Goal: Task Accomplishment & Management: Manage account settings

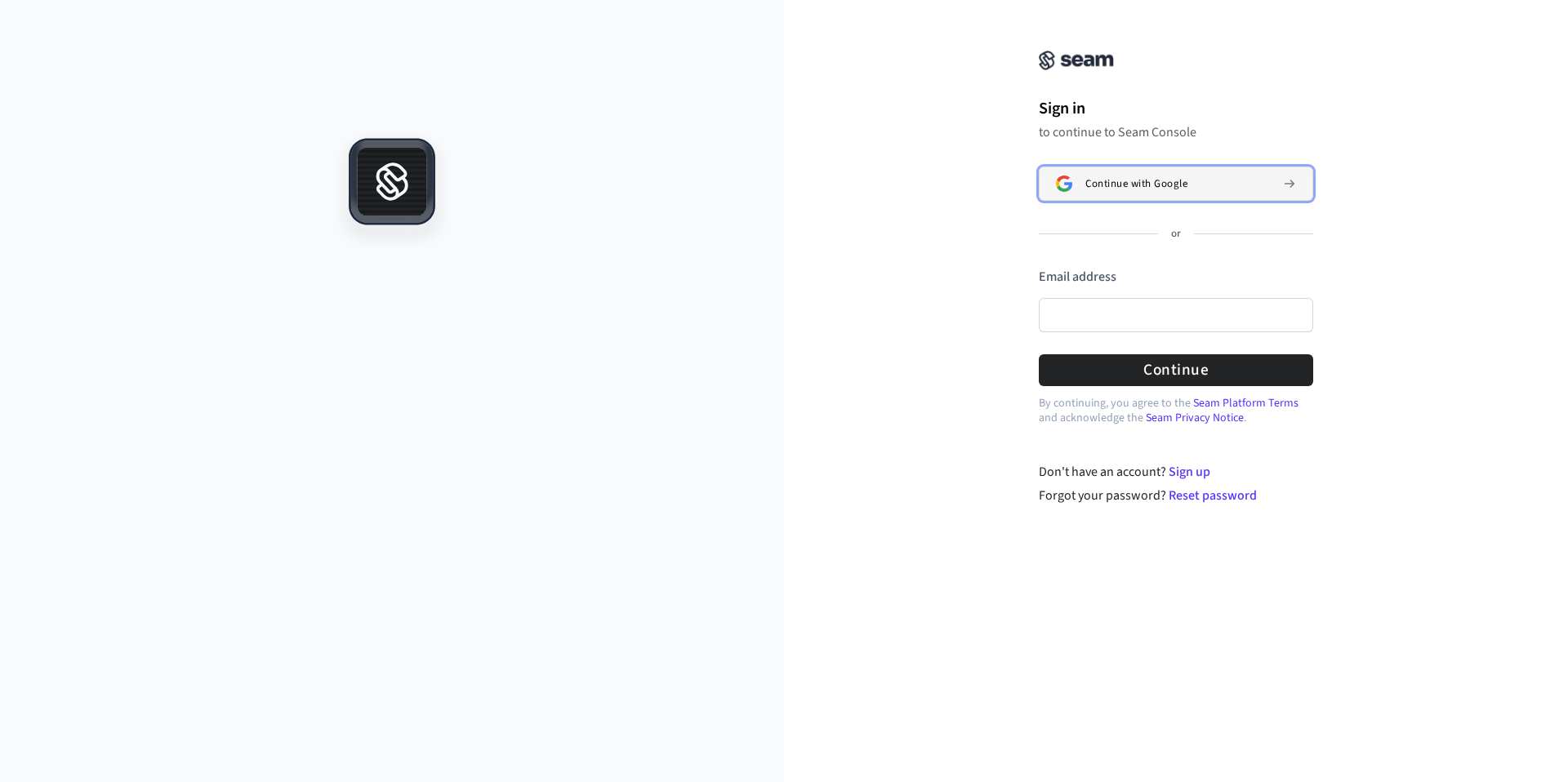
click at [1125, 183] on span "Continue with Google" at bounding box center [1135, 184] width 102 height 13
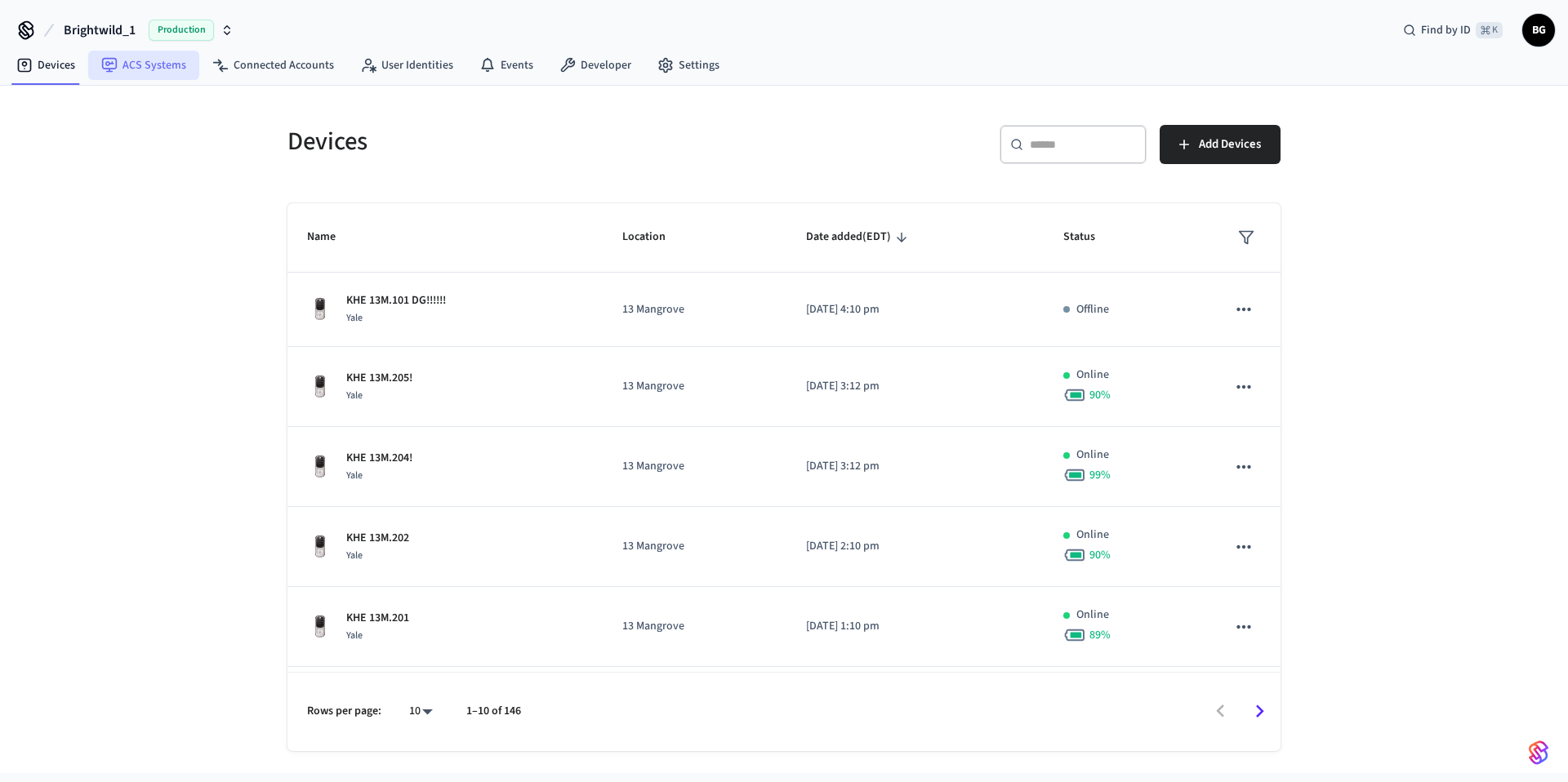
click at [173, 64] on link "ACS Systems" at bounding box center [144, 65] width 111 height 30
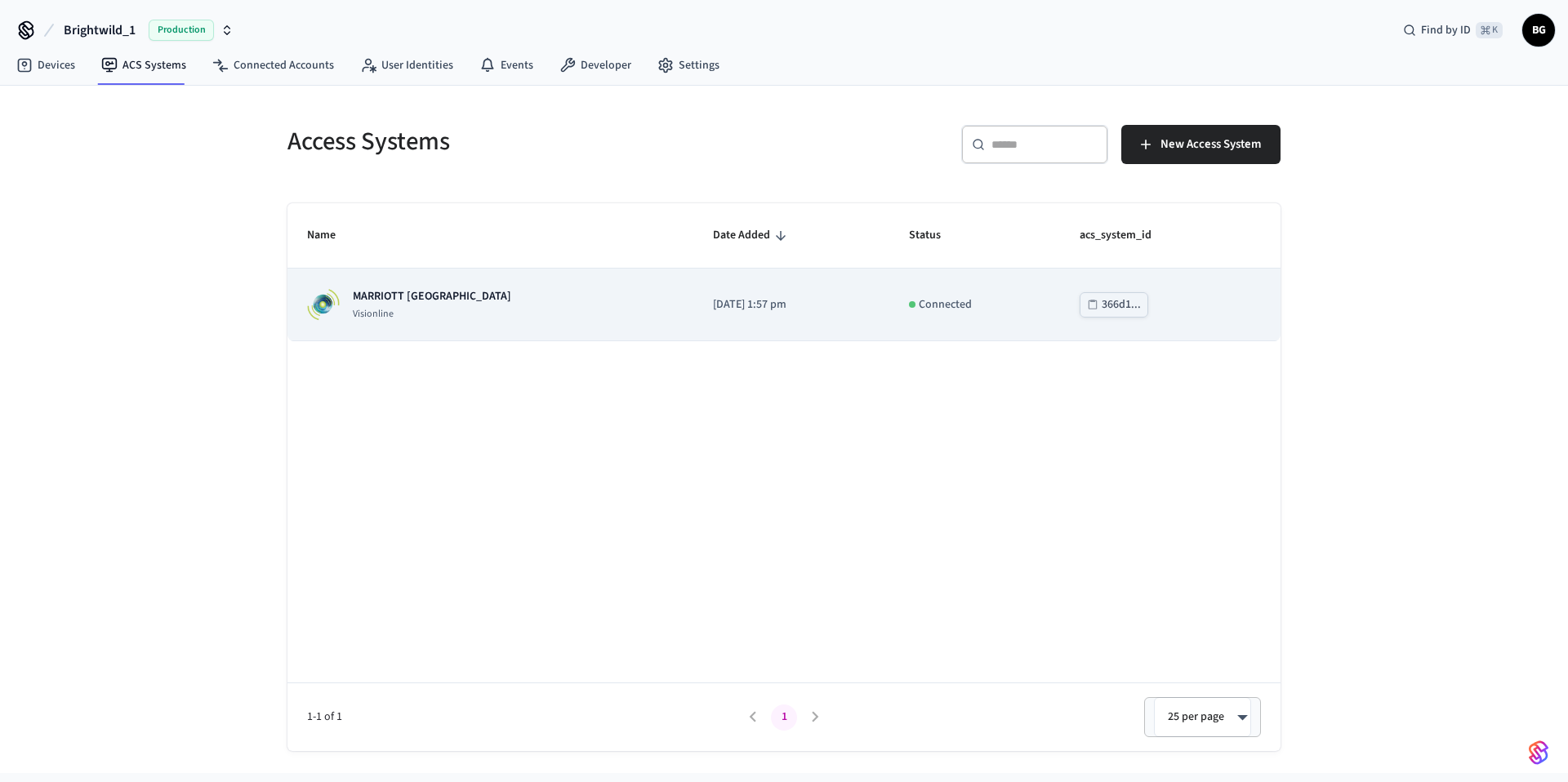
click at [530, 285] on td "MARRIOTT KEY WEST Visionline" at bounding box center [489, 305] width 406 height 73
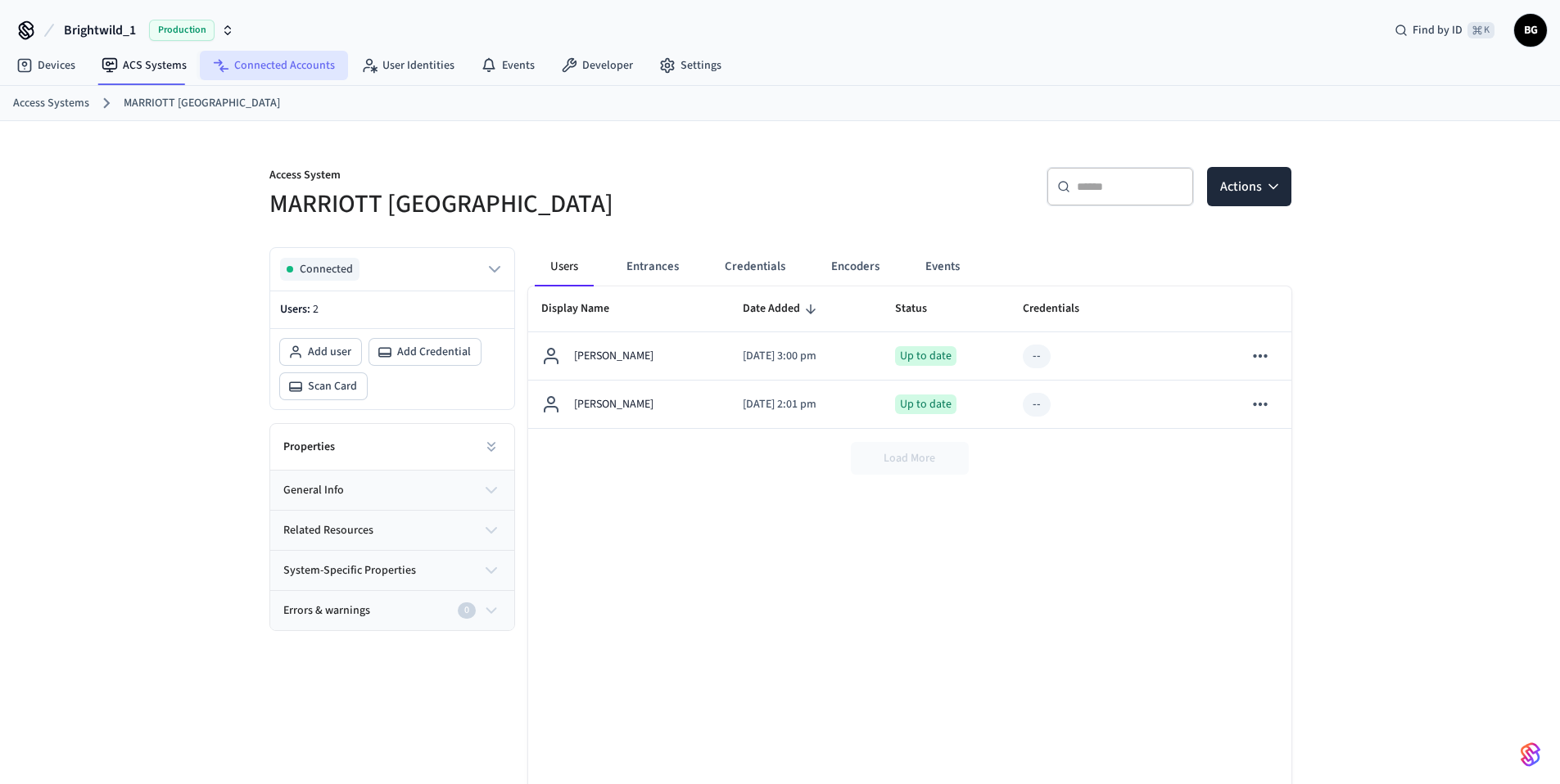
click at [255, 71] on link "Connected Accounts" at bounding box center [274, 65] width 149 height 30
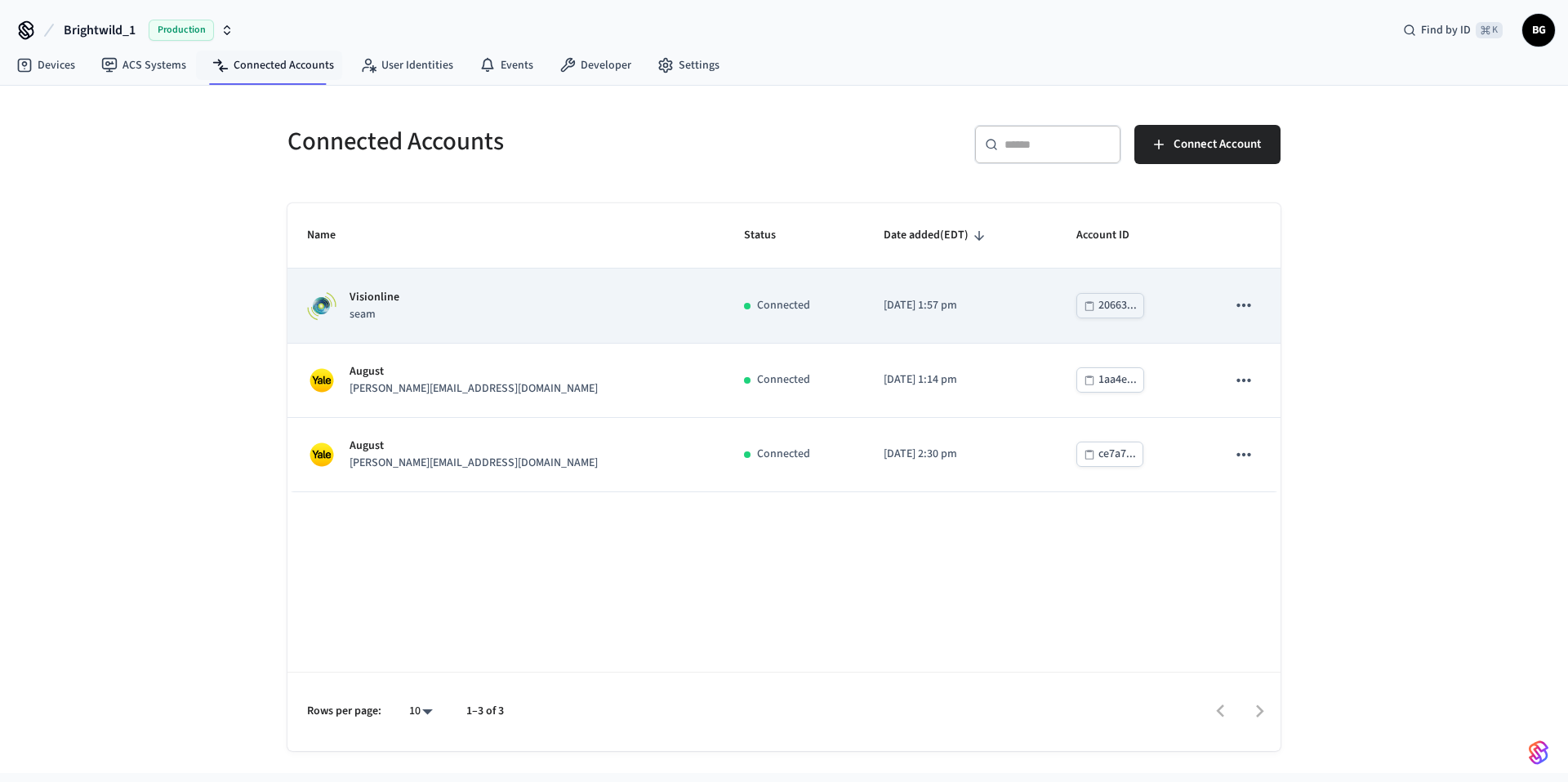
click at [484, 314] on div "Visionline seam" at bounding box center [505, 306] width 398 height 34
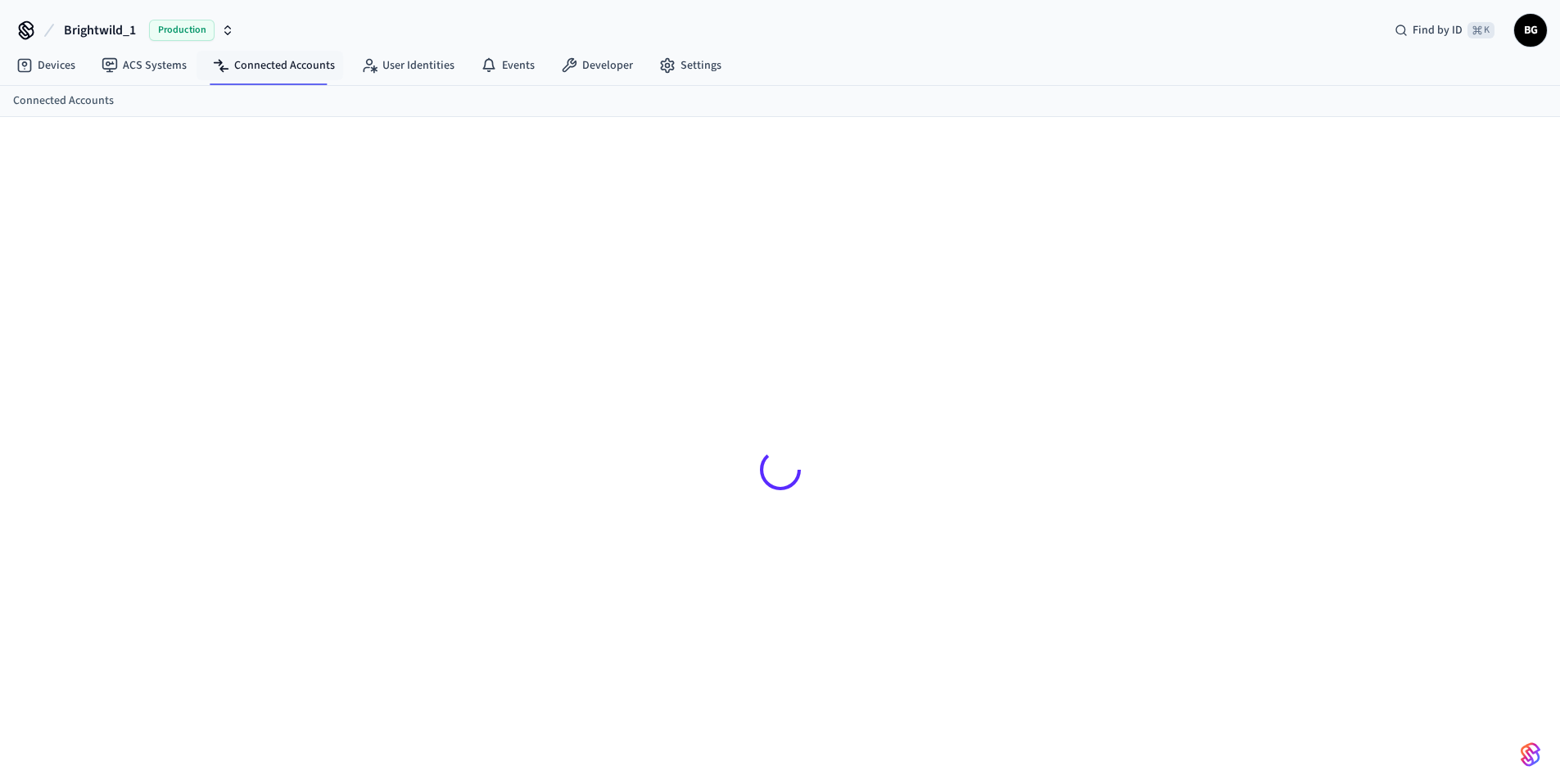
click at [485, 315] on div at bounding box center [780, 469] width 1022 height 627
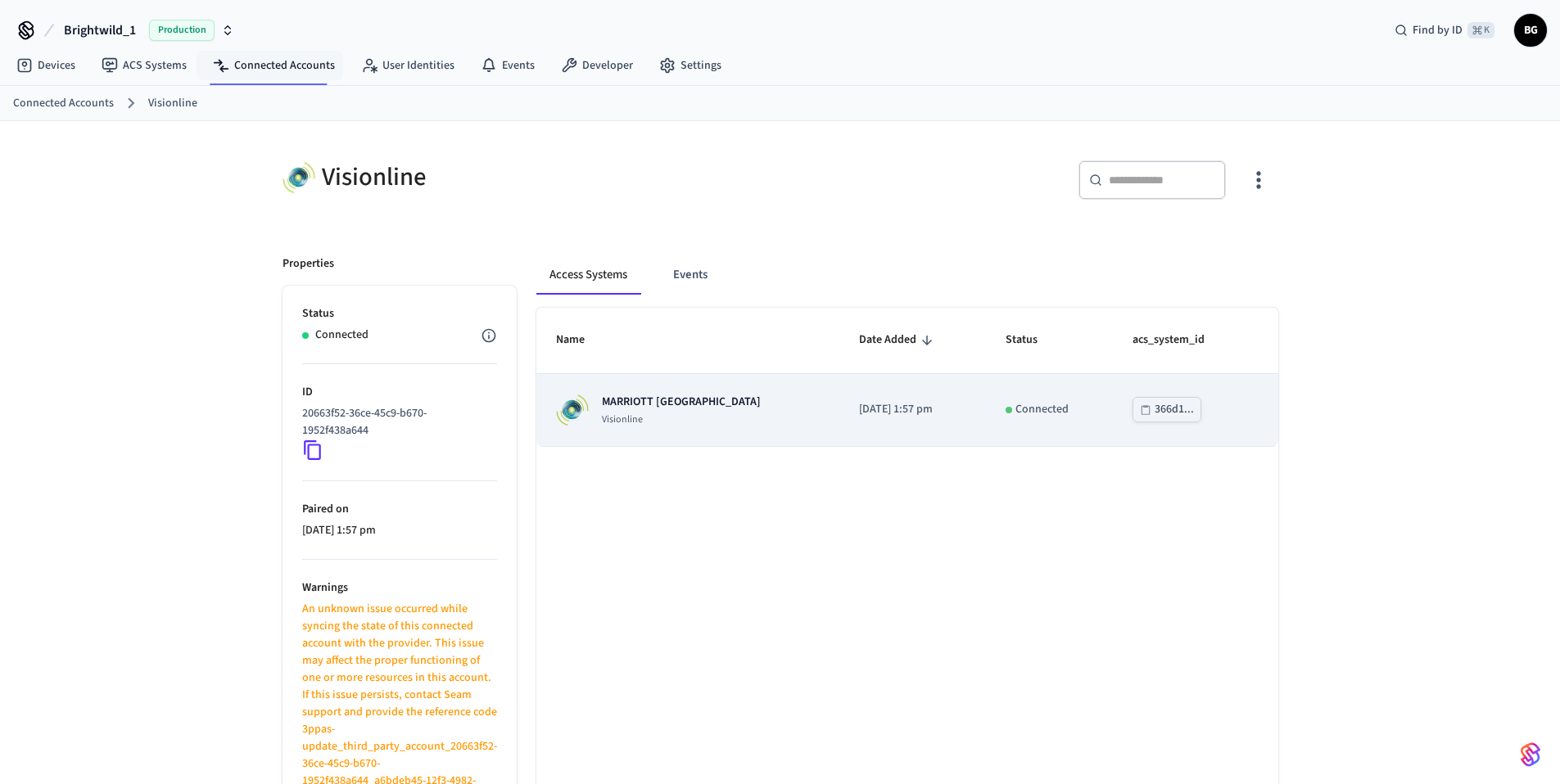
click at [667, 413] on p "Visionline" at bounding box center [681, 420] width 159 height 13
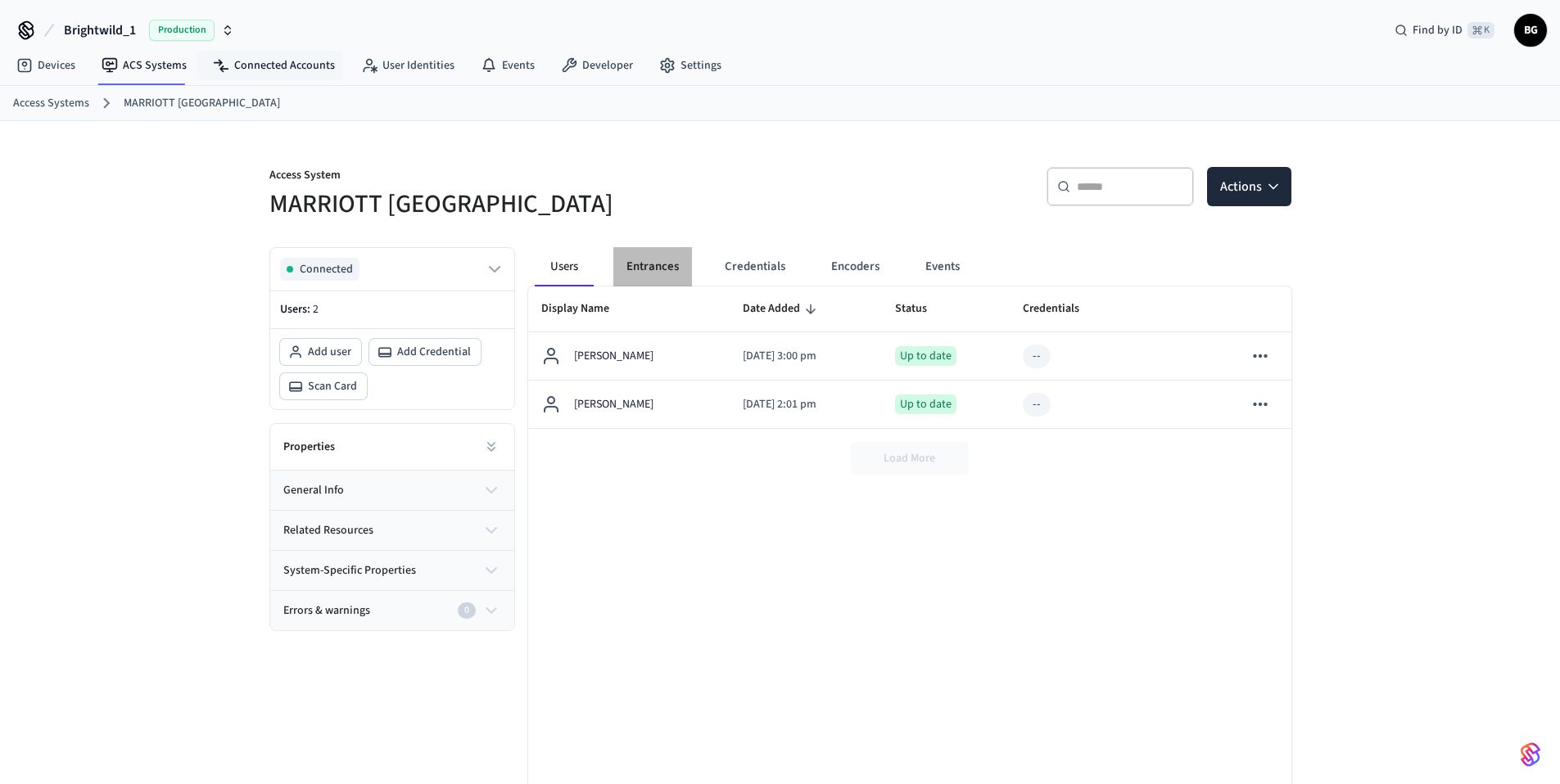
click at [664, 267] on button "Entrances" at bounding box center [652, 267] width 79 height 39
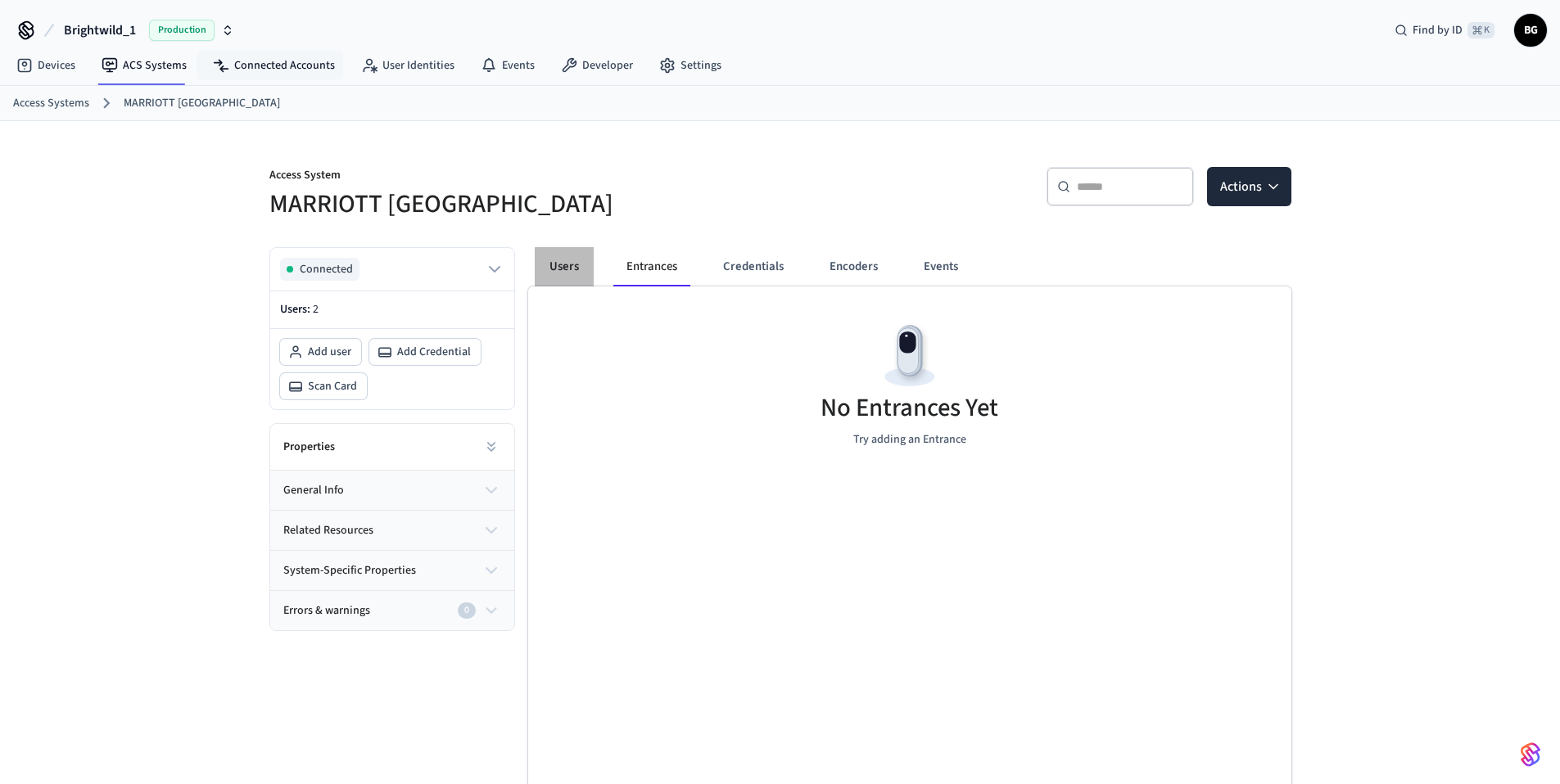
click at [580, 270] on button "Users" at bounding box center [564, 267] width 59 height 39
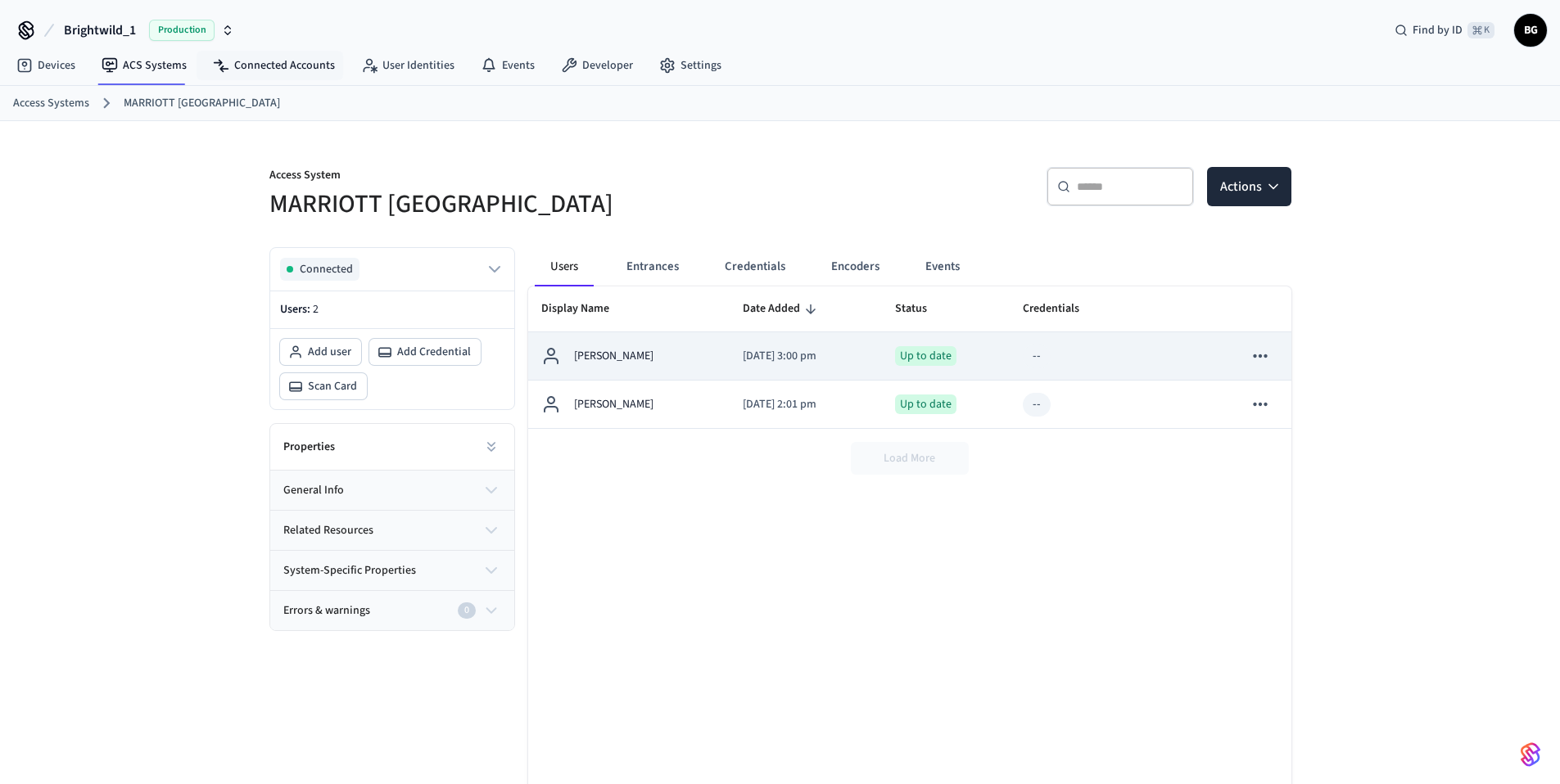
click at [743, 349] on p "[DATE] 3:00 pm" at bounding box center [806, 356] width 126 height 17
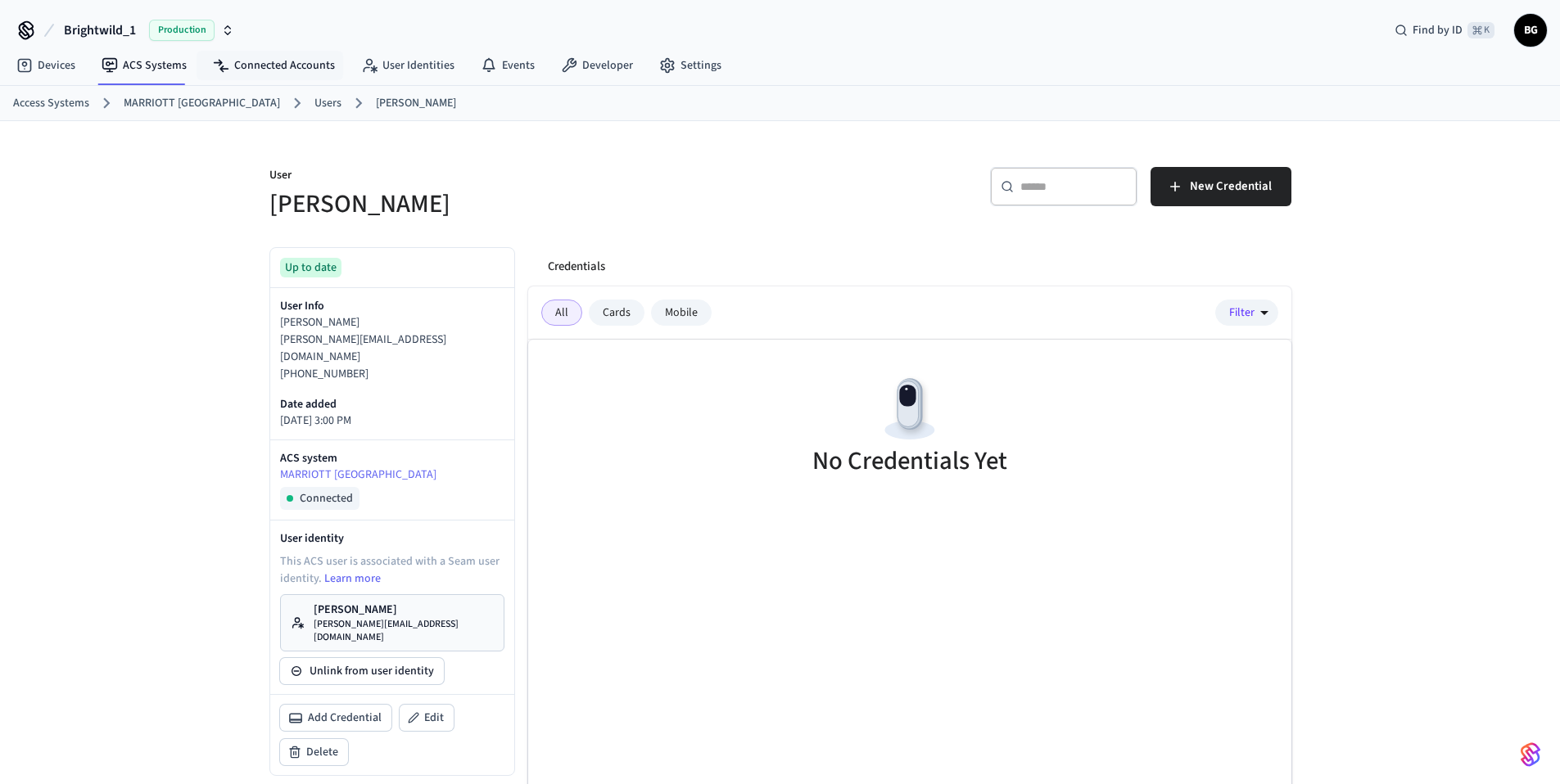
click at [314, 110] on link "Users" at bounding box center [327, 104] width 27 height 17
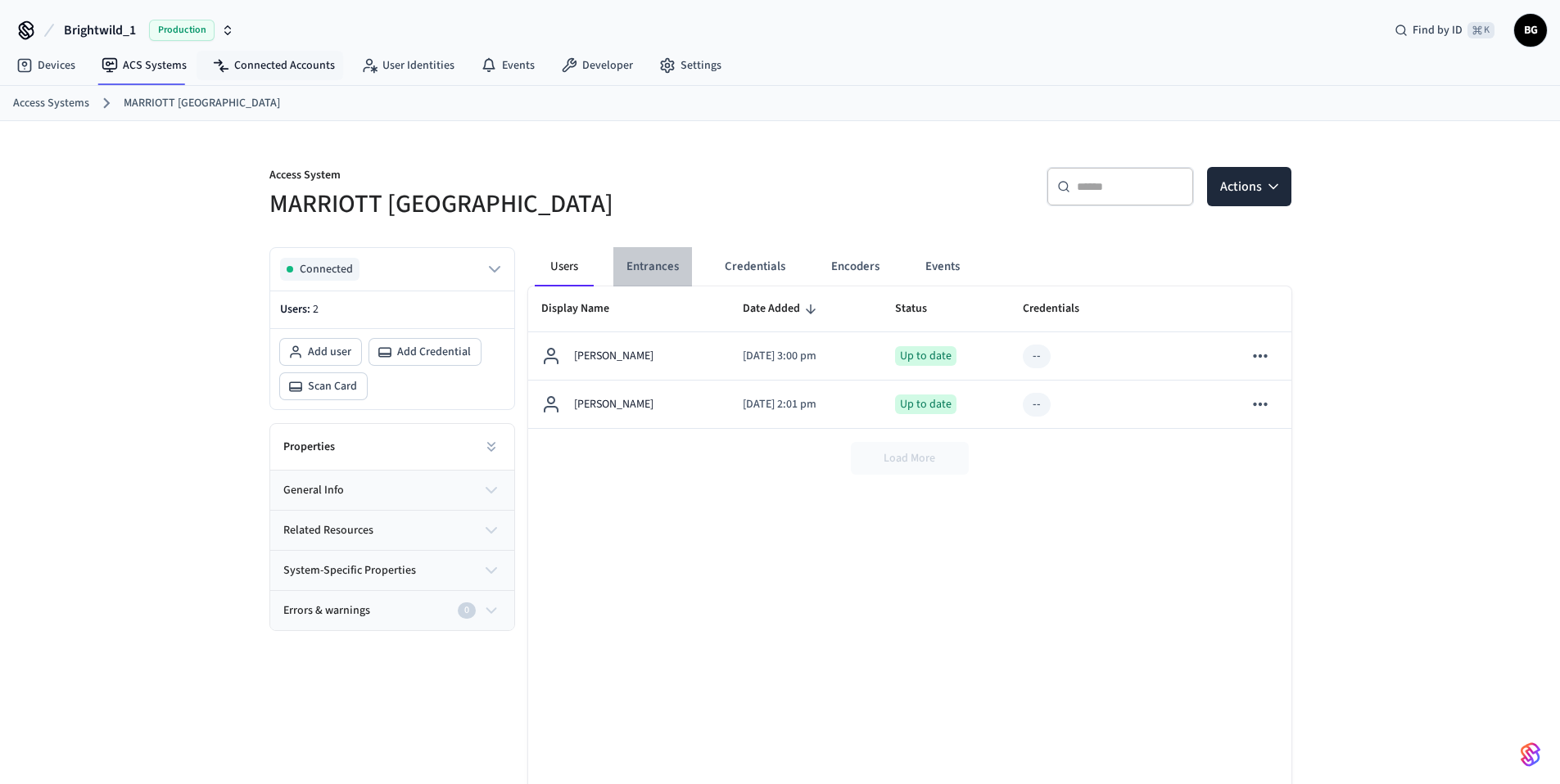
click at [664, 268] on button "Entrances" at bounding box center [652, 267] width 79 height 39
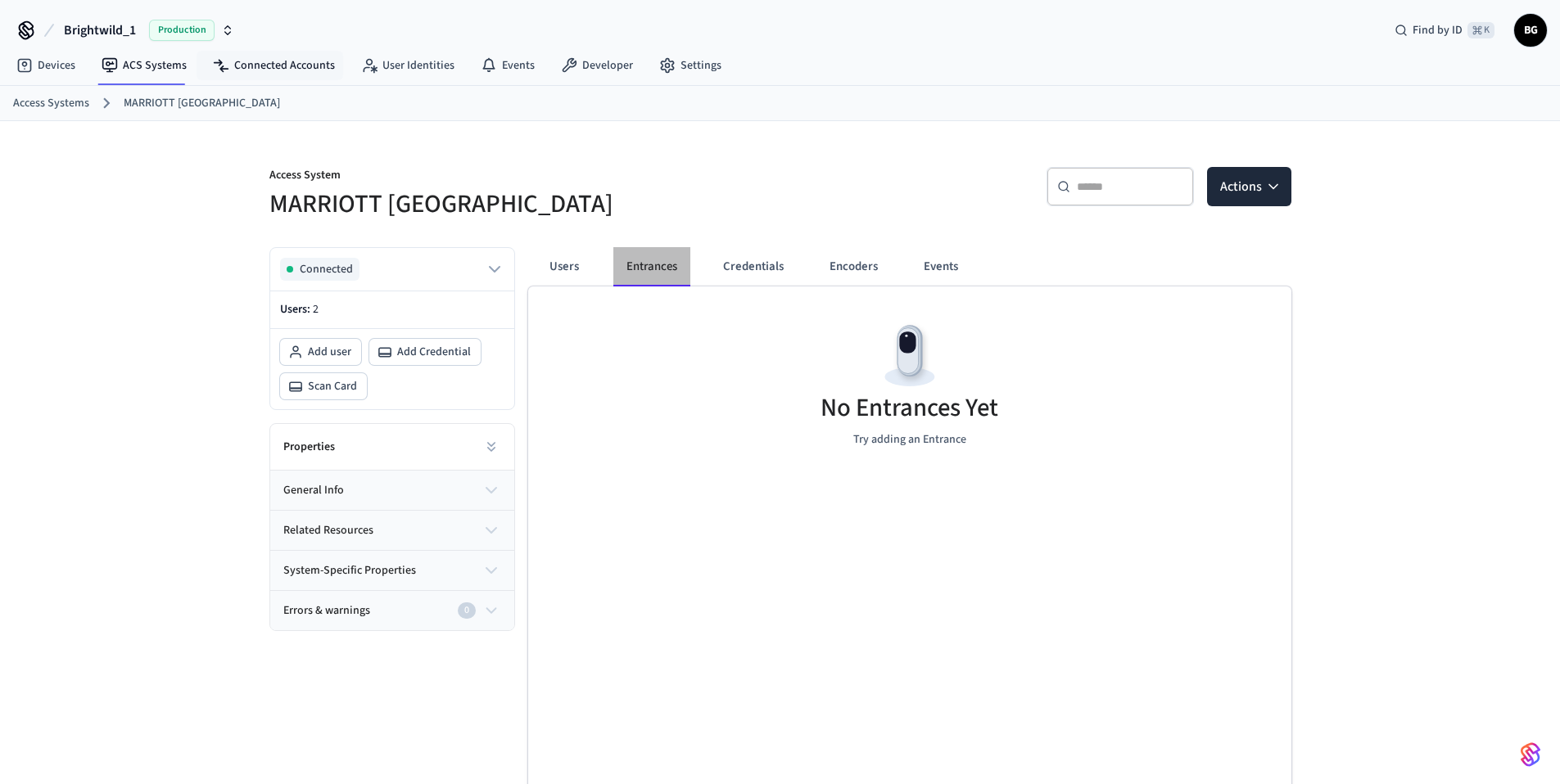
click at [664, 268] on button "Entrances" at bounding box center [651, 267] width 77 height 39
click at [360, 267] on button "Connected" at bounding box center [393, 269] width 224 height 23
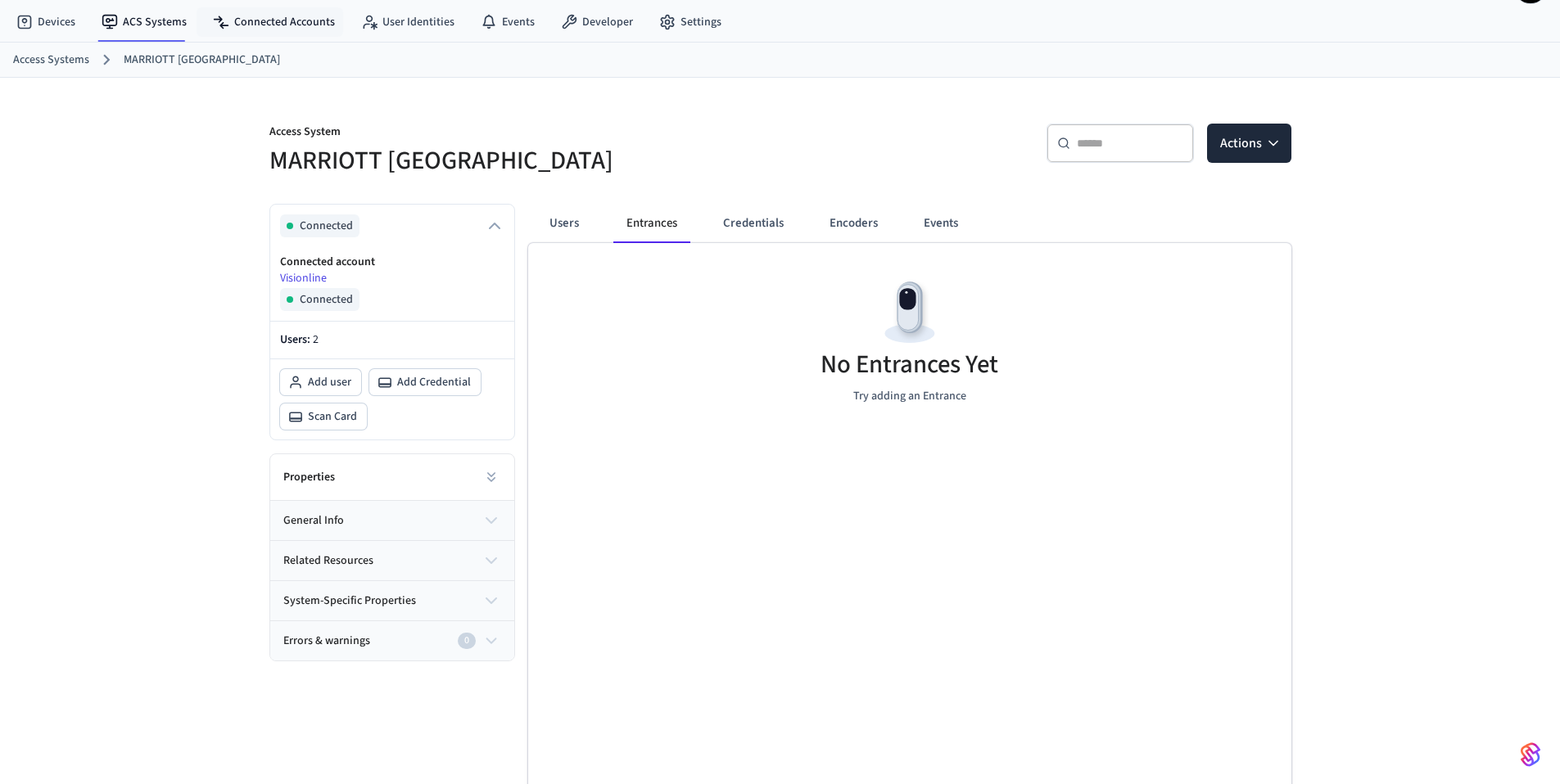
scroll to position [51, 0]
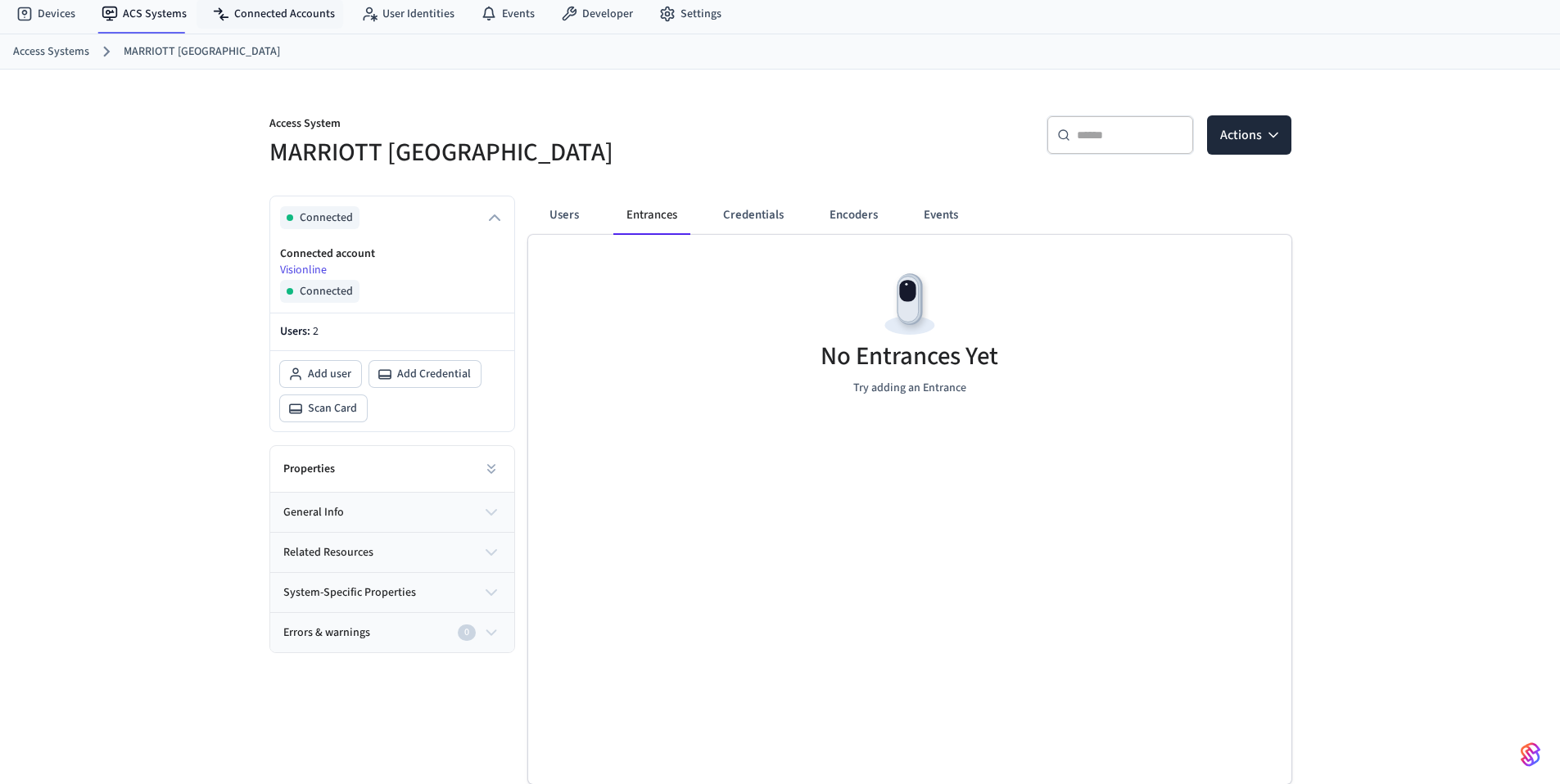
click at [469, 643] on button "Errors & warnings 0" at bounding box center [392, 633] width 244 height 39
click at [481, 604] on button "system-specific properties" at bounding box center [392, 592] width 244 height 39
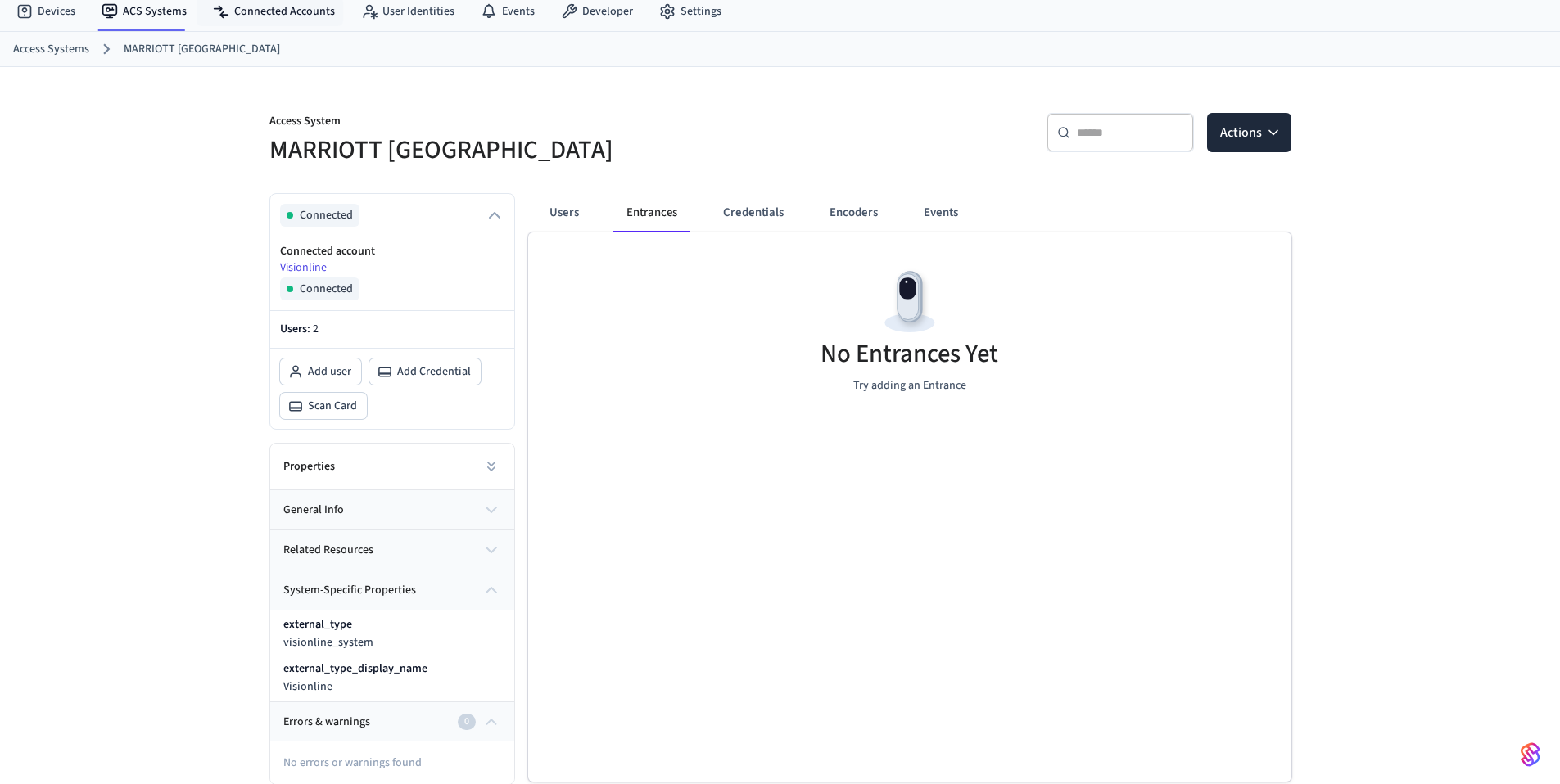
scroll to position [55, 0]
click at [492, 534] on button "related resources" at bounding box center [392, 549] width 244 height 39
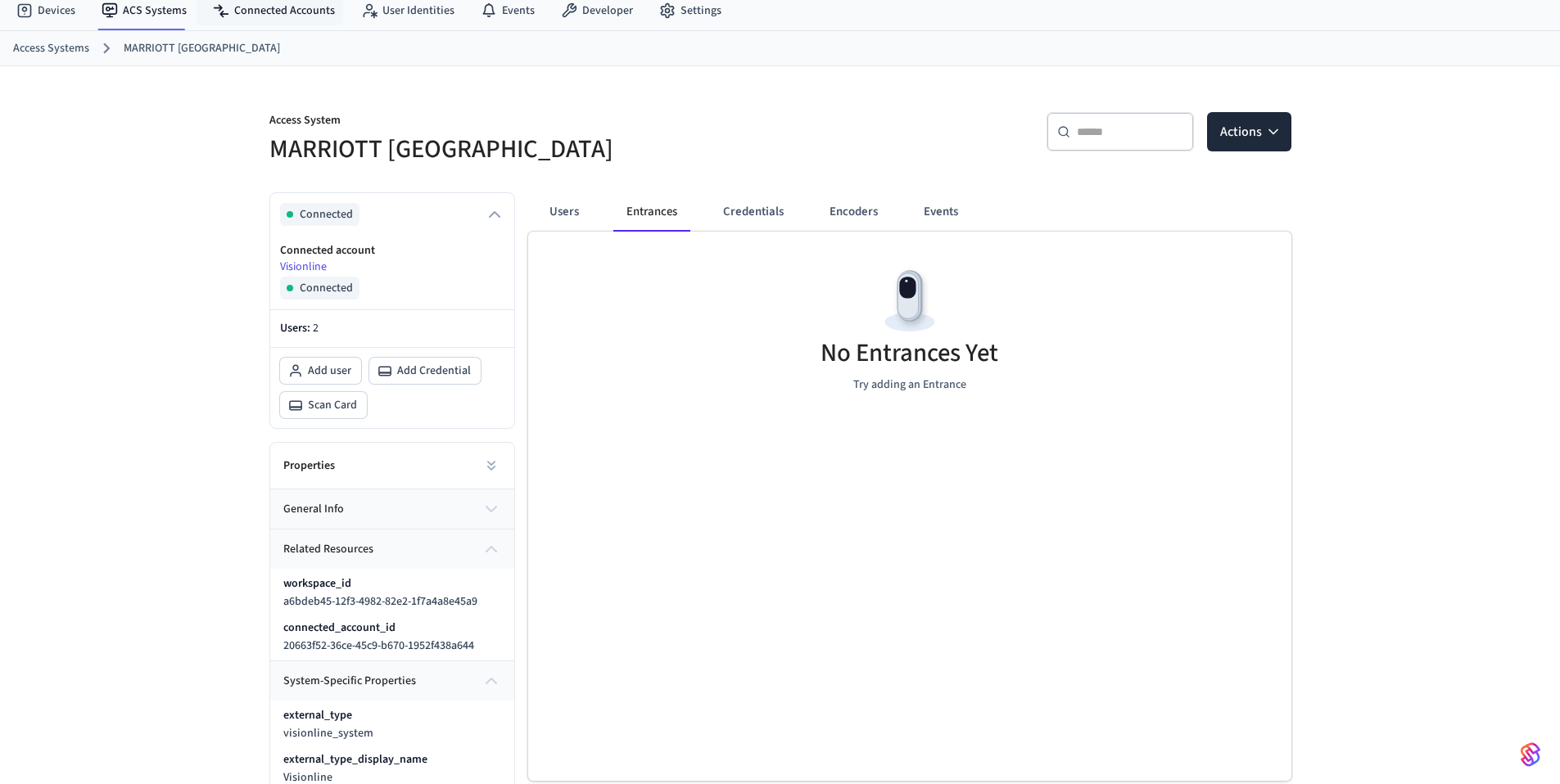
click at [496, 507] on icon "button" at bounding box center [491, 508] width 20 height 20
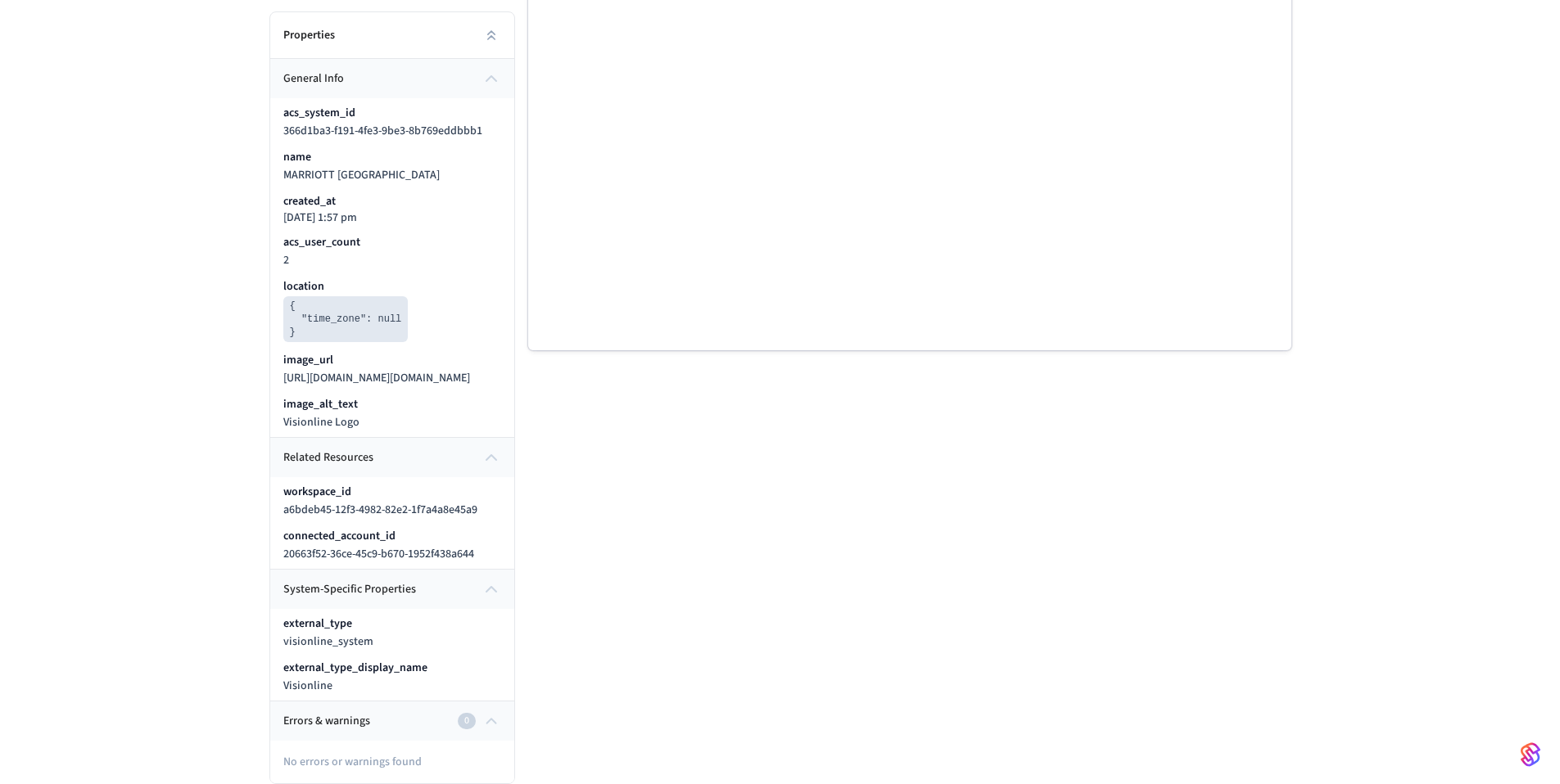
scroll to position [0, 0]
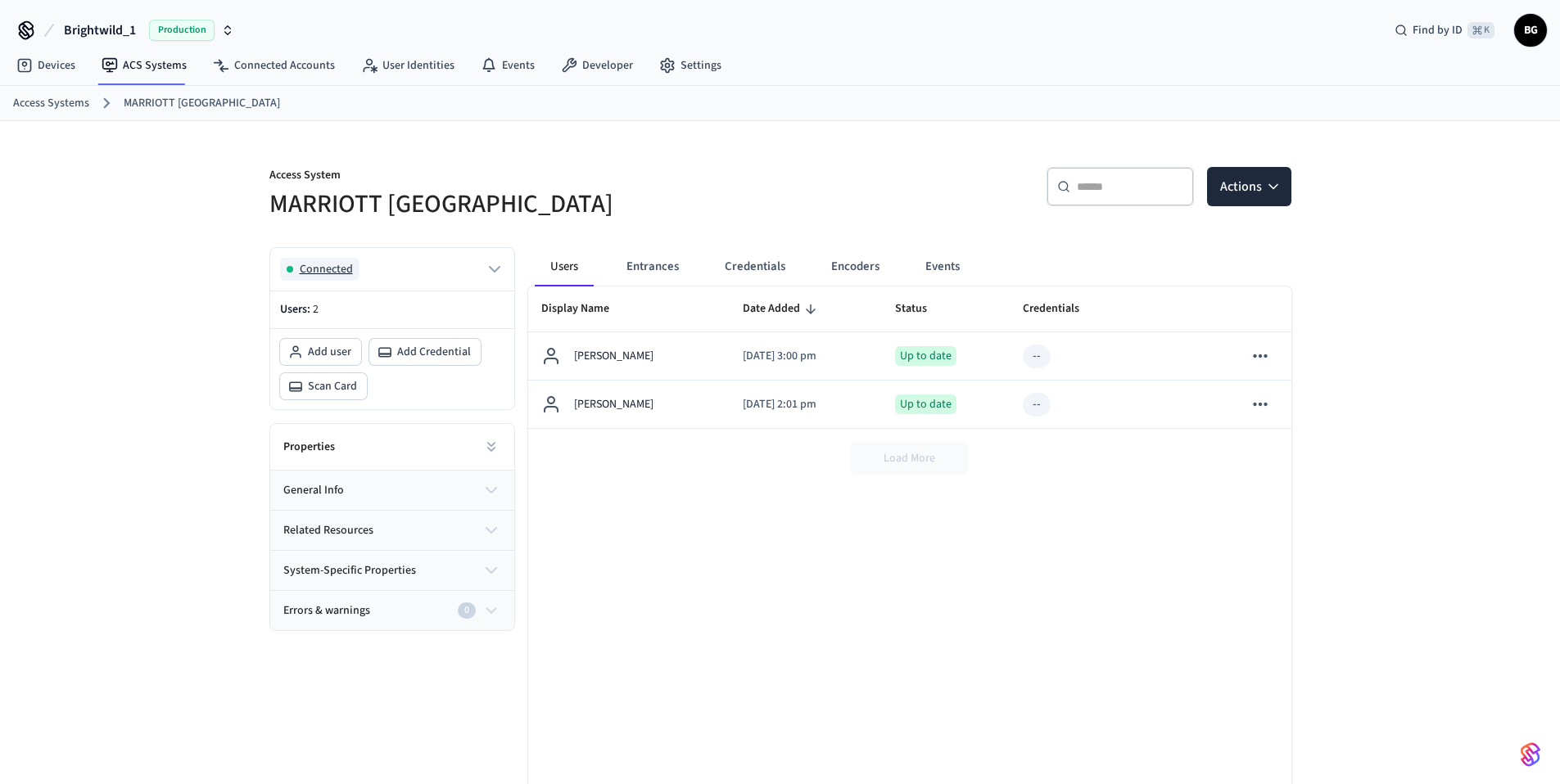
click at [403, 270] on button "Connected" at bounding box center [393, 269] width 224 height 23
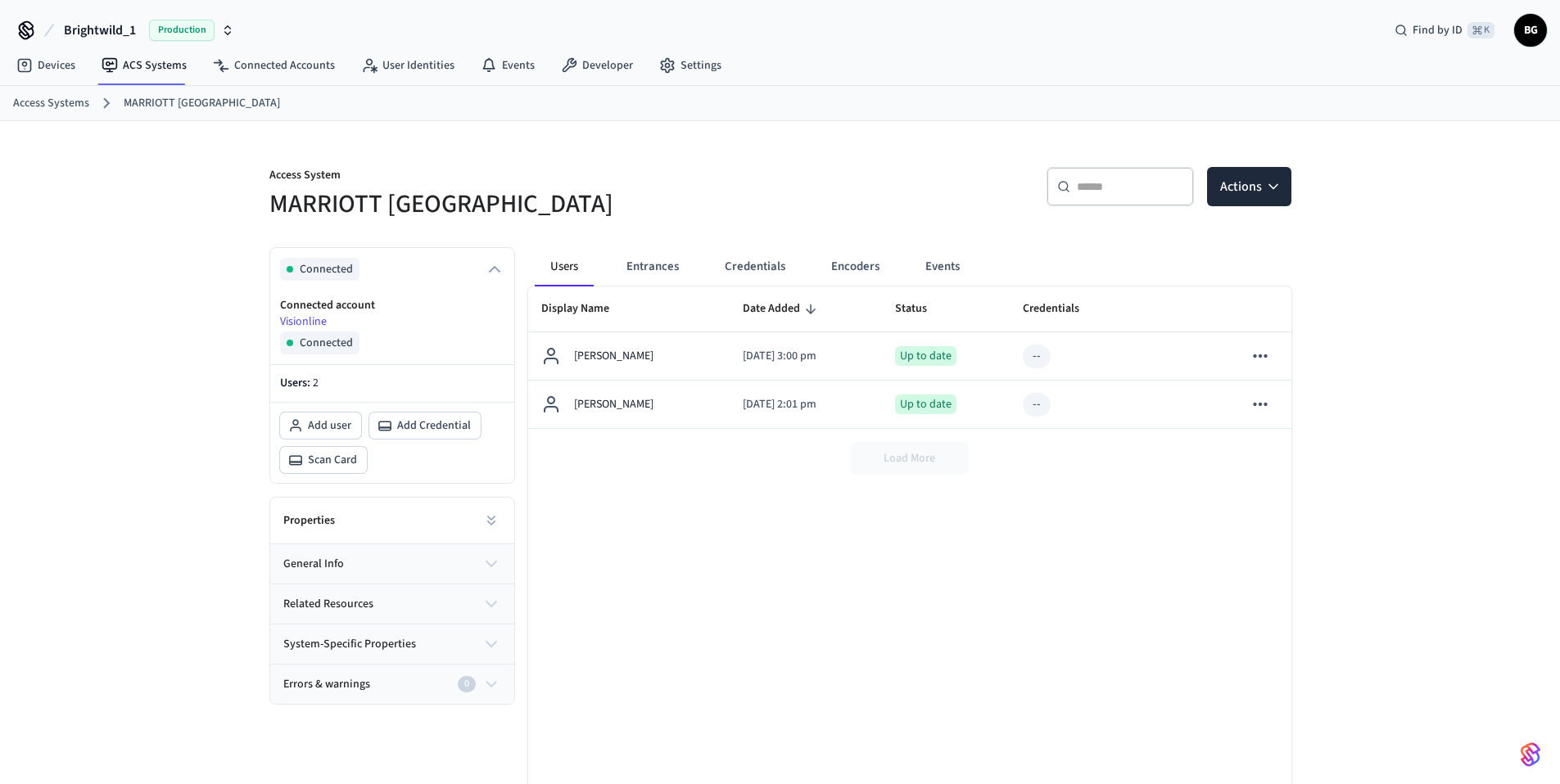
click at [339, 347] on span "Connected" at bounding box center [326, 343] width 53 height 17
click at [626, 265] on button "Entrances" at bounding box center [652, 267] width 79 height 39
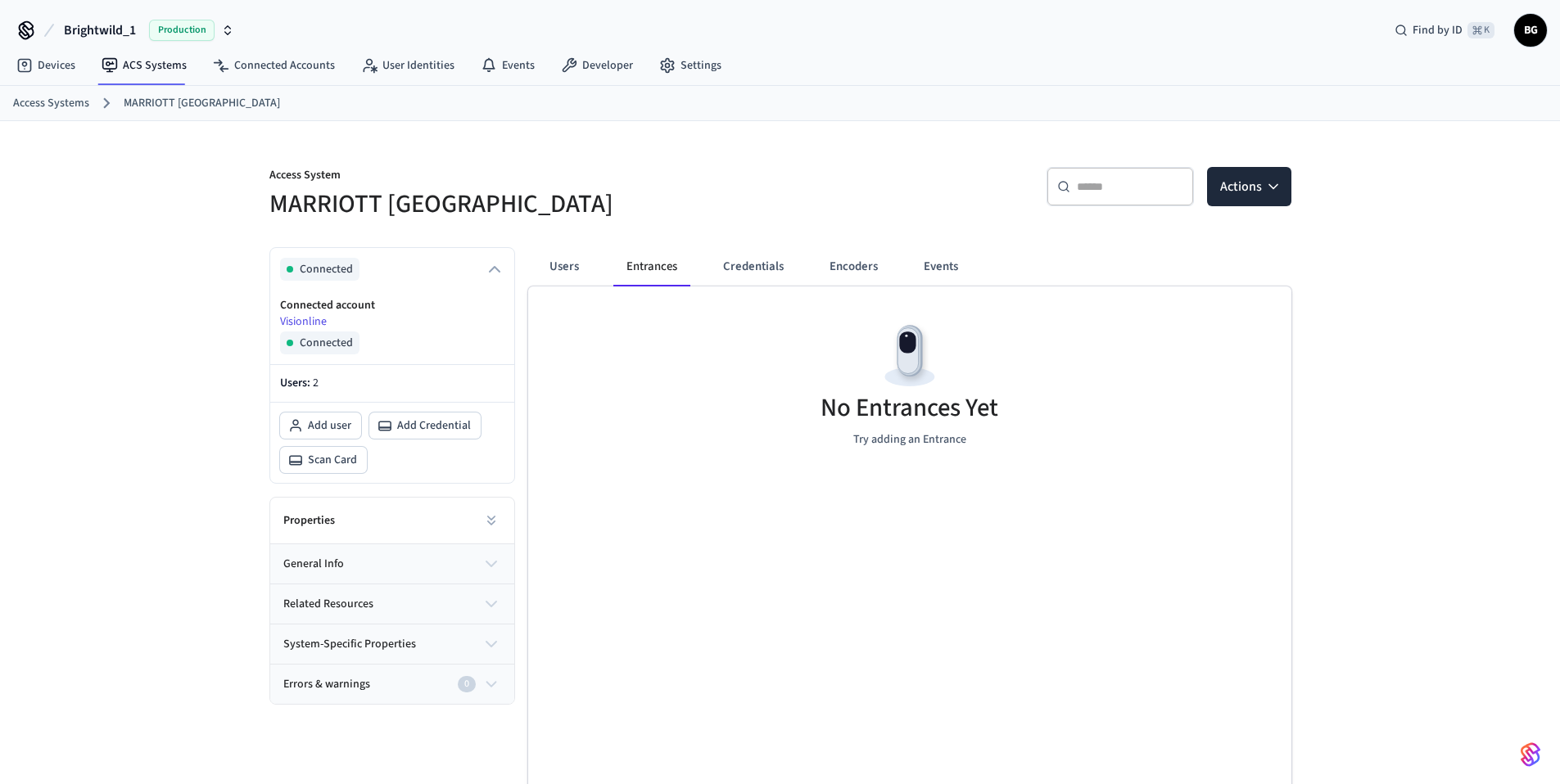
click at [71, 97] on link "Access Systems" at bounding box center [50, 104] width 76 height 17
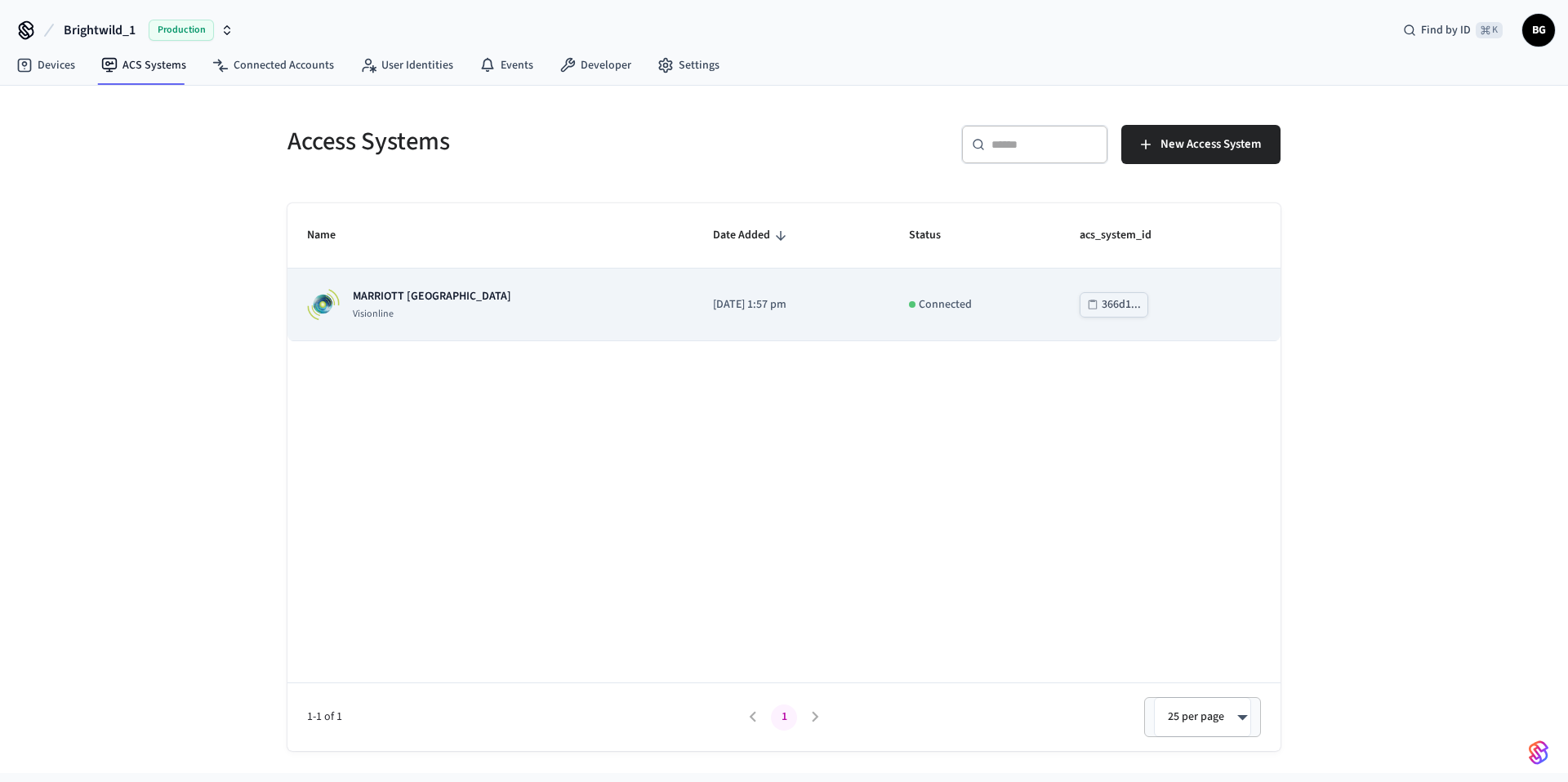
click at [433, 305] on div "MARRIOTT KEY WEST Visionline" at bounding box center [432, 304] width 158 height 33
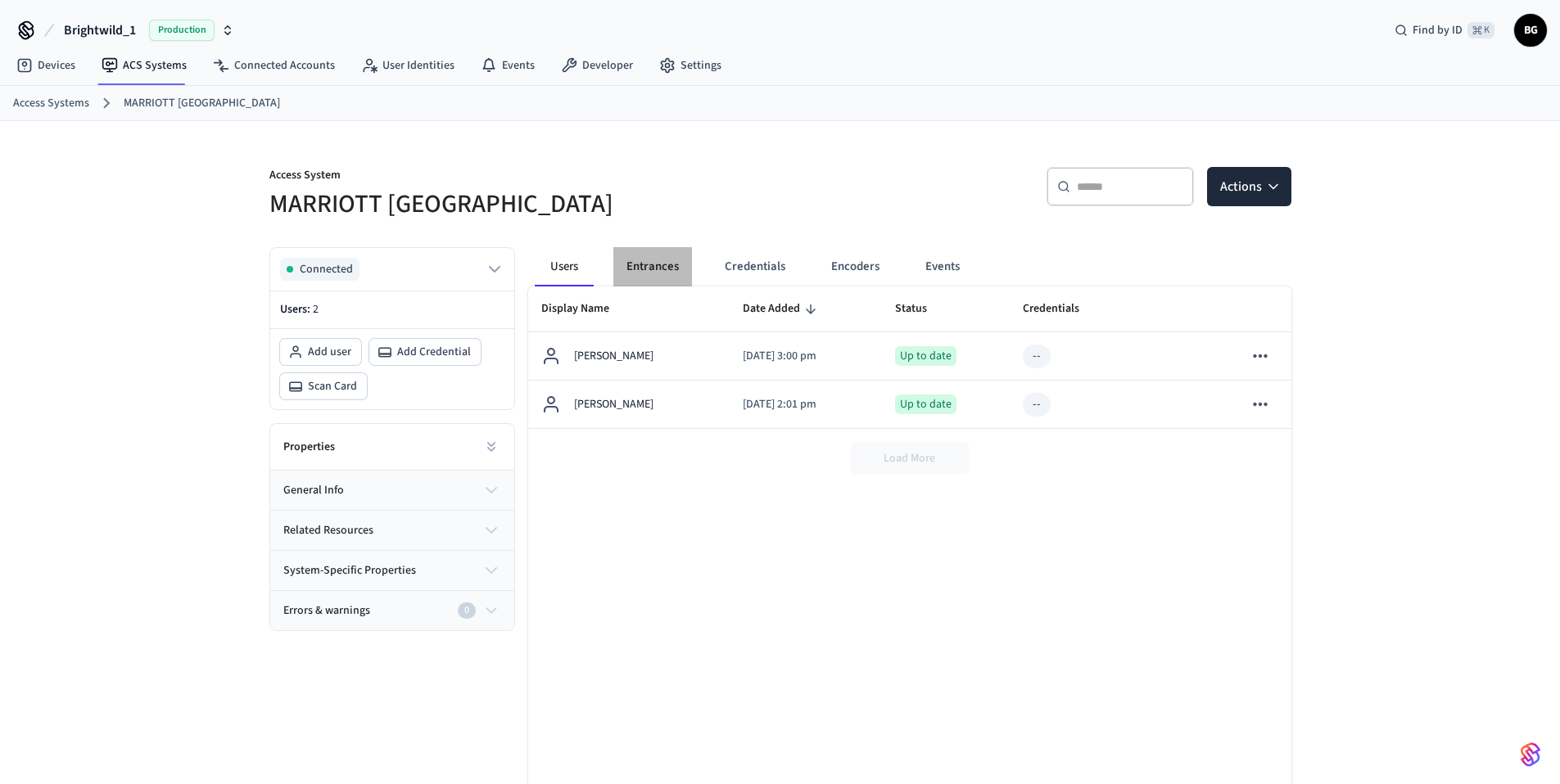
click at [637, 266] on button "Entrances" at bounding box center [652, 267] width 79 height 39
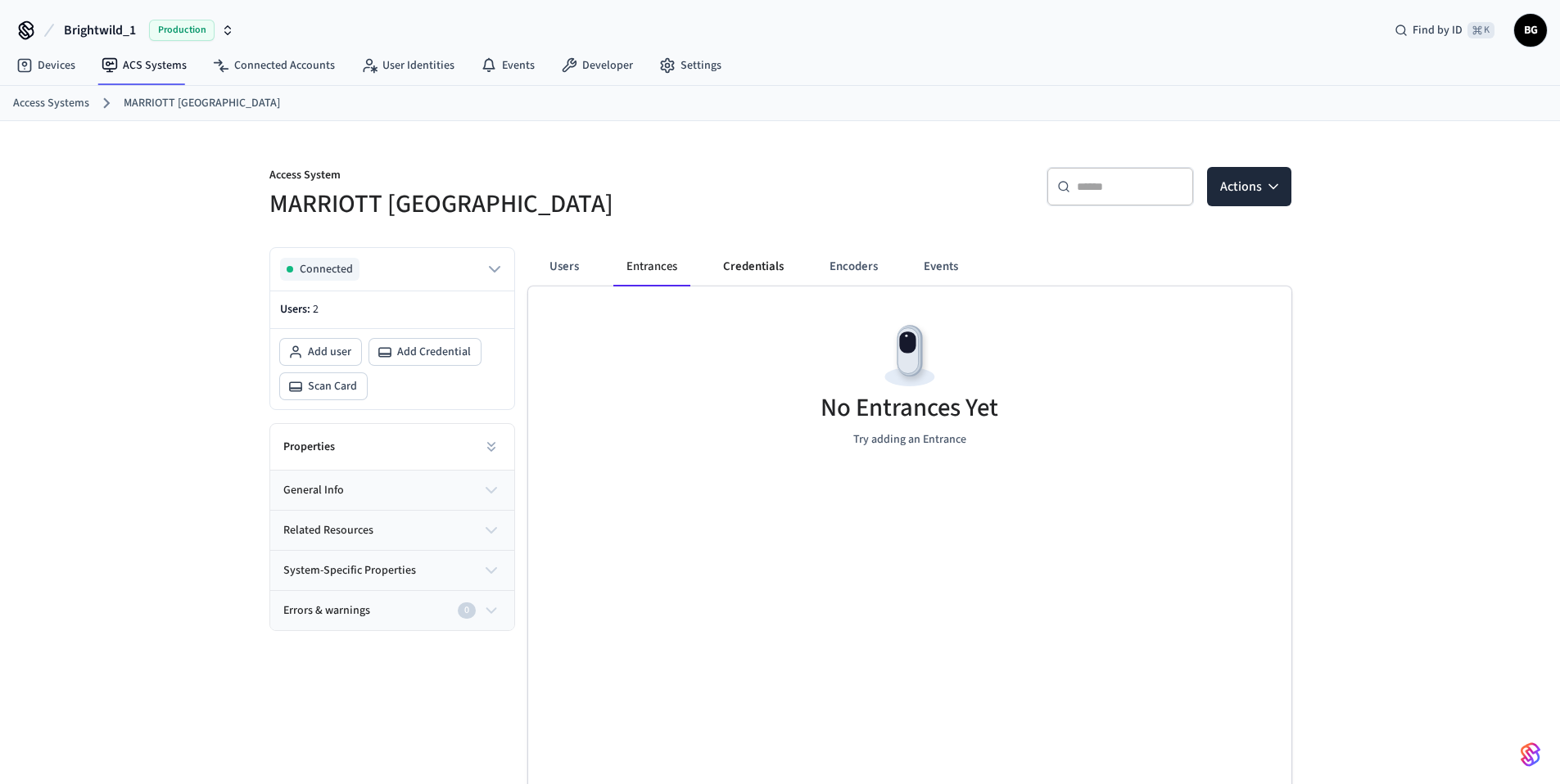
click at [739, 272] on button "Credentials" at bounding box center [752, 267] width 87 height 39
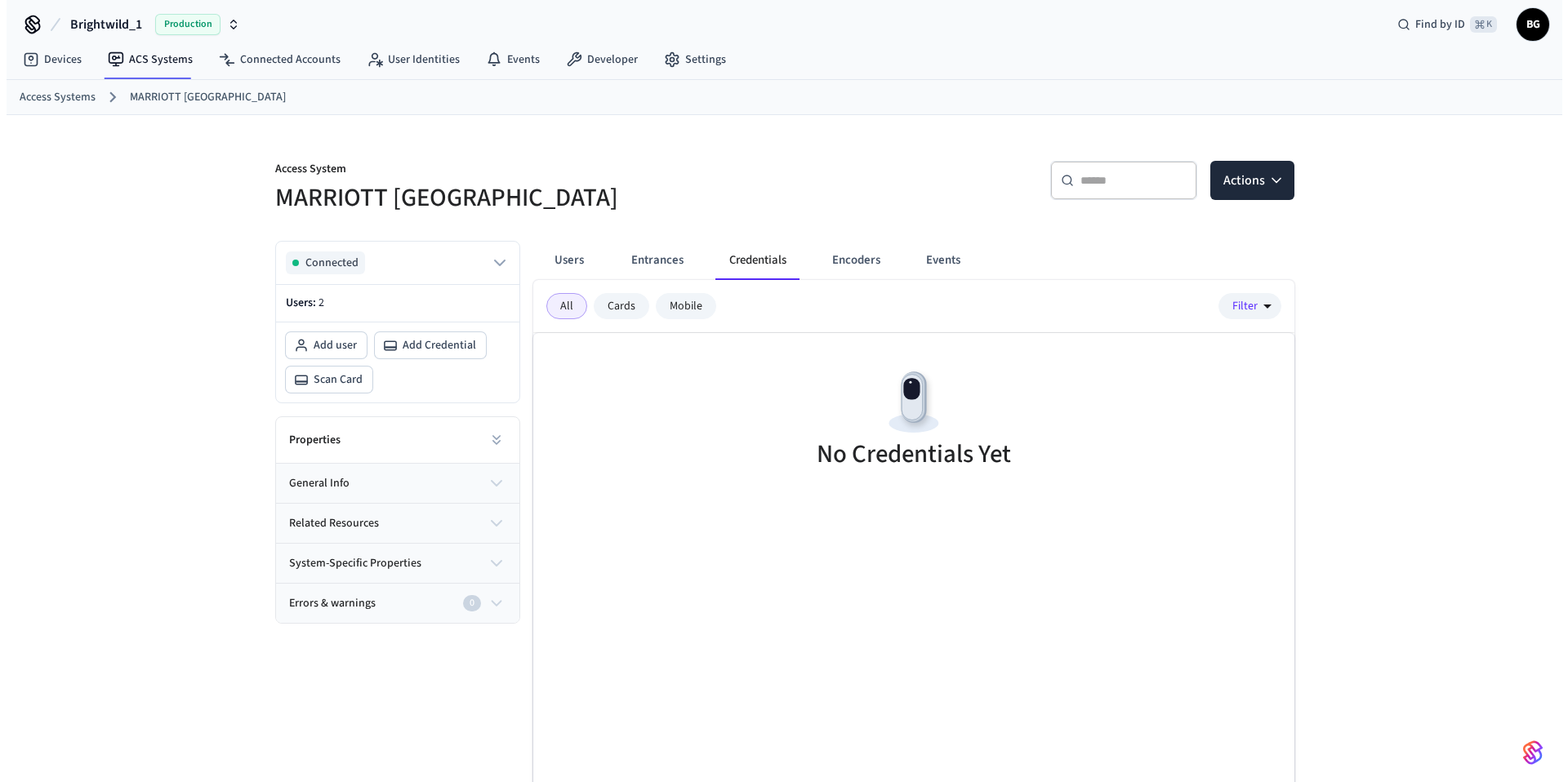
scroll to position [22, 0]
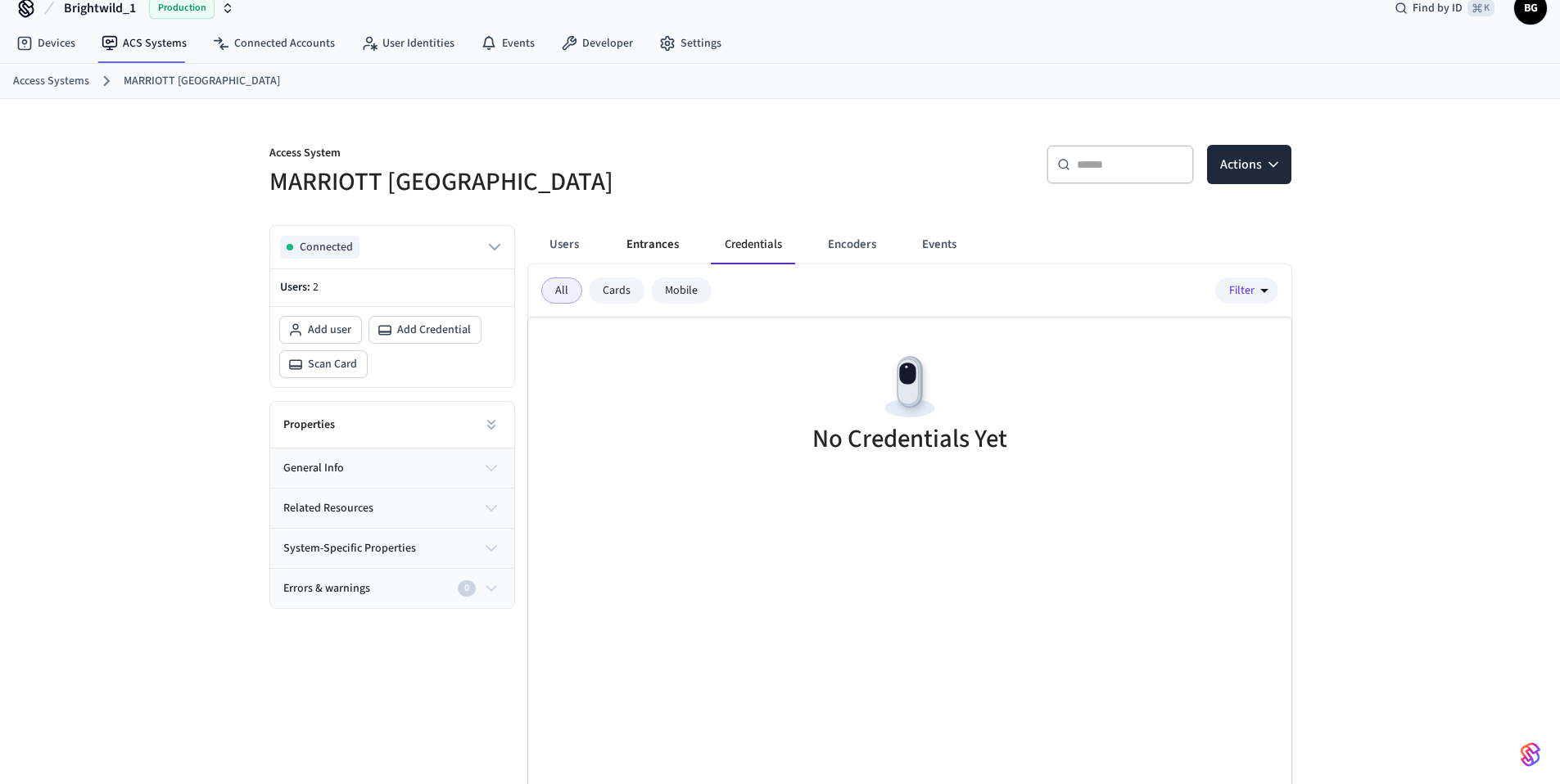
click at [651, 240] on button "Entrances" at bounding box center [652, 245] width 79 height 39
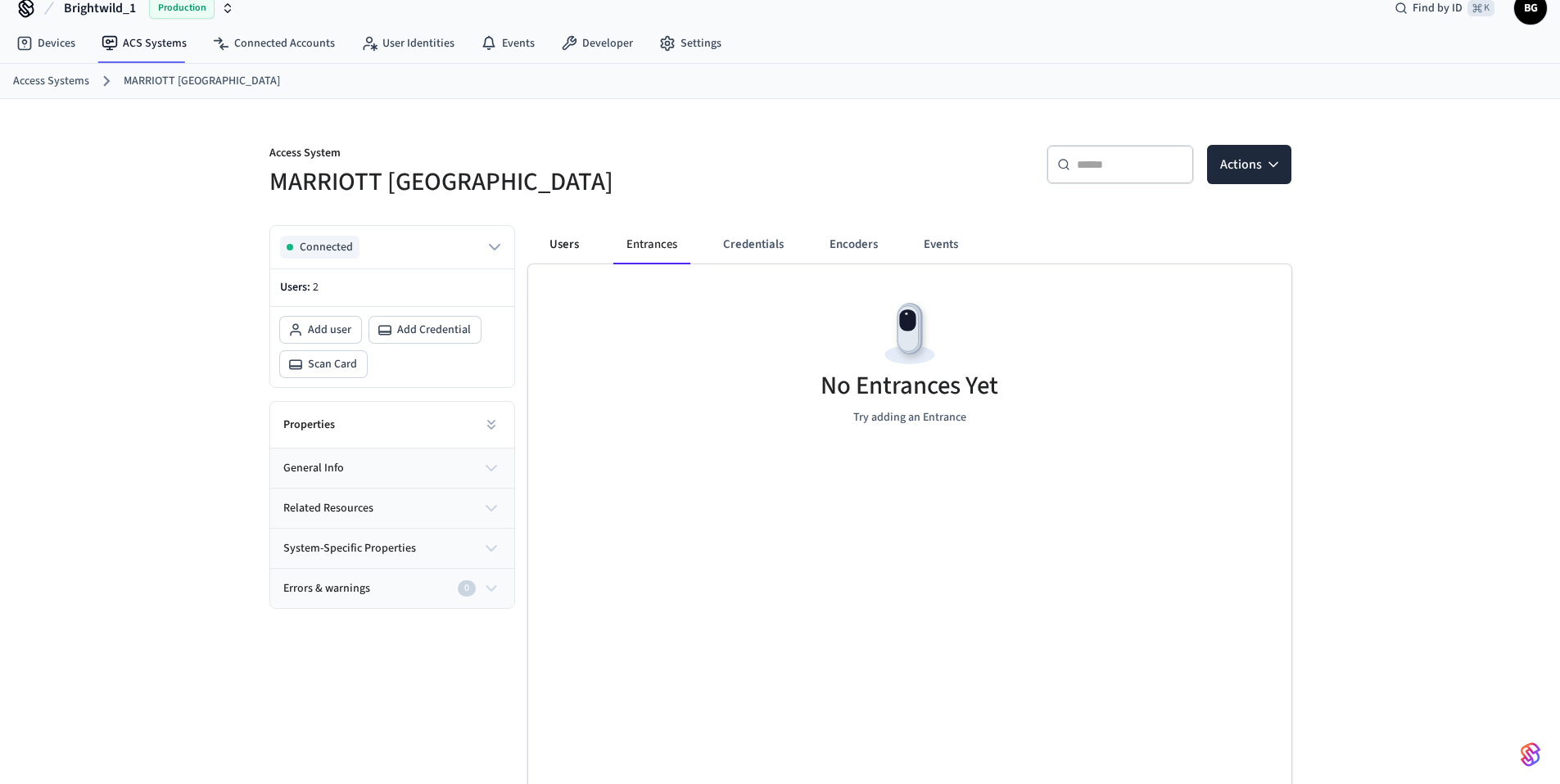
click at [569, 243] on button "Users" at bounding box center [564, 245] width 59 height 39
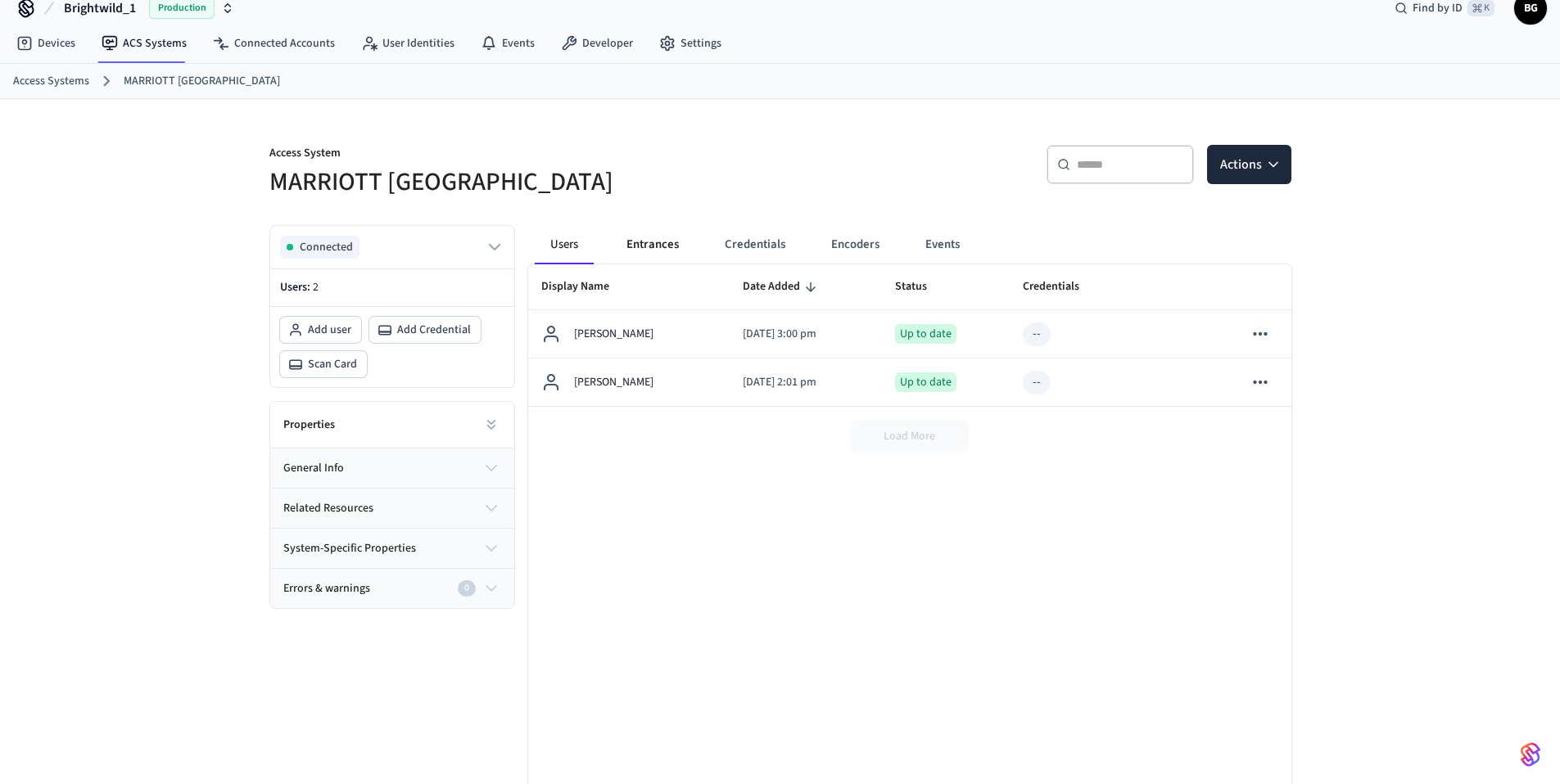
click at [637, 246] on button "Entrances" at bounding box center [652, 245] width 79 height 39
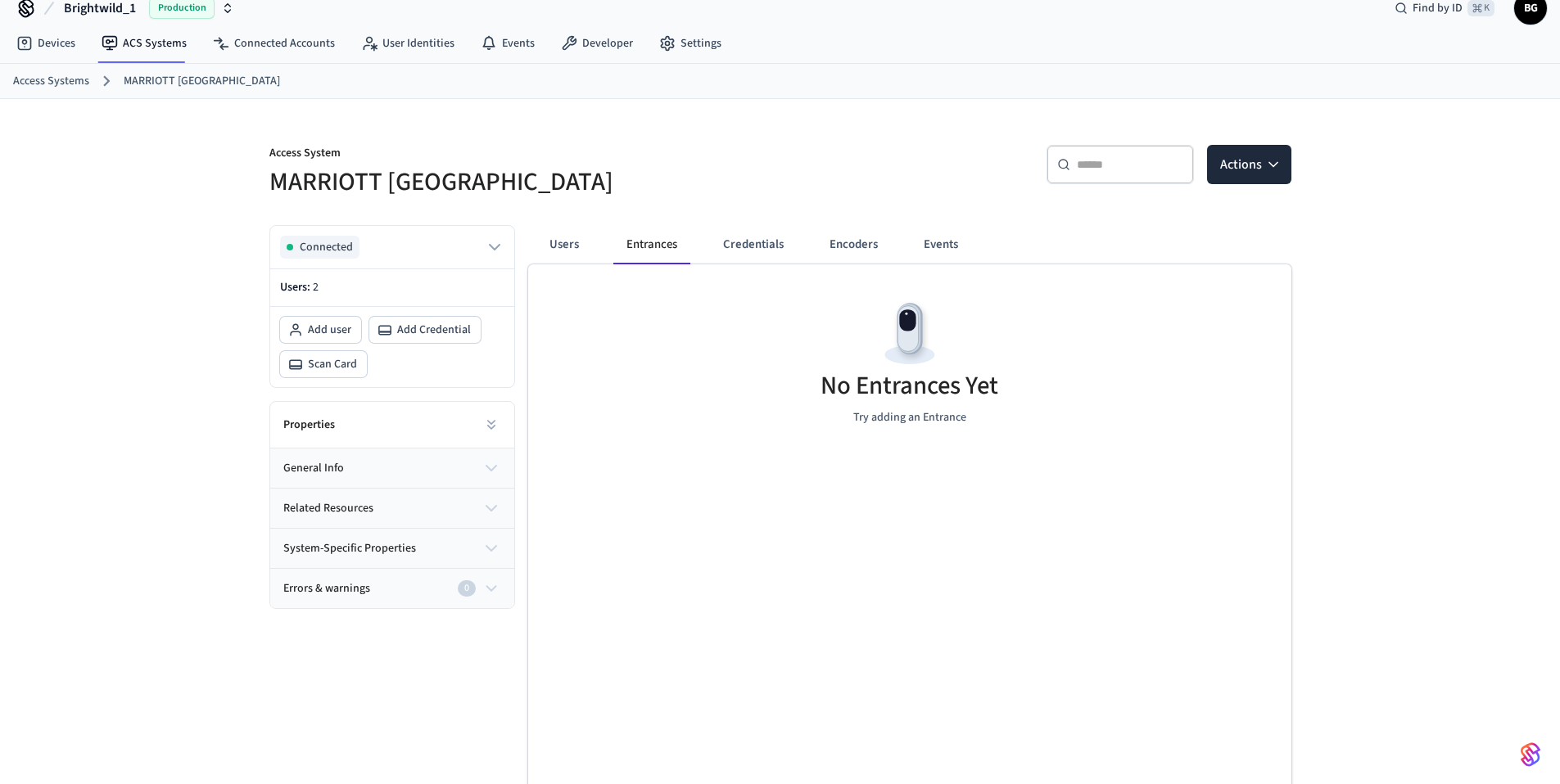
click at [900, 421] on p "Try adding an Entrance" at bounding box center [909, 418] width 113 height 17
click at [1274, 164] on icon "button" at bounding box center [1273, 164] width 17 height 17
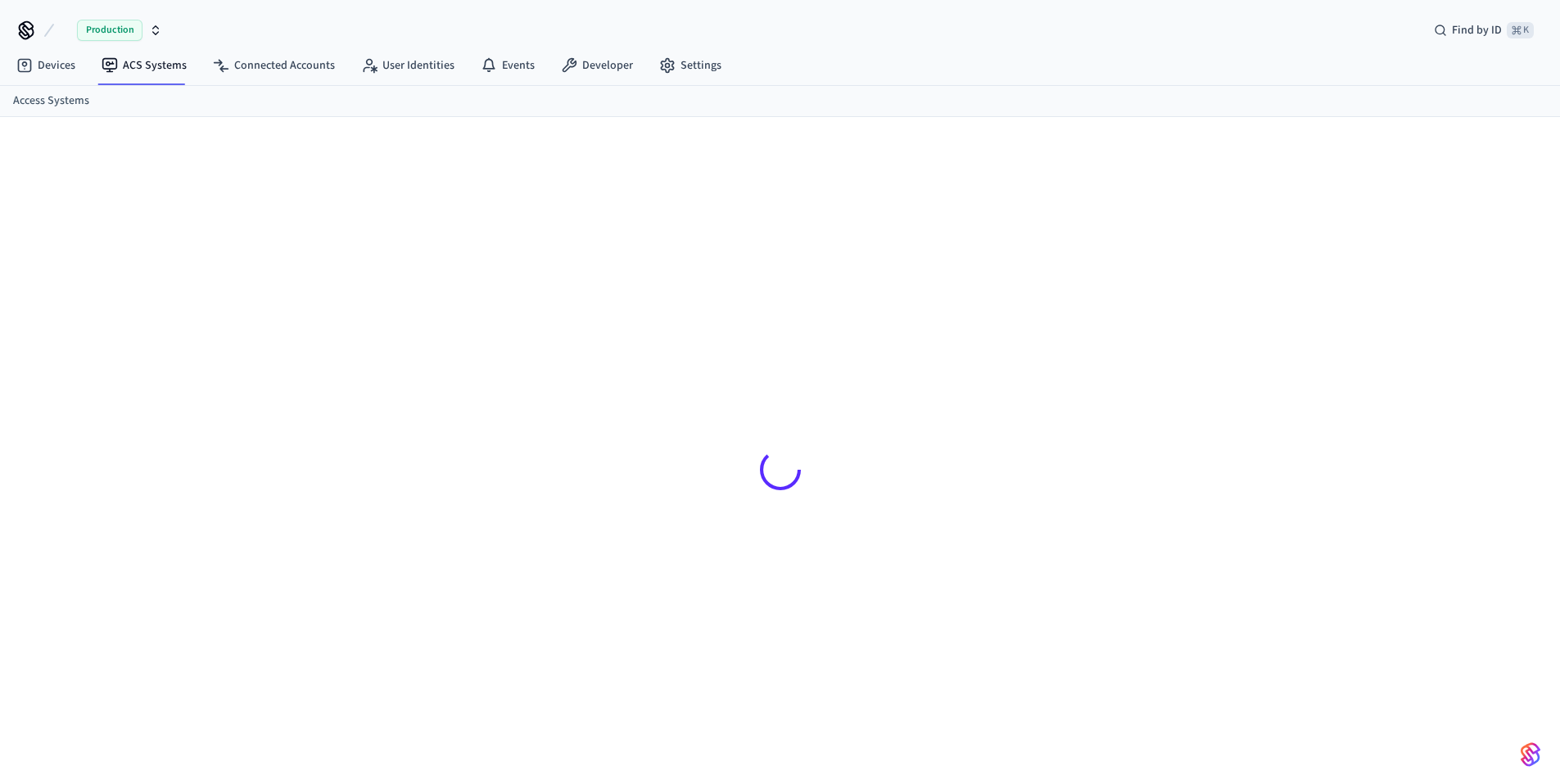
scroll to position [22, 0]
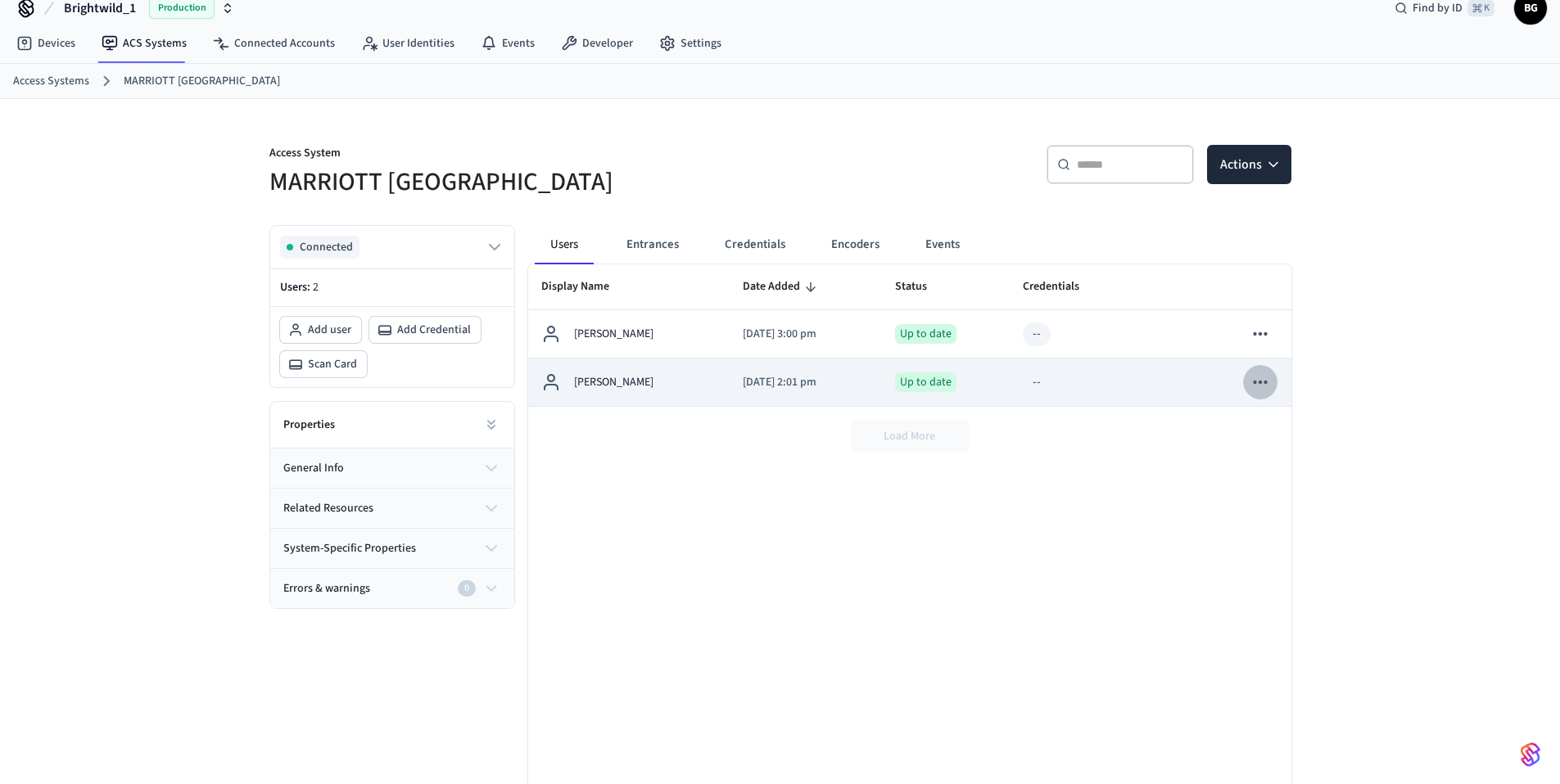
click at [1257, 385] on icon "sticky table" at bounding box center [1260, 382] width 21 height 21
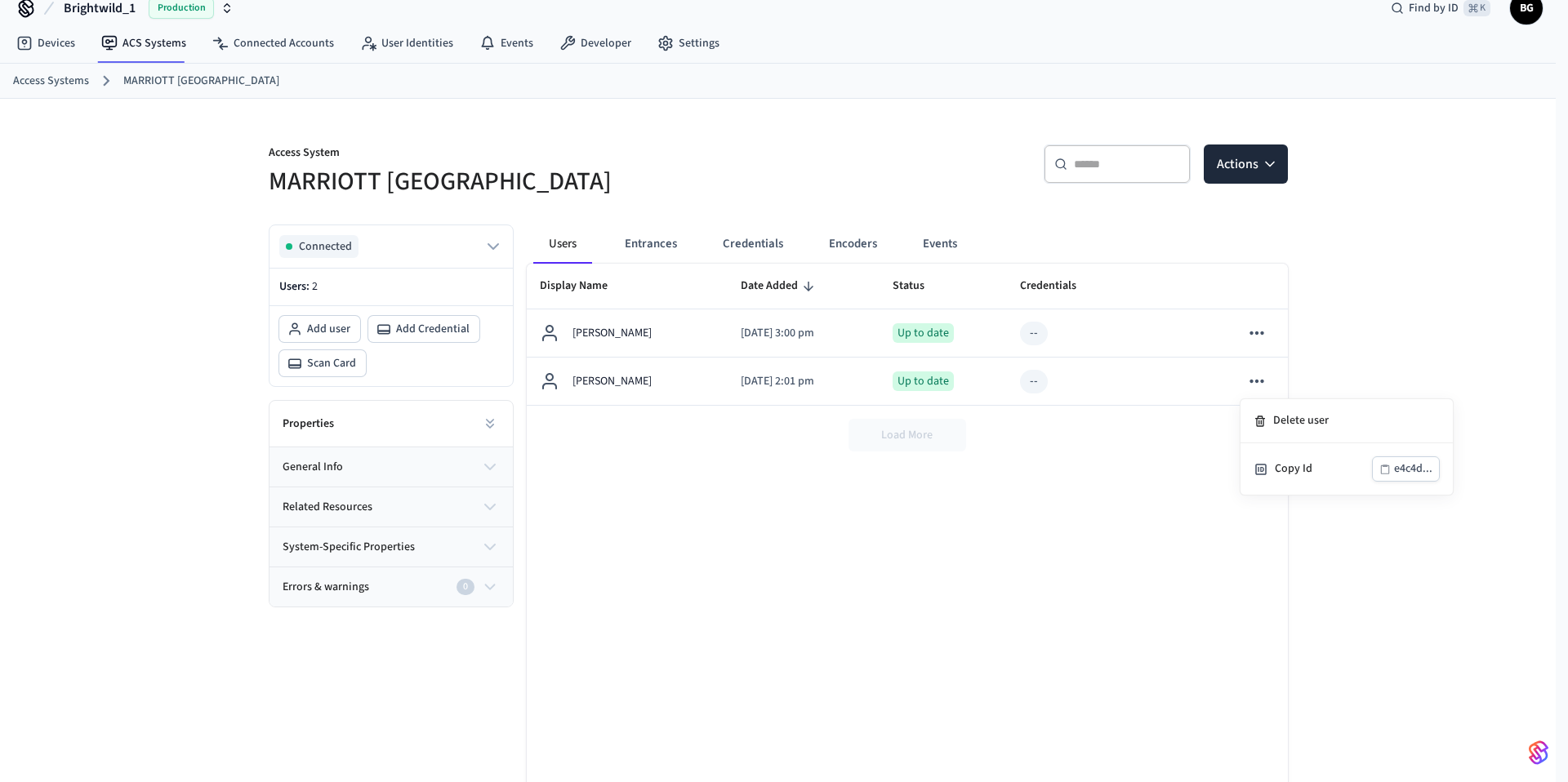
click at [483, 466] on div at bounding box center [784, 391] width 1568 height 782
click at [486, 468] on icon "button" at bounding box center [489, 467] width 20 height 20
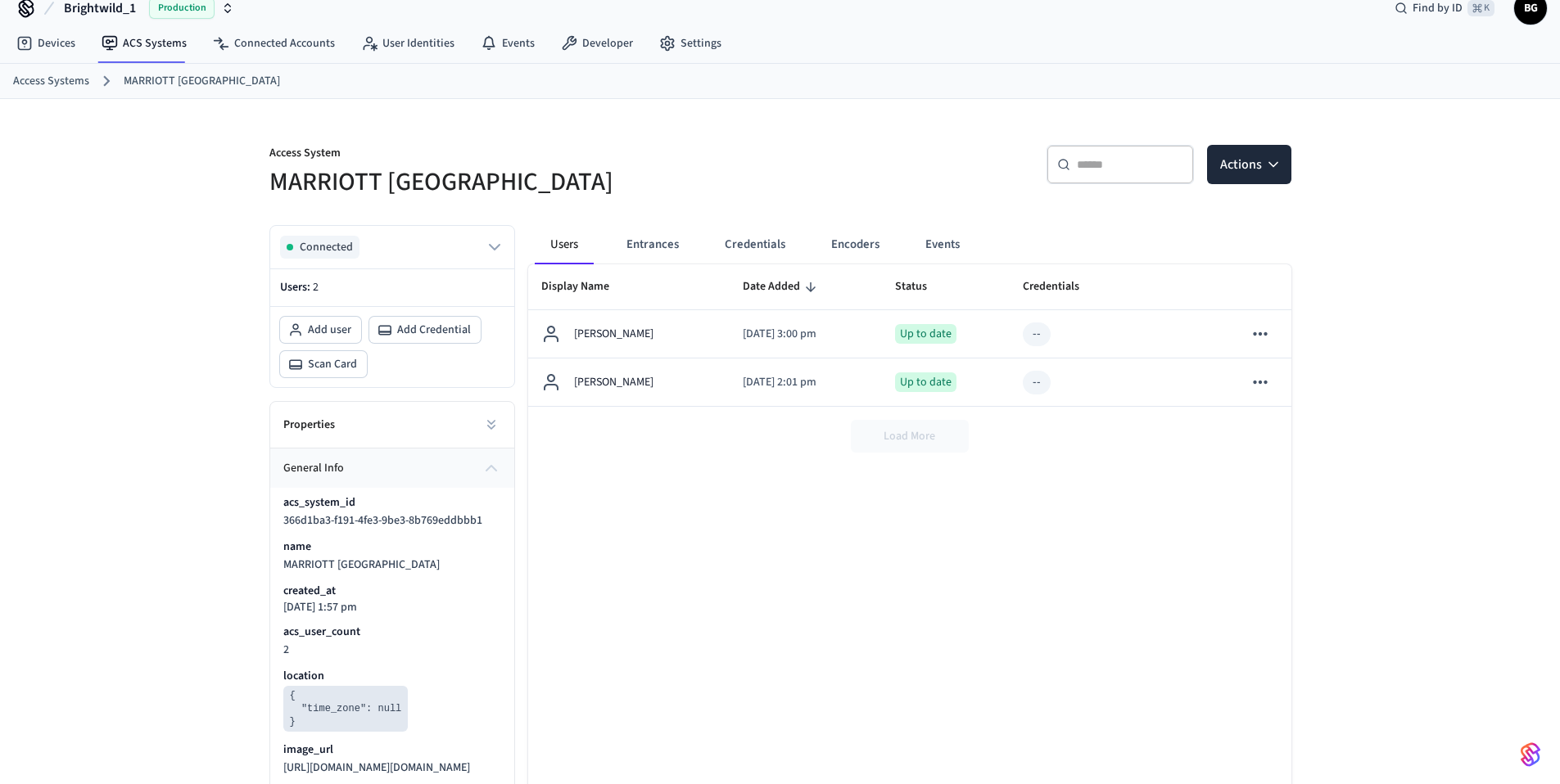
click at [491, 472] on icon "button" at bounding box center [491, 468] width 20 height 20
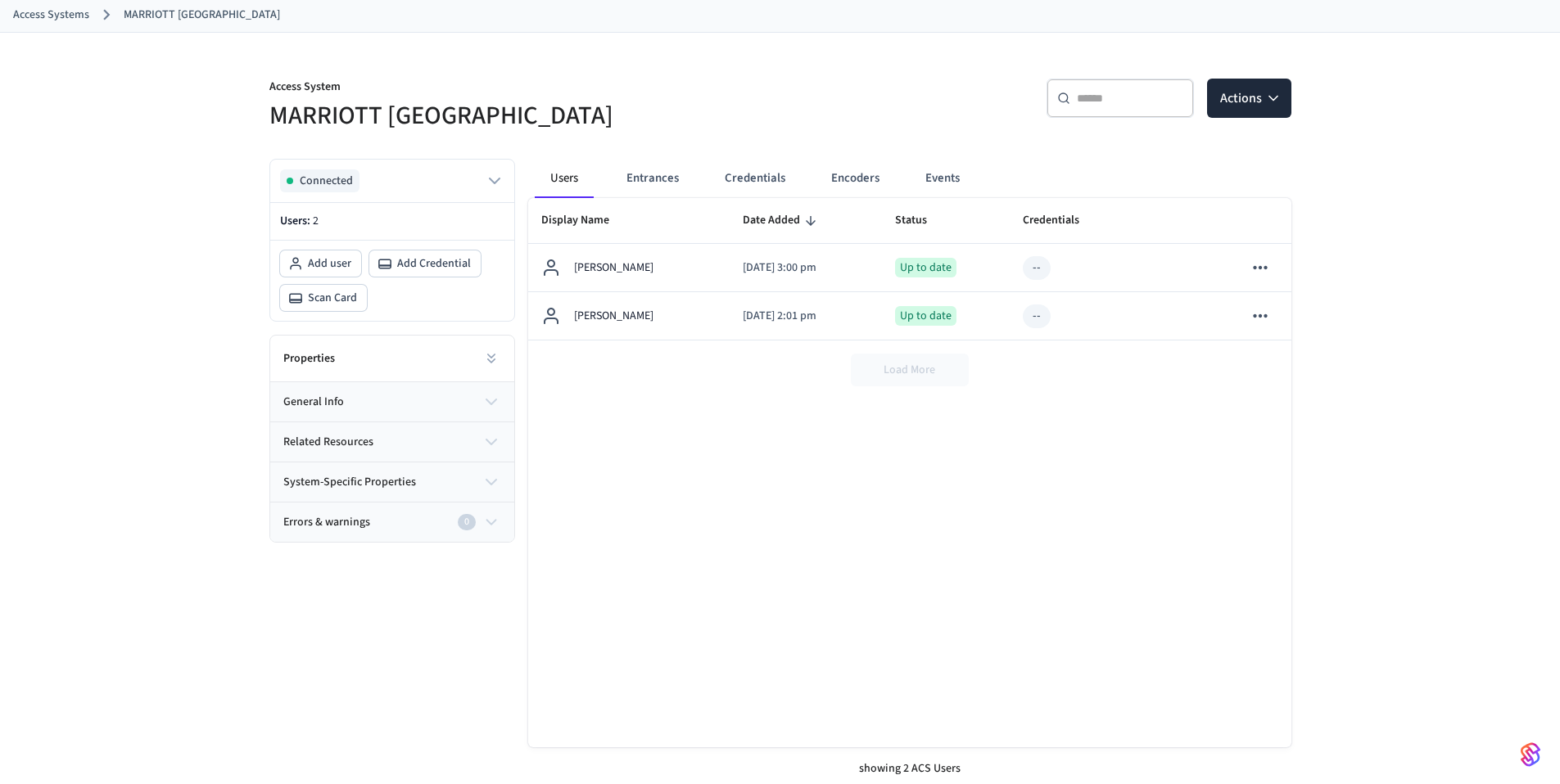
scroll to position [95, 0]
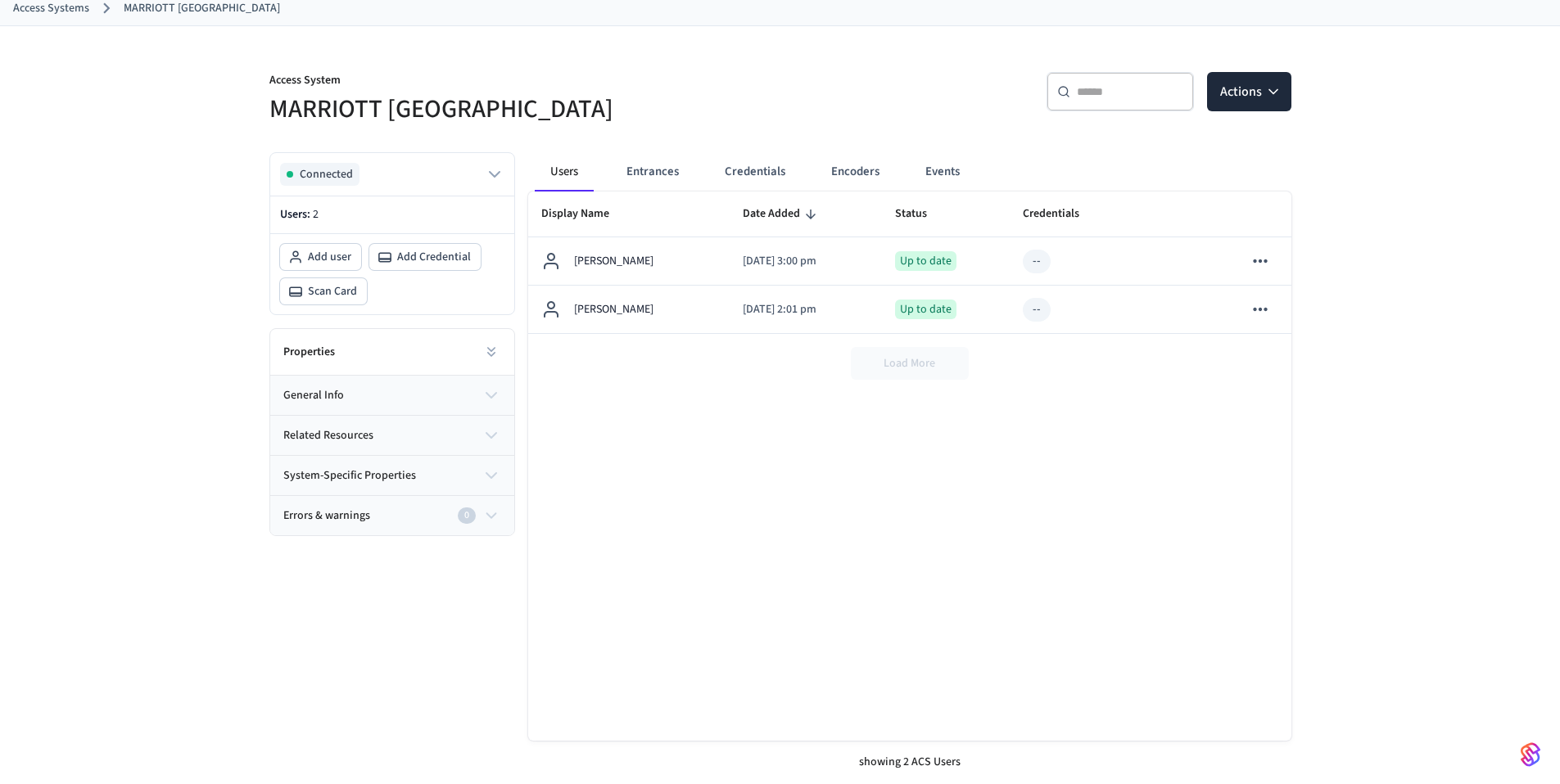
click at [489, 516] on icon "button" at bounding box center [492, 515] width 9 height 5
click at [492, 522] on icon "button" at bounding box center [491, 515] width 18 height 20
click at [637, 172] on button "Entrances" at bounding box center [652, 172] width 79 height 39
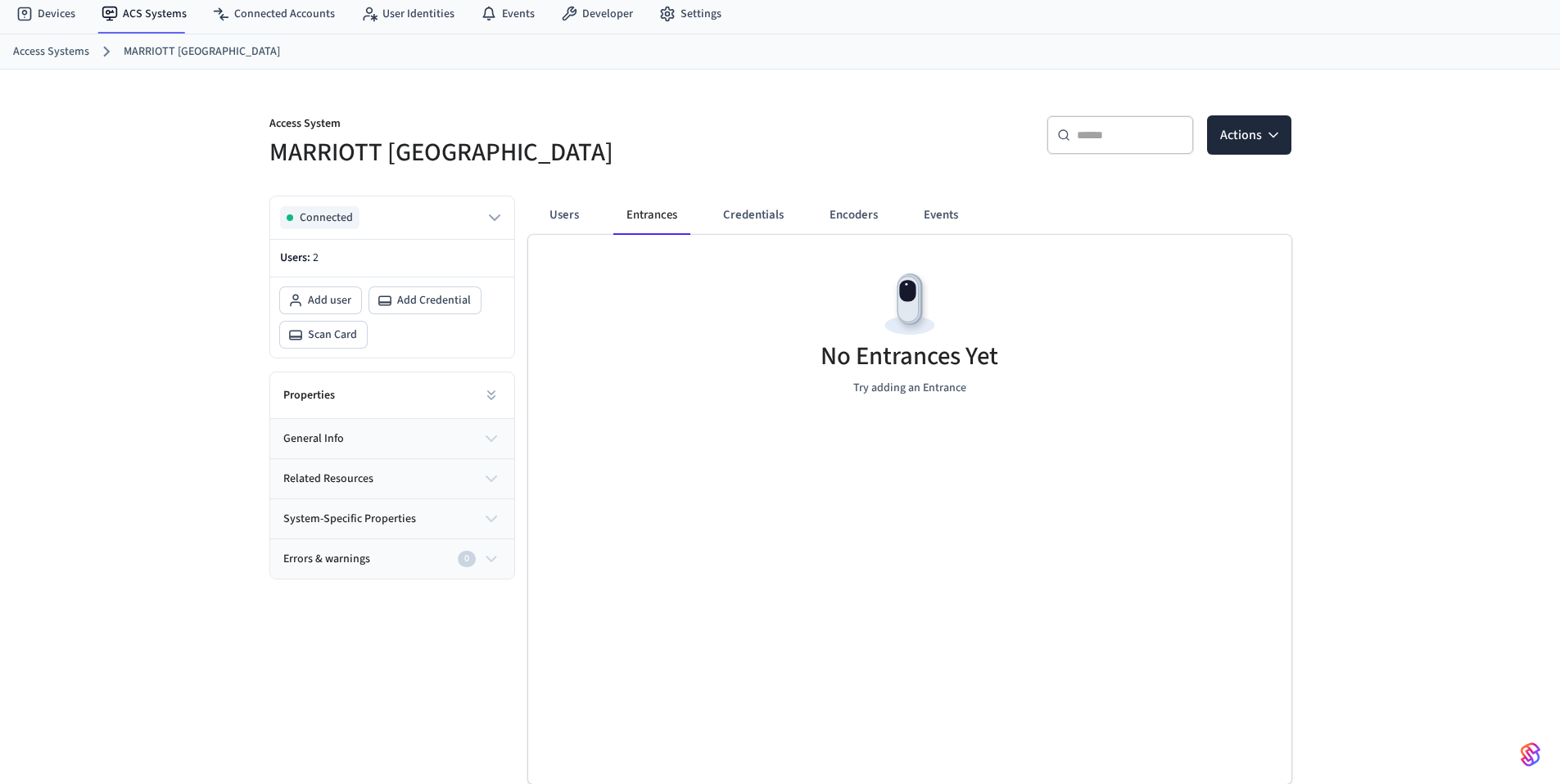
scroll to position [51, 0]
click at [373, 436] on button "general info" at bounding box center [392, 439] width 244 height 39
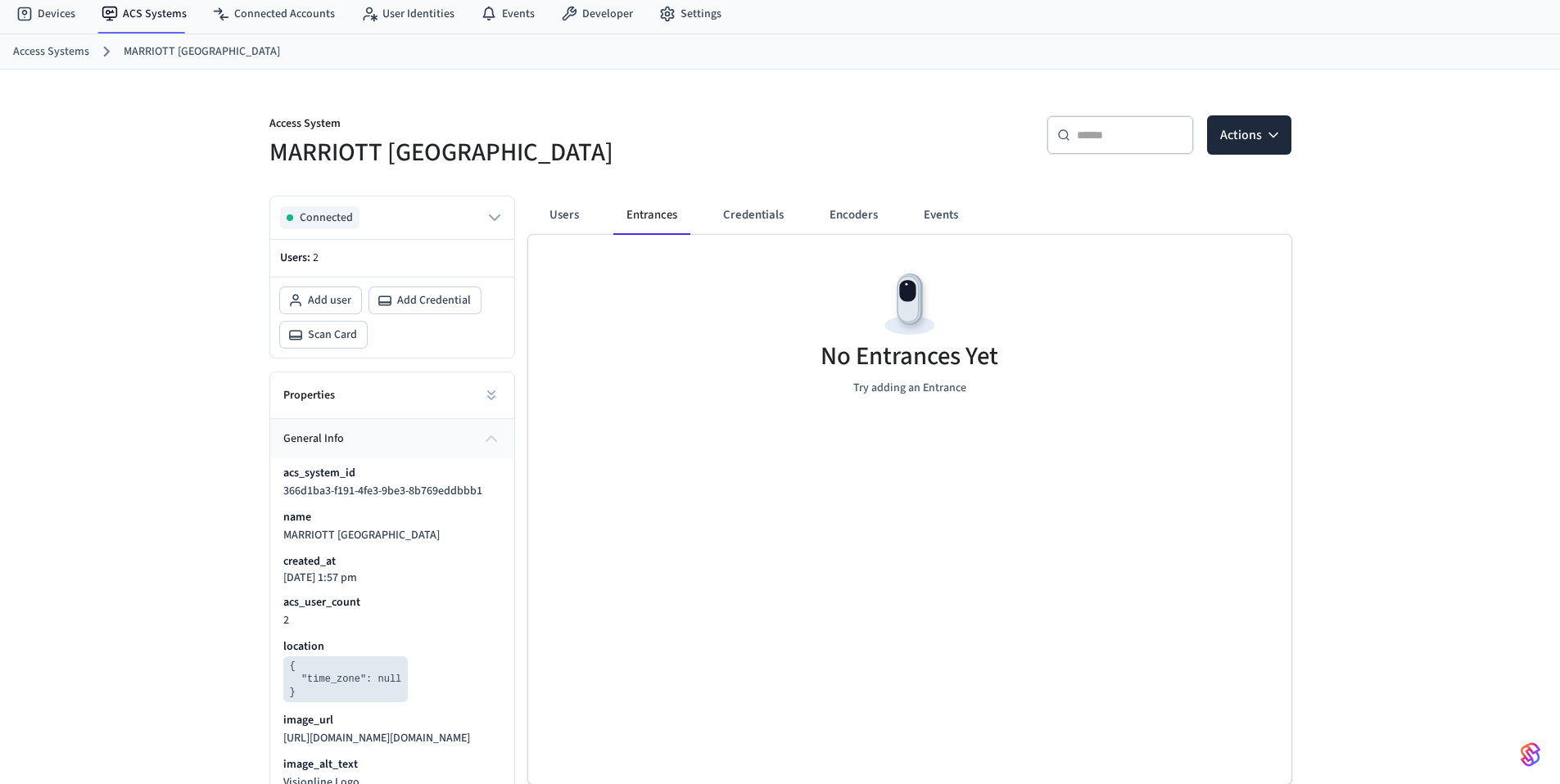
click at [492, 441] on icon "button" at bounding box center [491, 438] width 20 height 20
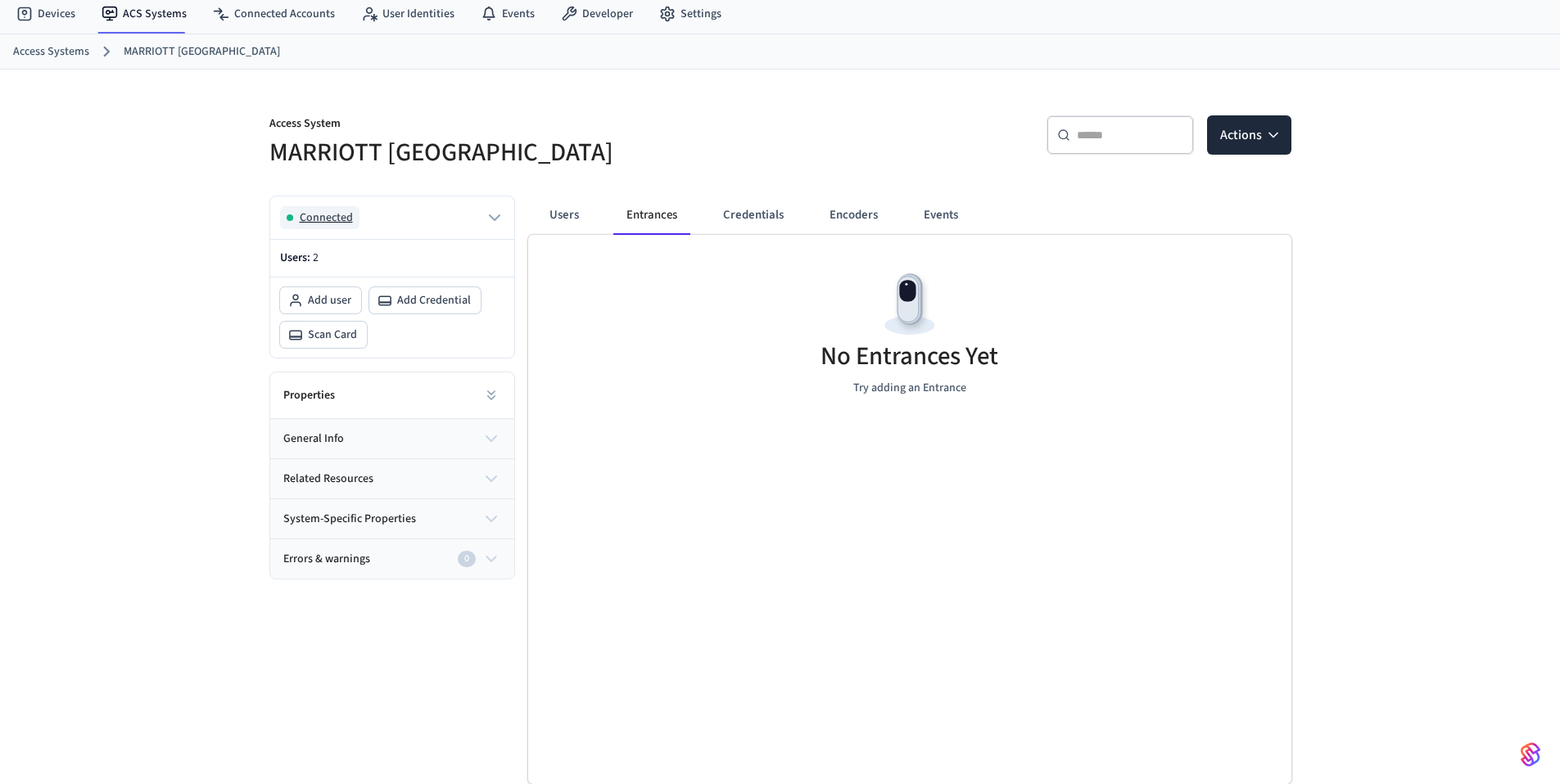
click at [494, 216] on icon "button" at bounding box center [494, 218] width 20 height 20
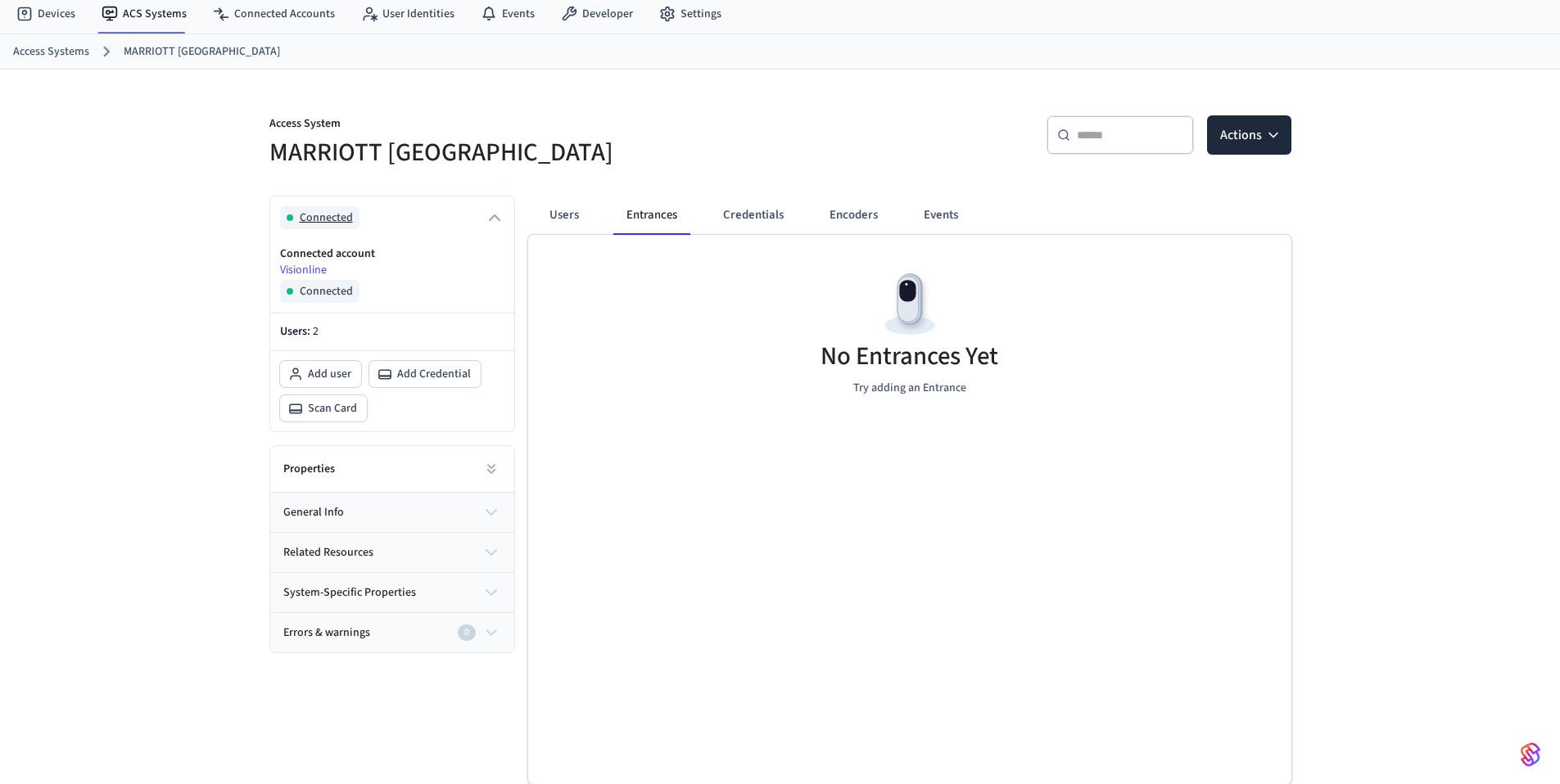
click at [353, 226] on div "Connected" at bounding box center [320, 218] width 79 height 23
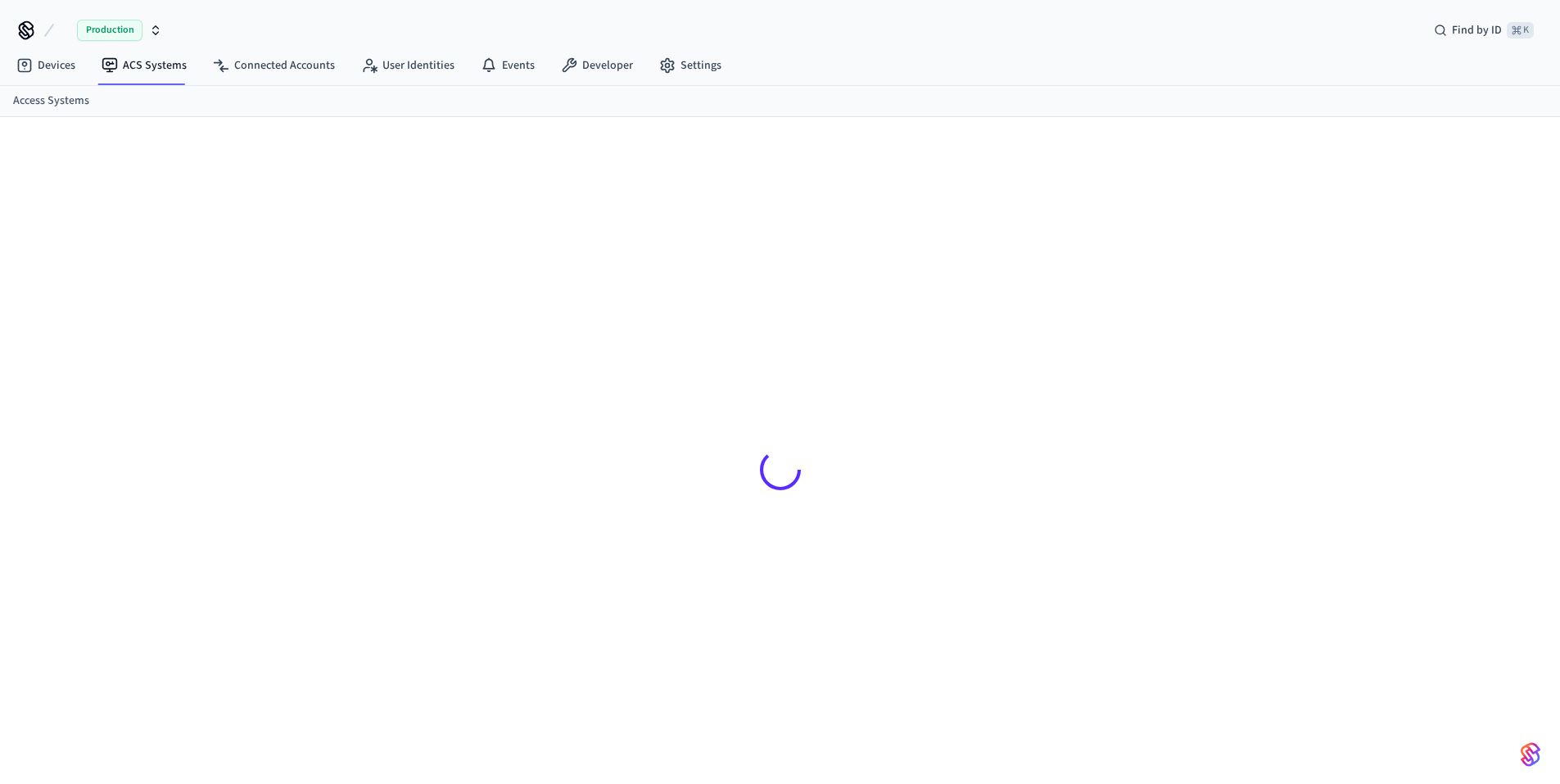
scroll to position [22, 0]
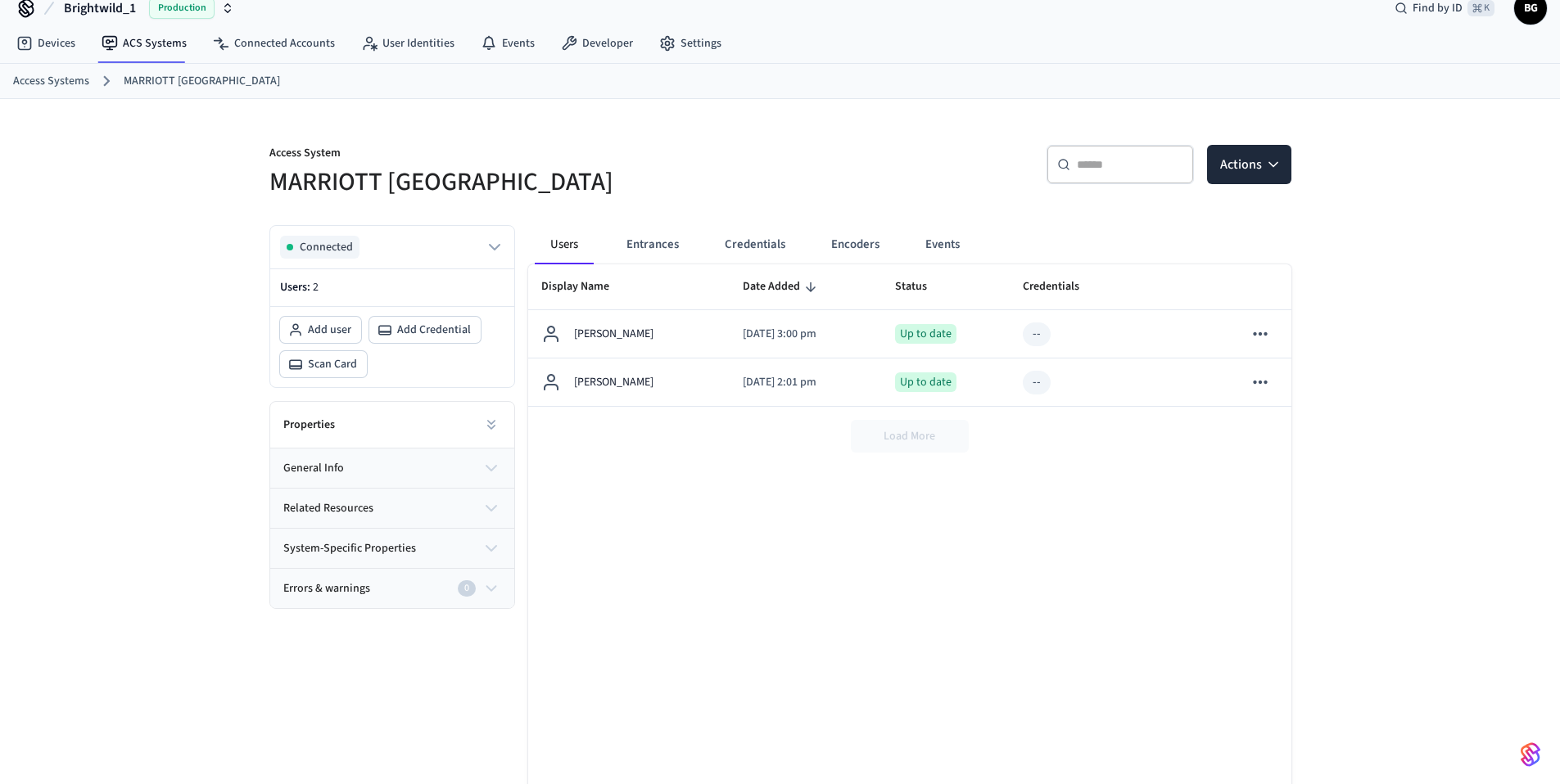
click at [415, 466] on button "general info" at bounding box center [392, 468] width 244 height 39
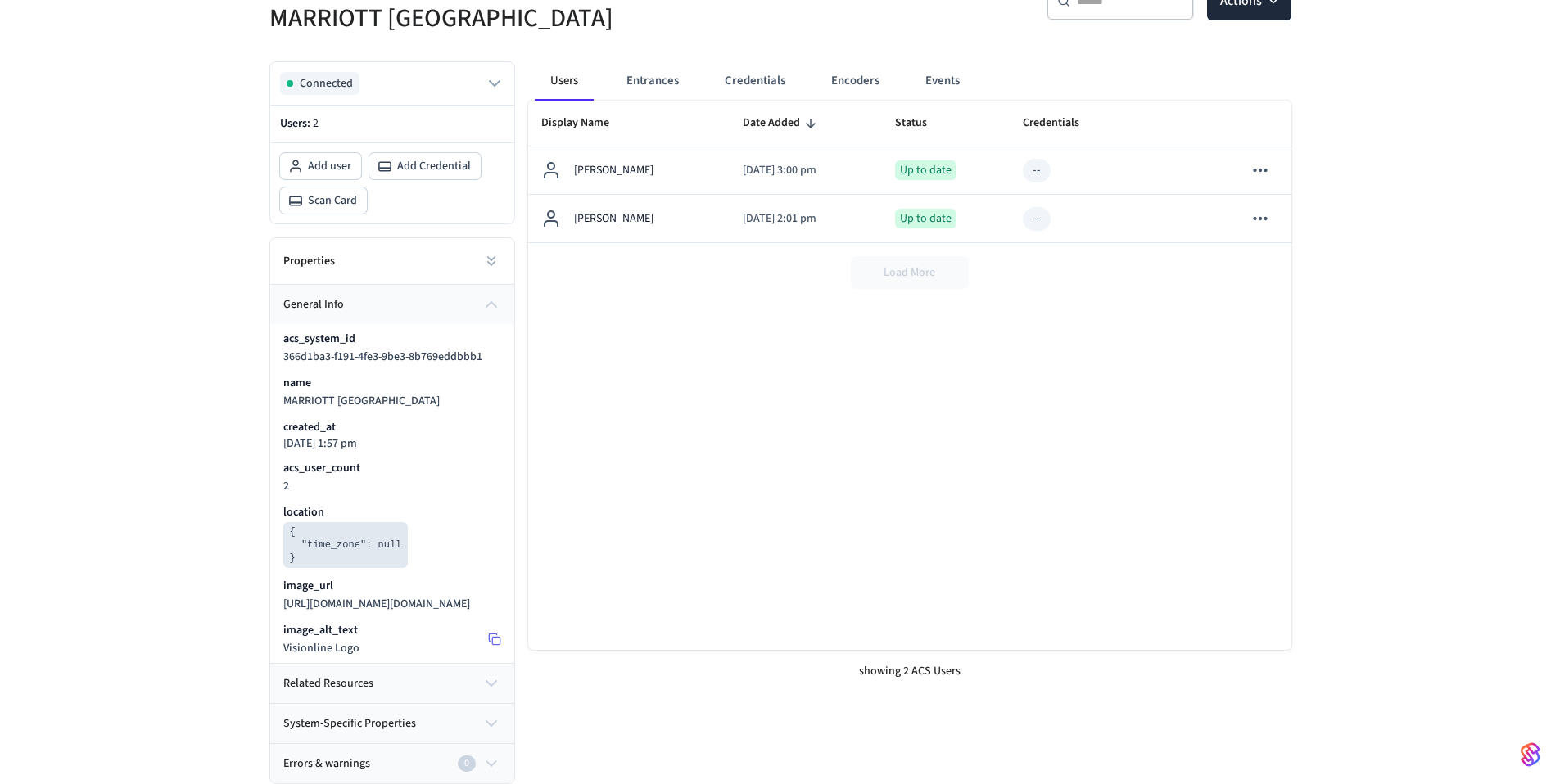
scroll to position [202, 0]
click at [475, 691] on button "related resources" at bounding box center [392, 683] width 244 height 39
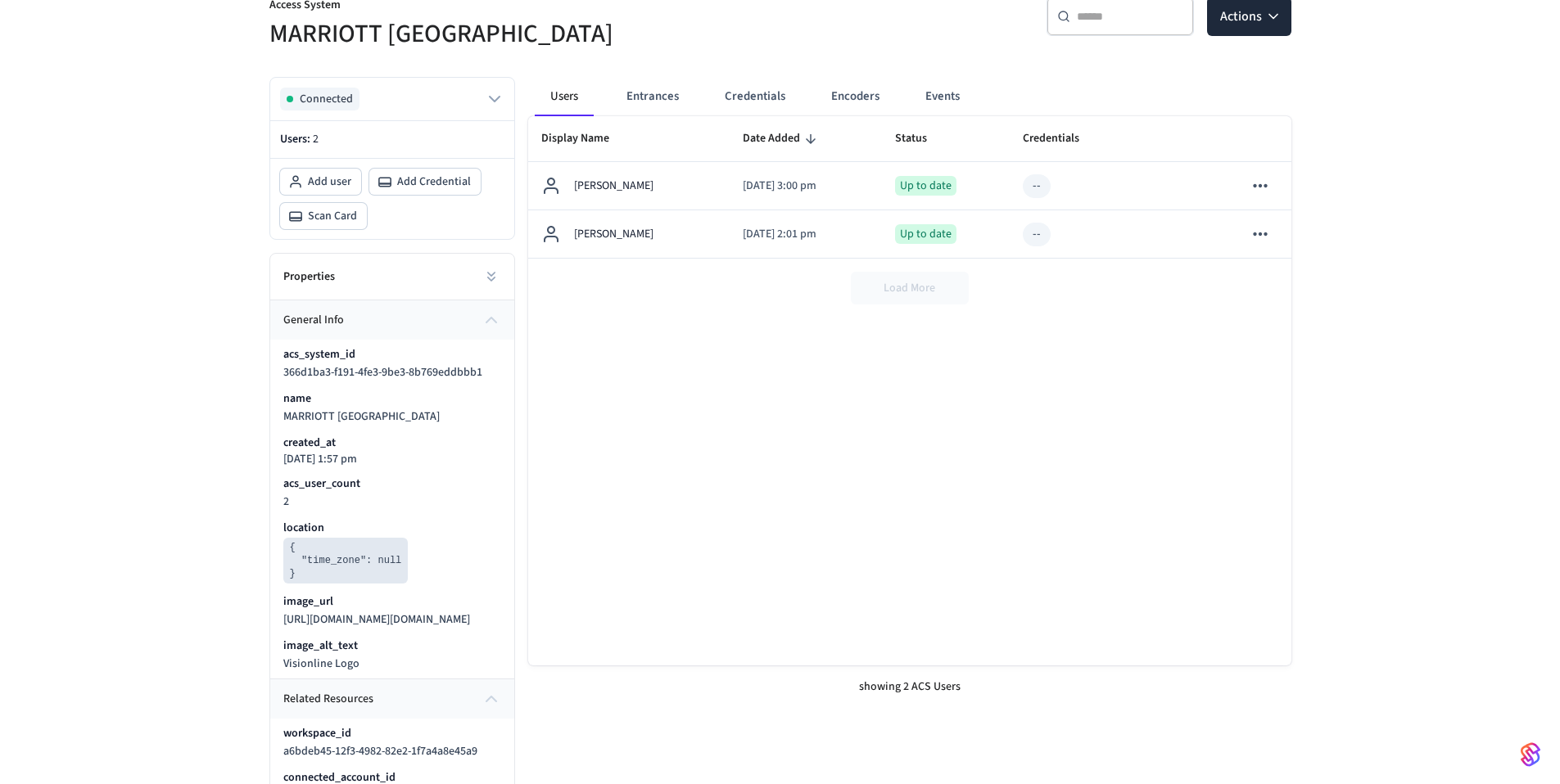
scroll to position [0, 0]
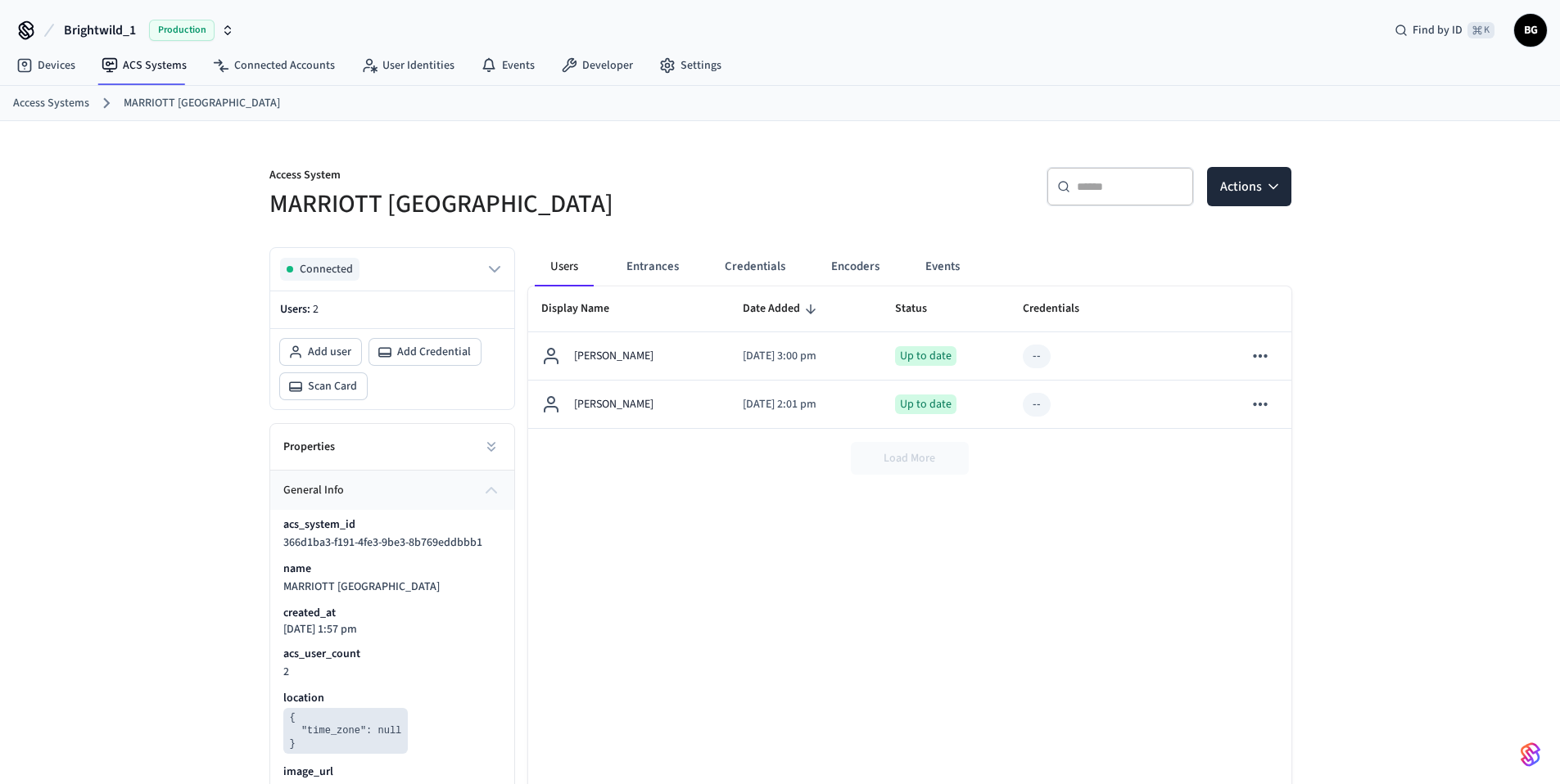
click at [1310, 197] on div "Access System MARRIOTT KEY WEST ​ ​ Actions Connected Users: 2 Add user Add Cre…" at bounding box center [780, 592] width 1560 height 941
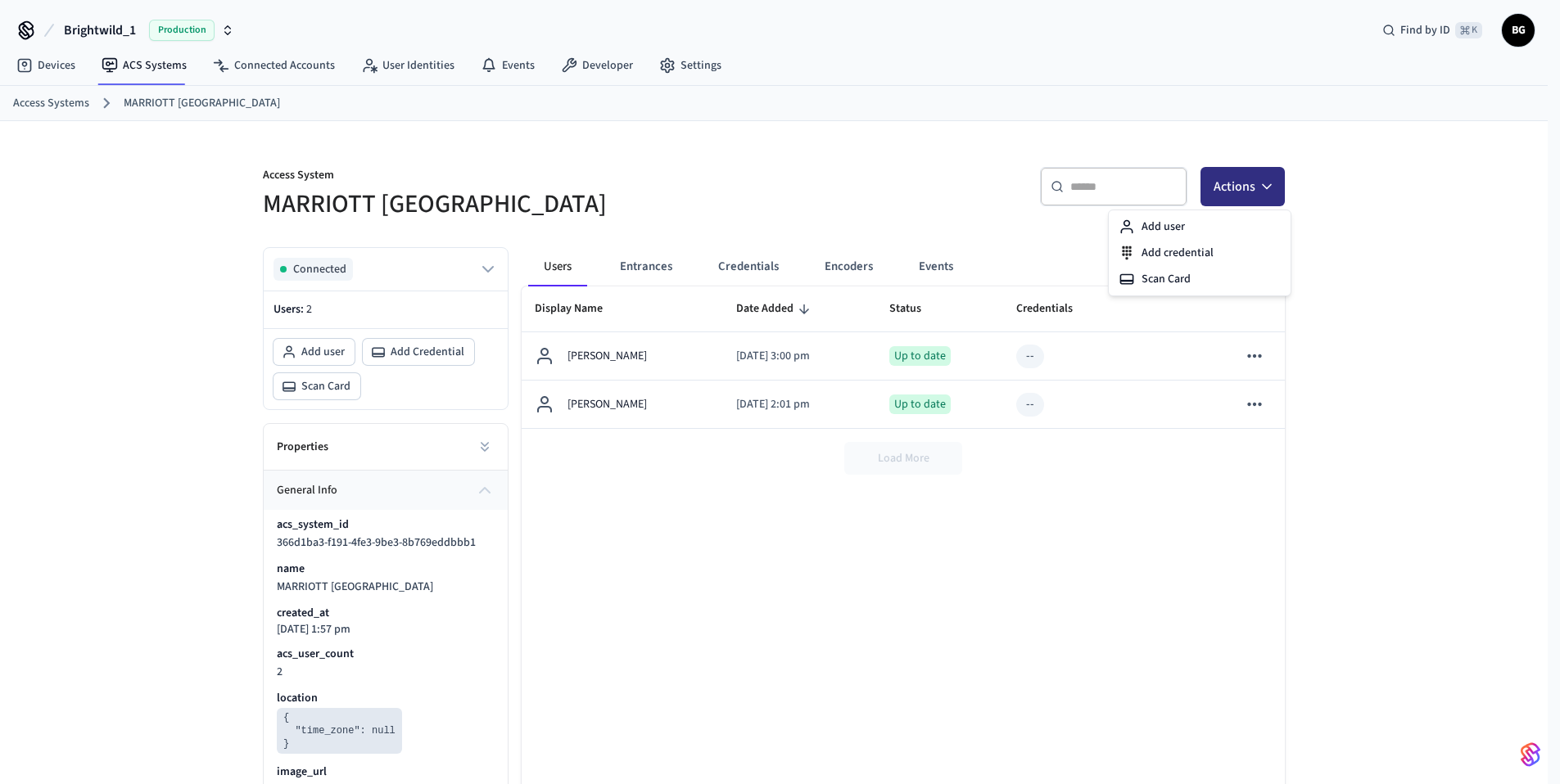
click at [1284, 181] on button "Actions" at bounding box center [1242, 187] width 84 height 39
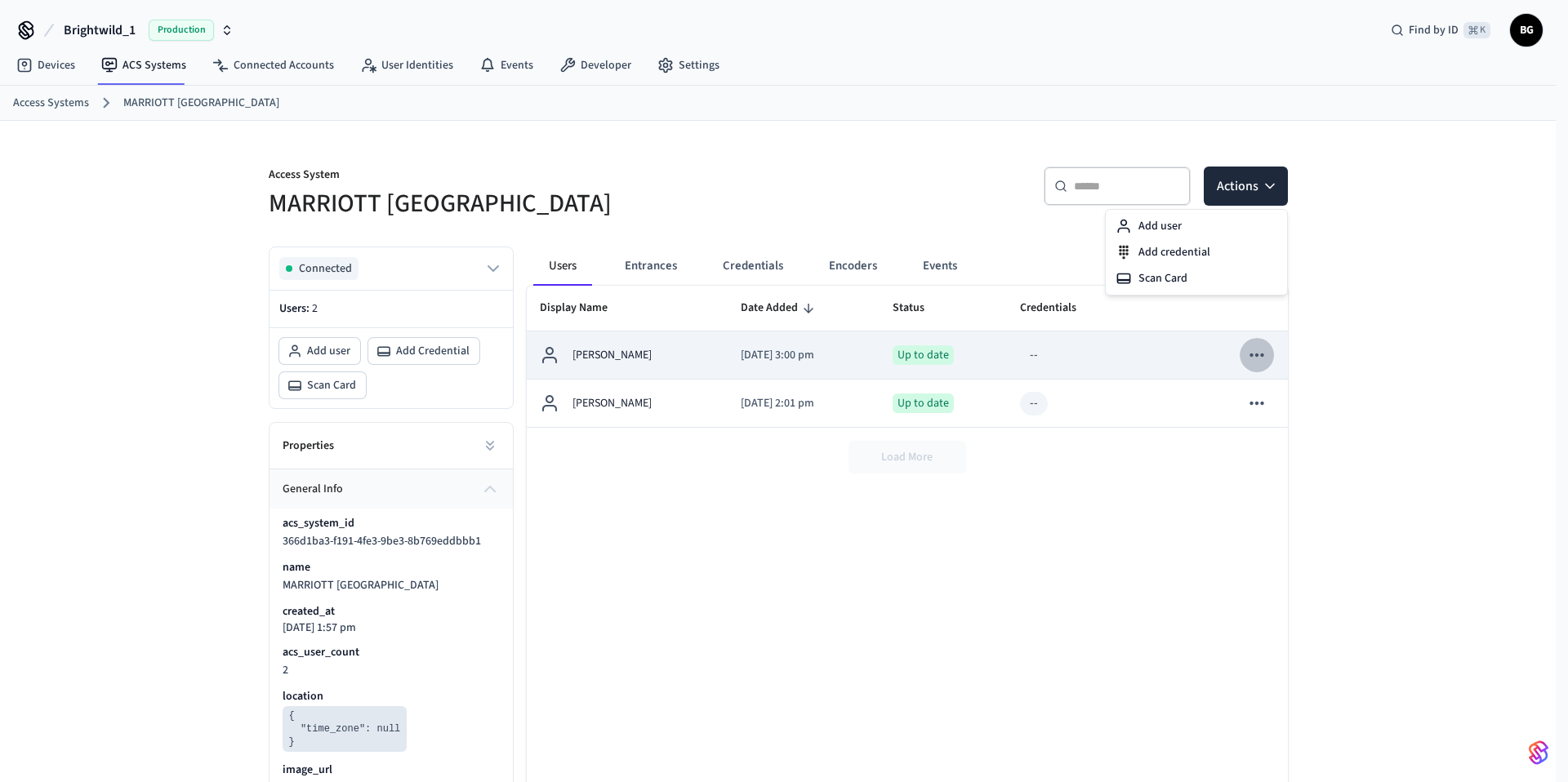
click at [1257, 347] on icon "sticky table" at bounding box center [1257, 355] width 21 height 21
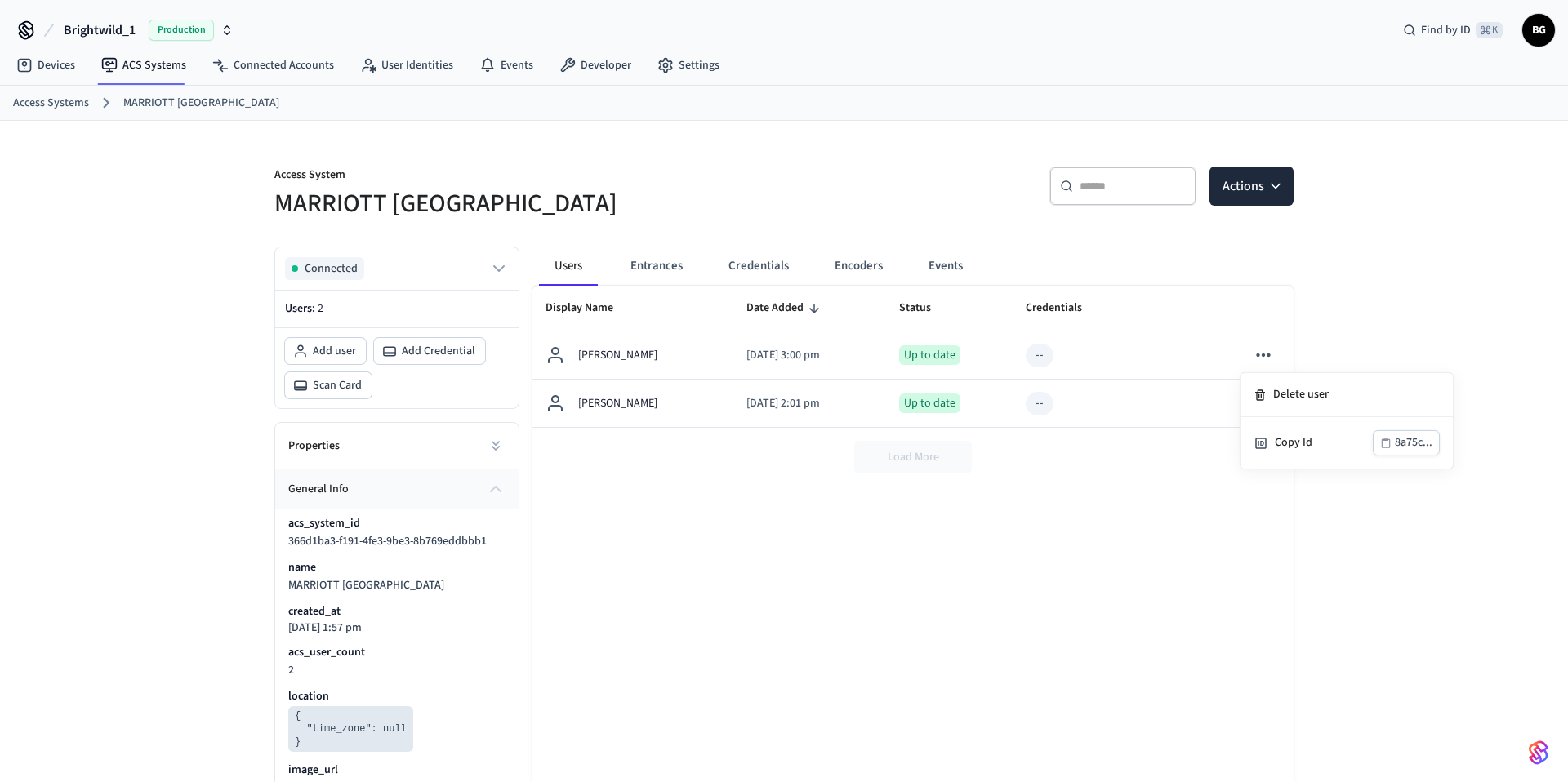
click at [1385, 297] on div at bounding box center [784, 391] width 1568 height 782
click at [337, 265] on span "Connected" at bounding box center [325, 268] width 53 height 17
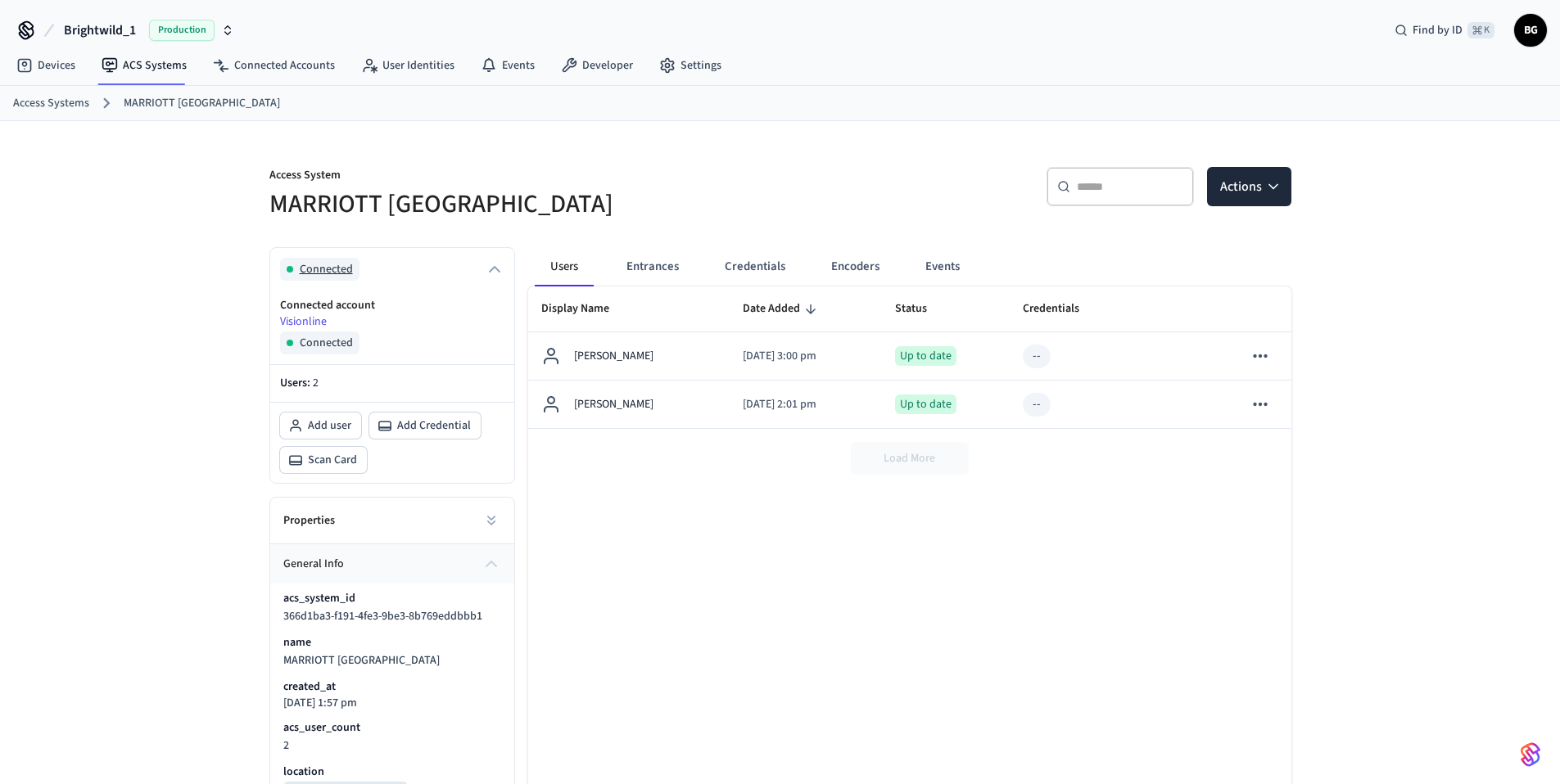
click at [338, 265] on span "Connected" at bounding box center [326, 269] width 53 height 17
click at [36, 99] on link "Access Systems" at bounding box center [50, 104] width 76 height 17
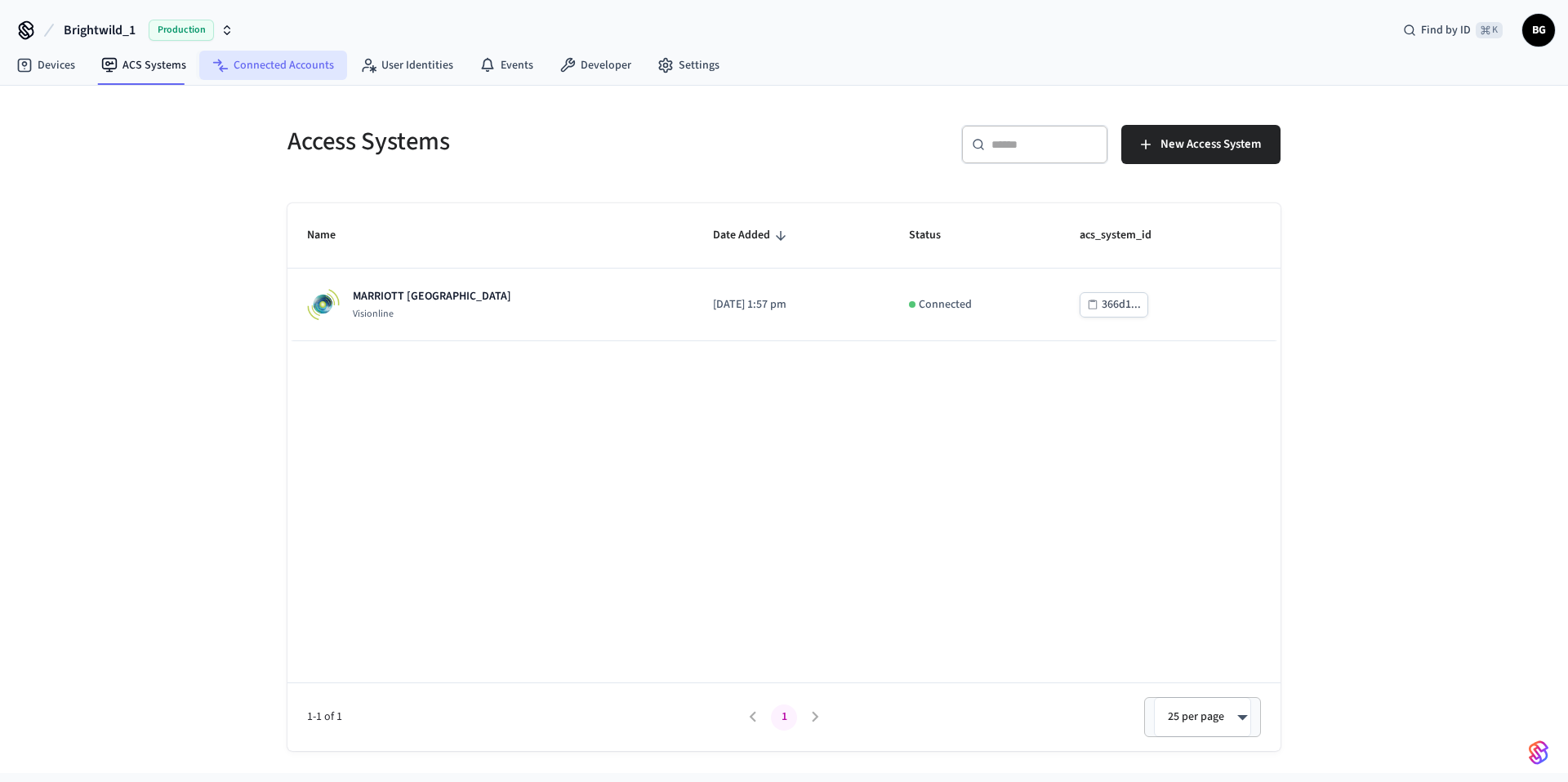
click at [274, 62] on link "Connected Accounts" at bounding box center [273, 65] width 148 height 30
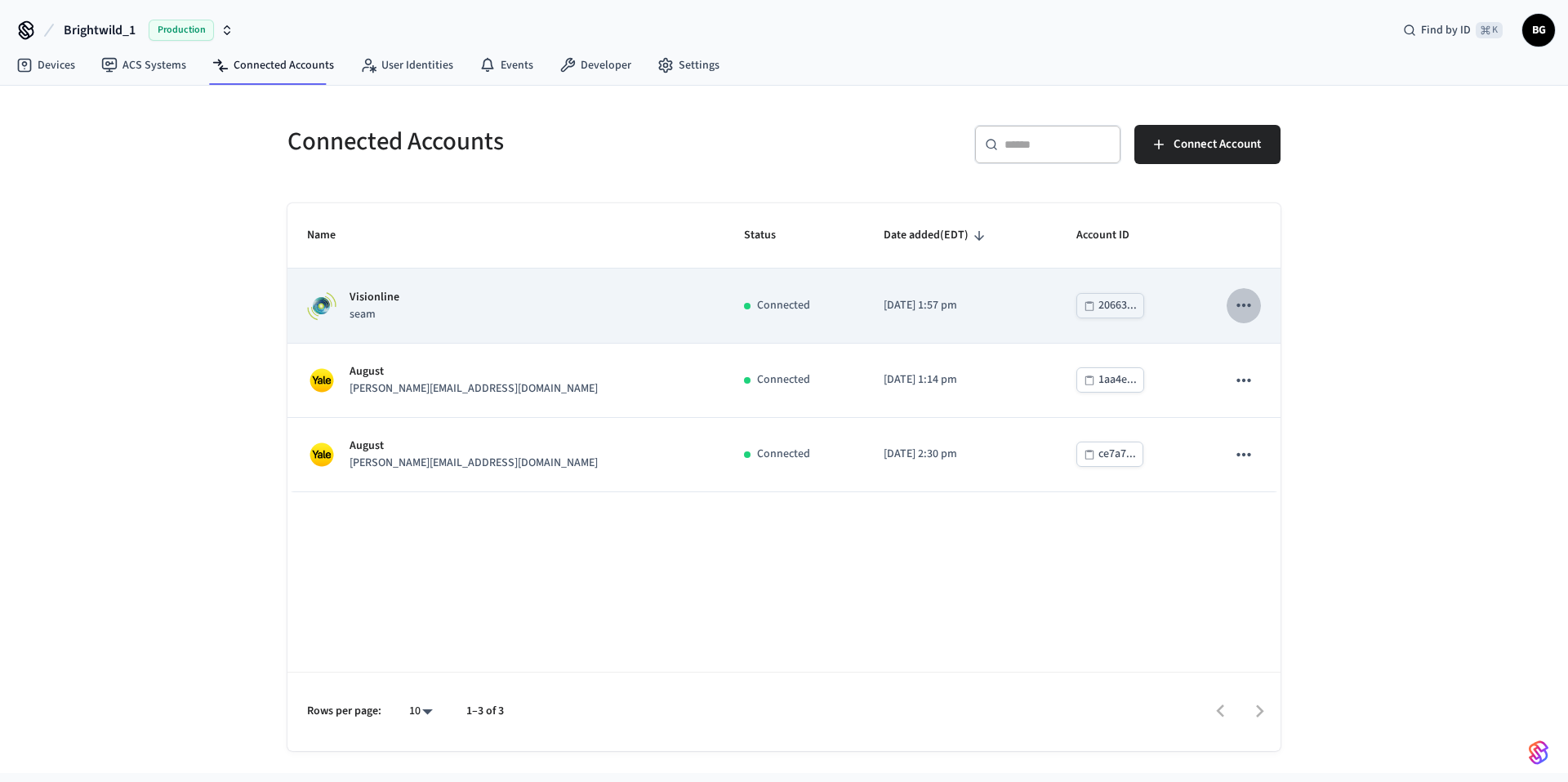
click at [1247, 308] on icon "sticky table" at bounding box center [1244, 305] width 21 height 21
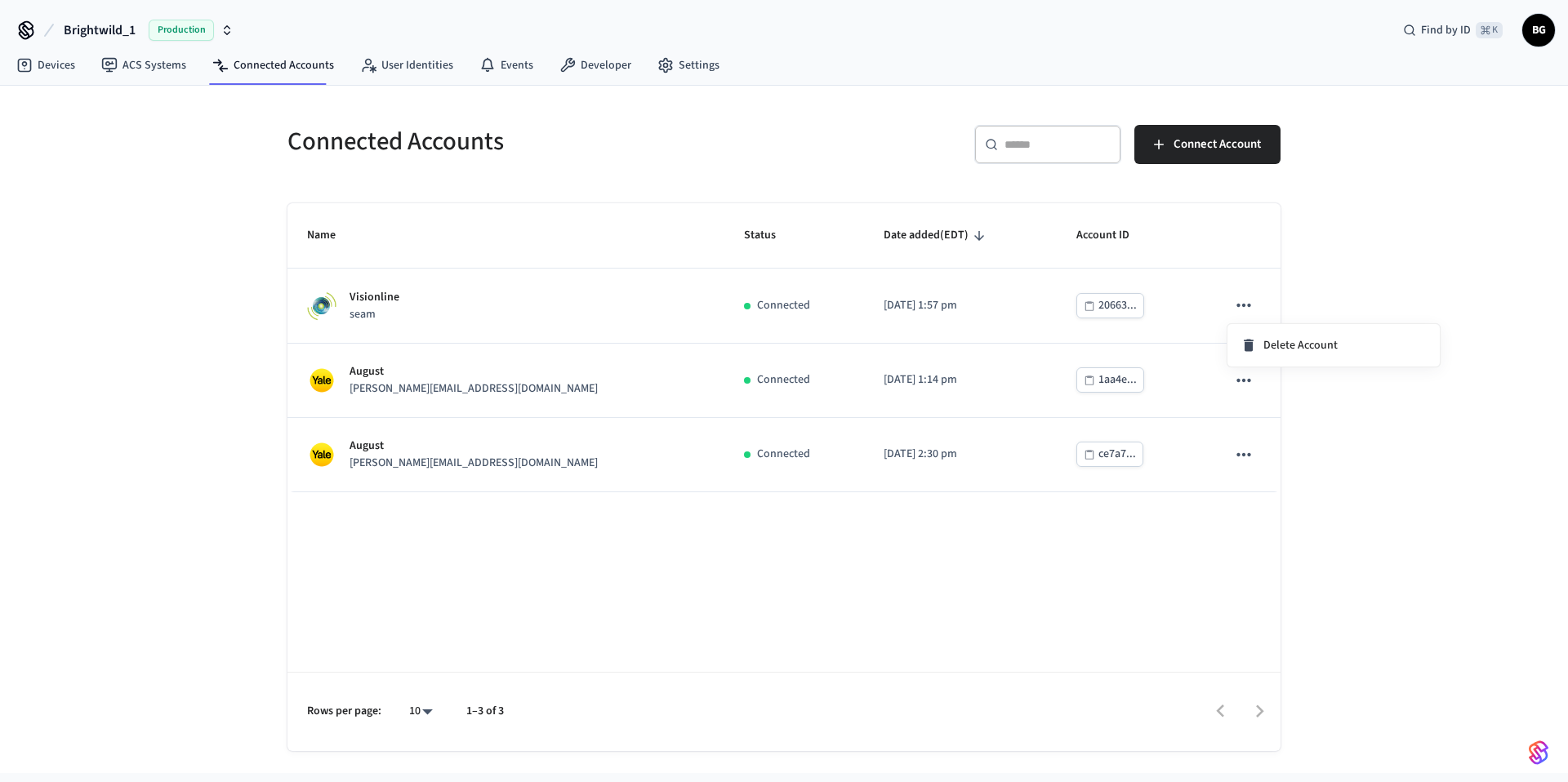
click at [1212, 283] on div at bounding box center [784, 391] width 1568 height 782
click at [1204, 140] on span "Connect Account" at bounding box center [1217, 144] width 88 height 21
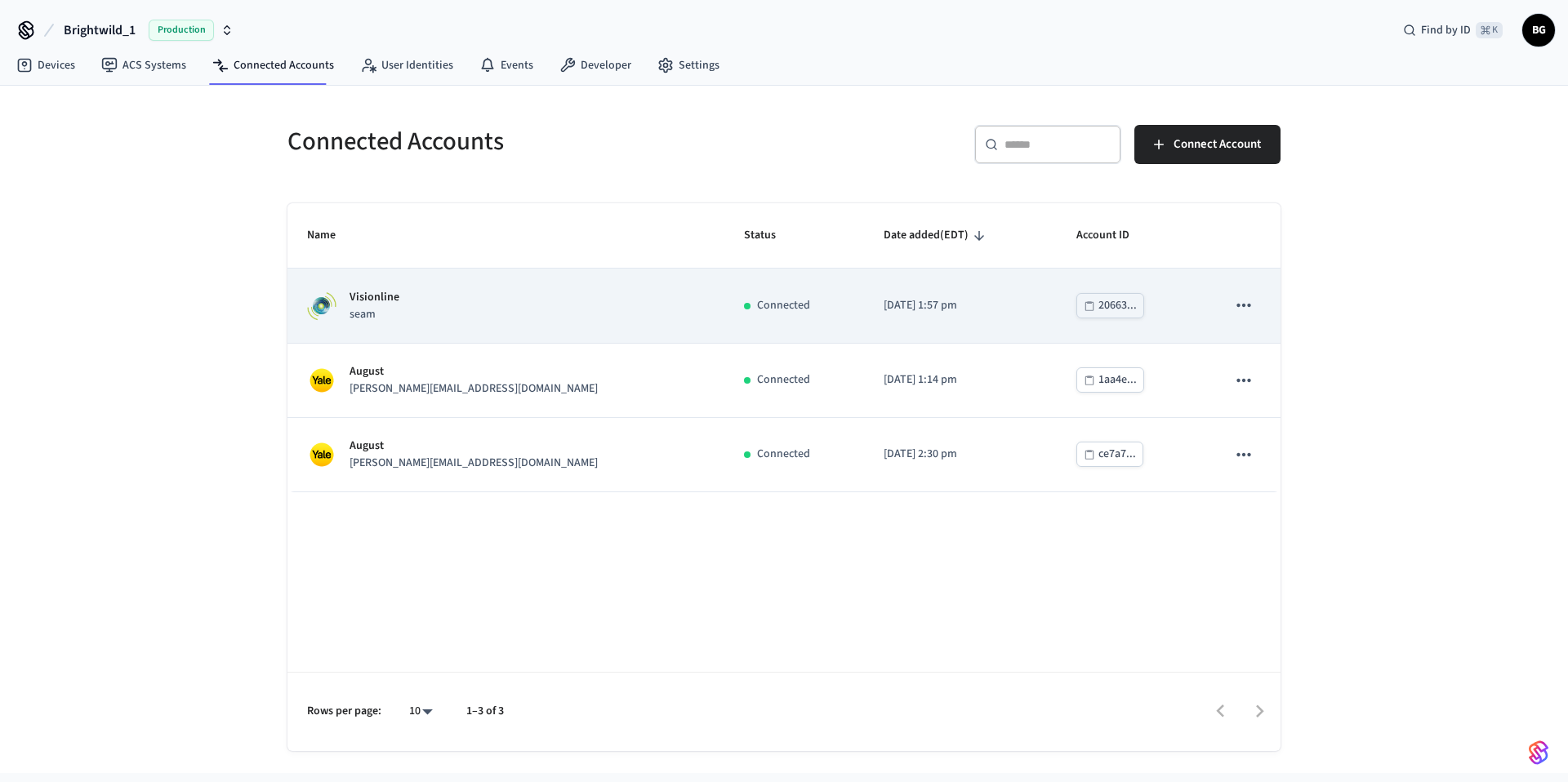
click at [1251, 306] on icon "sticky table" at bounding box center [1244, 305] width 21 height 21
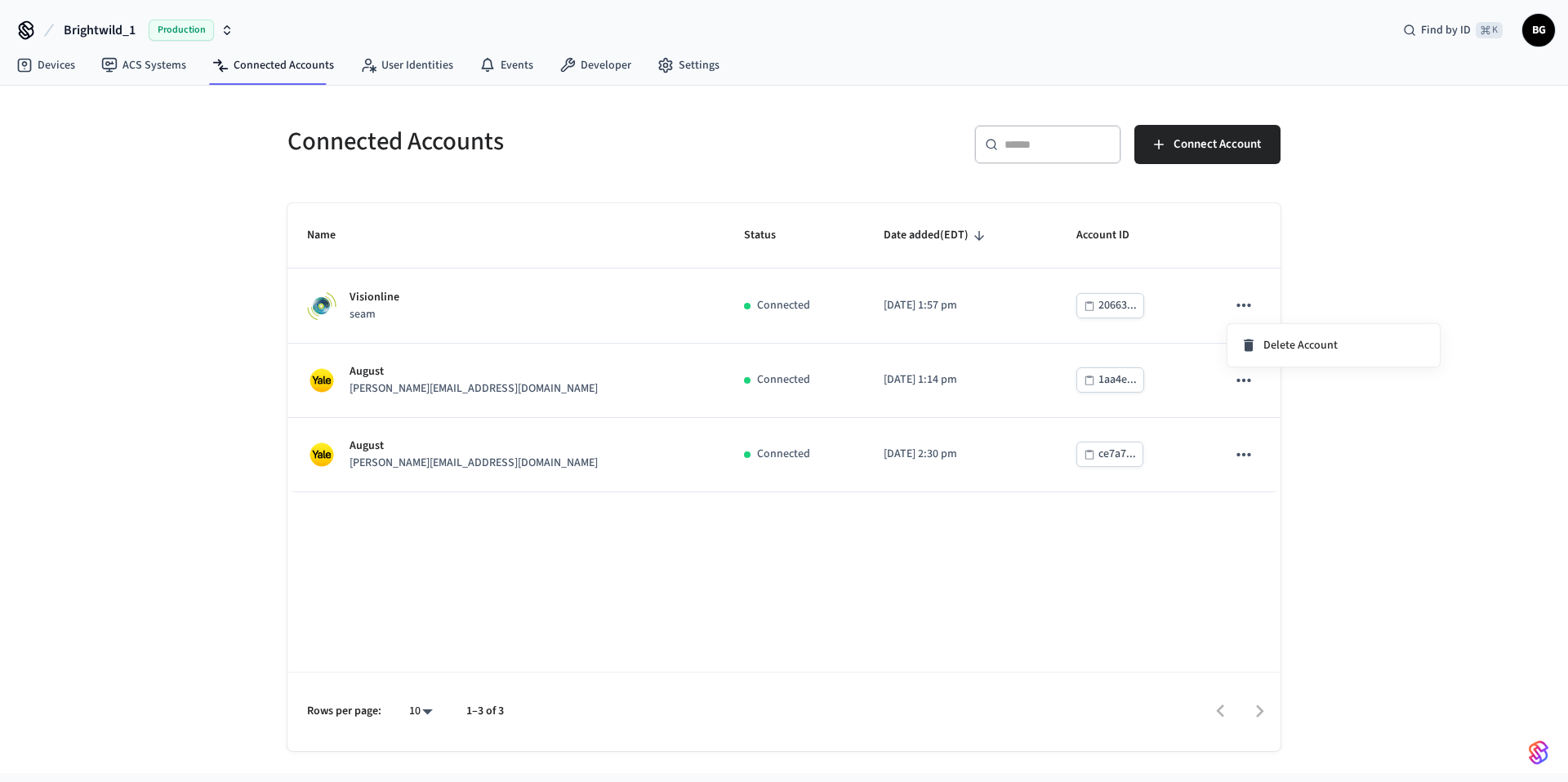
click at [1382, 268] on div at bounding box center [784, 391] width 1568 height 782
click at [1547, 15] on div "Find by ID ⌘ K BG" at bounding box center [1472, 30] width 165 height 34
click at [1544, 35] on span "BG" at bounding box center [1539, 31] width 30 height 30
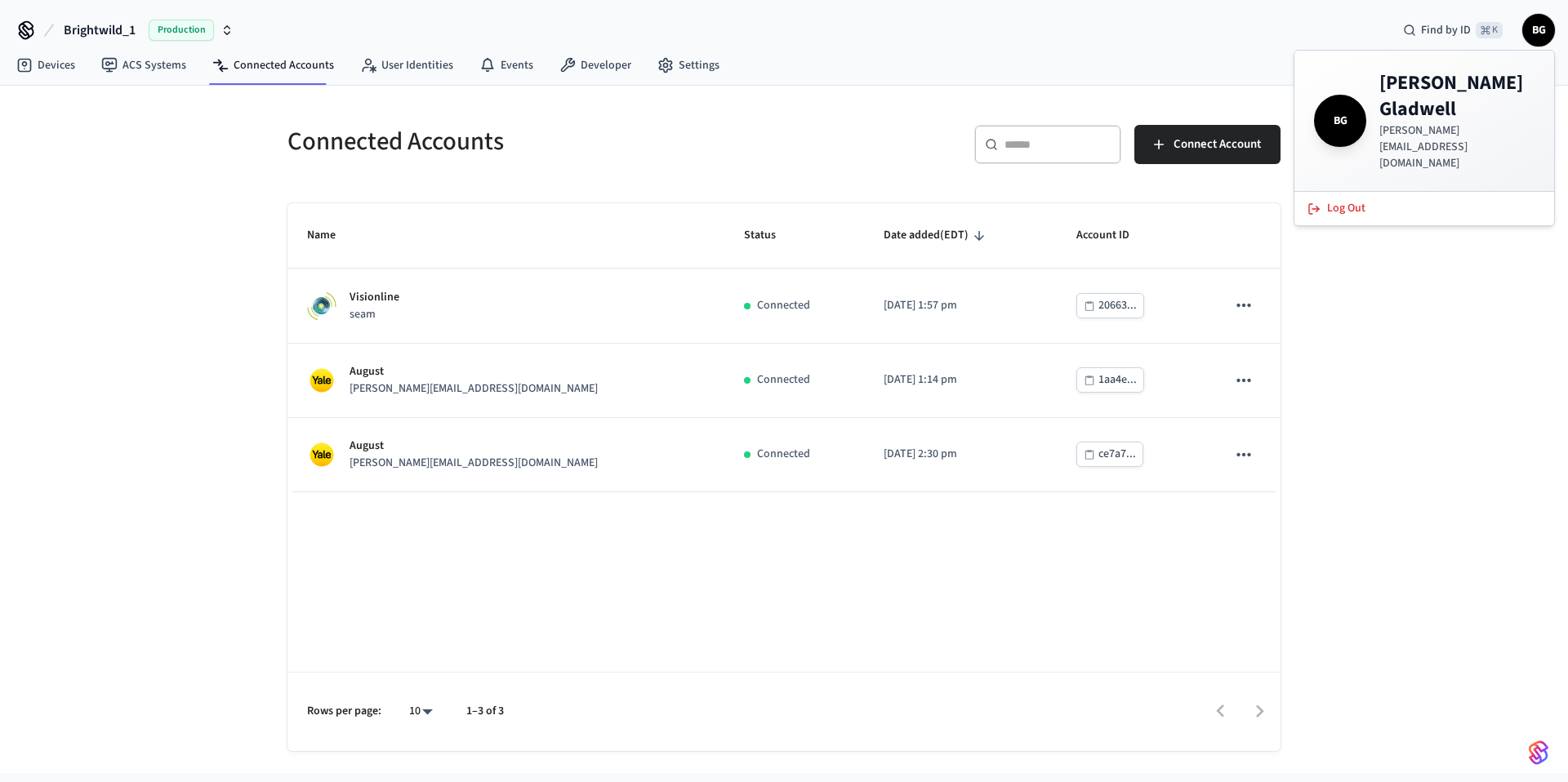
click at [1440, 289] on div "Connected Accounts ​ ​ Connect Account Name Status Date added (EDT) Account ID …" at bounding box center [784, 430] width 1568 height 688
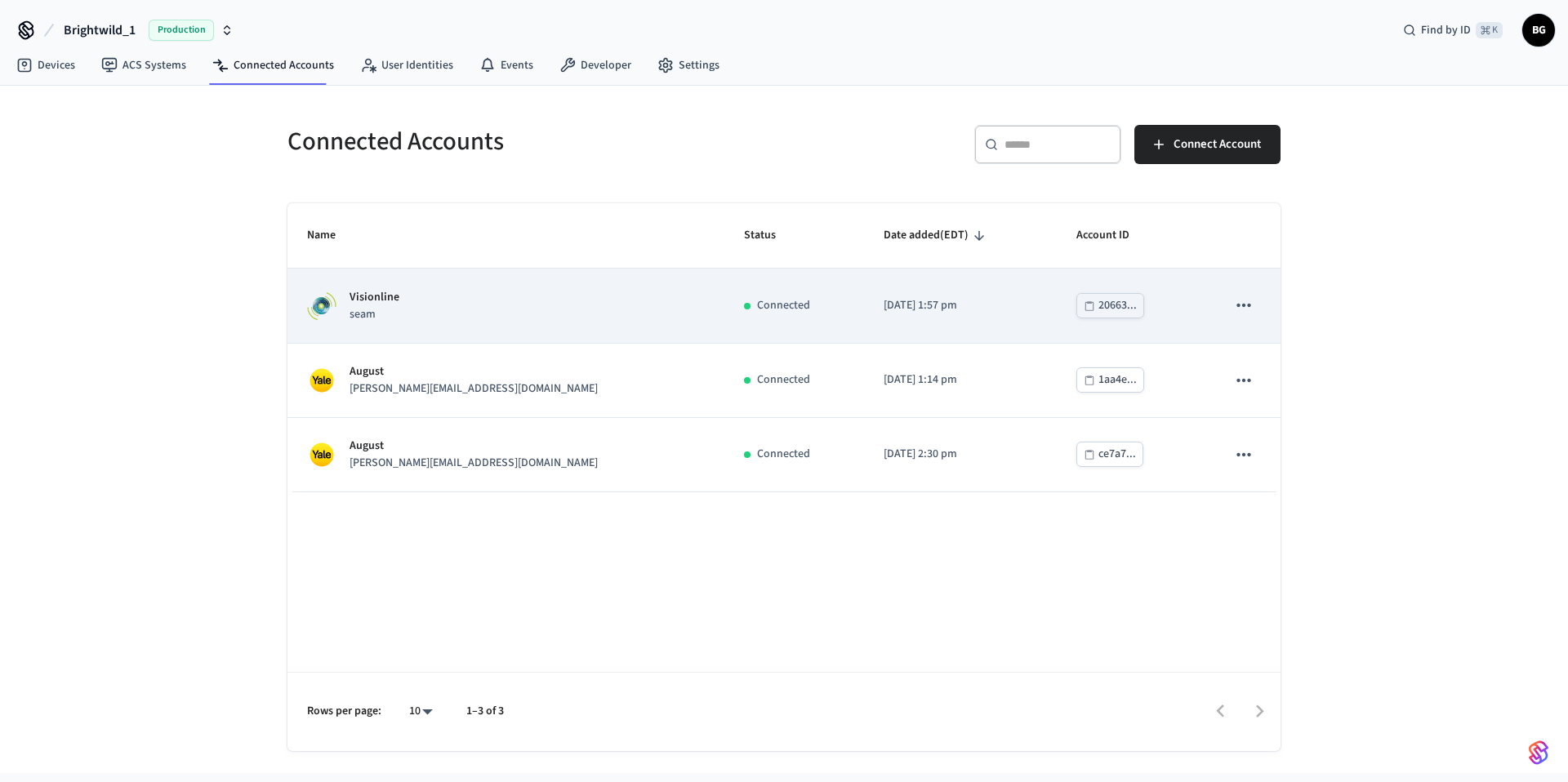
click at [592, 315] on td "Visionline seam" at bounding box center [505, 306] width 437 height 75
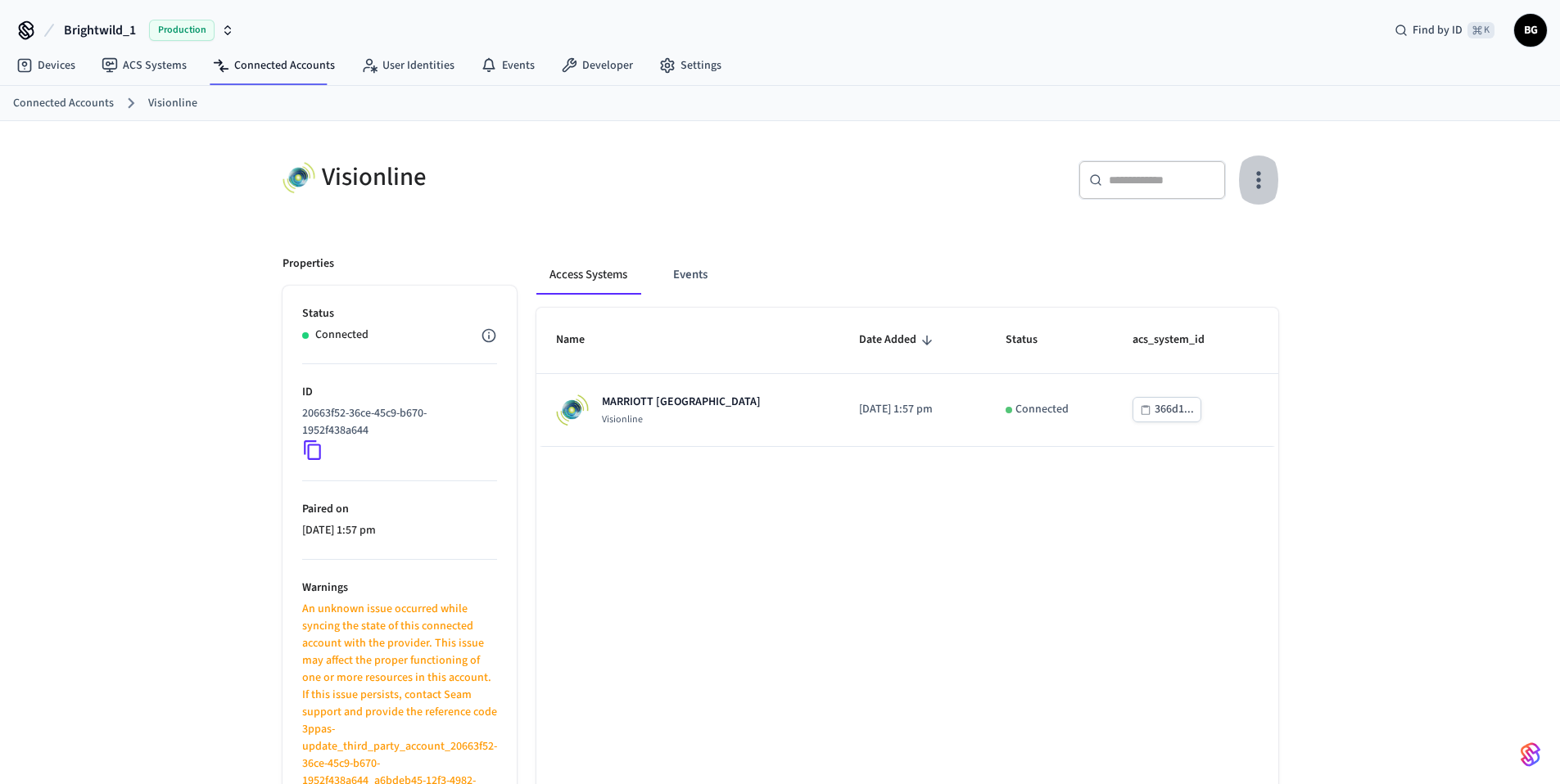
click at [1257, 177] on icon "button" at bounding box center [1257, 179] width 25 height 25
click at [1367, 280] on div at bounding box center [786, 392] width 1572 height 784
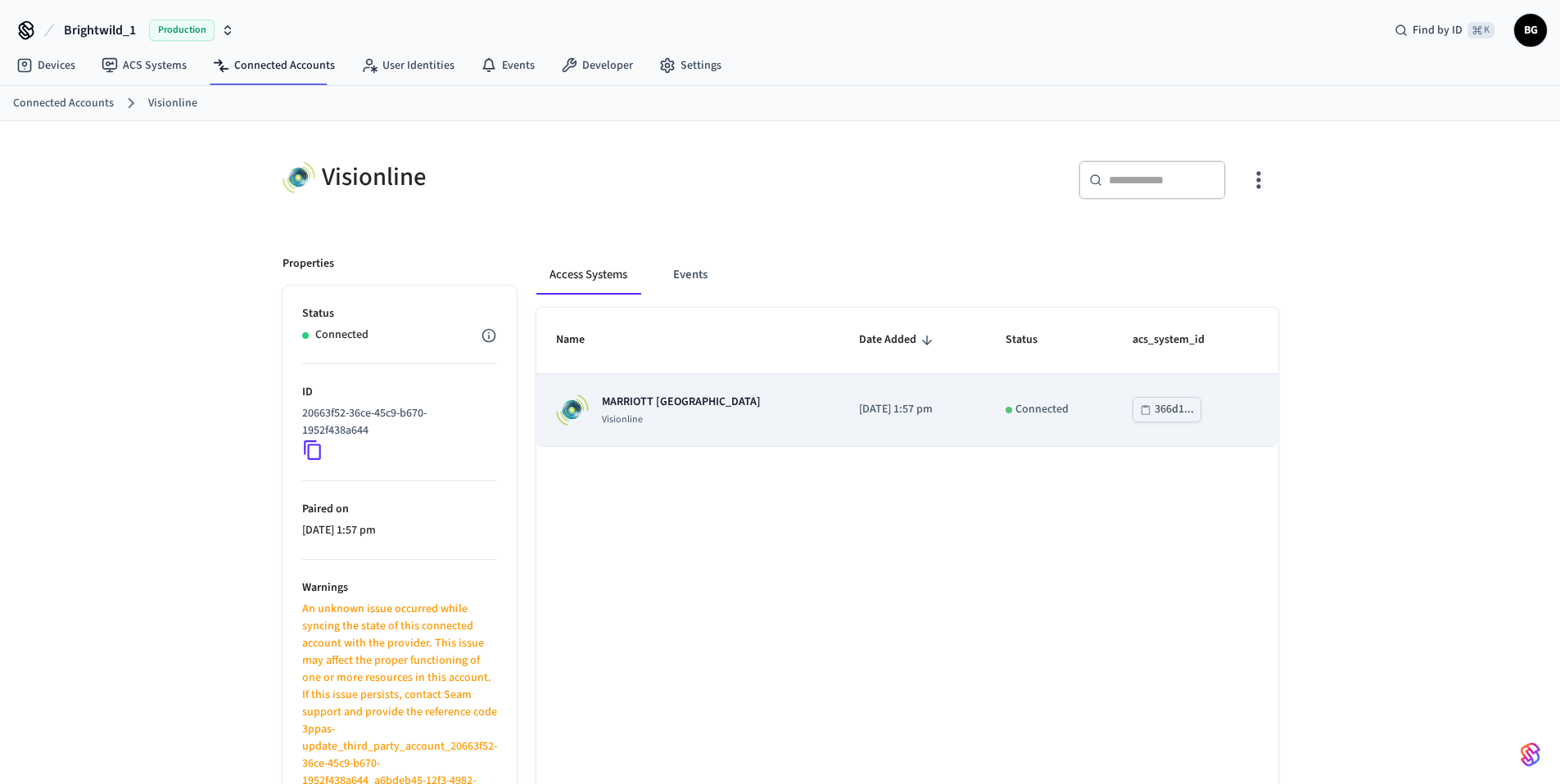
click at [659, 413] on p "Visionline" at bounding box center [681, 420] width 159 height 13
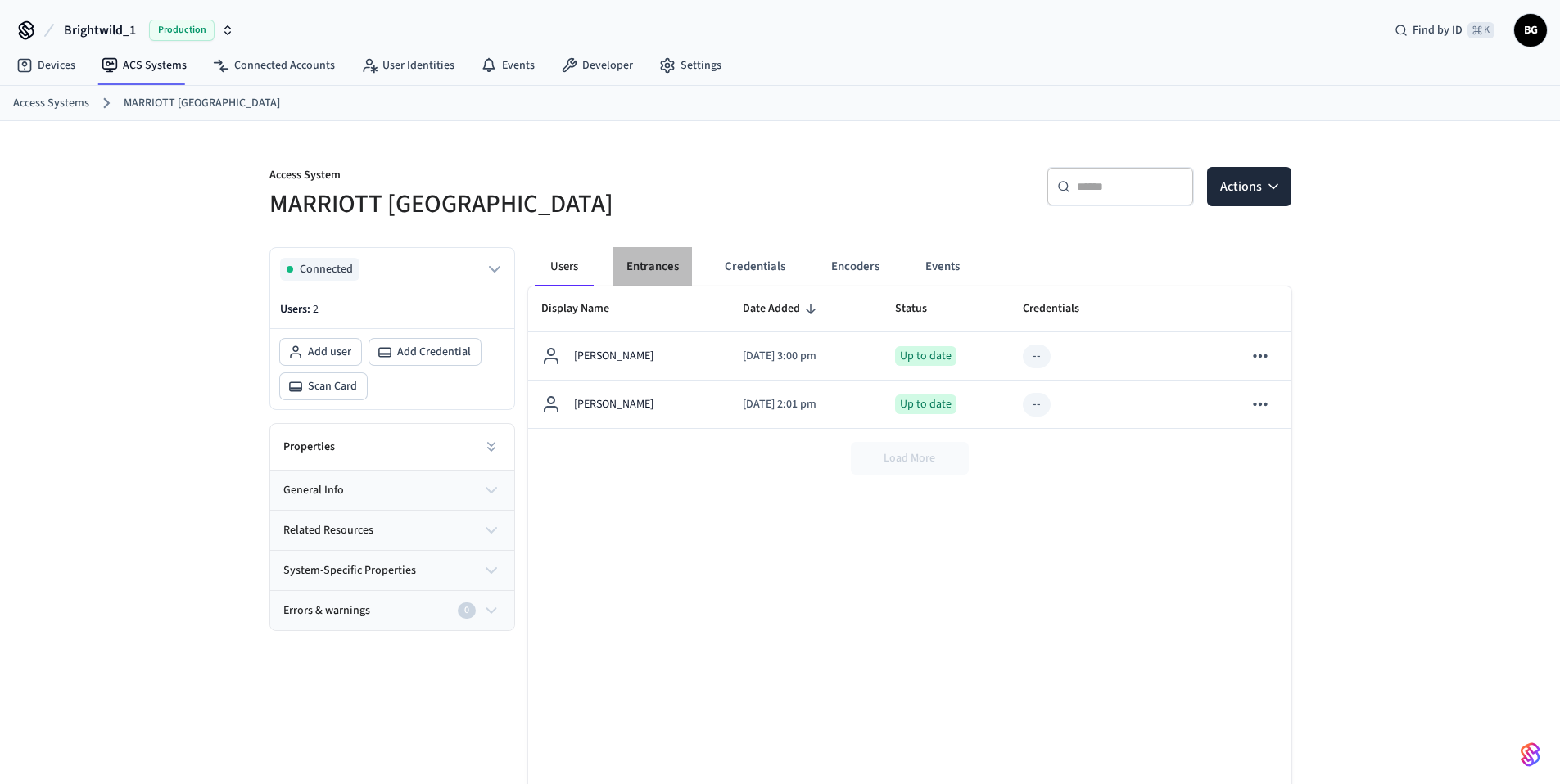
click at [660, 269] on button "Entrances" at bounding box center [652, 267] width 79 height 39
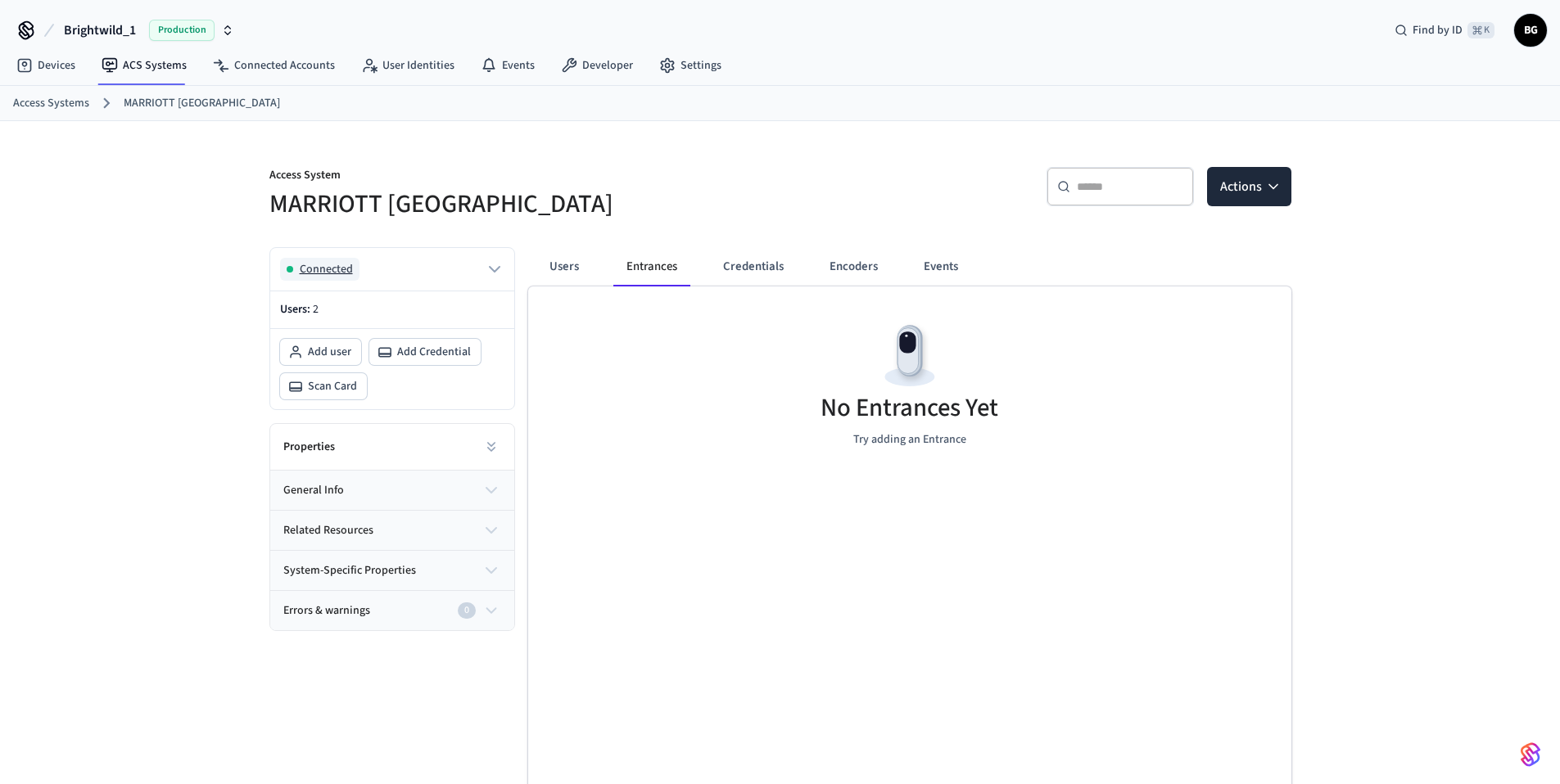
click at [490, 267] on icon "button" at bounding box center [494, 269] width 10 height 5
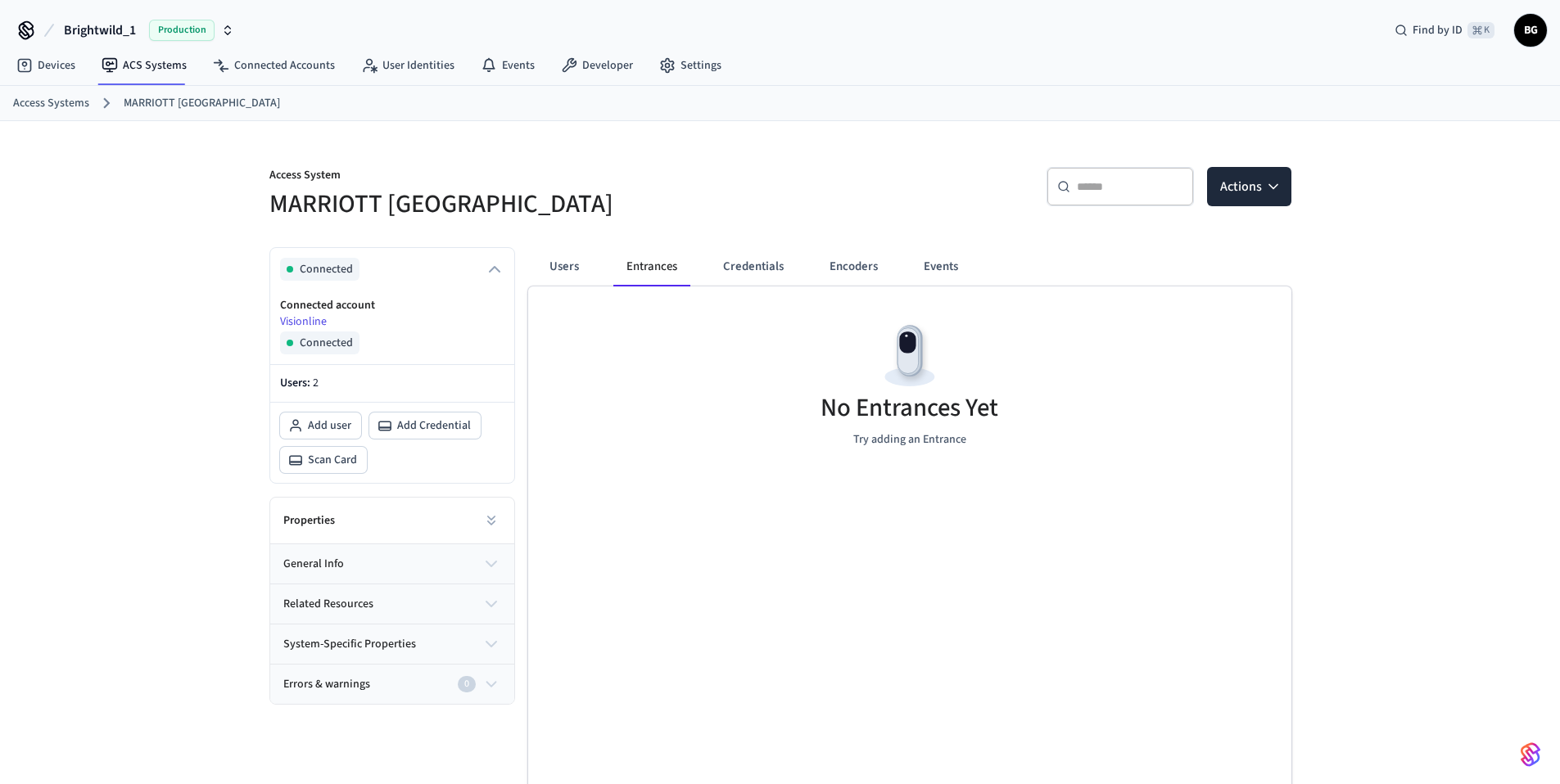
click at [658, 263] on button "Entrances" at bounding box center [651, 267] width 77 height 39
click at [283, 66] on link "Connected Accounts" at bounding box center [274, 65] width 149 height 30
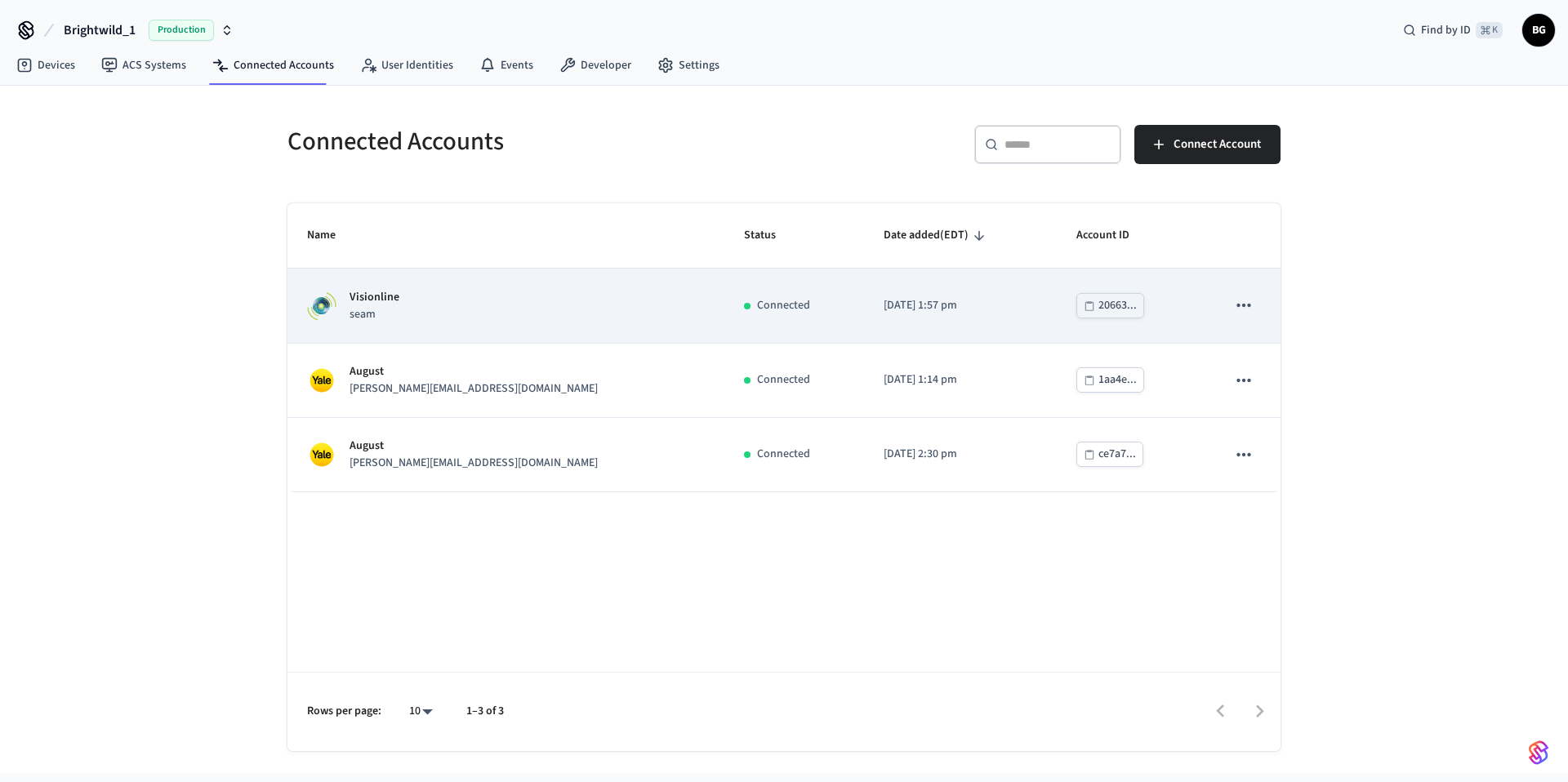
click at [747, 283] on td "Connected" at bounding box center [794, 306] width 140 height 75
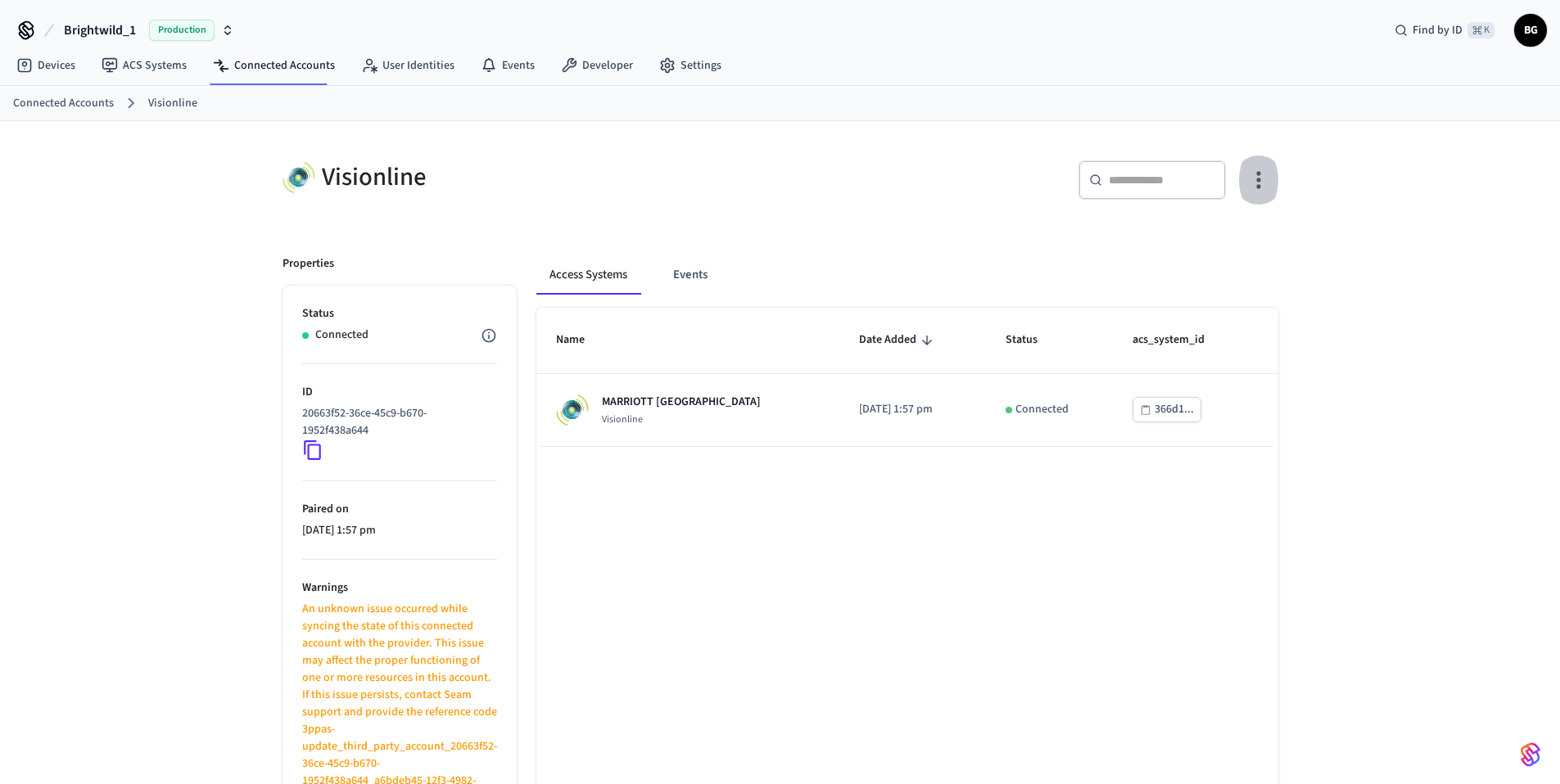
click at [1258, 161] on button "button" at bounding box center [1257, 180] width 38 height 65
click at [399, 594] on div at bounding box center [786, 392] width 1572 height 784
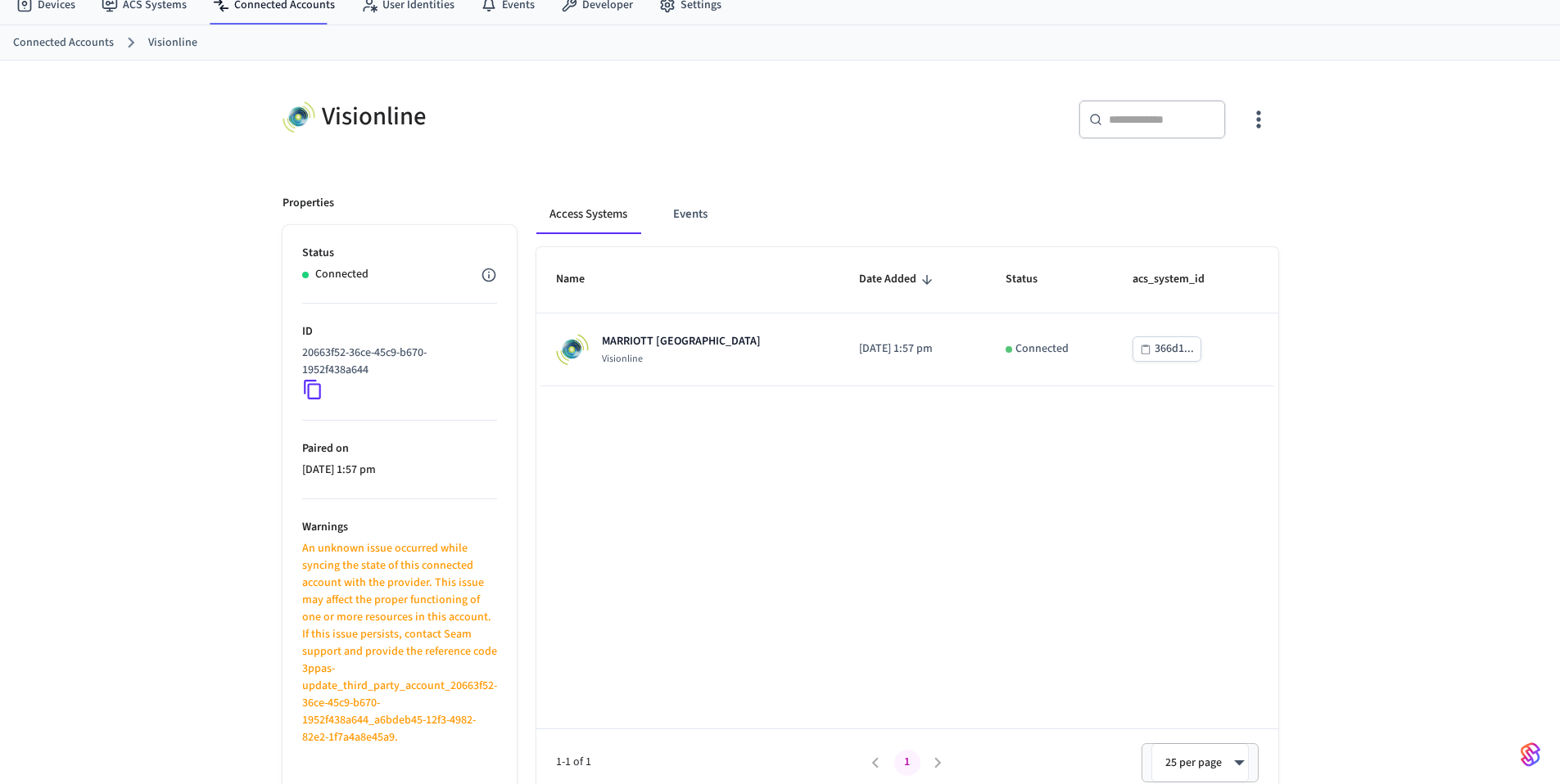
scroll to position [73, 0]
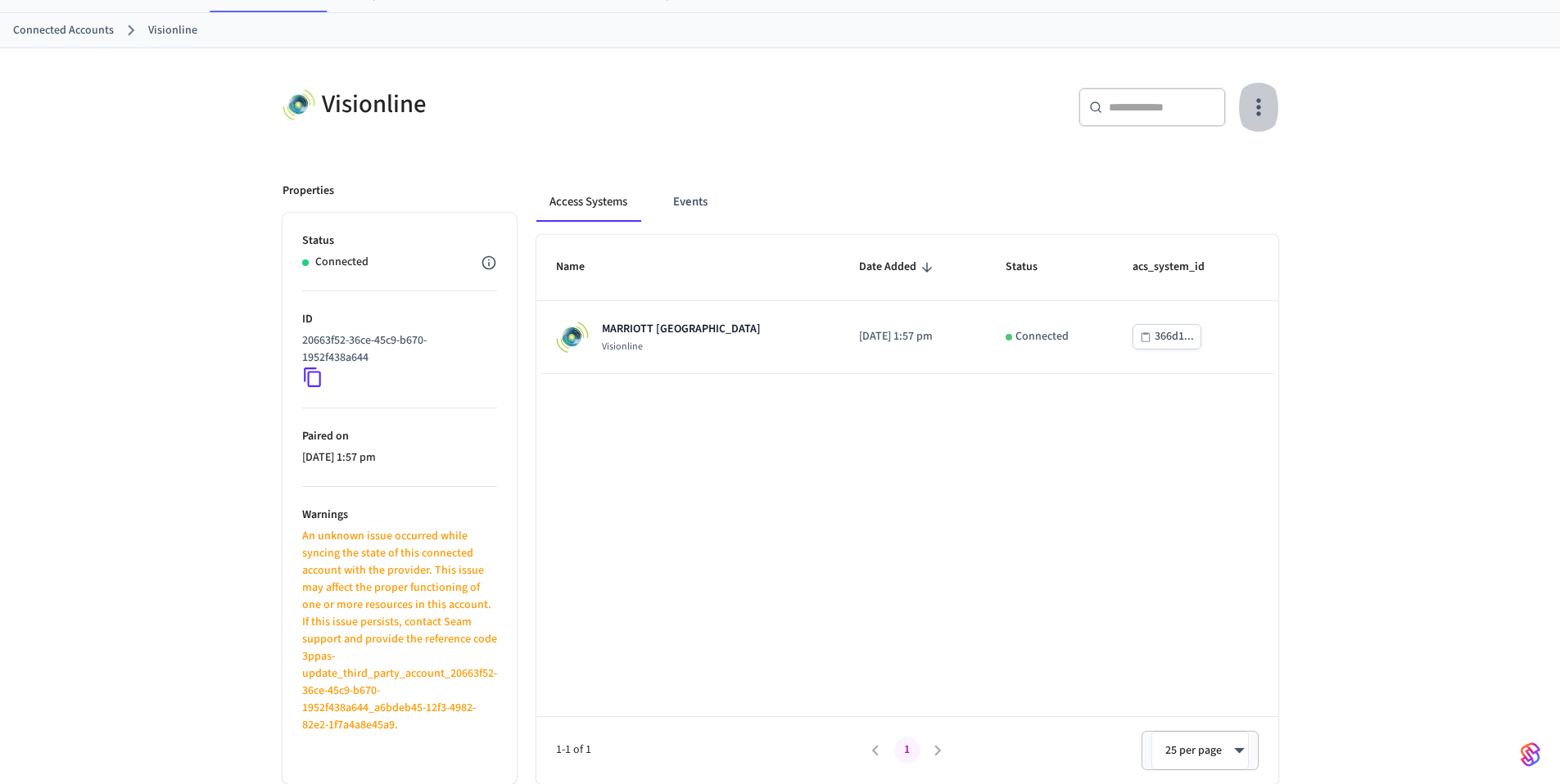
click at [1259, 97] on icon "button" at bounding box center [1257, 107] width 25 height 25
click at [1193, 179] on span "Sync Account" at bounding box center [1211, 175] width 66 height 17
click at [1152, 335] on div at bounding box center [786, 392] width 1572 height 784
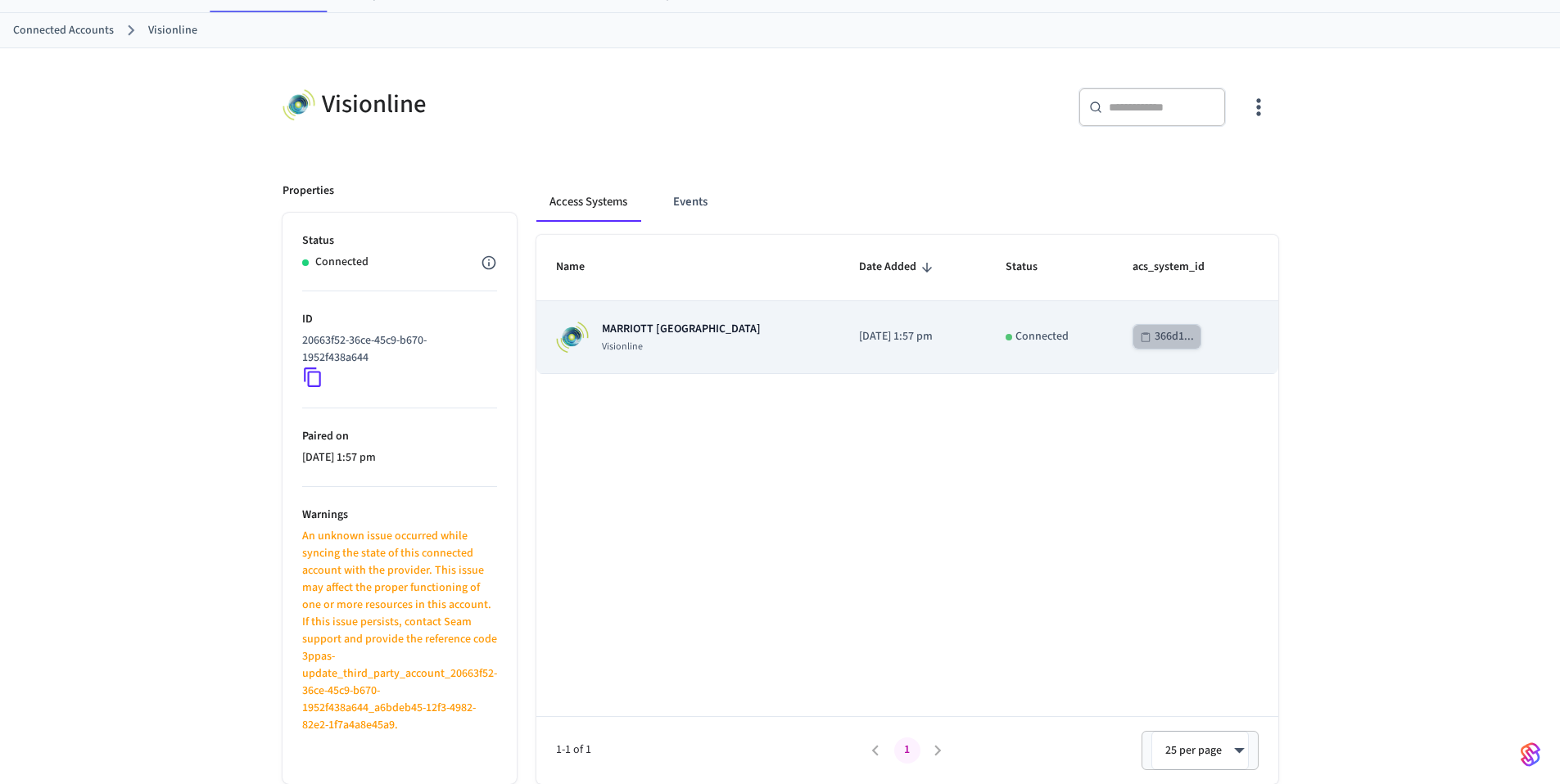
click at [1154, 338] on div "366d1..." at bounding box center [1174, 337] width 39 height 21
click at [839, 340] on td "2025/09/18 at 1:57 pm" at bounding box center [912, 337] width 147 height 73
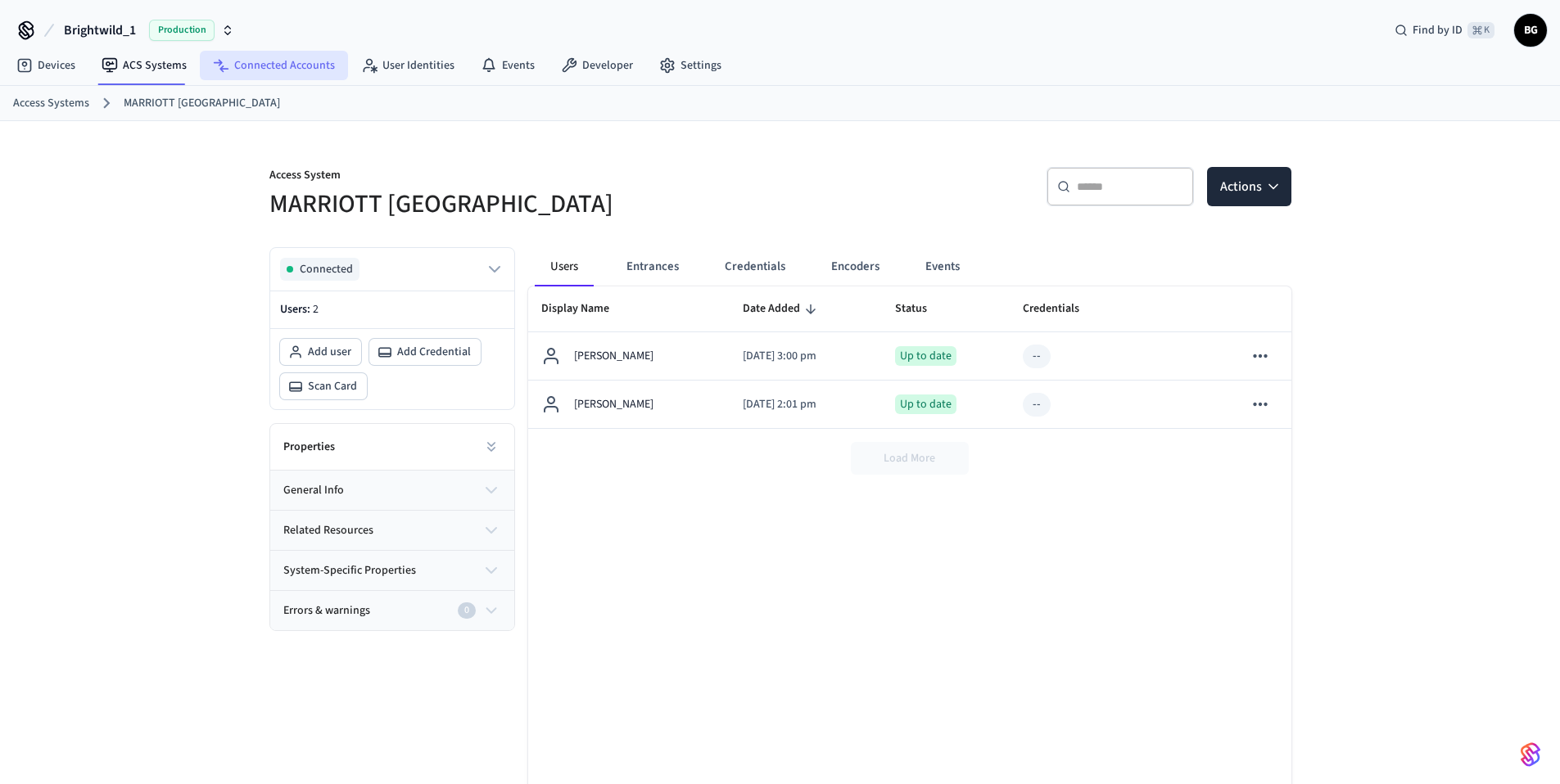
click at [275, 67] on link "Connected Accounts" at bounding box center [274, 65] width 149 height 30
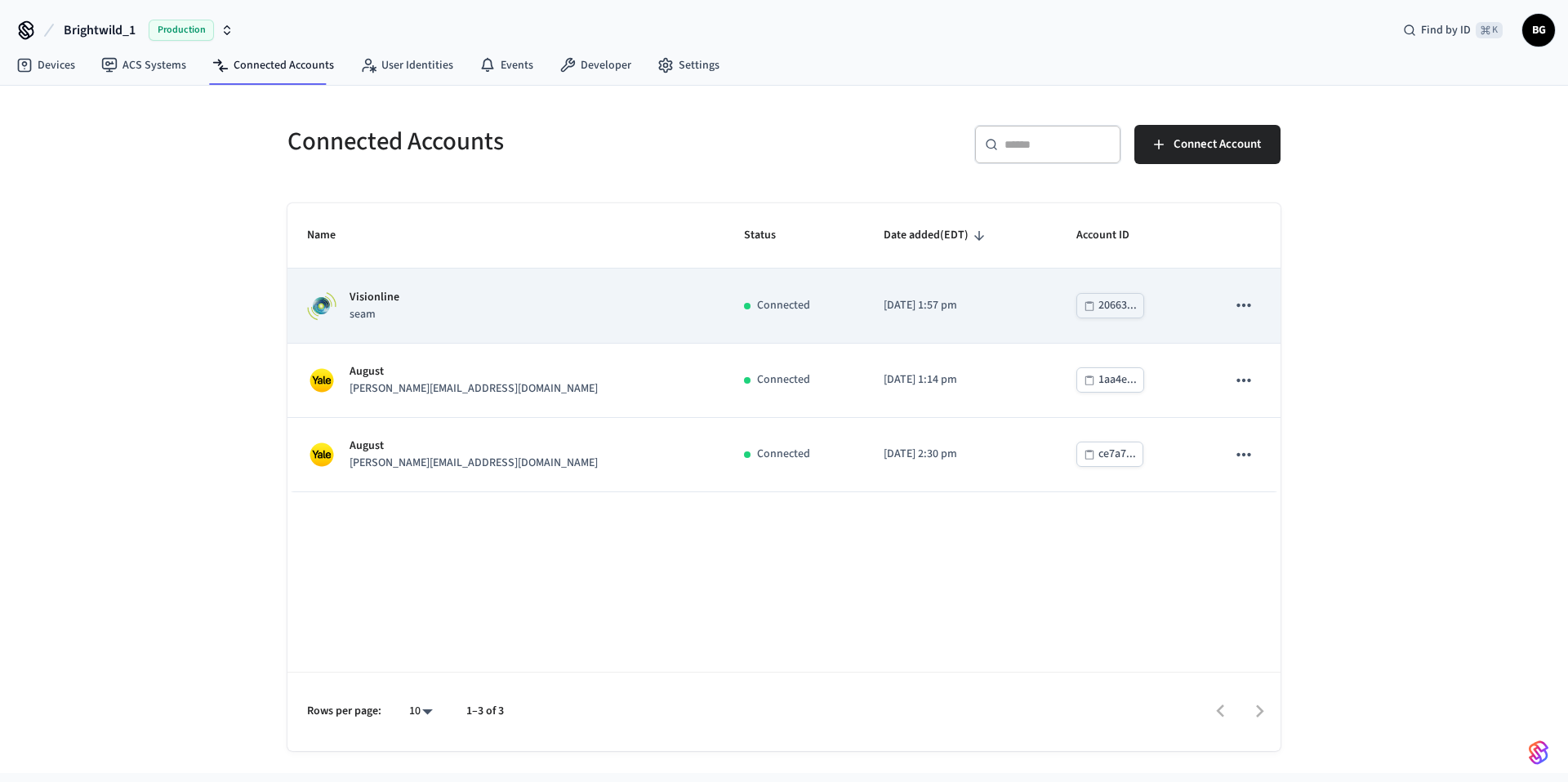
click at [744, 309] on div "Connected" at bounding box center [794, 306] width 101 height 17
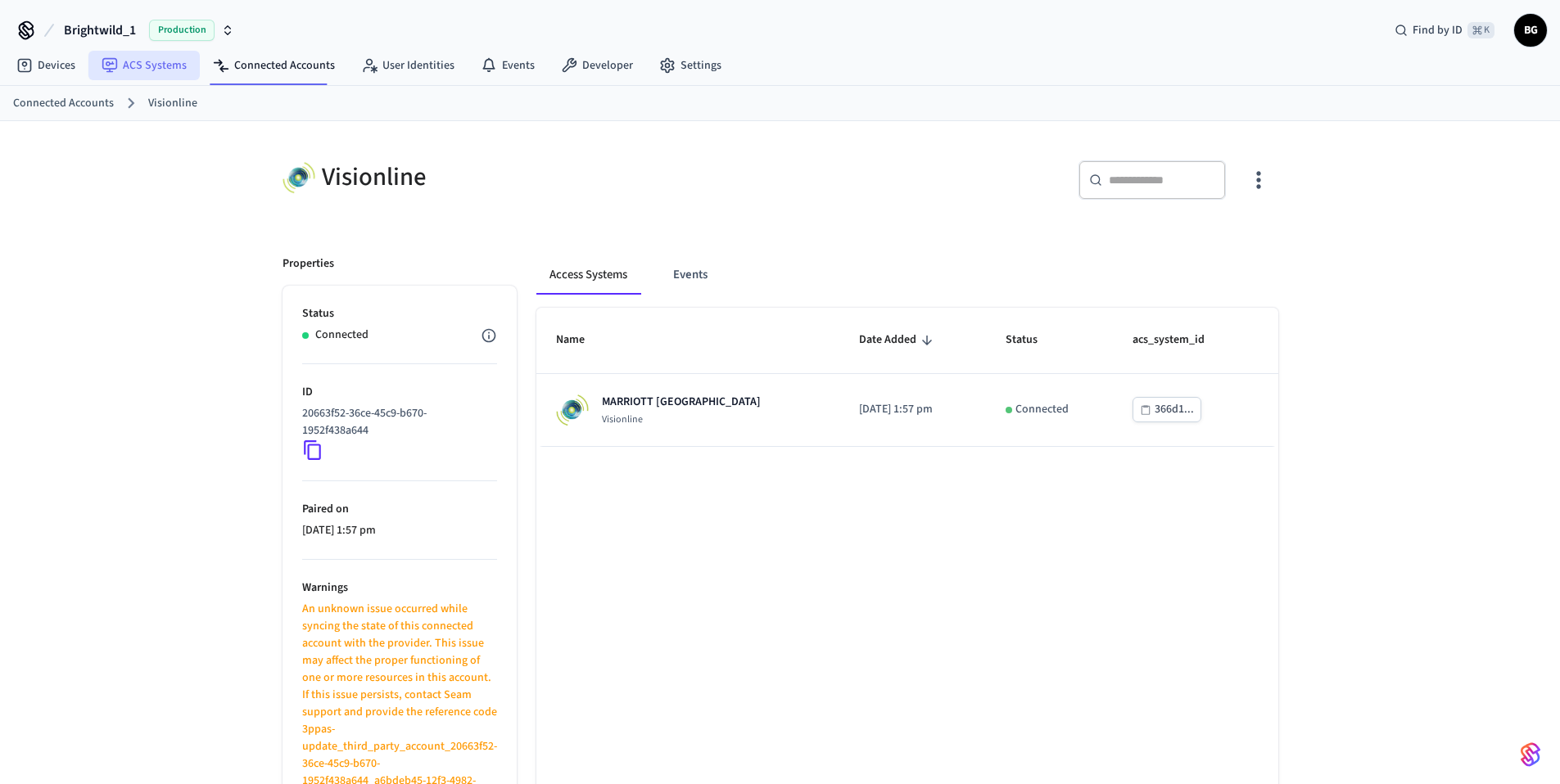
click at [161, 74] on link "ACS Systems" at bounding box center [144, 65] width 111 height 30
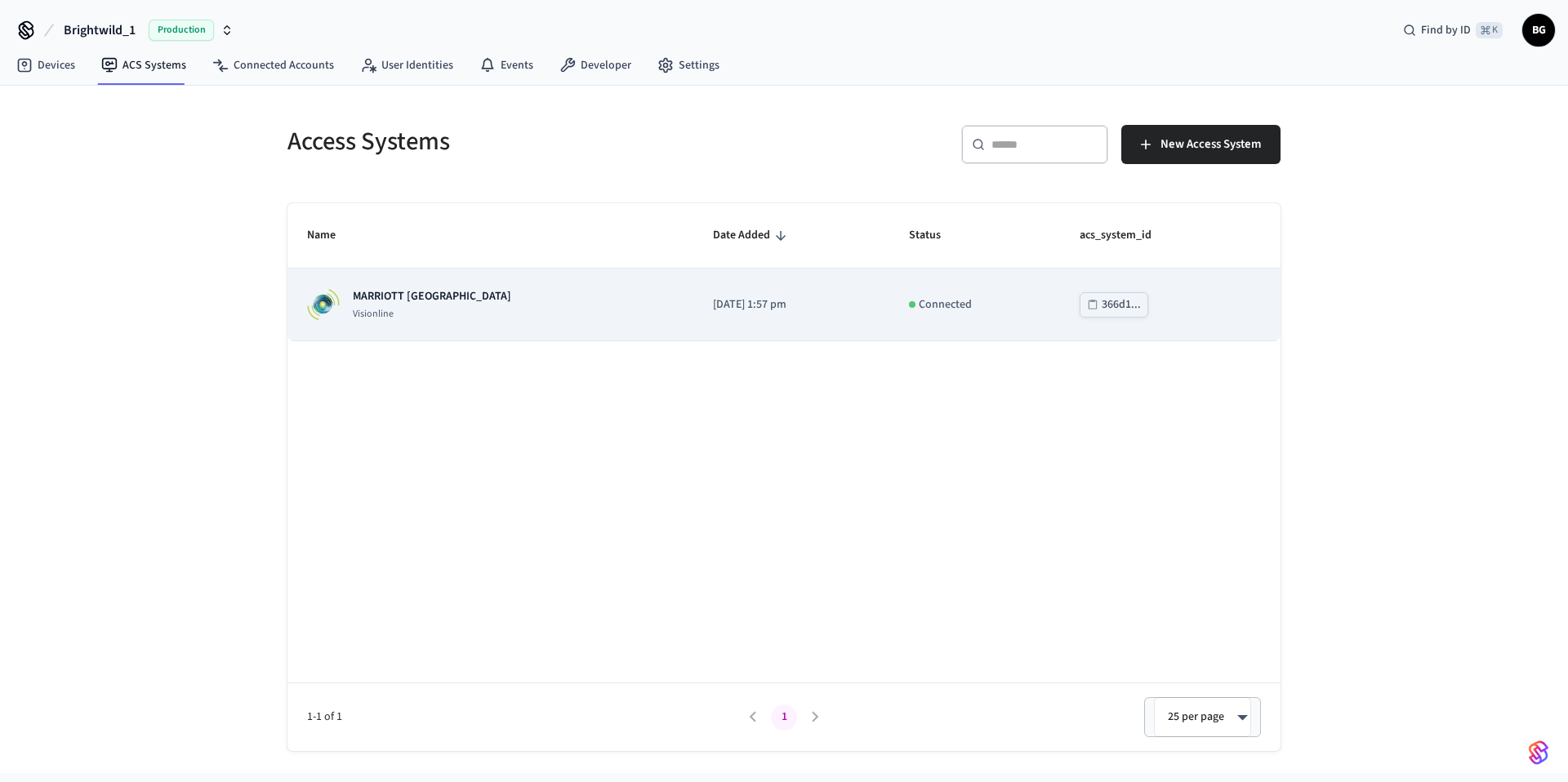
click at [466, 310] on div "MARRIOTT KEY WEST Visionline" at bounding box center [489, 304] width 366 height 33
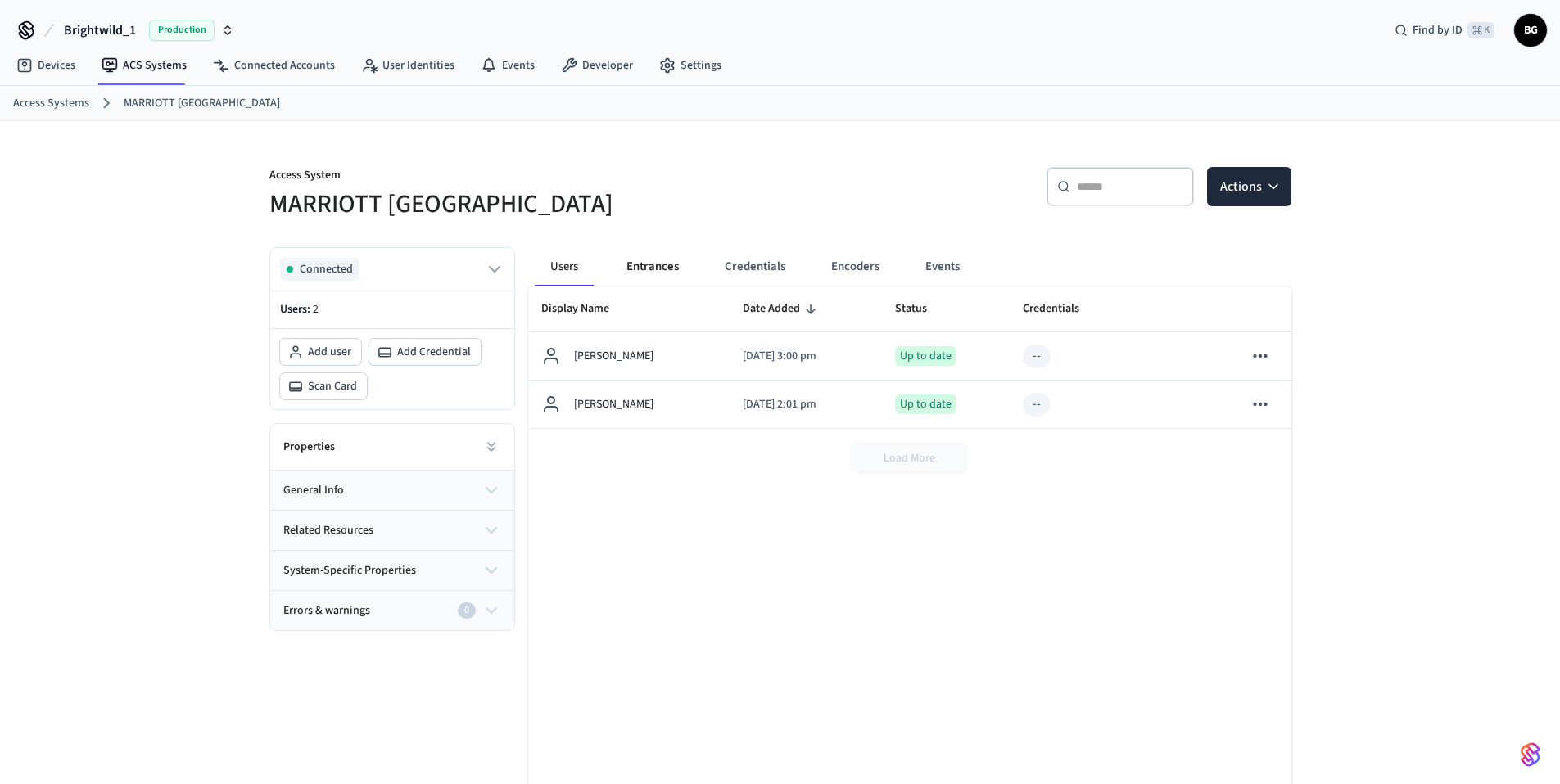
click at [663, 268] on button "Entrances" at bounding box center [652, 267] width 79 height 39
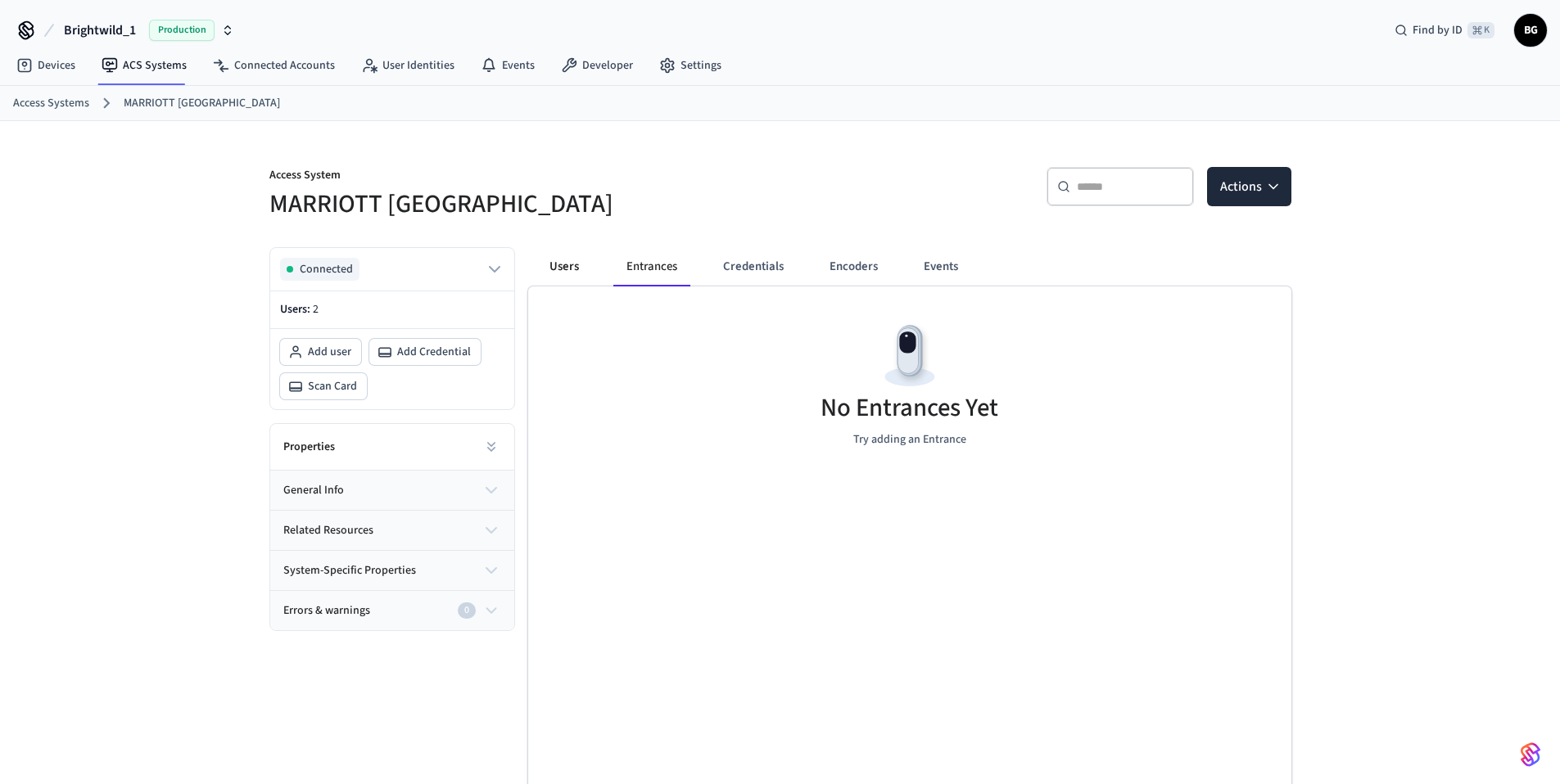
click at [562, 273] on button "Users" at bounding box center [564, 267] width 59 height 39
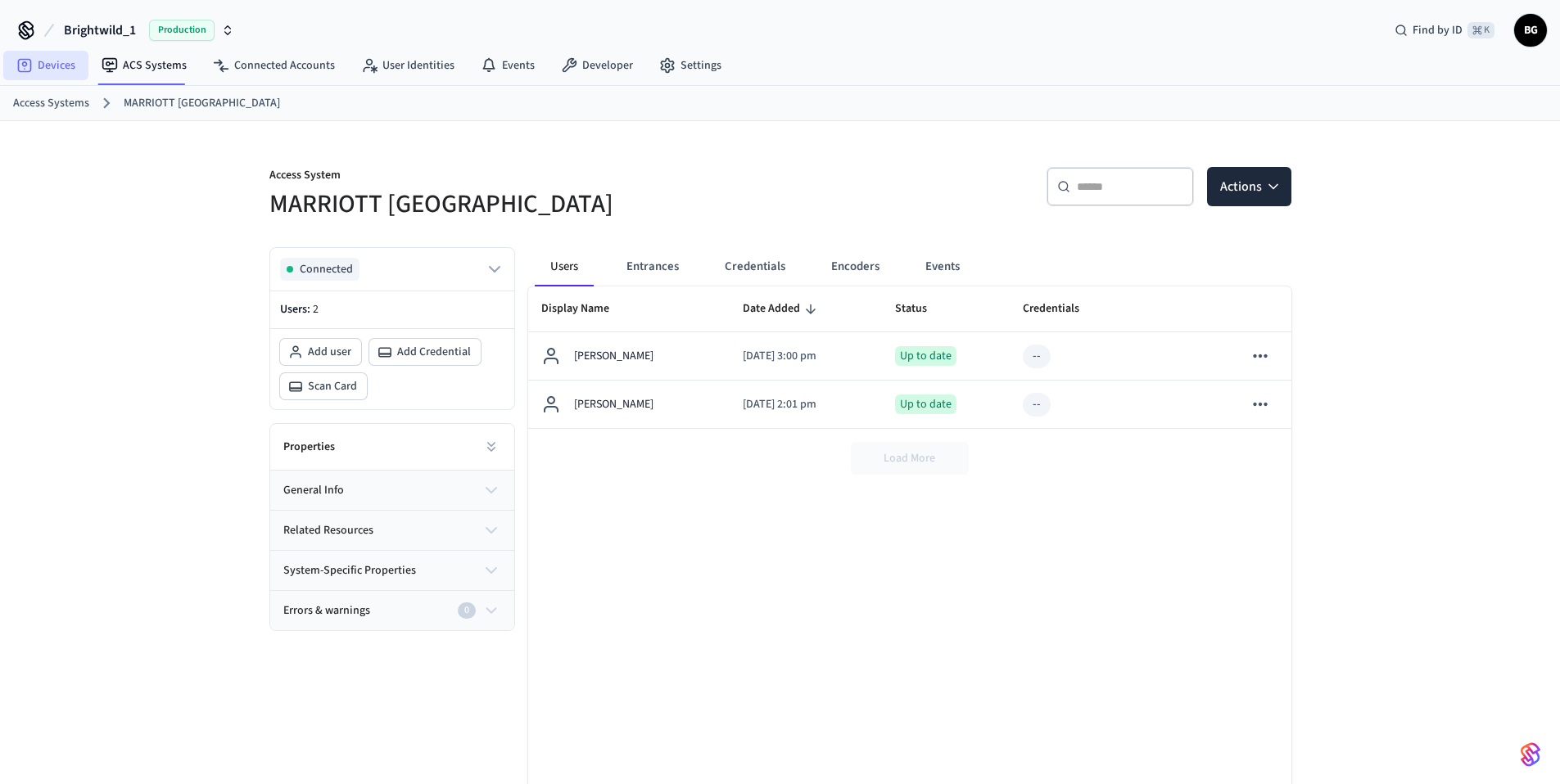
click at [50, 52] on link "Devices" at bounding box center [46, 65] width 85 height 30
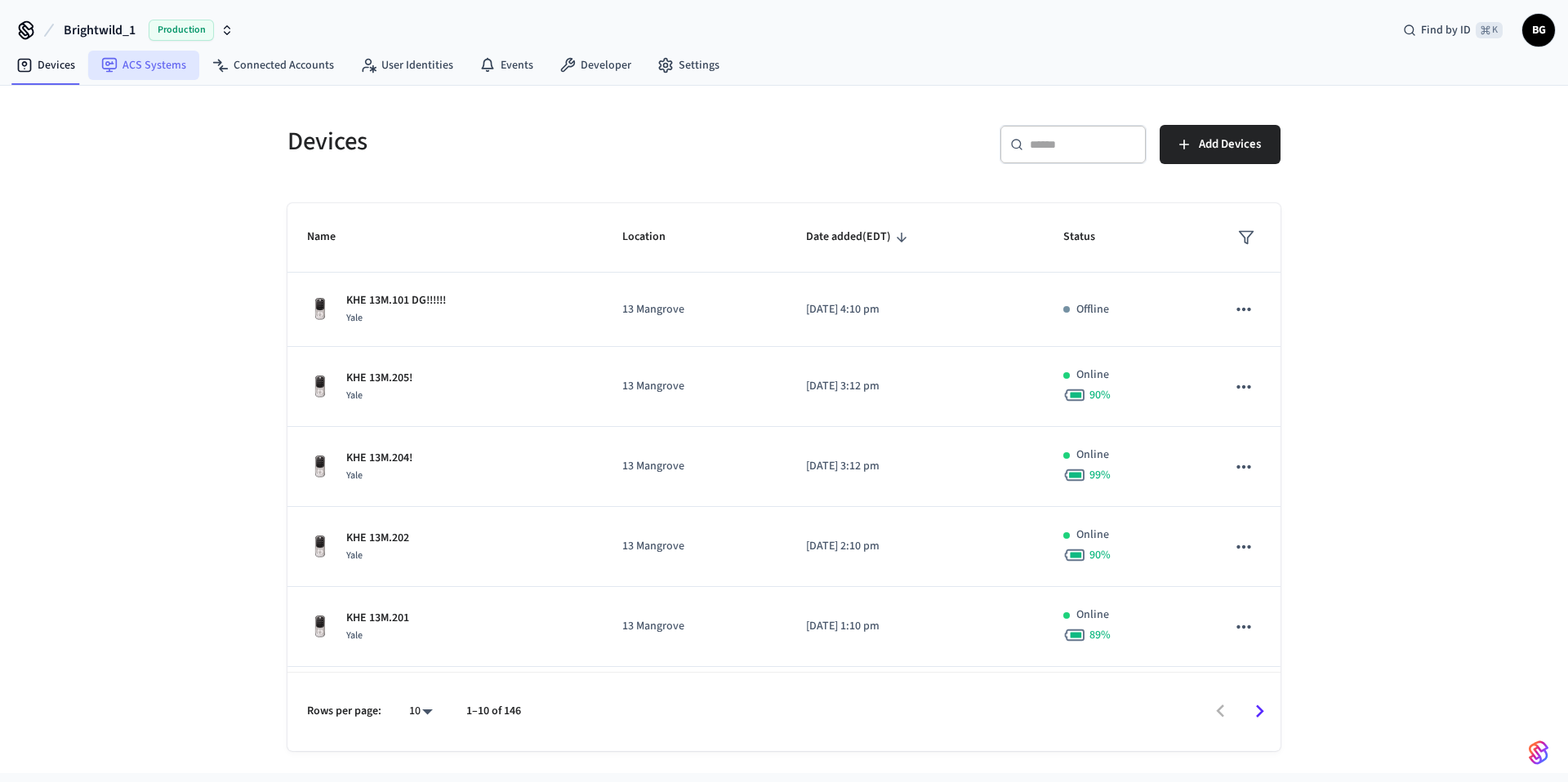
click at [161, 69] on link "ACS Systems" at bounding box center [144, 65] width 111 height 30
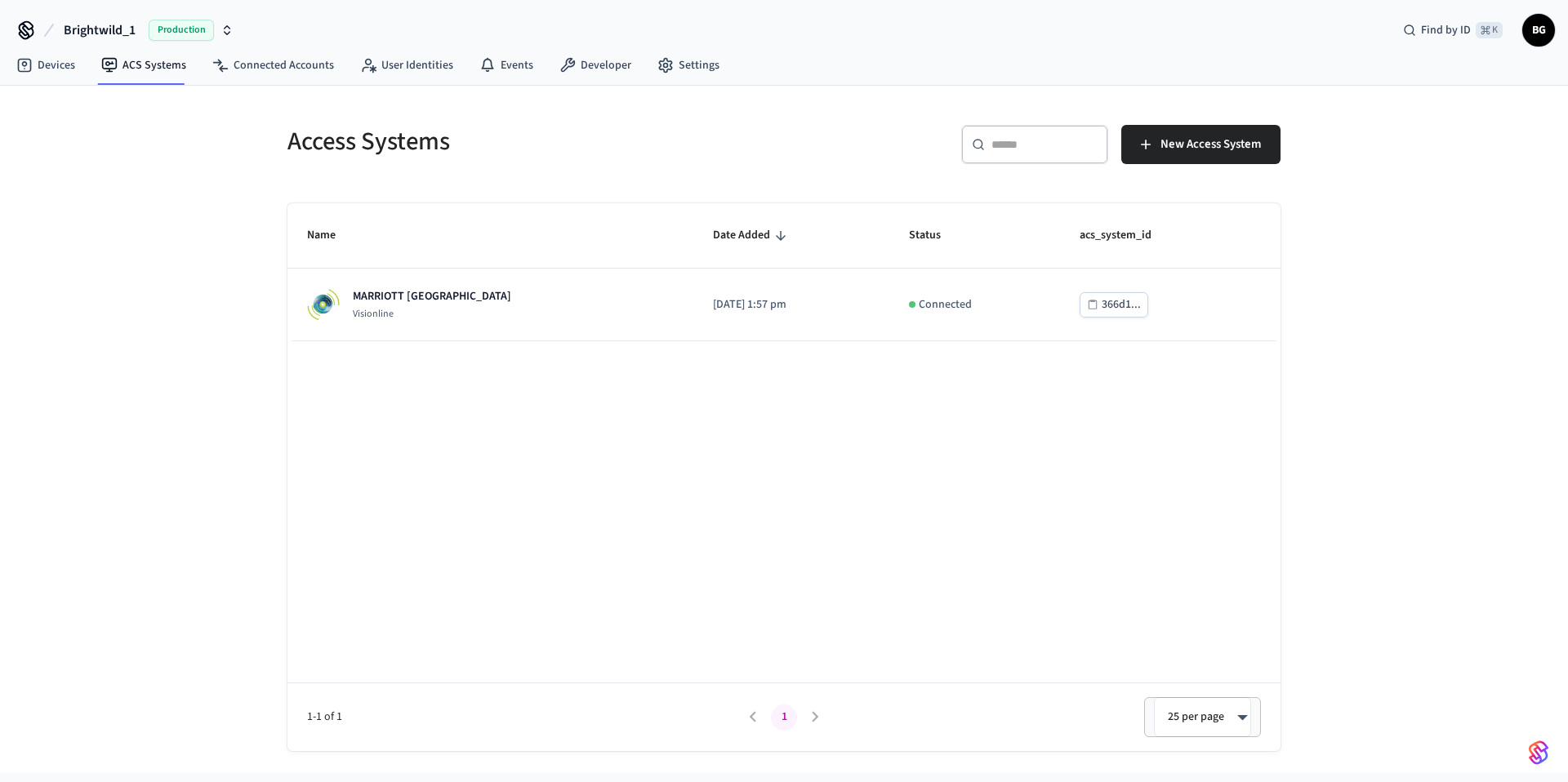
click at [187, 30] on span "Production" at bounding box center [181, 30] width 65 height 21
click at [199, 108] on span "Production" at bounding box center [212, 105] width 65 height 21
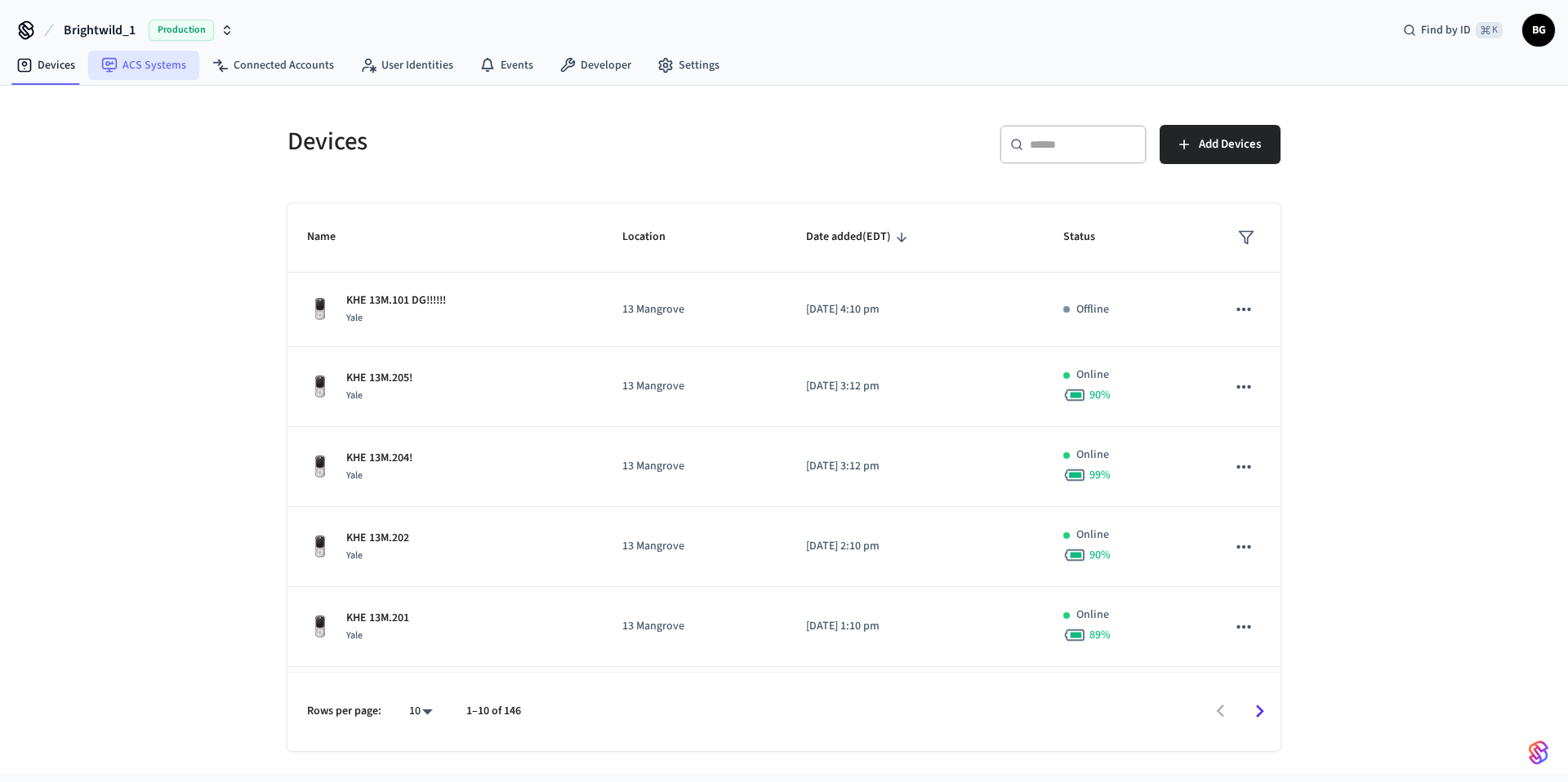
click at [152, 71] on link "ACS Systems" at bounding box center [144, 65] width 111 height 30
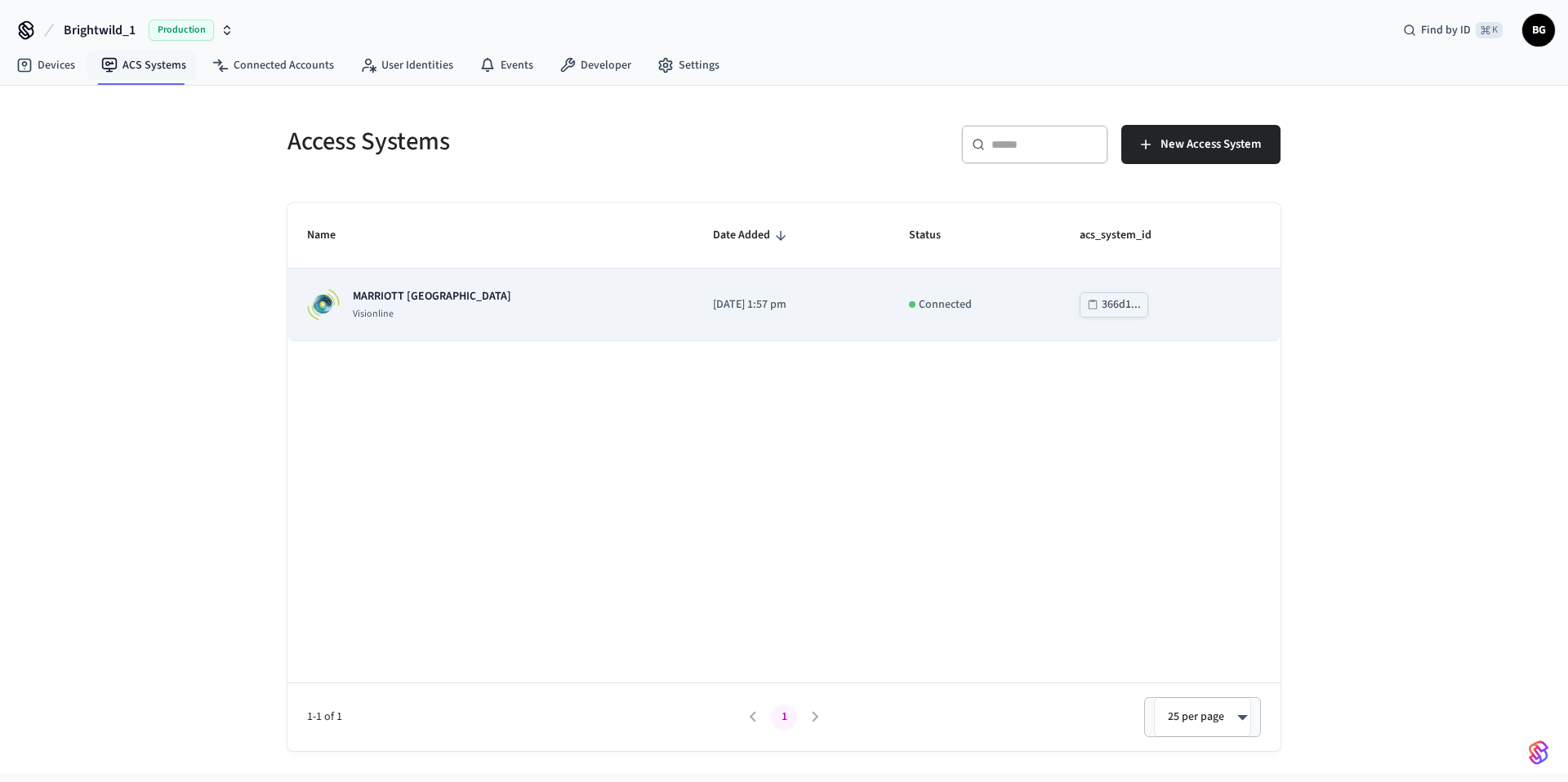
click at [719, 320] on td "2025/09/18 at 1:57 pm" at bounding box center [791, 305] width 196 height 73
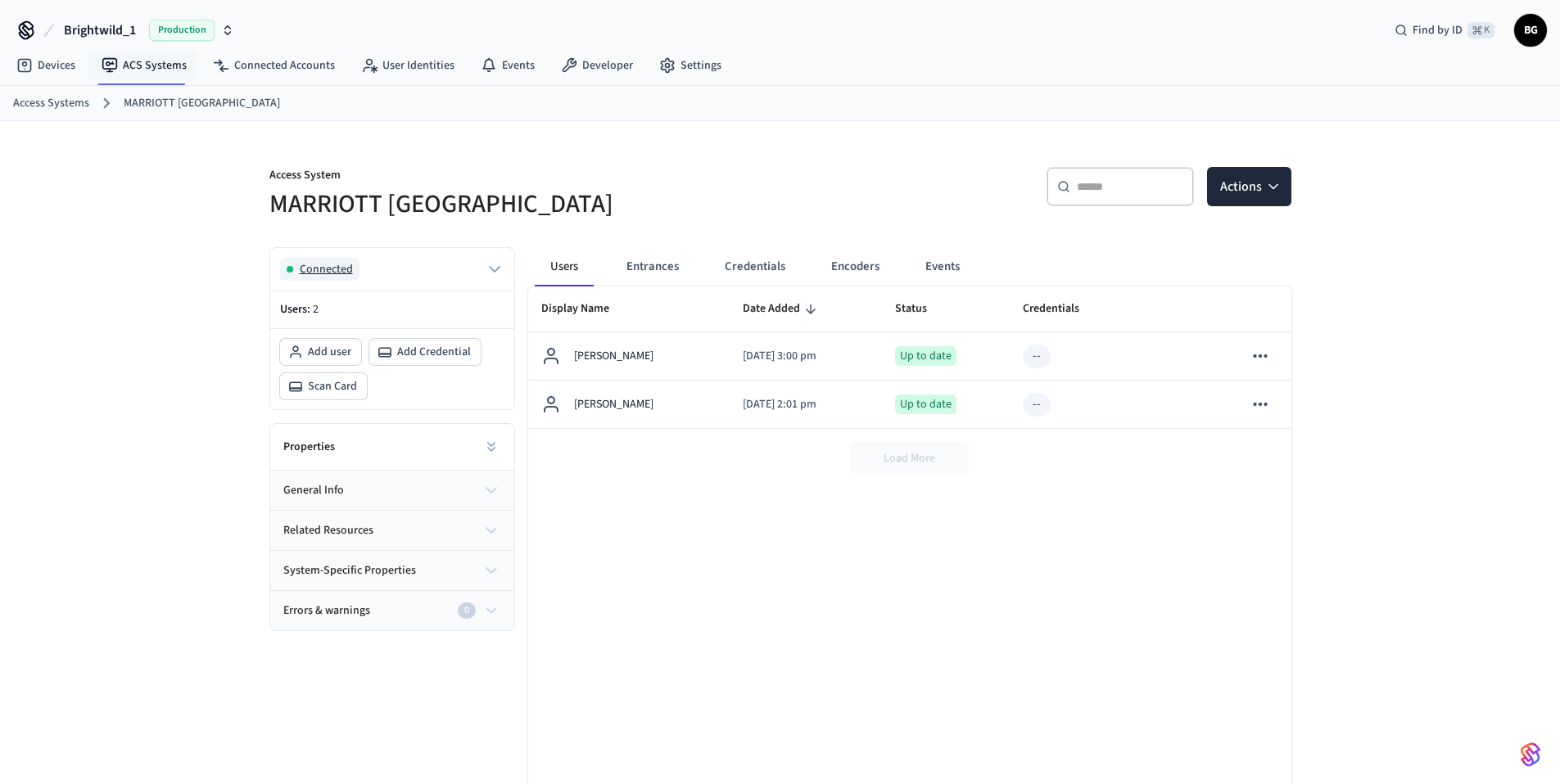
click at [333, 273] on span "Connected" at bounding box center [326, 269] width 53 height 17
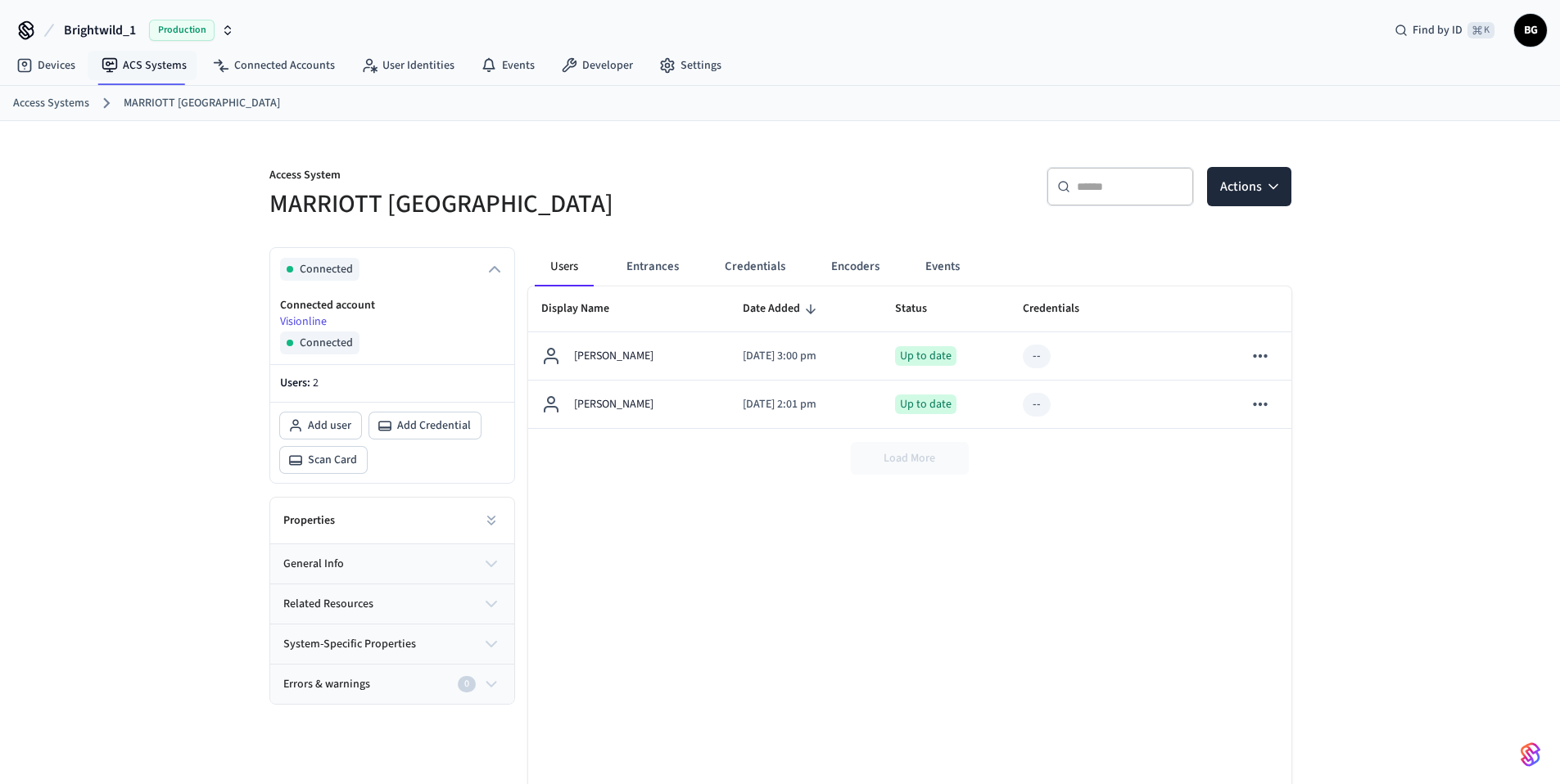
click at [335, 340] on span "Connected" at bounding box center [326, 343] width 53 height 17
click at [1271, 192] on icon "button" at bounding box center [1280, 187] width 17 height 17
click at [330, 275] on span "Connected" at bounding box center [326, 269] width 53 height 17
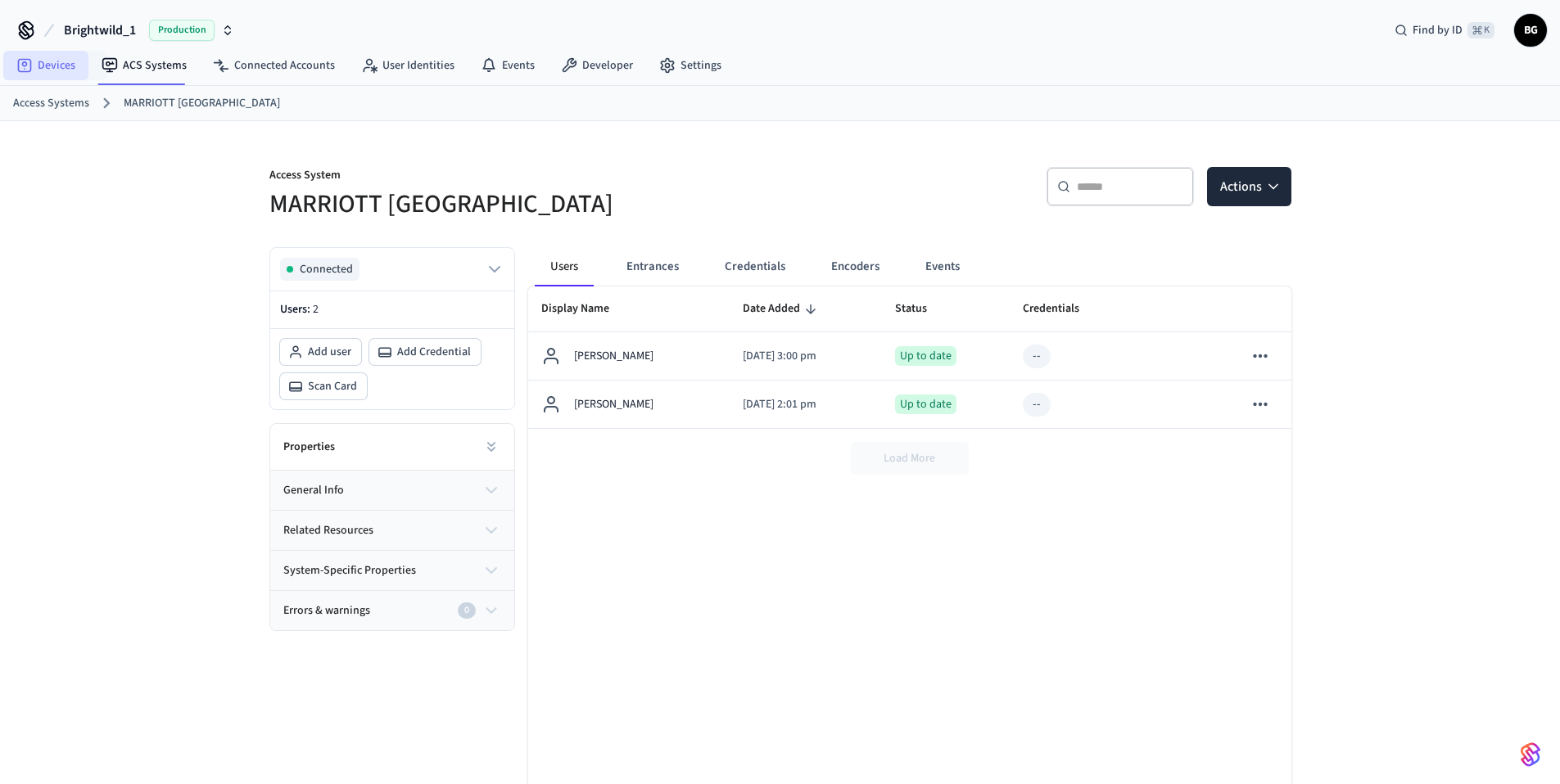
click at [67, 70] on link "Devices" at bounding box center [46, 65] width 85 height 30
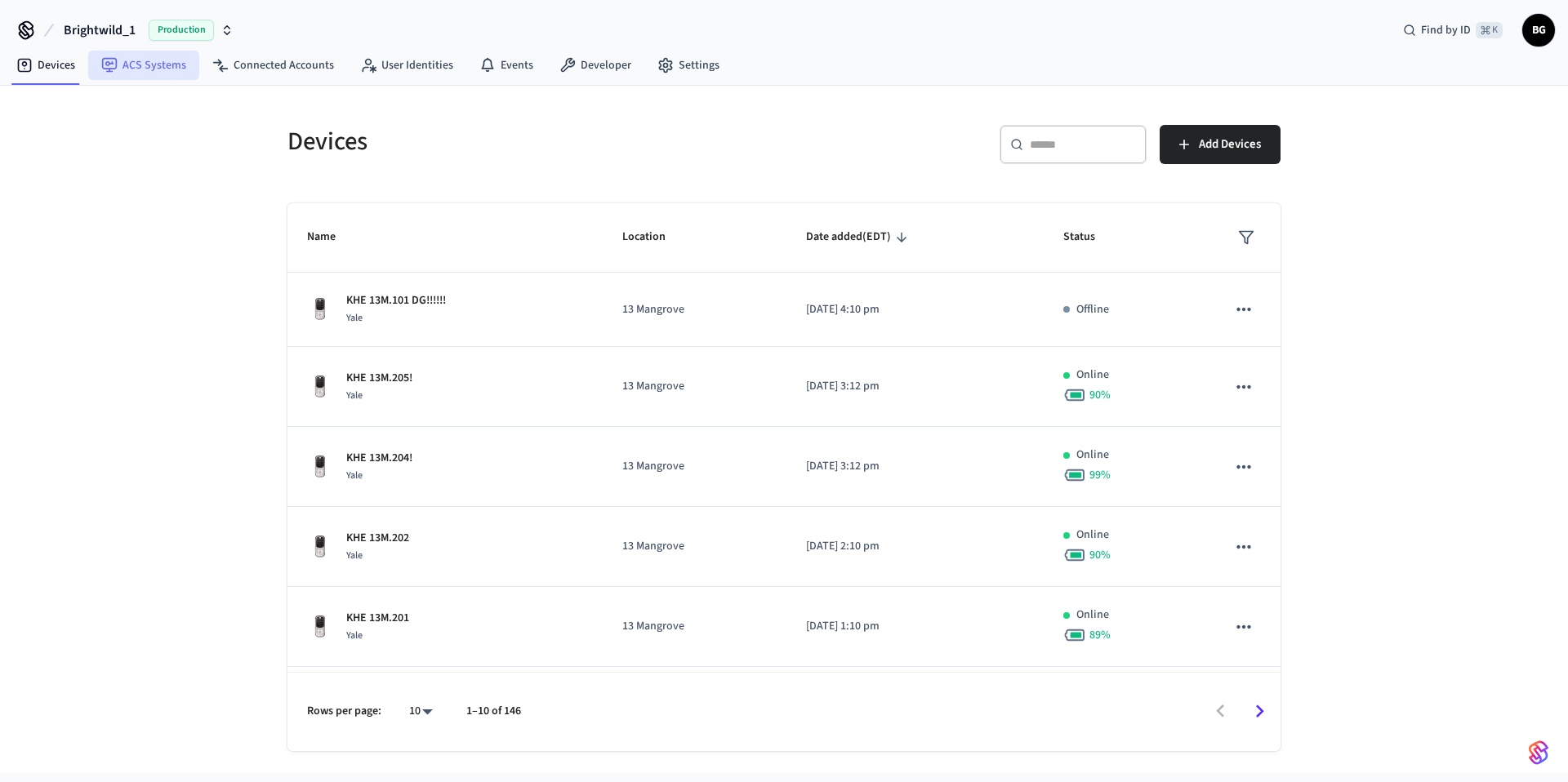
click at [168, 70] on link "ACS Systems" at bounding box center [144, 65] width 111 height 30
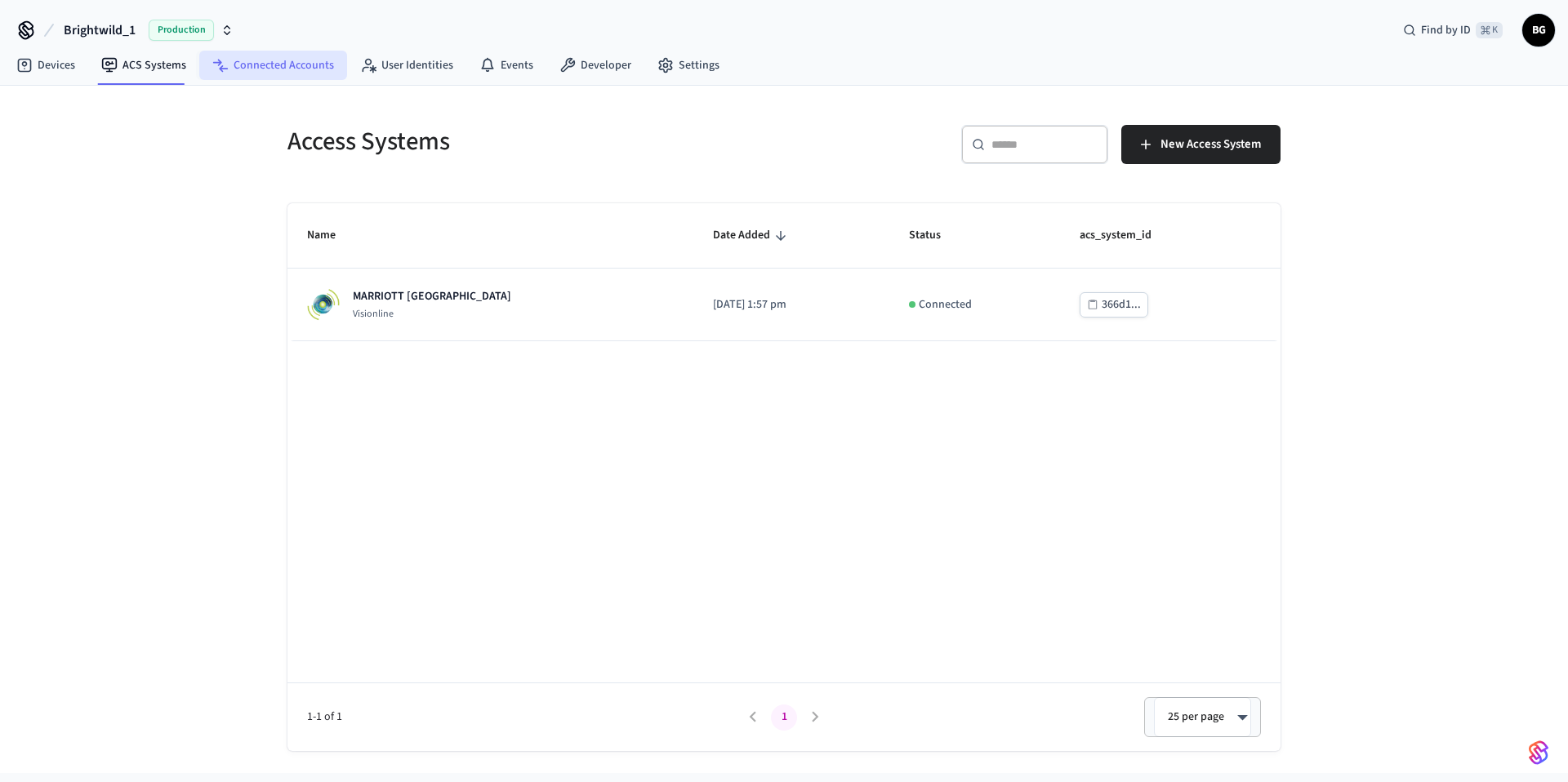
click at [315, 70] on link "Connected Accounts" at bounding box center [273, 65] width 148 height 30
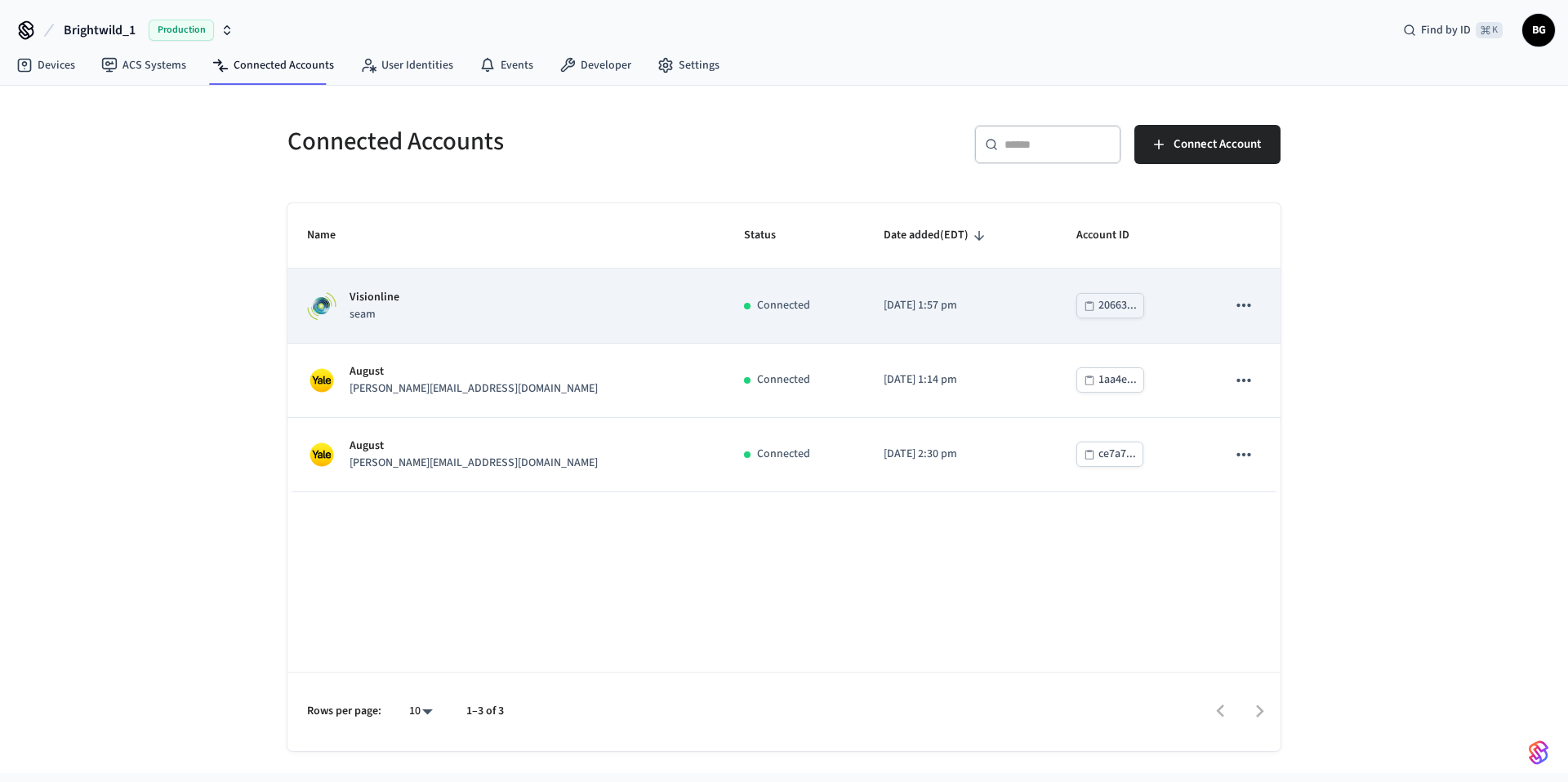
click at [404, 313] on div "Visionline seam" at bounding box center [505, 306] width 398 height 34
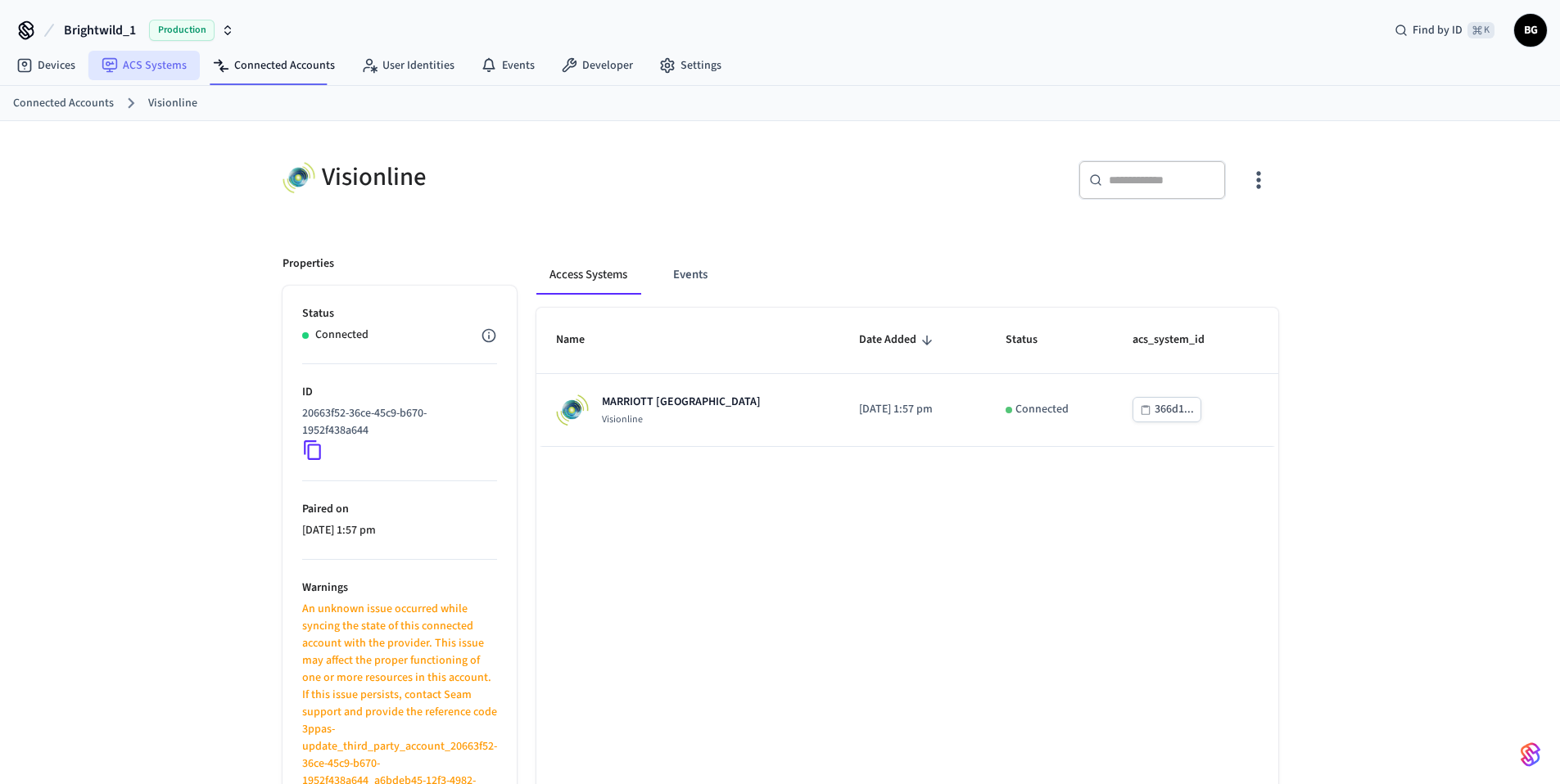
click at [135, 60] on link "ACS Systems" at bounding box center [144, 65] width 111 height 30
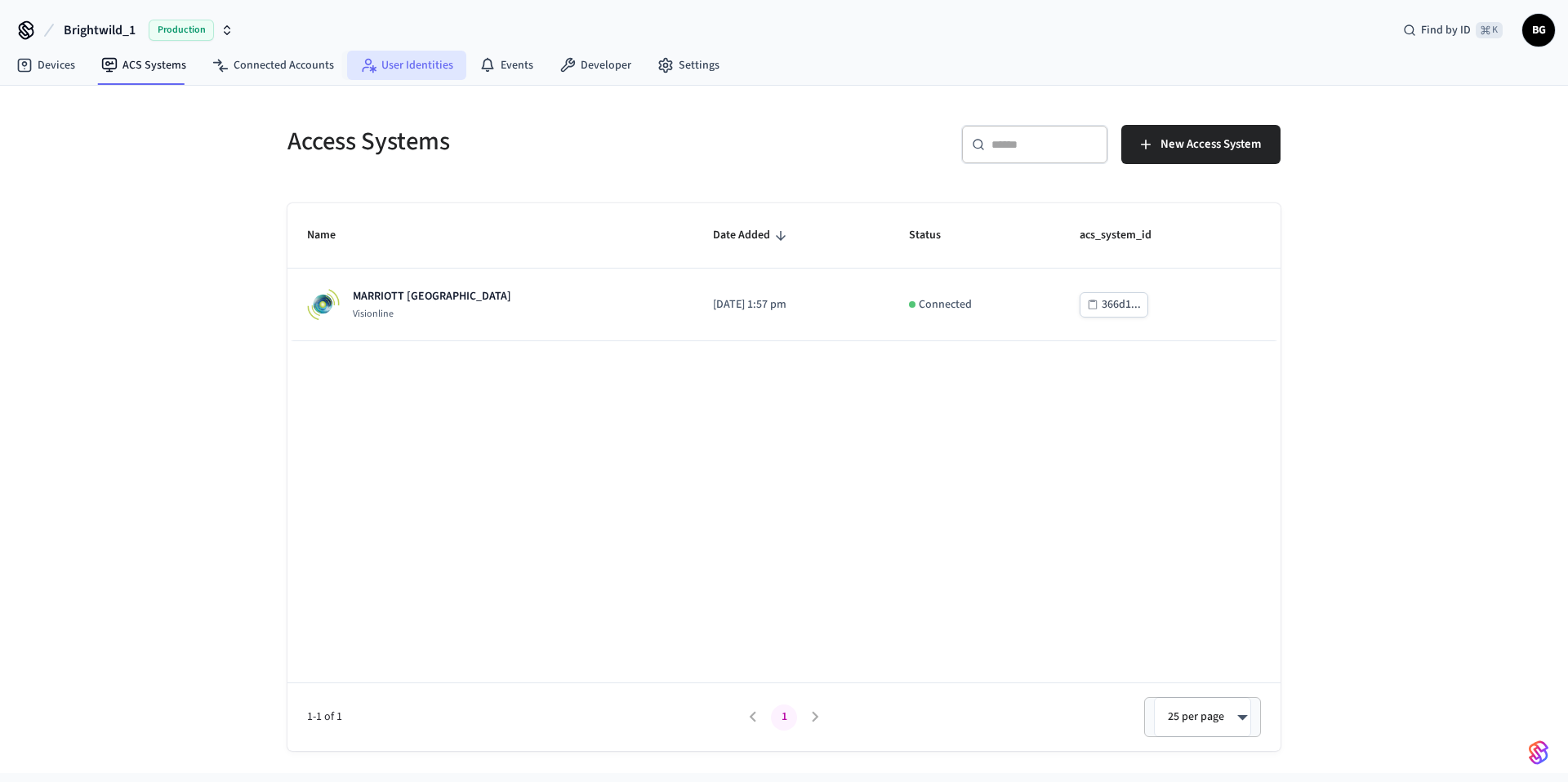
click at [385, 63] on link "User Identities" at bounding box center [406, 65] width 119 height 30
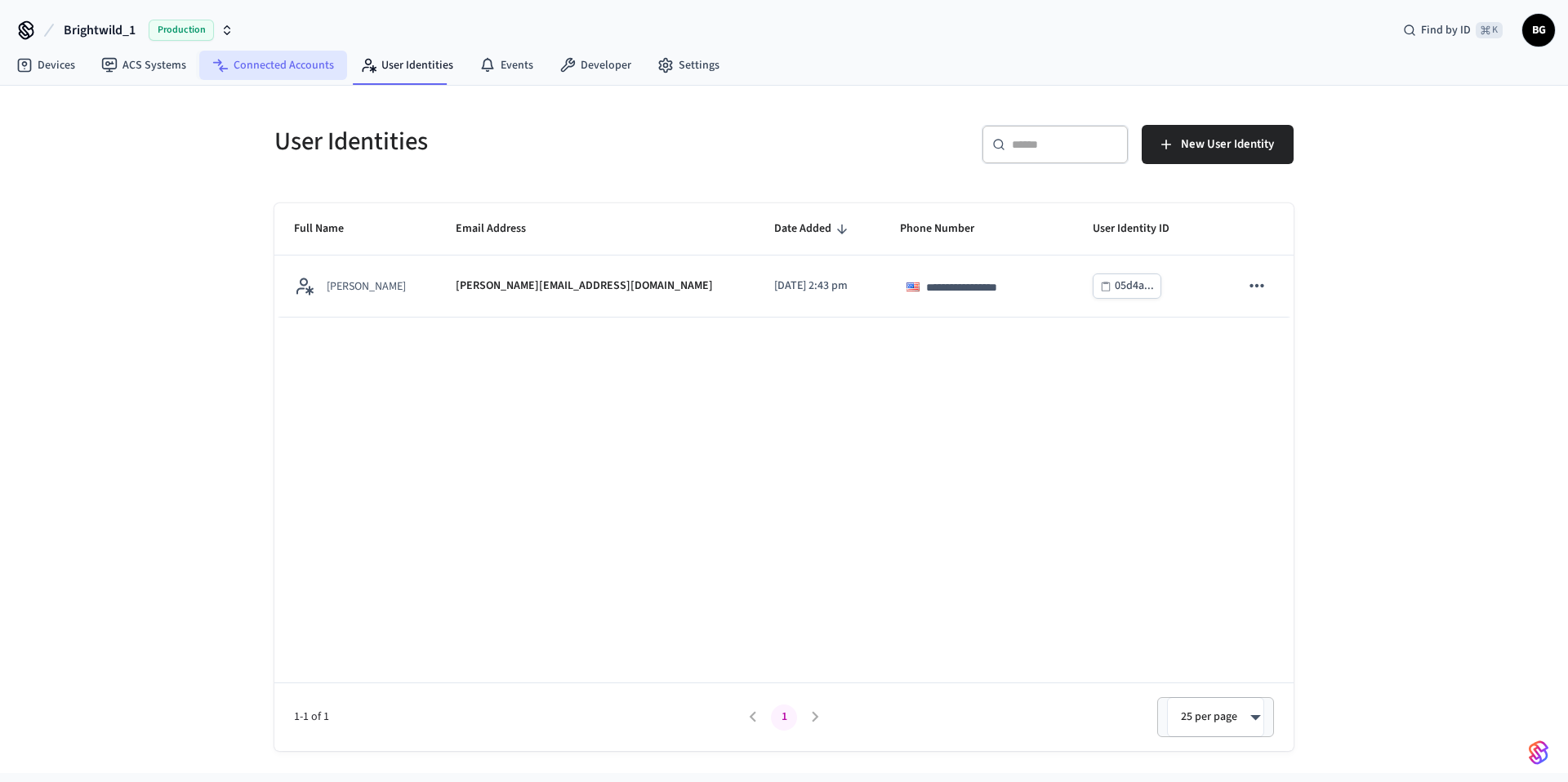
click at [268, 66] on link "Connected Accounts" at bounding box center [273, 65] width 148 height 30
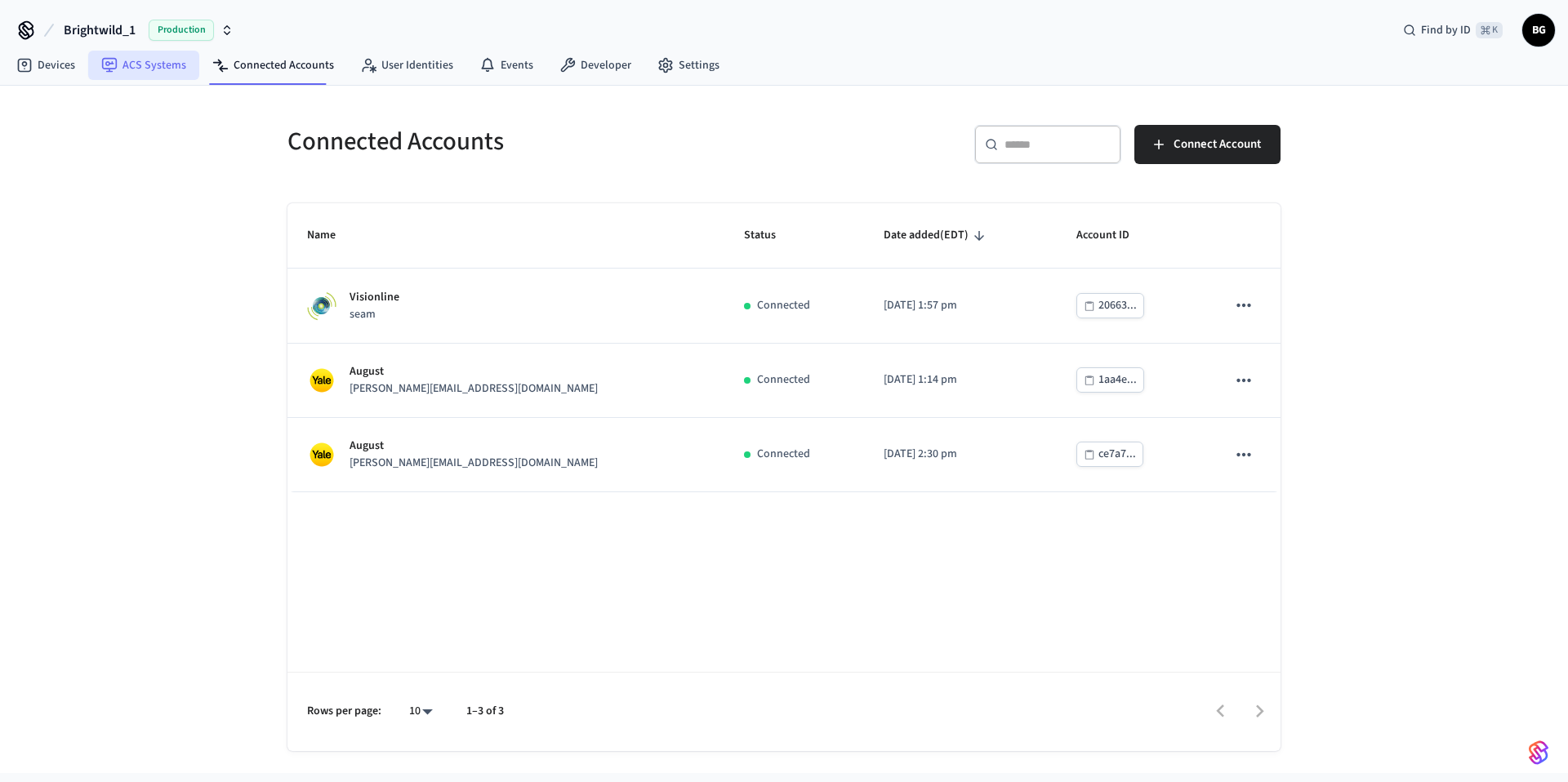
click at [149, 61] on link "ACS Systems" at bounding box center [144, 65] width 111 height 30
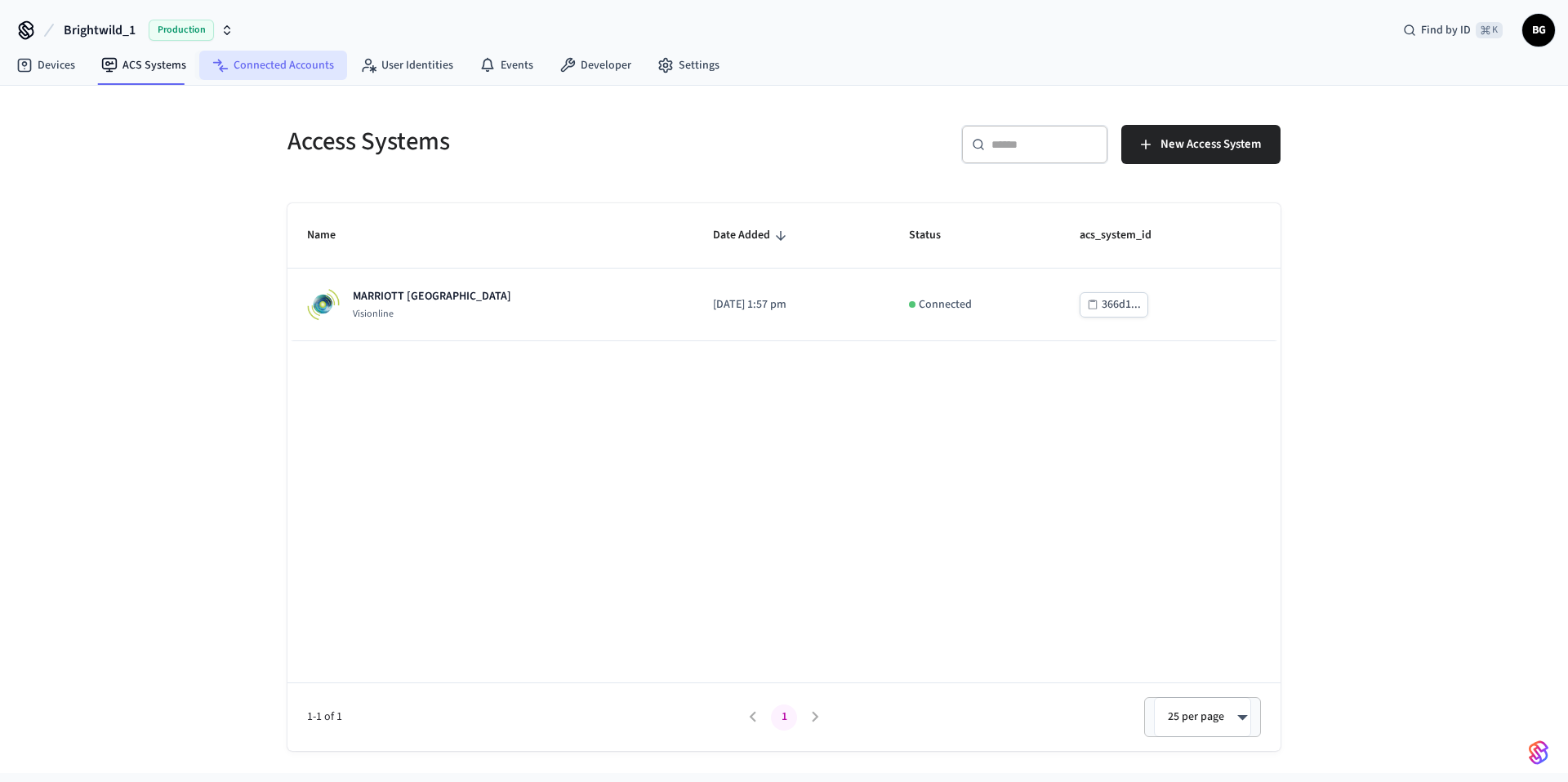
click at [264, 63] on link "Connected Accounts" at bounding box center [273, 65] width 148 height 30
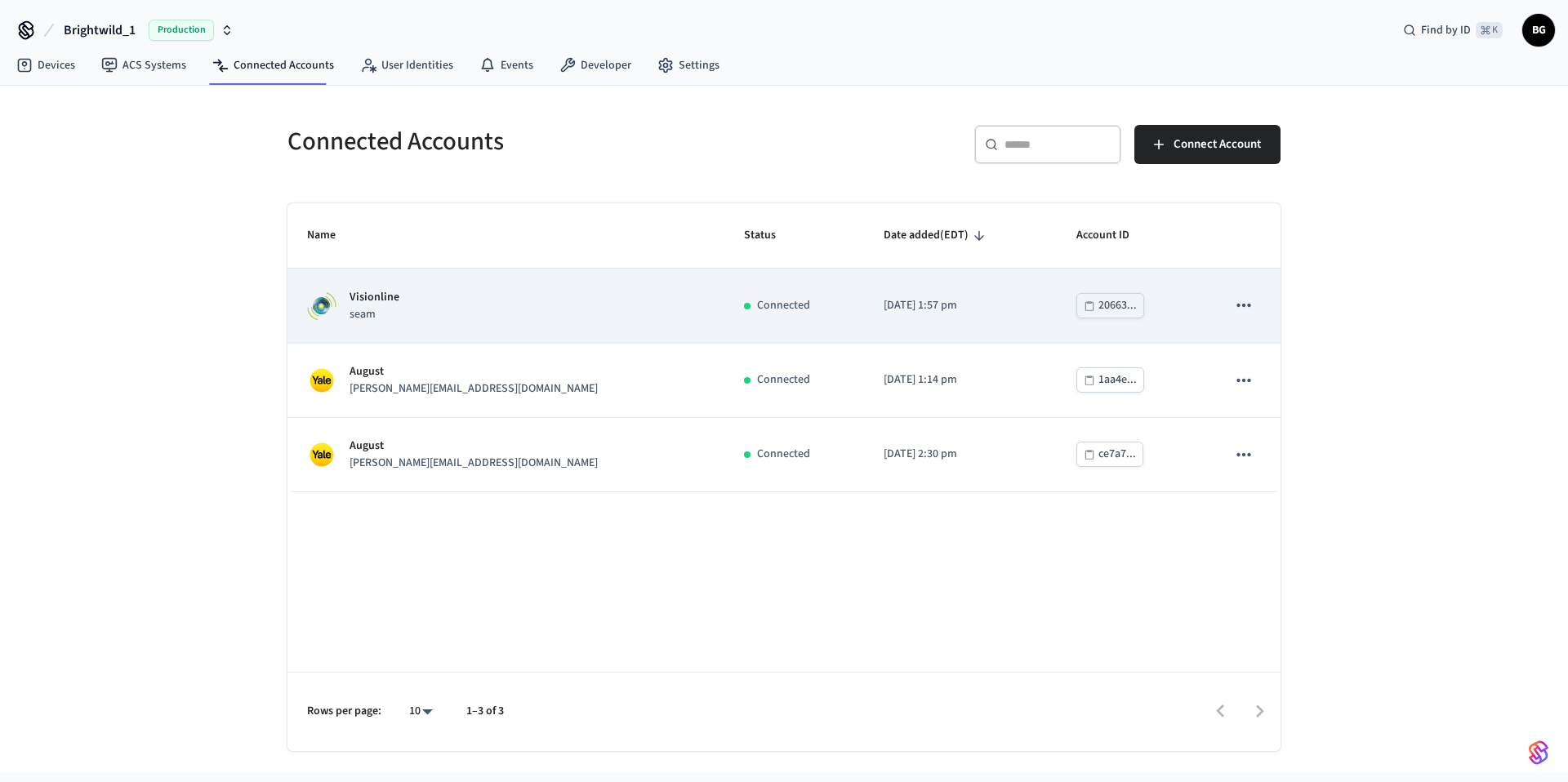
click at [570, 304] on div "Visionline seam" at bounding box center [505, 306] width 398 height 34
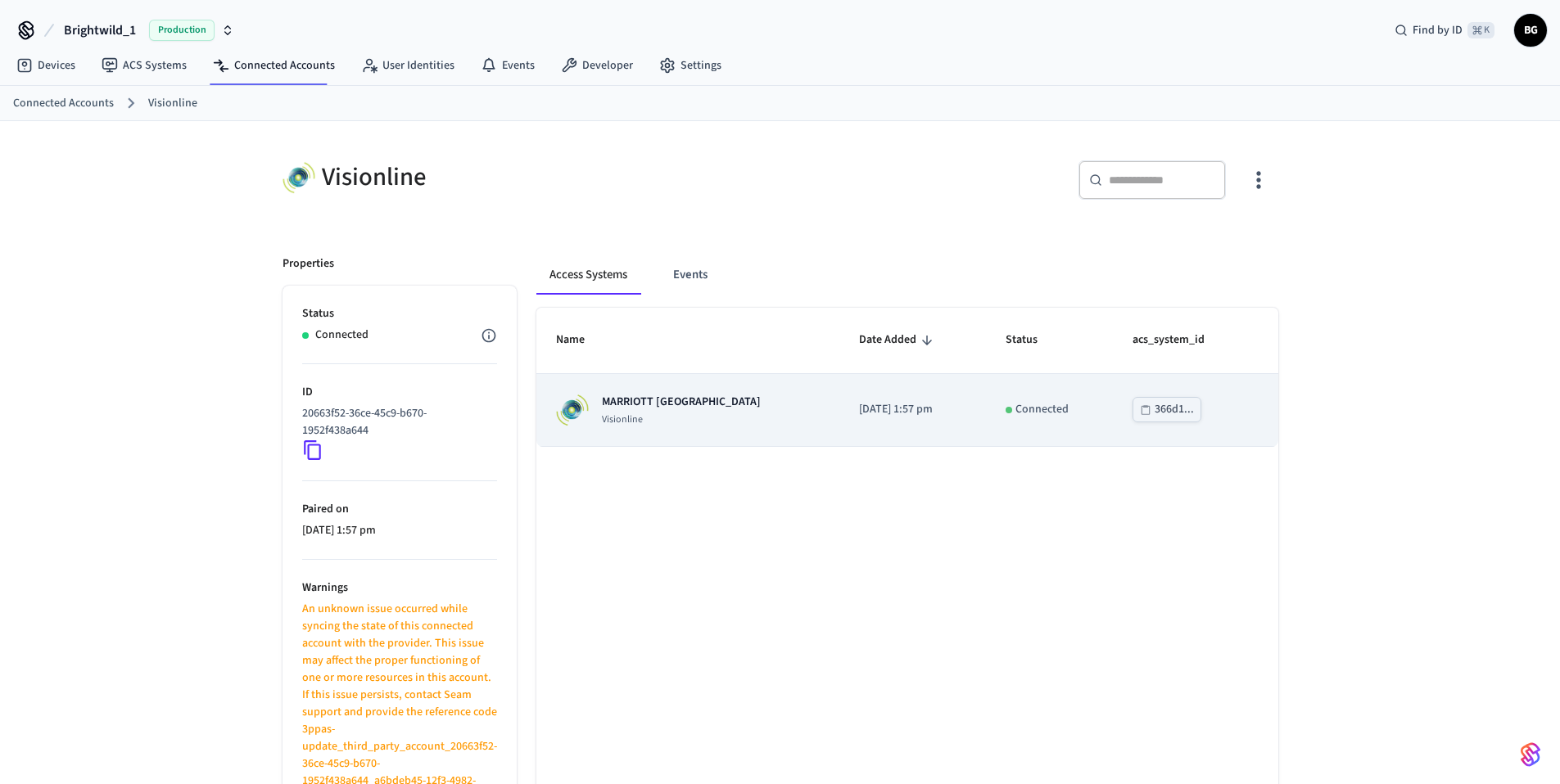
click at [684, 423] on p "Visionline" at bounding box center [681, 420] width 159 height 13
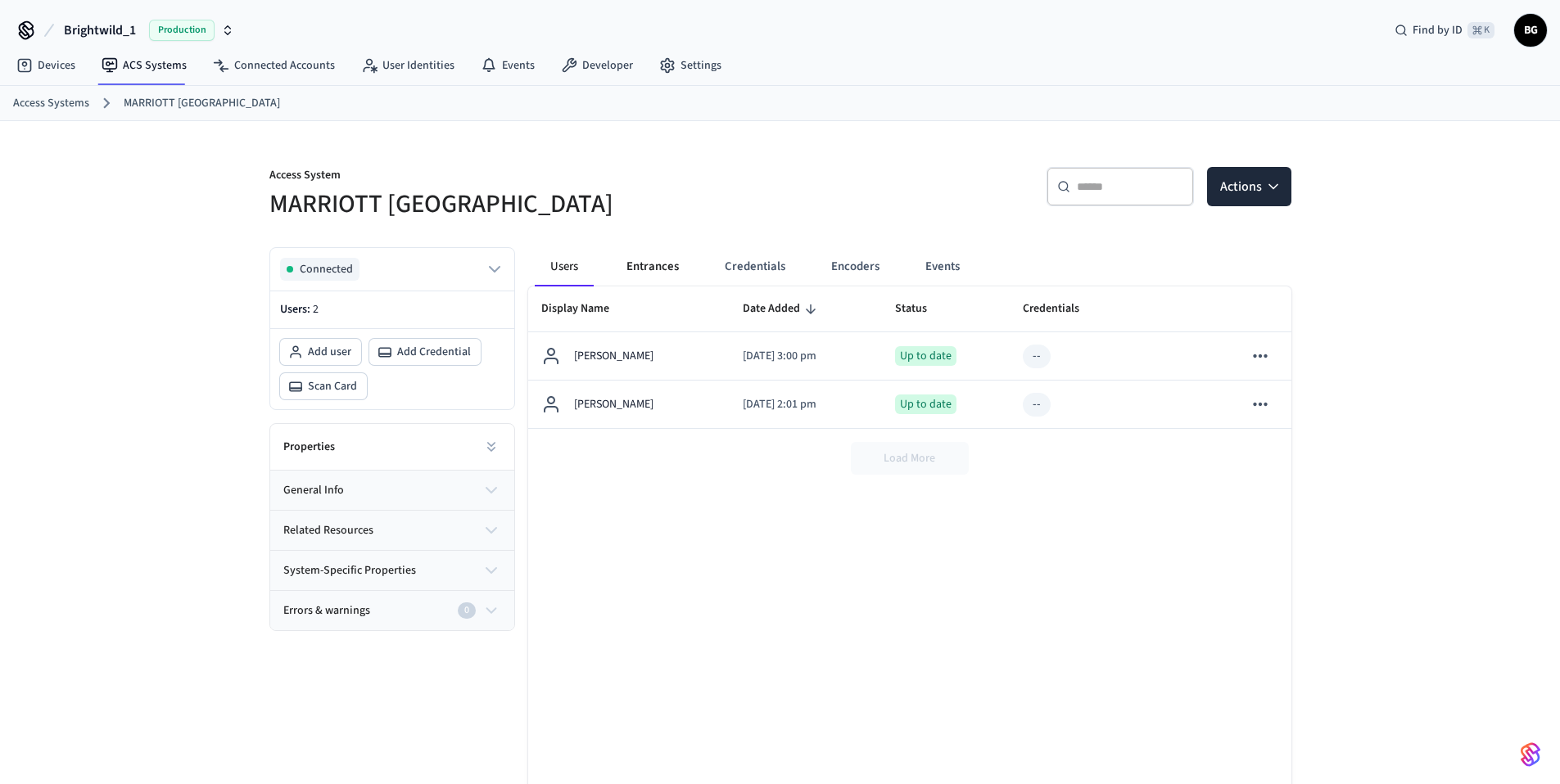
click at [651, 271] on button "Entrances" at bounding box center [652, 267] width 79 height 39
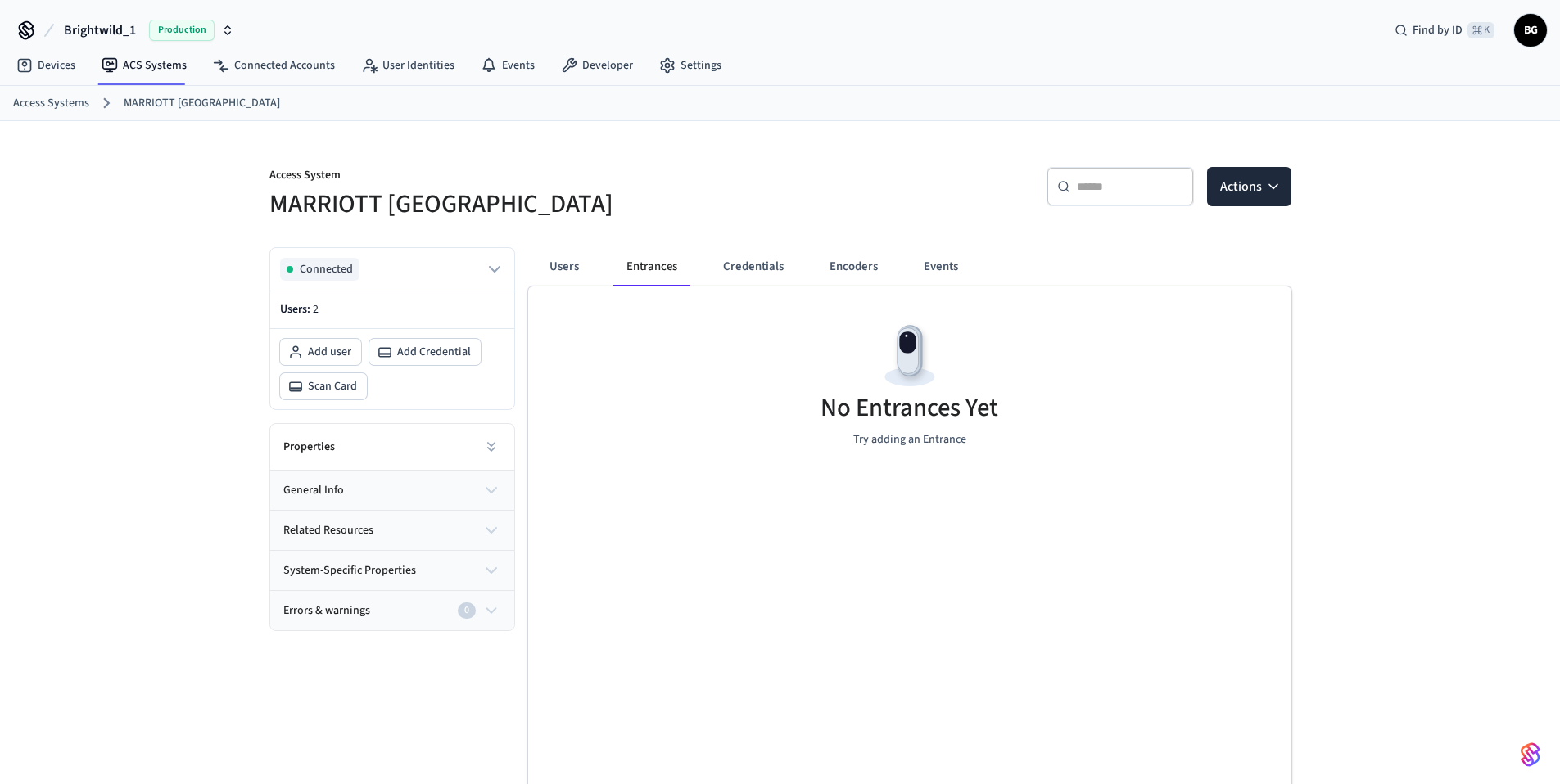
click at [493, 486] on icon "button" at bounding box center [491, 490] width 20 height 20
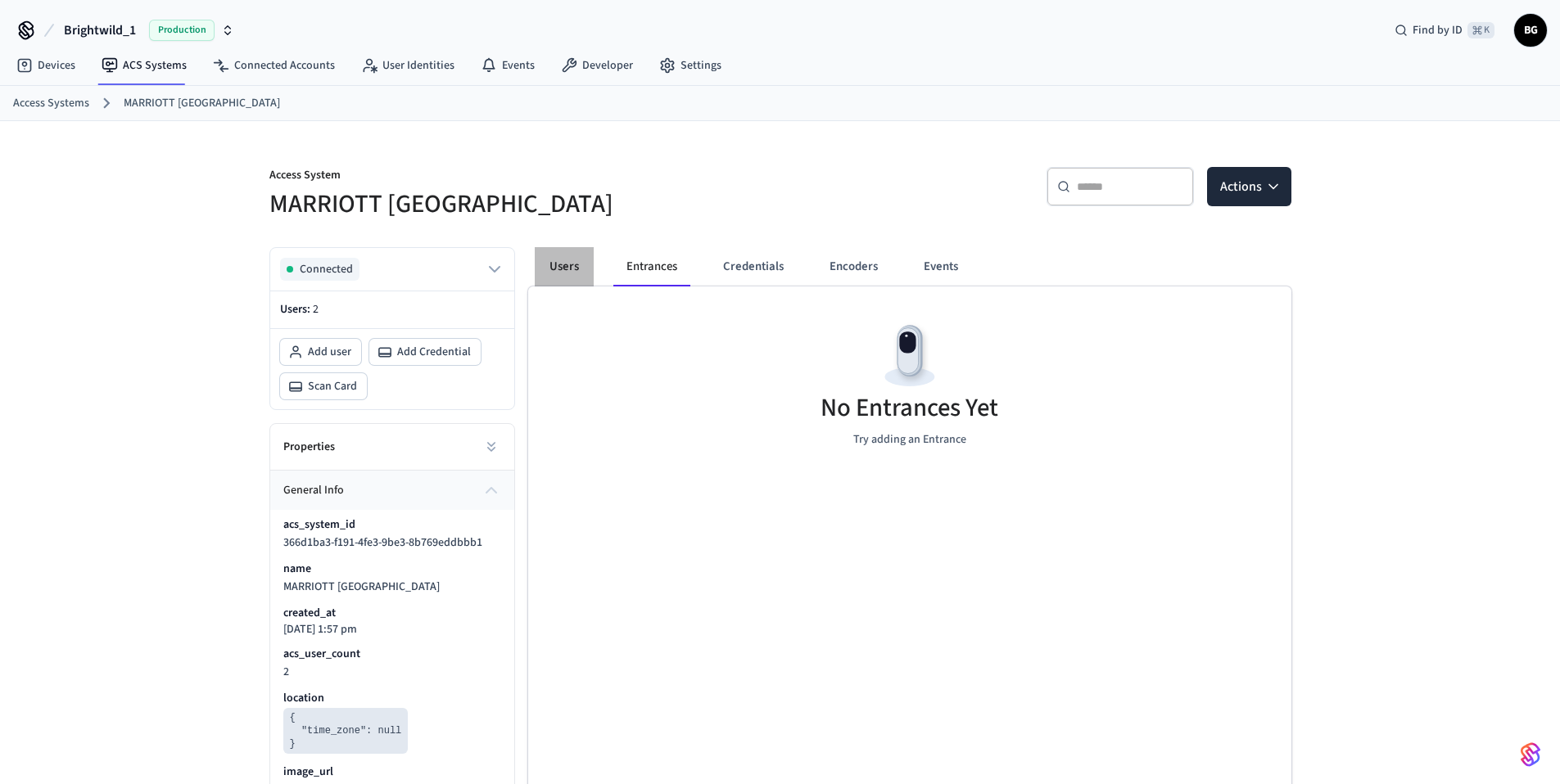
click at [568, 264] on button "Users" at bounding box center [564, 267] width 59 height 39
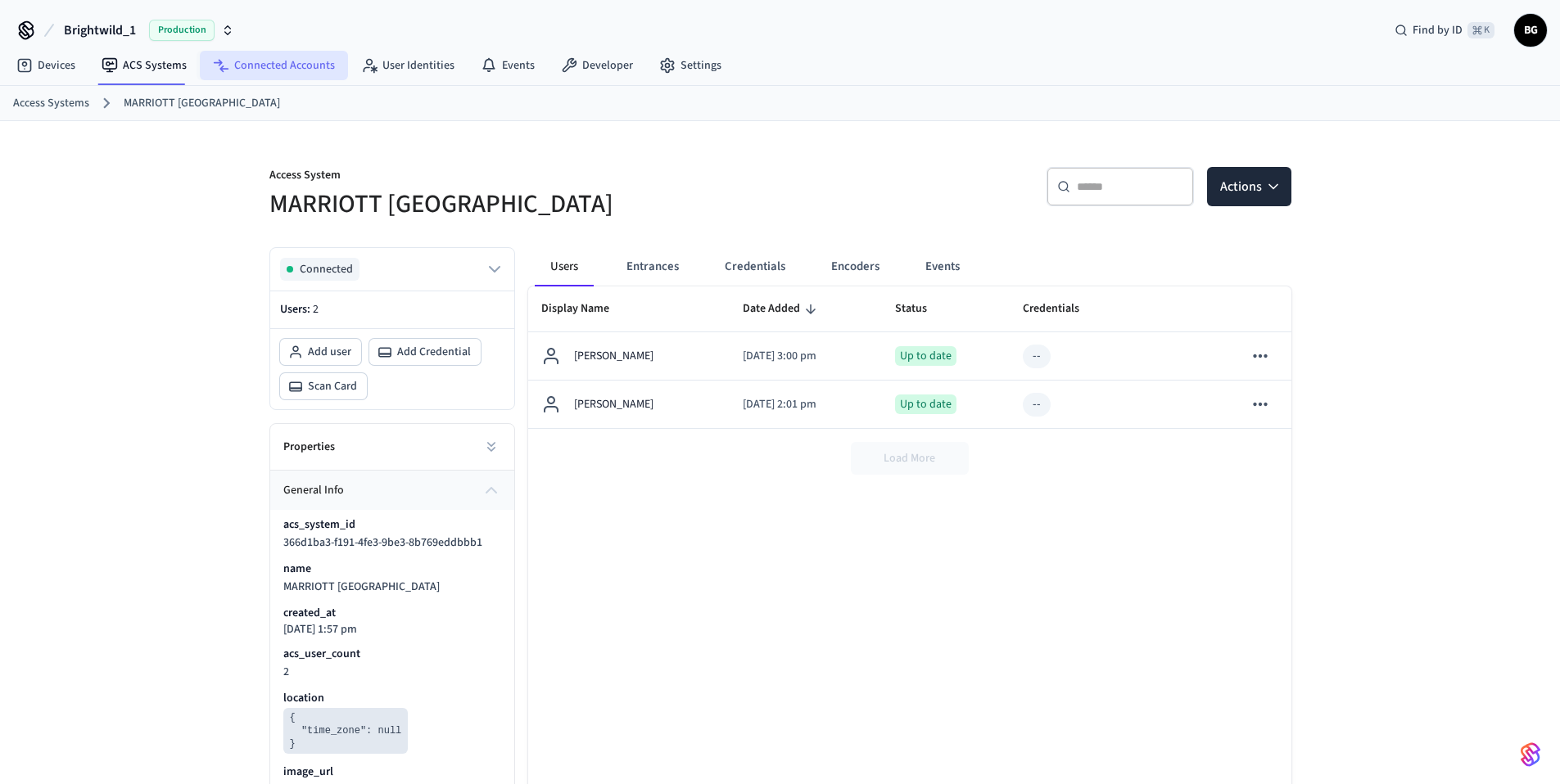
click at [293, 63] on link "Connected Accounts" at bounding box center [274, 65] width 149 height 30
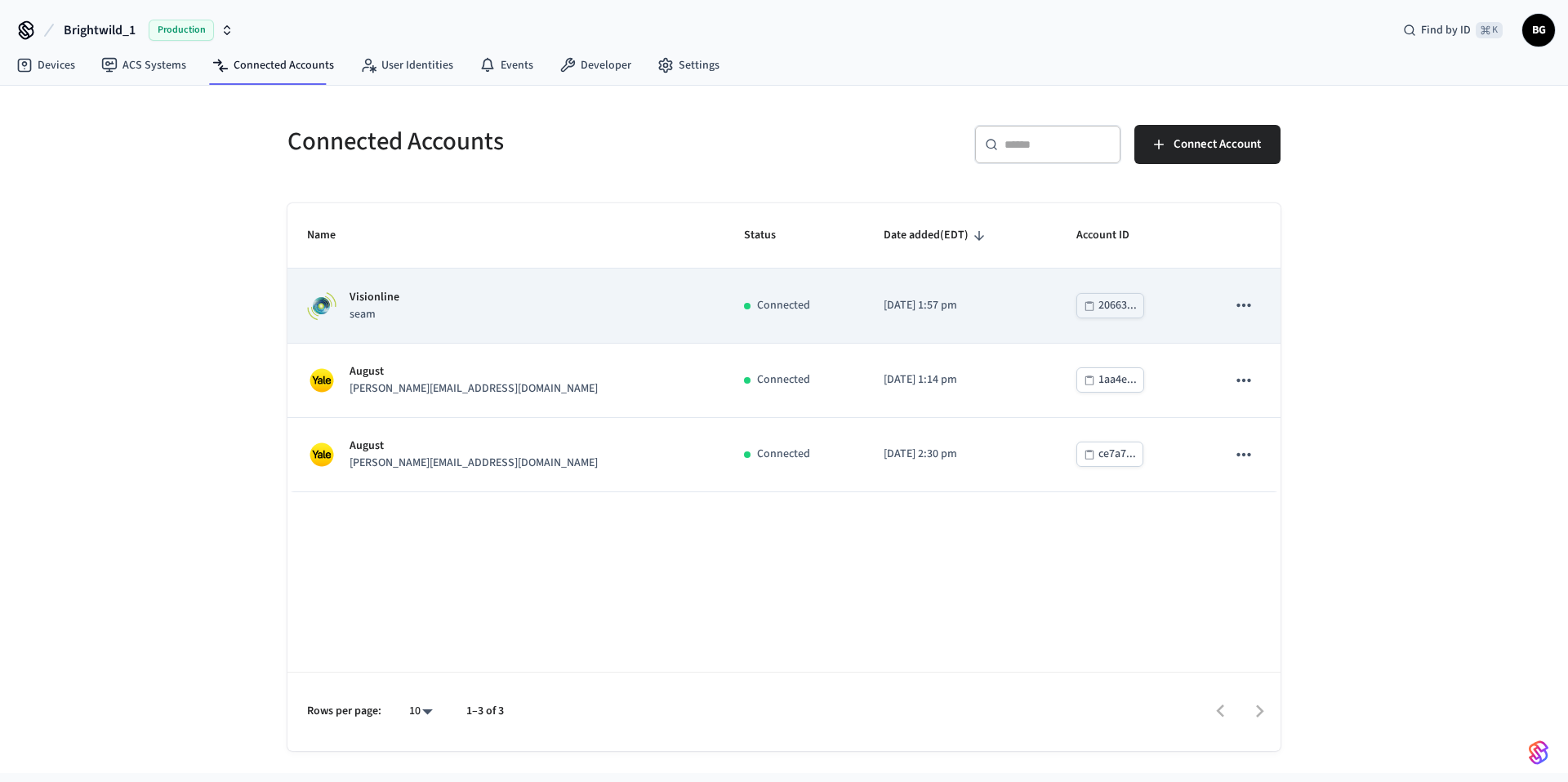
click at [464, 322] on div "Visionline seam" at bounding box center [505, 306] width 398 height 34
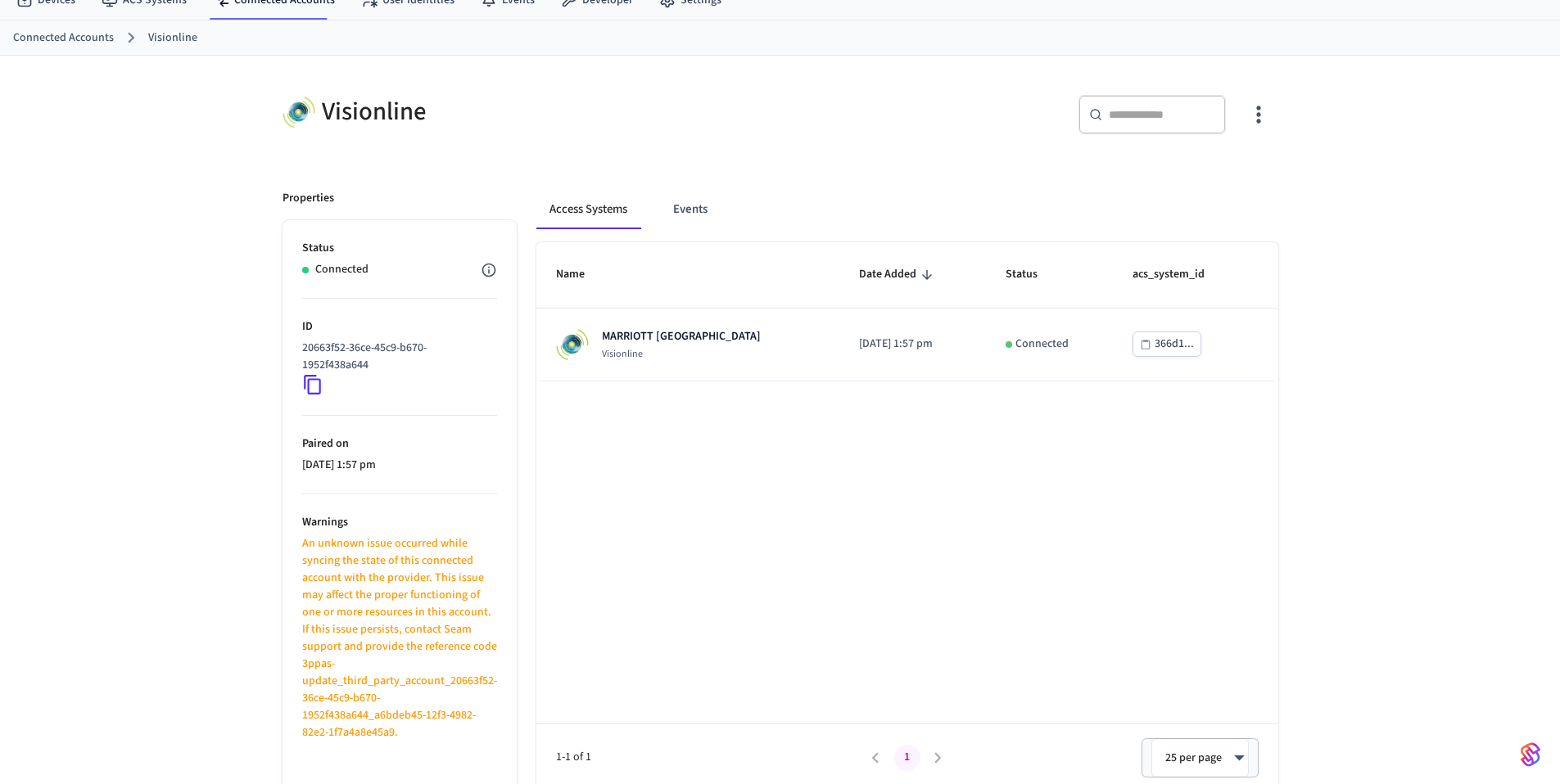
scroll to position [73, 0]
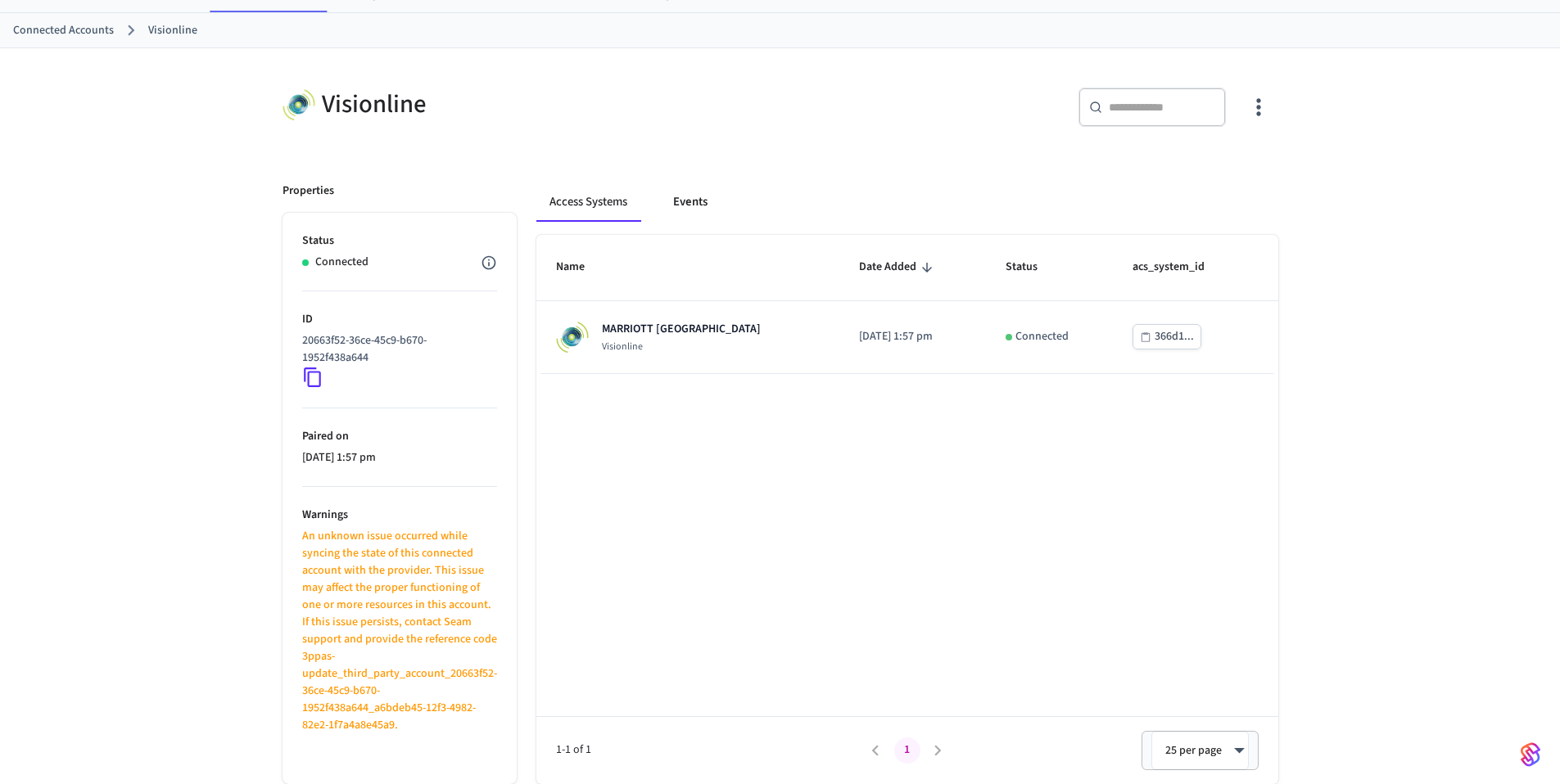
click at [687, 201] on button "Events" at bounding box center [690, 202] width 61 height 39
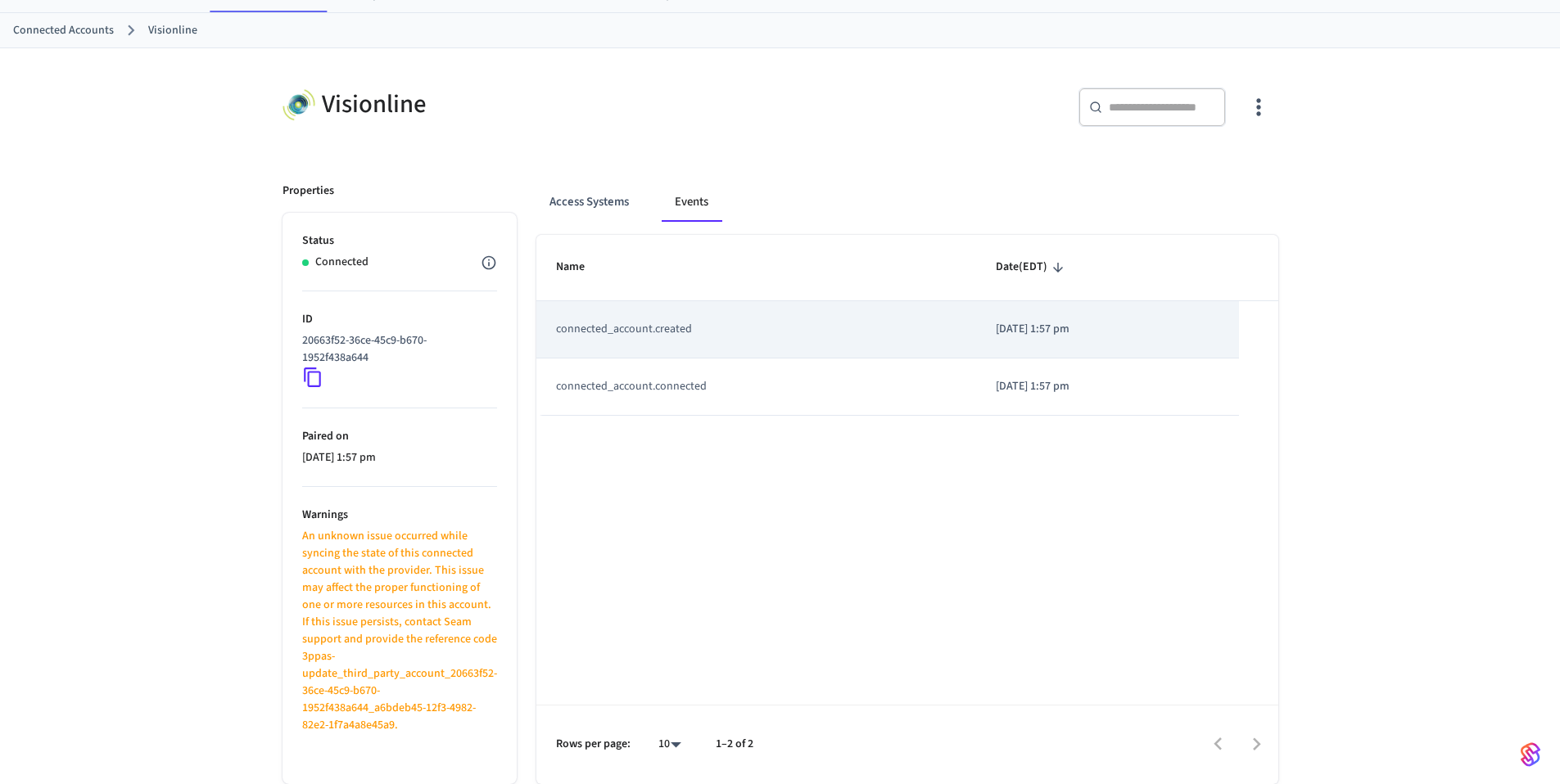
click at [712, 326] on td "connected_account.created" at bounding box center [756, 329] width 440 height 57
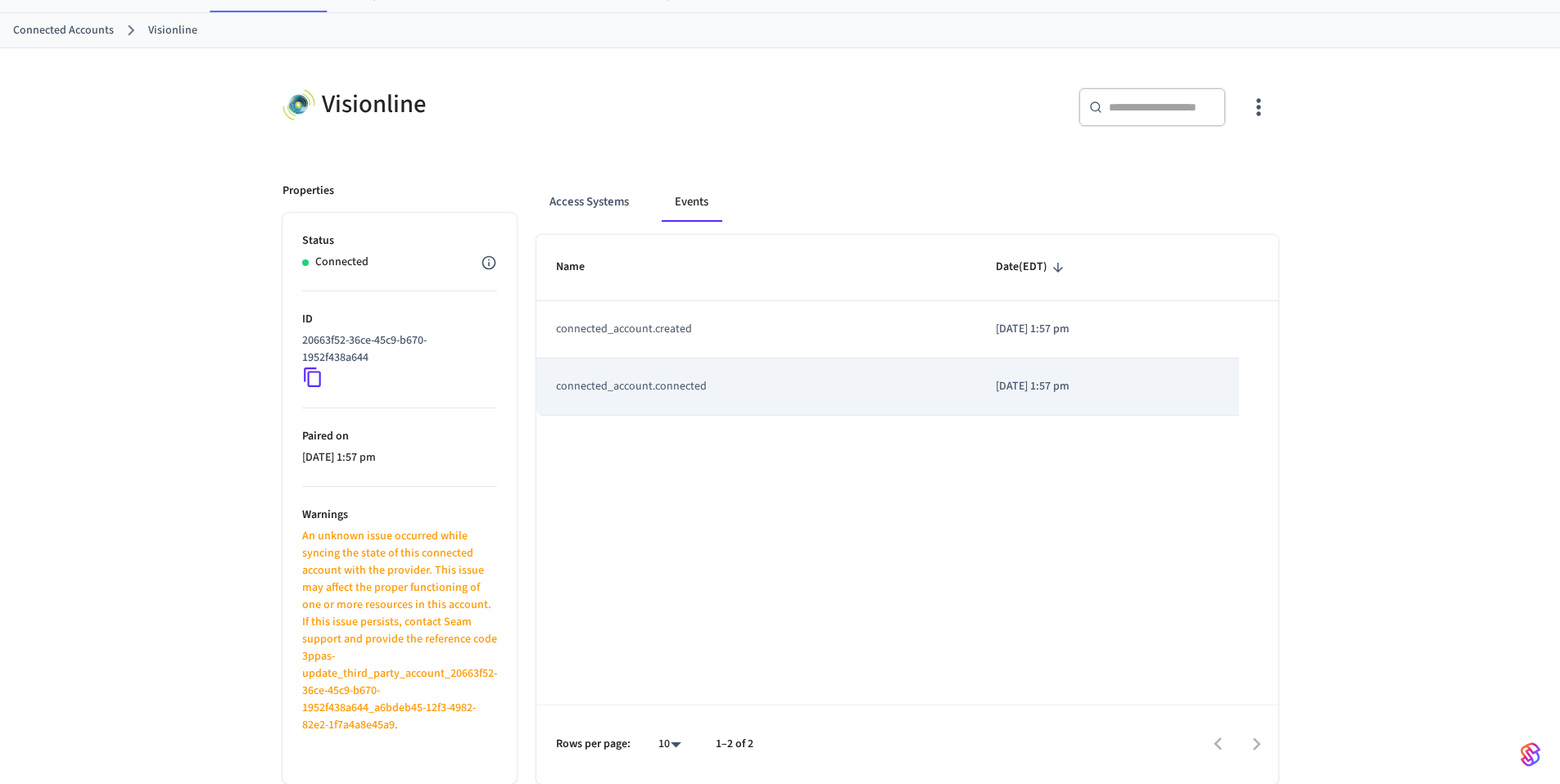
click at [732, 378] on td "connected_account.connected" at bounding box center [756, 387] width 440 height 57
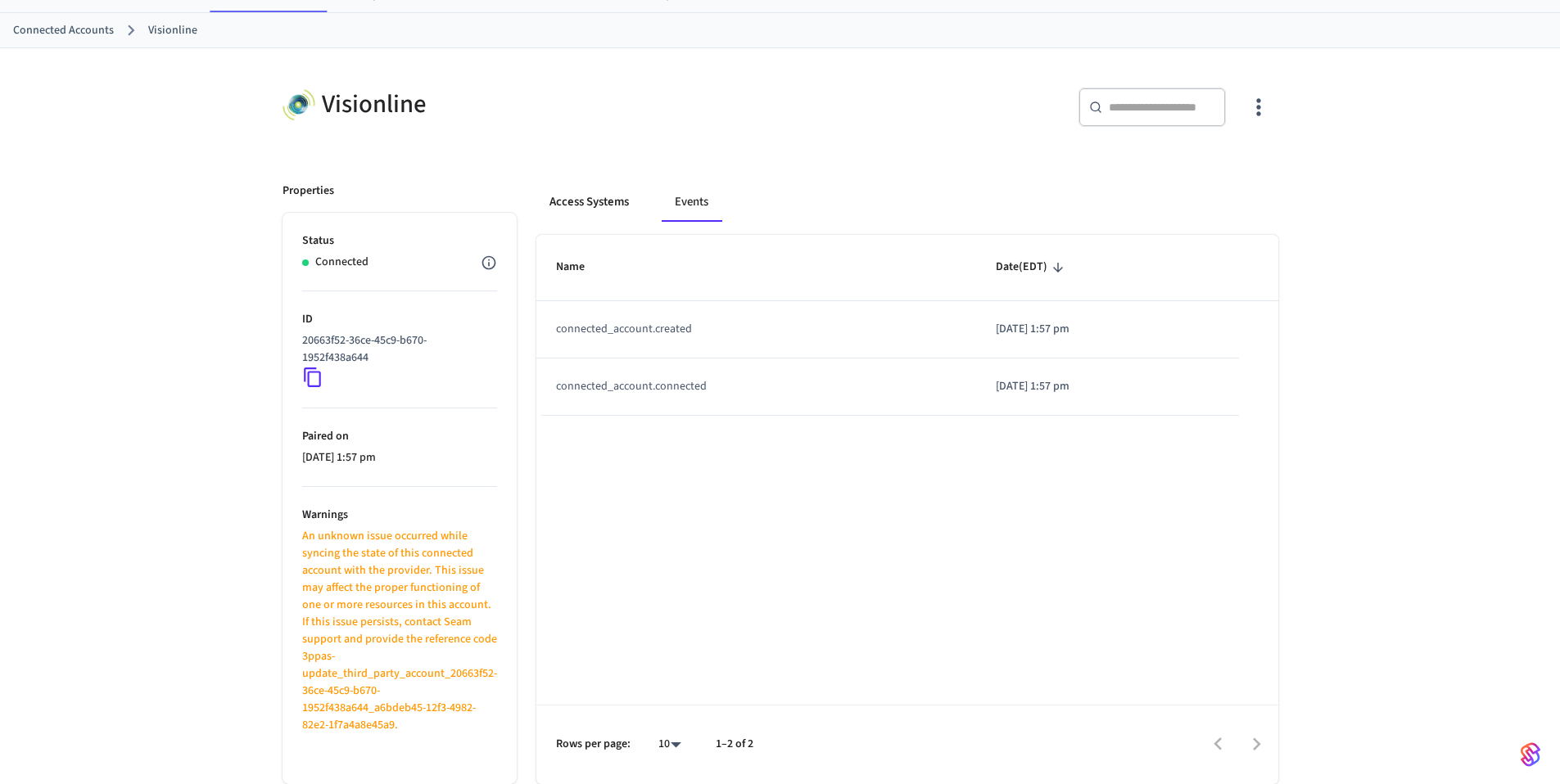
click at [604, 198] on button "Access Systems" at bounding box center [589, 202] width 106 height 39
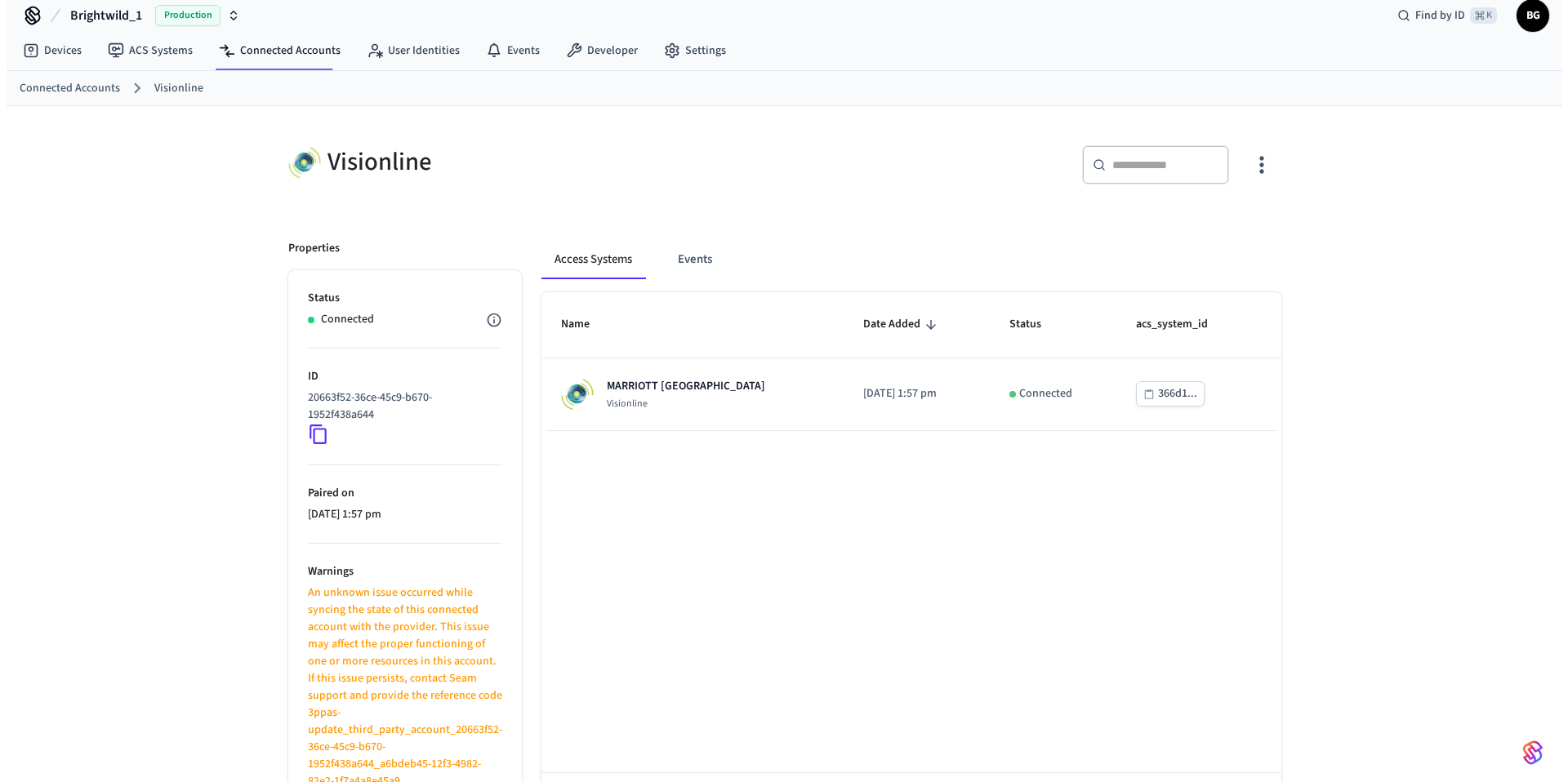
scroll to position [0, 0]
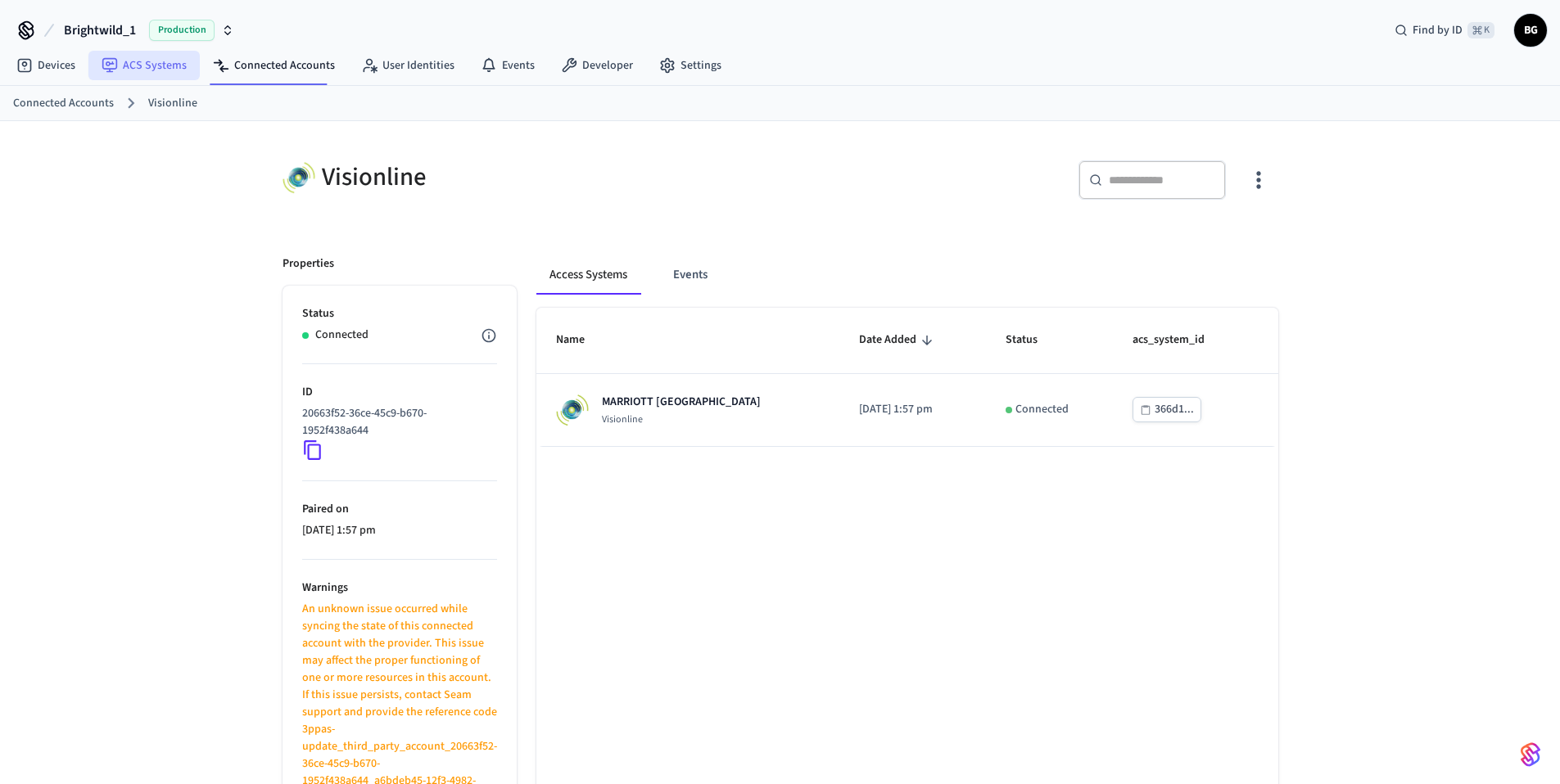
click at [152, 64] on link "ACS Systems" at bounding box center [144, 65] width 111 height 30
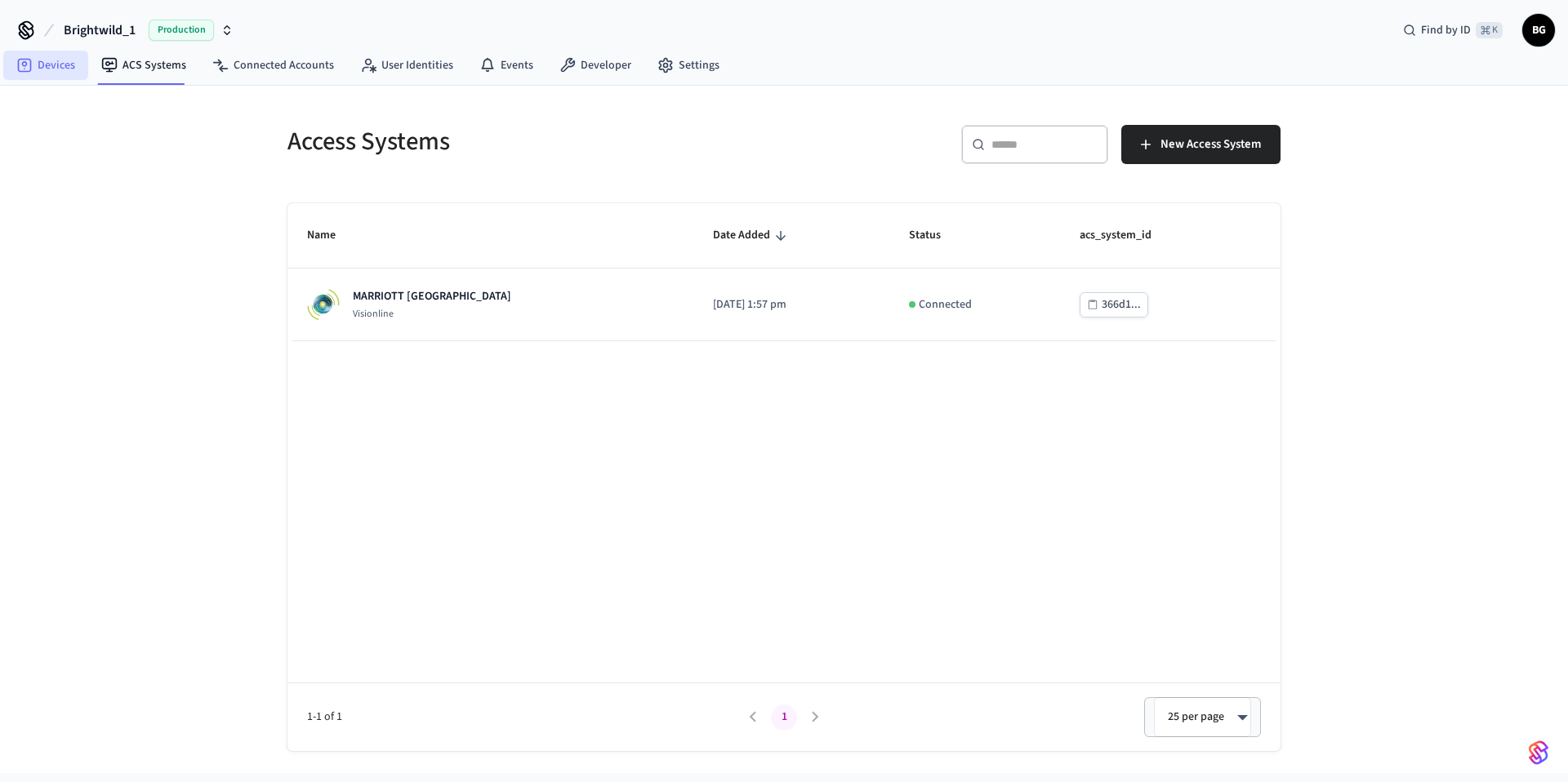
click at [50, 68] on link "Devices" at bounding box center [46, 65] width 85 height 30
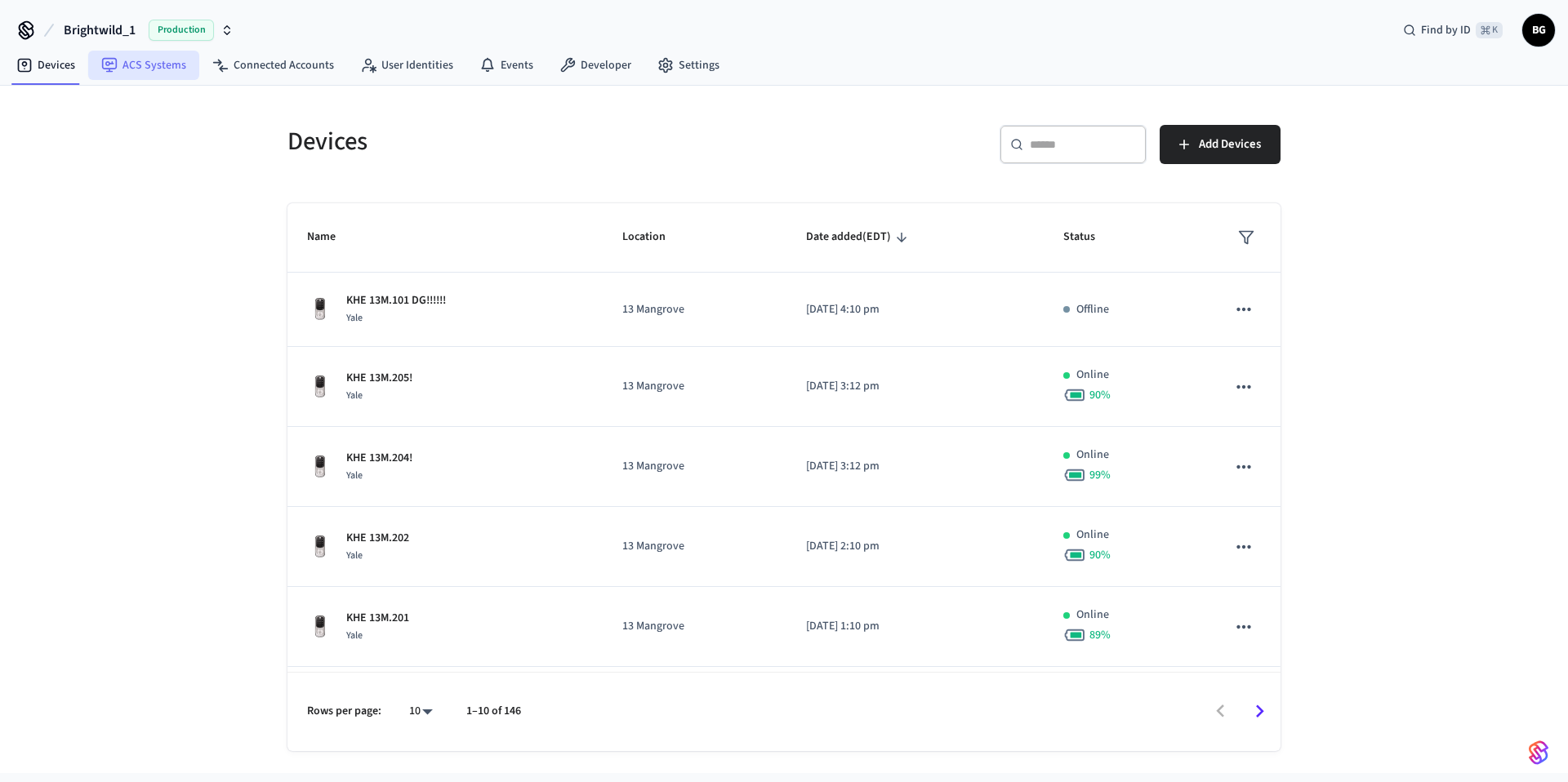
click at [175, 72] on link "ACS Systems" at bounding box center [144, 65] width 111 height 30
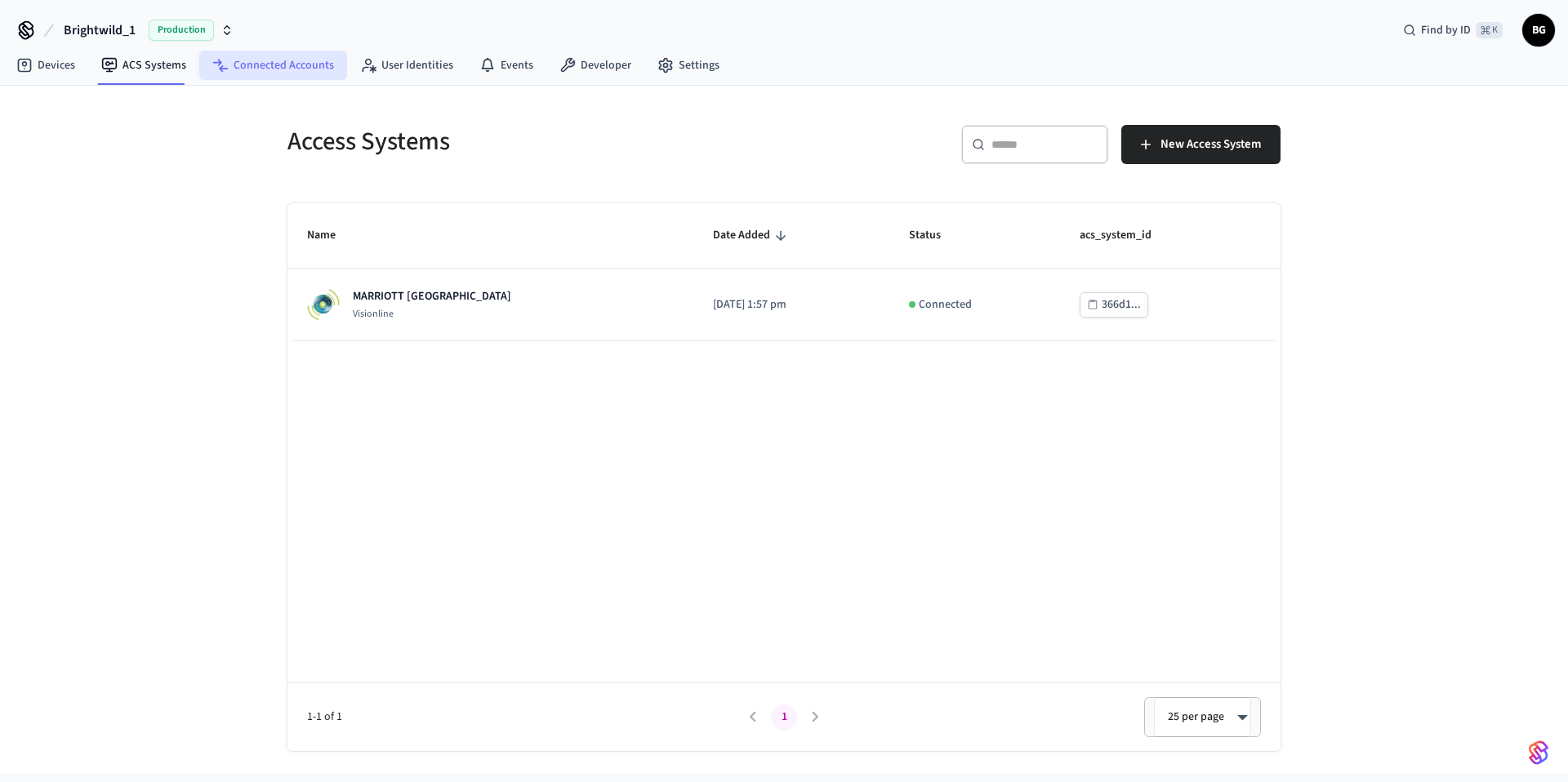
click at [292, 73] on link "Connected Accounts" at bounding box center [273, 65] width 148 height 30
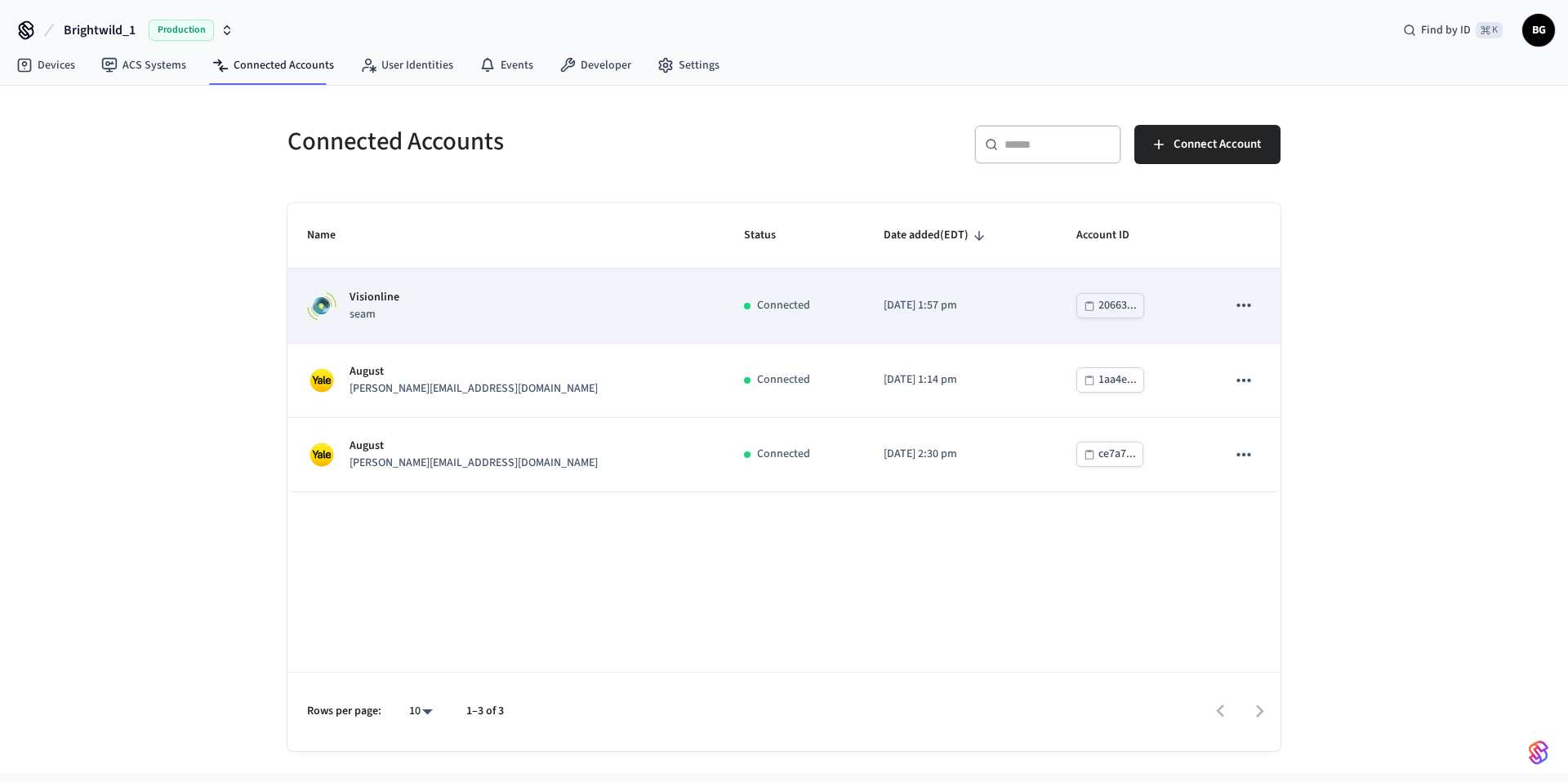
click at [724, 294] on td "Connected" at bounding box center [794, 306] width 140 height 75
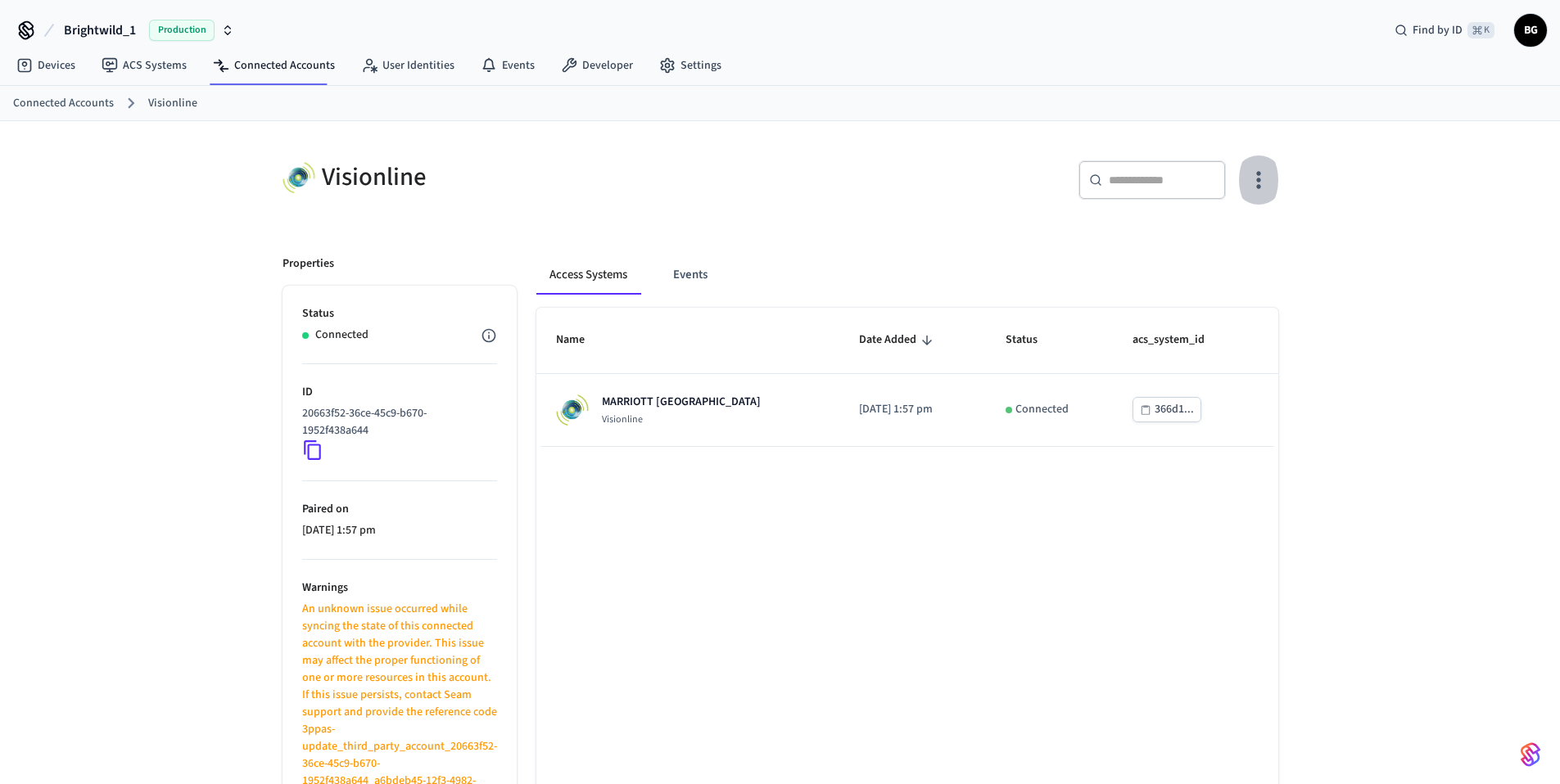
click at [1263, 171] on icon "button" at bounding box center [1257, 179] width 25 height 25
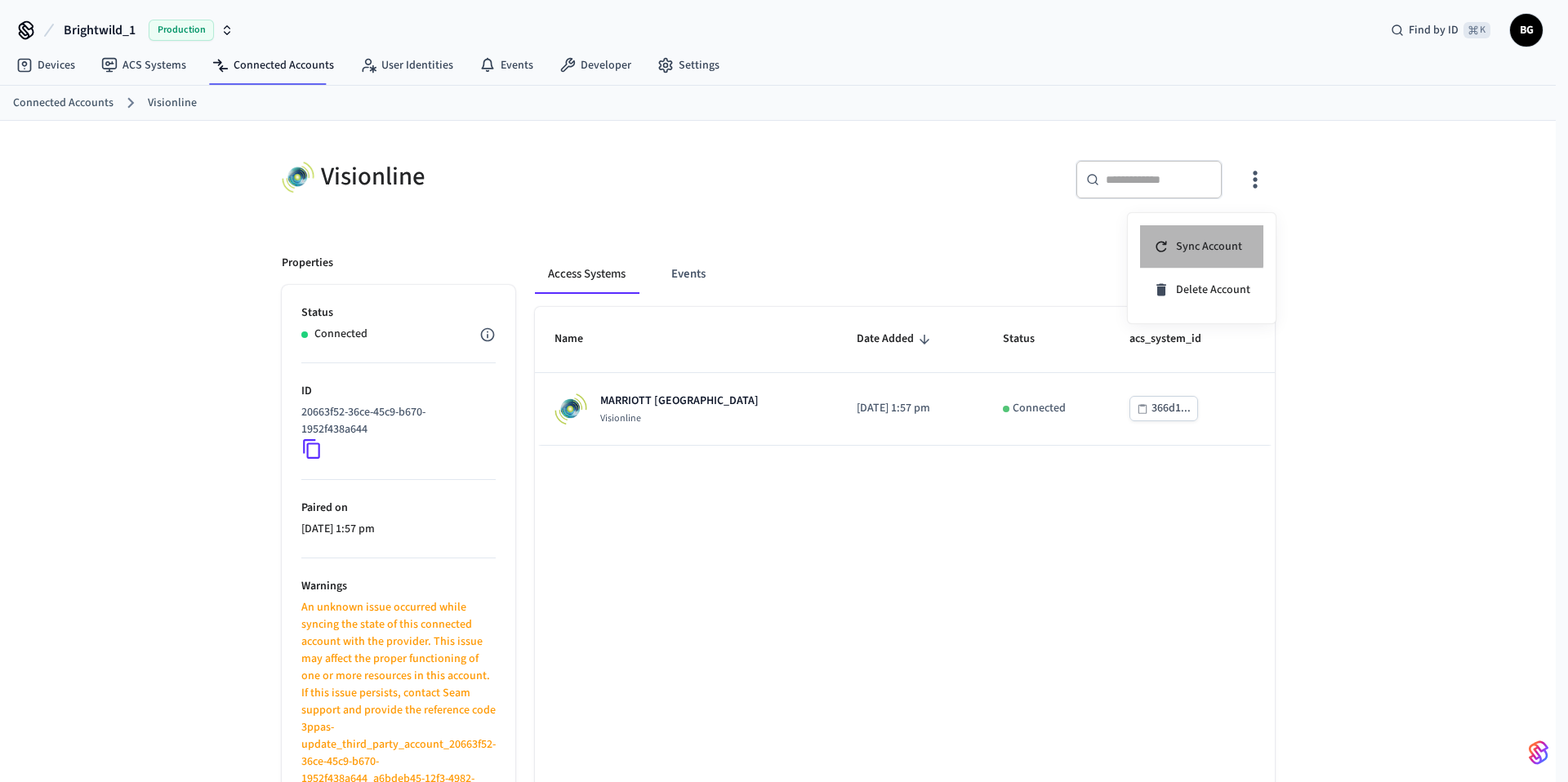
click at [1195, 242] on span "Sync Account" at bounding box center [1208, 247] width 66 height 17
click at [800, 404] on div at bounding box center [784, 391] width 1568 height 782
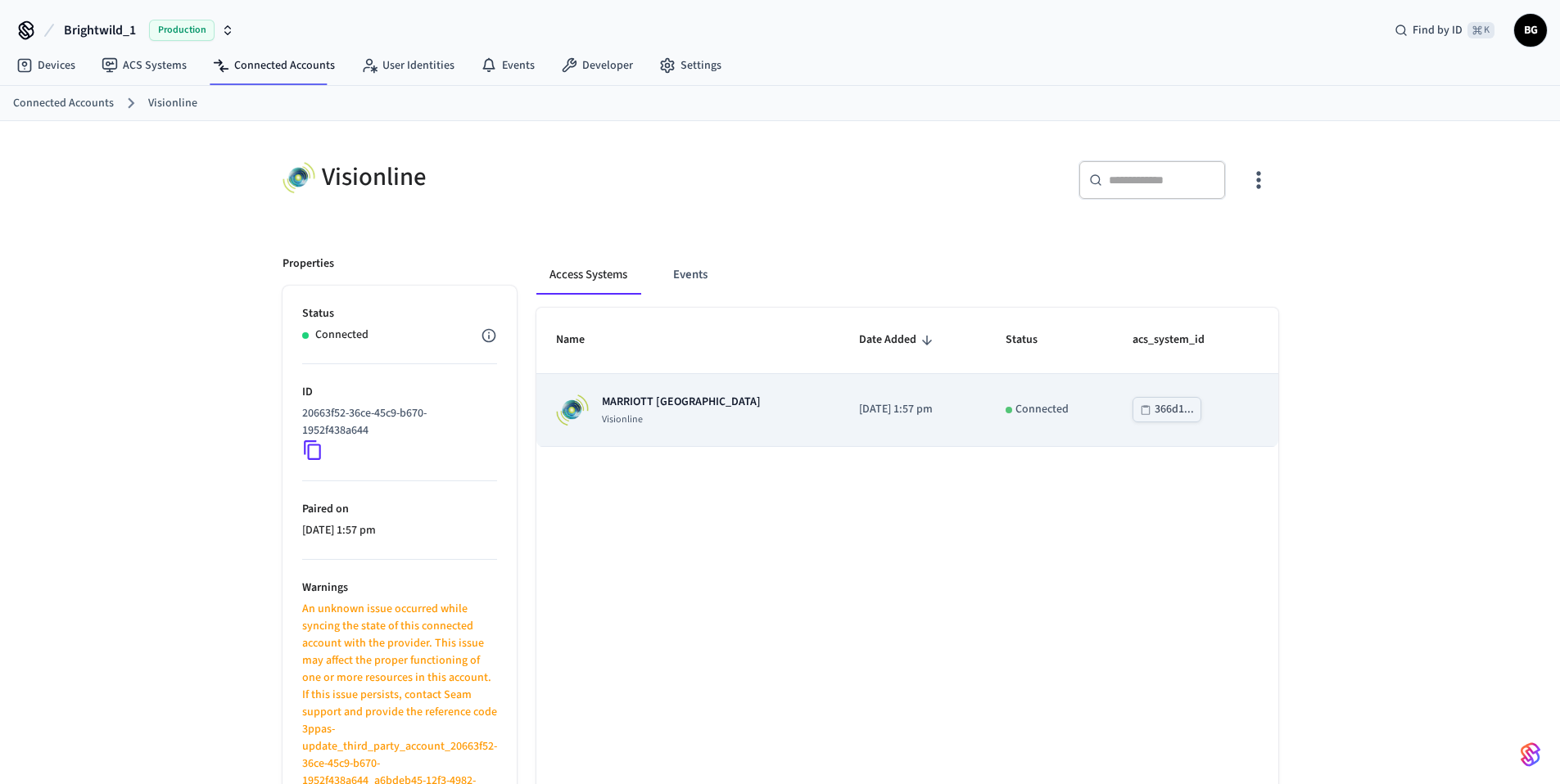
click at [696, 422] on p "Visionline" at bounding box center [681, 420] width 159 height 13
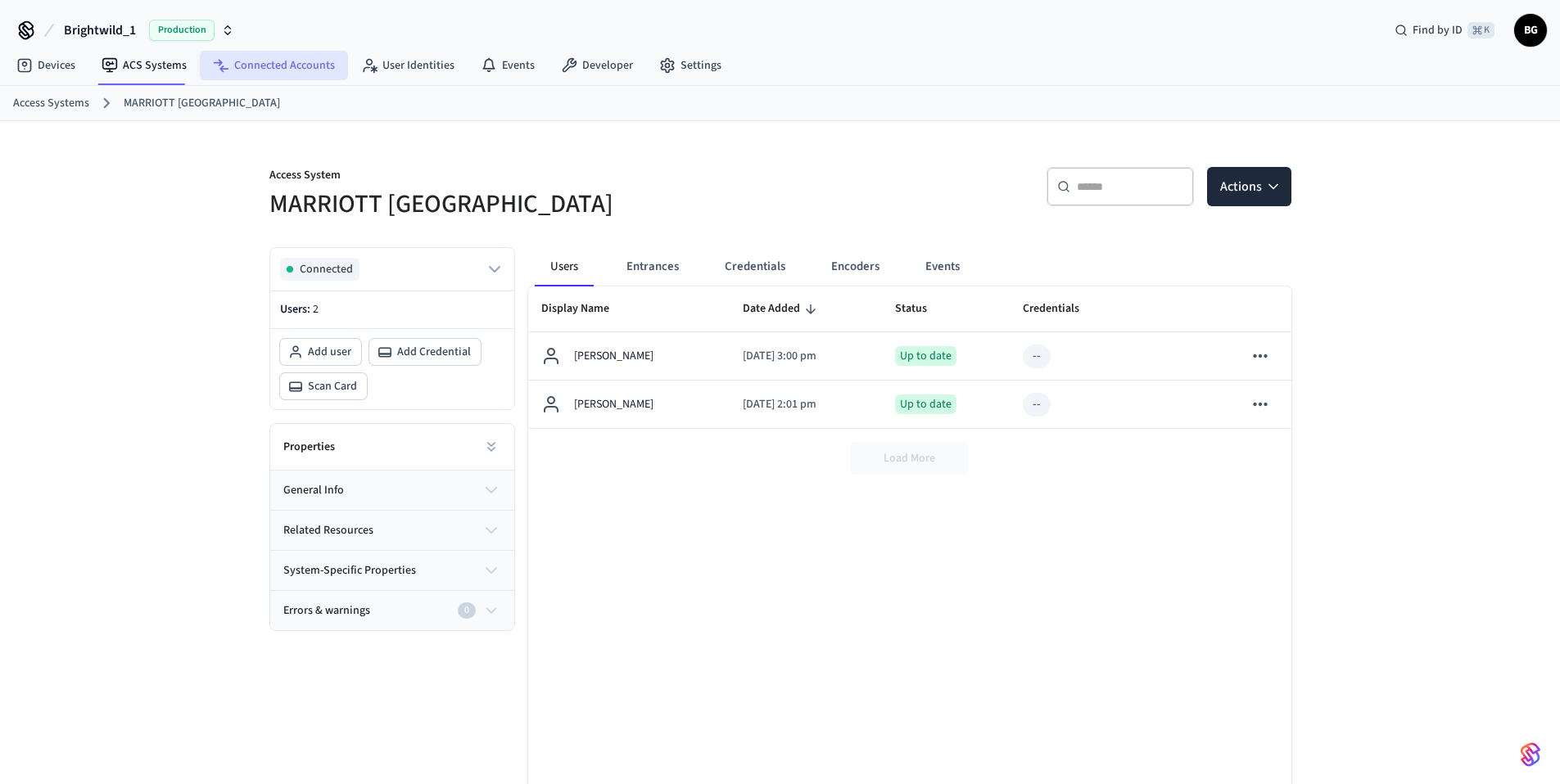
click at [271, 69] on link "Connected Accounts" at bounding box center [274, 65] width 149 height 30
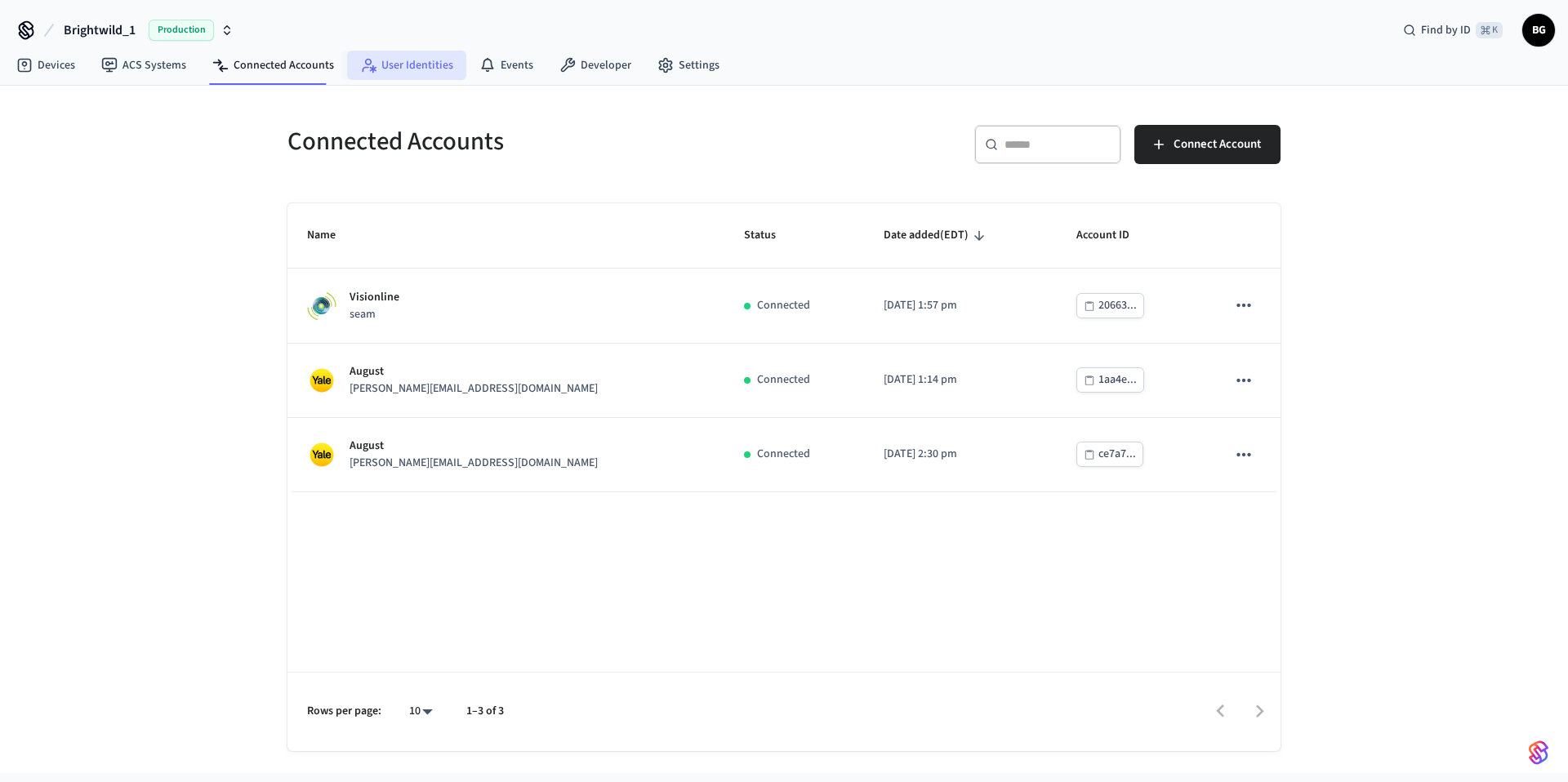
click at [403, 61] on link "User Identities" at bounding box center [406, 65] width 119 height 30
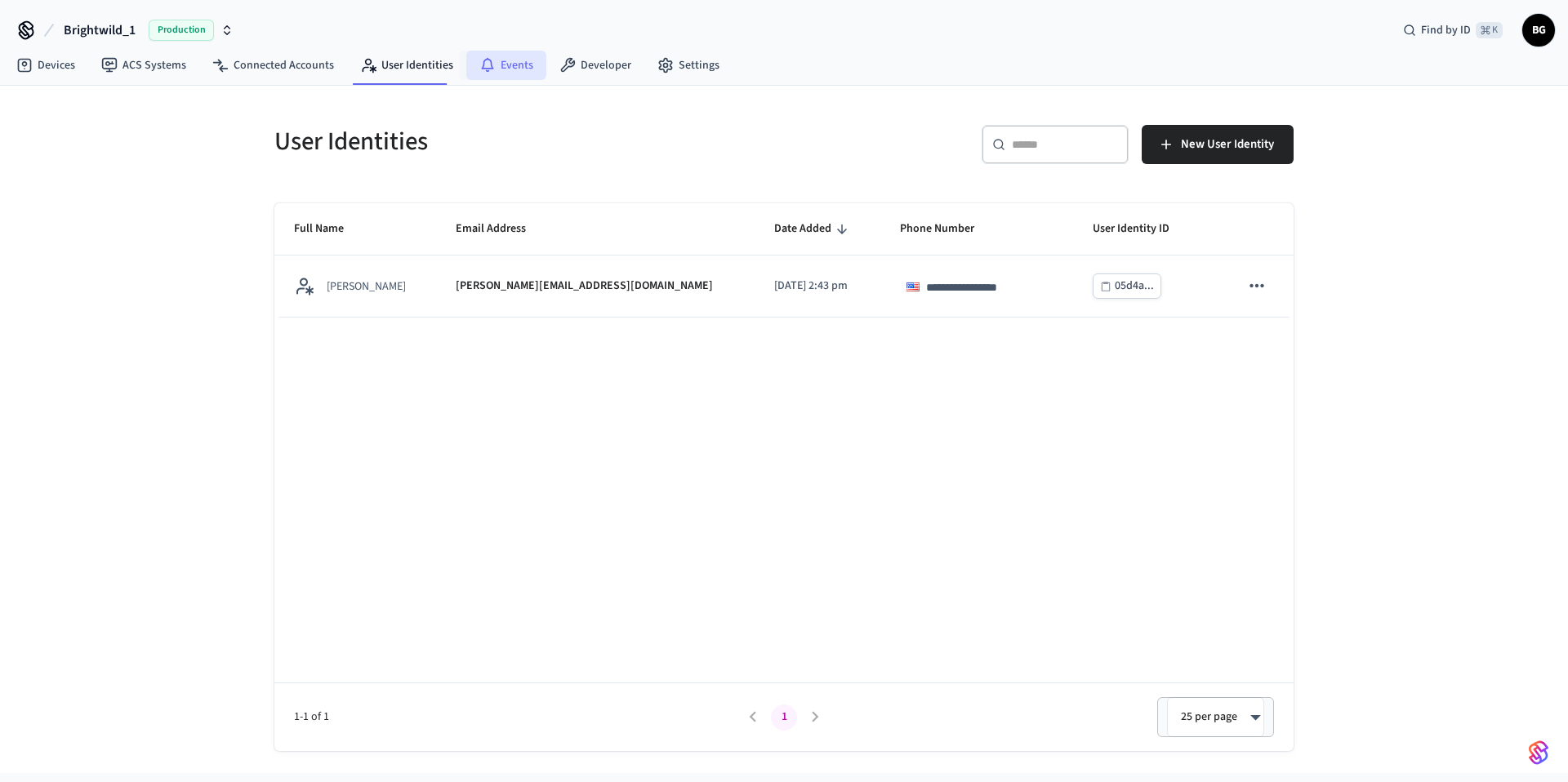
click at [492, 71] on link "Events" at bounding box center [506, 65] width 80 height 30
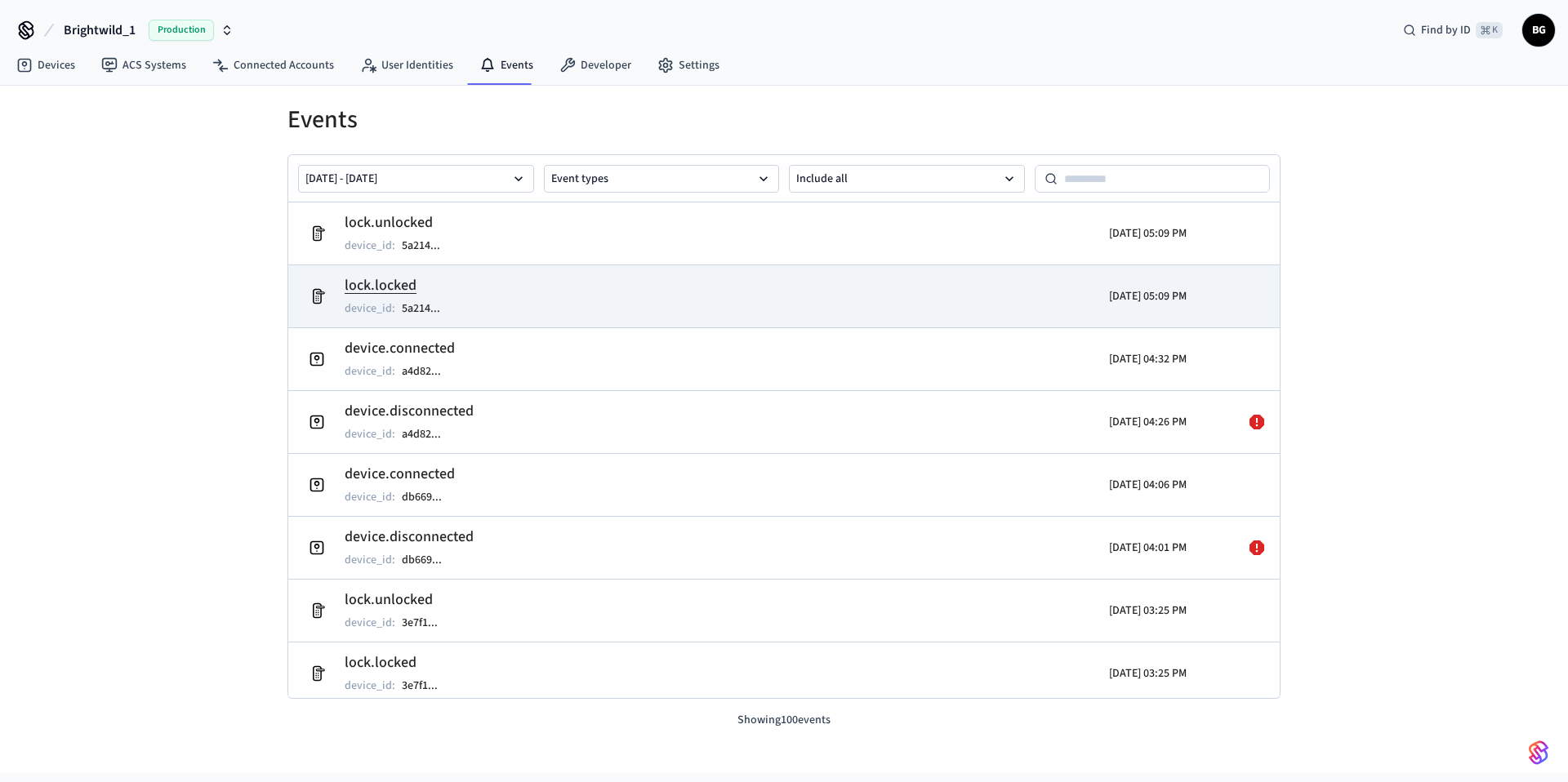
click at [753, 308] on td "lock.locked device_id : 5a214 ..." at bounding box center [623, 295] width 643 height 46
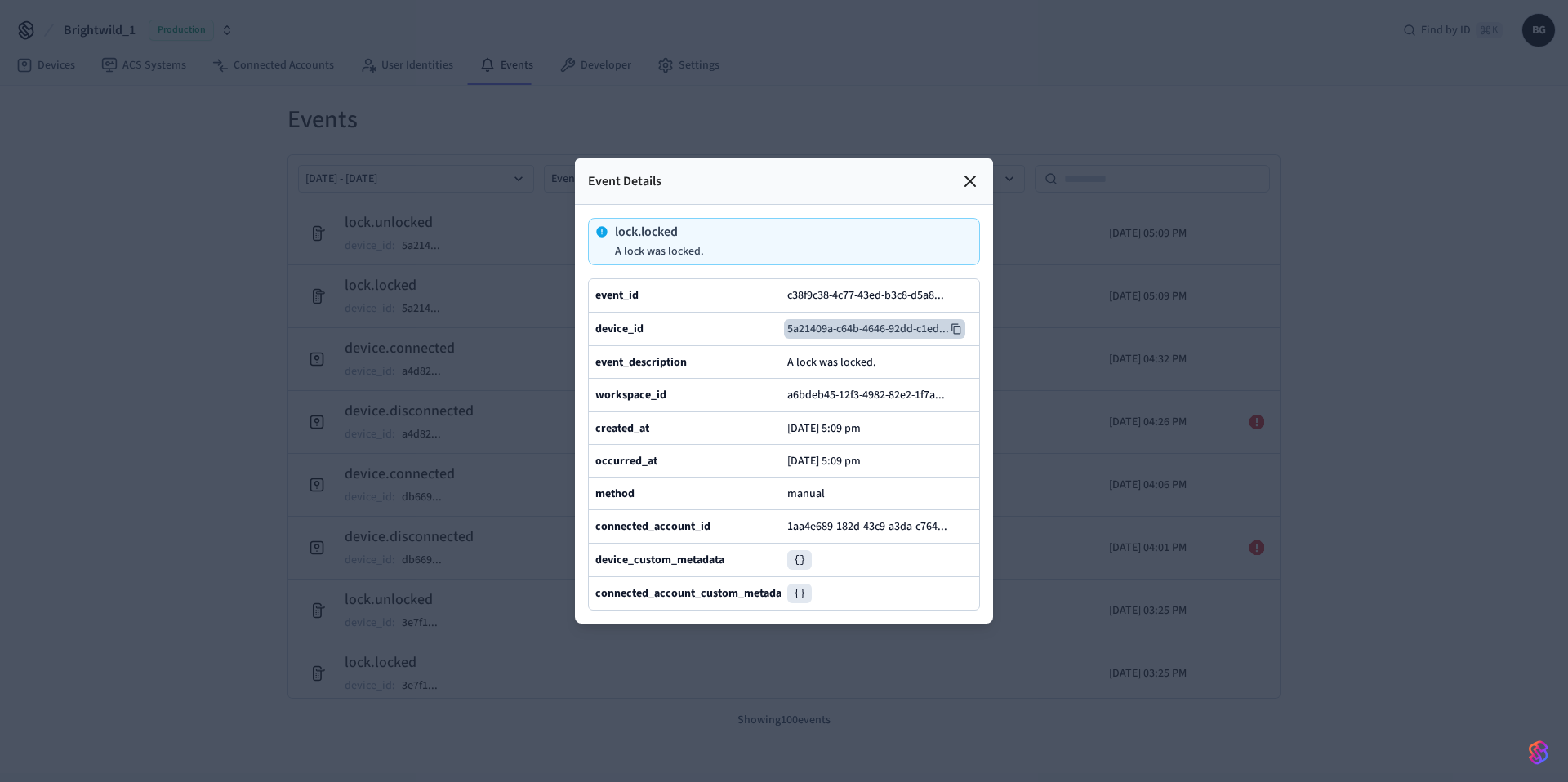
click at [858, 320] on button "5a21409a-c64b-4646-92dd-c1ed ..." at bounding box center [874, 329] width 181 height 20
click at [978, 171] on icon at bounding box center [970, 181] width 20 height 20
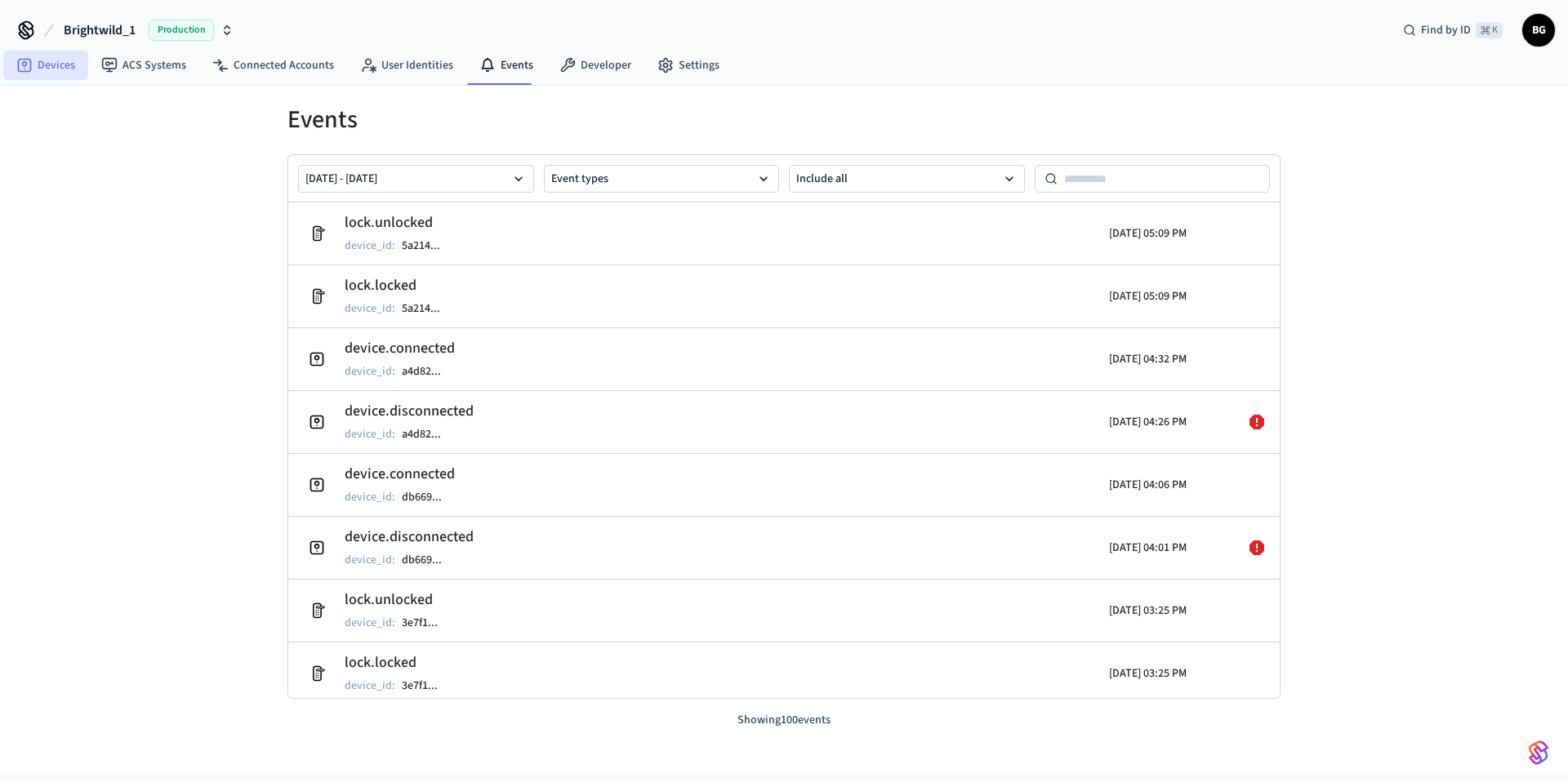
click at [52, 61] on link "Devices" at bounding box center [46, 65] width 85 height 30
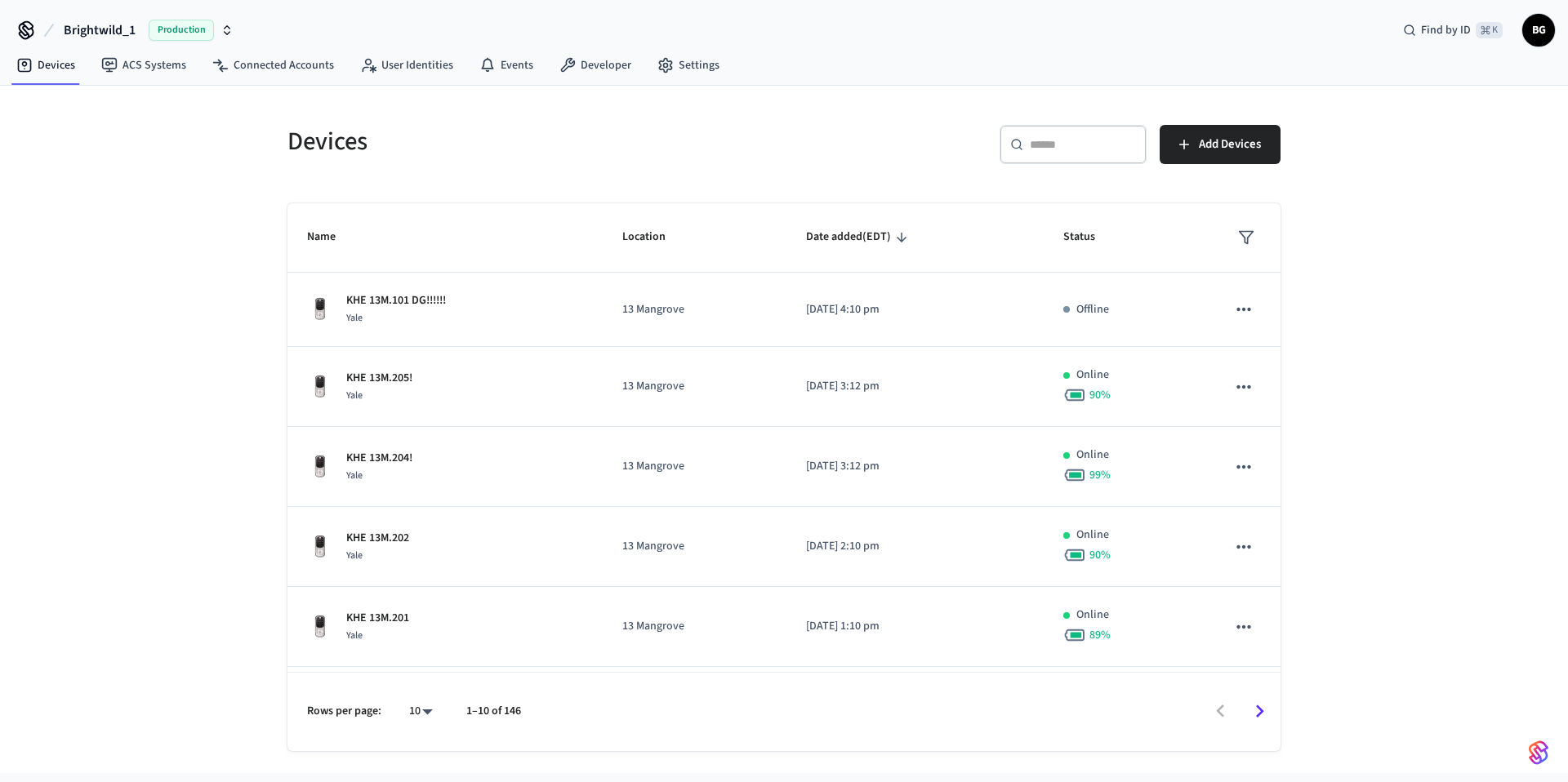
click at [1064, 154] on div "​ ​" at bounding box center [1073, 144] width 147 height 39
paste input "**********"
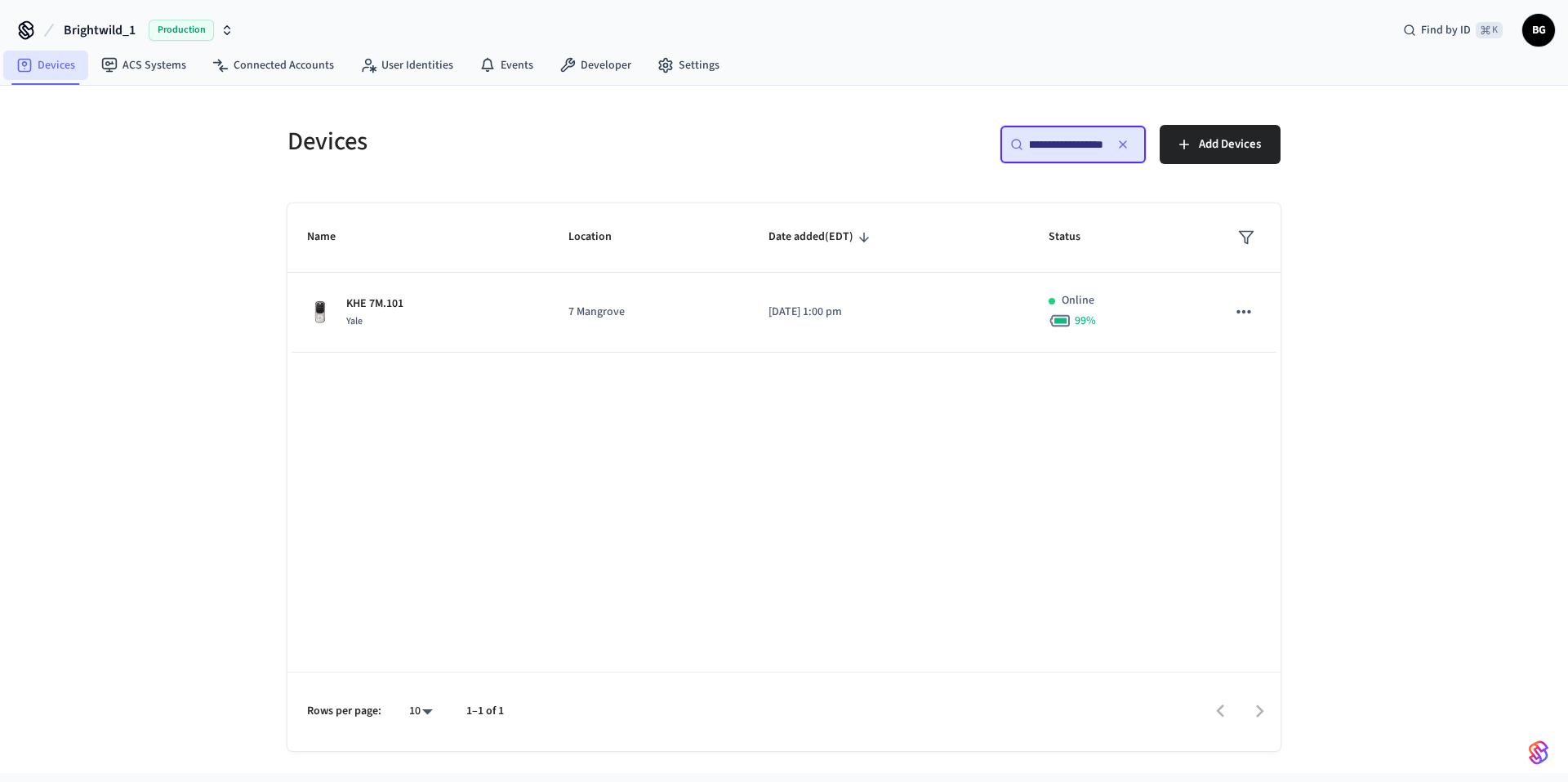
type input "**********"
click at [62, 72] on link "Devices" at bounding box center [46, 65] width 85 height 30
click at [214, 404] on div "**********" at bounding box center [784, 430] width 1568 height 688
click at [1127, 144] on icon "button" at bounding box center [1122, 144] width 13 height 13
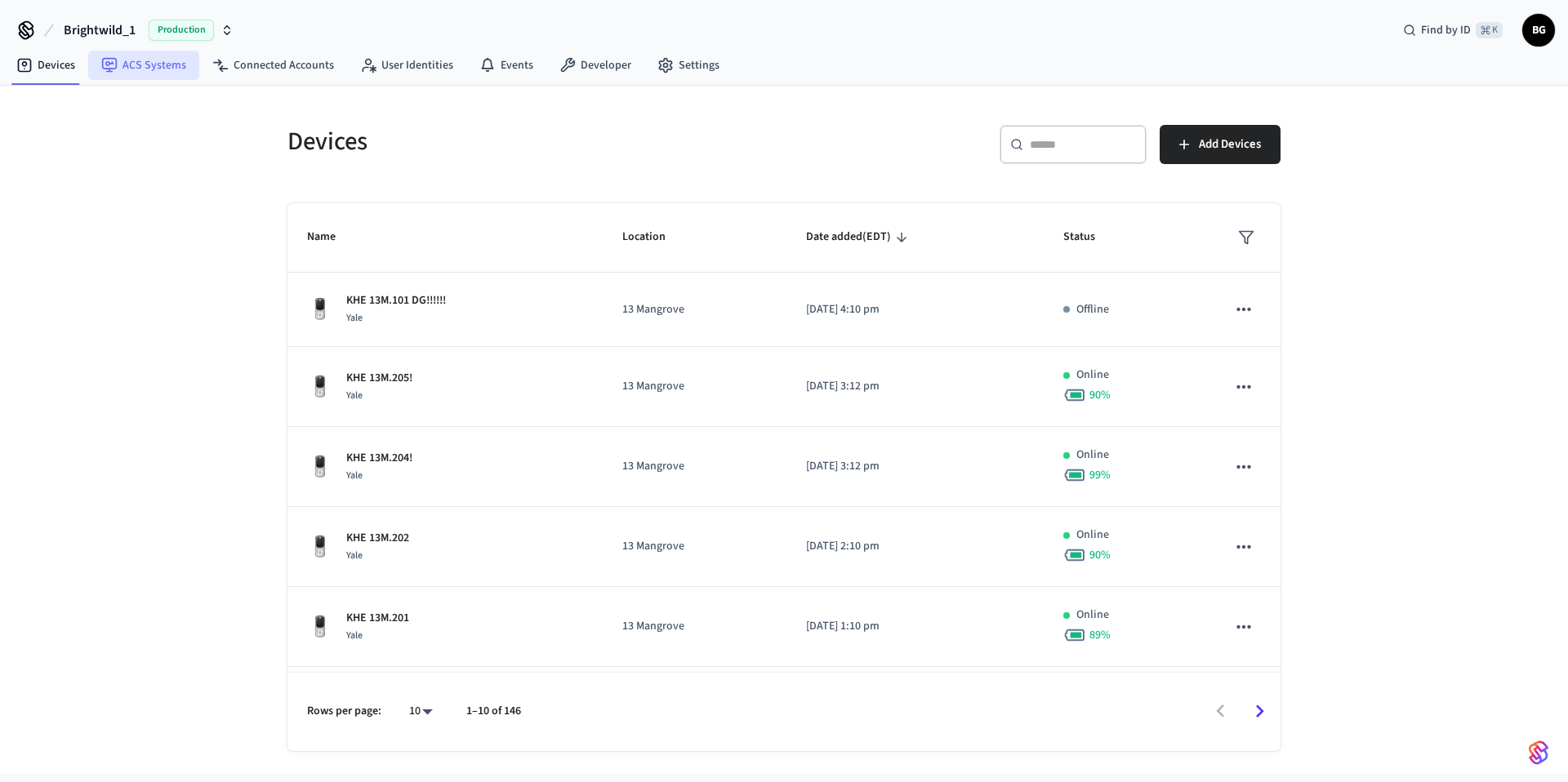
click at [142, 66] on link "ACS Systems" at bounding box center [144, 65] width 111 height 30
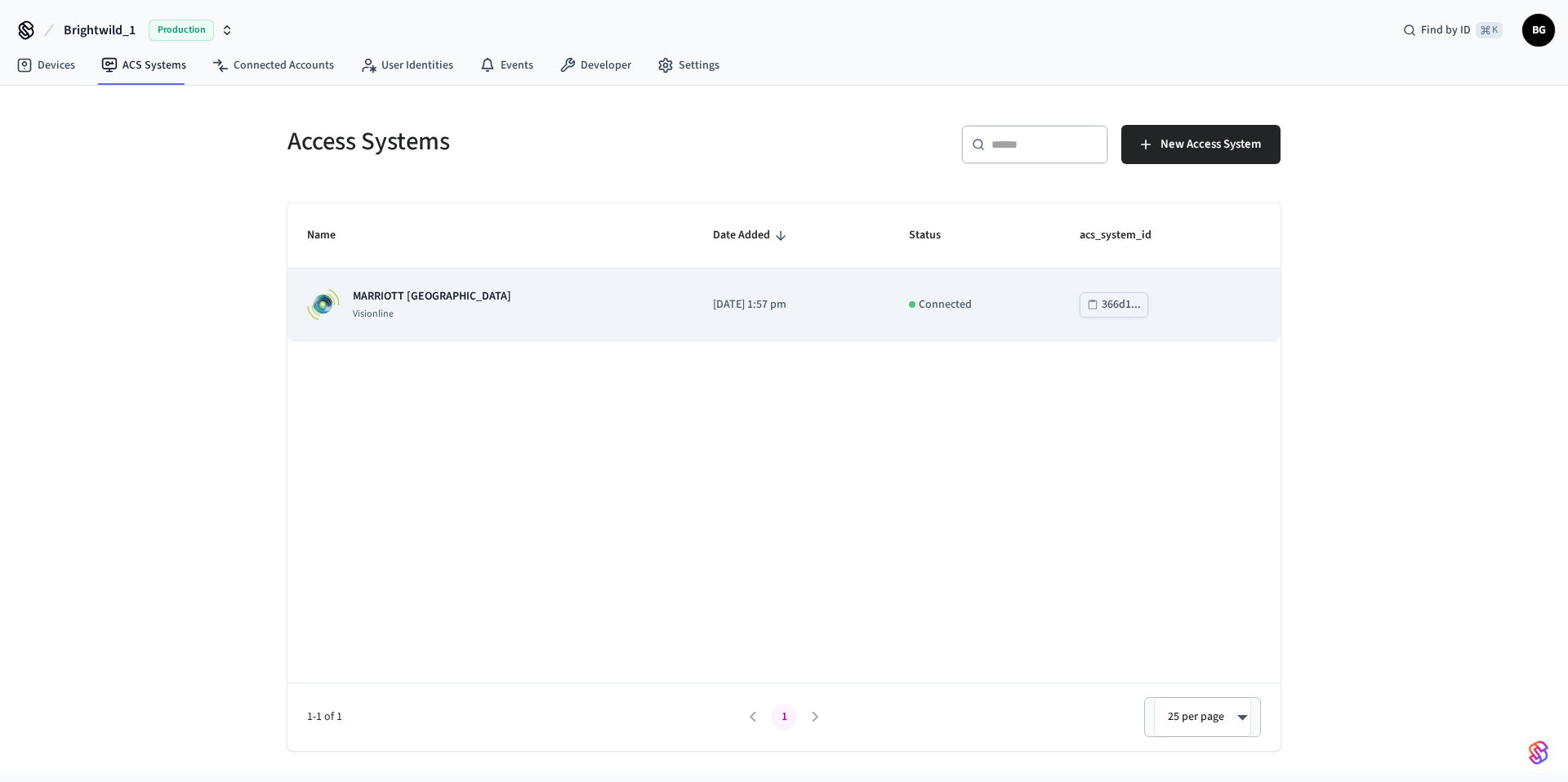
click at [482, 324] on td "MARRIOTT KEY WEST Visionline" at bounding box center [489, 305] width 406 height 73
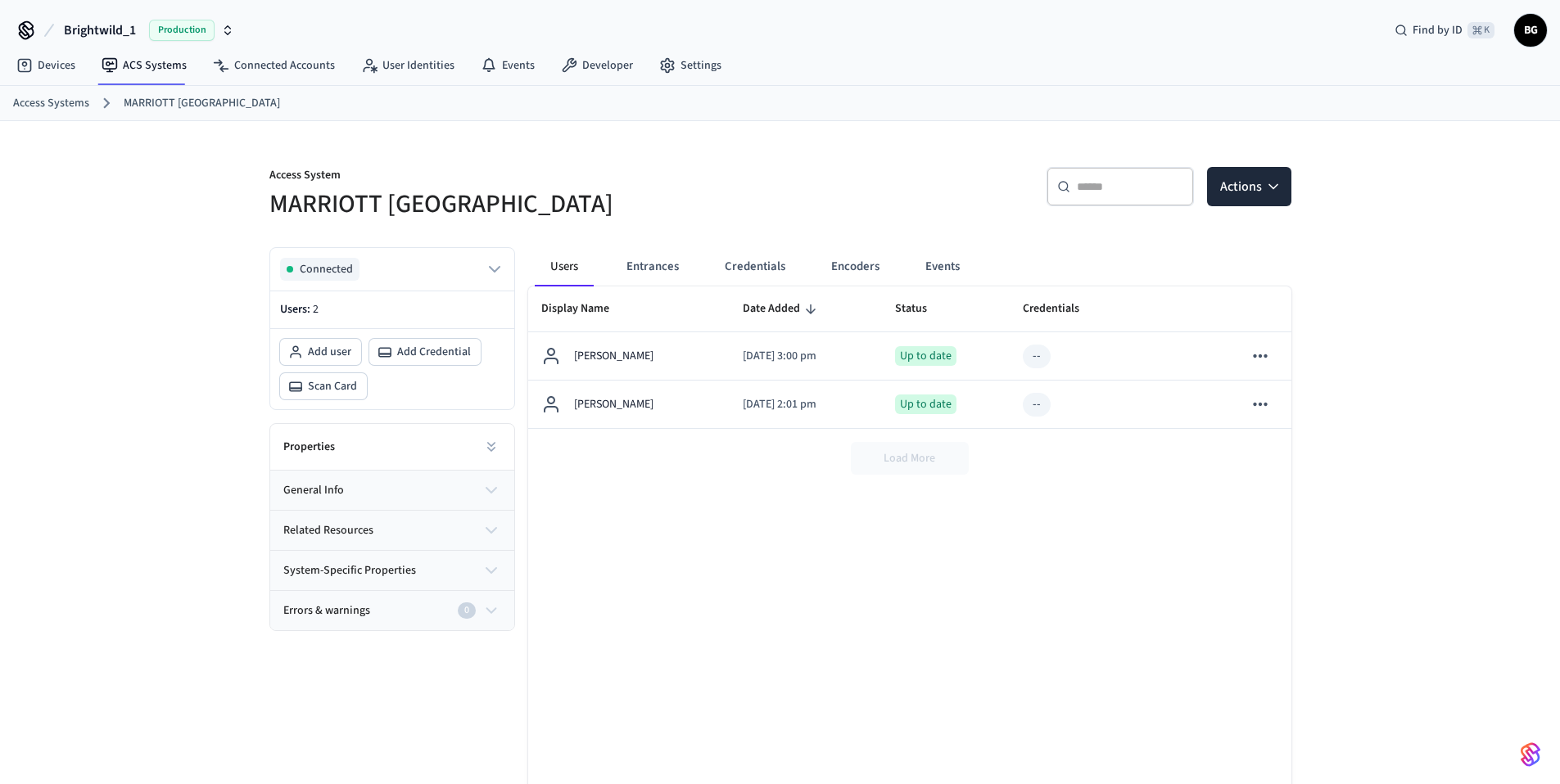
click at [615, 219] on h5 "MARRIOTT [GEOGRAPHIC_DATA]" at bounding box center [520, 205] width 501 height 34
click at [273, 71] on link "Connected Accounts" at bounding box center [274, 65] width 149 height 30
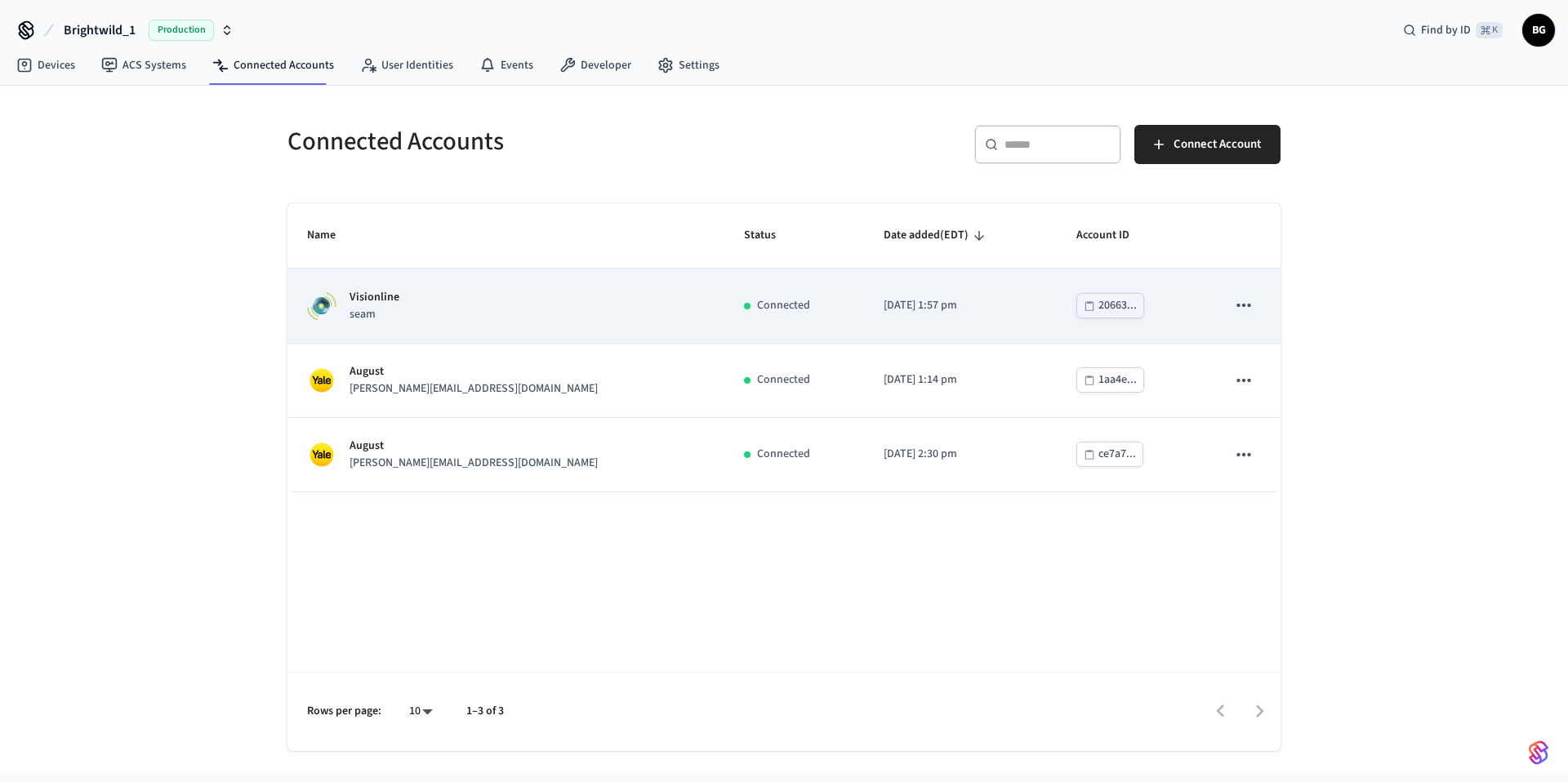
click at [475, 324] on td "Visionline seam" at bounding box center [505, 306] width 437 height 75
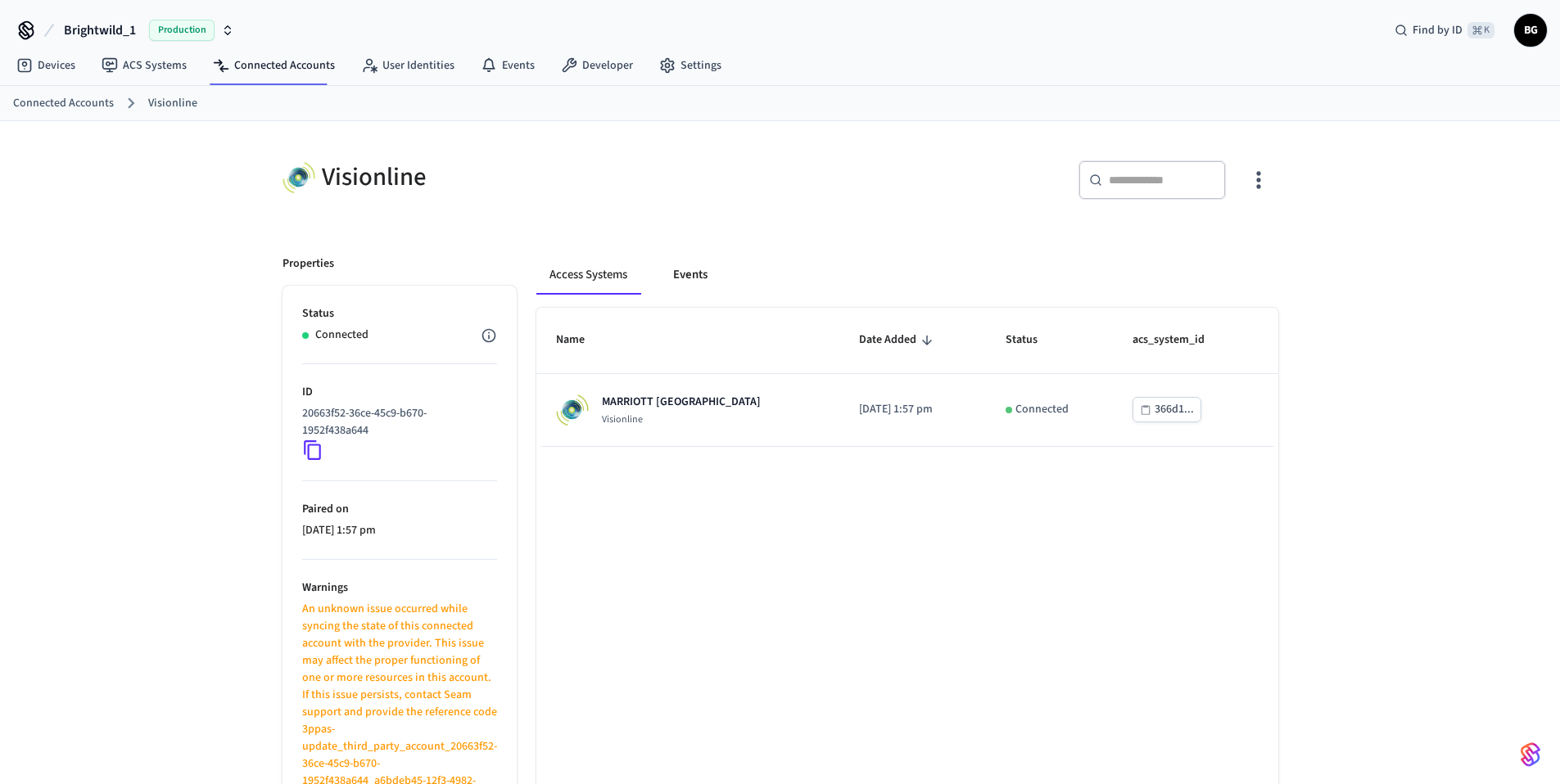
click at [679, 275] on button "Events" at bounding box center [690, 275] width 61 height 39
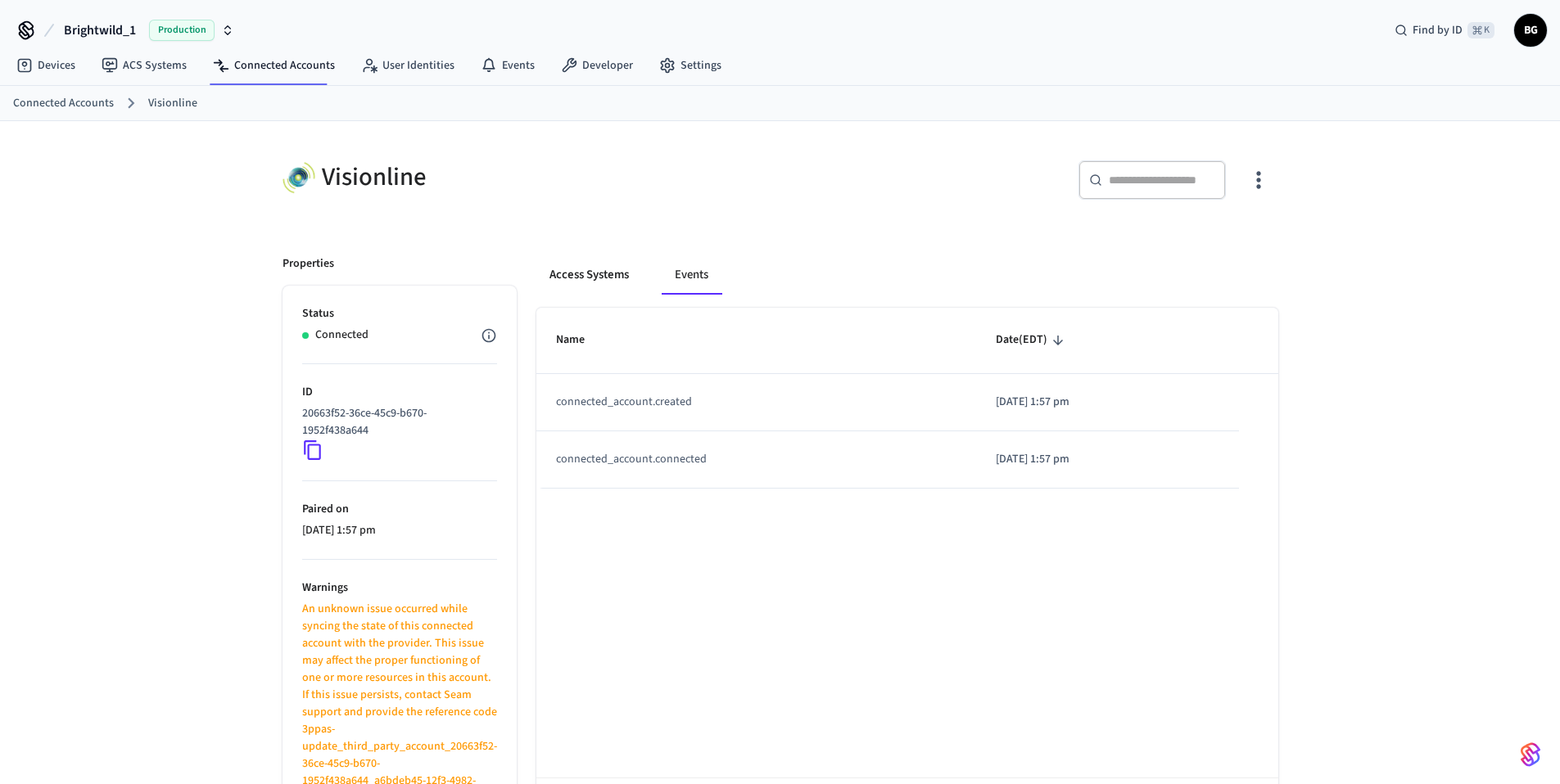
click at [594, 282] on button "Access Systems" at bounding box center [589, 275] width 106 height 39
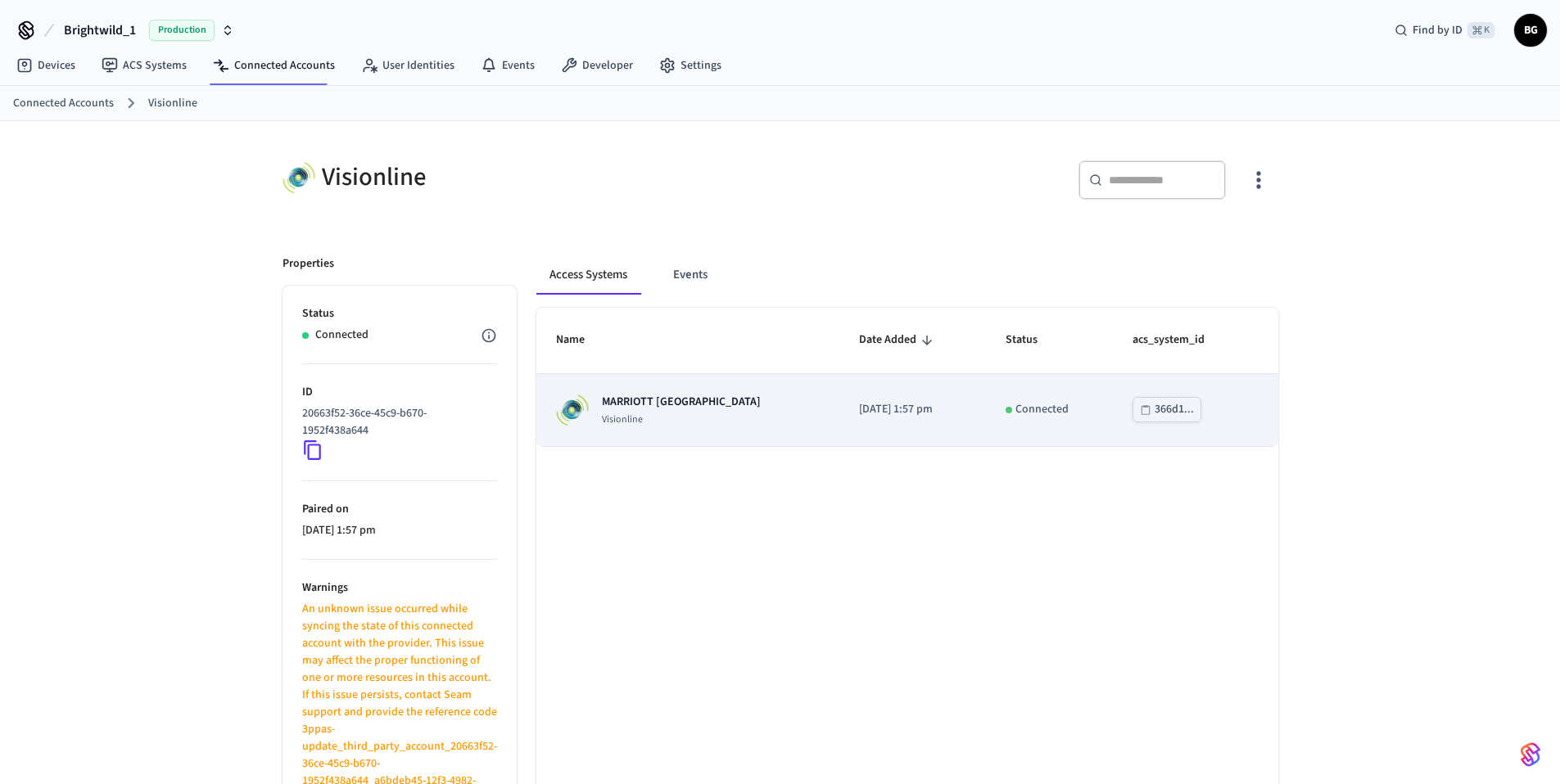
click at [676, 406] on p "MARRIOTT [GEOGRAPHIC_DATA]" at bounding box center [681, 402] width 159 height 17
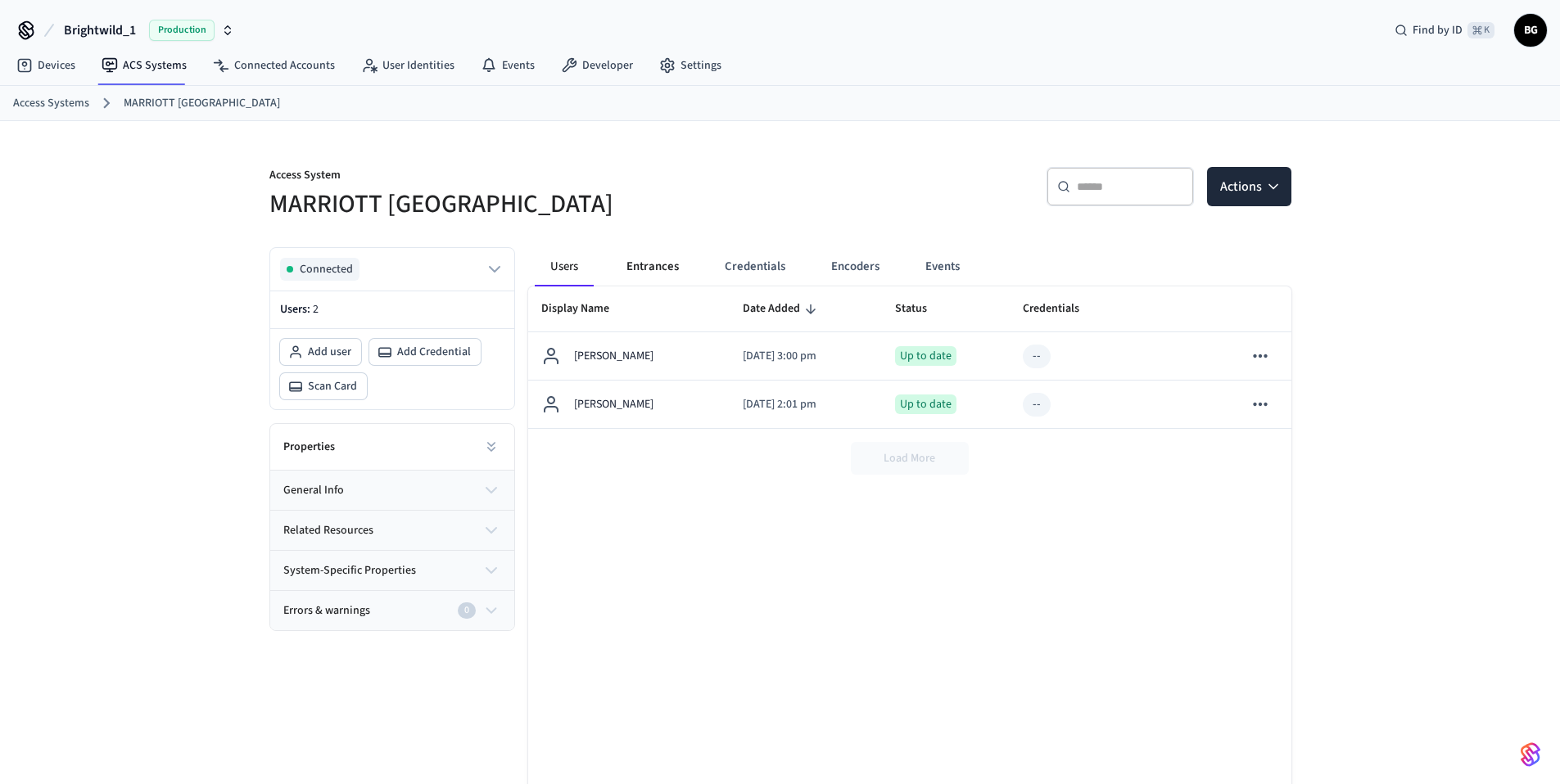
click at [647, 272] on button "Entrances" at bounding box center [652, 267] width 79 height 39
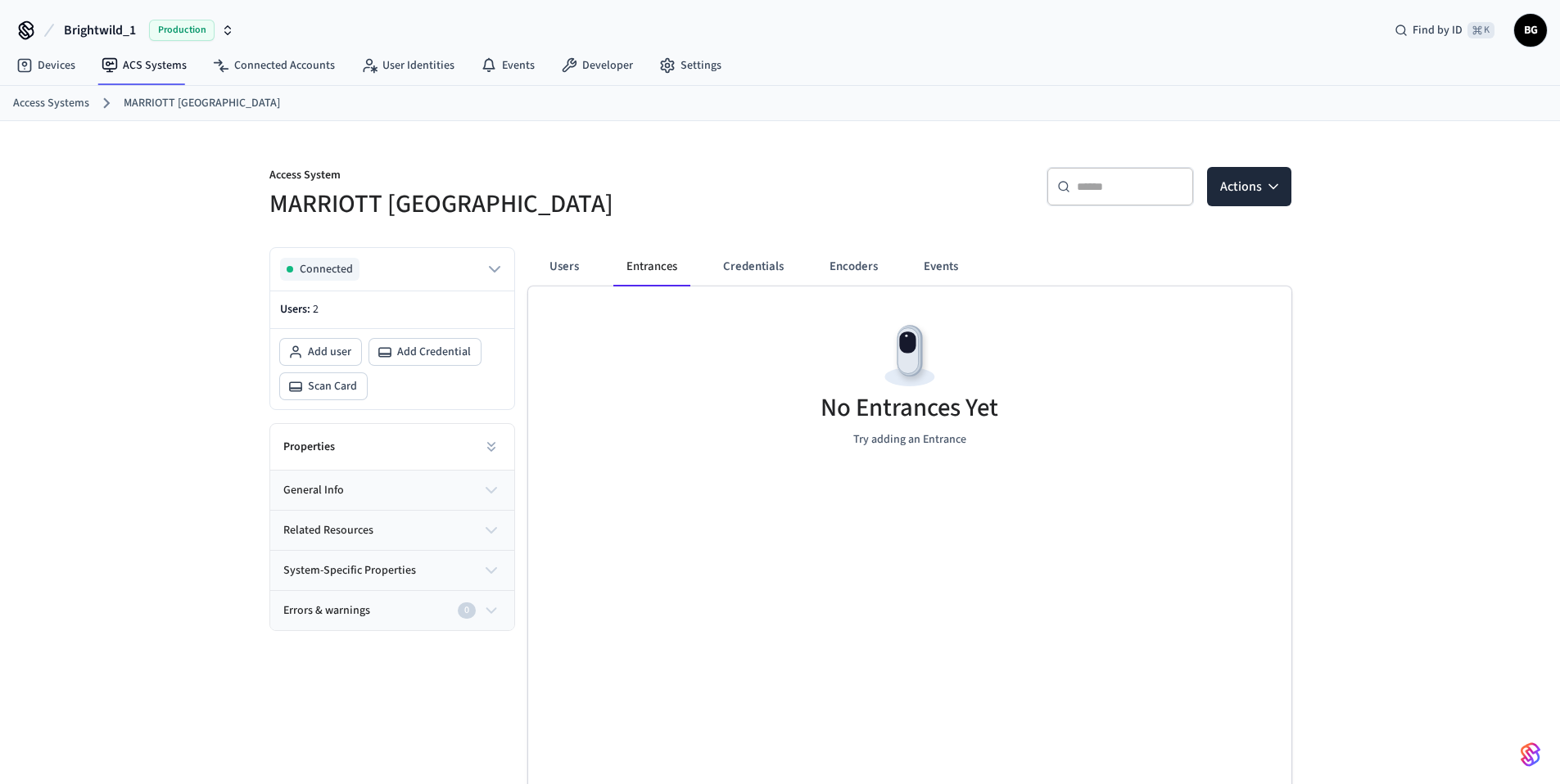
click at [658, 261] on button "Entrances" at bounding box center [651, 267] width 77 height 39
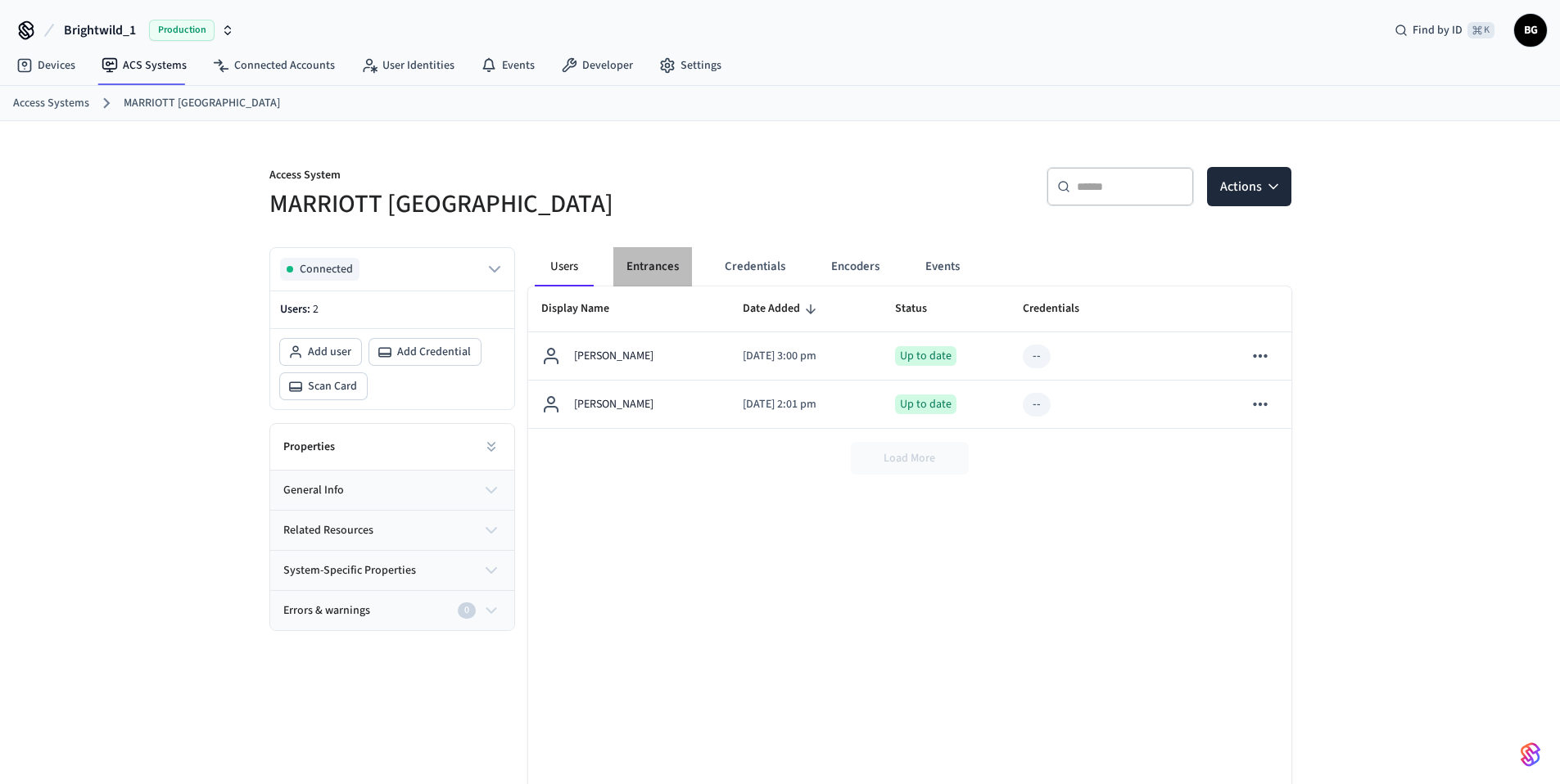
click at [666, 262] on button "Entrances" at bounding box center [652, 267] width 79 height 39
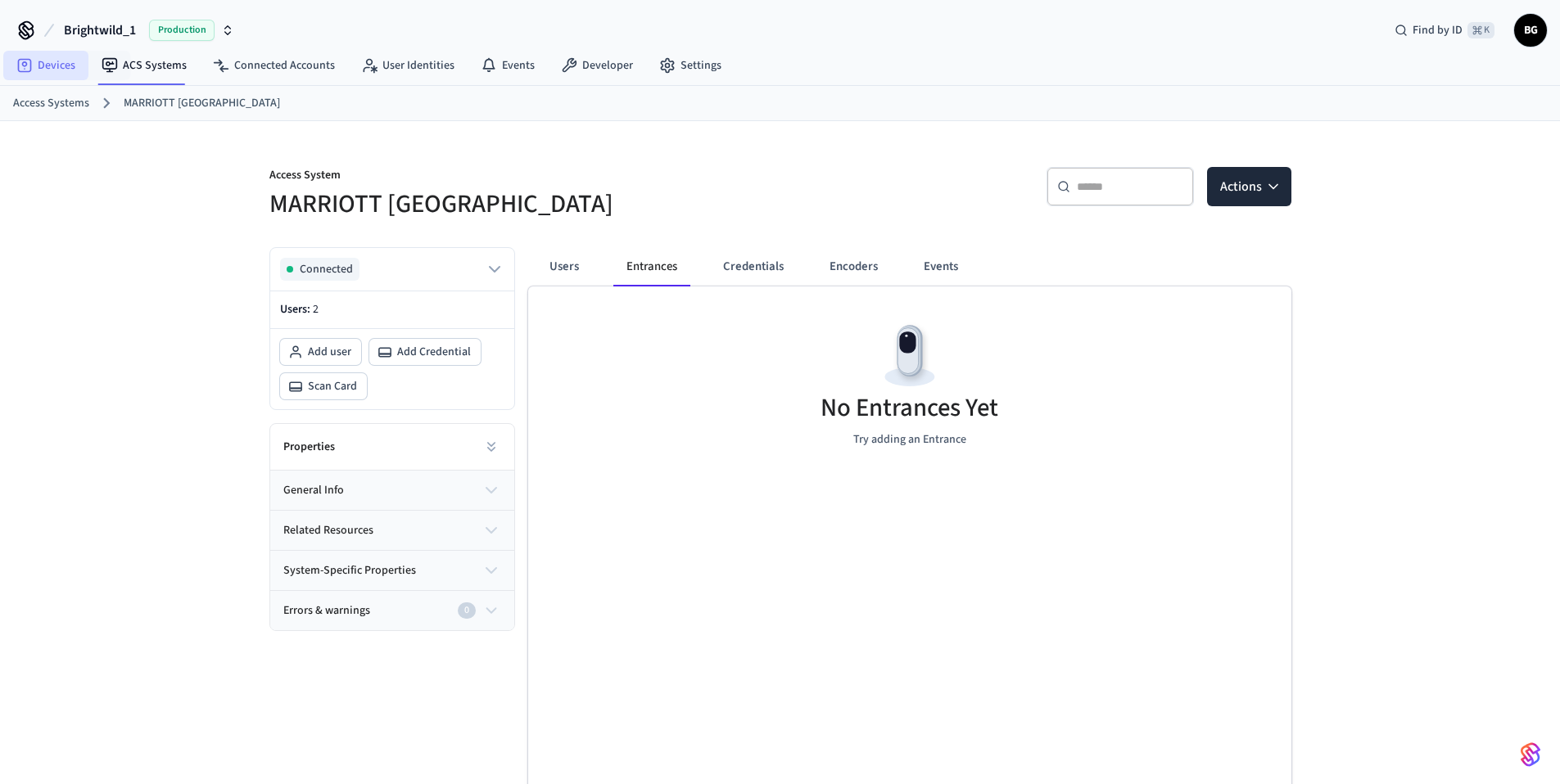
click at [50, 63] on link "Devices" at bounding box center [46, 65] width 85 height 30
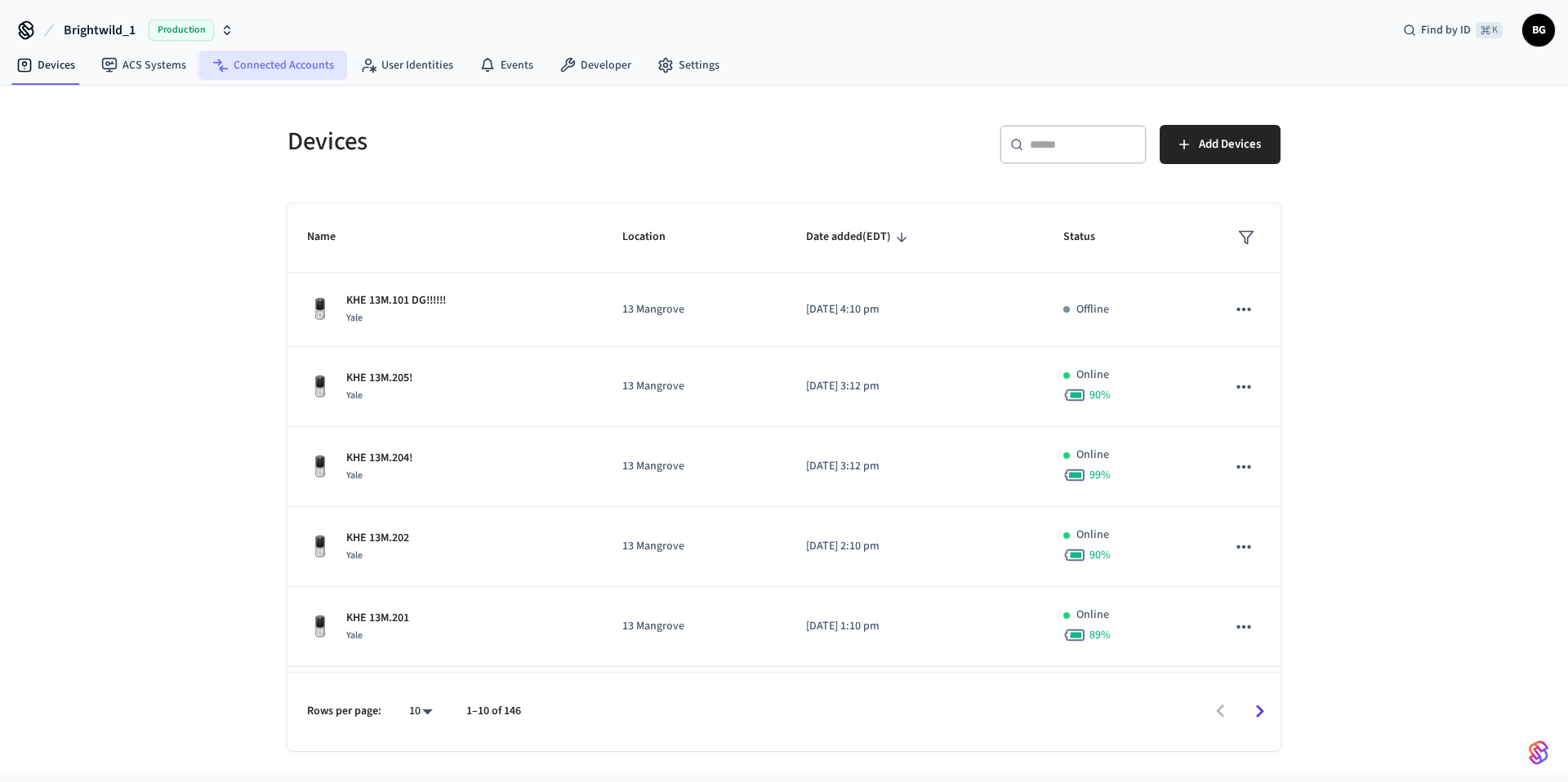
click at [255, 66] on link "Connected Accounts" at bounding box center [273, 65] width 148 height 30
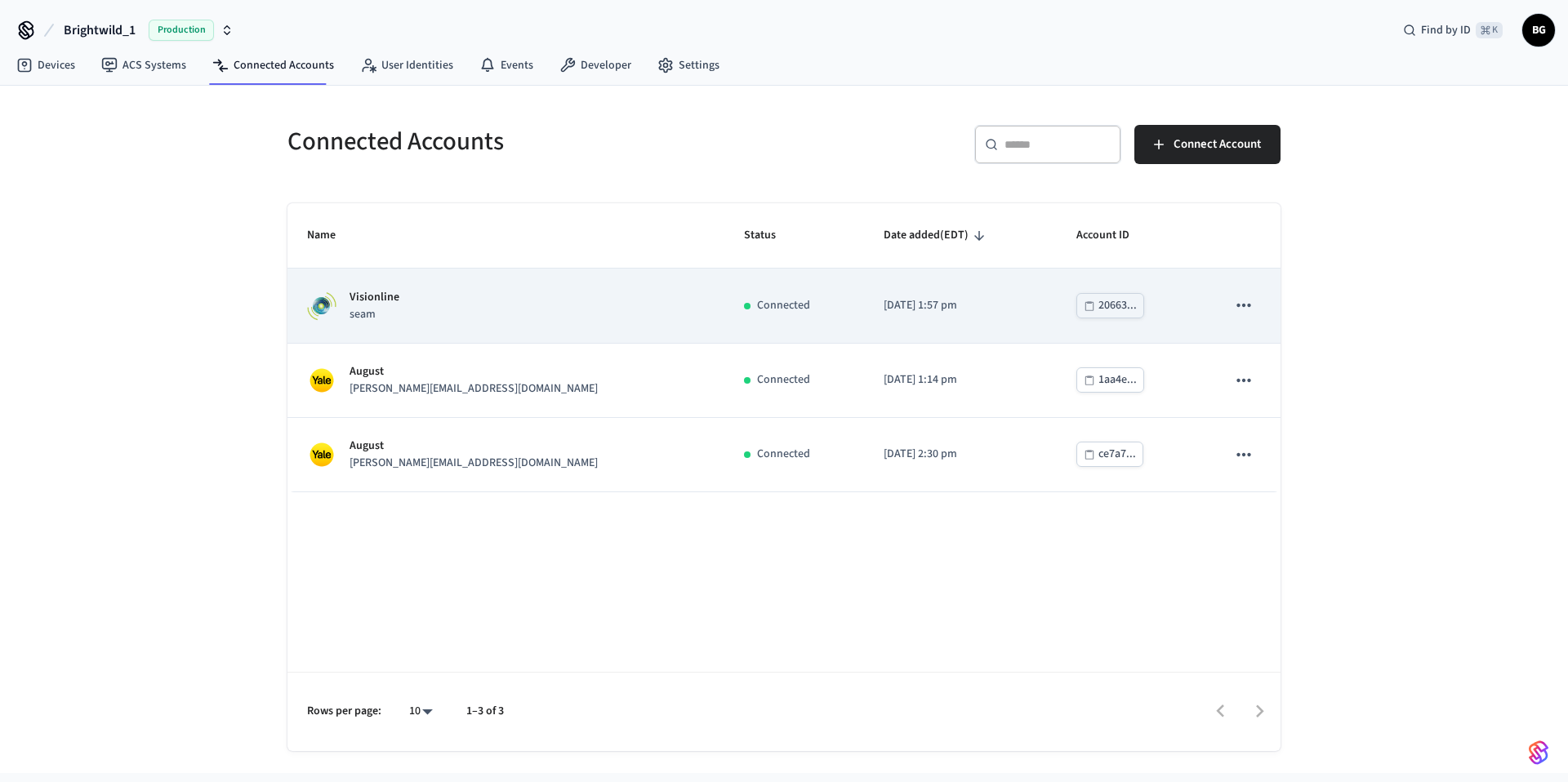
click at [490, 299] on div "Visionline seam" at bounding box center [505, 306] width 398 height 34
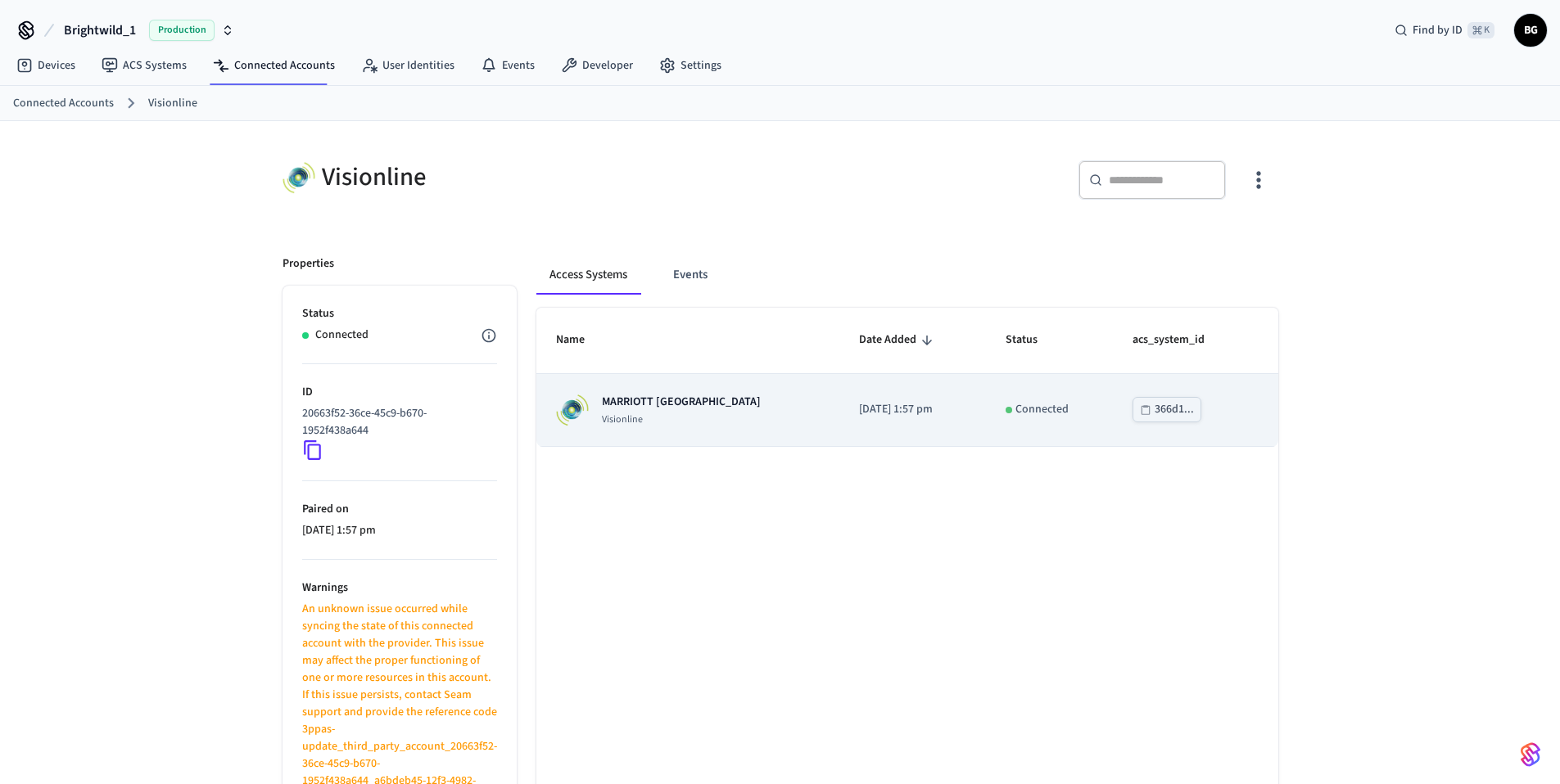
click at [624, 395] on p "MARRIOTT [GEOGRAPHIC_DATA]" at bounding box center [681, 402] width 159 height 17
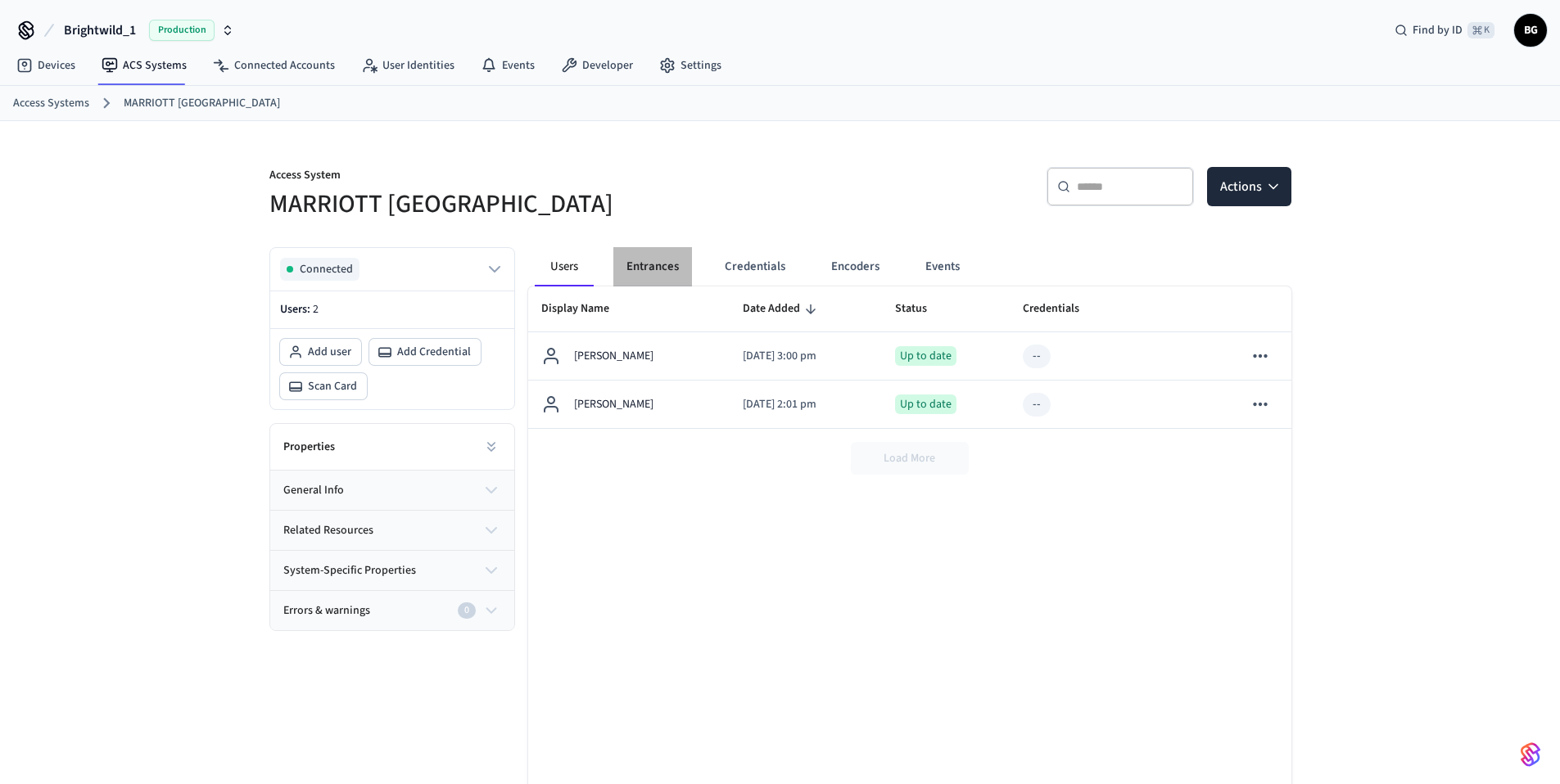
click at [651, 264] on button "Entrances" at bounding box center [652, 267] width 79 height 39
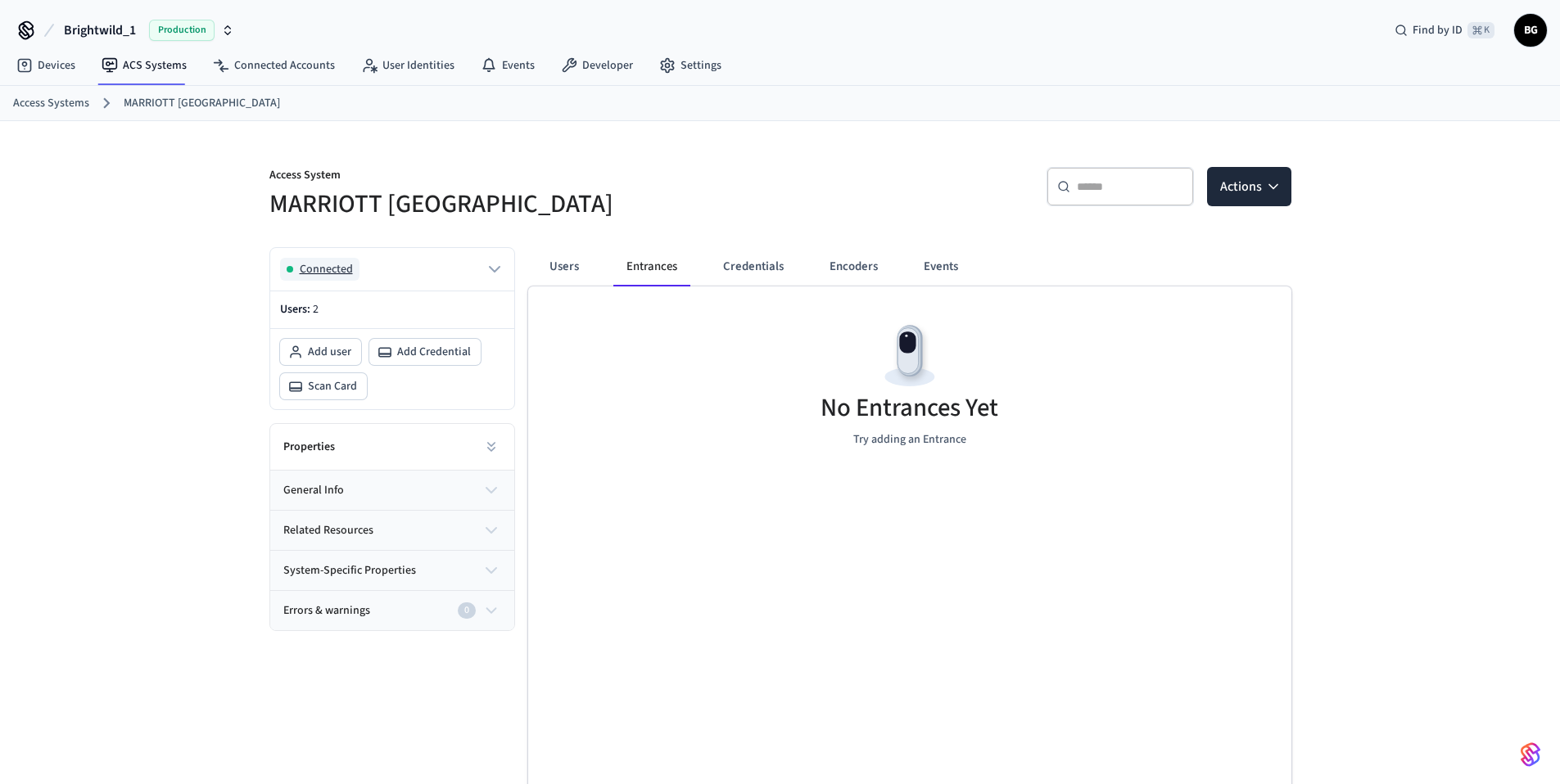
click at [336, 276] on span "Connected" at bounding box center [326, 269] width 53 height 17
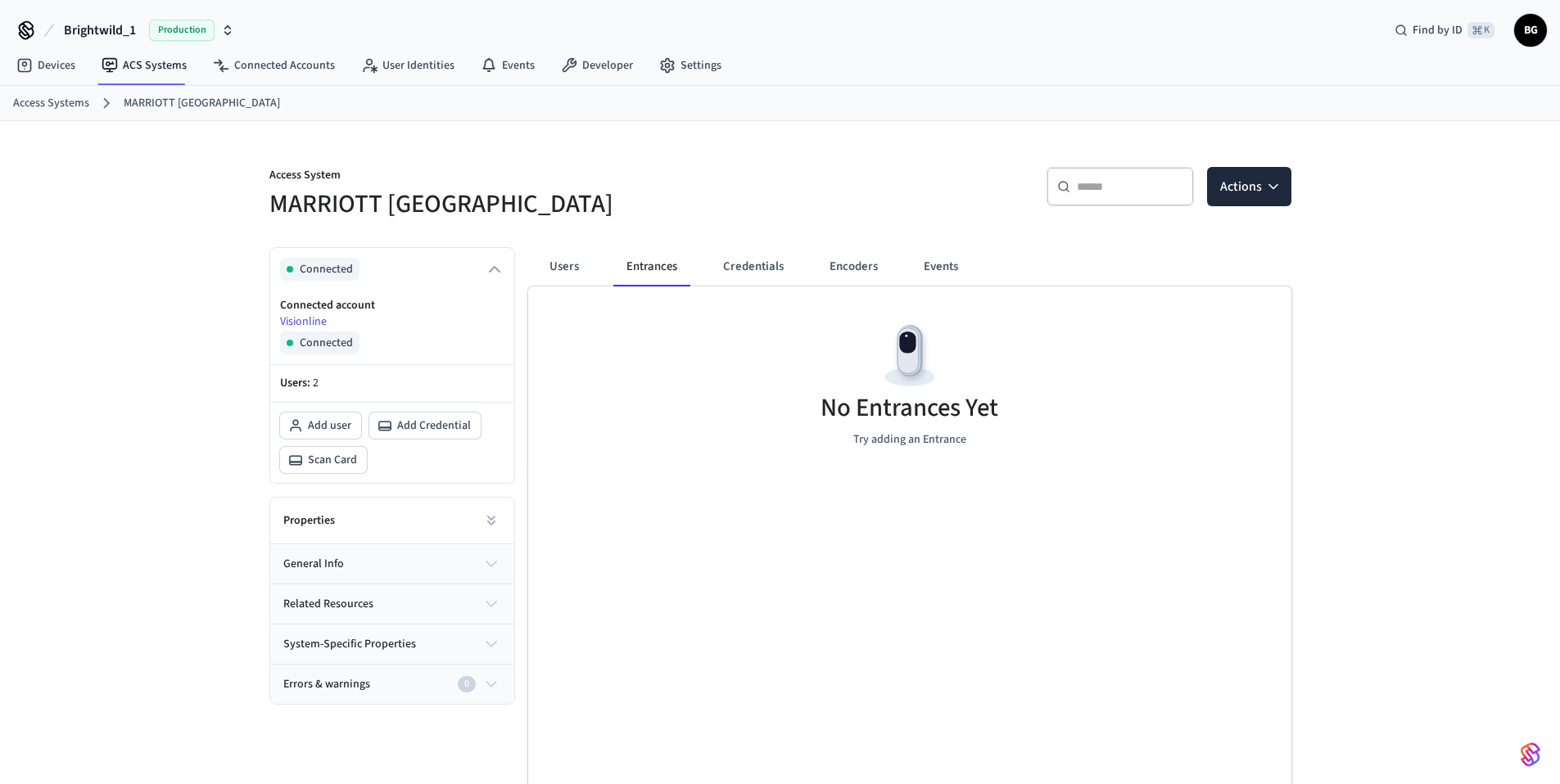
click at [46, 110] on link "Access Systems" at bounding box center [50, 104] width 76 height 17
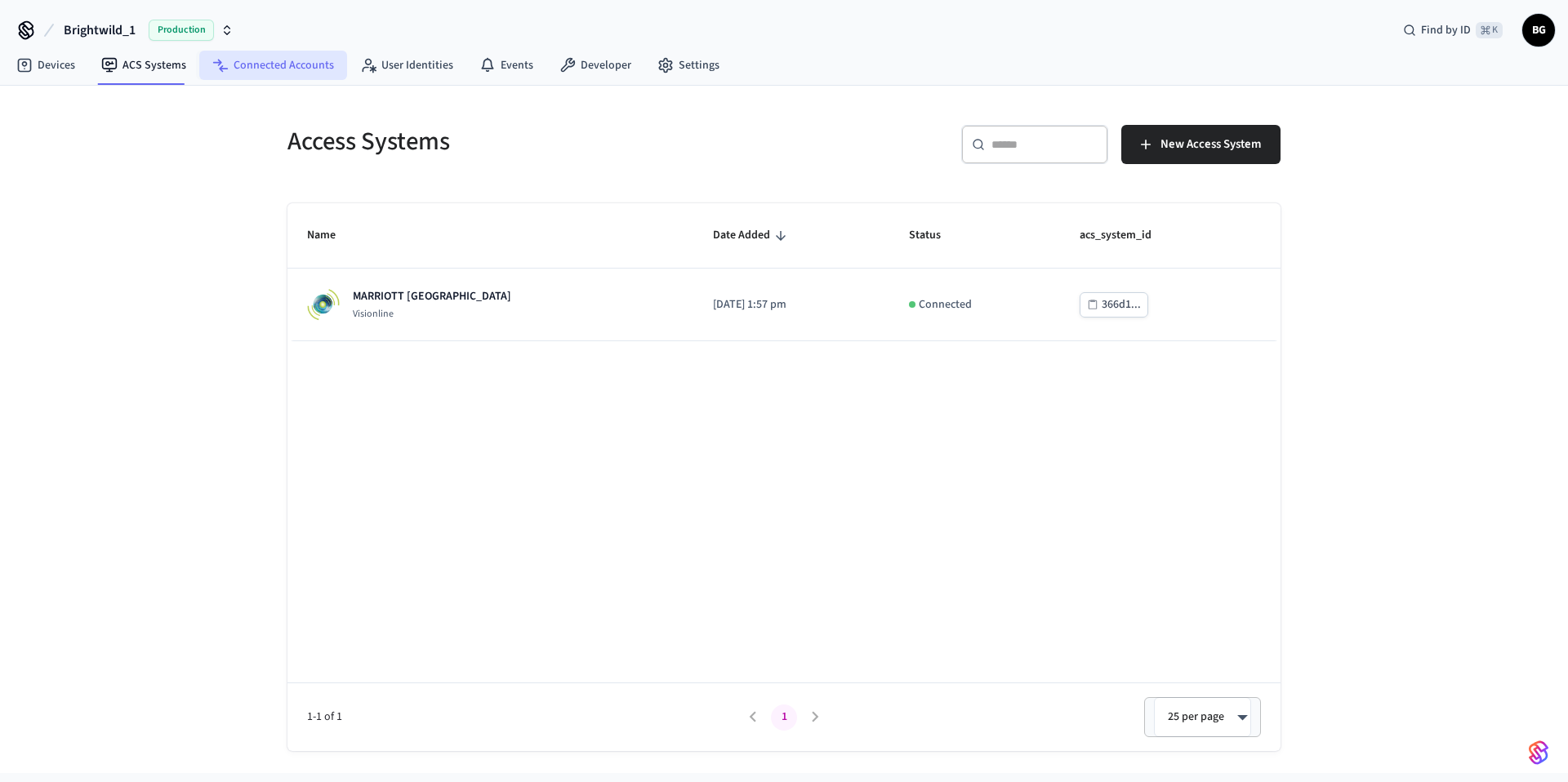
click at [265, 69] on link "Connected Accounts" at bounding box center [273, 65] width 148 height 30
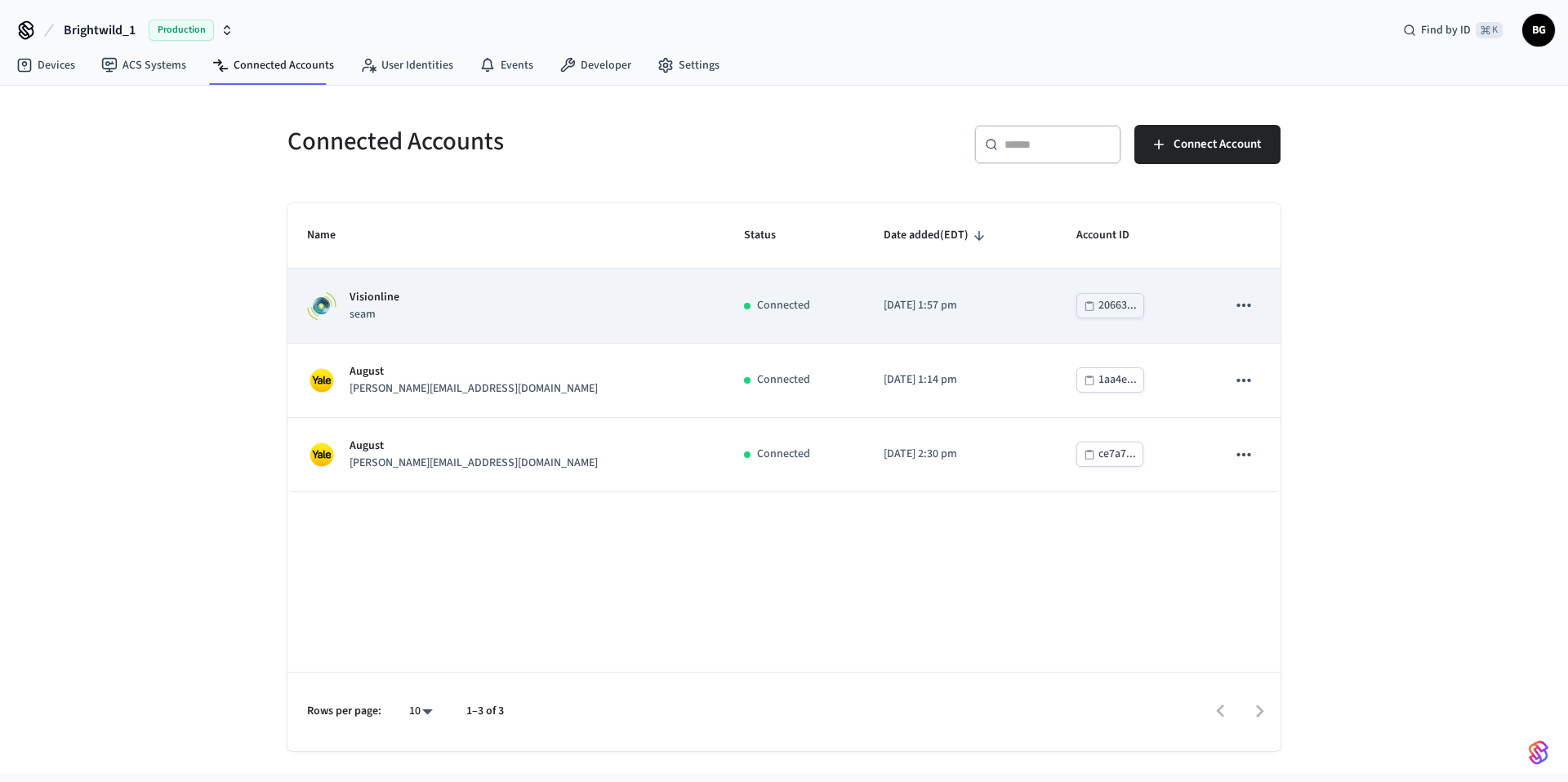
click at [744, 306] on div "Connected" at bounding box center [794, 306] width 101 height 17
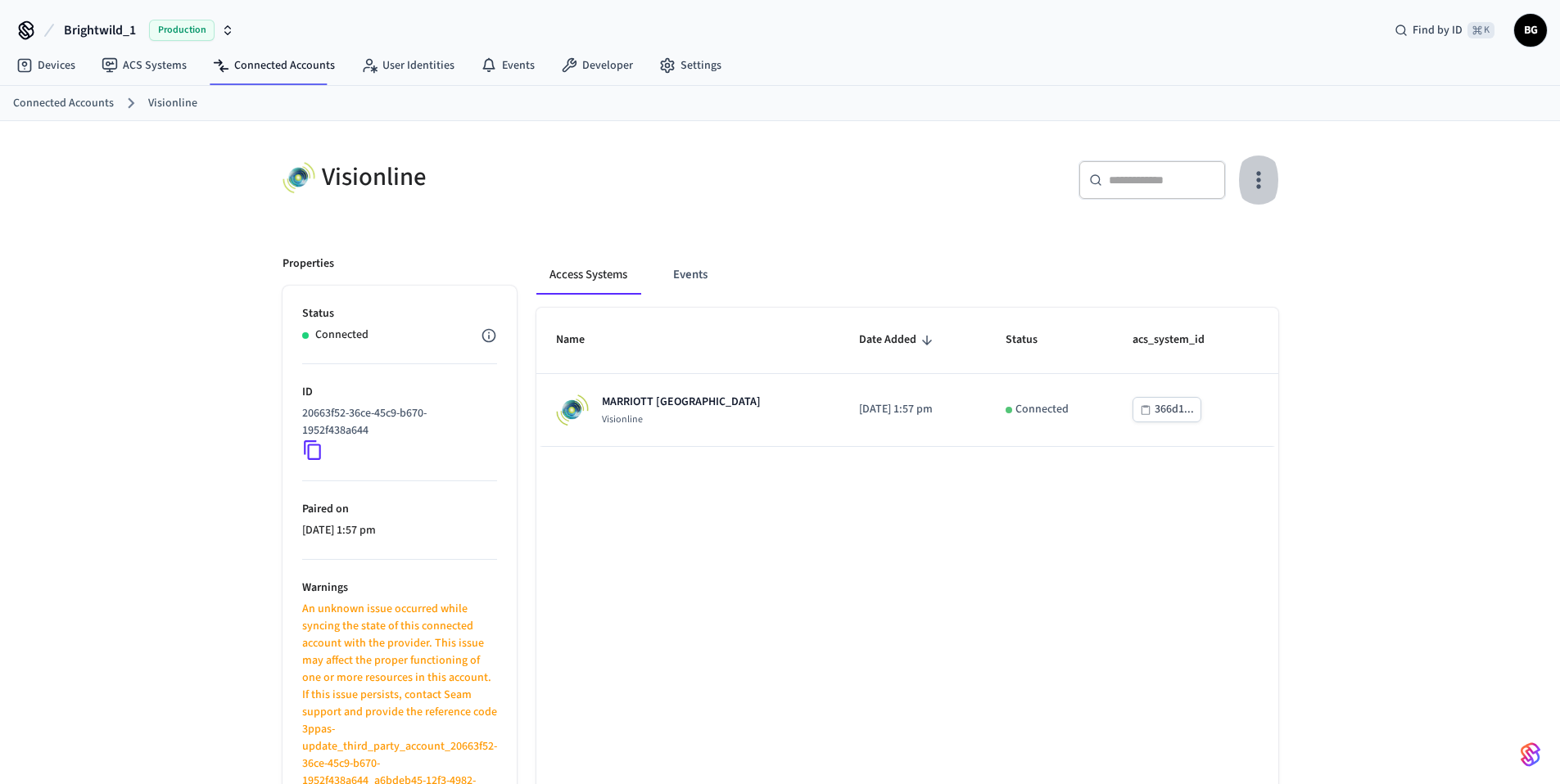
click at [1256, 179] on icon "button" at bounding box center [1258, 180] width 4 height 17
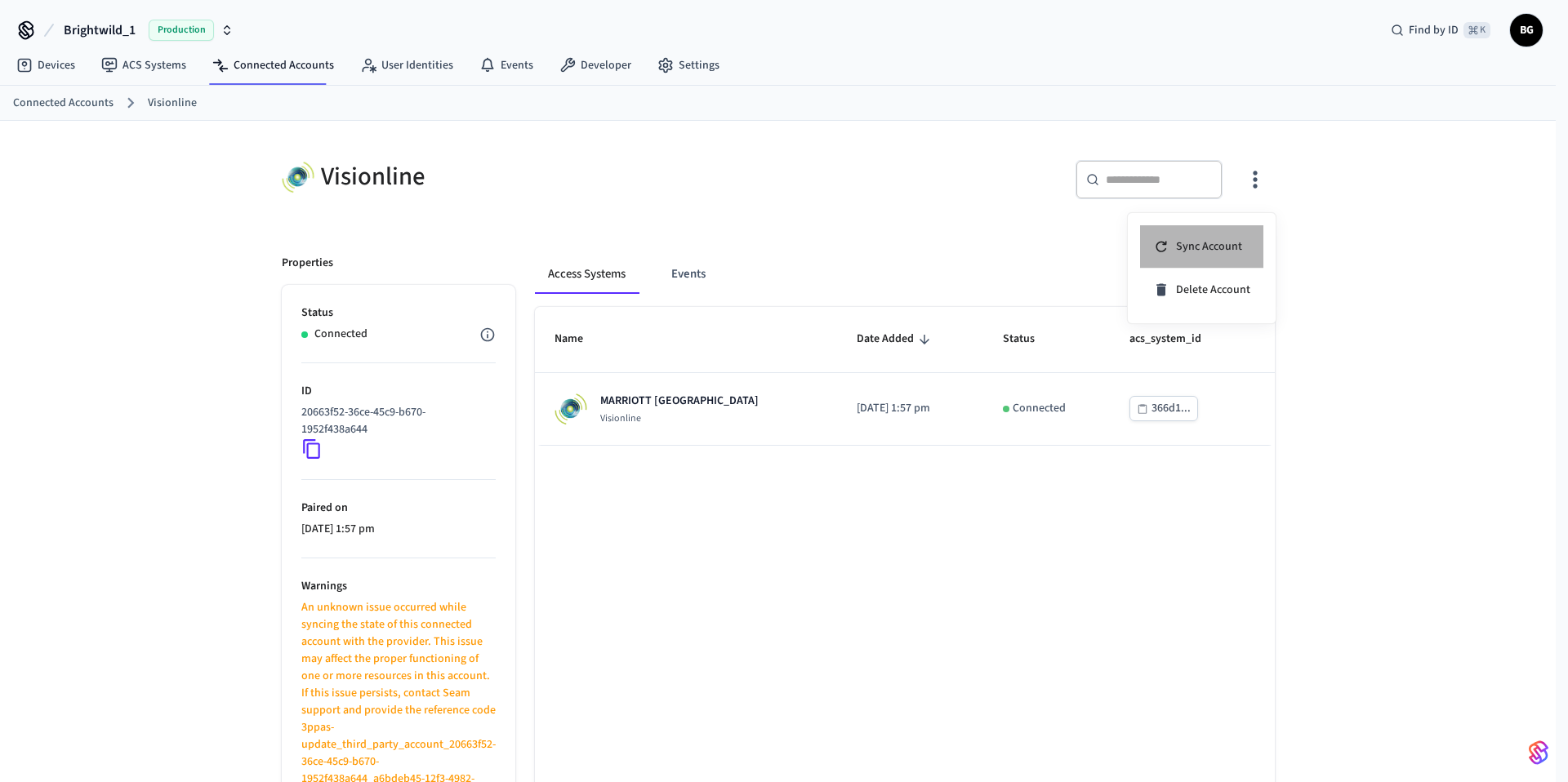
click at [1204, 244] on span "Sync Account" at bounding box center [1208, 247] width 66 height 17
click at [156, 68] on div at bounding box center [784, 391] width 1568 height 782
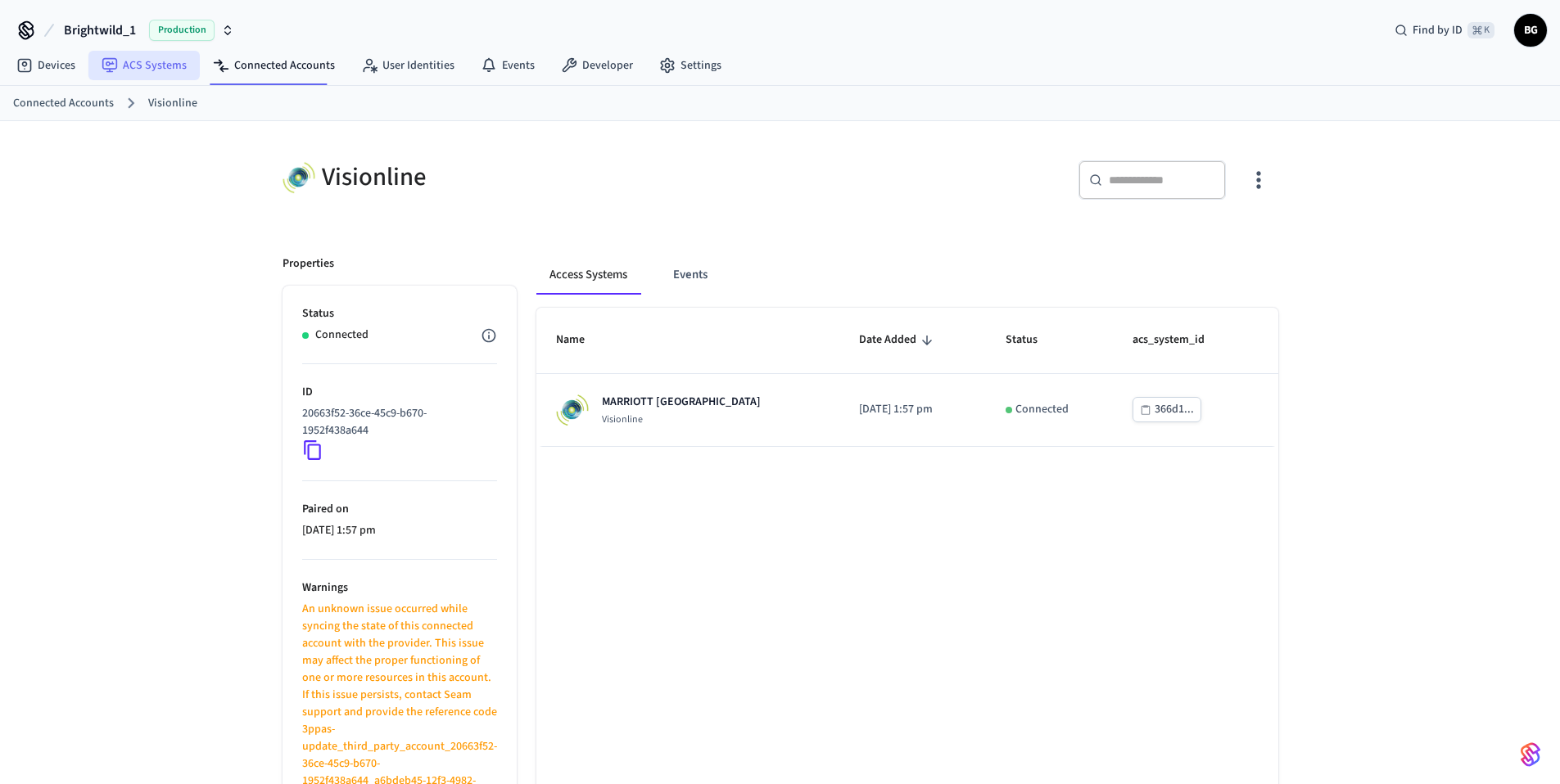
click at [162, 68] on link "ACS Systems" at bounding box center [144, 65] width 111 height 30
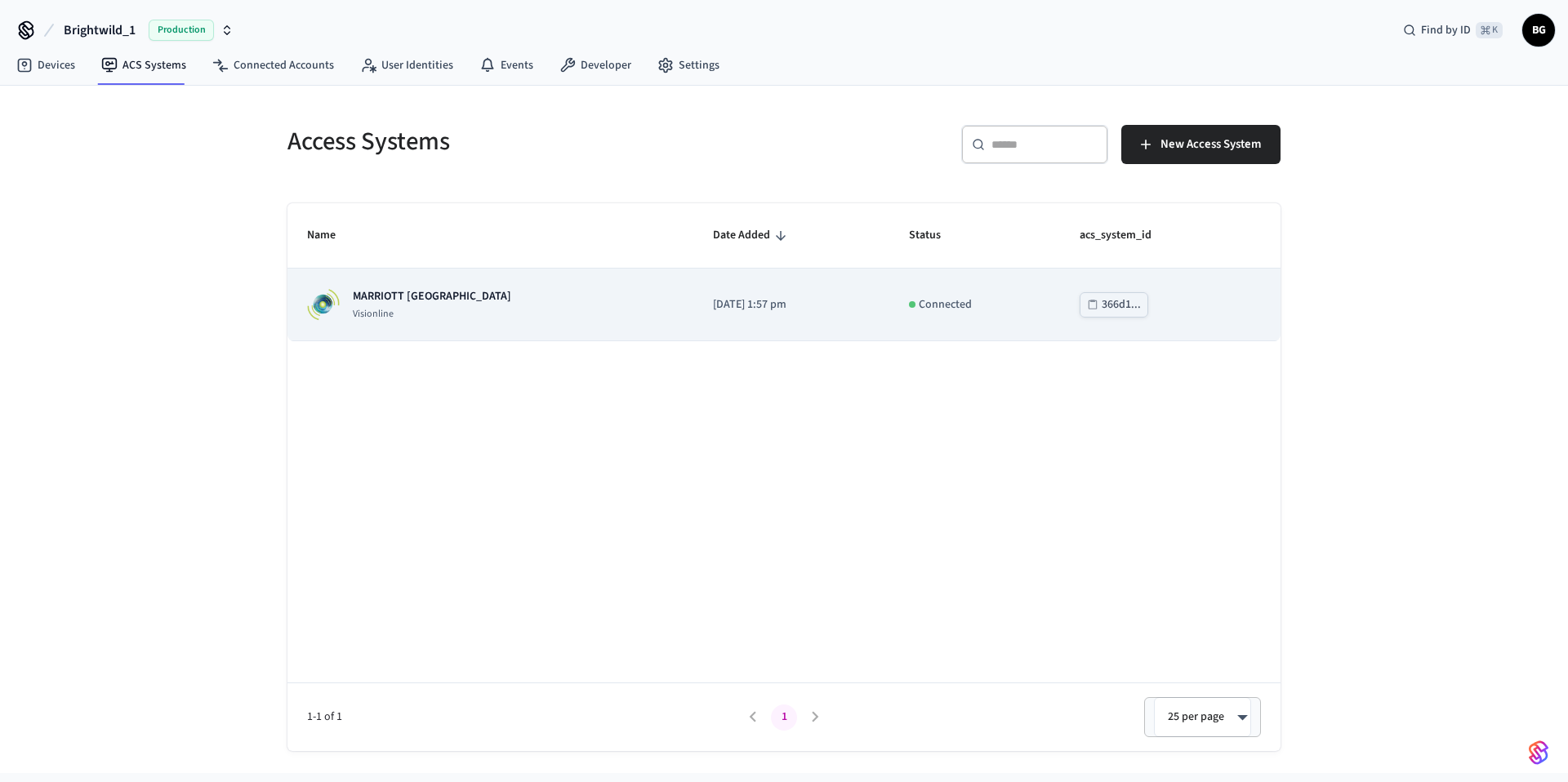
click at [516, 292] on div "MARRIOTT KEY WEST Visionline" at bounding box center [489, 304] width 366 height 33
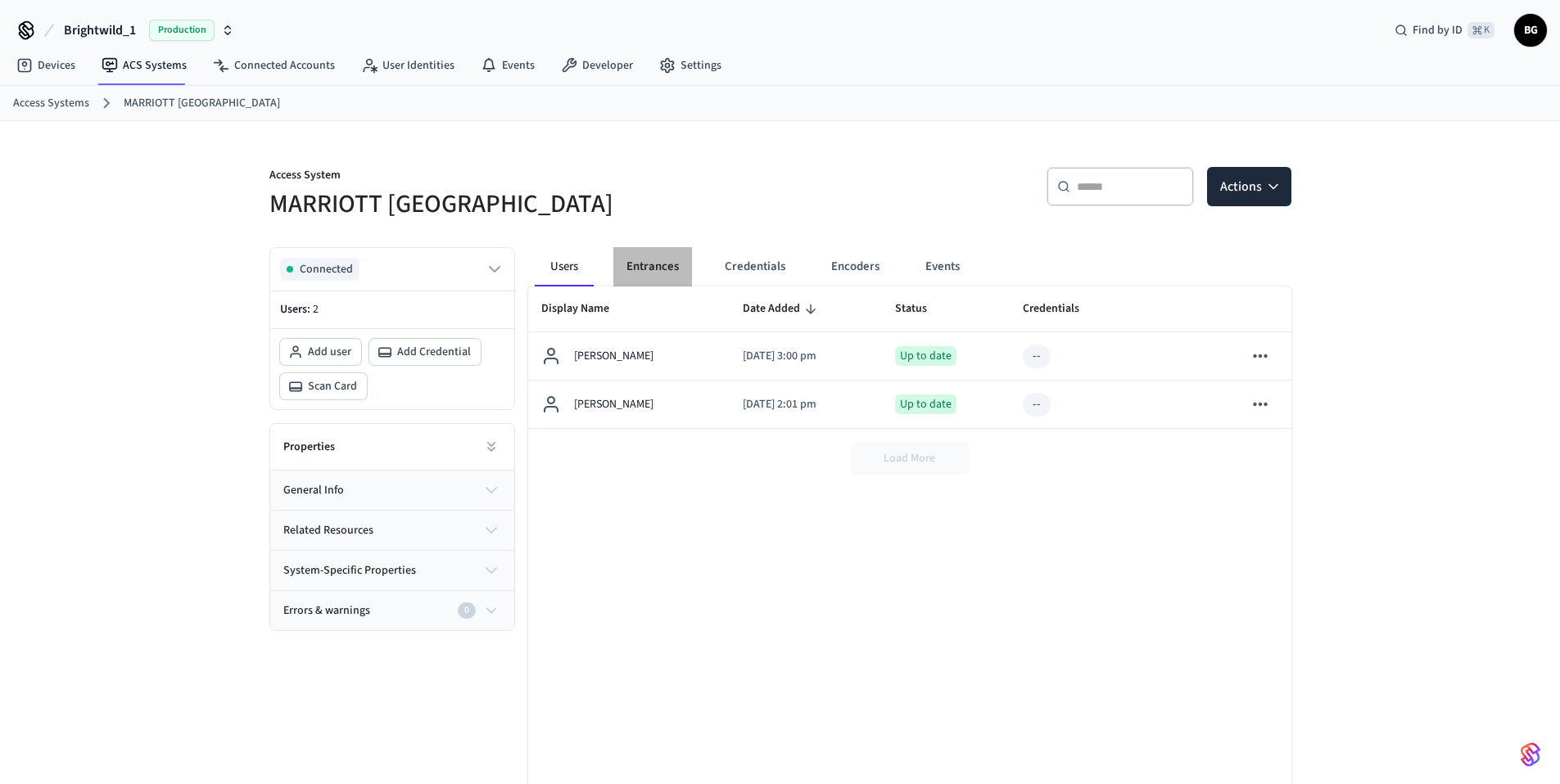
click at [657, 258] on button "Entrances" at bounding box center [652, 267] width 79 height 39
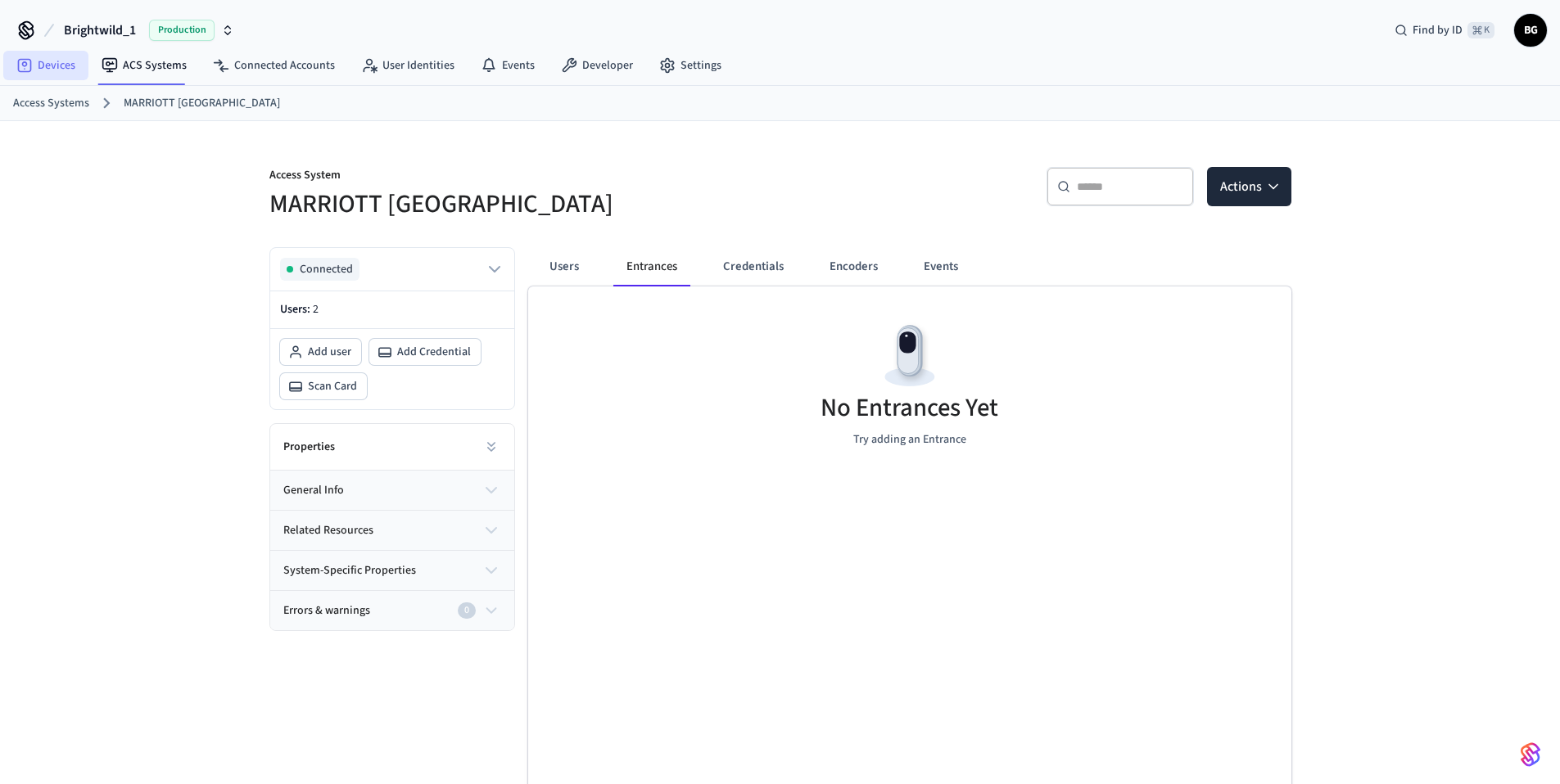
click at [68, 69] on link "Devices" at bounding box center [46, 65] width 85 height 30
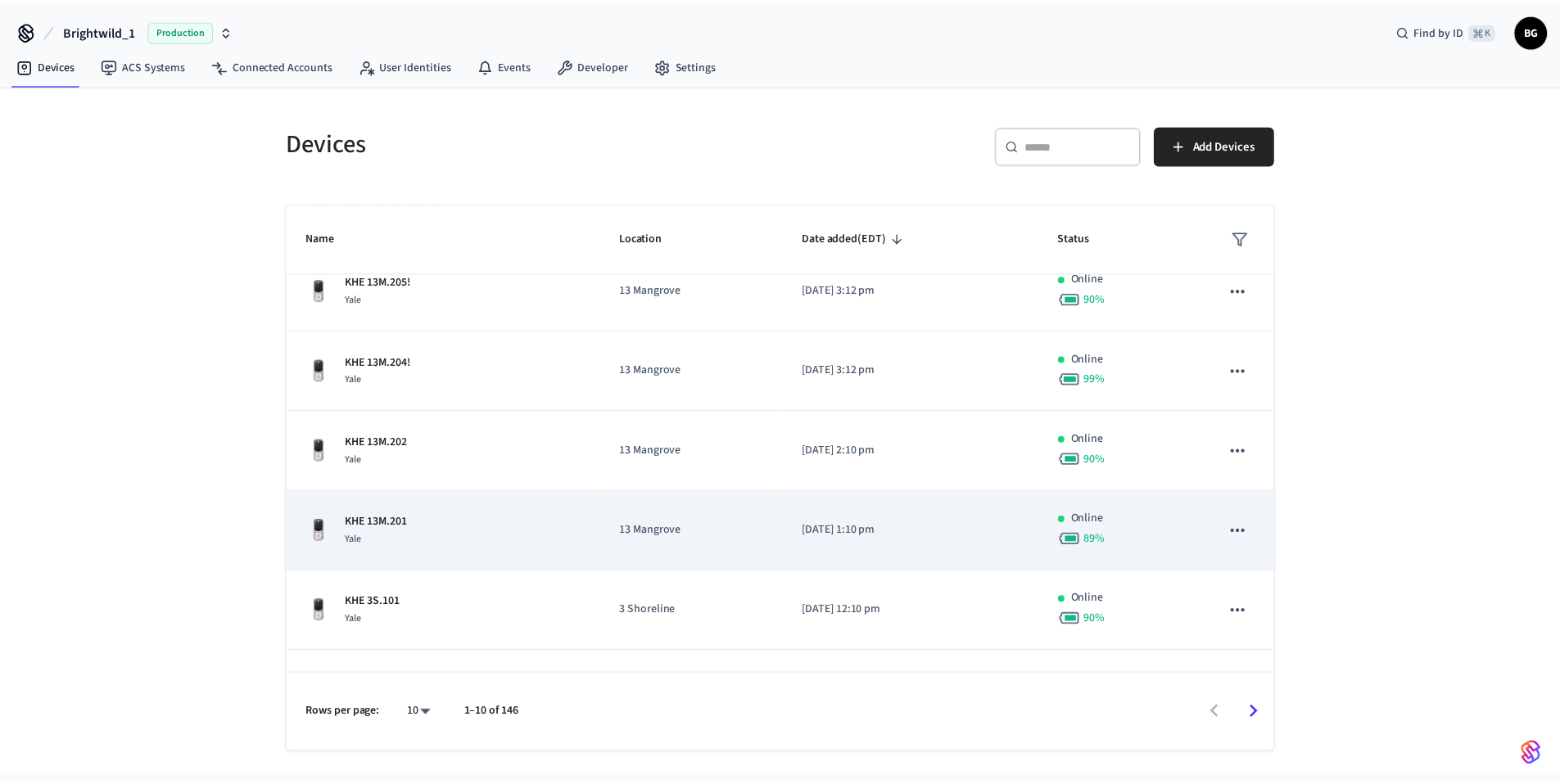
scroll to position [67, 0]
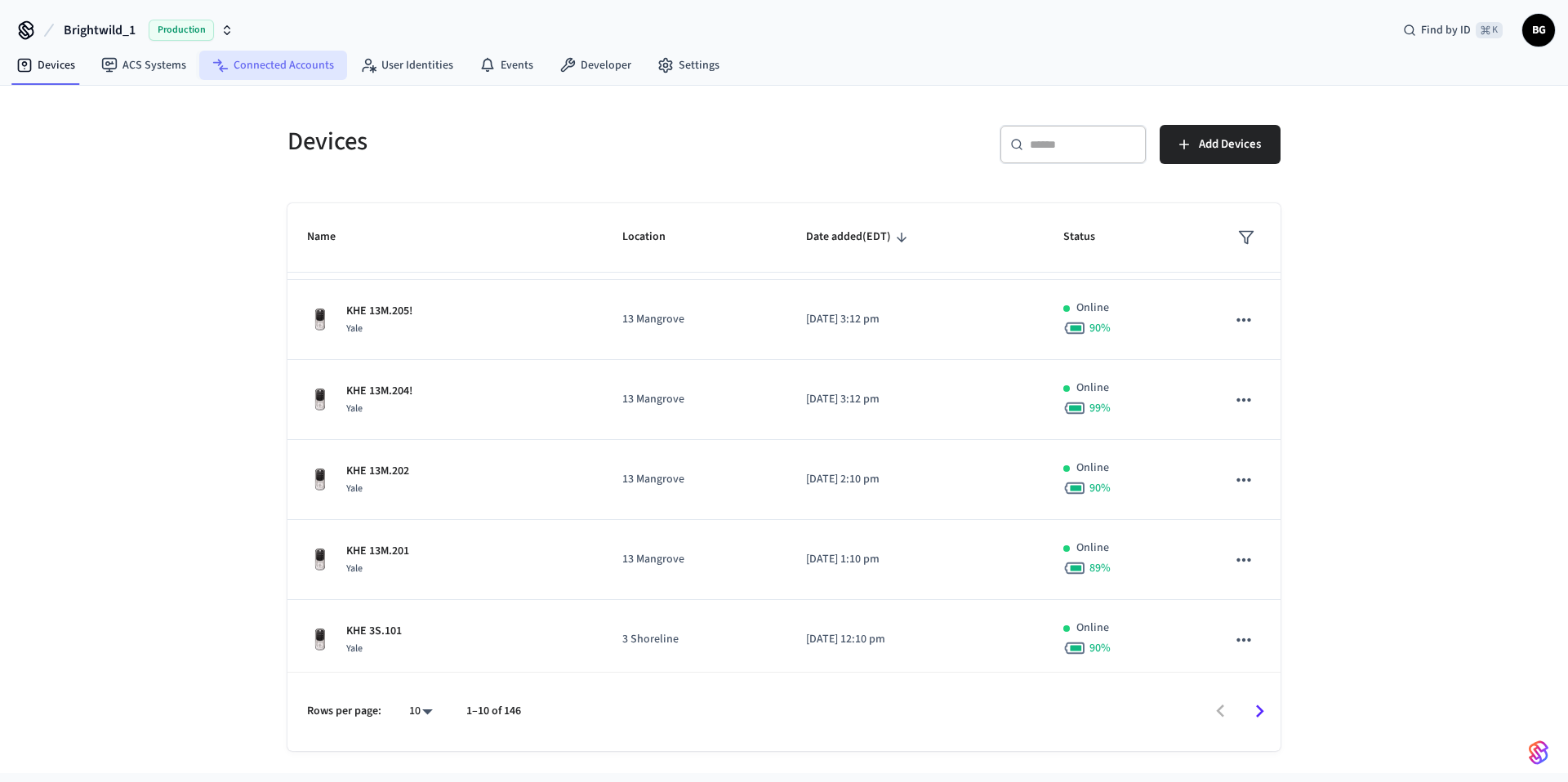
click at [286, 68] on link "Connected Accounts" at bounding box center [273, 65] width 148 height 30
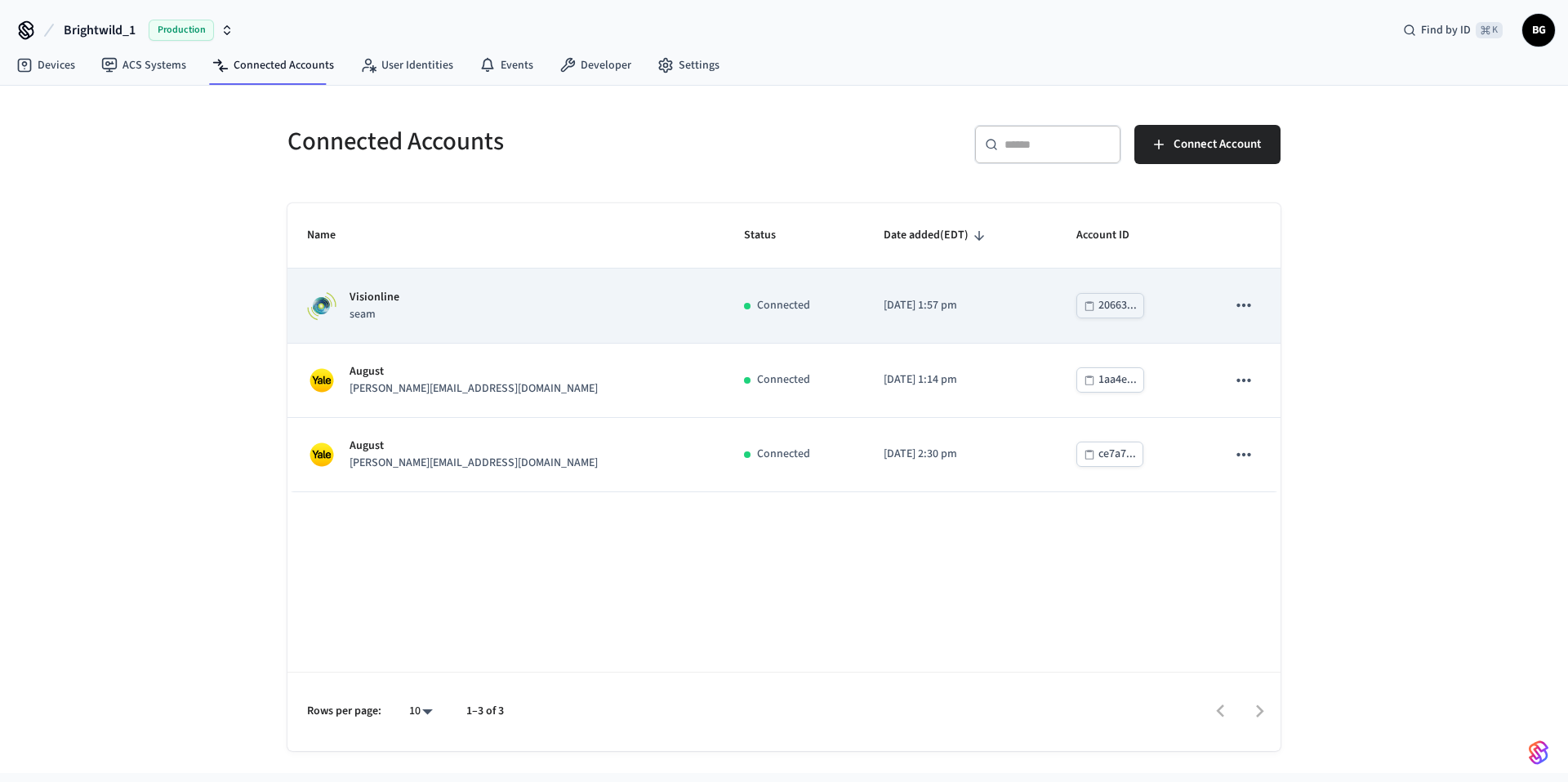
click at [1156, 307] on td "20663..." at bounding box center [1132, 306] width 150 height 75
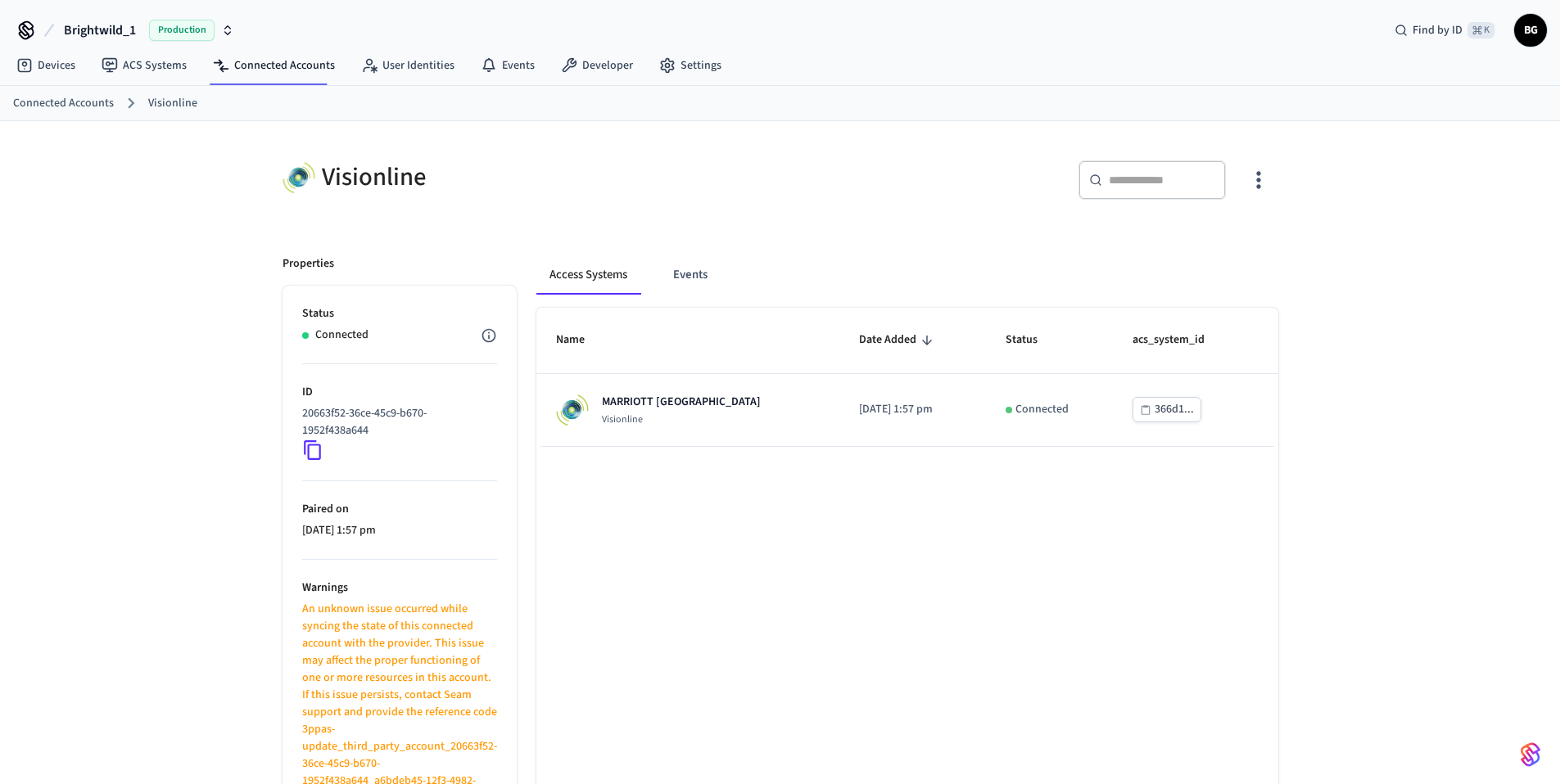
click at [1257, 178] on icon "button" at bounding box center [1258, 180] width 4 height 17
click at [1168, 248] on icon at bounding box center [1165, 248] width 17 height 17
click at [1001, 414] on div at bounding box center [786, 392] width 1572 height 784
click at [172, 60] on link "ACS Systems" at bounding box center [144, 65] width 111 height 30
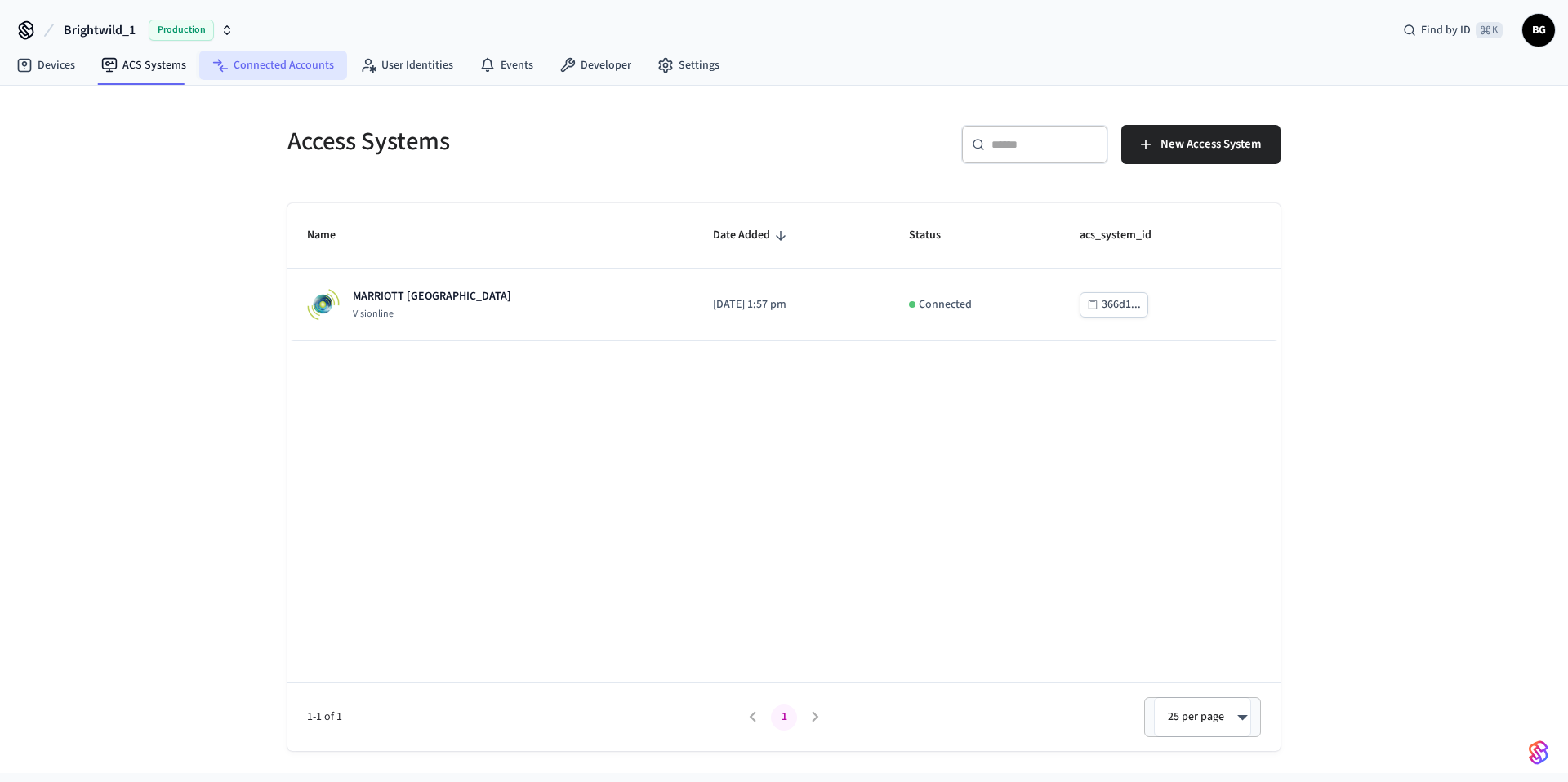
click at [277, 62] on link "Connected Accounts" at bounding box center [273, 65] width 148 height 30
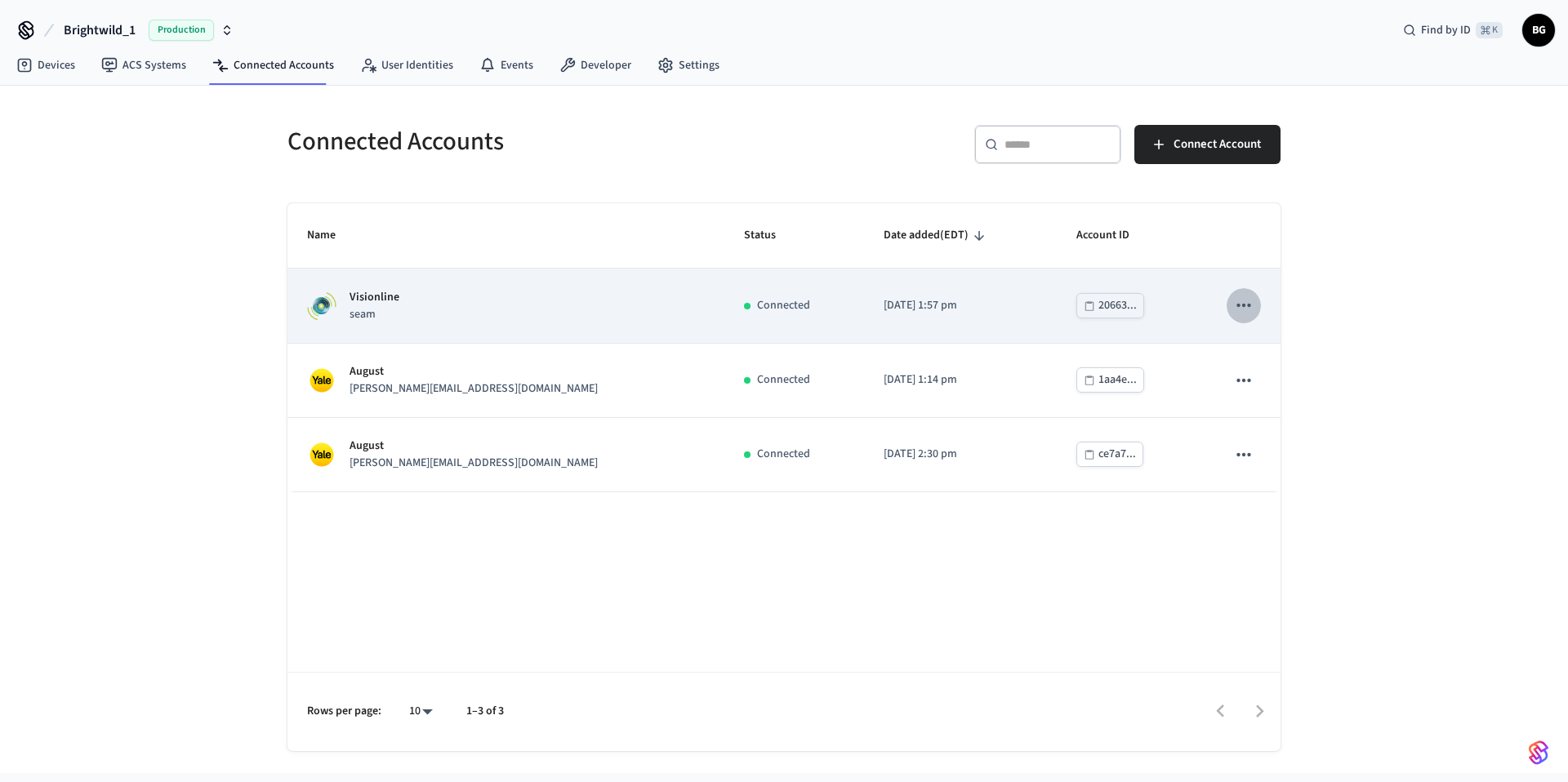
click at [1259, 301] on button "sticky table" at bounding box center [1244, 305] width 34 height 34
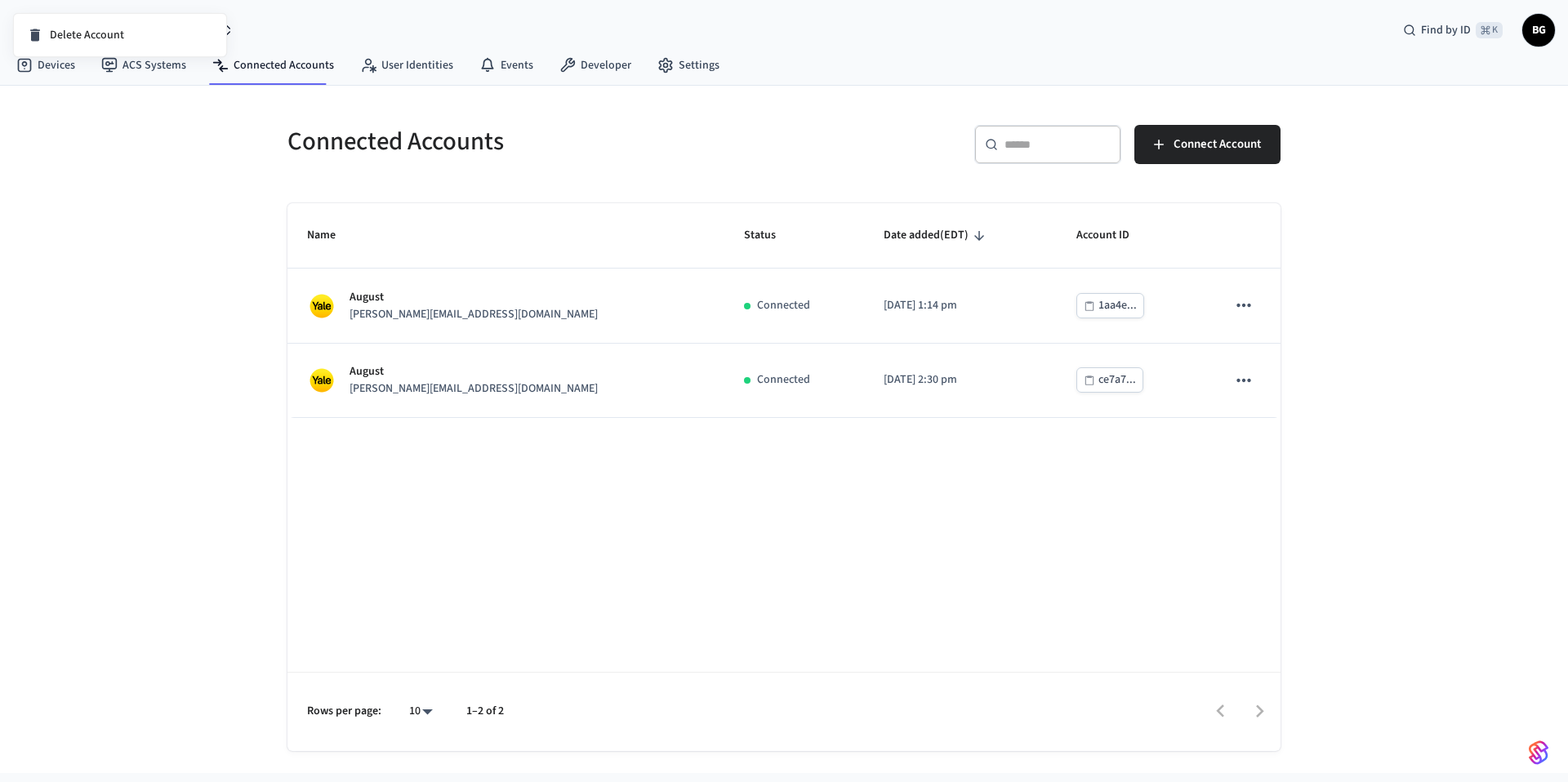
click at [150, 71] on div at bounding box center [784, 391] width 1568 height 782
click at [158, 69] on link "ACS Systems" at bounding box center [144, 65] width 111 height 30
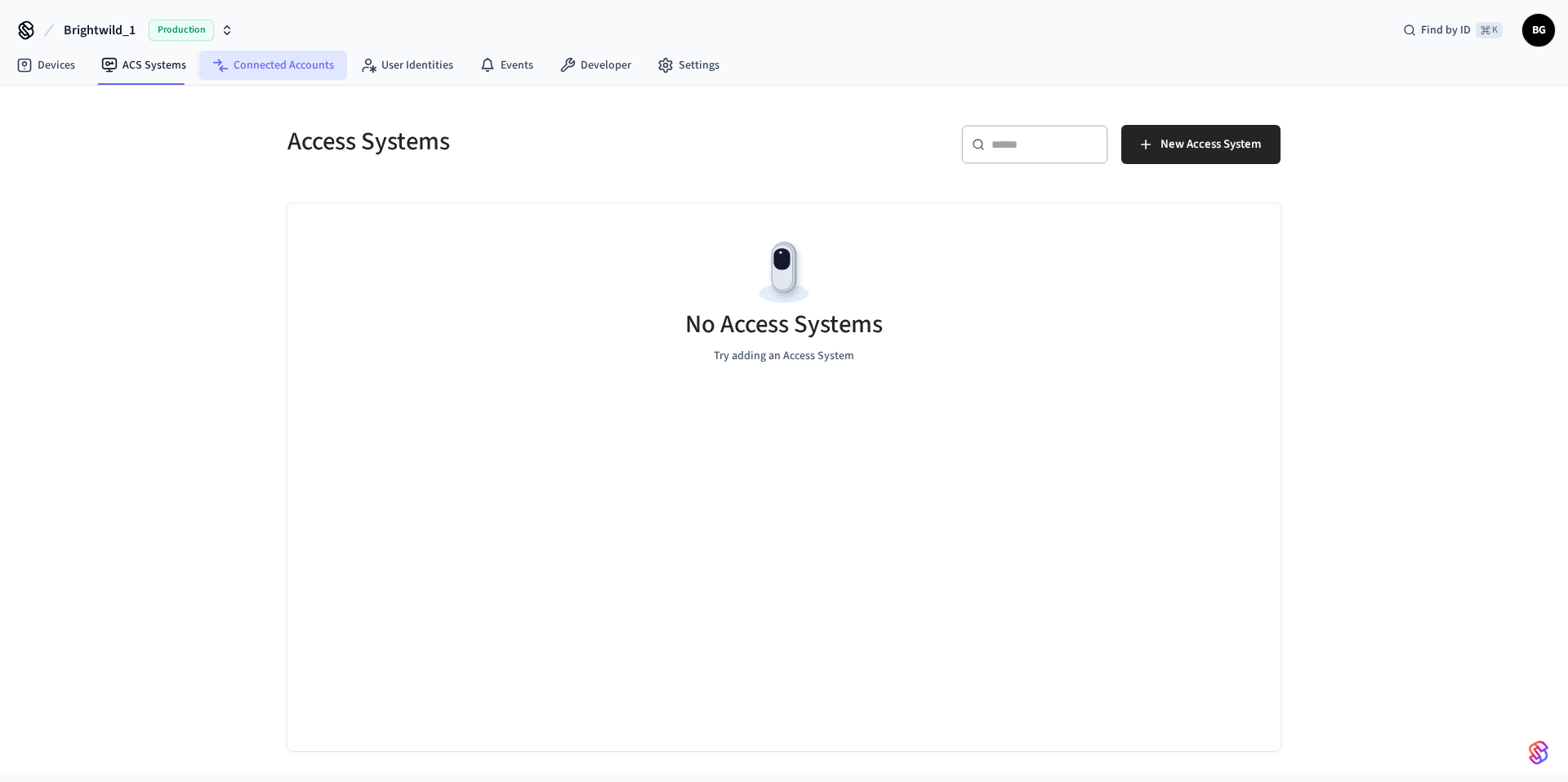
click at [282, 64] on link "Connected Accounts" at bounding box center [273, 65] width 148 height 30
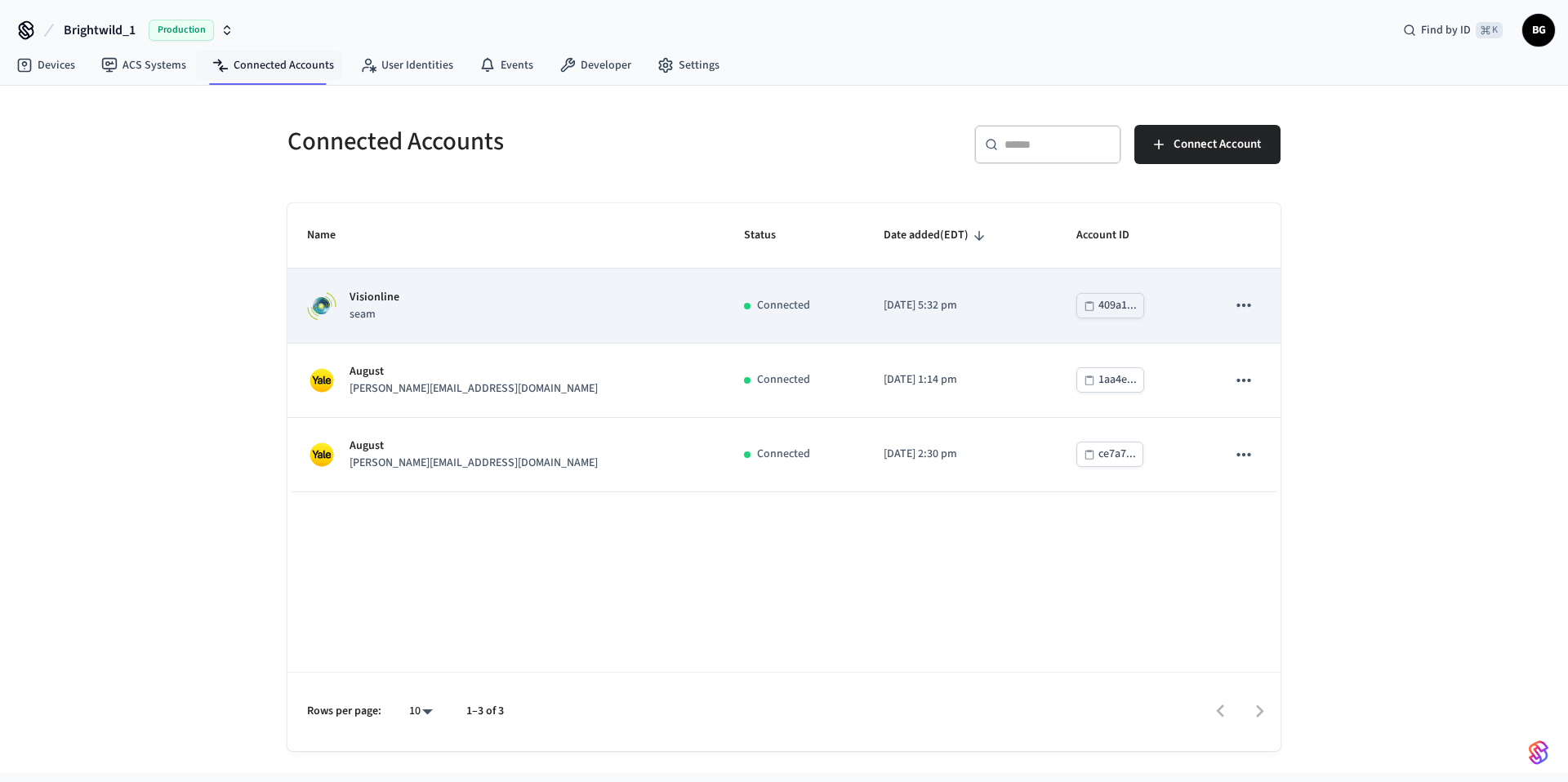
click at [484, 286] on td "Visionline seam" at bounding box center [505, 306] width 437 height 75
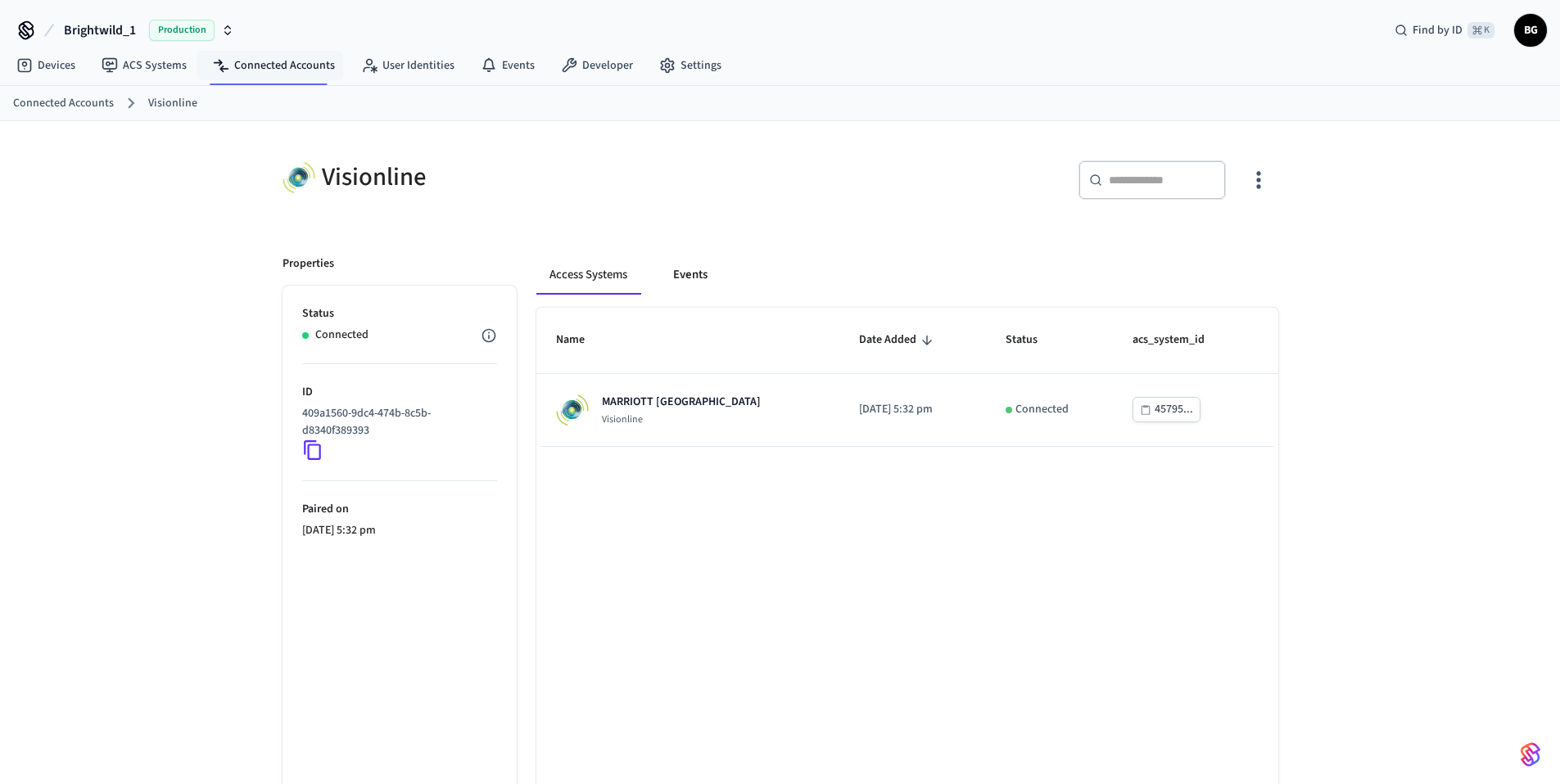
click at [696, 270] on button "Events" at bounding box center [690, 275] width 61 height 39
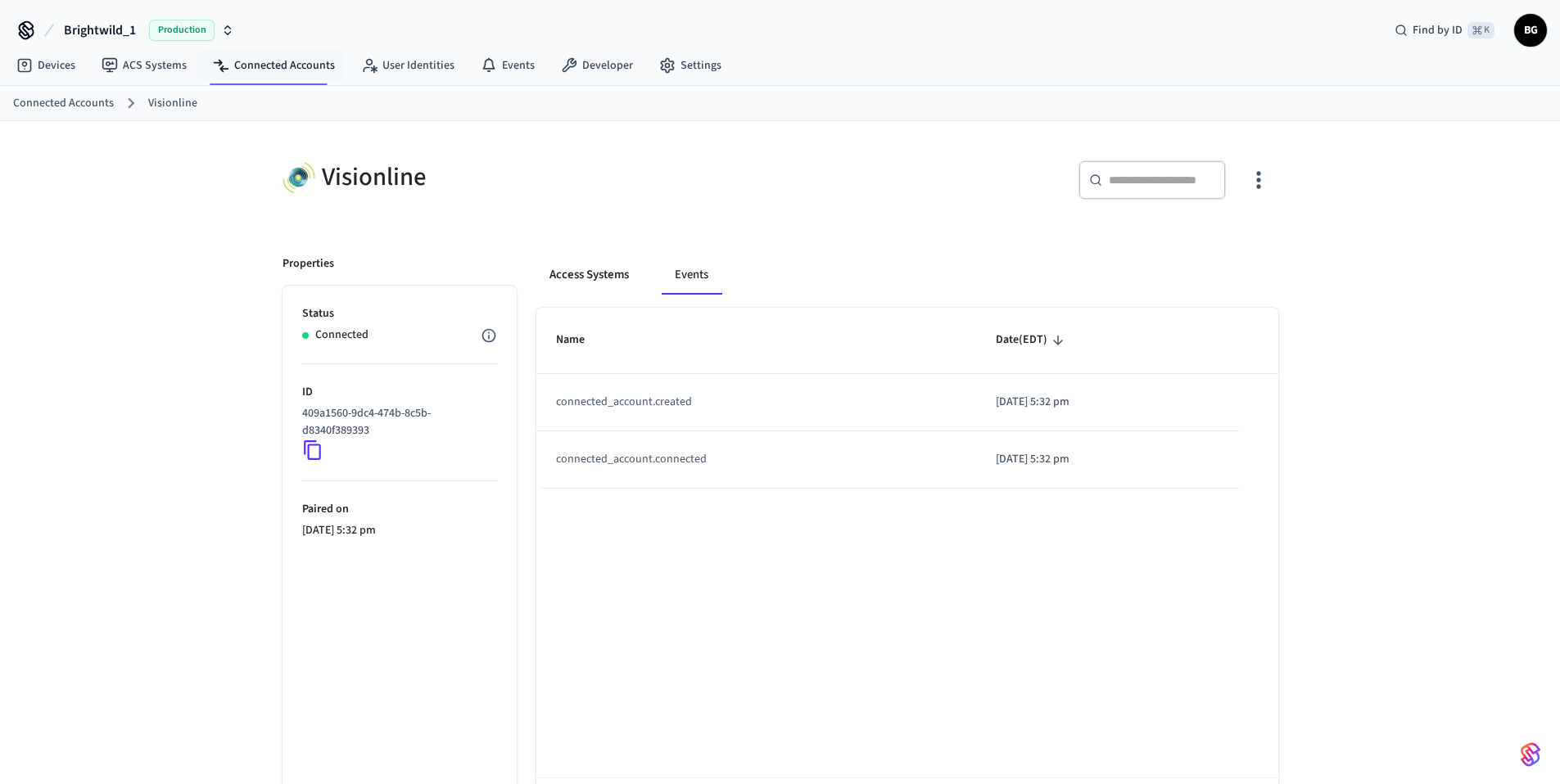
click at [581, 279] on button "Access Systems" at bounding box center [589, 275] width 106 height 39
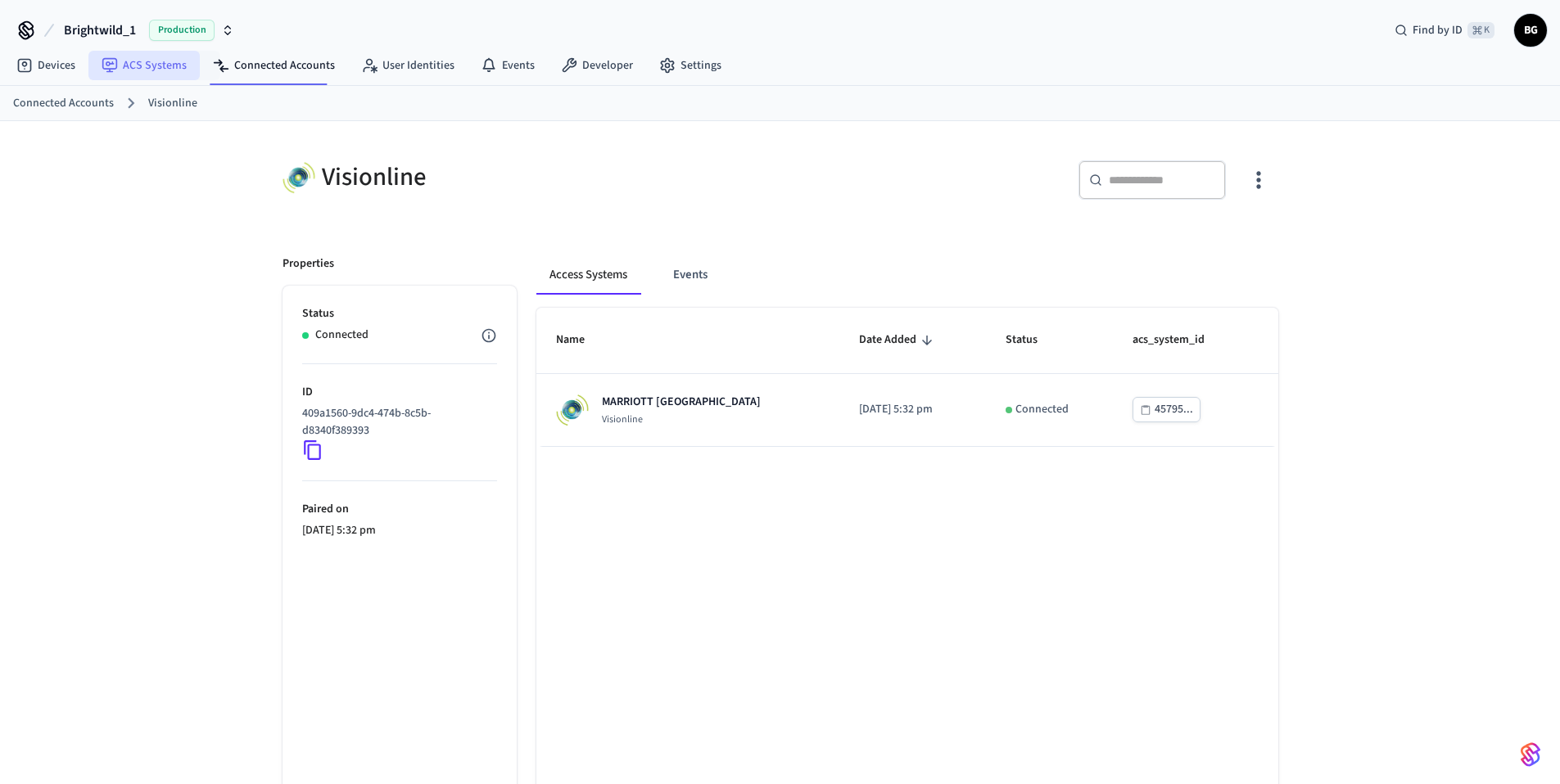
click at [146, 72] on link "ACS Systems" at bounding box center [144, 65] width 111 height 30
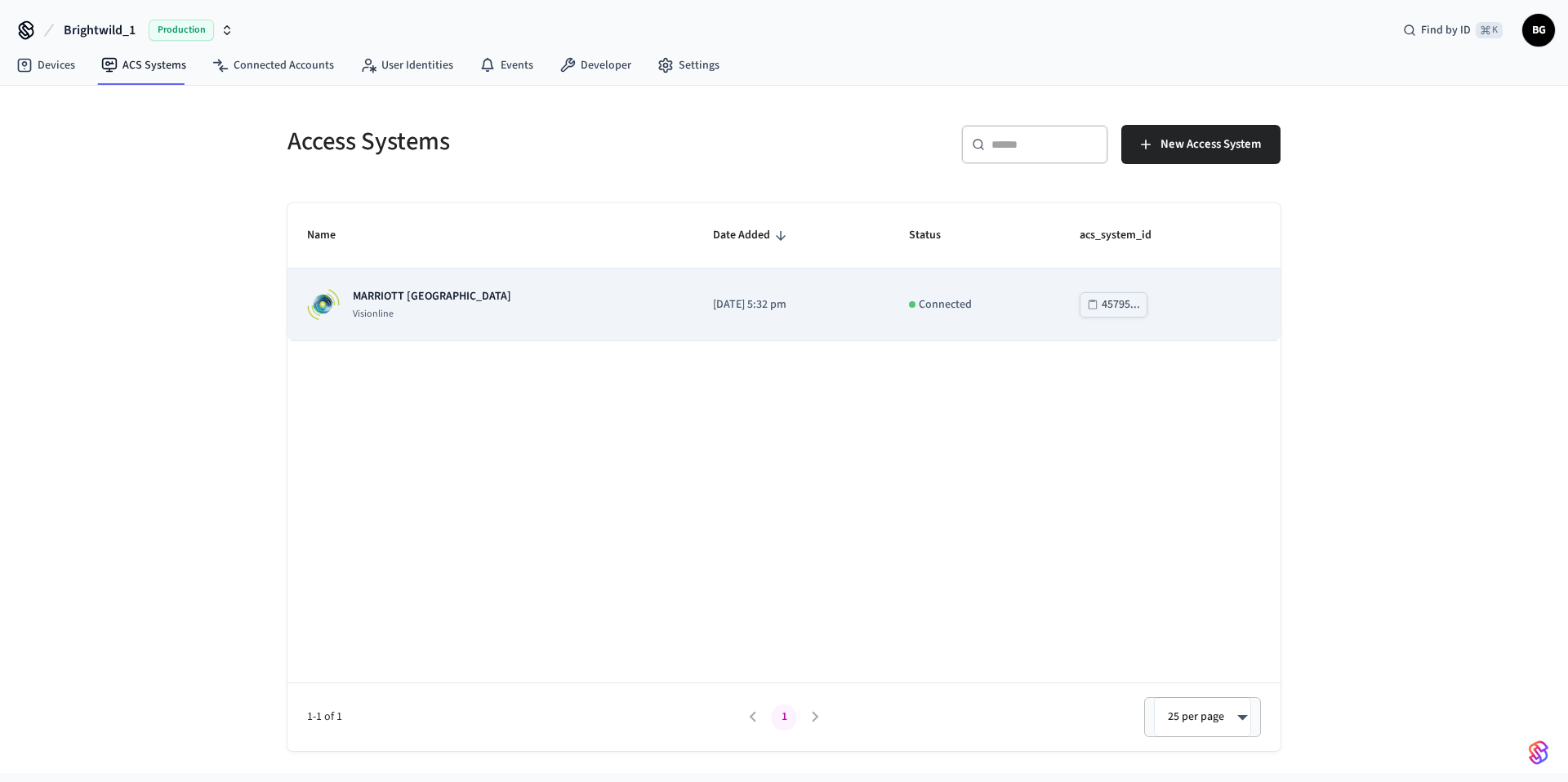
click at [460, 295] on div "MARRIOTT KEY WEST Visionline" at bounding box center [489, 304] width 366 height 33
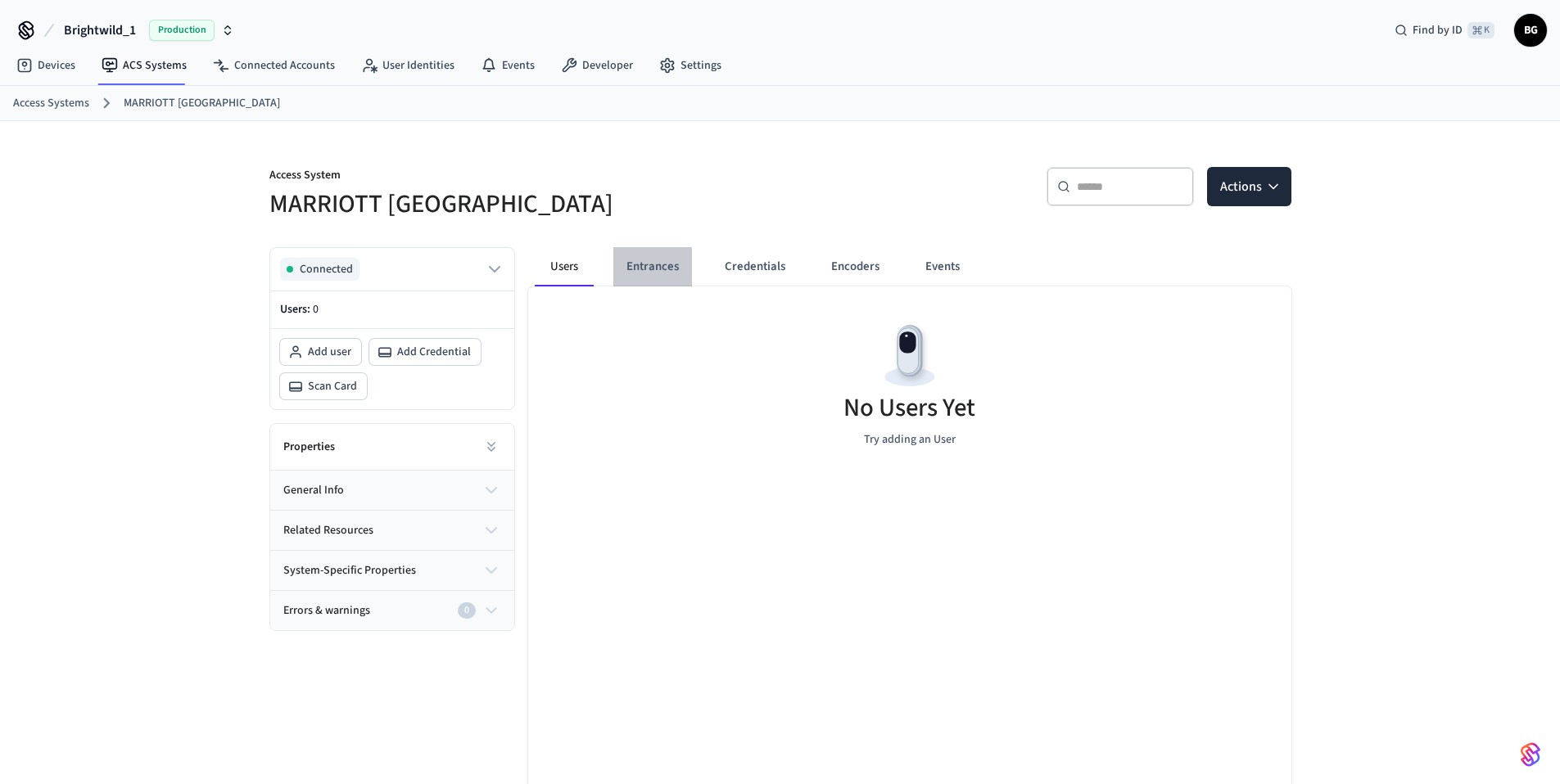
click at [661, 265] on button "Entrances" at bounding box center [652, 267] width 79 height 39
click at [68, 66] on link "Devices" at bounding box center [46, 65] width 85 height 30
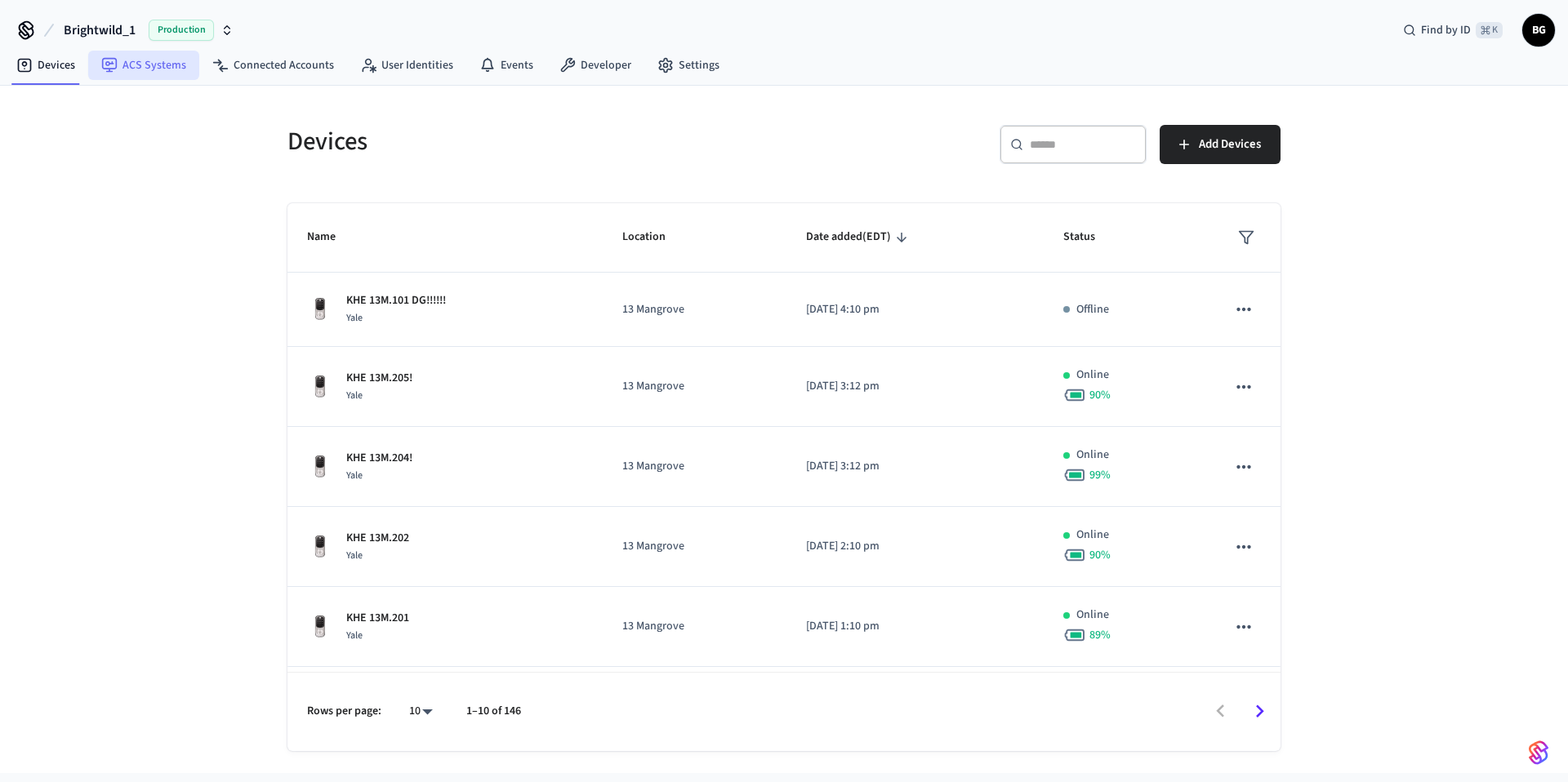
click at [142, 72] on link "ACS Systems" at bounding box center [144, 65] width 111 height 30
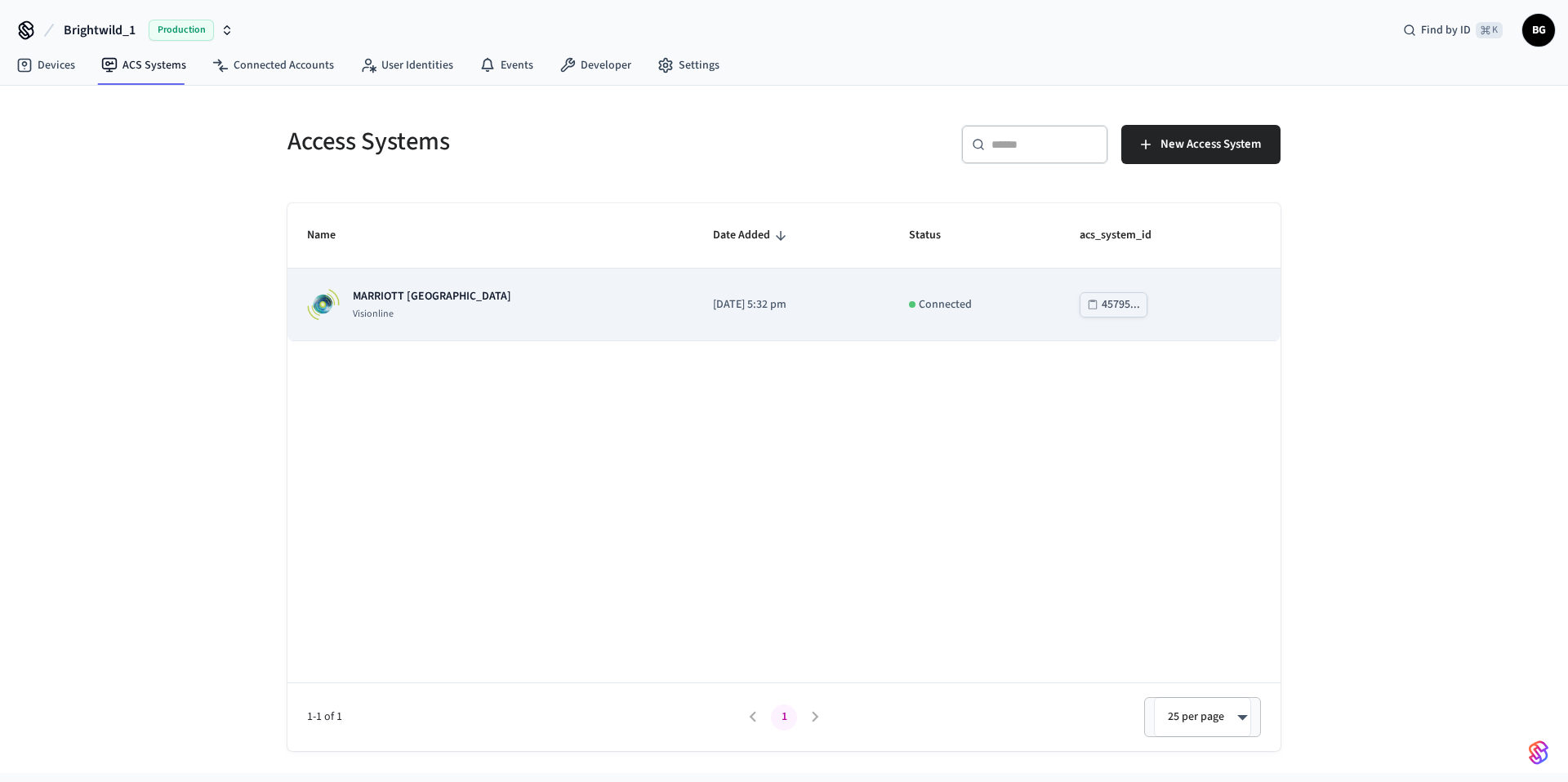
click at [459, 313] on div "MARRIOTT KEY WEST Visionline" at bounding box center [489, 304] width 366 height 33
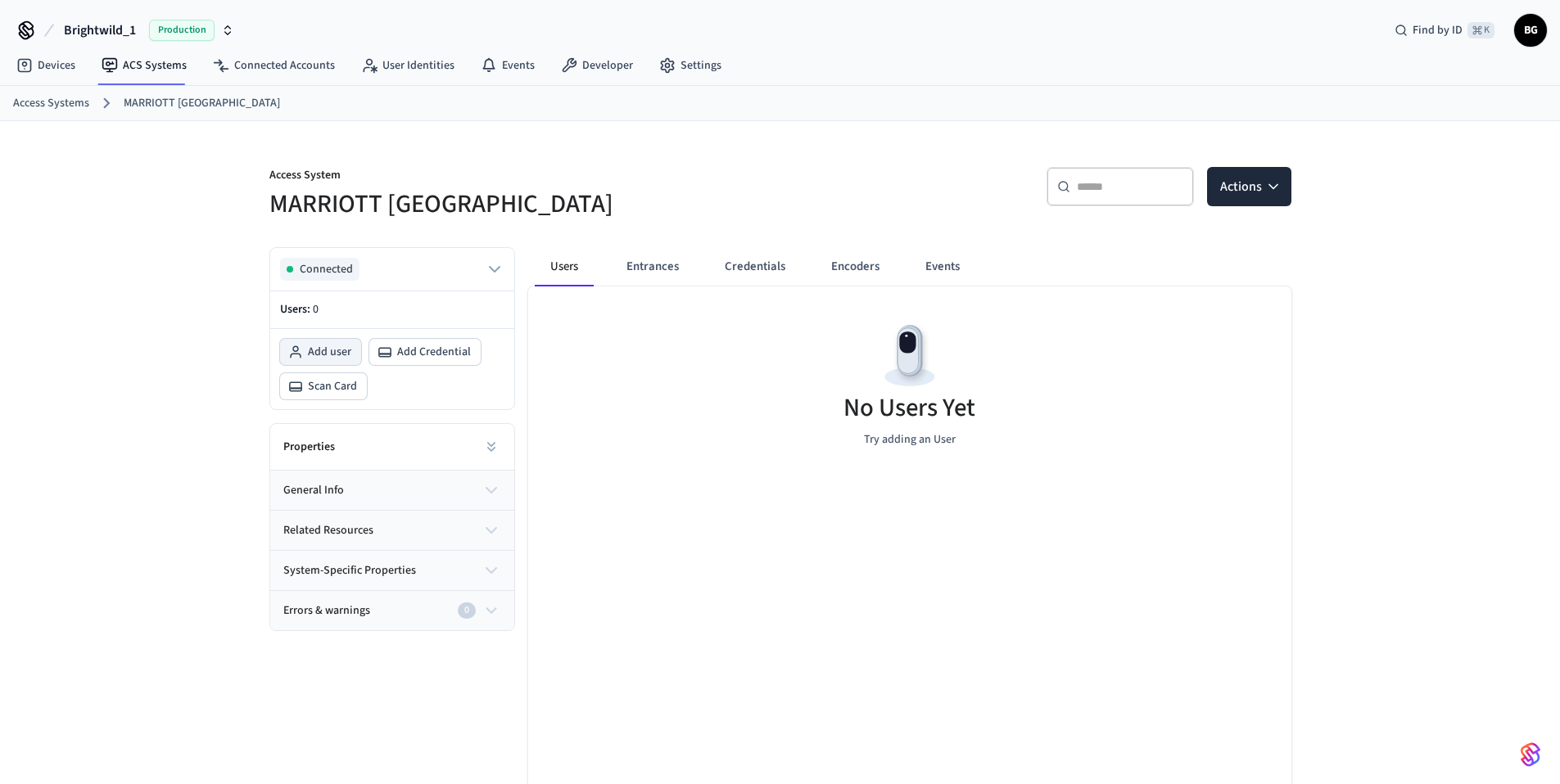
click at [290, 350] on icon at bounding box center [295, 351] width 15 height 20
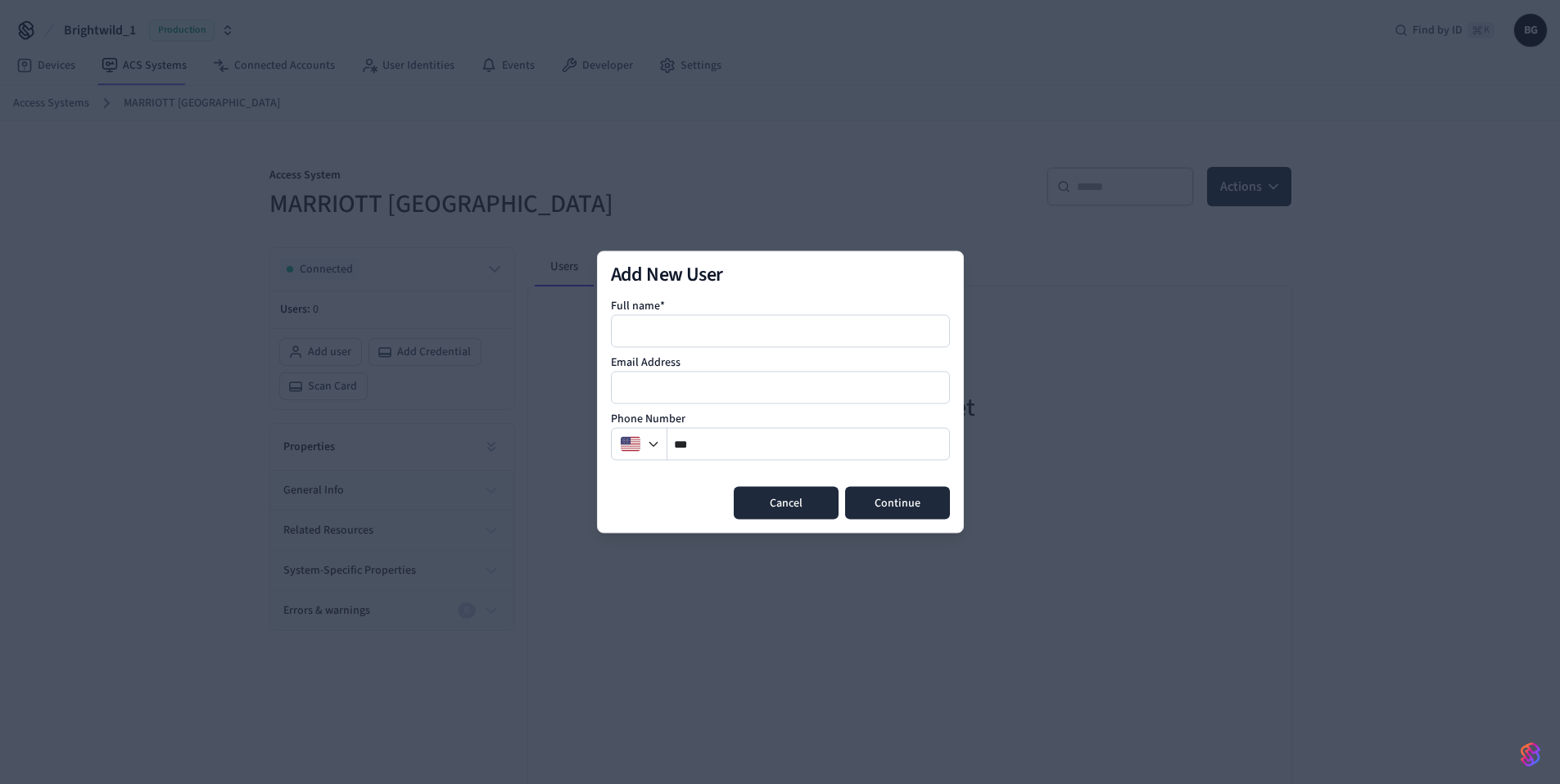
click at [792, 493] on button "Cancel" at bounding box center [786, 503] width 105 height 33
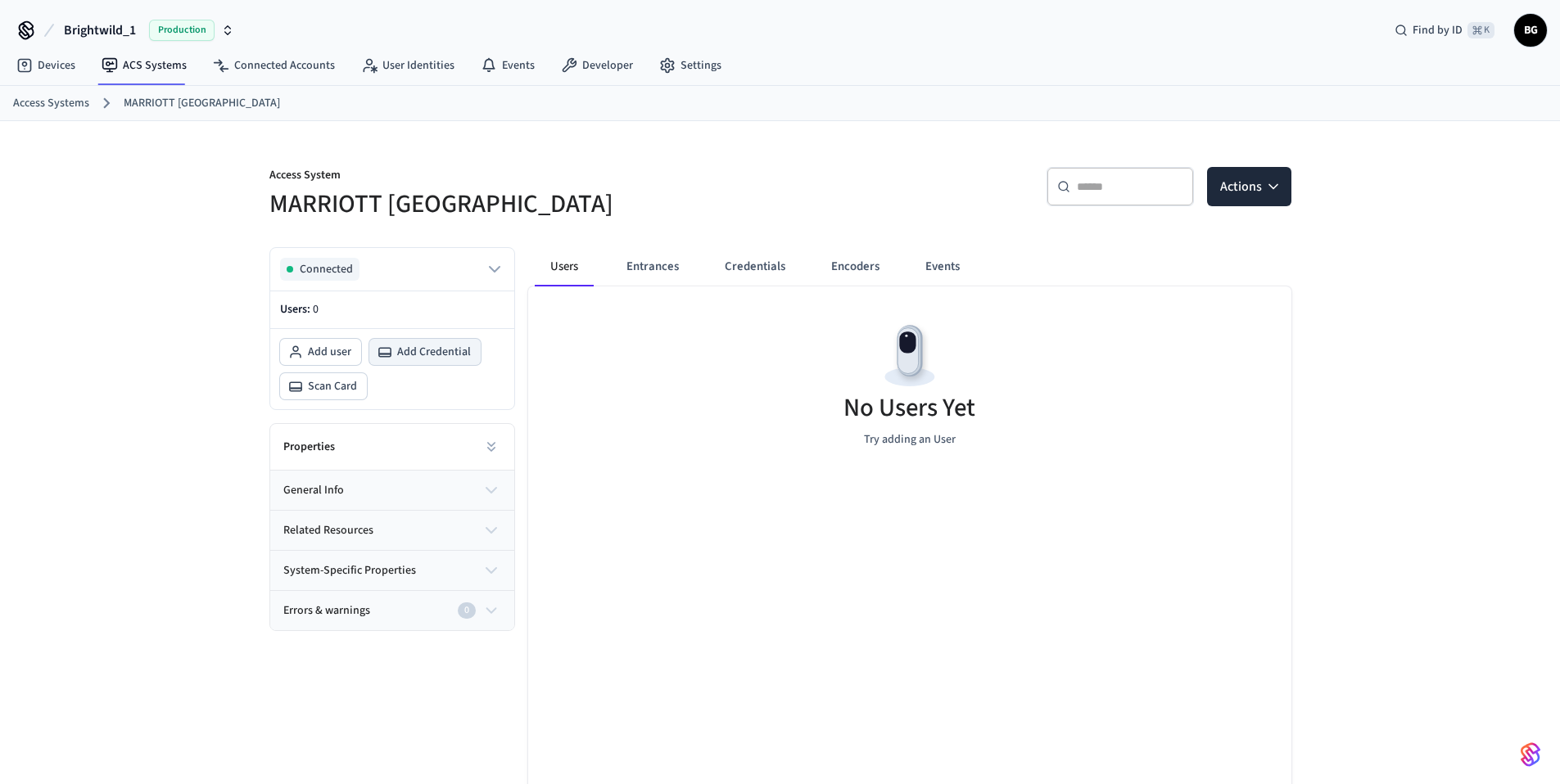
click at [426, 348] on span "Add Credential" at bounding box center [434, 352] width 74 height 17
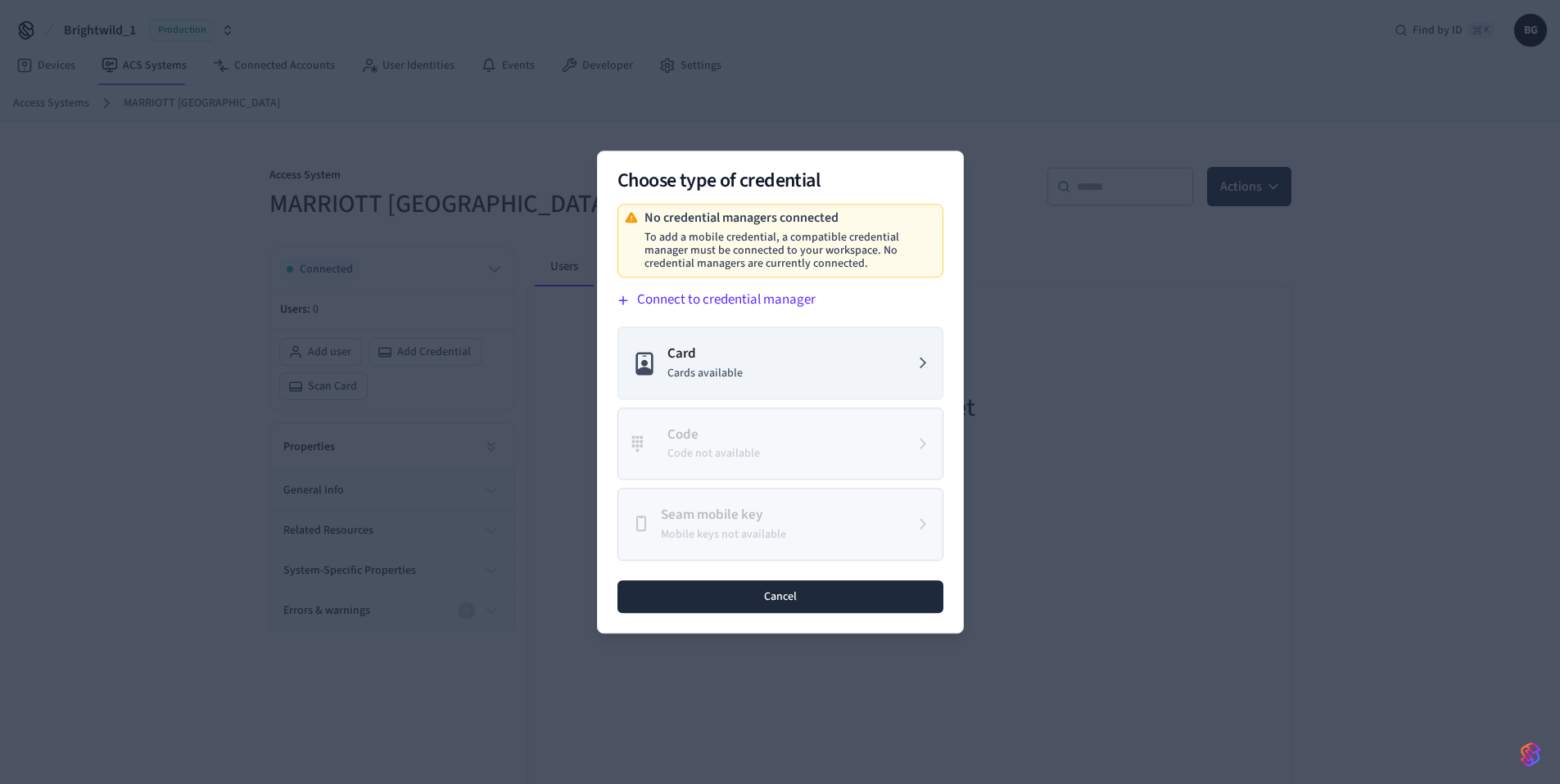
click at [769, 598] on button "Cancel" at bounding box center [780, 596] width 326 height 33
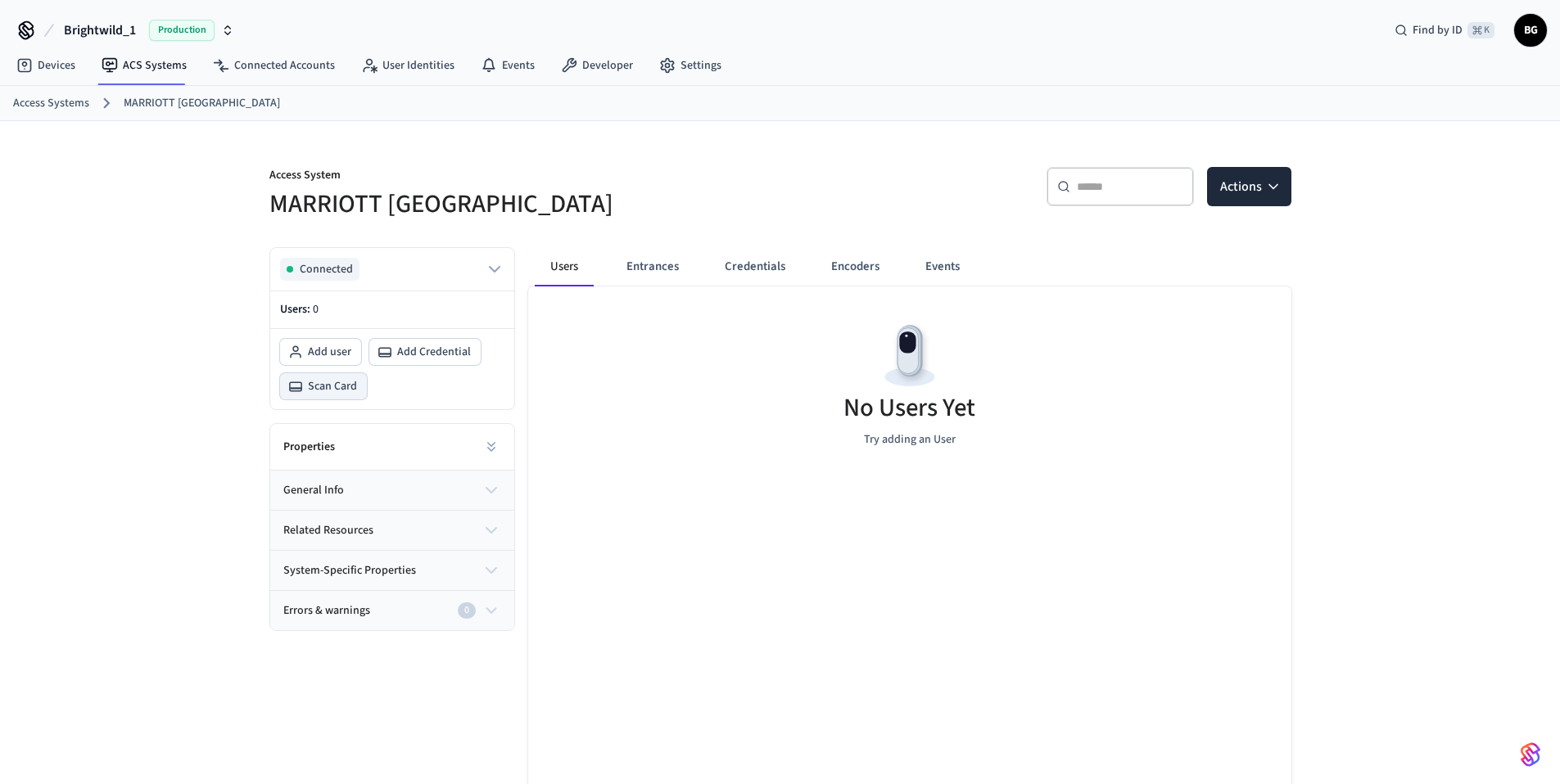
click at [294, 379] on icon at bounding box center [295, 387] width 15 height 21
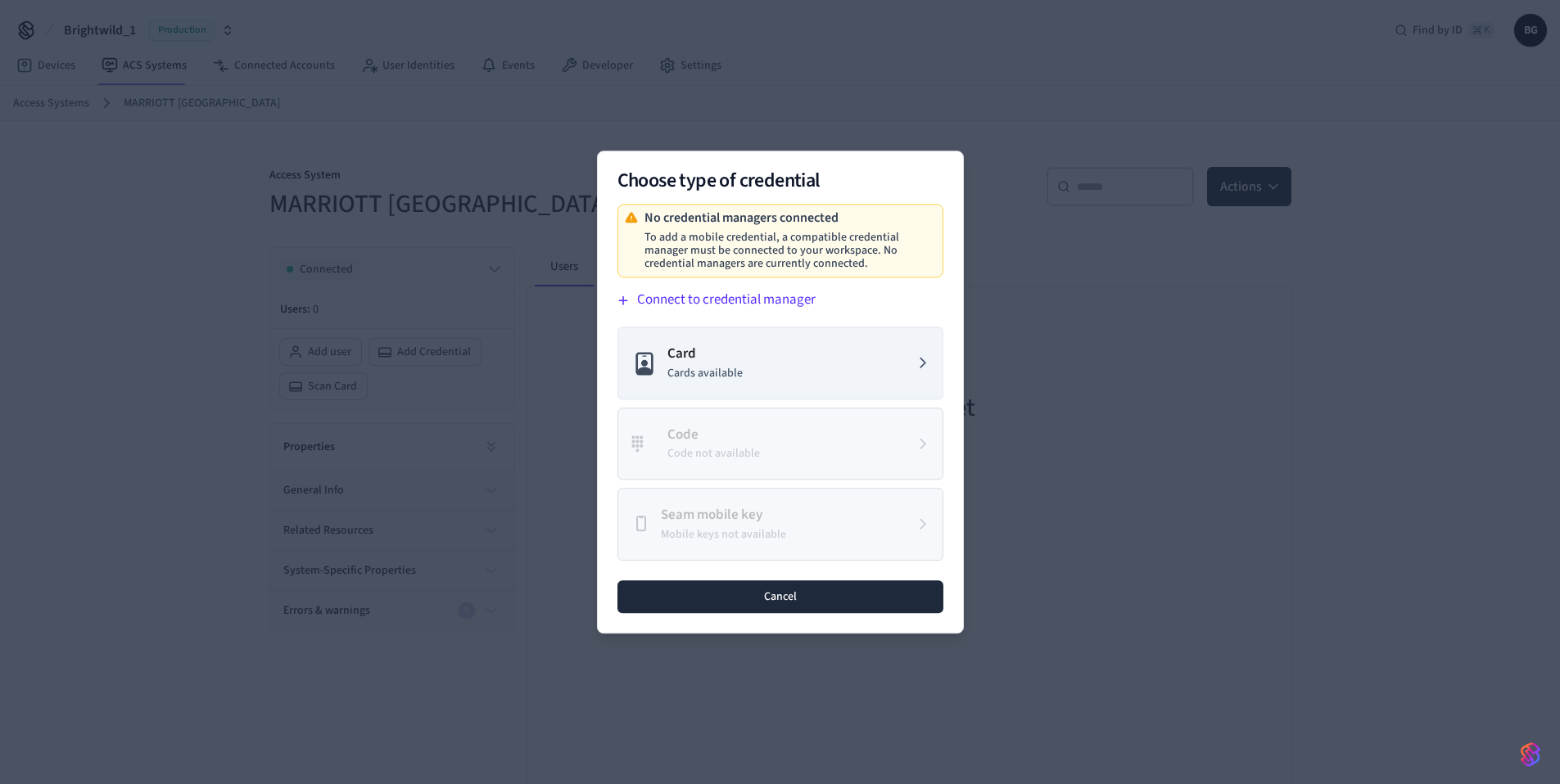
click at [810, 609] on button "Cancel" at bounding box center [780, 596] width 326 height 33
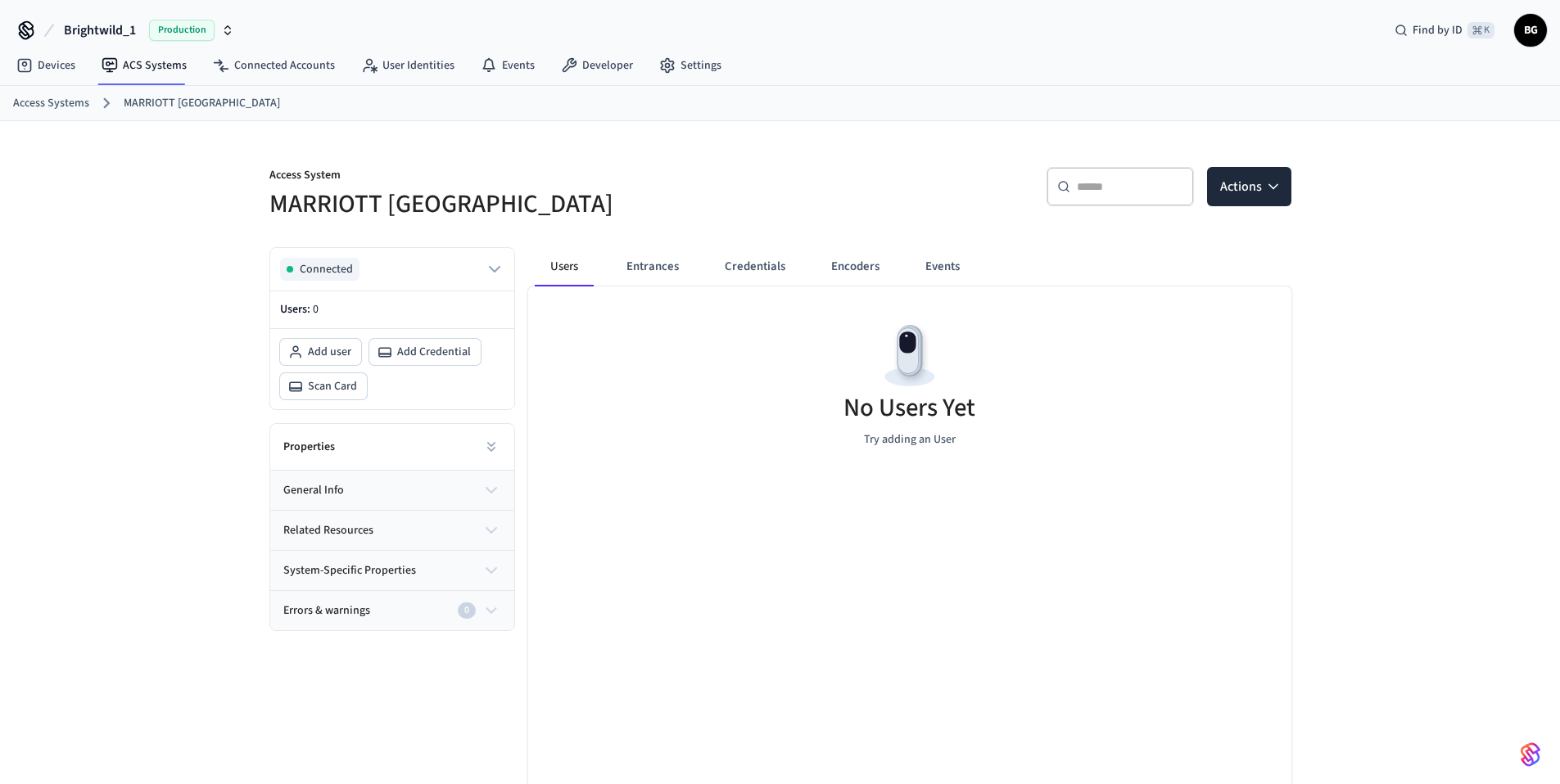
click at [700, 386] on div "No Users Yet Try adding an User" at bounding box center [909, 384] width 763 height 194
click at [685, 66] on link "Settings" at bounding box center [690, 65] width 89 height 30
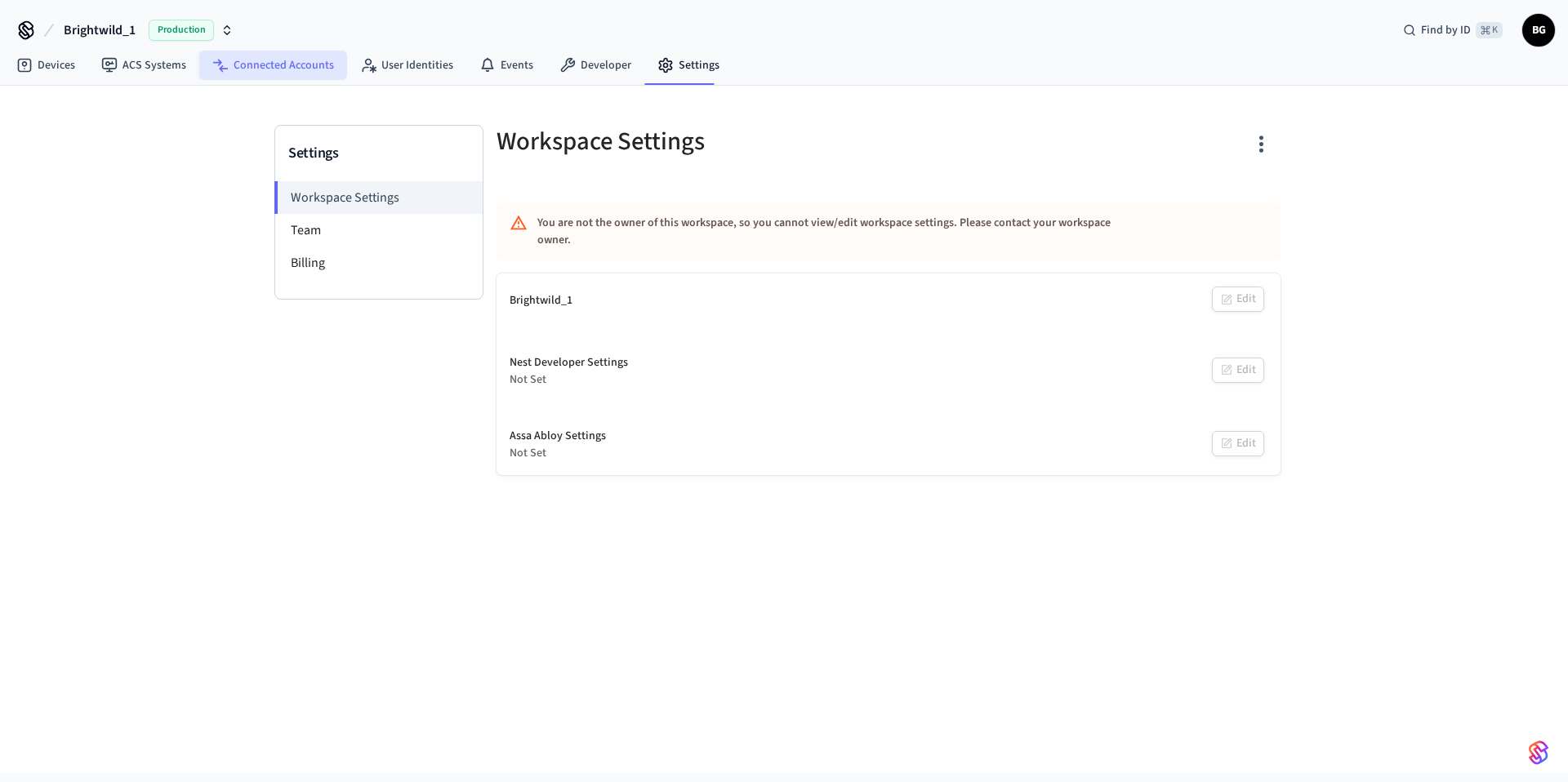
click at [260, 71] on link "Connected Accounts" at bounding box center [273, 65] width 148 height 30
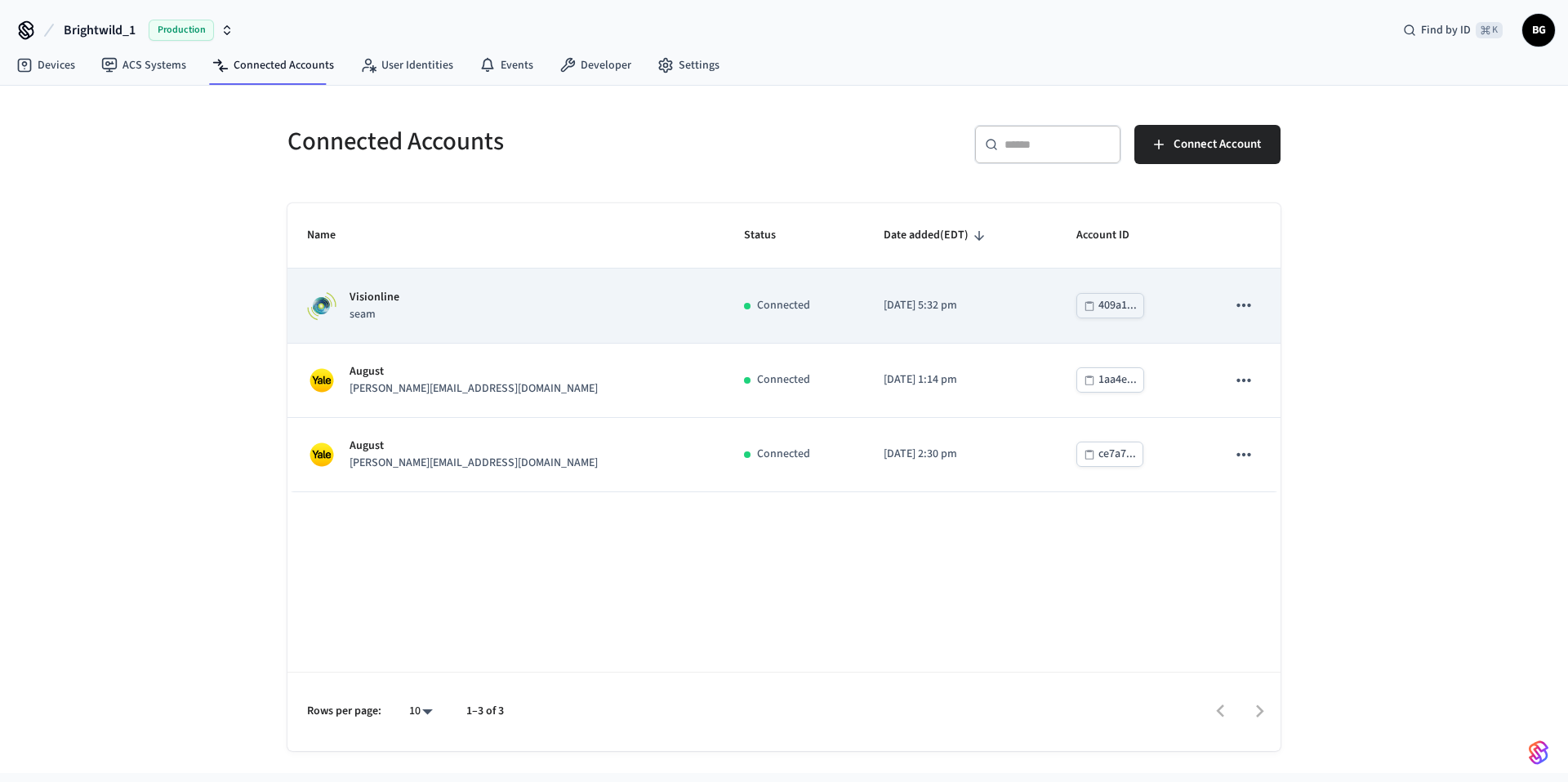
click at [432, 296] on div "Visionline seam" at bounding box center [505, 306] width 398 height 34
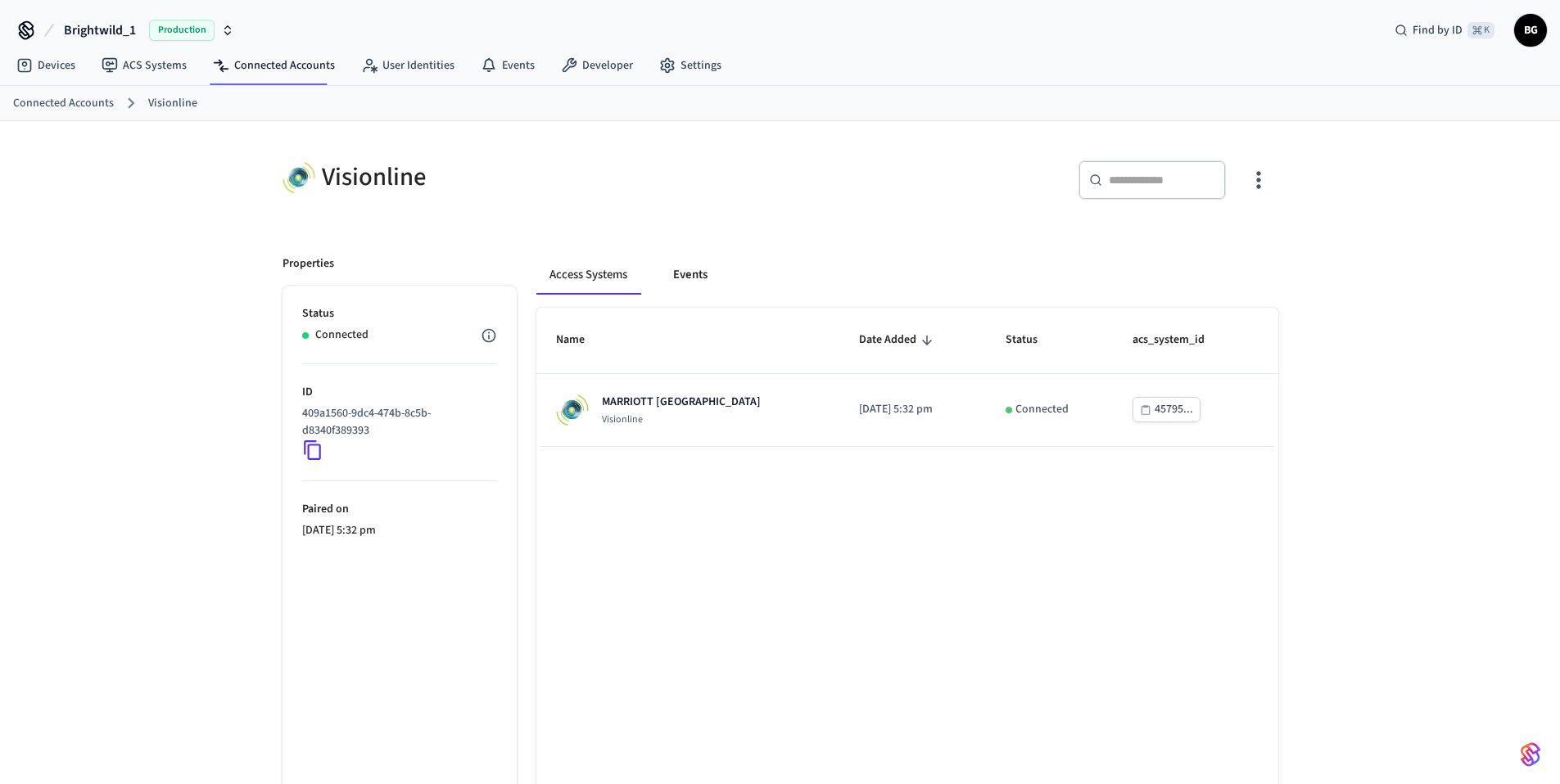
click at [674, 275] on button "Events" at bounding box center [690, 275] width 61 height 39
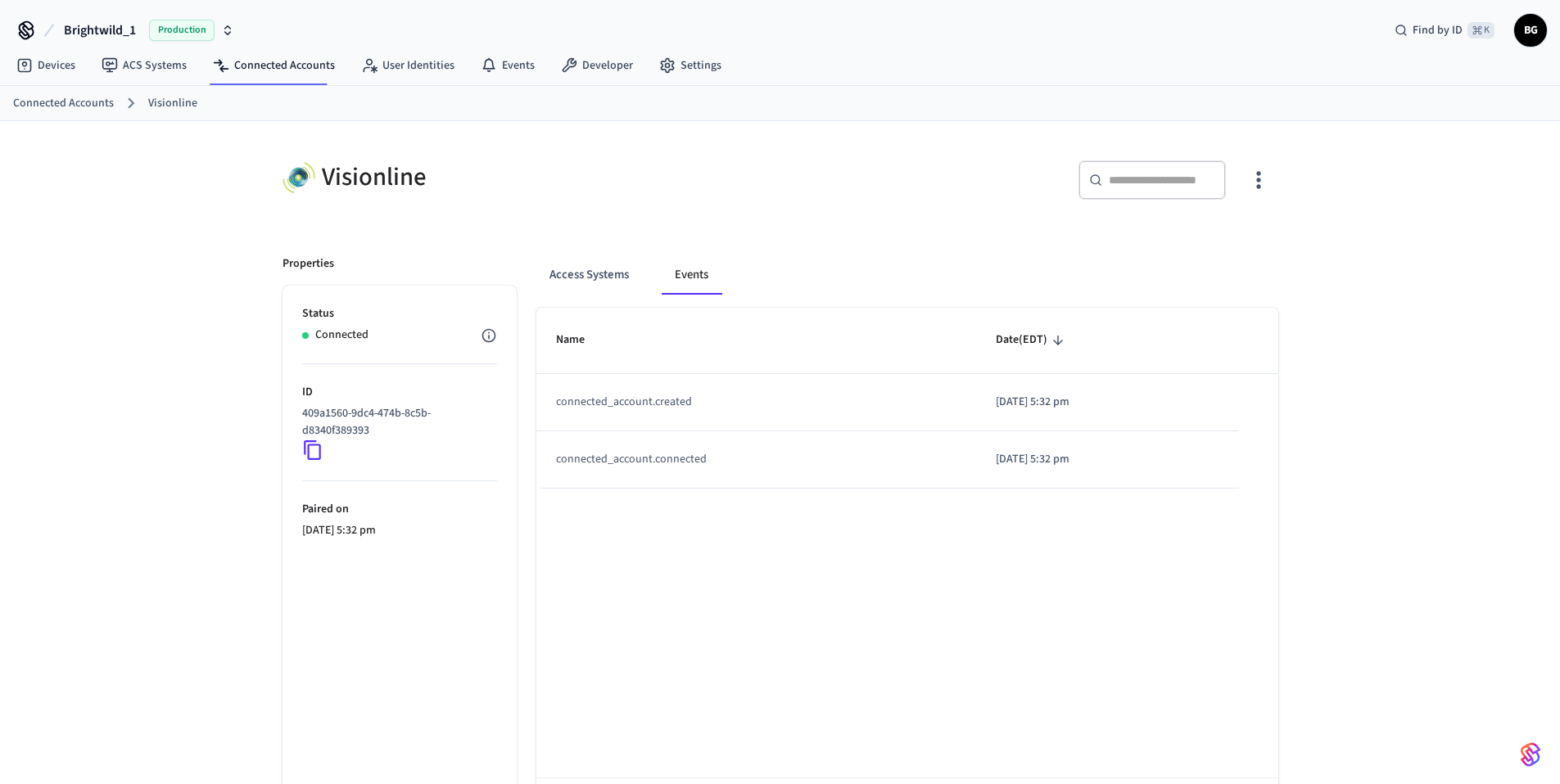
click at [358, 423] on p "409a1560-9dc4-474b-8c5b-d8340f389393" at bounding box center [395, 422] width 188 height 35
click at [153, 83] on nav "Devices ACS Systems Connected Accounts User Identities Events Developer Settings" at bounding box center [369, 66] width 731 height 37
click at [156, 70] on link "ACS Systems" at bounding box center [144, 65] width 111 height 30
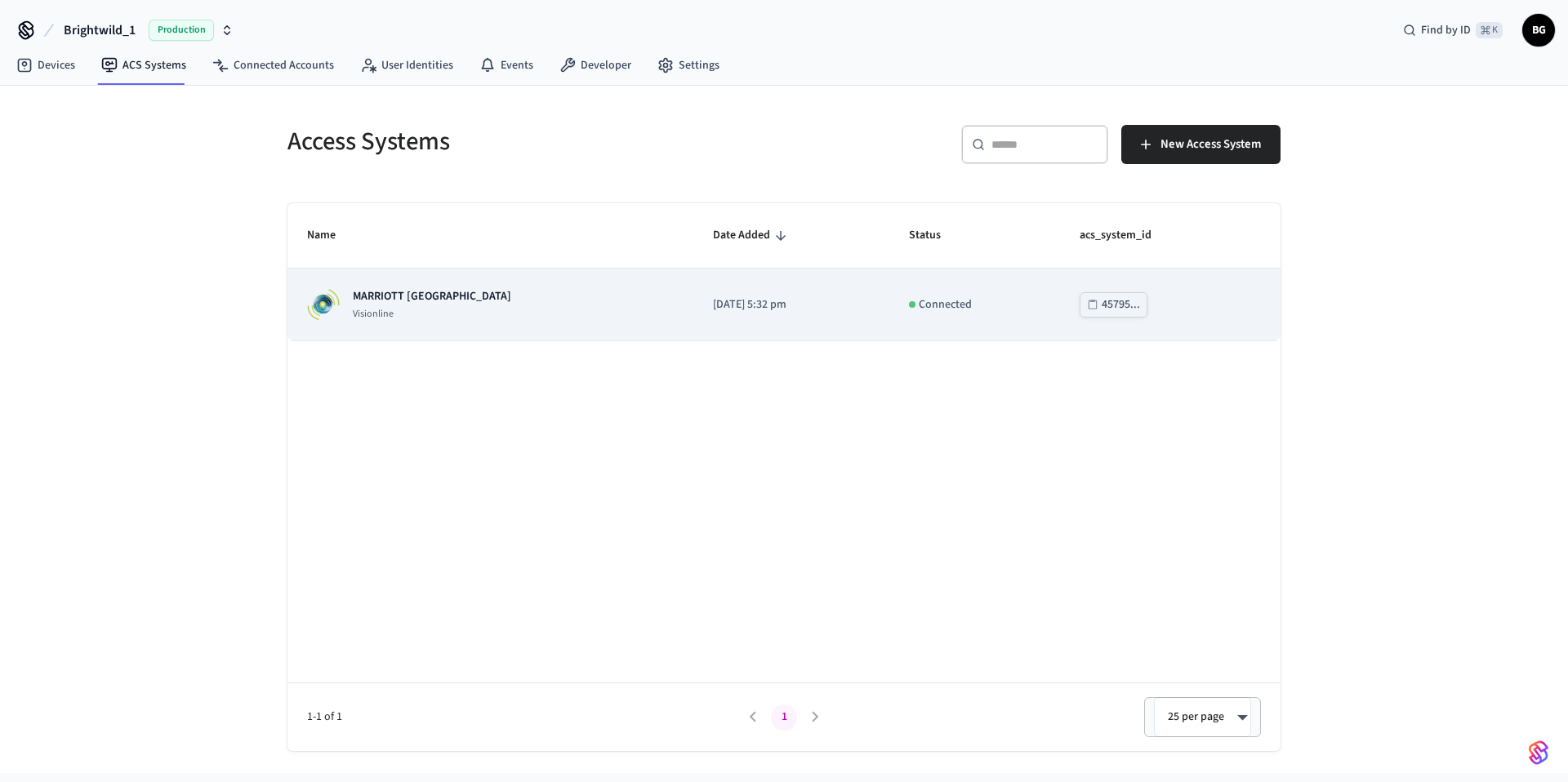
click at [465, 325] on td "MARRIOTT KEY WEST Visionline" at bounding box center [489, 305] width 406 height 73
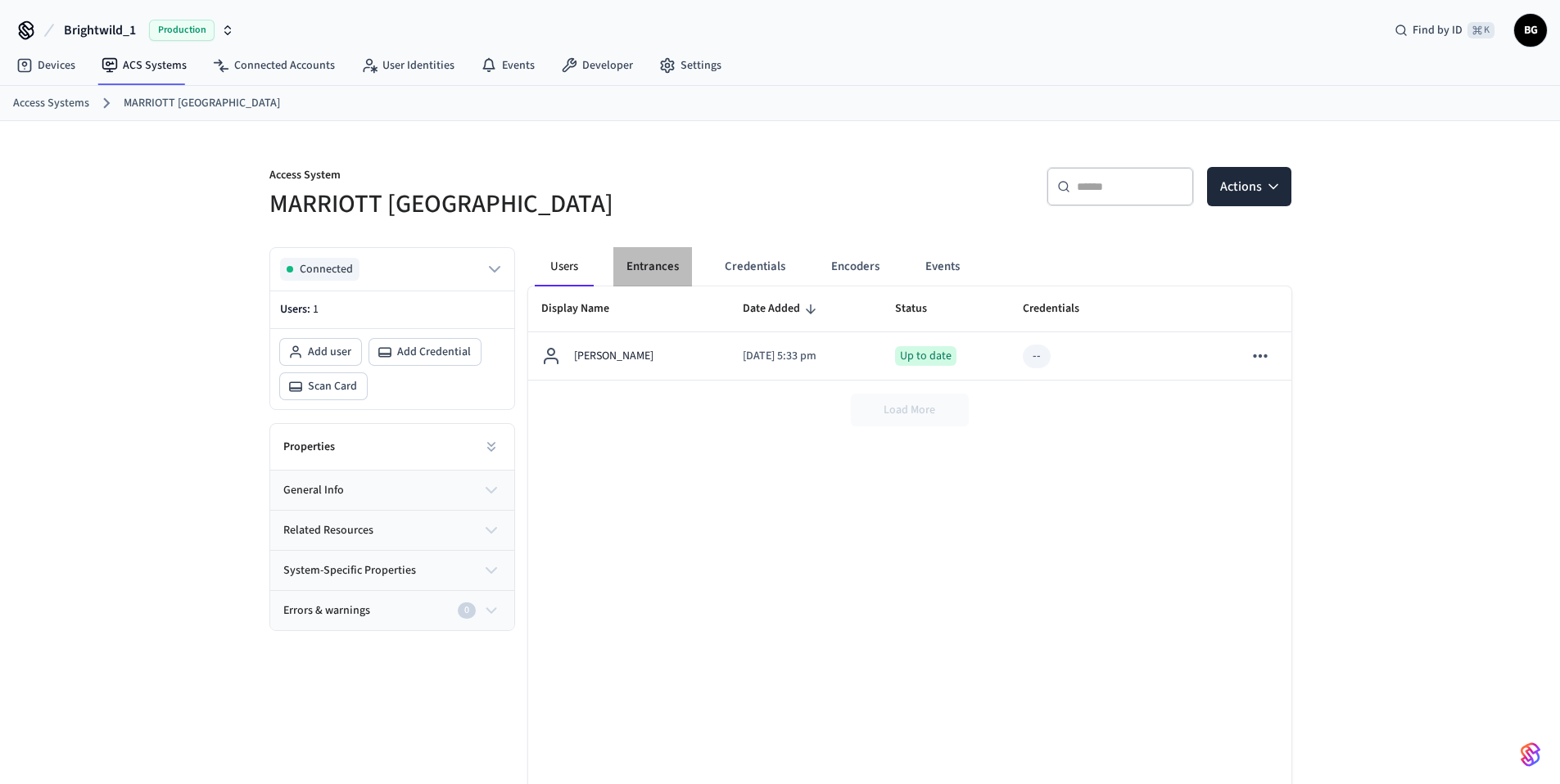
click at [650, 248] on button "Entrances" at bounding box center [652, 267] width 79 height 39
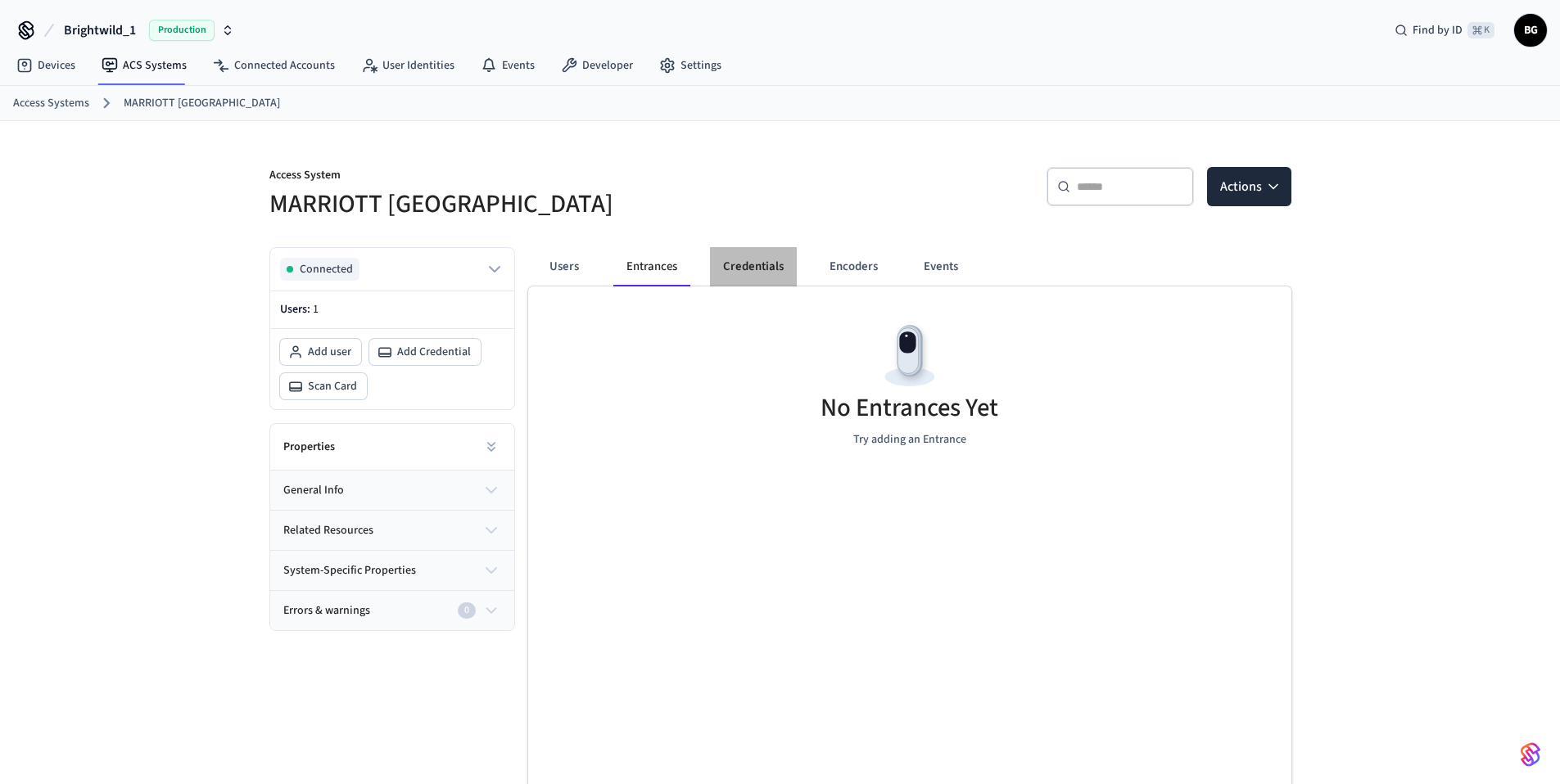
click at [751, 271] on button "Credentials" at bounding box center [752, 267] width 87 height 39
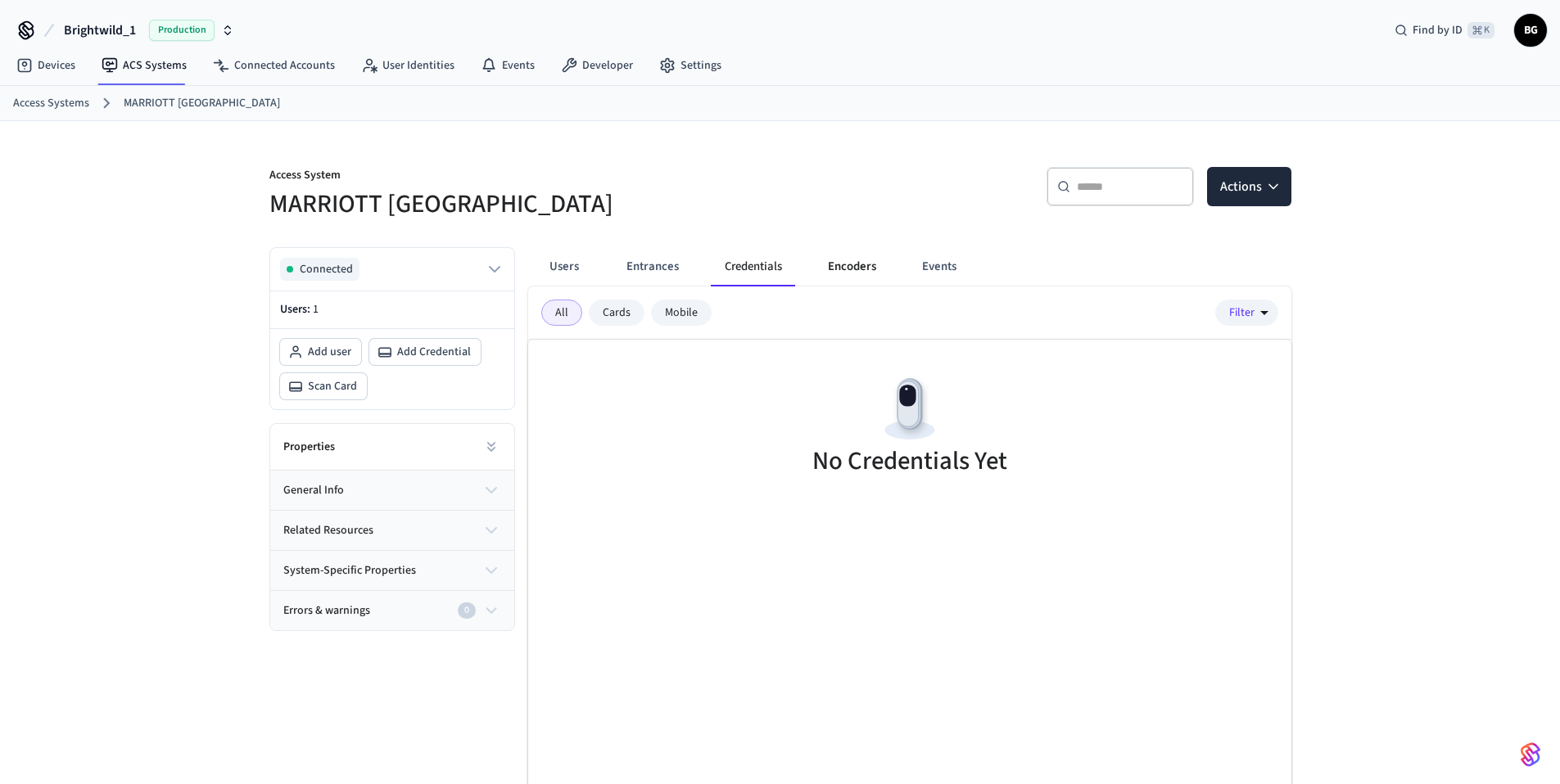
click at [855, 267] on button "Encoders" at bounding box center [852, 267] width 75 height 39
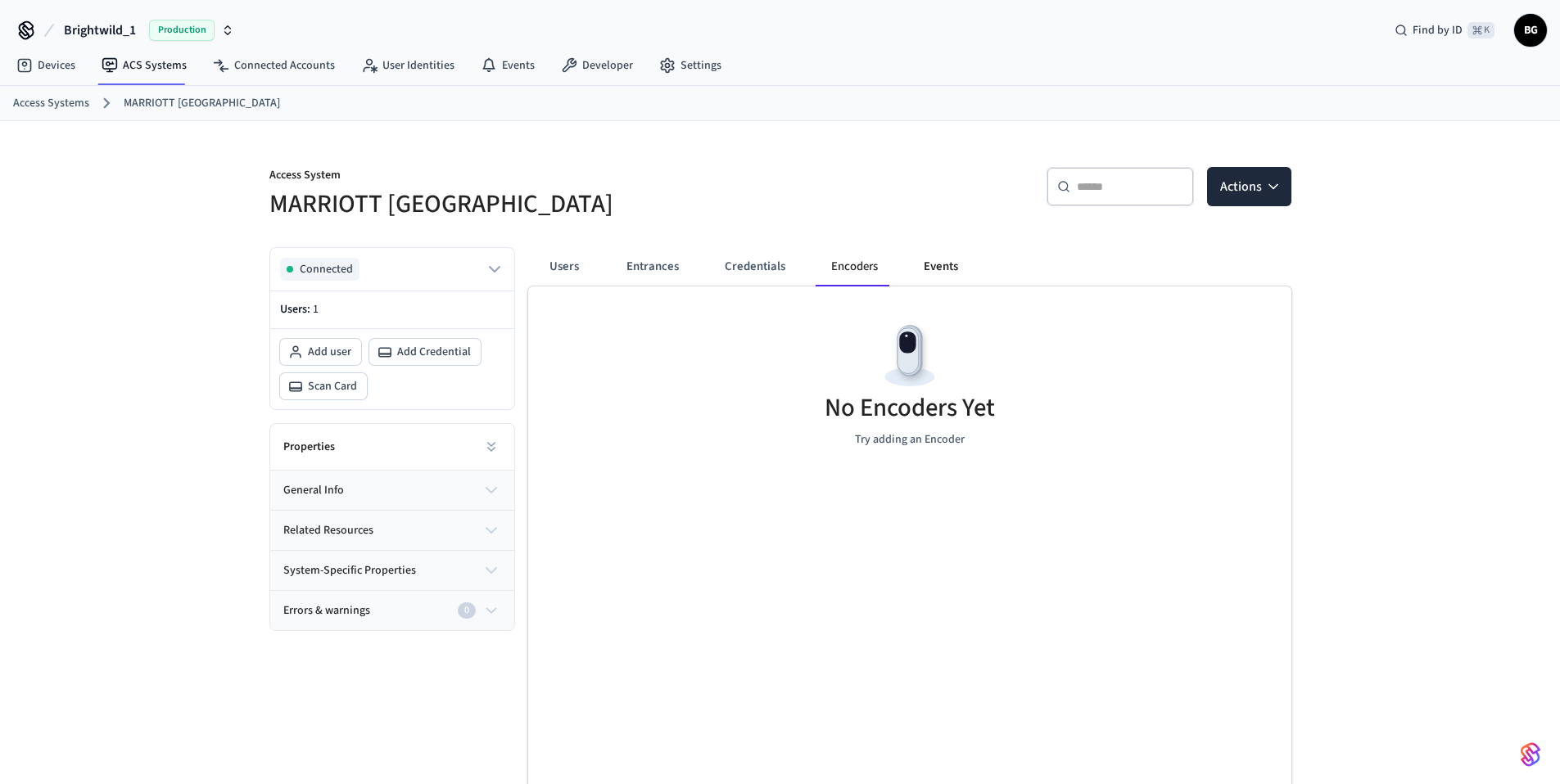
click at [936, 271] on button "Events" at bounding box center [940, 267] width 61 height 39
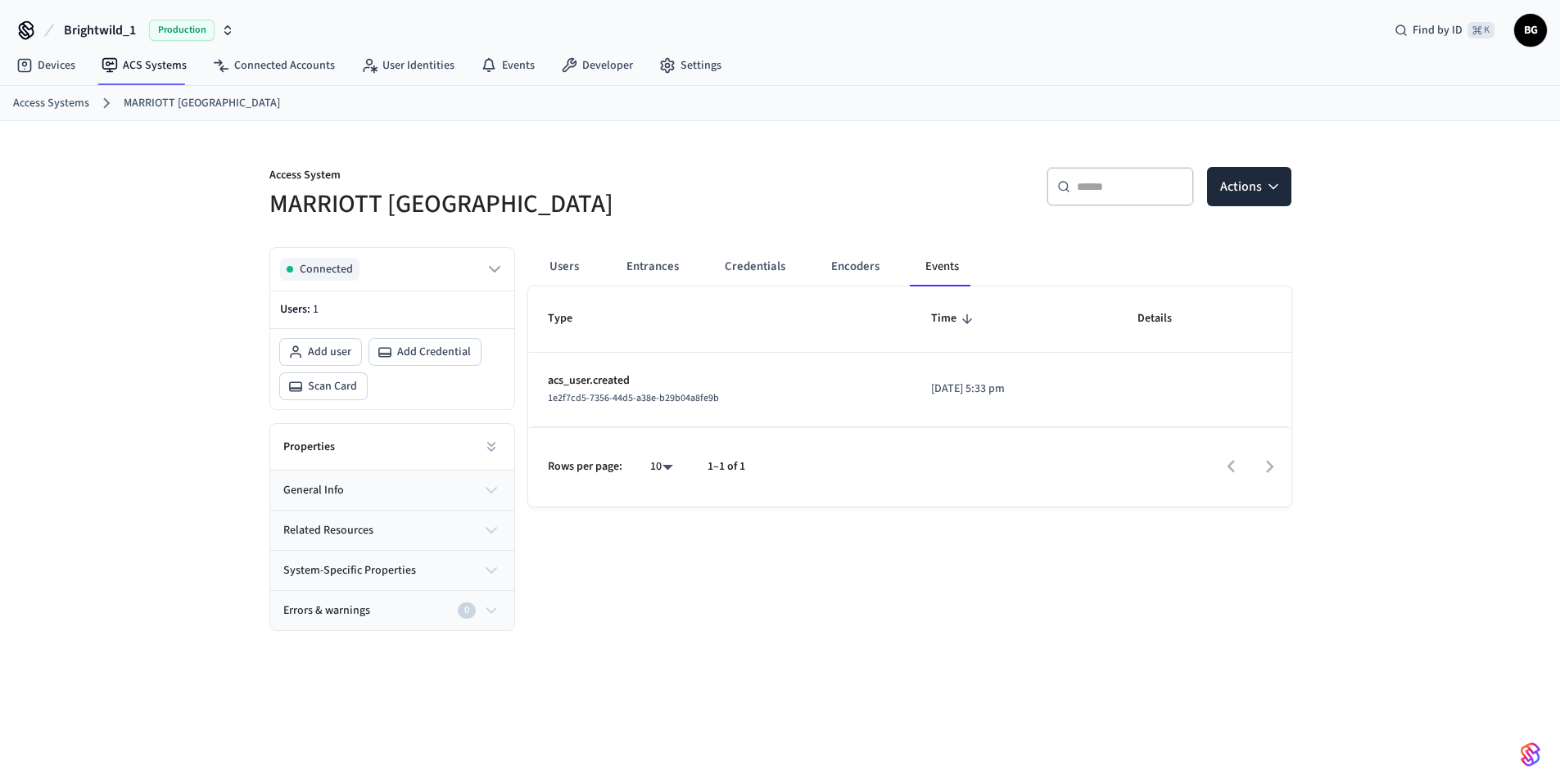
click at [856, 270] on button "Encoders" at bounding box center [855, 267] width 75 height 39
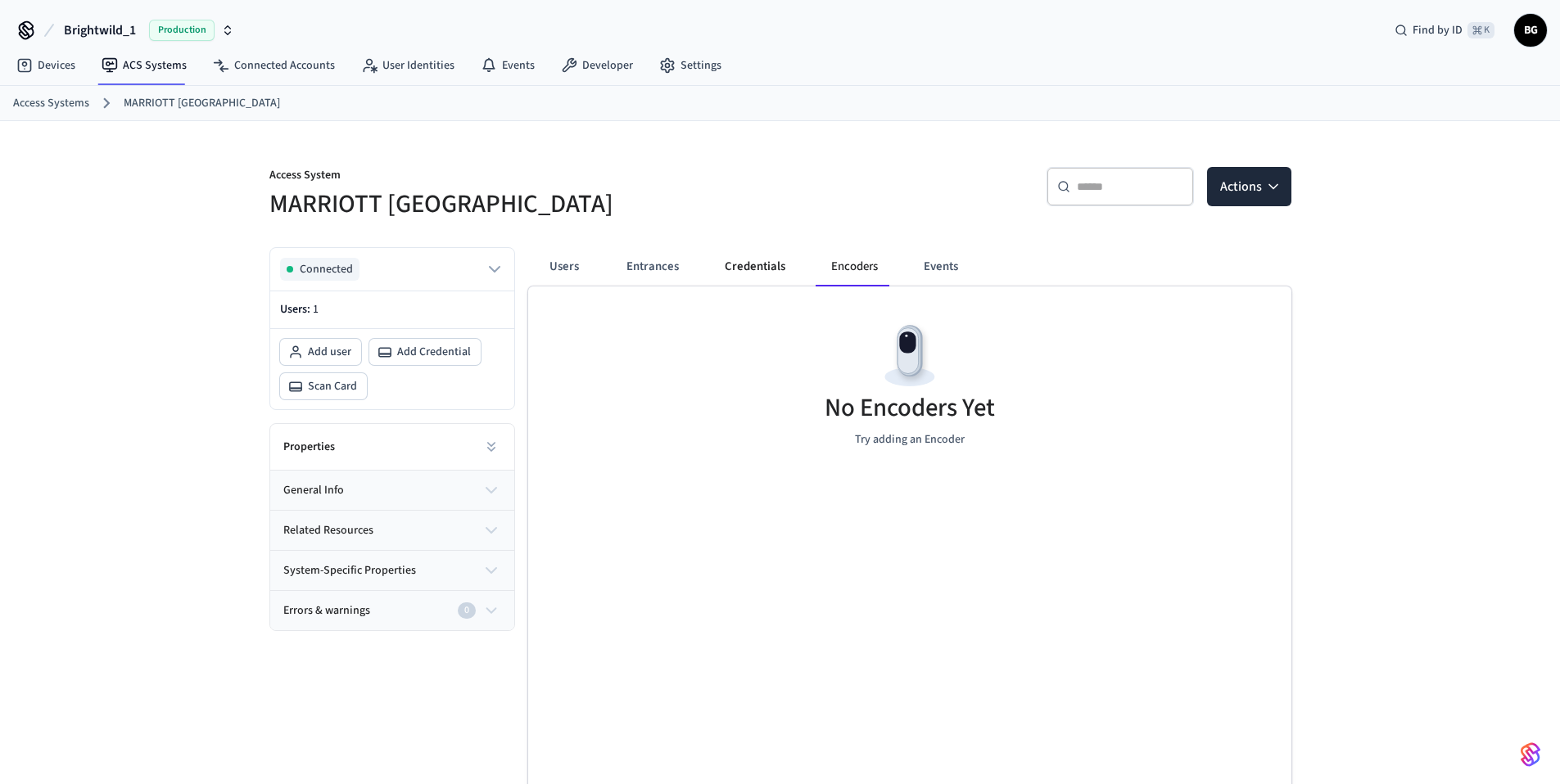
click at [723, 272] on button "Credentials" at bounding box center [754, 267] width 87 height 39
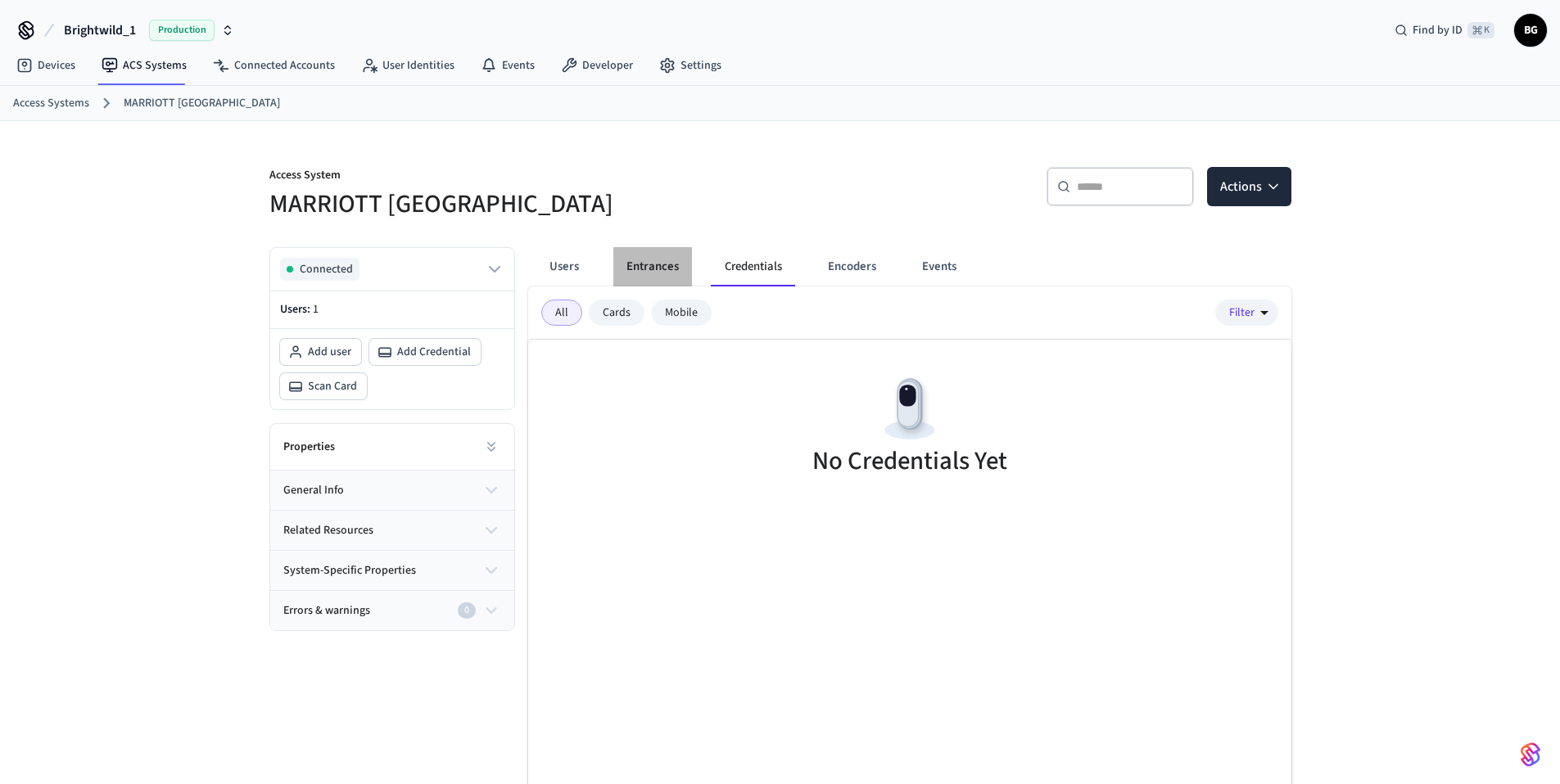
click at [633, 273] on button "Entrances" at bounding box center [652, 267] width 79 height 39
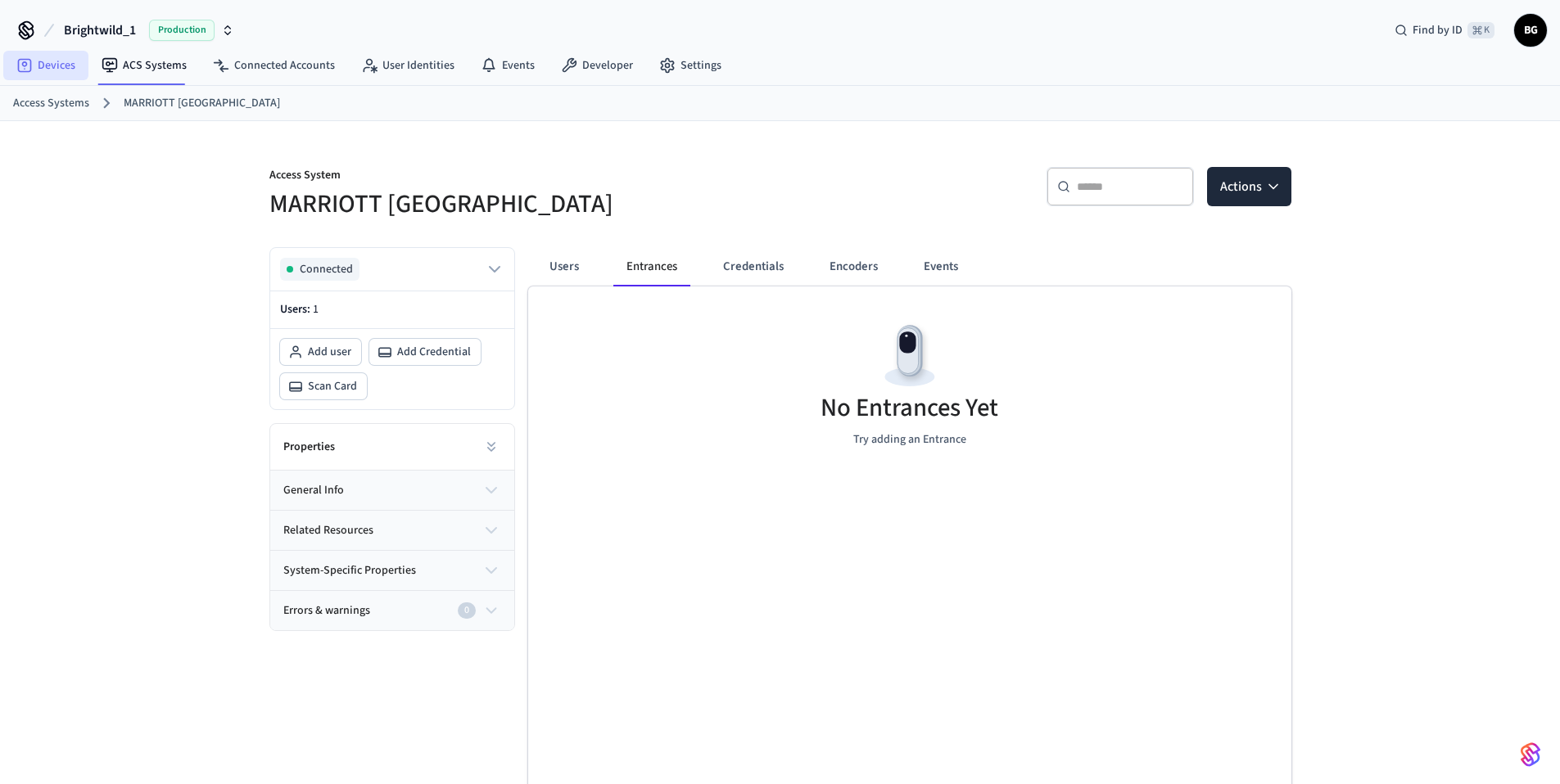
click at [49, 70] on link "Devices" at bounding box center [46, 65] width 85 height 30
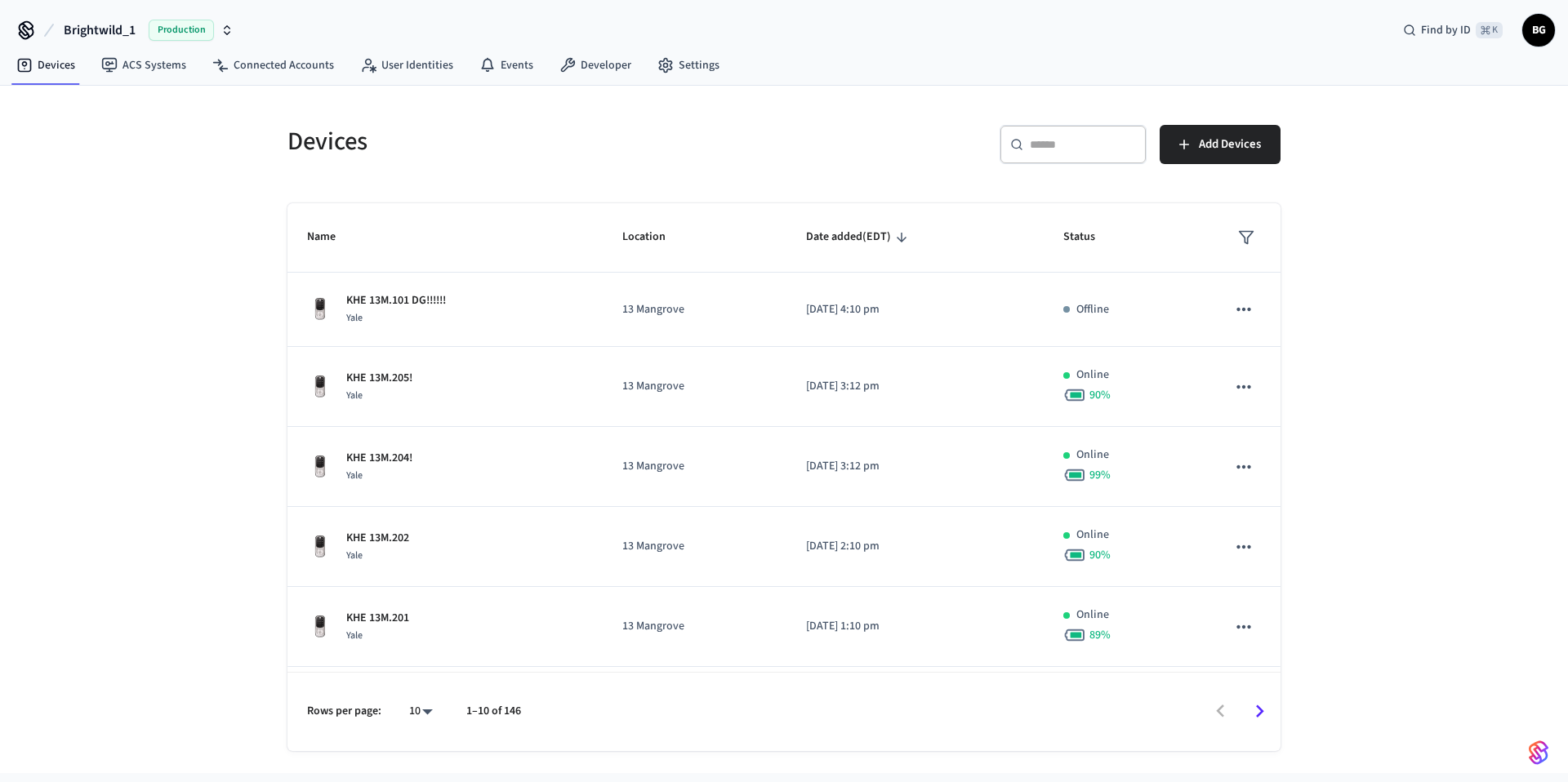
scroll to position [395, 0]
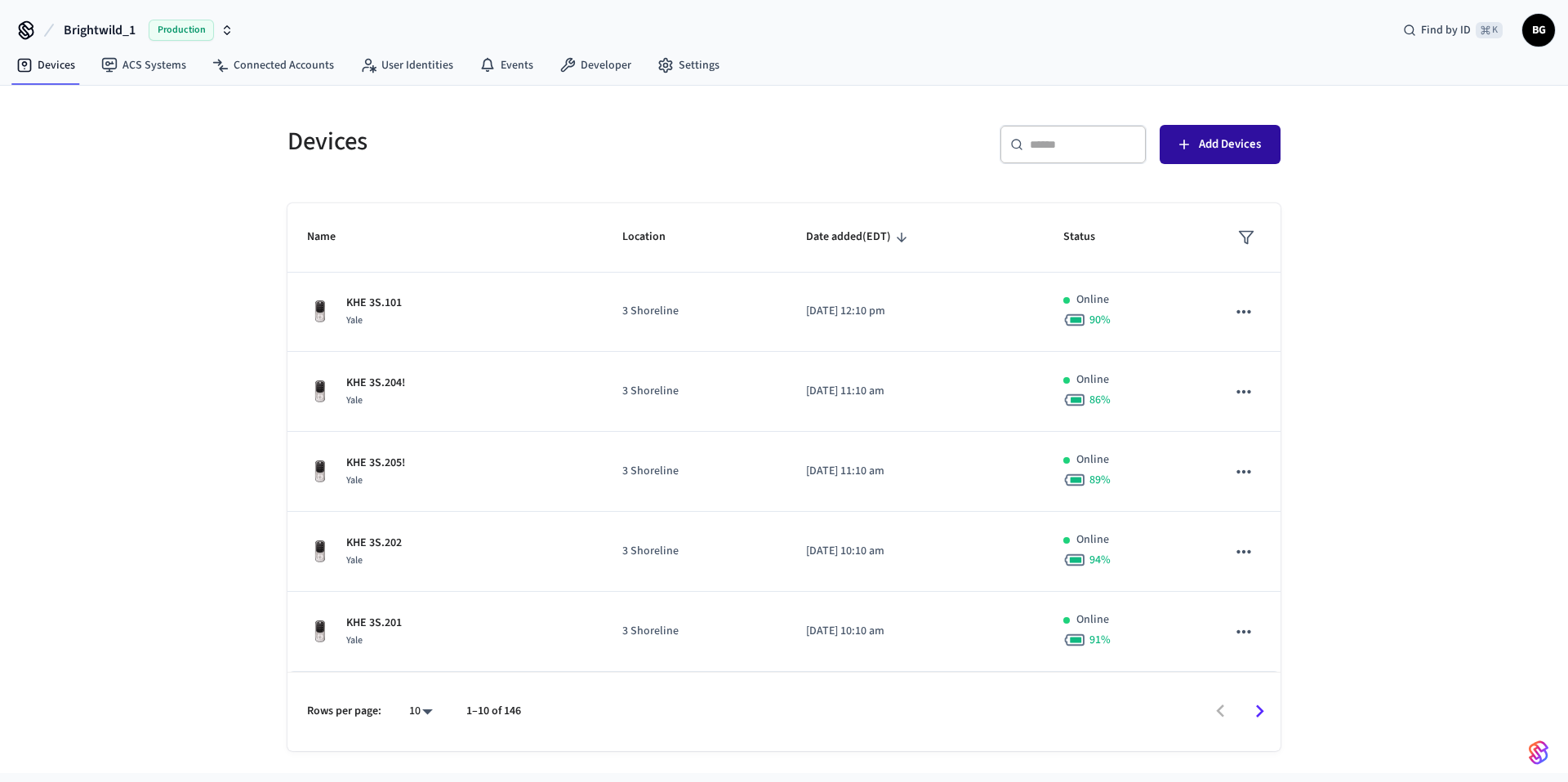
click at [1204, 156] on button "Add Devices" at bounding box center [1220, 144] width 121 height 39
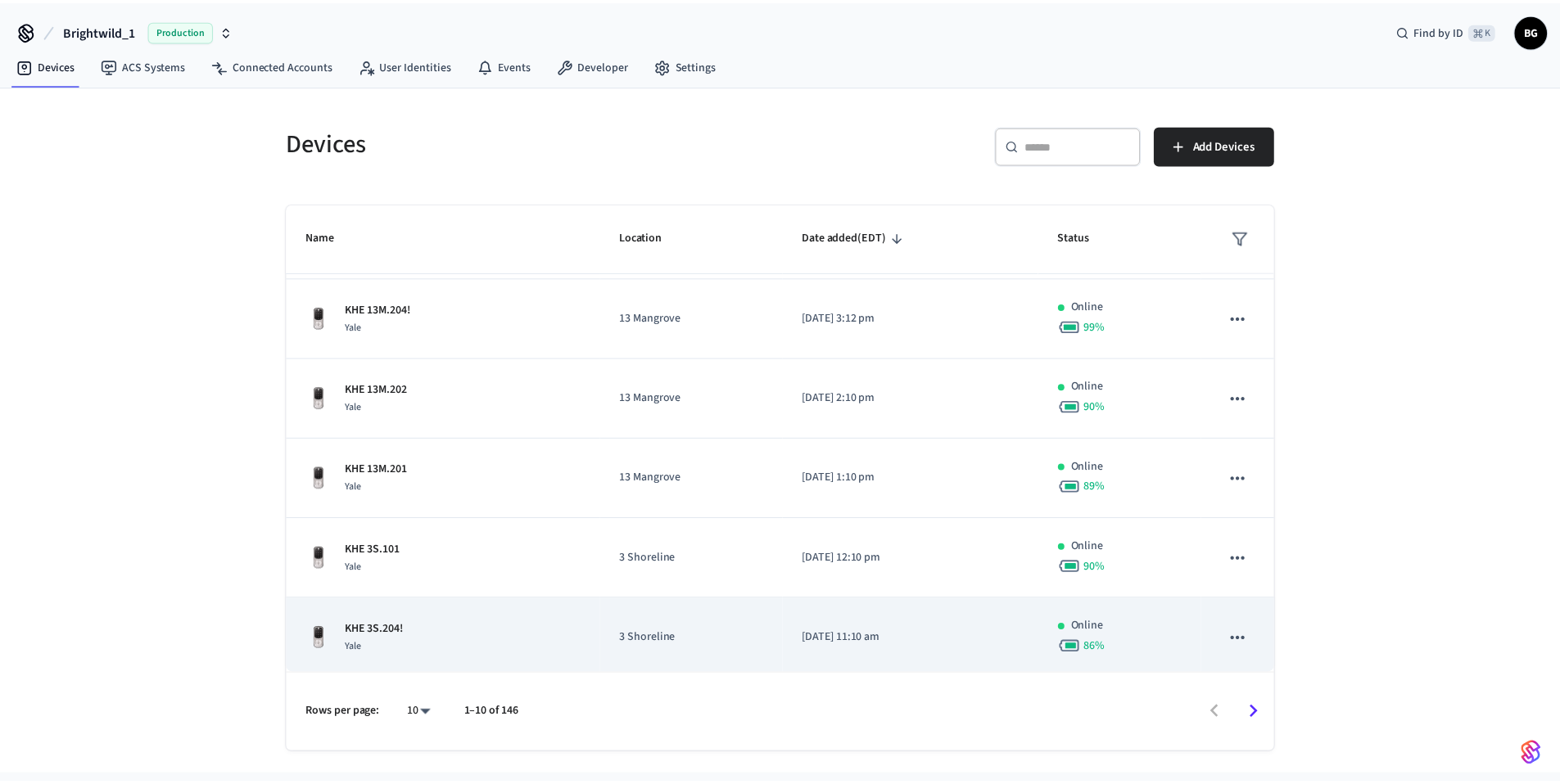
scroll to position [10, 0]
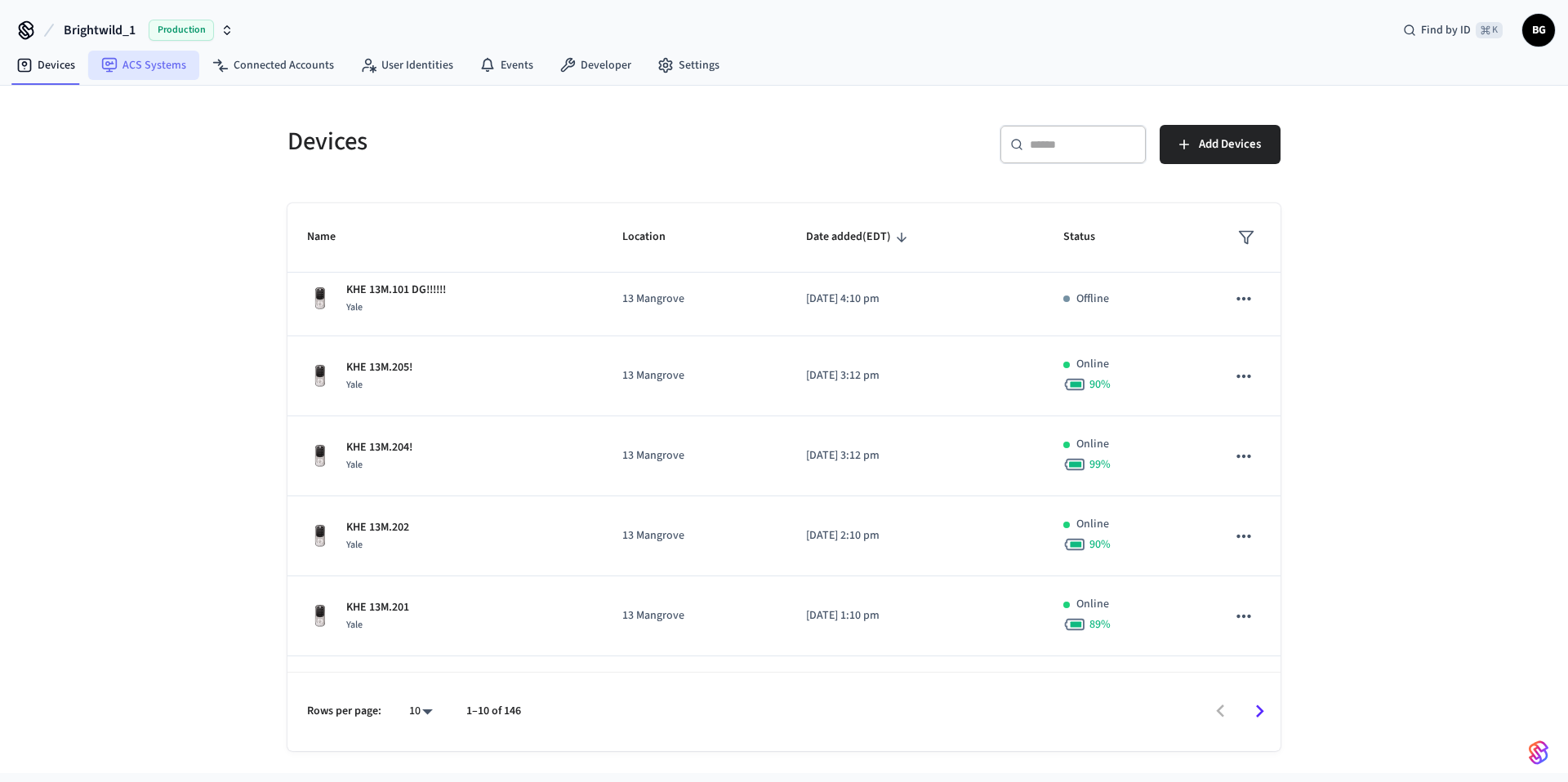
click at [158, 61] on link "ACS Systems" at bounding box center [144, 65] width 111 height 30
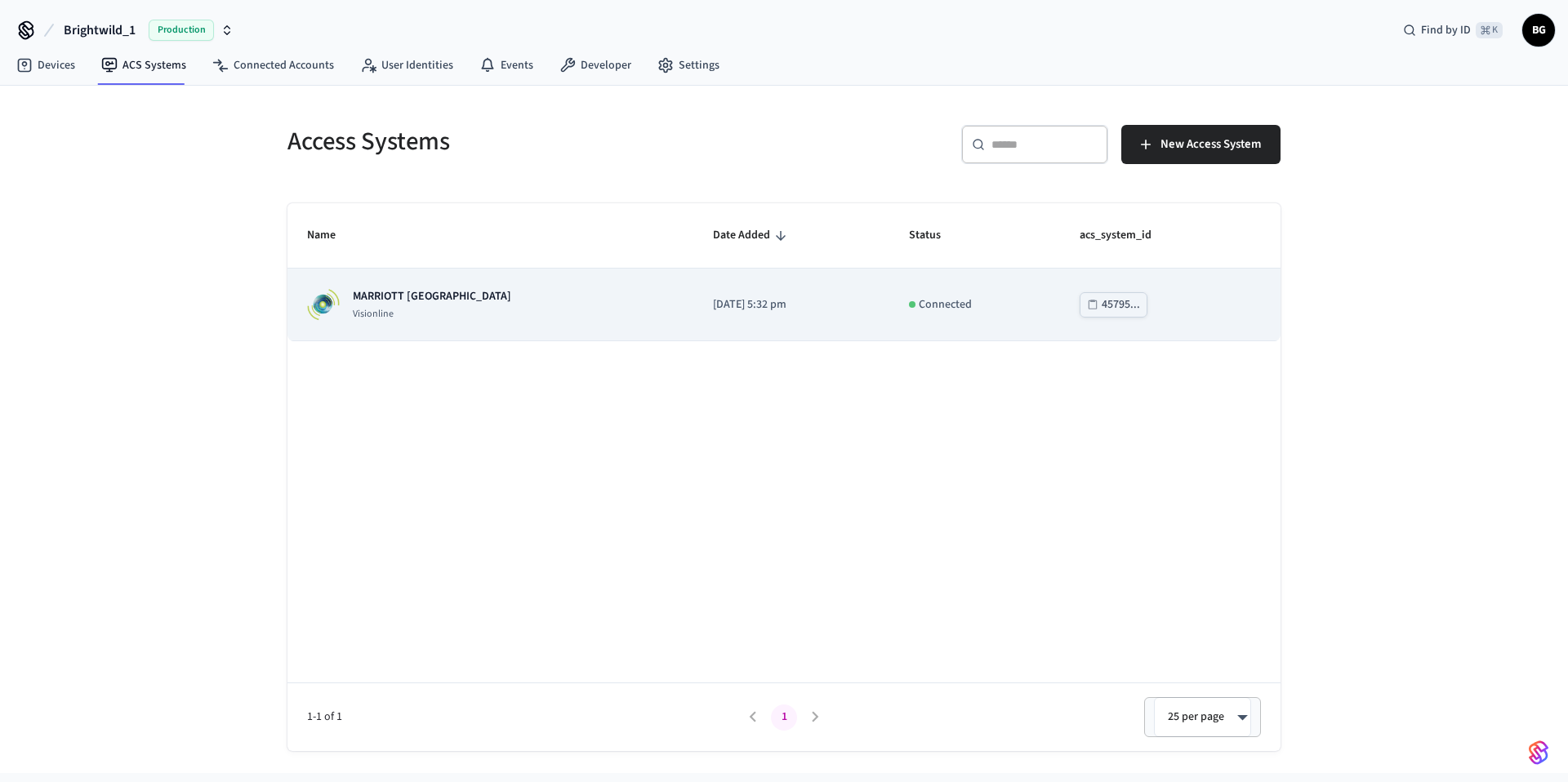
click at [398, 312] on p "Visionline" at bounding box center [432, 314] width 158 height 13
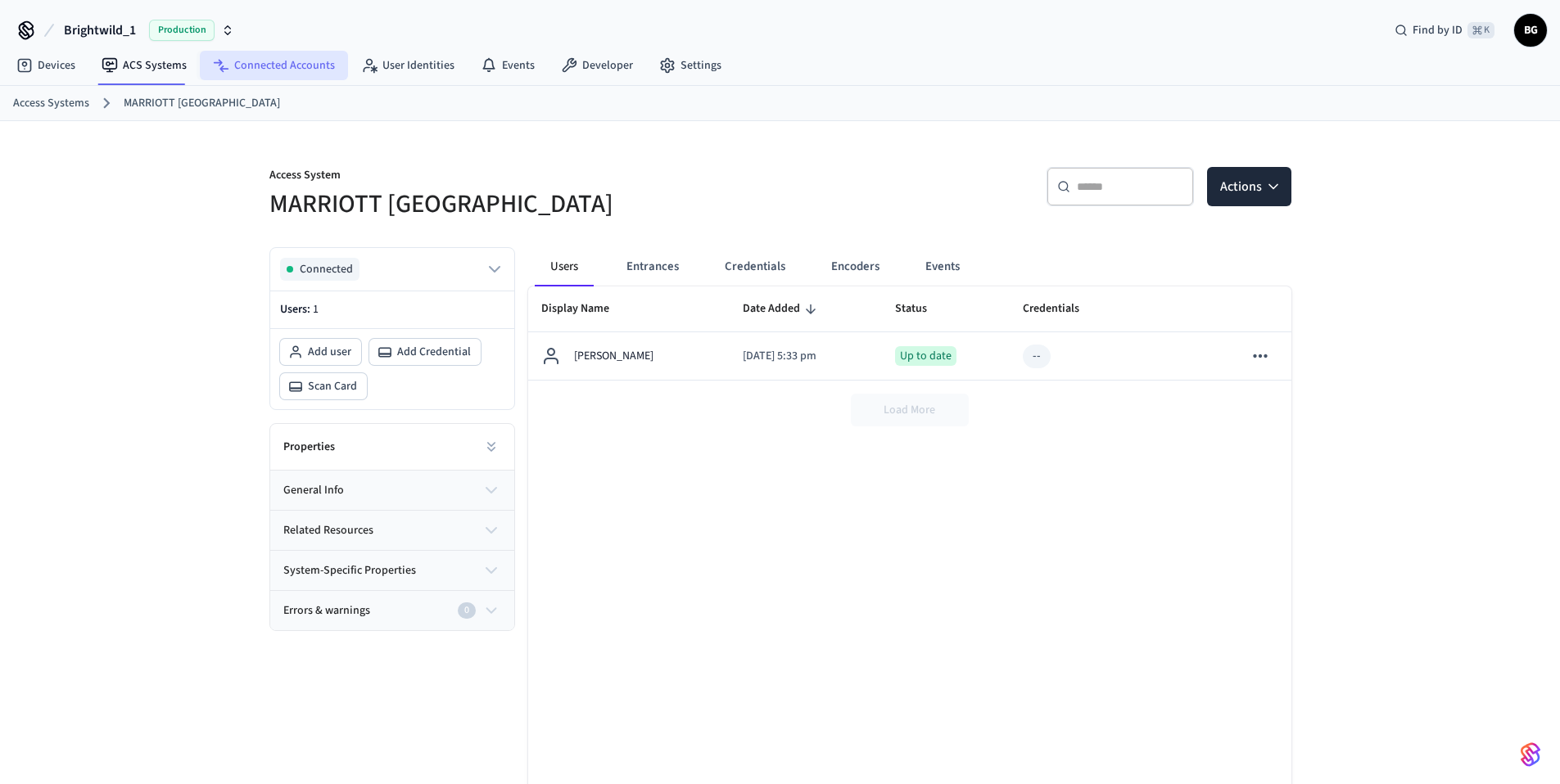
click at [259, 68] on link "Connected Accounts" at bounding box center [274, 65] width 149 height 30
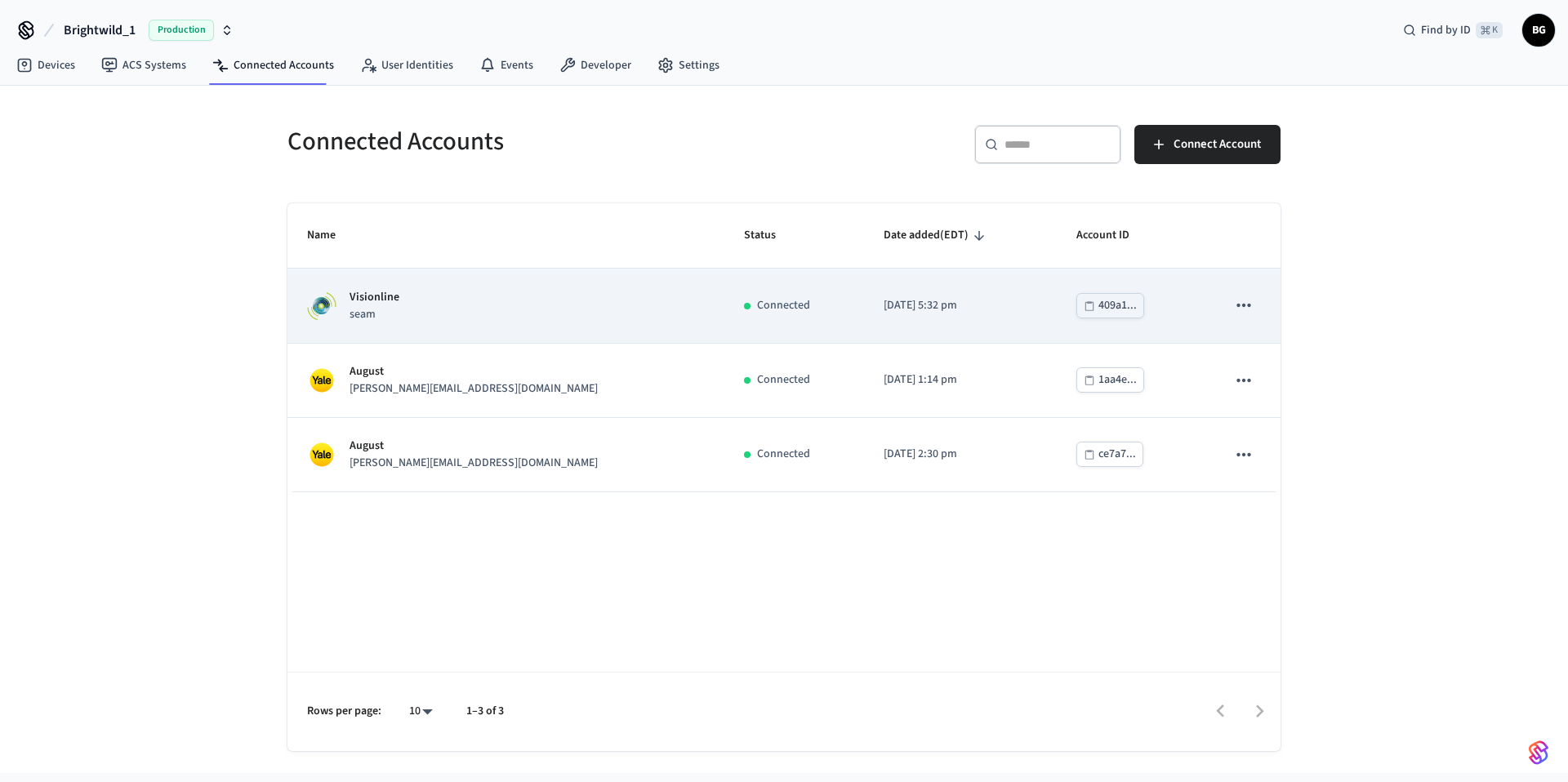
click at [530, 304] on div "Visionline seam" at bounding box center [505, 306] width 398 height 34
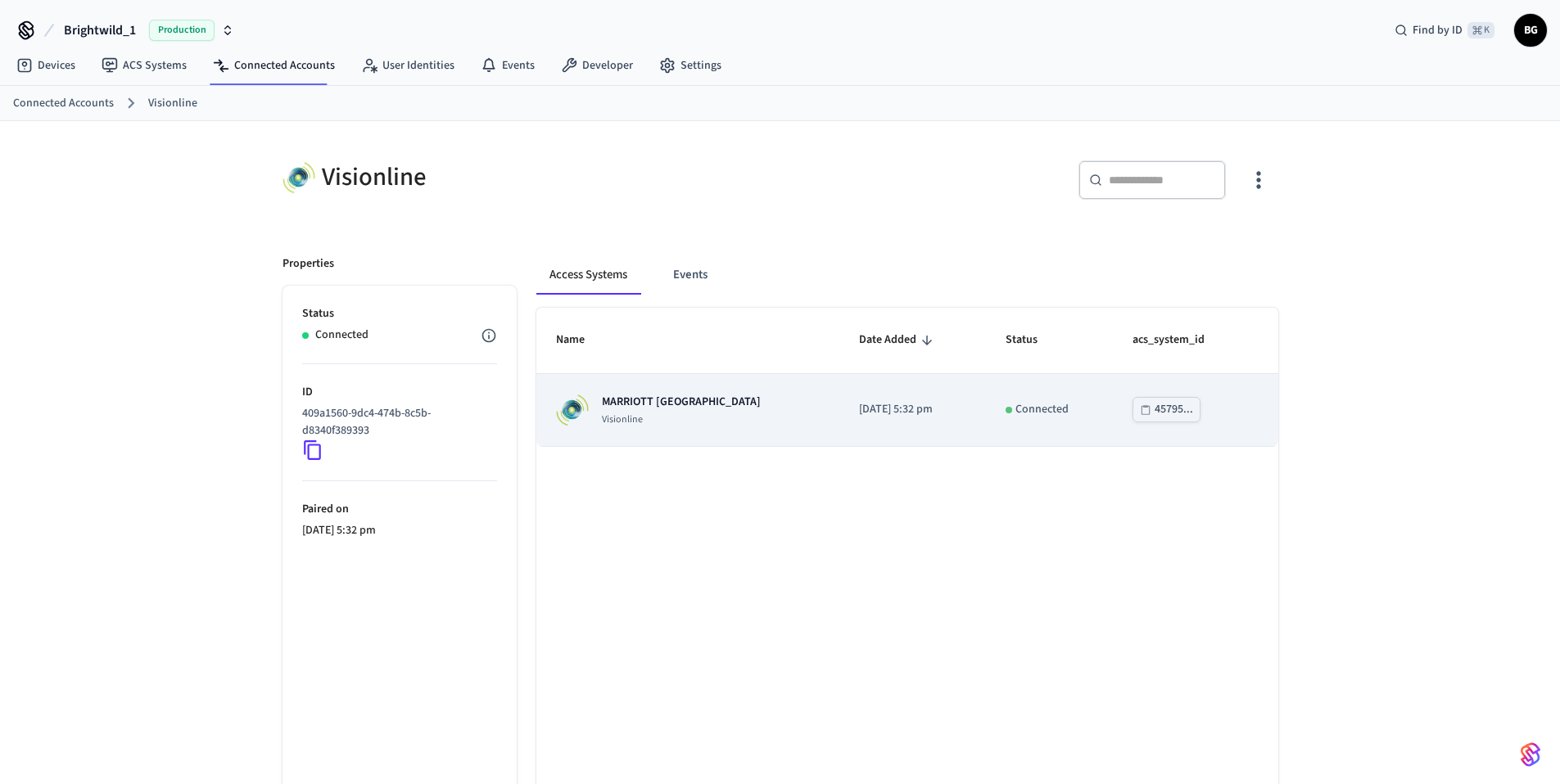
click at [712, 400] on div "MARRIOTT KEY WEST Visionline" at bounding box center [688, 409] width 264 height 33
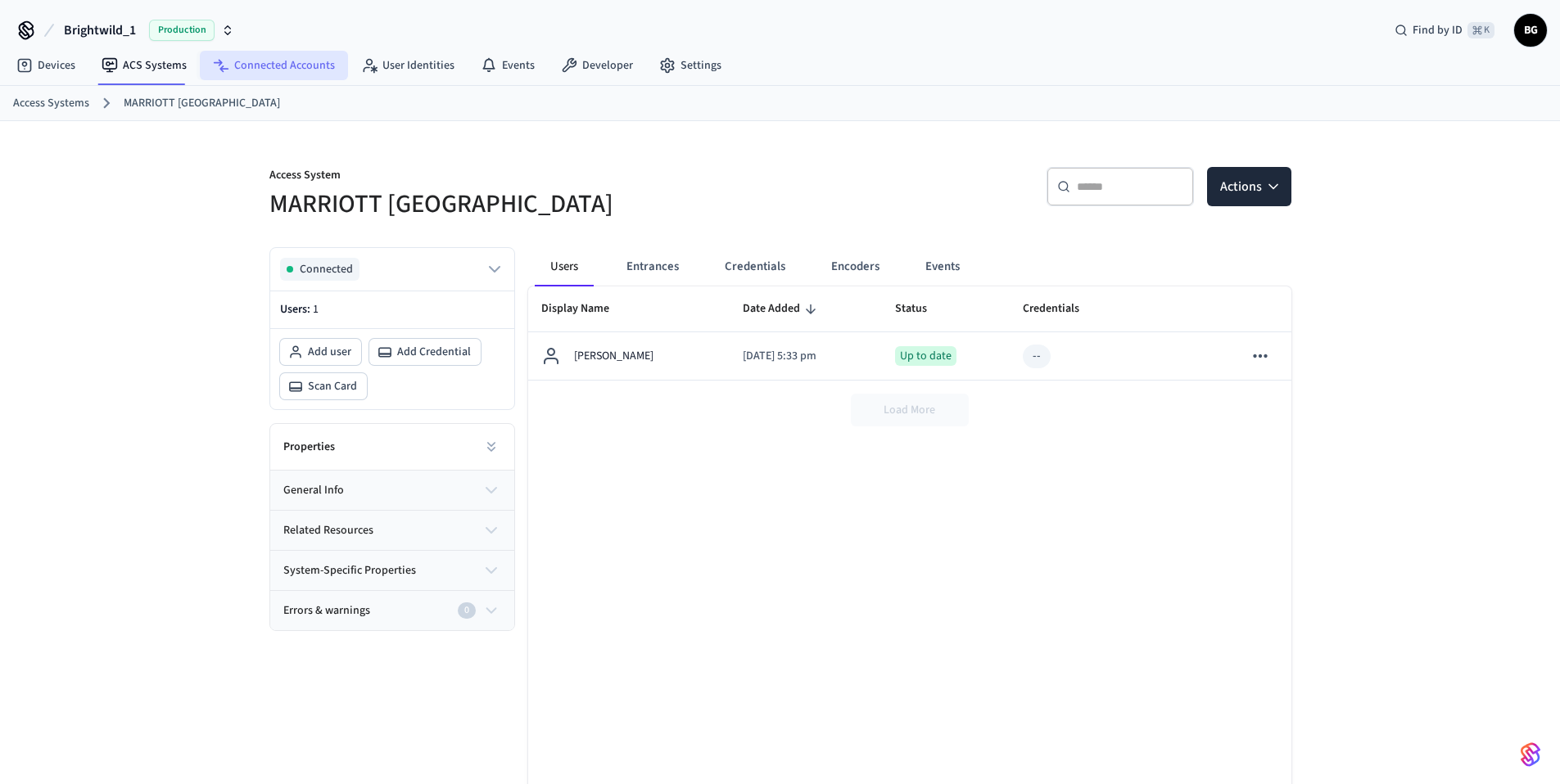
click at [270, 62] on link "Connected Accounts" at bounding box center [274, 65] width 149 height 30
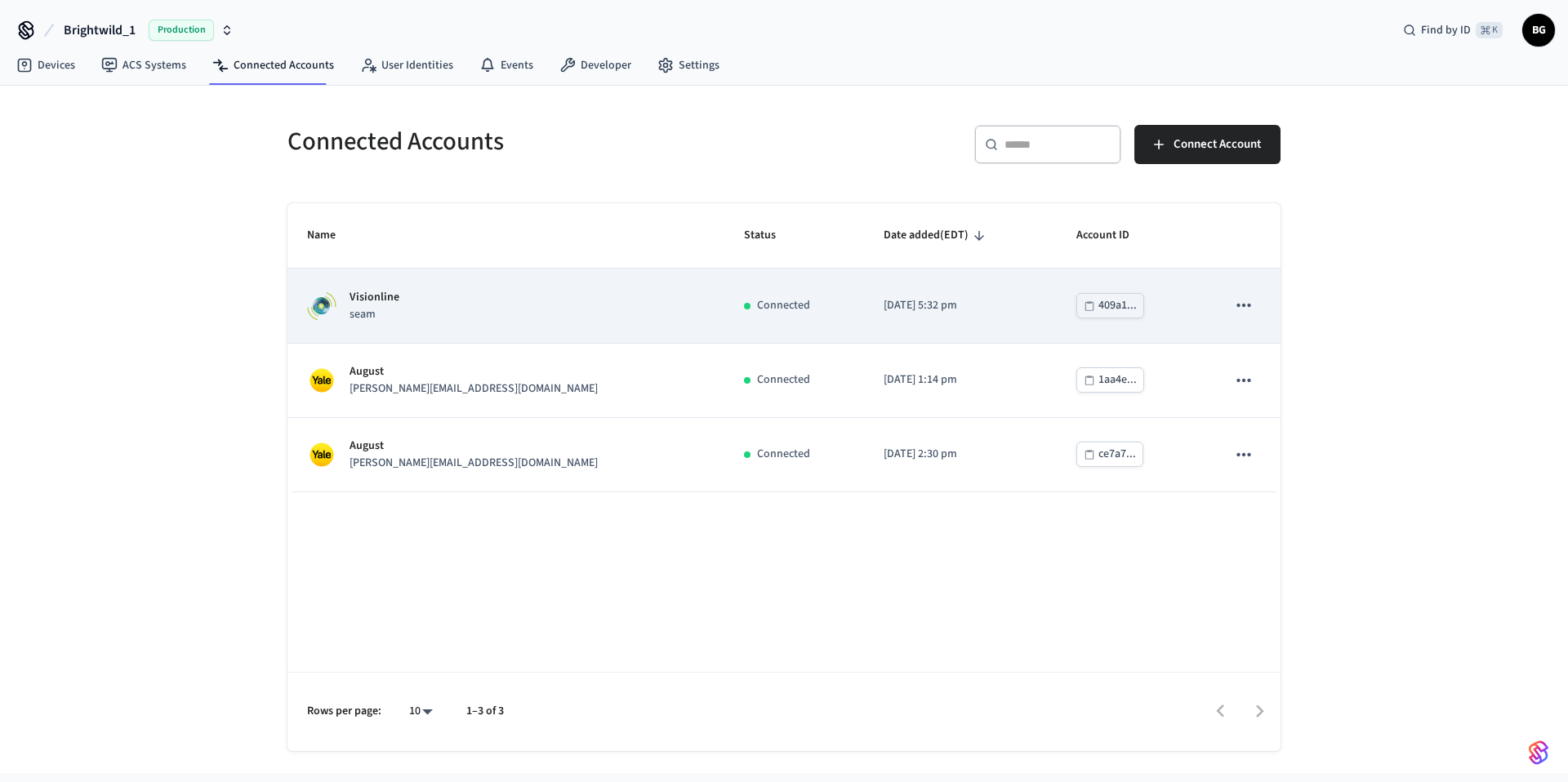
click at [524, 338] on td "Visionline seam" at bounding box center [505, 306] width 437 height 75
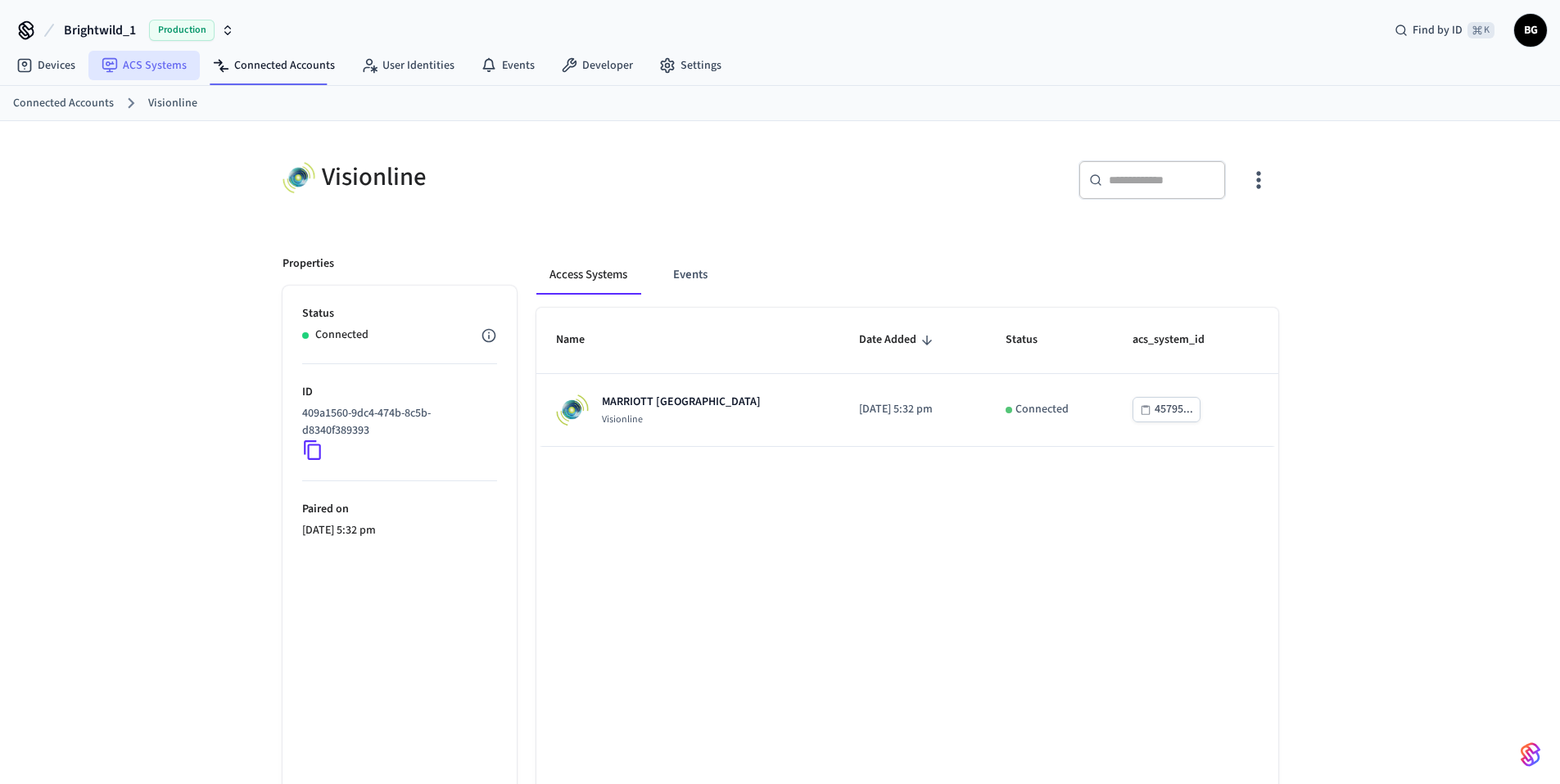
click at [174, 69] on link "ACS Systems" at bounding box center [144, 65] width 111 height 30
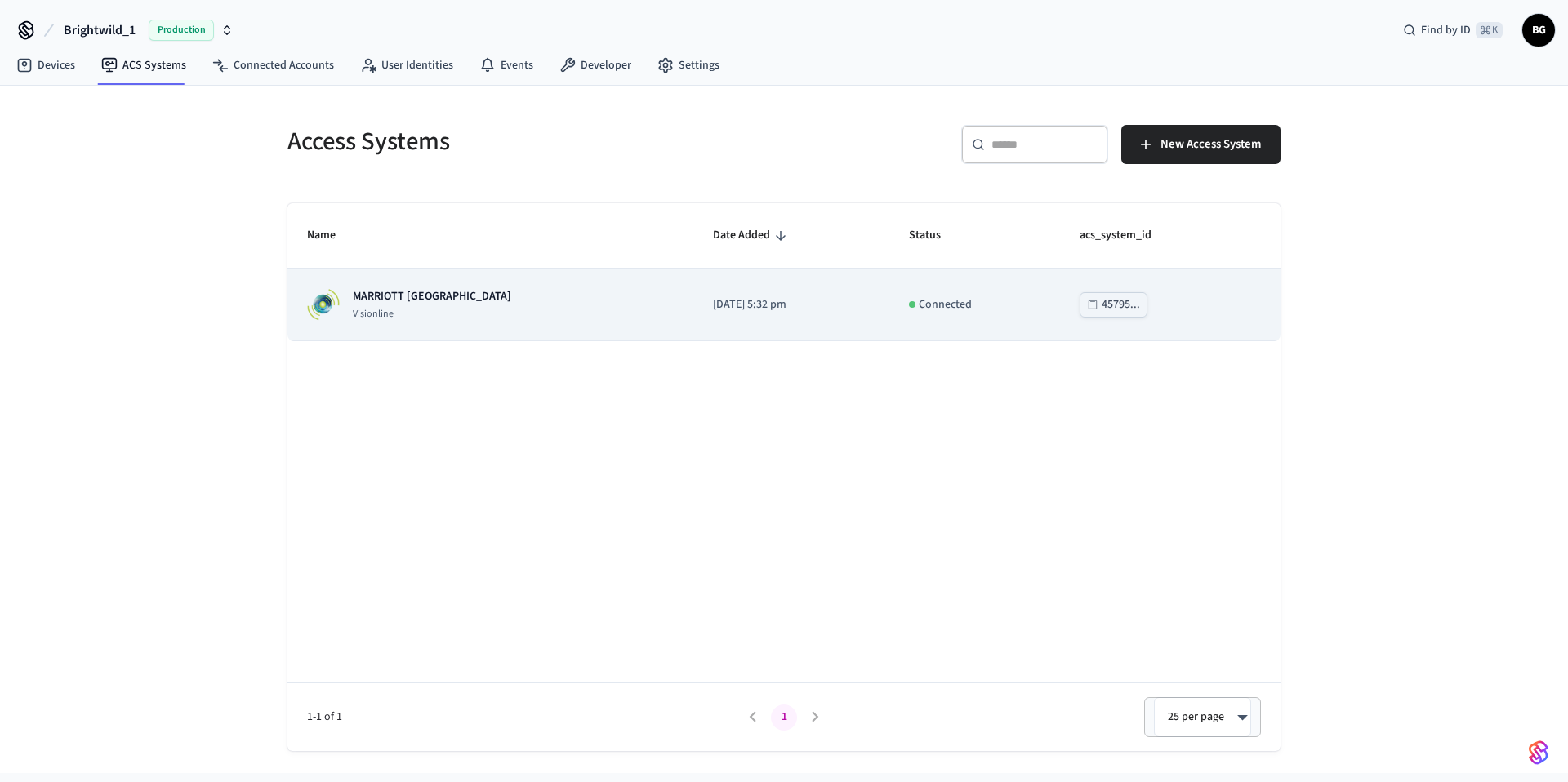
click at [736, 322] on td "2025/09/18 at 5:32 pm" at bounding box center [791, 305] width 196 height 73
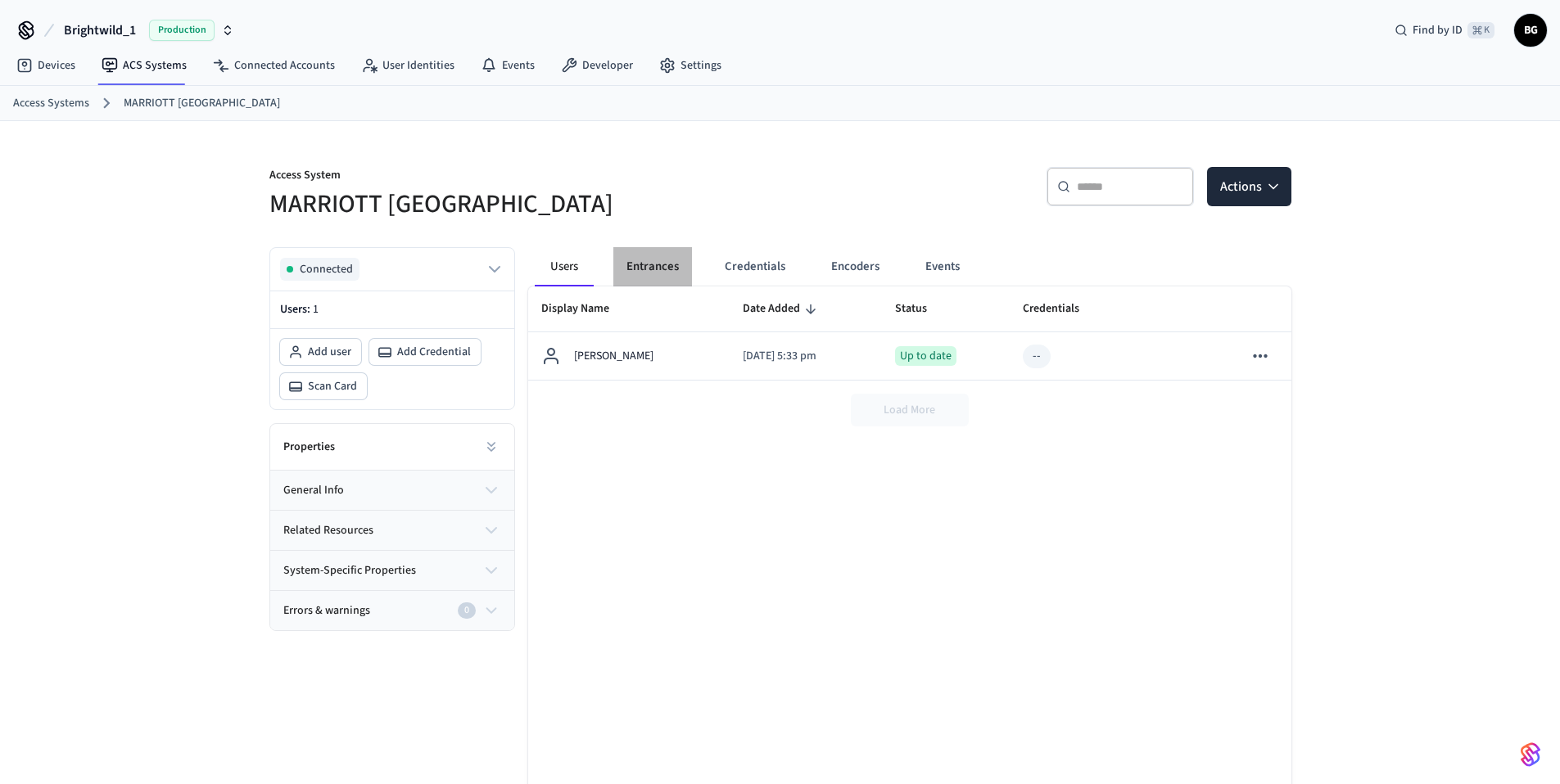
click at [643, 266] on button "Entrances" at bounding box center [652, 267] width 79 height 39
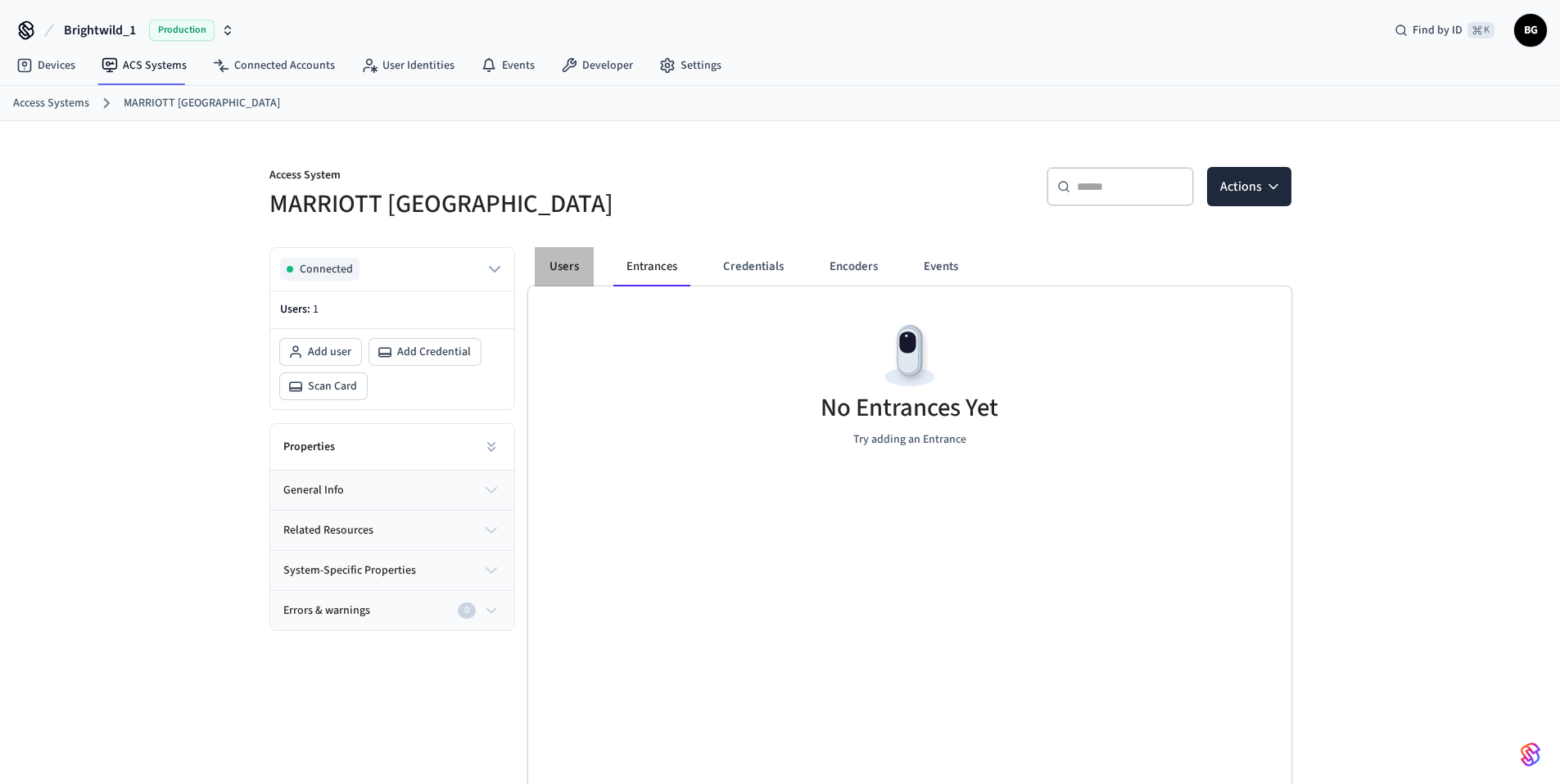
click at [548, 277] on button "Users" at bounding box center [564, 267] width 59 height 39
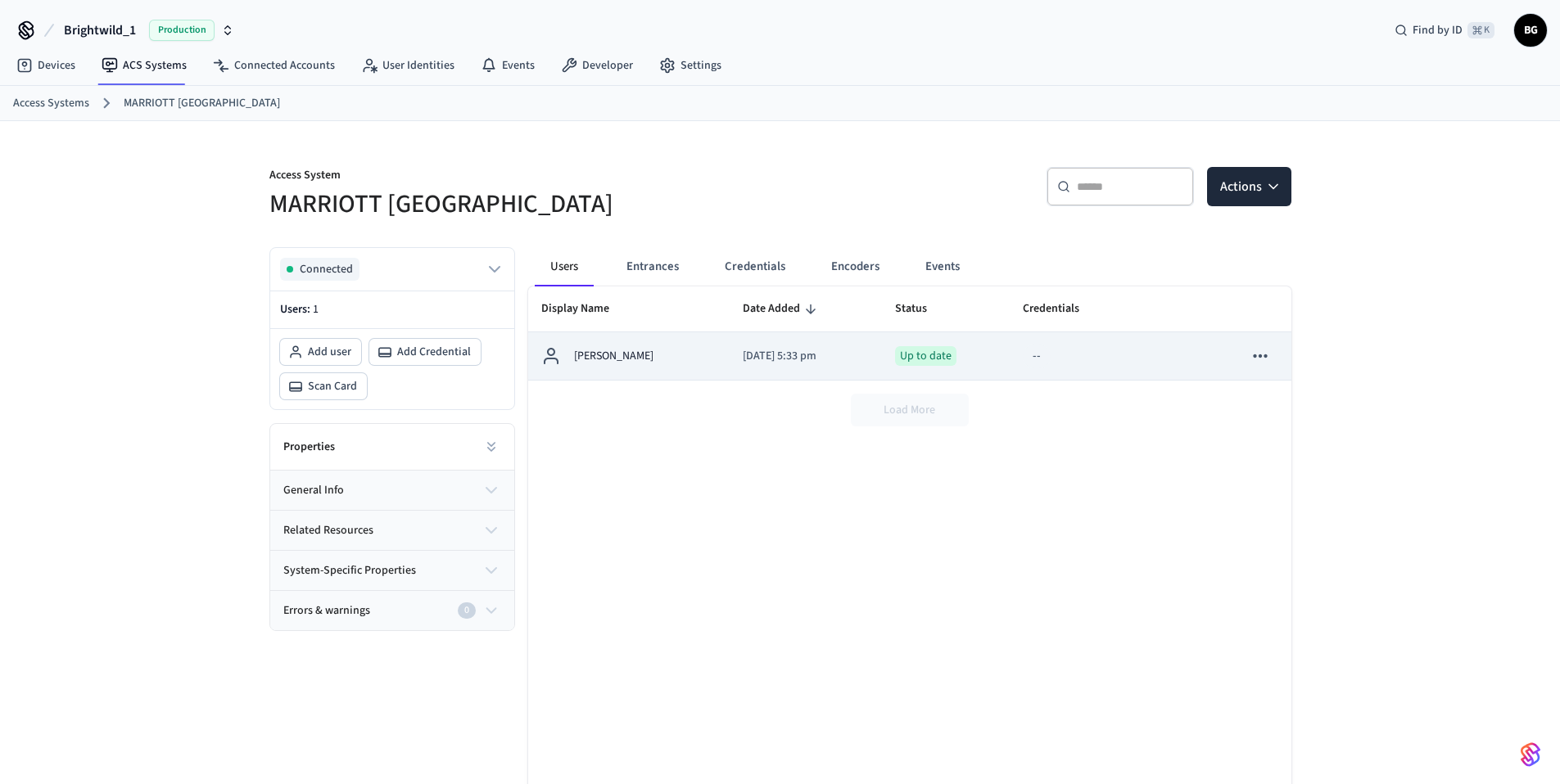
click at [1256, 360] on icon "sticky table" at bounding box center [1260, 356] width 21 height 21
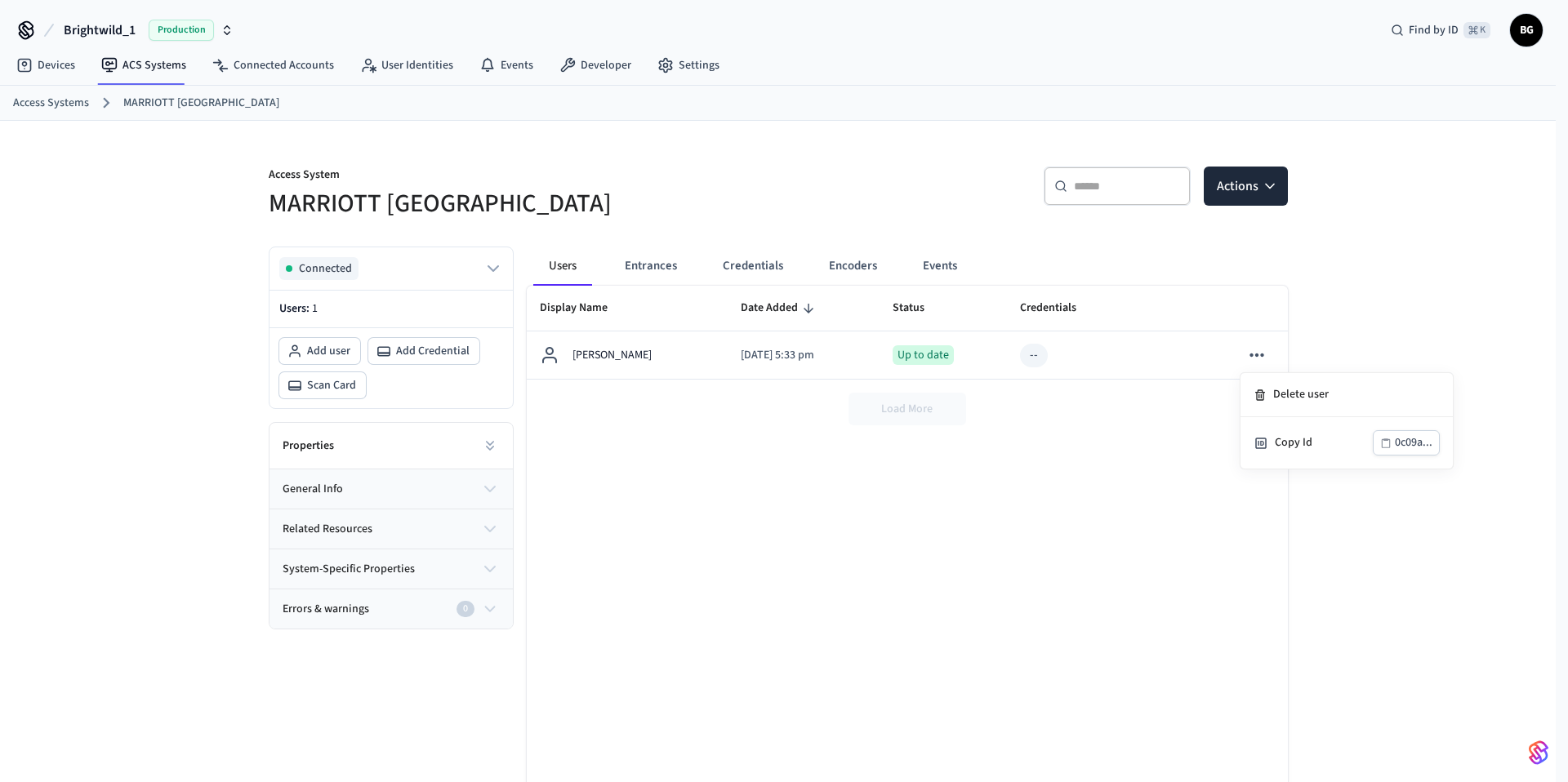
click at [1115, 490] on div at bounding box center [784, 391] width 1568 height 782
click at [1236, 185] on button "Actions" at bounding box center [1245, 186] width 84 height 39
click at [438, 568] on button "system-specific properties" at bounding box center [391, 569] width 243 height 39
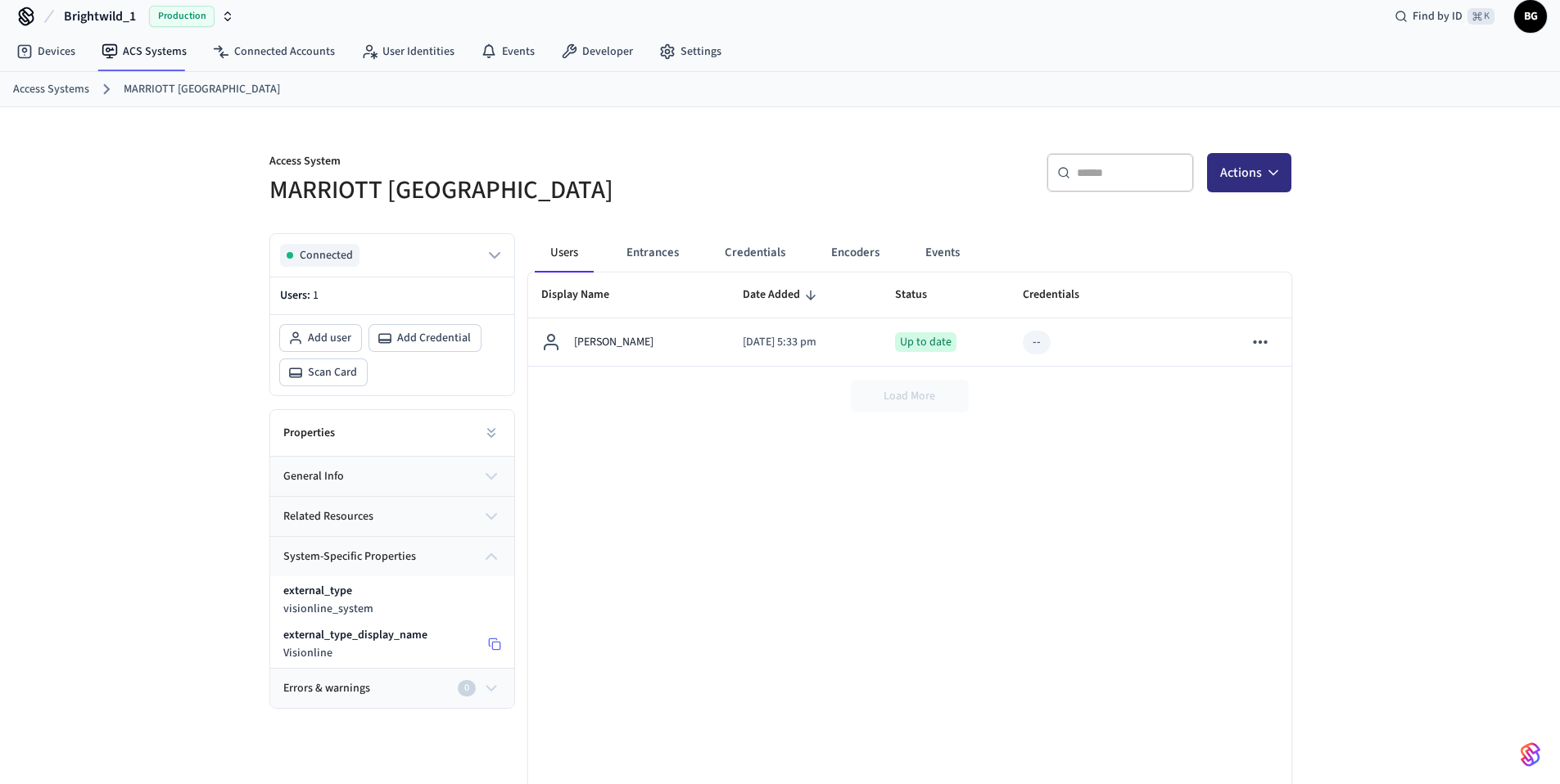
scroll to position [47, 0]
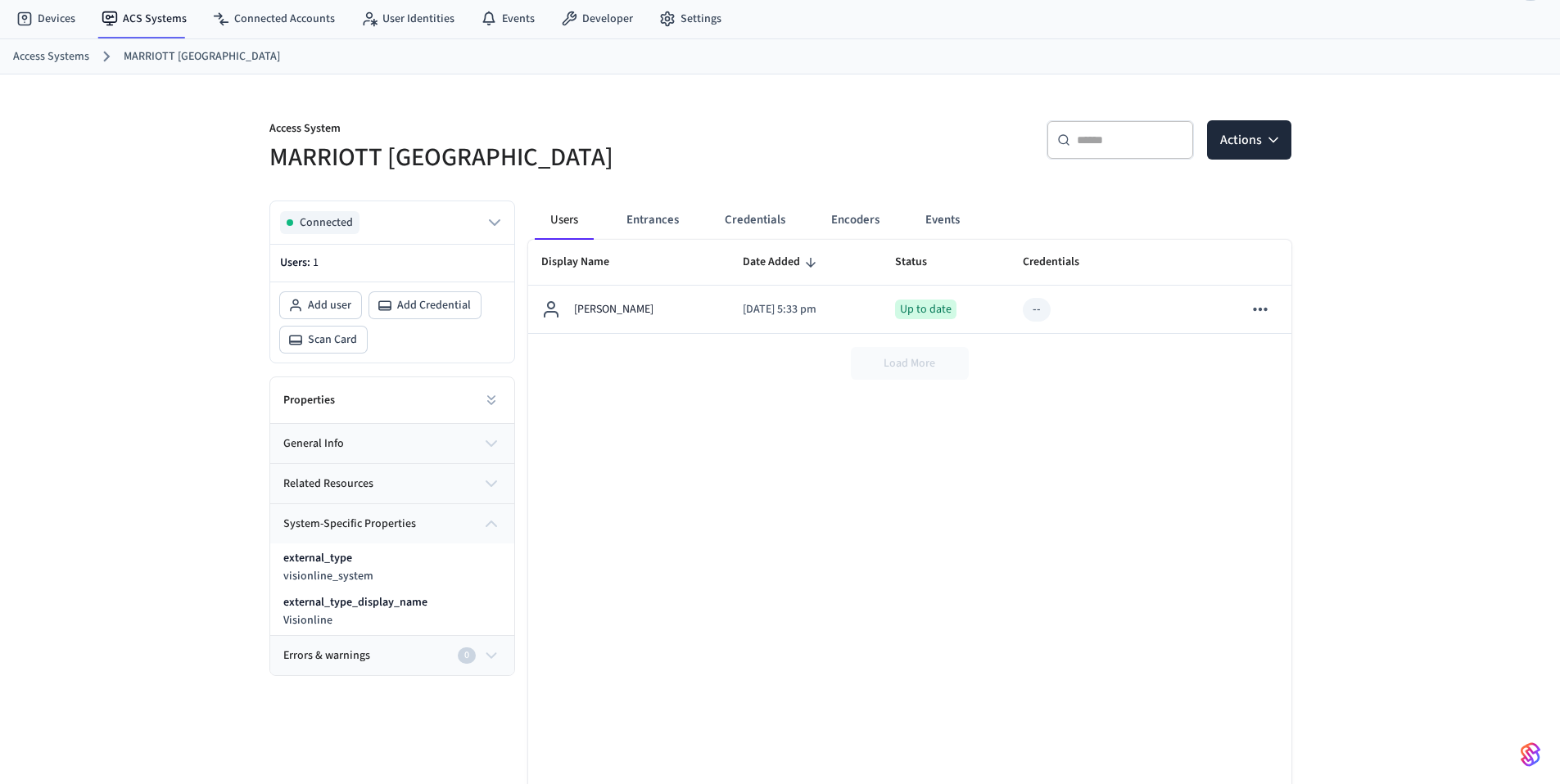
click at [475, 428] on button "general info" at bounding box center [392, 444] width 244 height 39
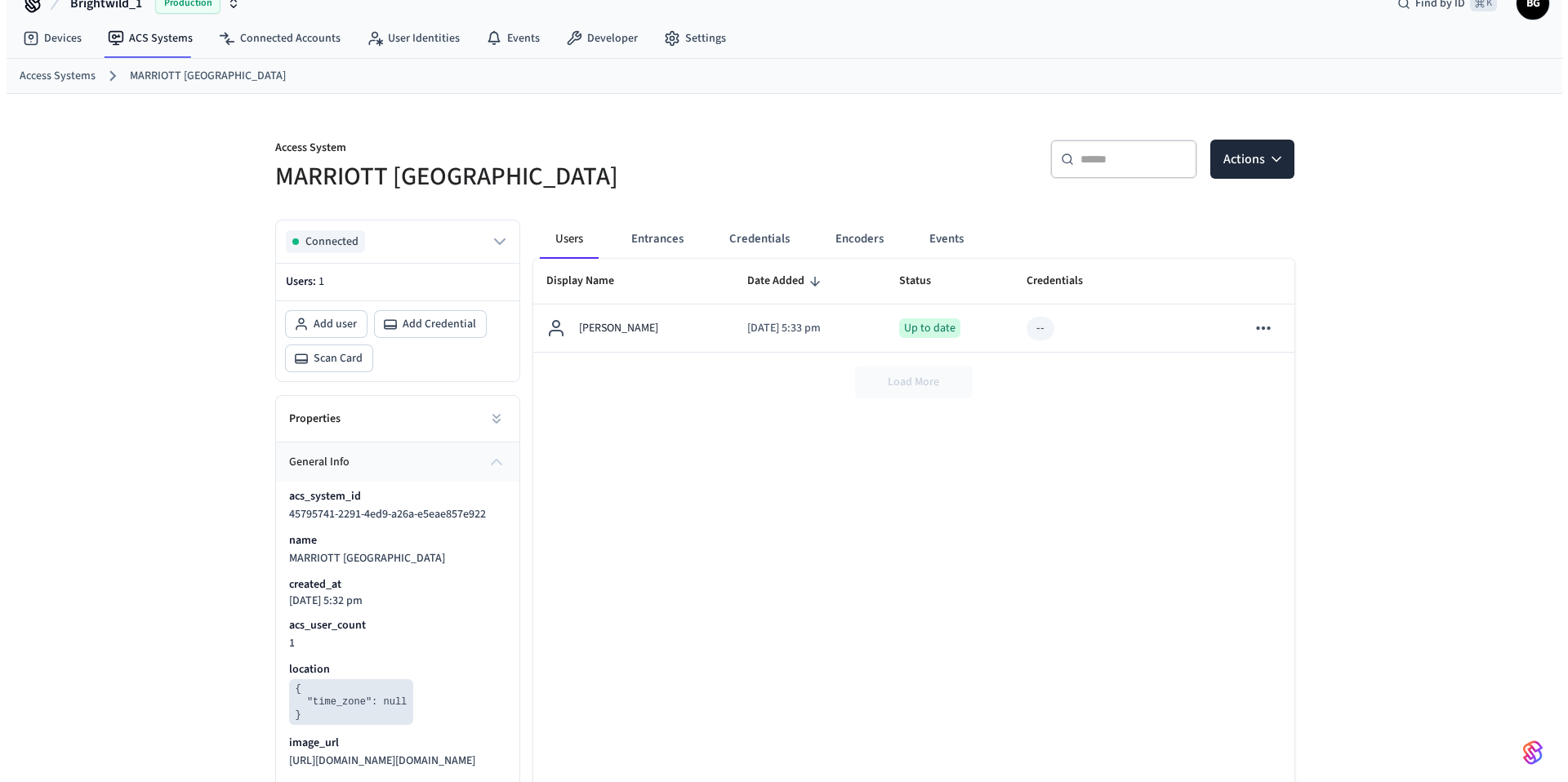
scroll to position [0, 0]
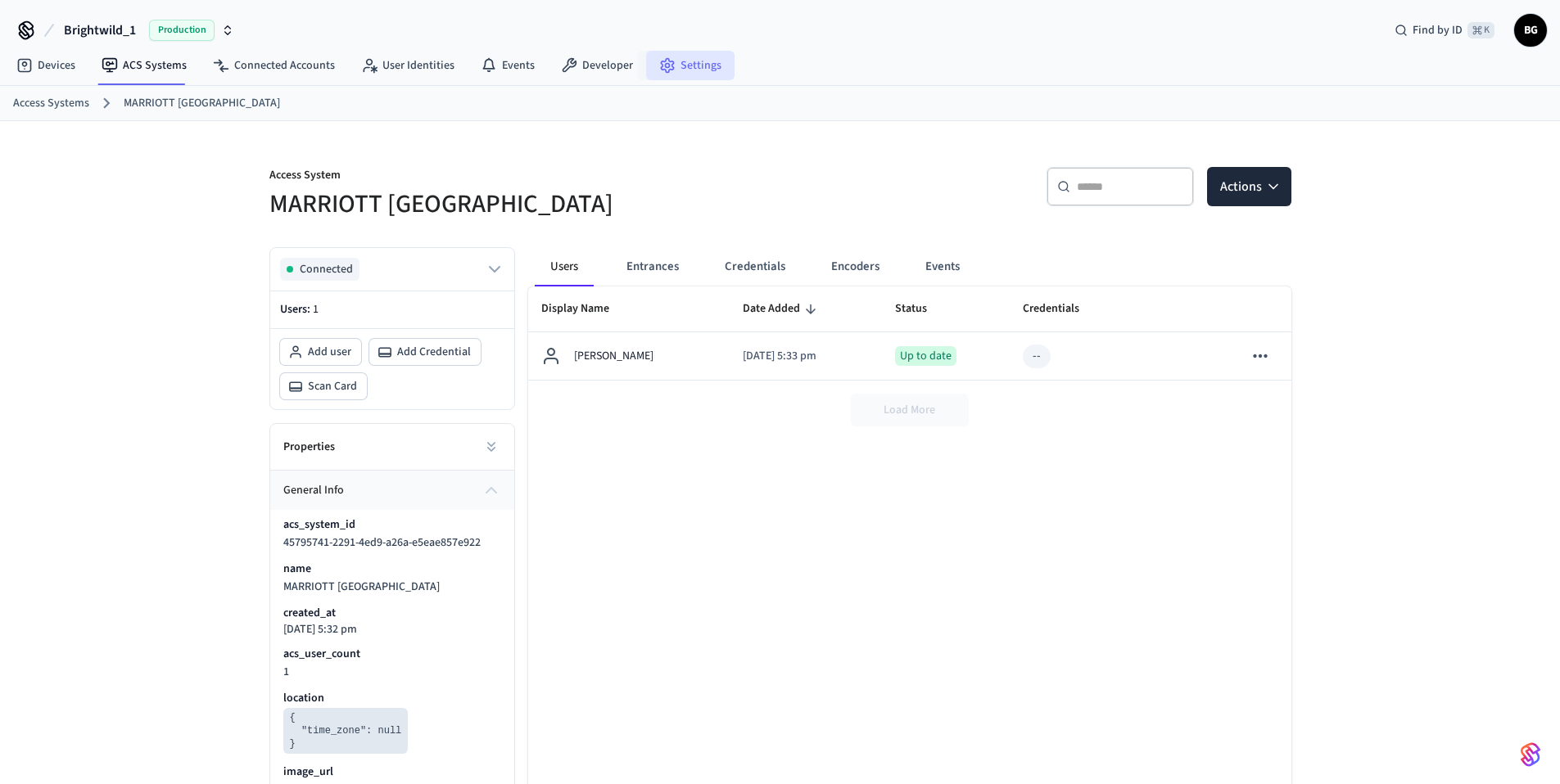
click at [663, 53] on link "Settings" at bounding box center [690, 65] width 89 height 30
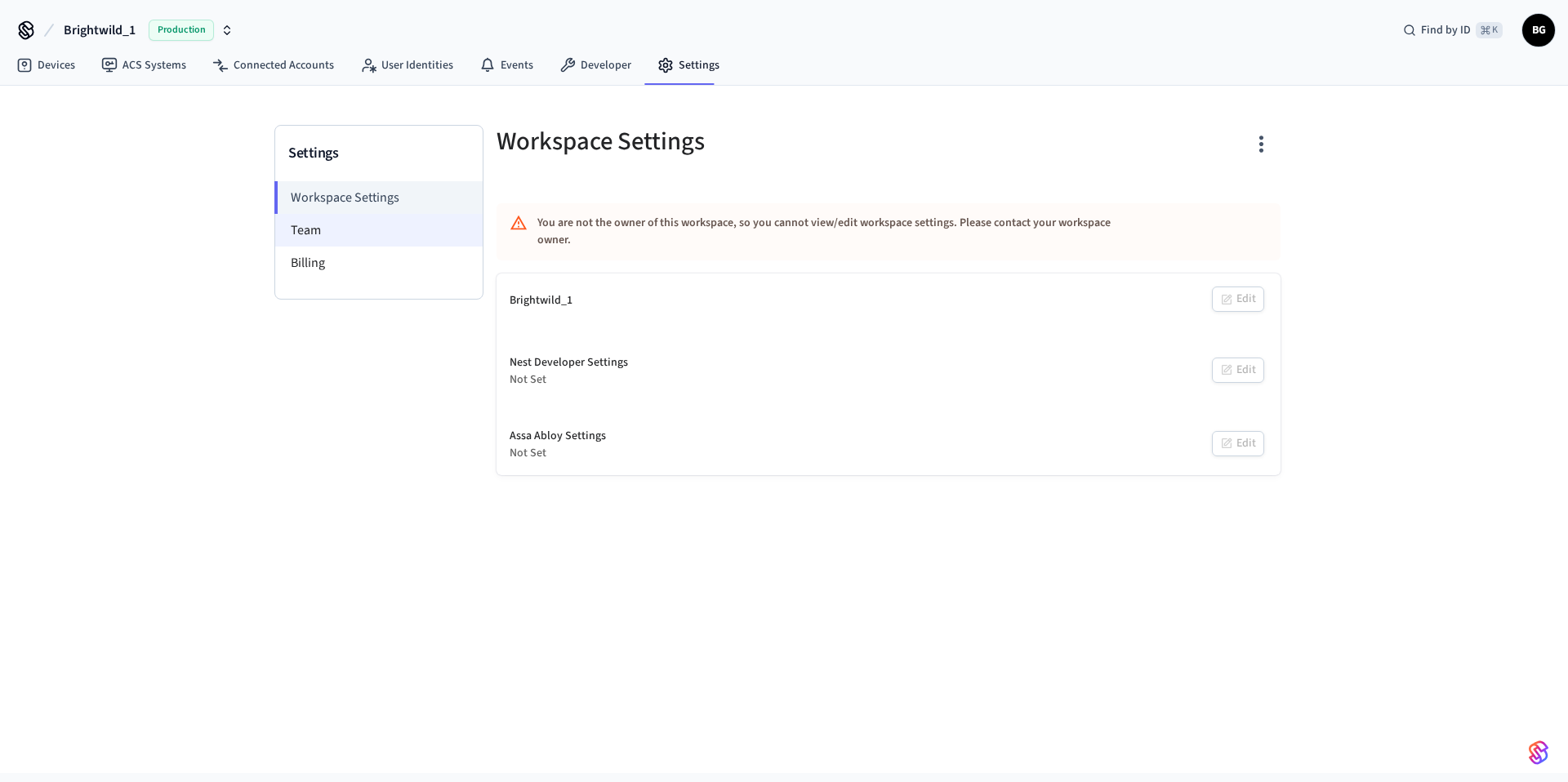
click at [353, 234] on li "Team" at bounding box center [378, 230] width 208 height 33
click at [358, 258] on li "Billing" at bounding box center [378, 263] width 208 height 33
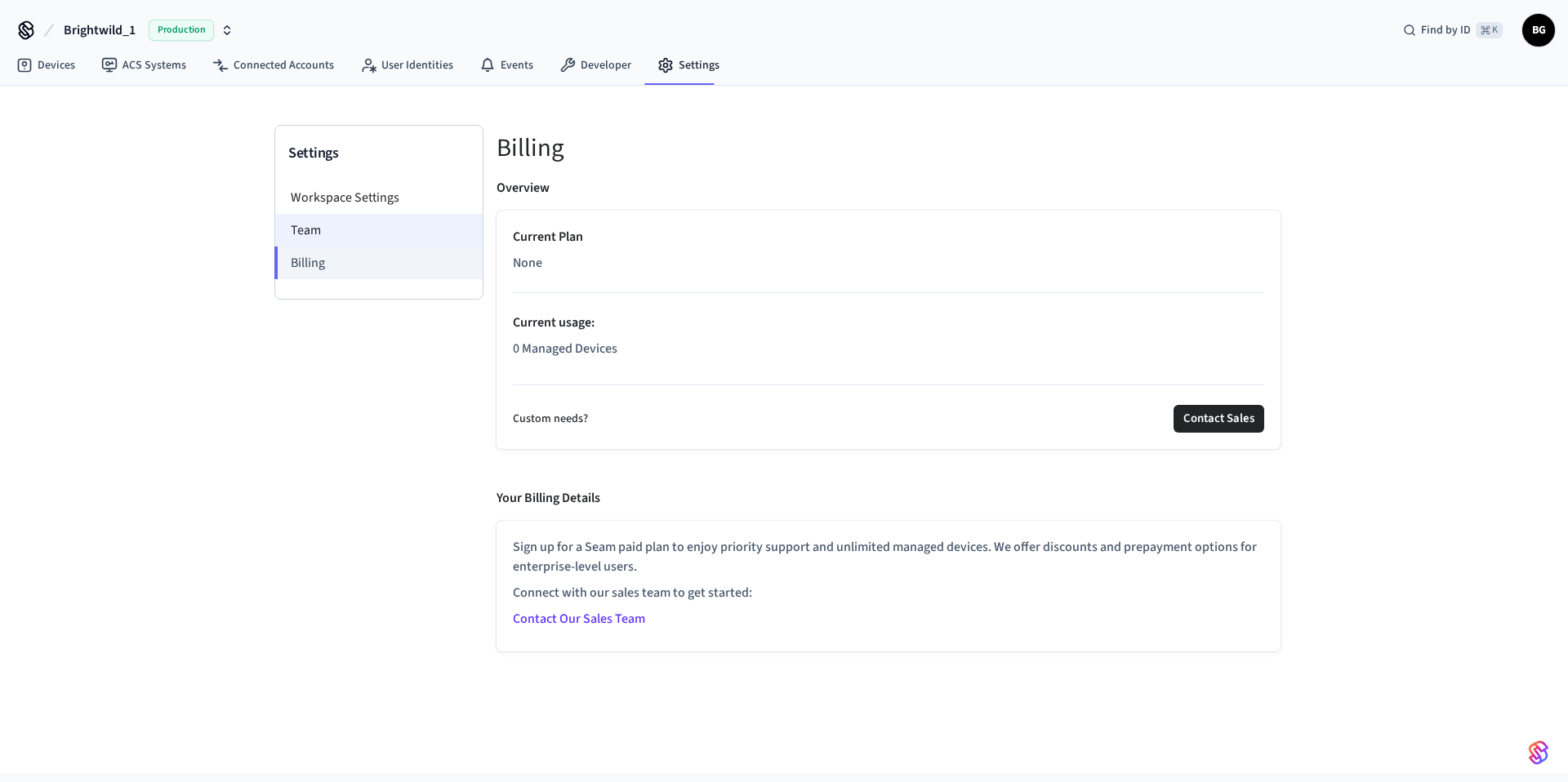
click at [357, 229] on li "Team" at bounding box center [378, 230] width 208 height 33
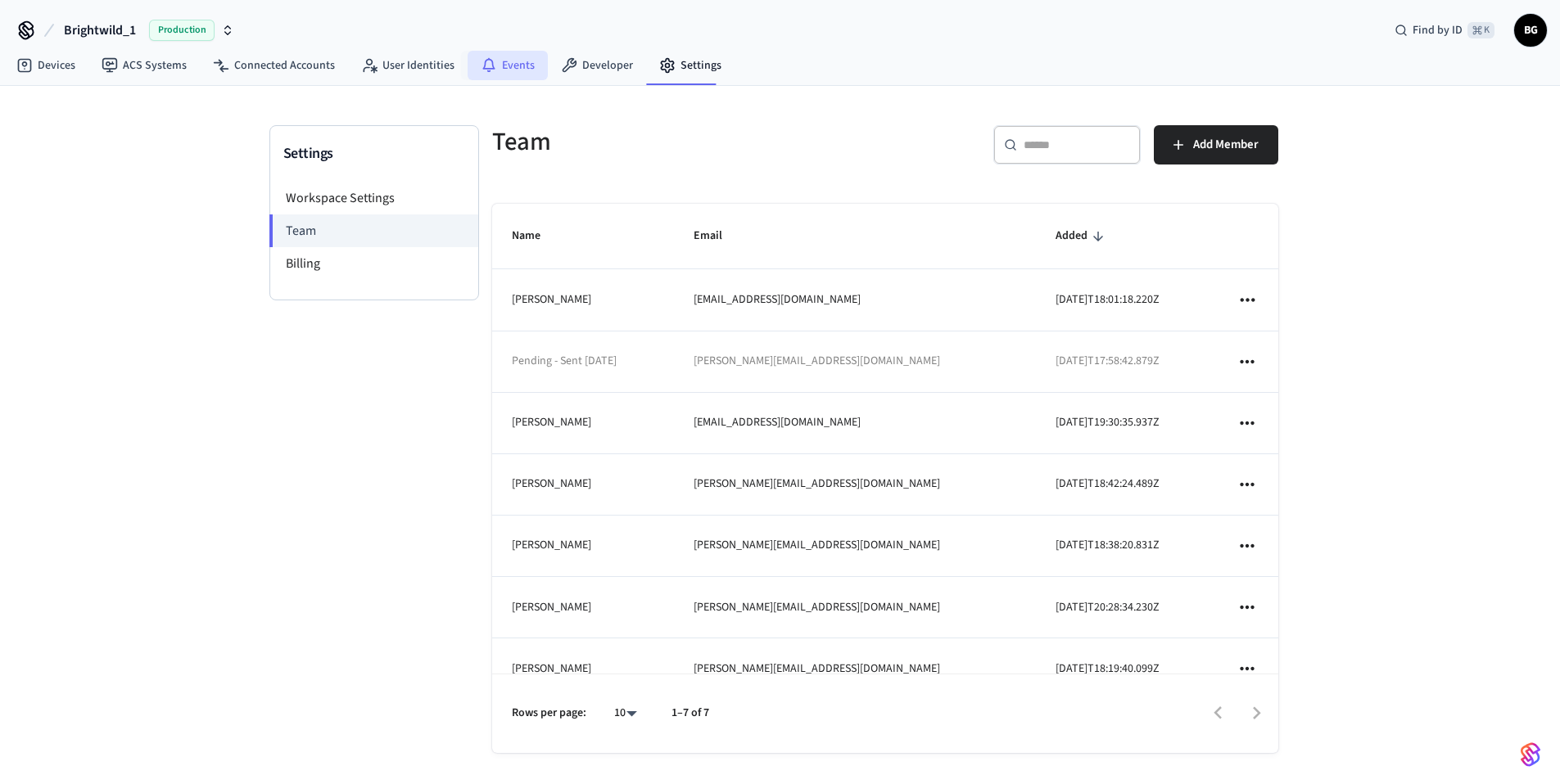
click at [482, 63] on icon at bounding box center [489, 65] width 17 height 17
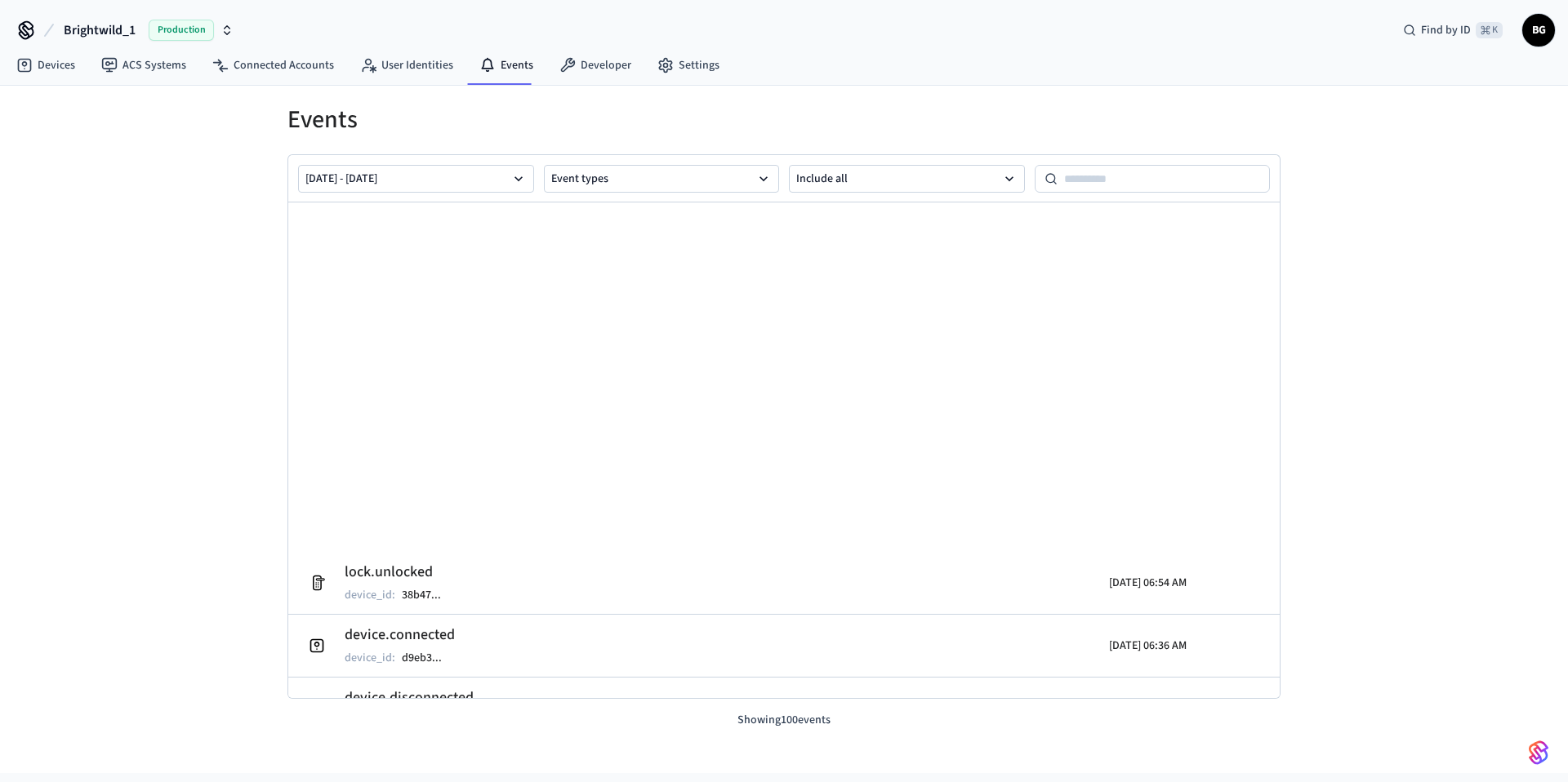
scroll to position [5830, 0]
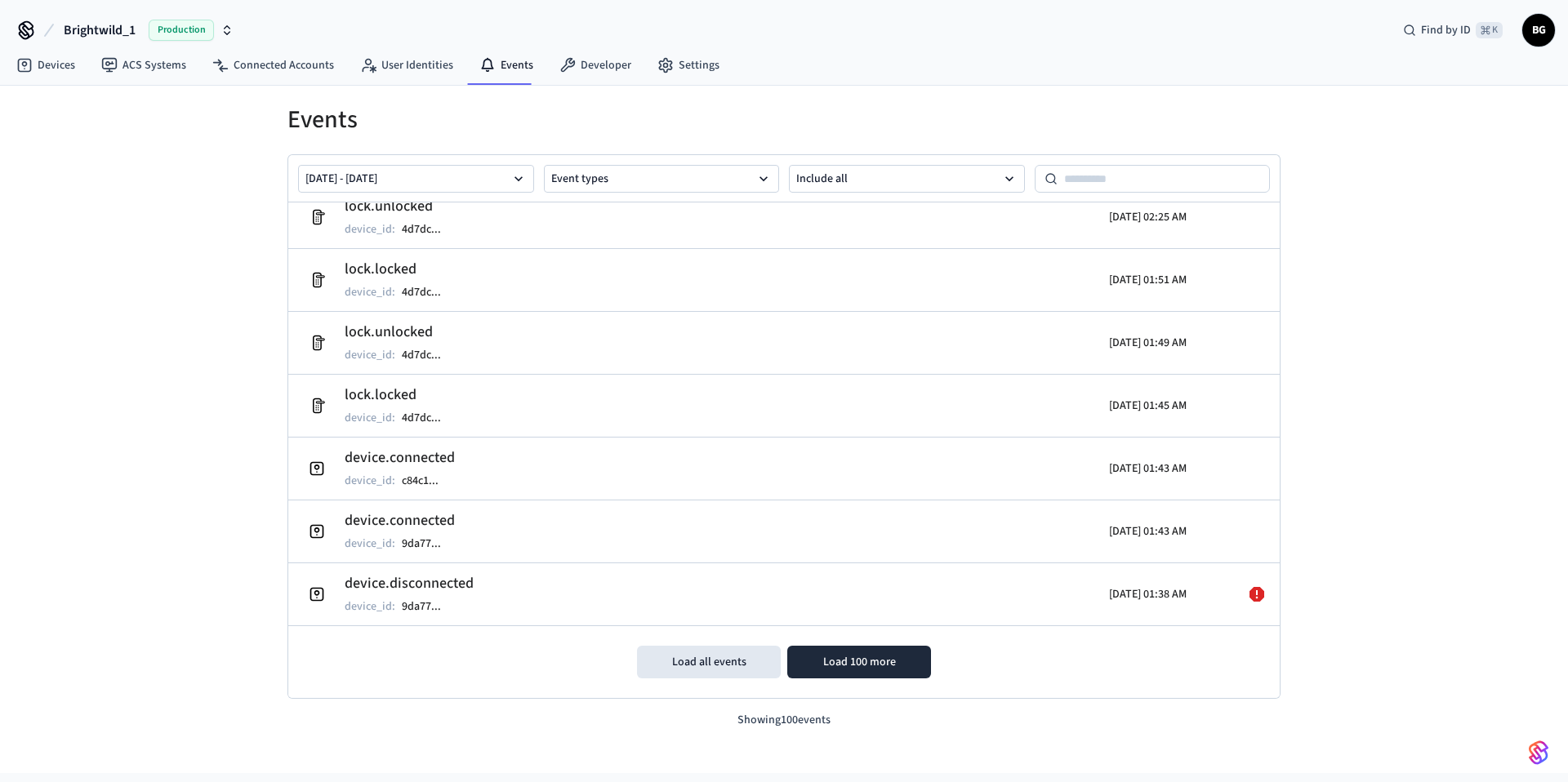
click at [1542, 754] on img "button" at bounding box center [1538, 753] width 20 height 26
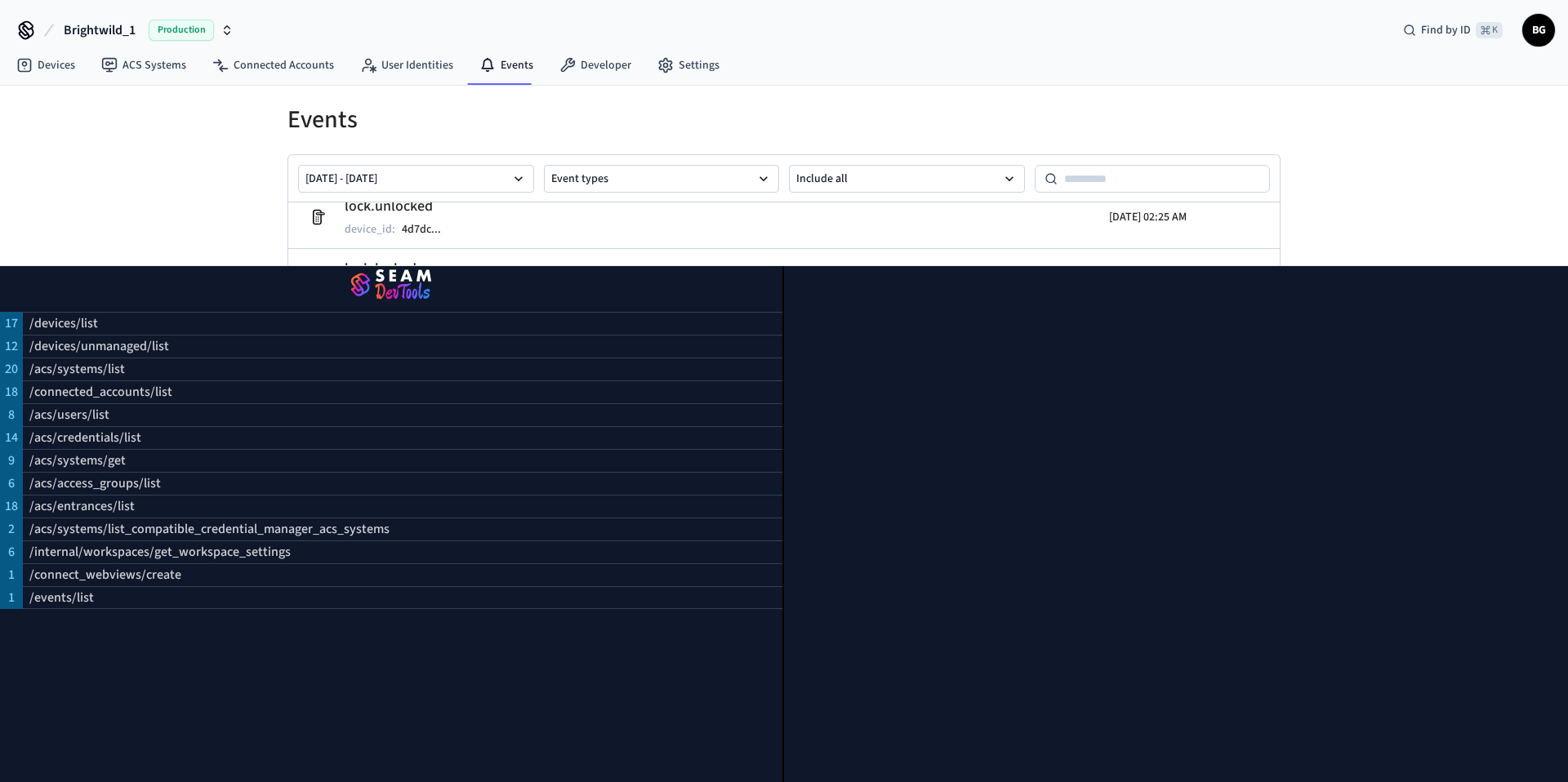
click at [977, 45] on div "Brightwild_1 Production Find by ID ⌘ K BG" at bounding box center [784, 23] width 1568 height 48
click at [905, 111] on h1 "Events" at bounding box center [783, 120] width 993 height 30
click at [250, 62] on link "Connected Accounts" at bounding box center [273, 65] width 148 height 30
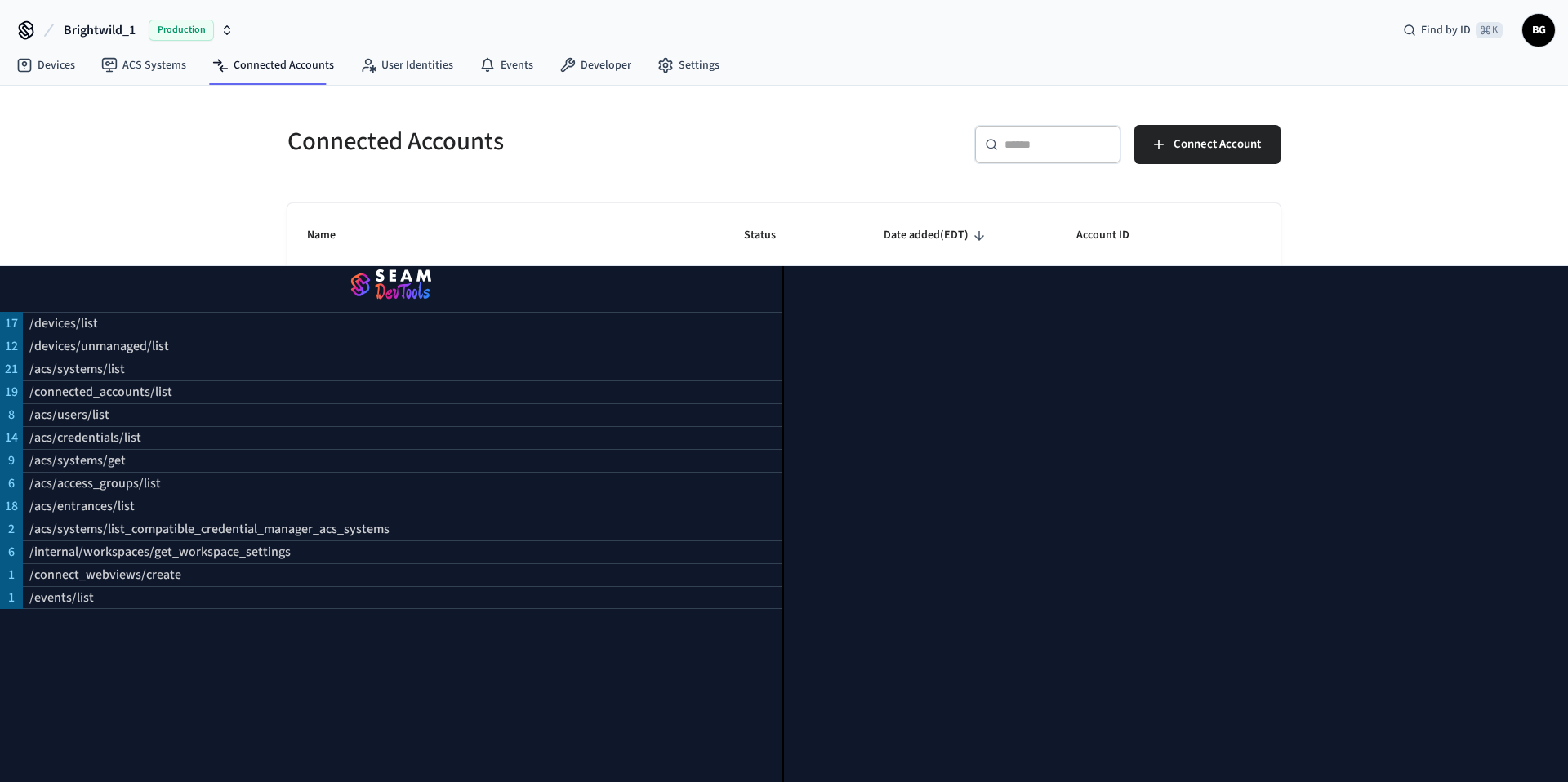
click at [1450, 213] on div "Connected Accounts ​ ​ Connect Account Name Status Date added (EDT) Account ID …" at bounding box center [784, 430] width 1568 height 688
click at [1219, 766] on div at bounding box center [1176, 525] width 784 height 516
click at [1479, 124] on div "Connected Accounts ​ ​ Connect Account Name Status Date added (EDT) Account ID …" at bounding box center [784, 430] width 1568 height 688
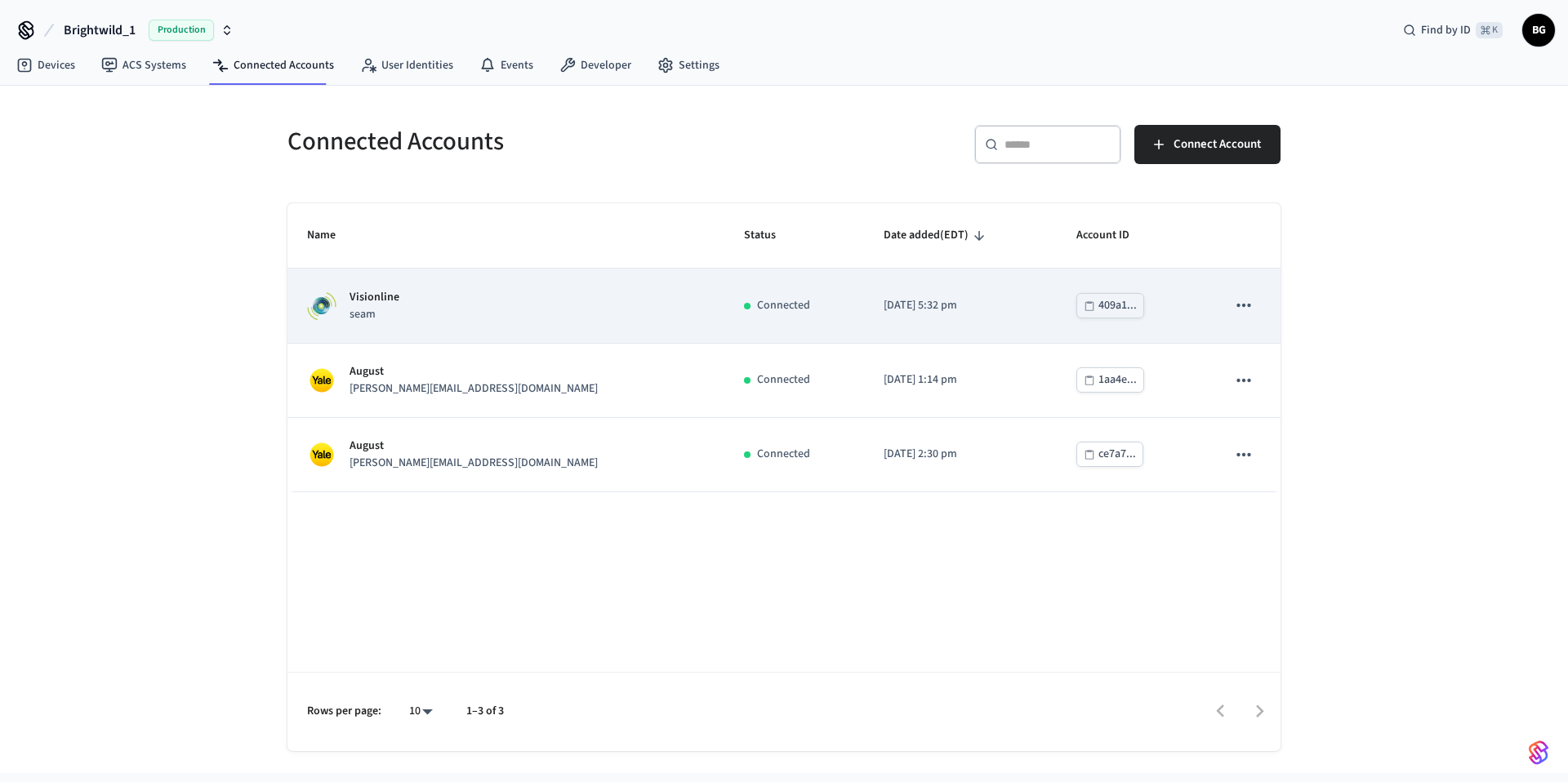
click at [557, 298] on div "Visionline seam" at bounding box center [505, 306] width 398 height 34
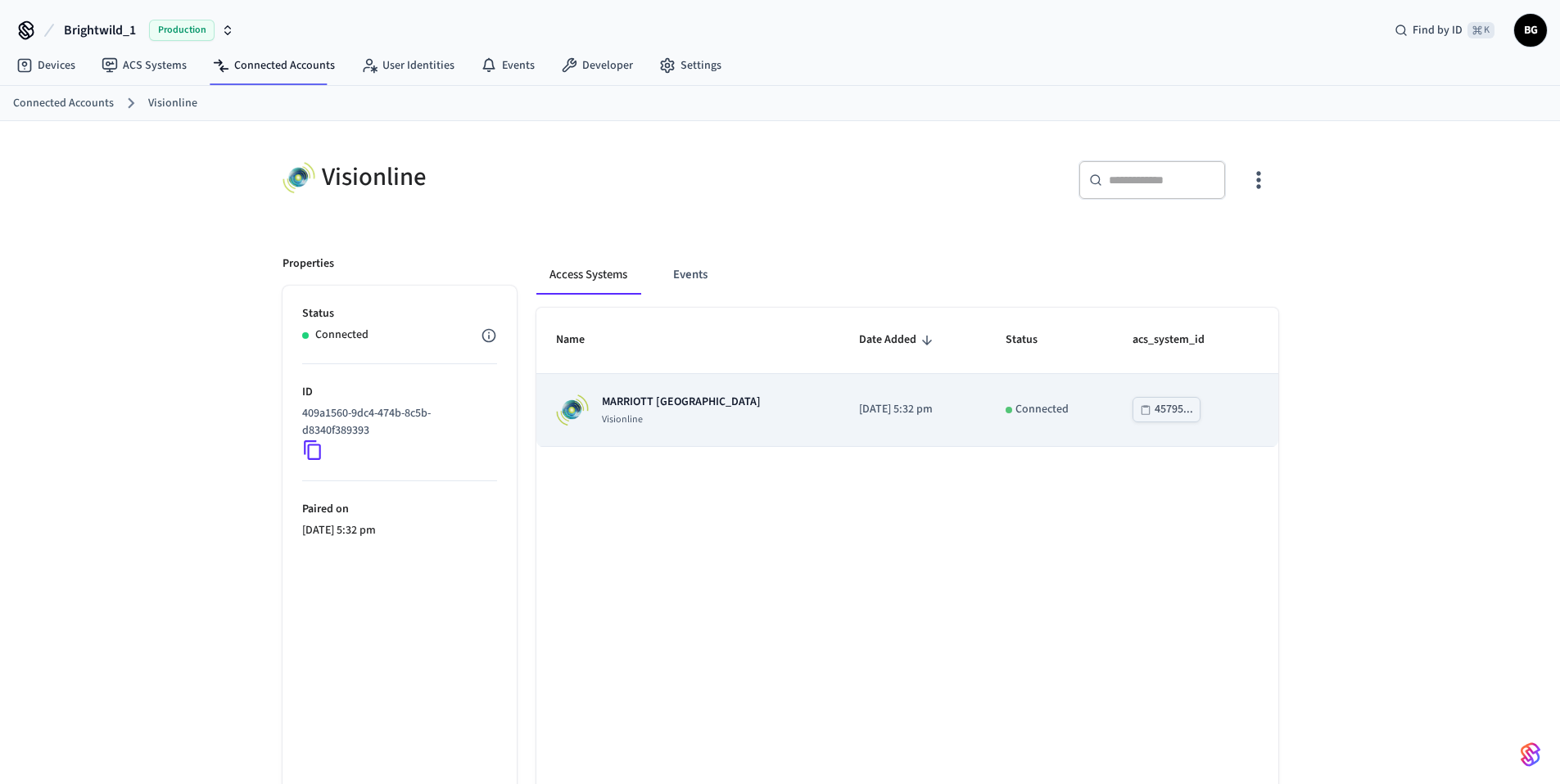
click at [712, 409] on div "MARRIOTT KEY WEST Visionline" at bounding box center [688, 409] width 264 height 33
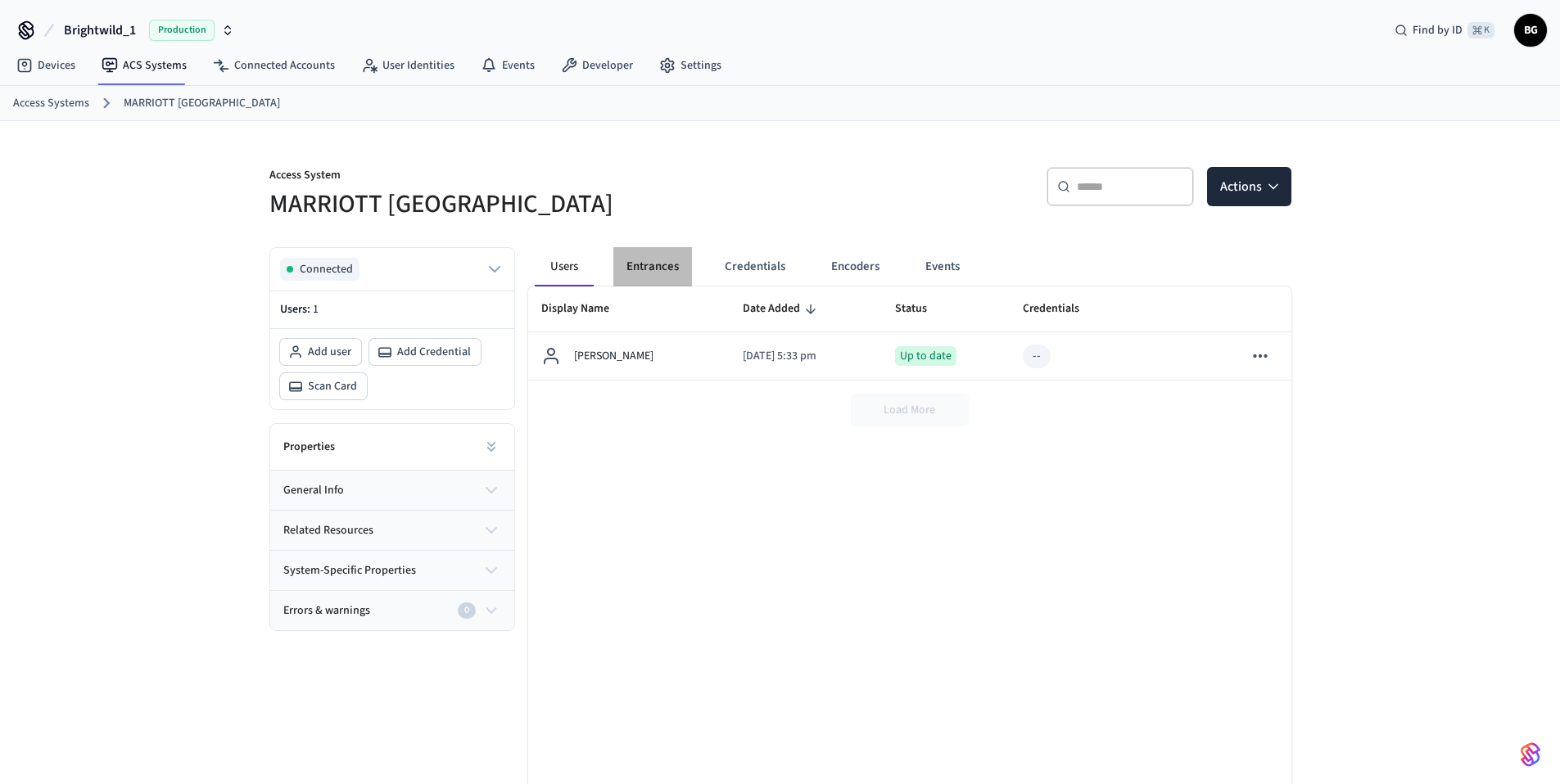
click at [661, 267] on button "Entrances" at bounding box center [652, 267] width 79 height 39
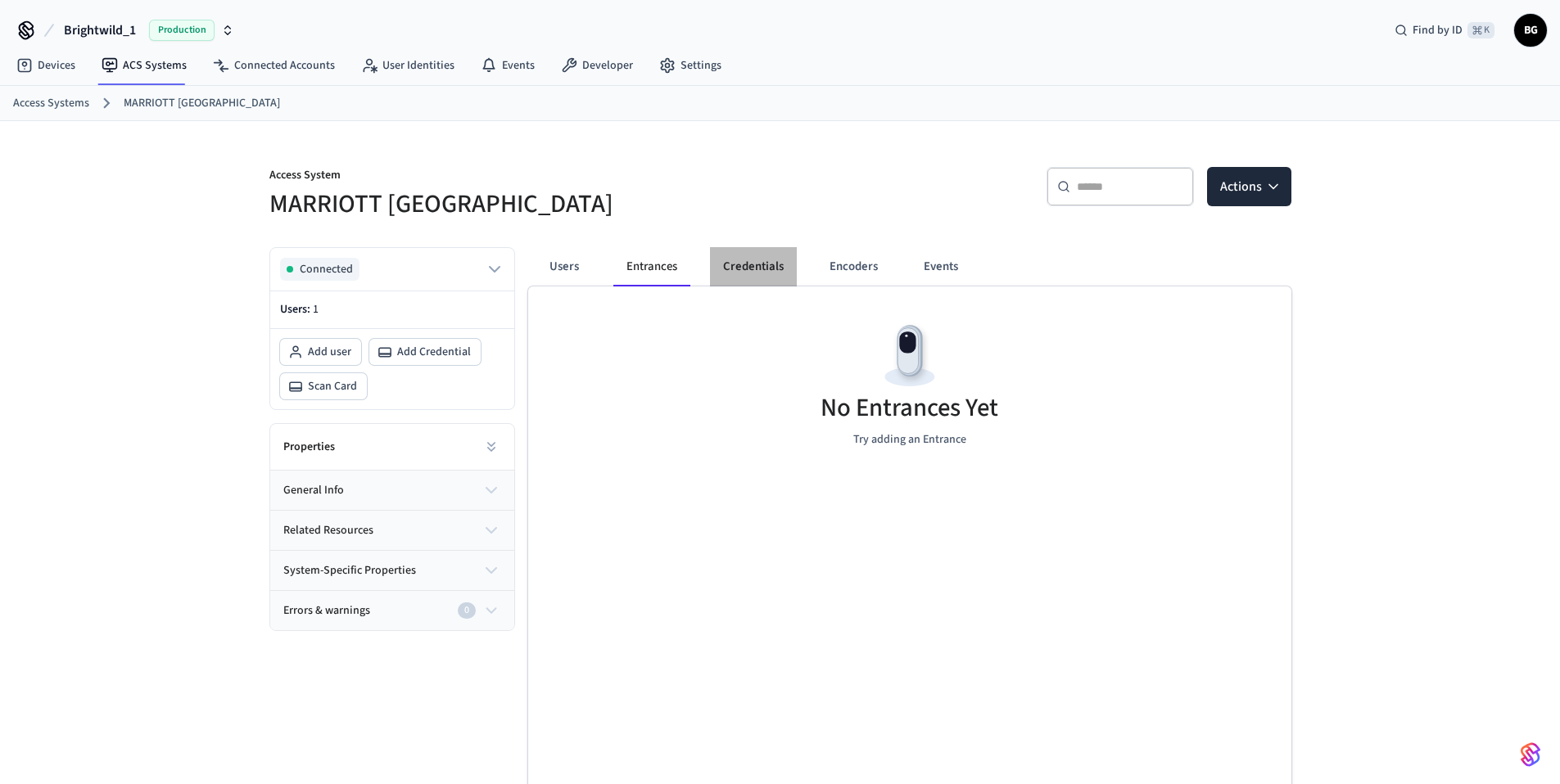
click at [767, 264] on button "Credentials" at bounding box center [752, 267] width 87 height 39
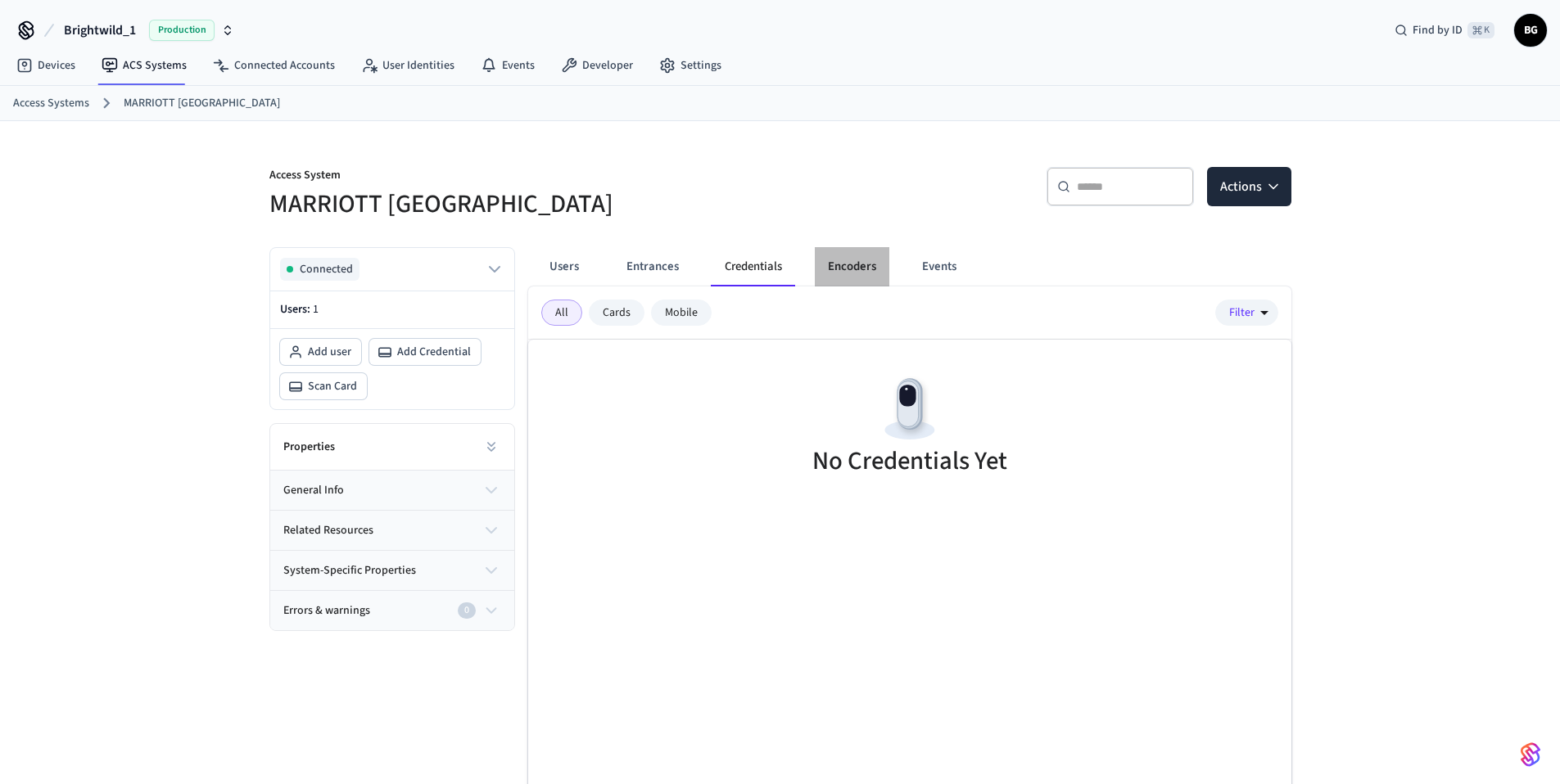
click at [842, 264] on button "Encoders" at bounding box center [852, 267] width 75 height 39
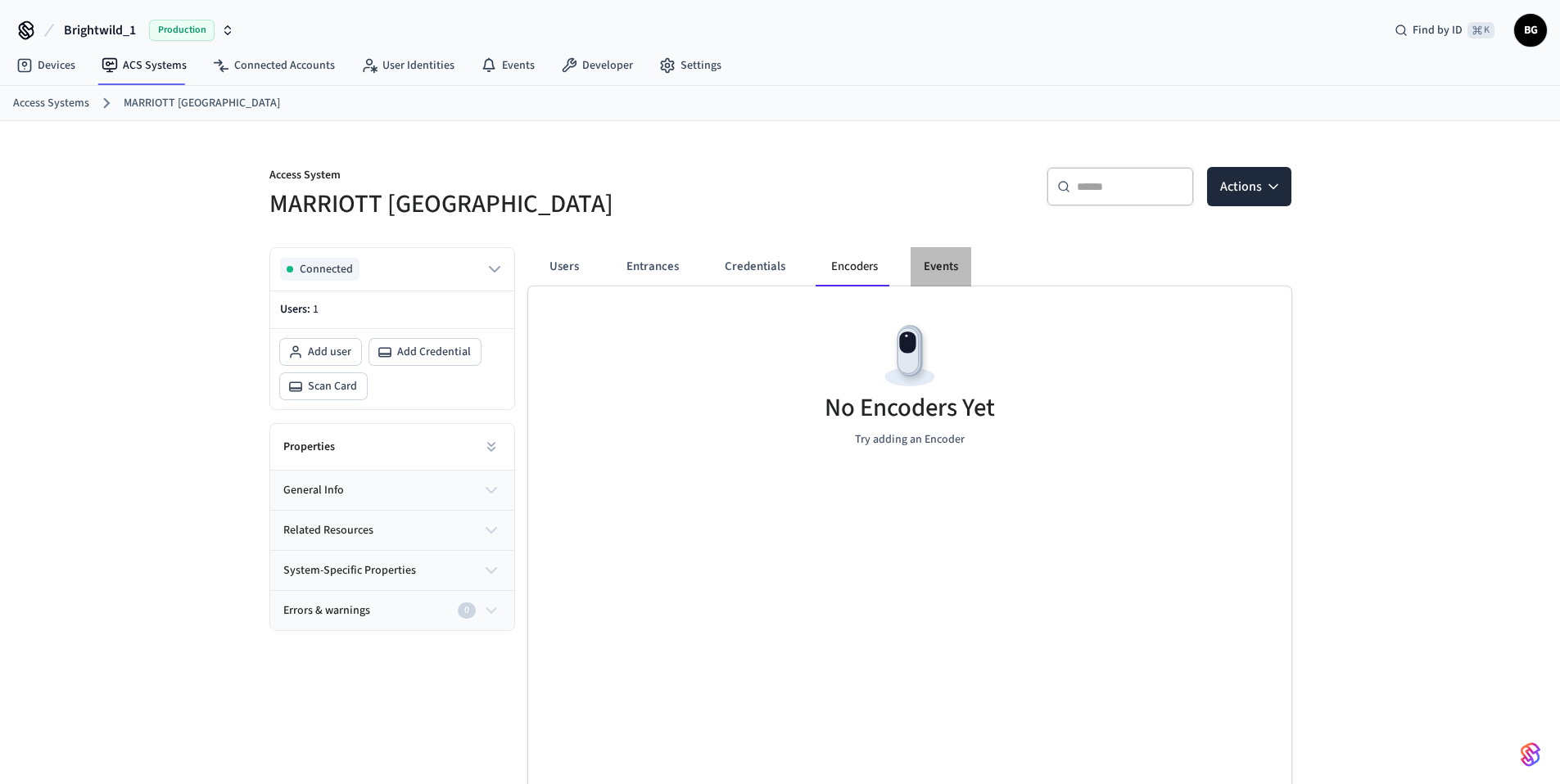
click at [931, 266] on button "Events" at bounding box center [940, 267] width 61 height 39
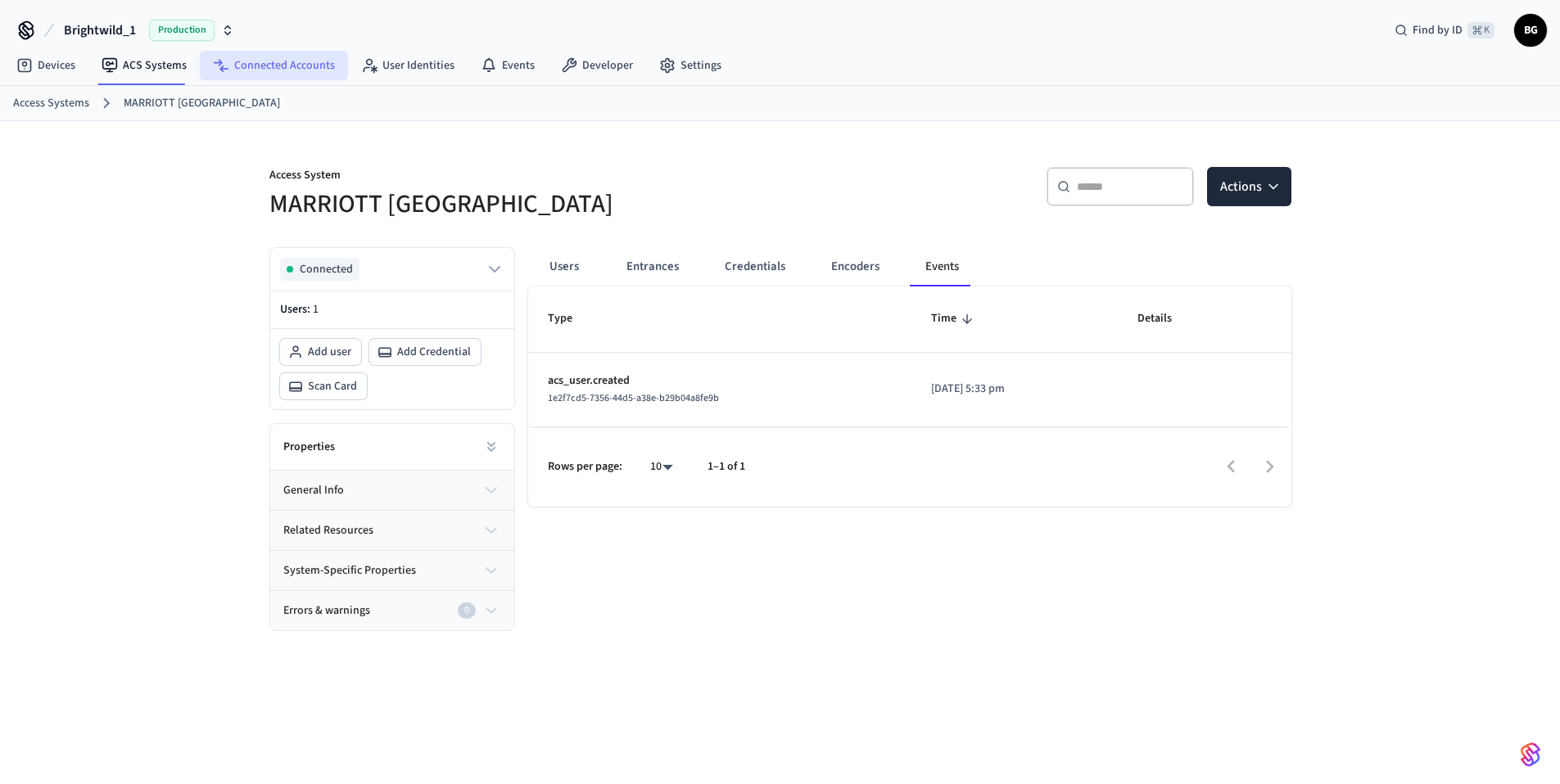
click at [301, 68] on link "Connected Accounts" at bounding box center [274, 65] width 149 height 30
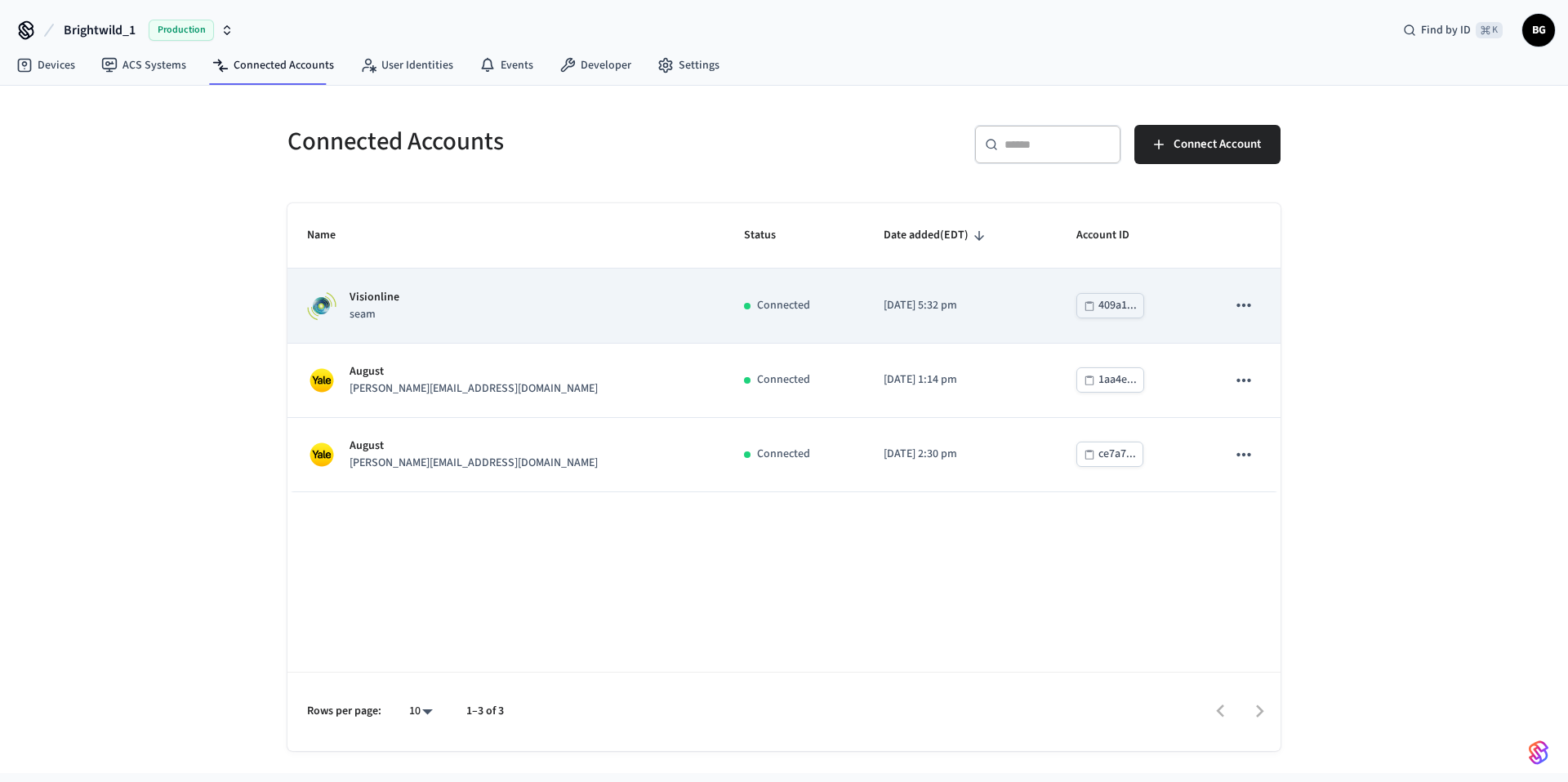
click at [421, 277] on td "Visionline seam" at bounding box center [505, 306] width 437 height 75
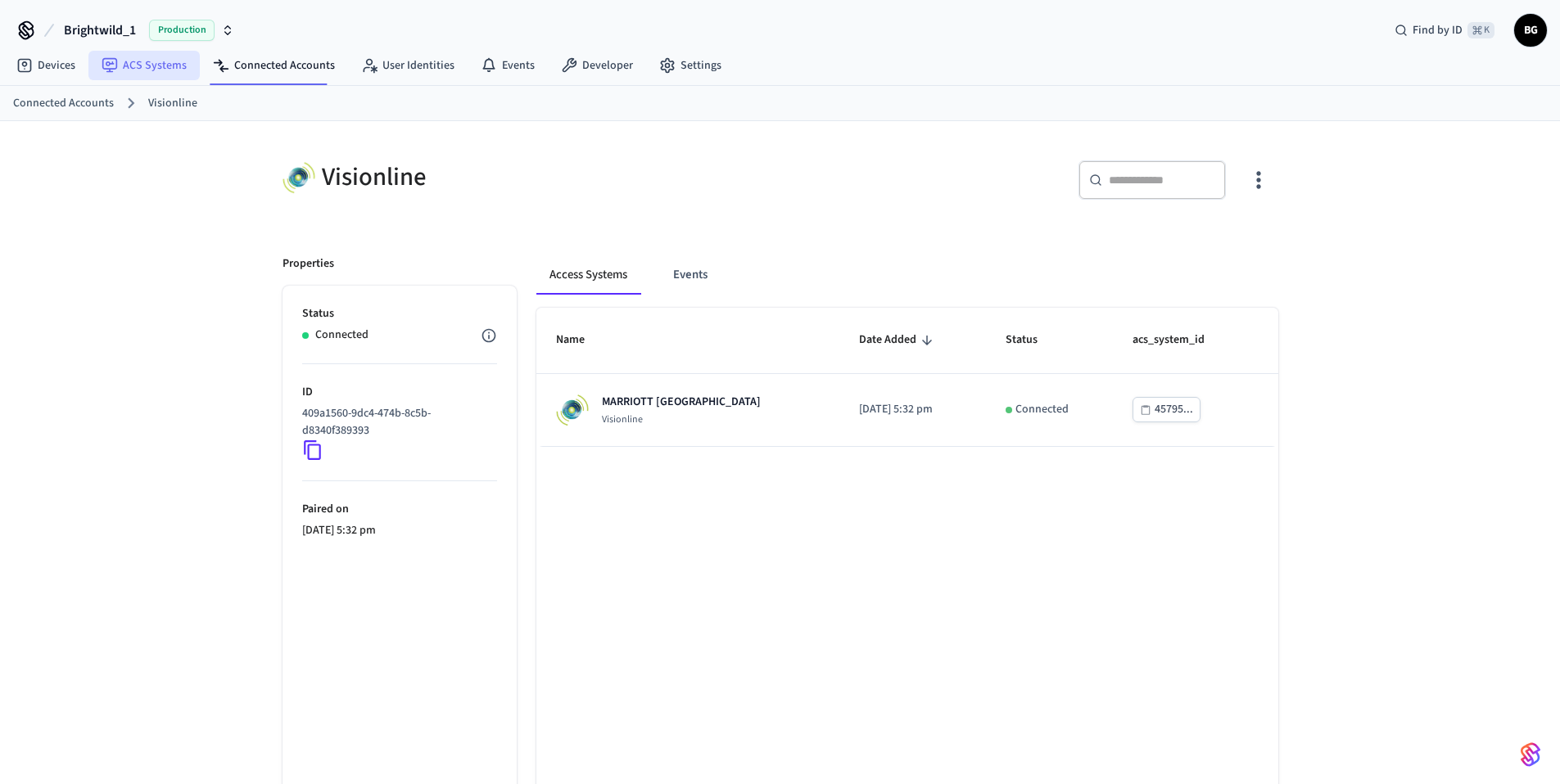
click at [126, 69] on link "ACS Systems" at bounding box center [144, 65] width 111 height 30
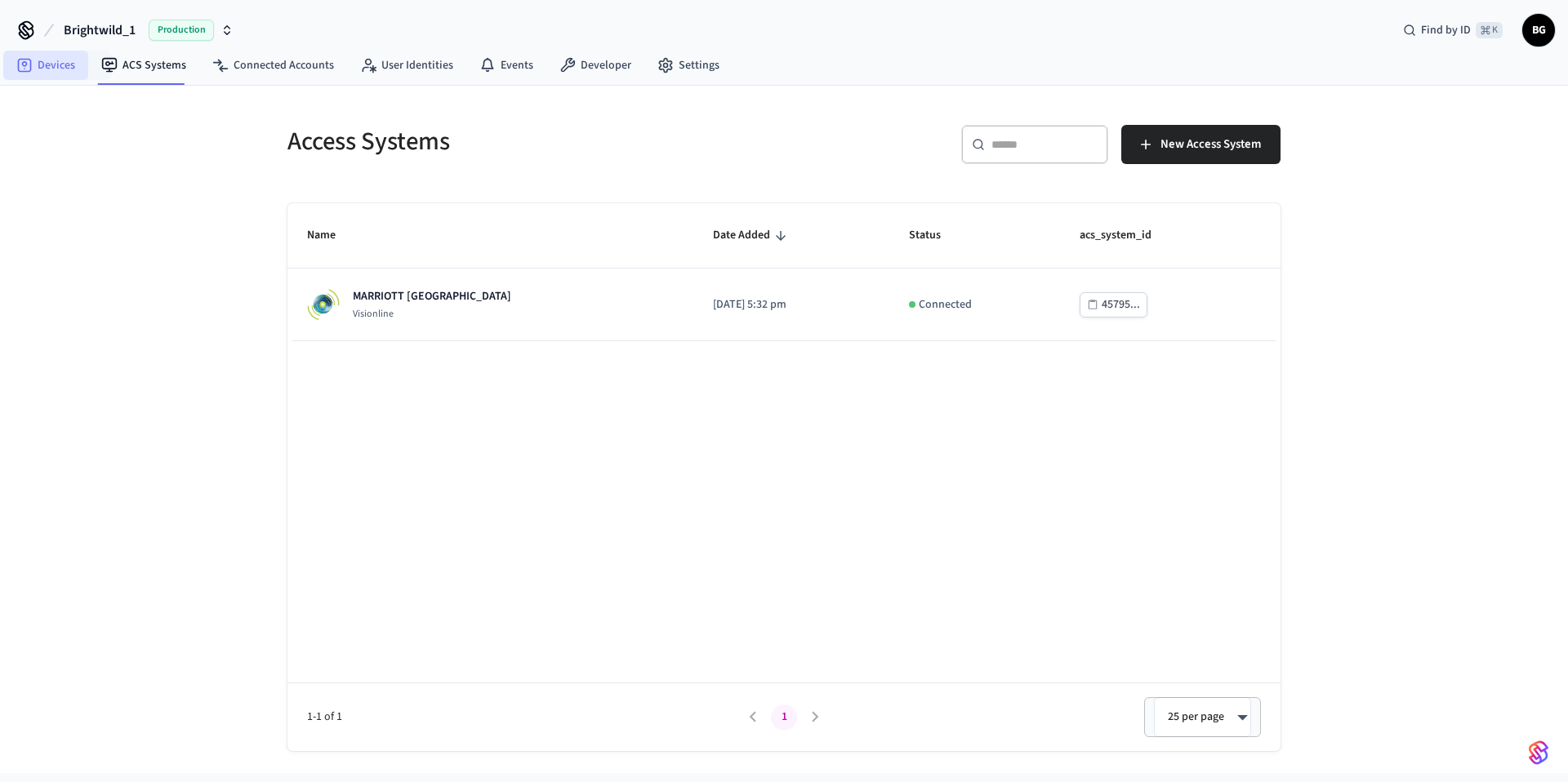
click at [43, 62] on link "Devices" at bounding box center [46, 65] width 85 height 30
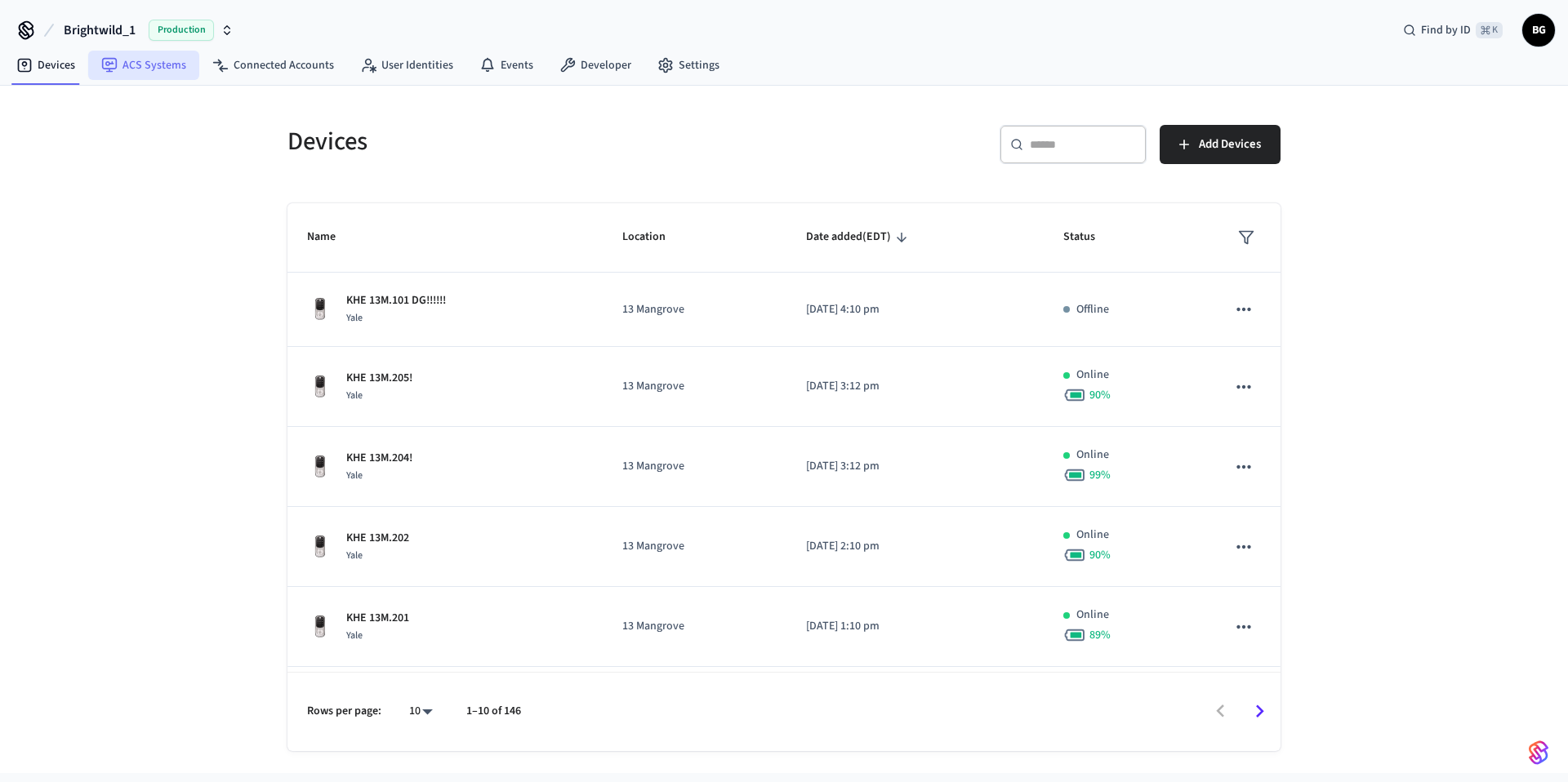
click at [142, 69] on link "ACS Systems" at bounding box center [144, 65] width 111 height 30
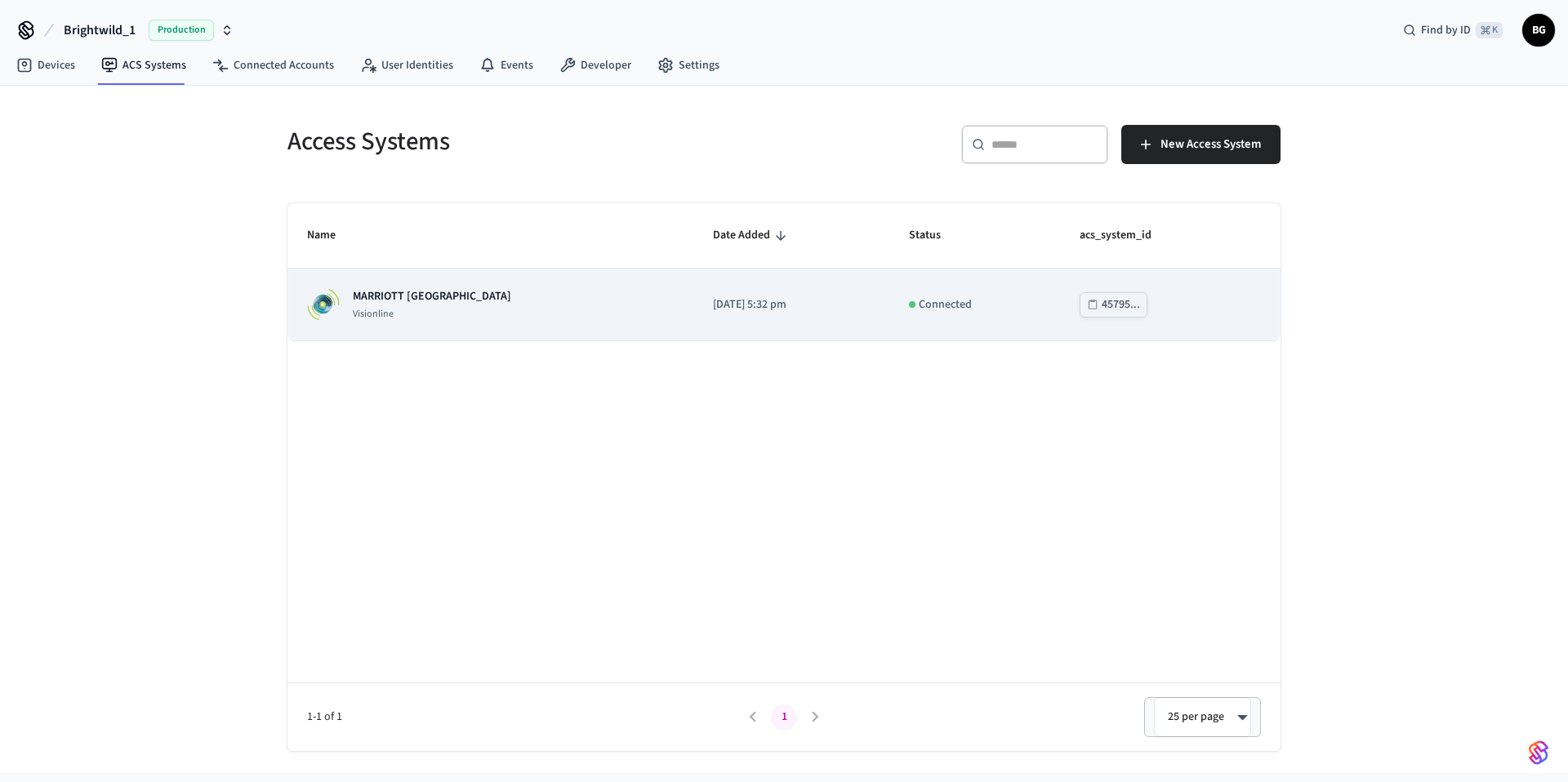
click at [594, 313] on div "MARRIOTT KEY WEST Visionline" at bounding box center [489, 304] width 366 height 33
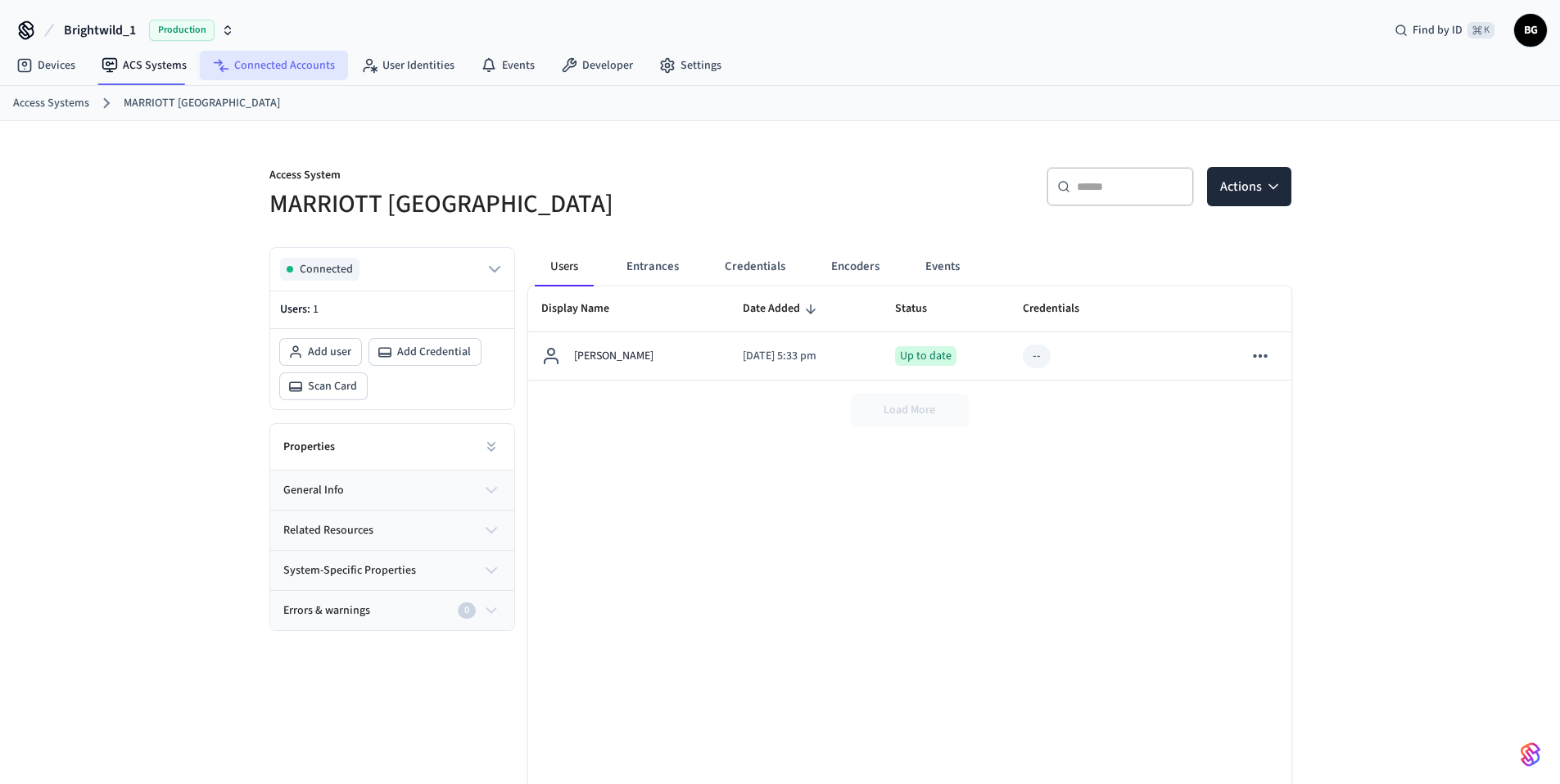
click at [307, 68] on link "Connected Accounts" at bounding box center [274, 65] width 149 height 30
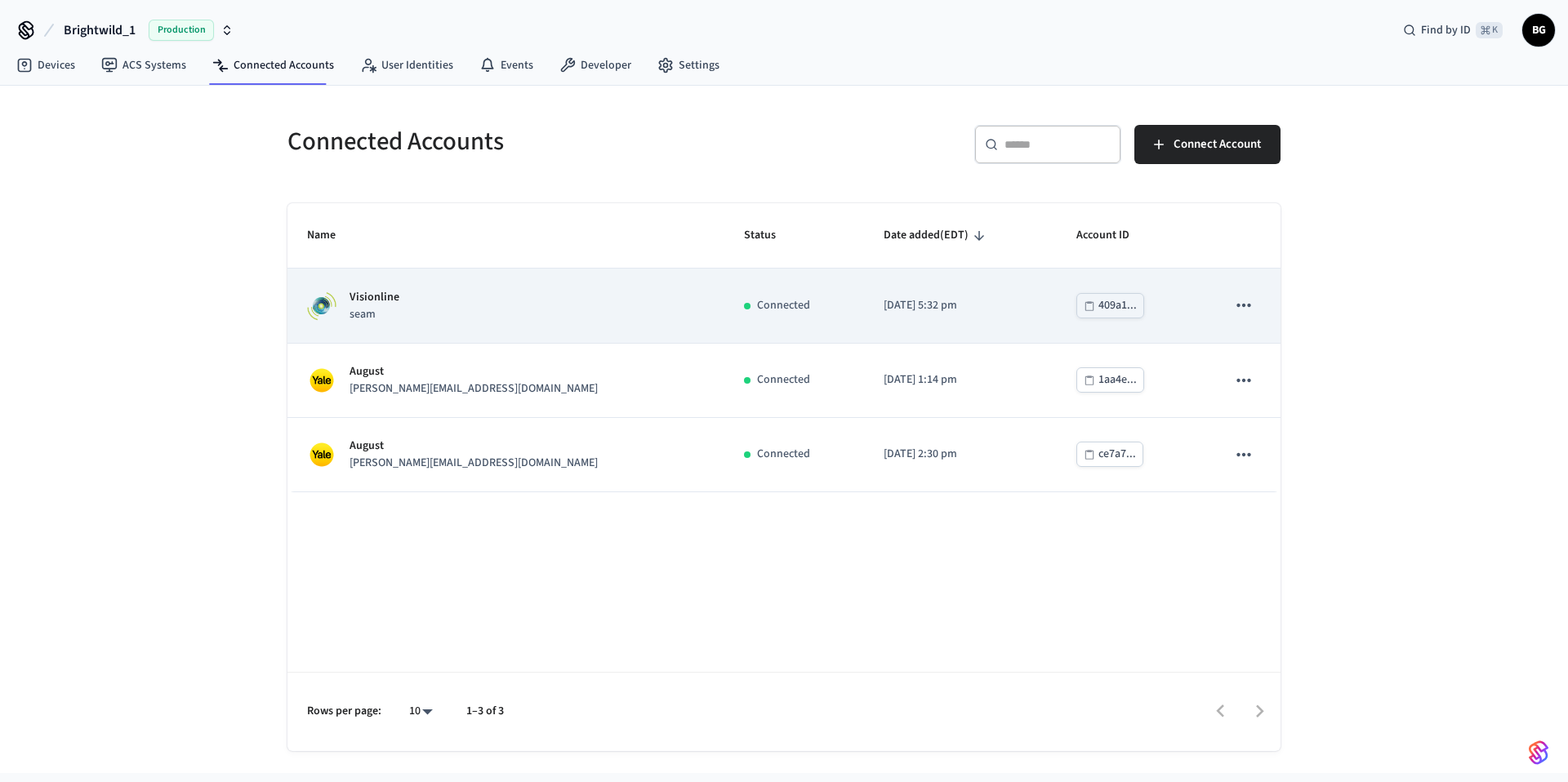
click at [530, 302] on div "Visionline seam" at bounding box center [505, 306] width 398 height 34
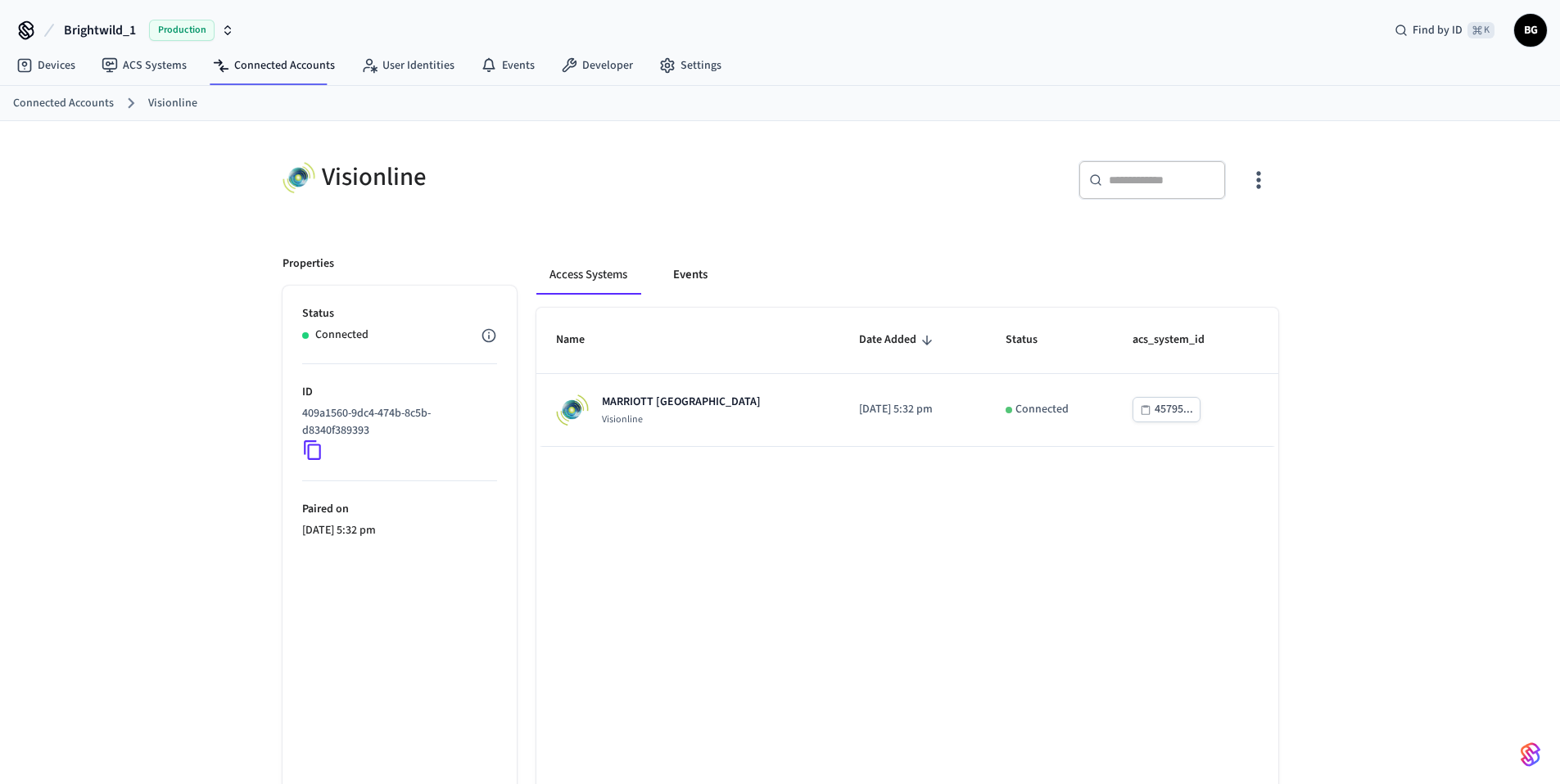
click at [692, 266] on button "Events" at bounding box center [690, 275] width 61 height 39
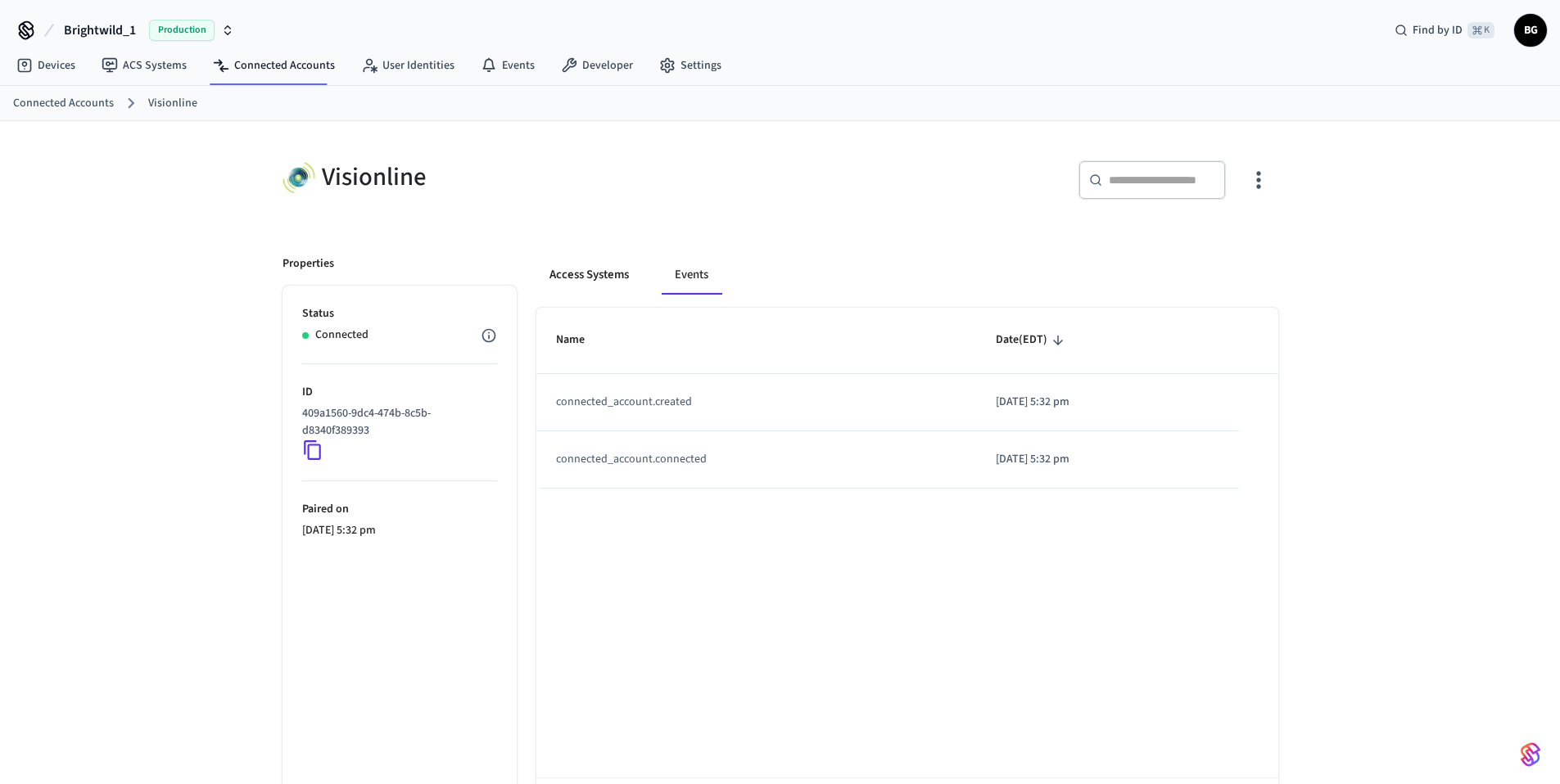
click at [570, 274] on button "Access Systems" at bounding box center [589, 275] width 106 height 39
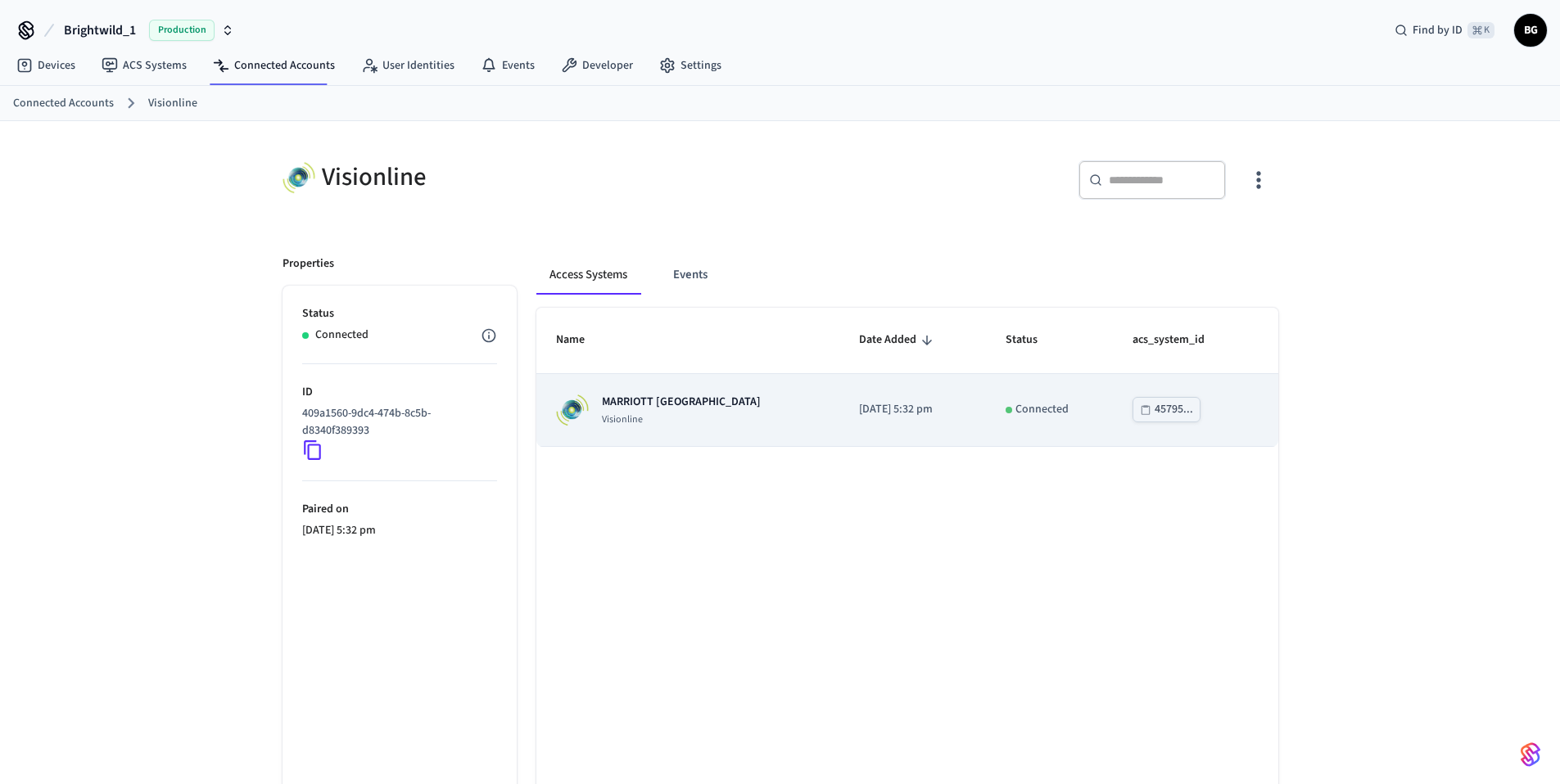
click at [690, 420] on p "Visionline" at bounding box center [681, 420] width 159 height 13
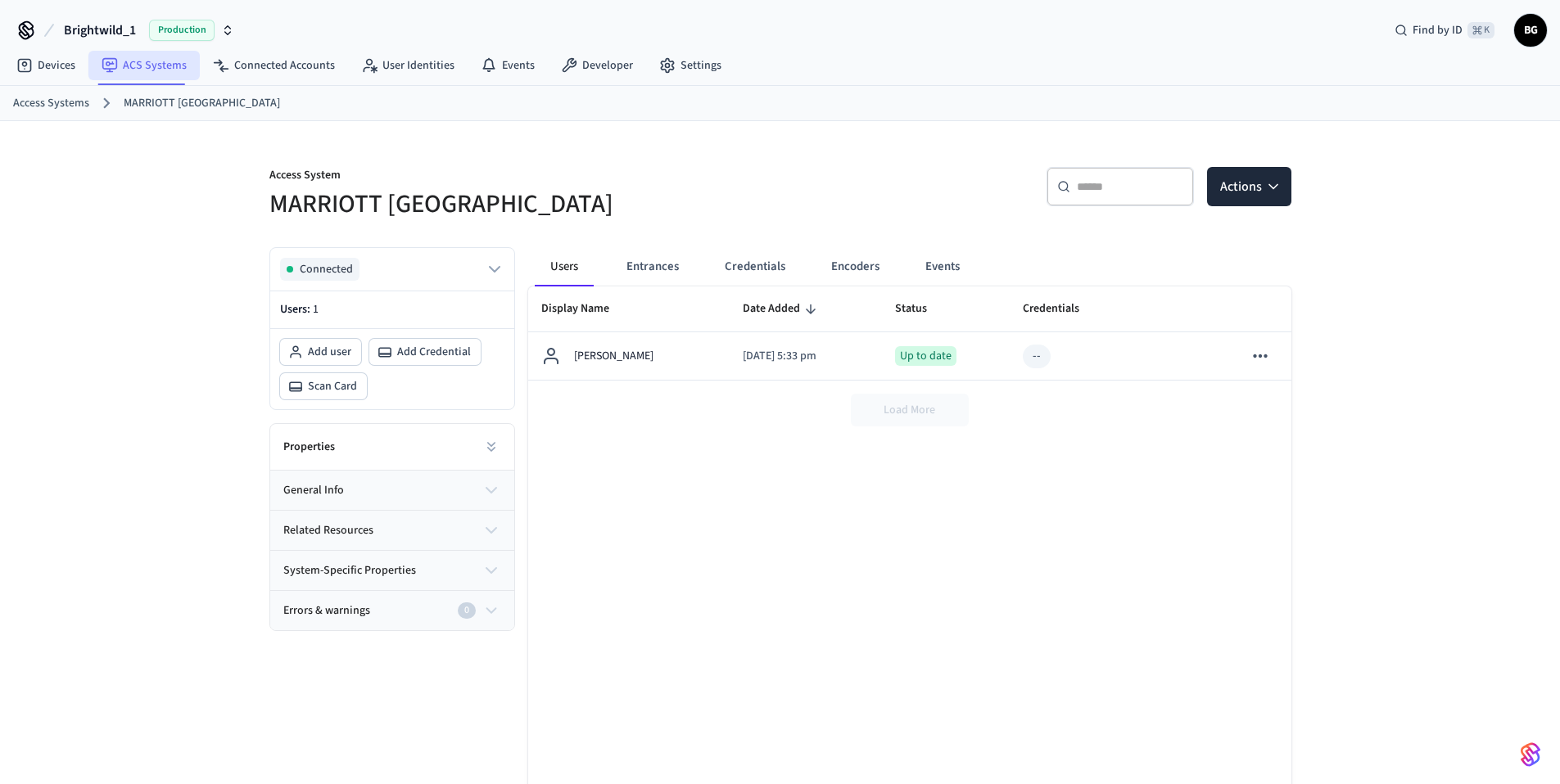
click at [142, 60] on link "ACS Systems" at bounding box center [144, 65] width 111 height 30
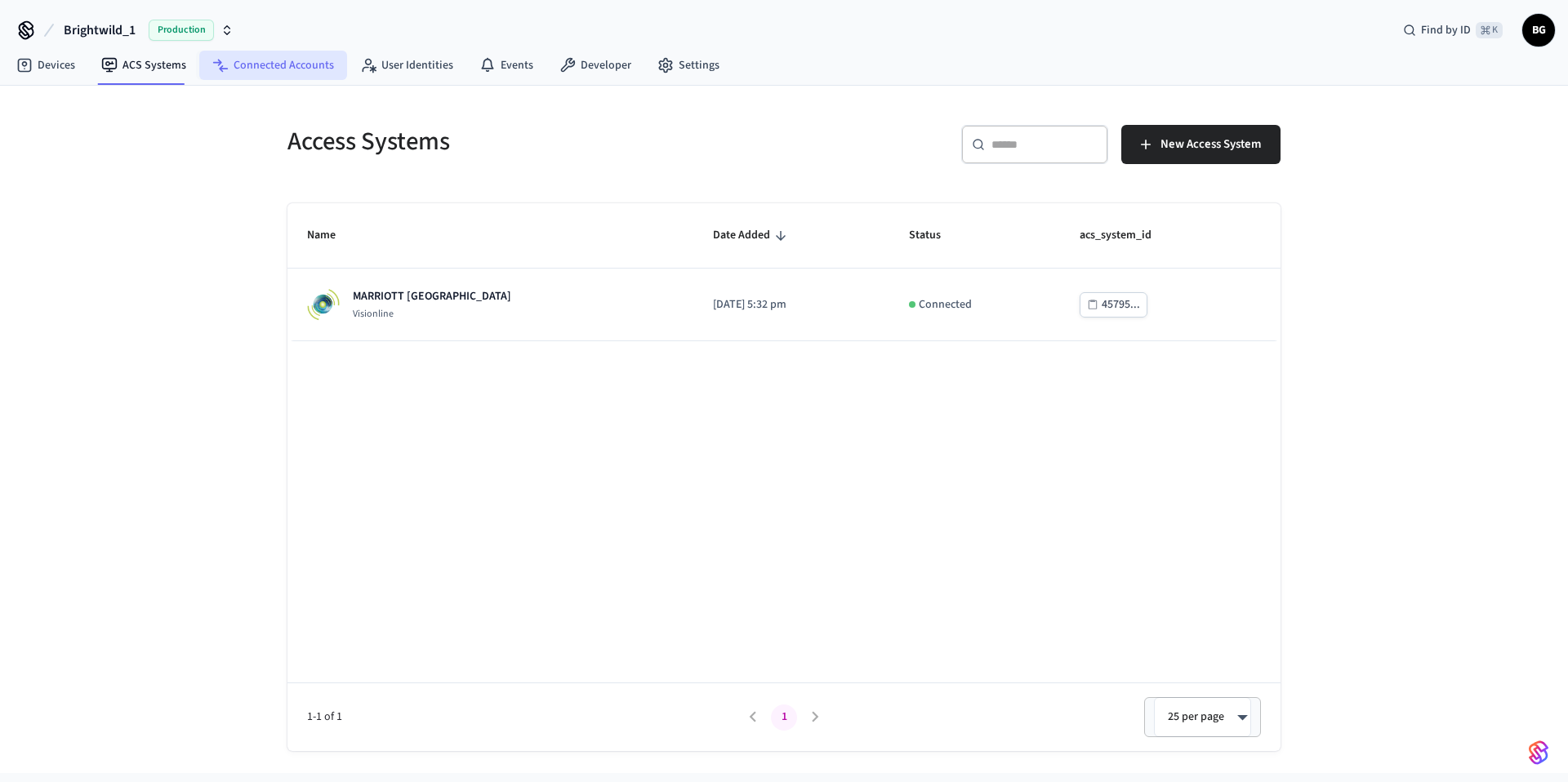
click at [269, 70] on link "Connected Accounts" at bounding box center [273, 65] width 148 height 30
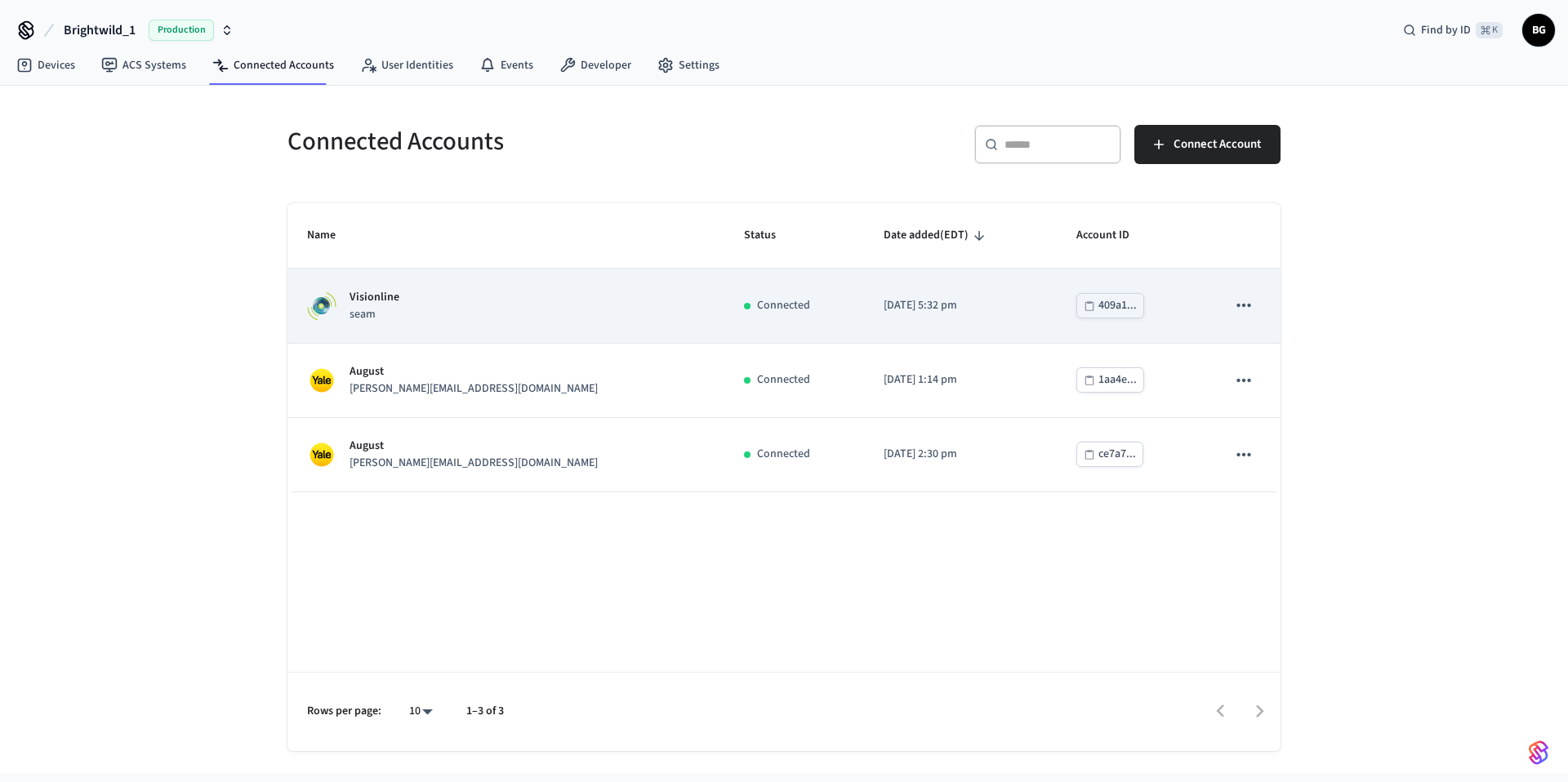
click at [596, 328] on td "Visionline seam" at bounding box center [505, 306] width 437 height 75
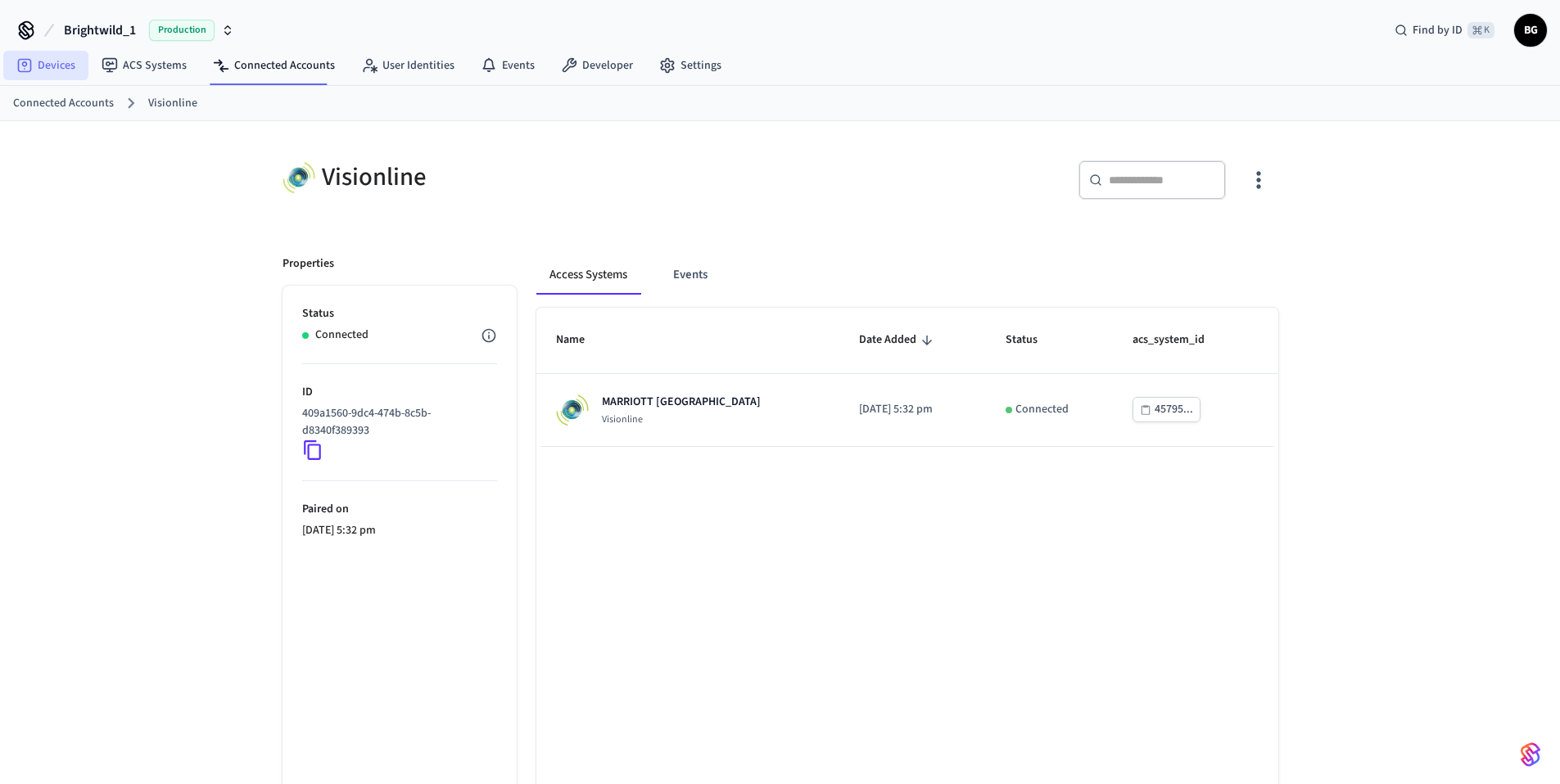
click at [65, 71] on link "Devices" at bounding box center [46, 65] width 85 height 30
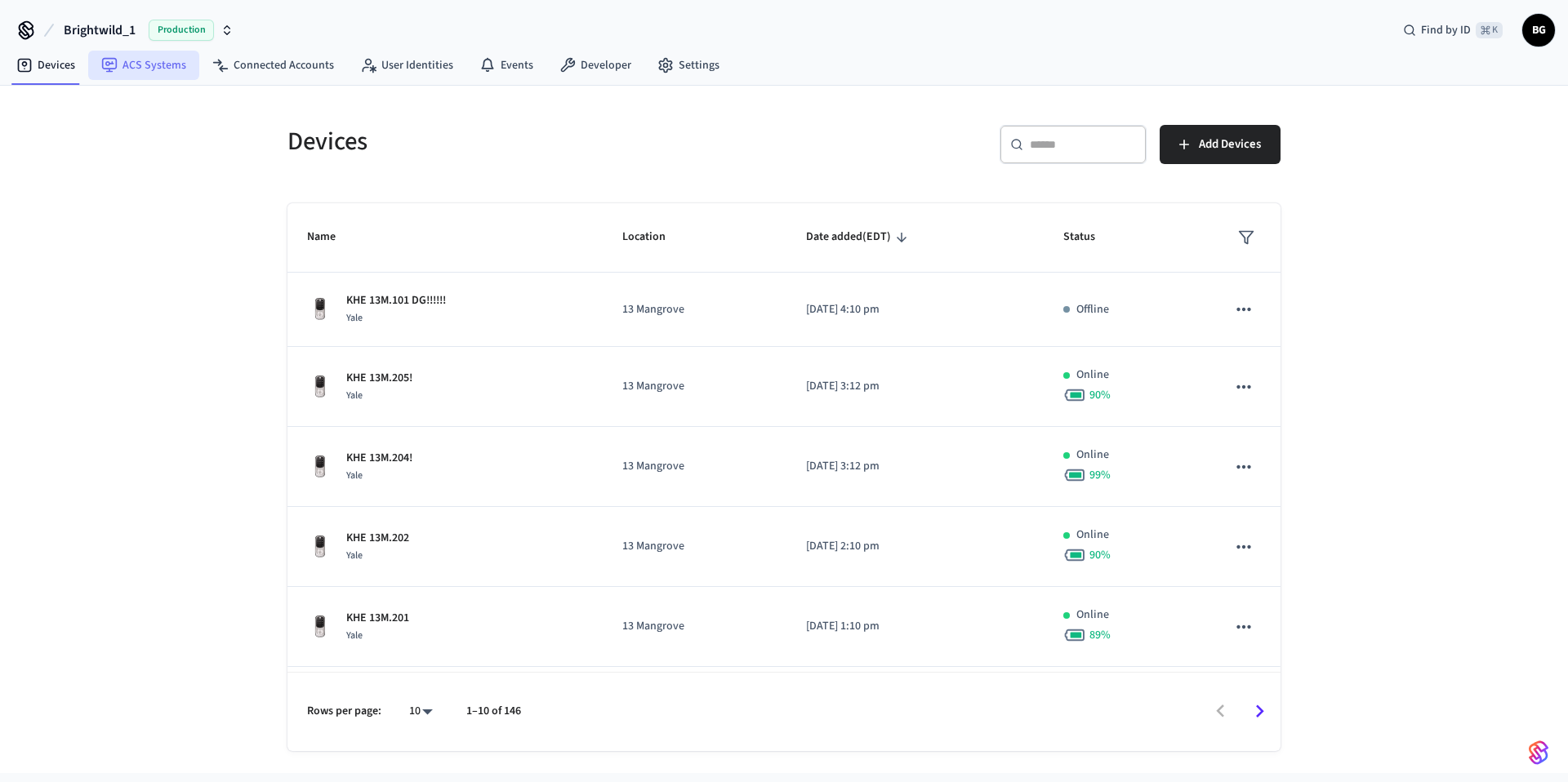
click at [134, 64] on link "ACS Systems" at bounding box center [144, 65] width 111 height 30
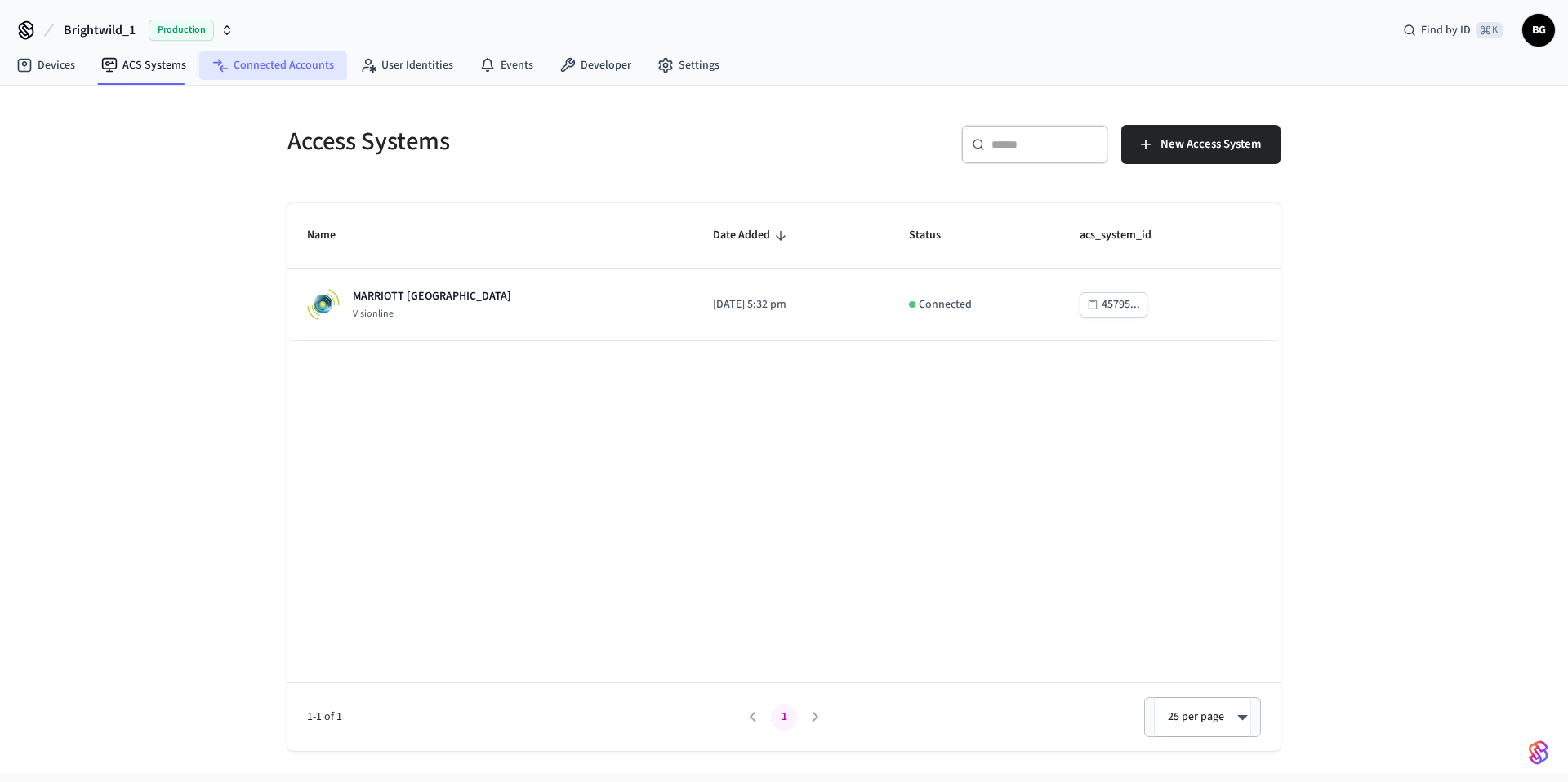
click at [269, 70] on link "Connected Accounts" at bounding box center [273, 65] width 148 height 30
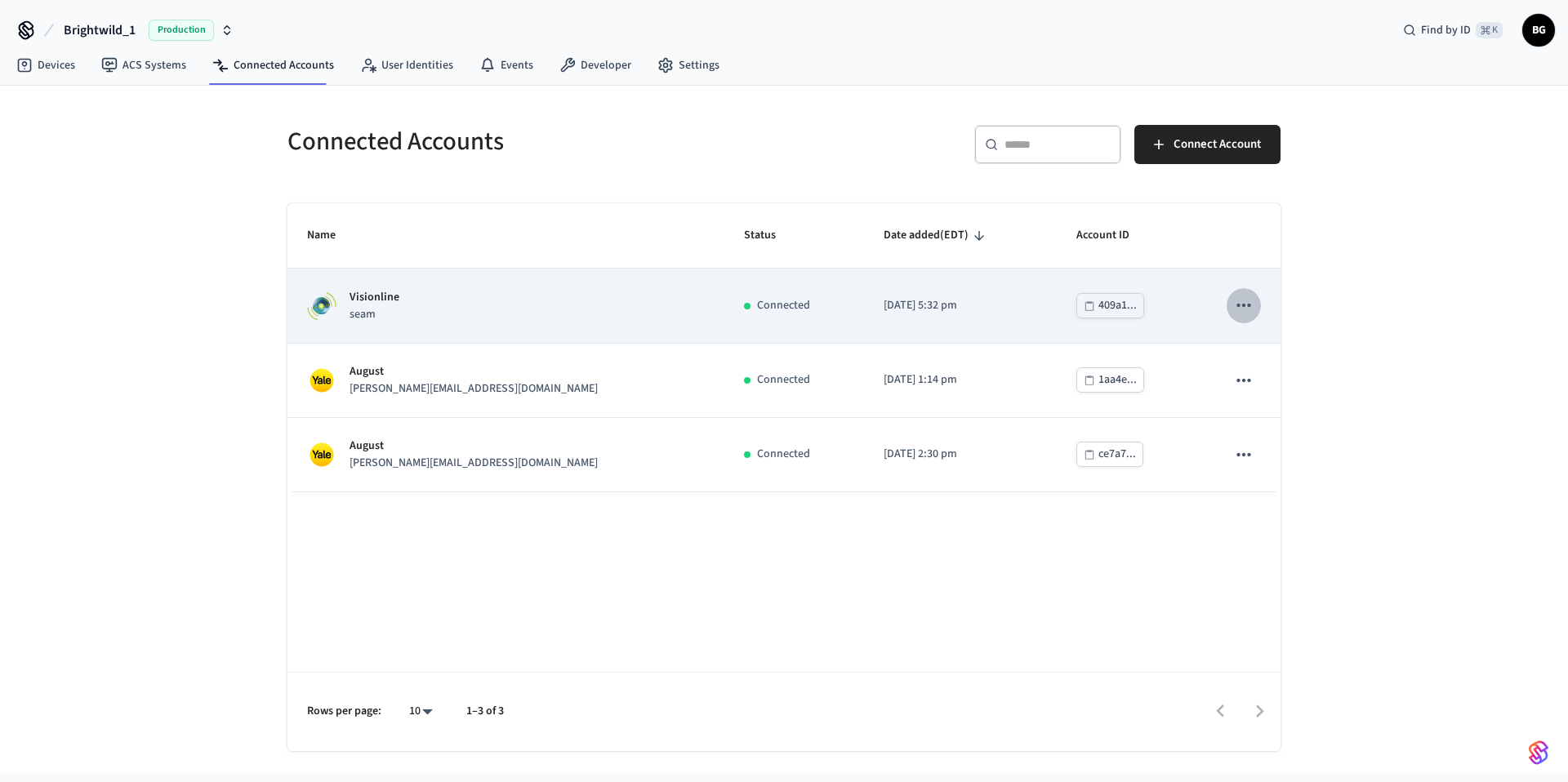
click at [1247, 307] on icon "sticky table" at bounding box center [1244, 305] width 21 height 21
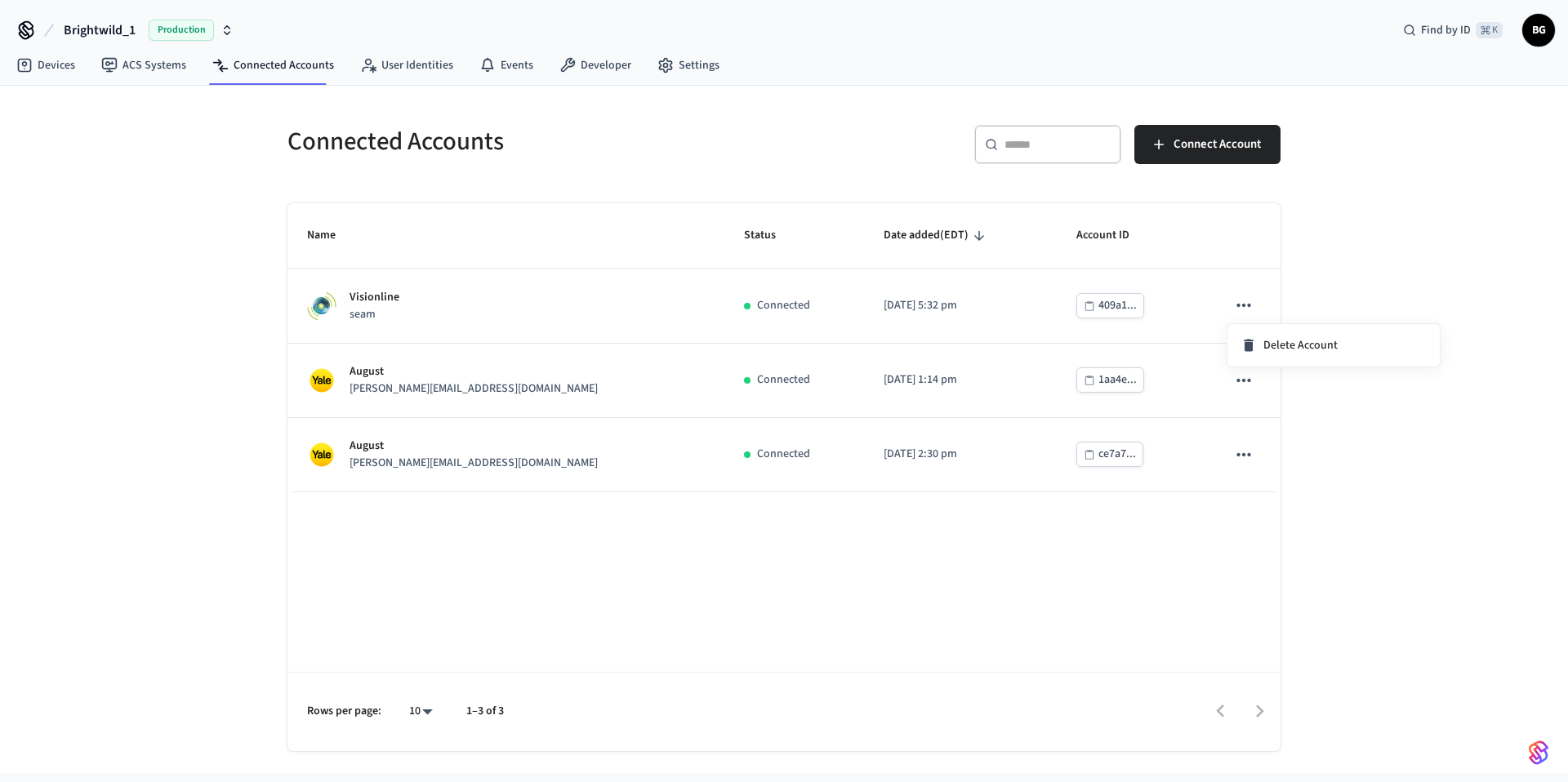
click at [1214, 274] on div at bounding box center [784, 391] width 1568 height 782
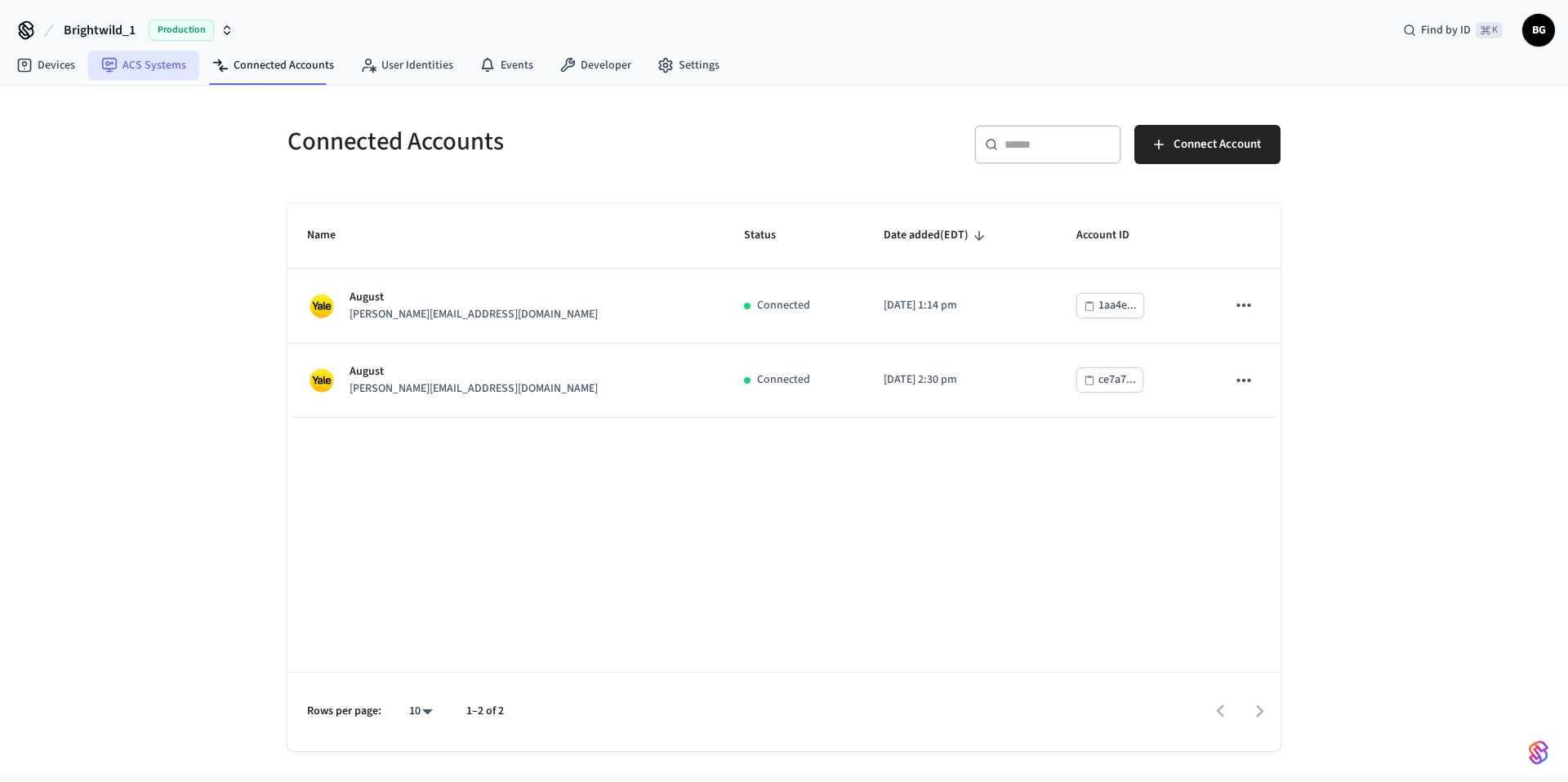
click at [161, 71] on link "ACS Systems" at bounding box center [144, 65] width 111 height 30
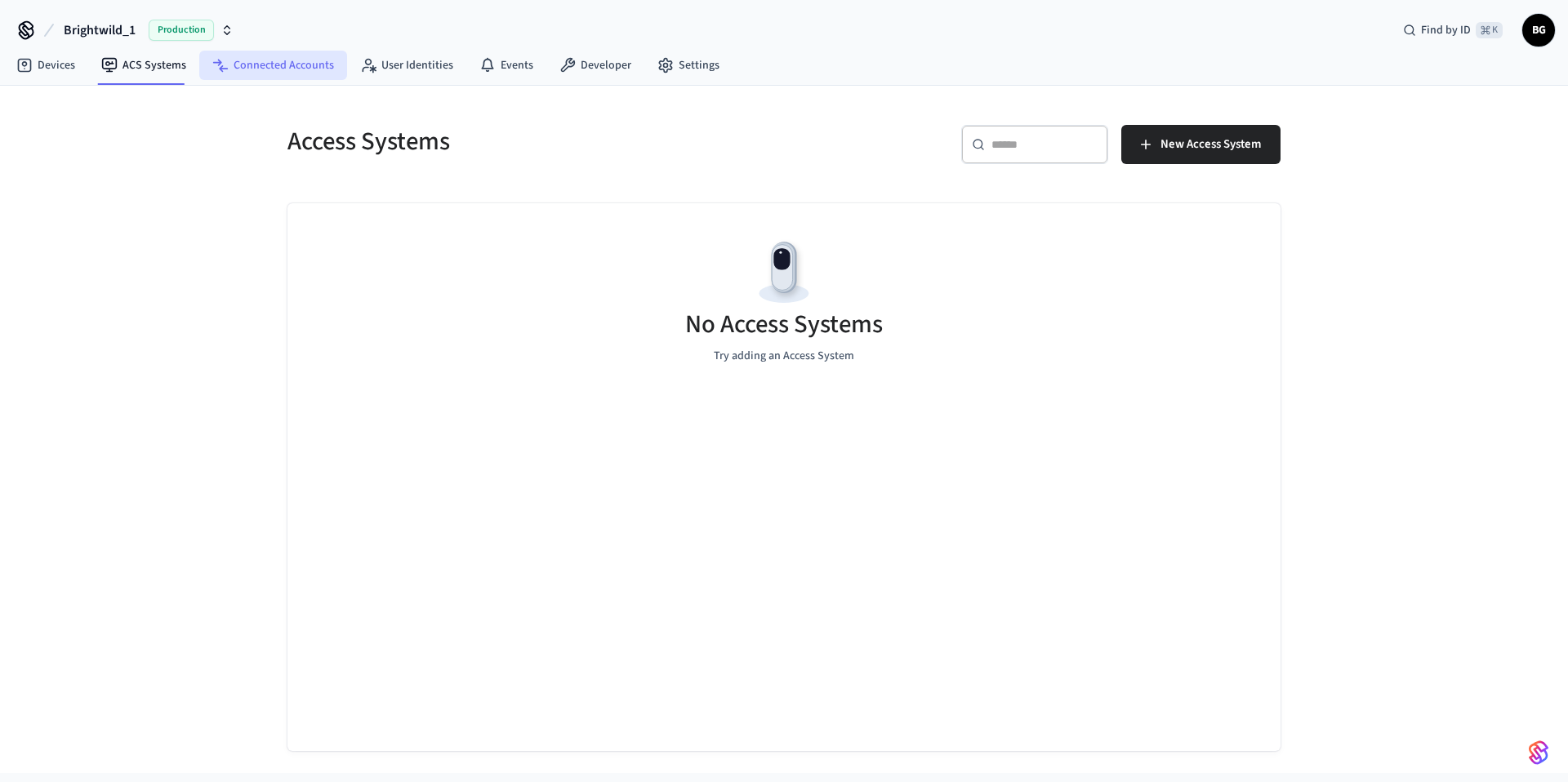
click at [266, 70] on link "Connected Accounts" at bounding box center [273, 65] width 148 height 30
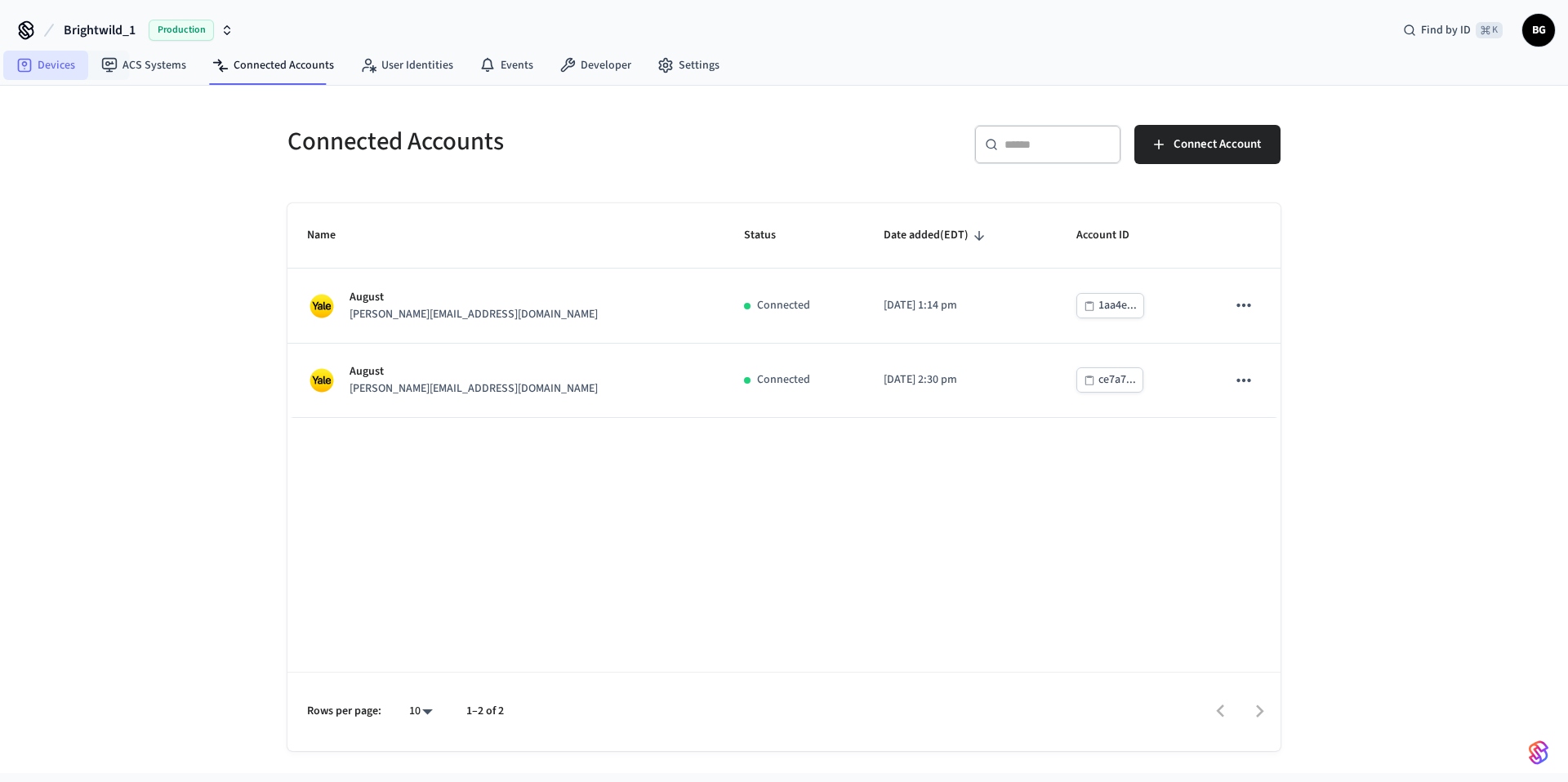
click at [82, 70] on link "Devices" at bounding box center [46, 65] width 85 height 30
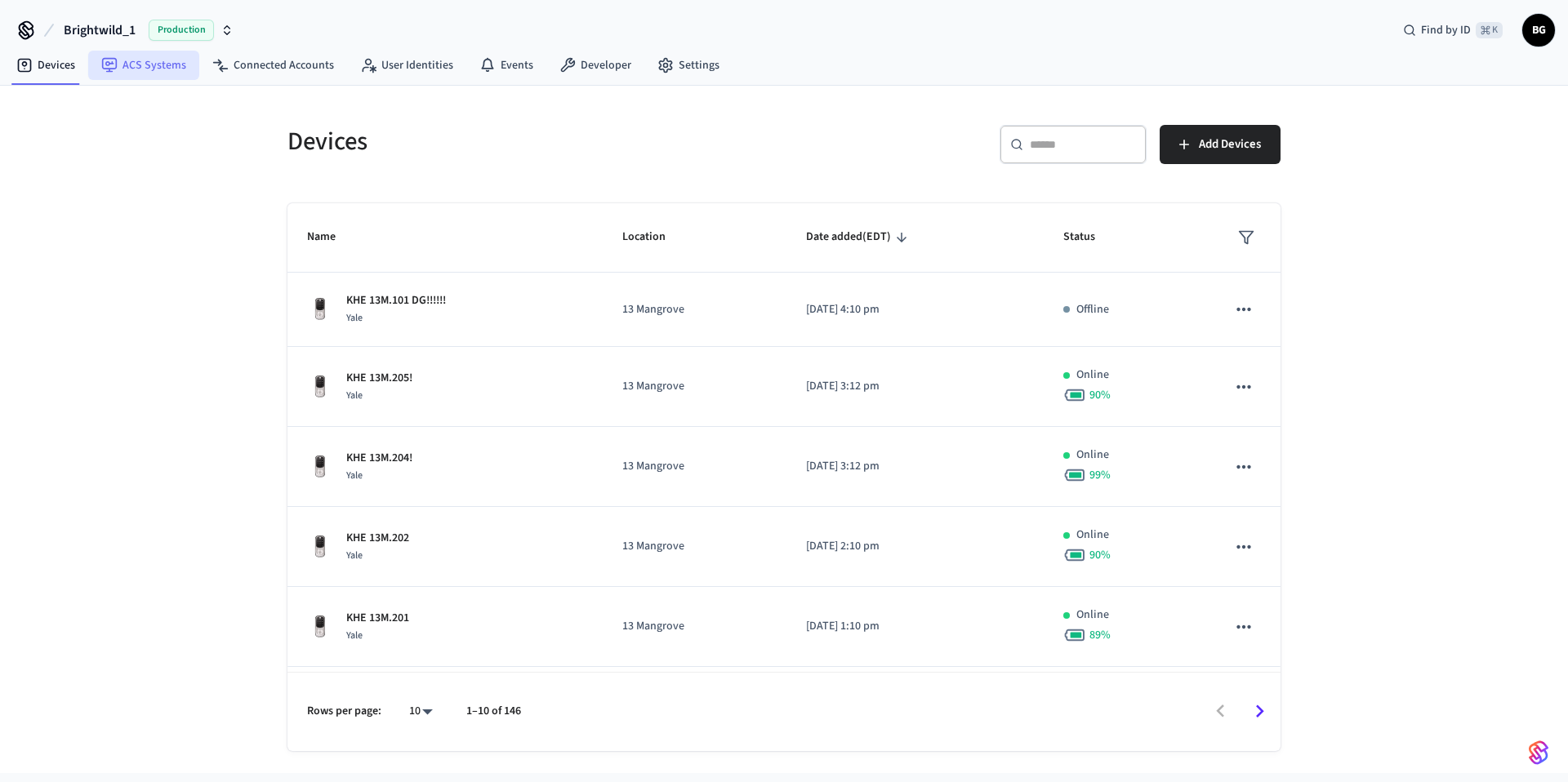
click at [147, 69] on link "ACS Systems" at bounding box center [144, 65] width 111 height 30
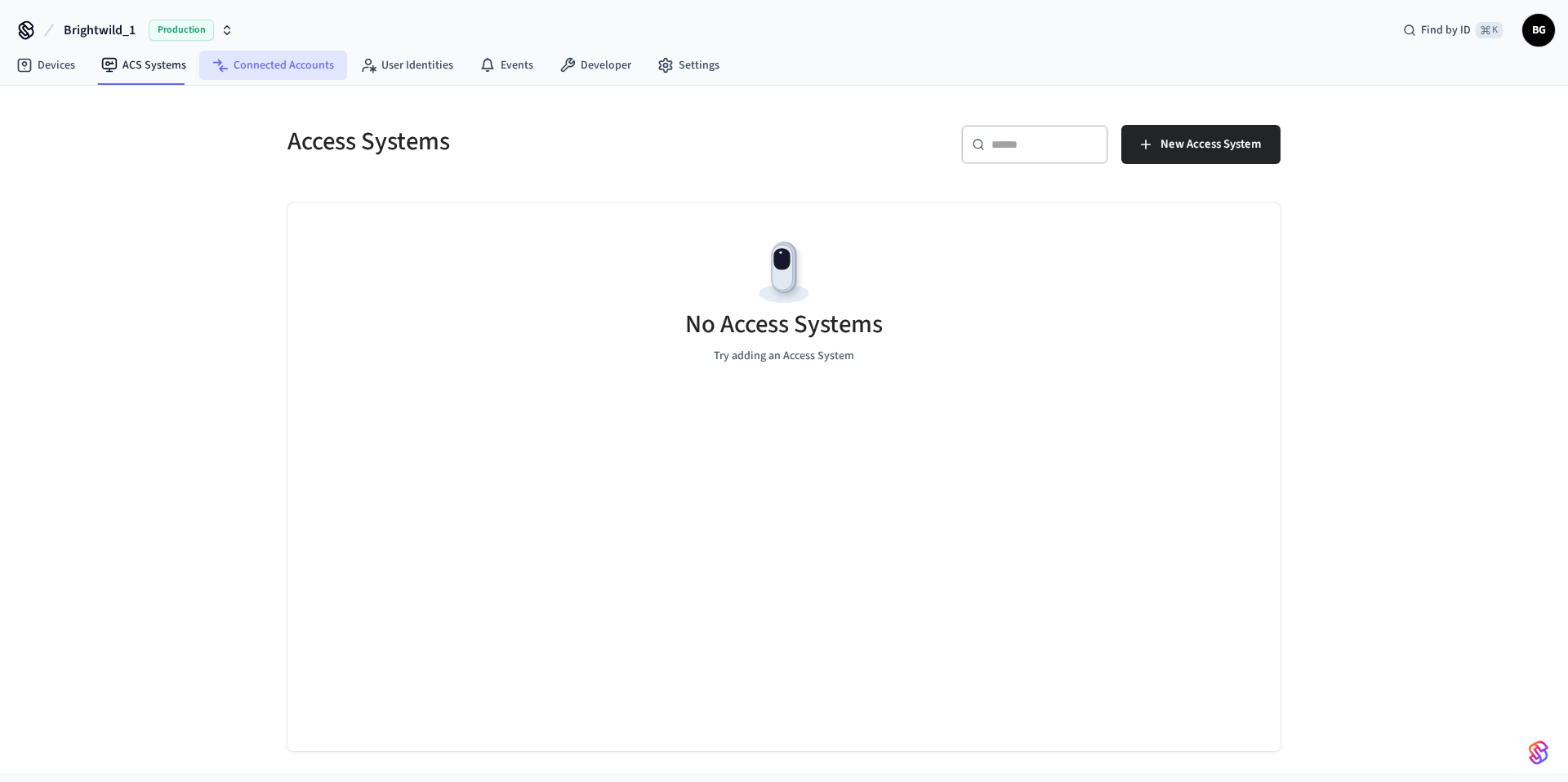
click at [257, 69] on link "Connected Accounts" at bounding box center [273, 65] width 148 height 30
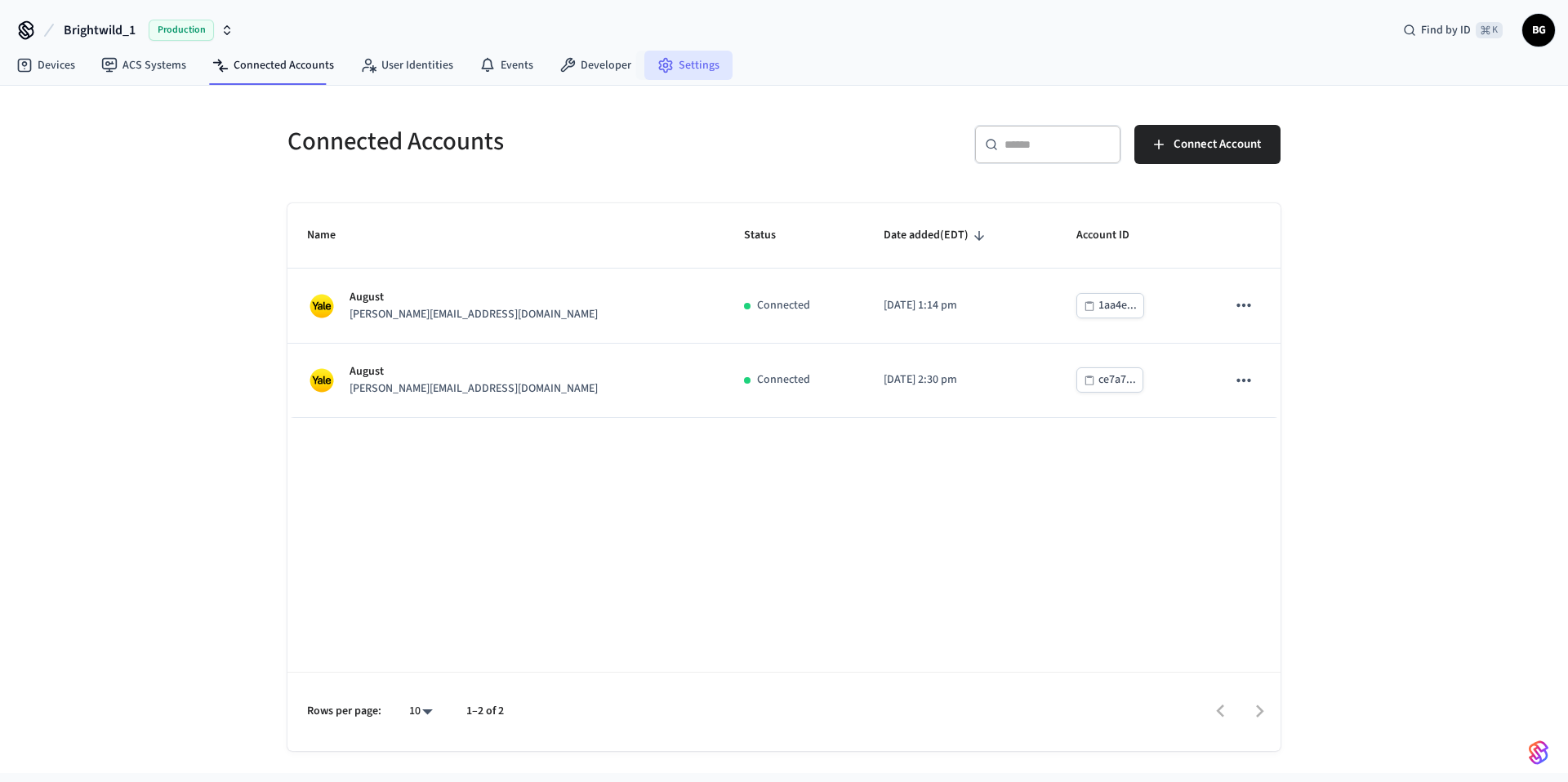
click at [703, 69] on link "Settings" at bounding box center [688, 65] width 89 height 30
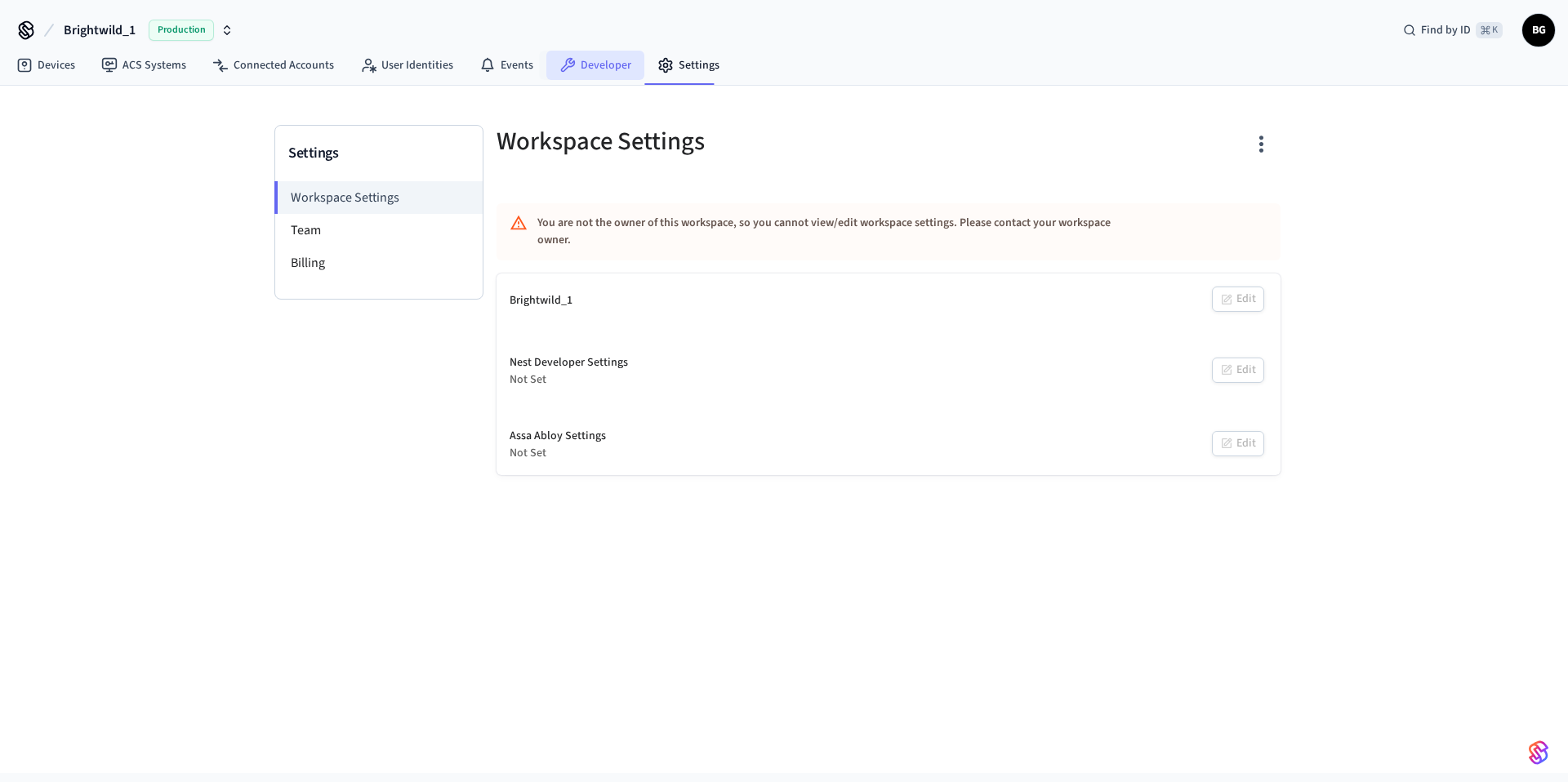
click at [603, 65] on link "Developer" at bounding box center [595, 65] width 98 height 30
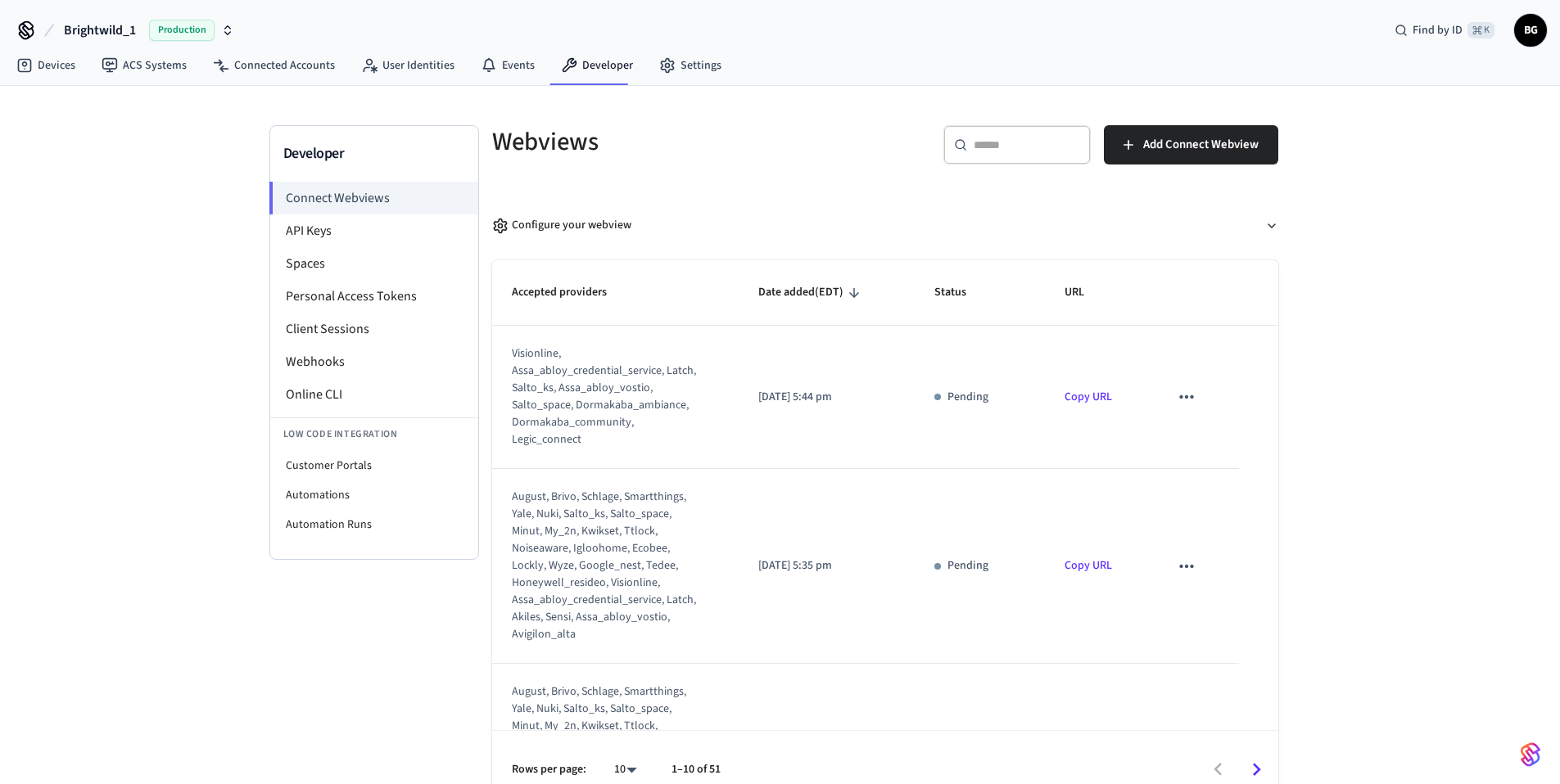
click at [495, 81] on nav "Devices ACS Systems Connected Accounts User Identities Events Developer Settings" at bounding box center [369, 66] width 731 height 37
click at [497, 77] on link "Events" at bounding box center [508, 65] width 80 height 30
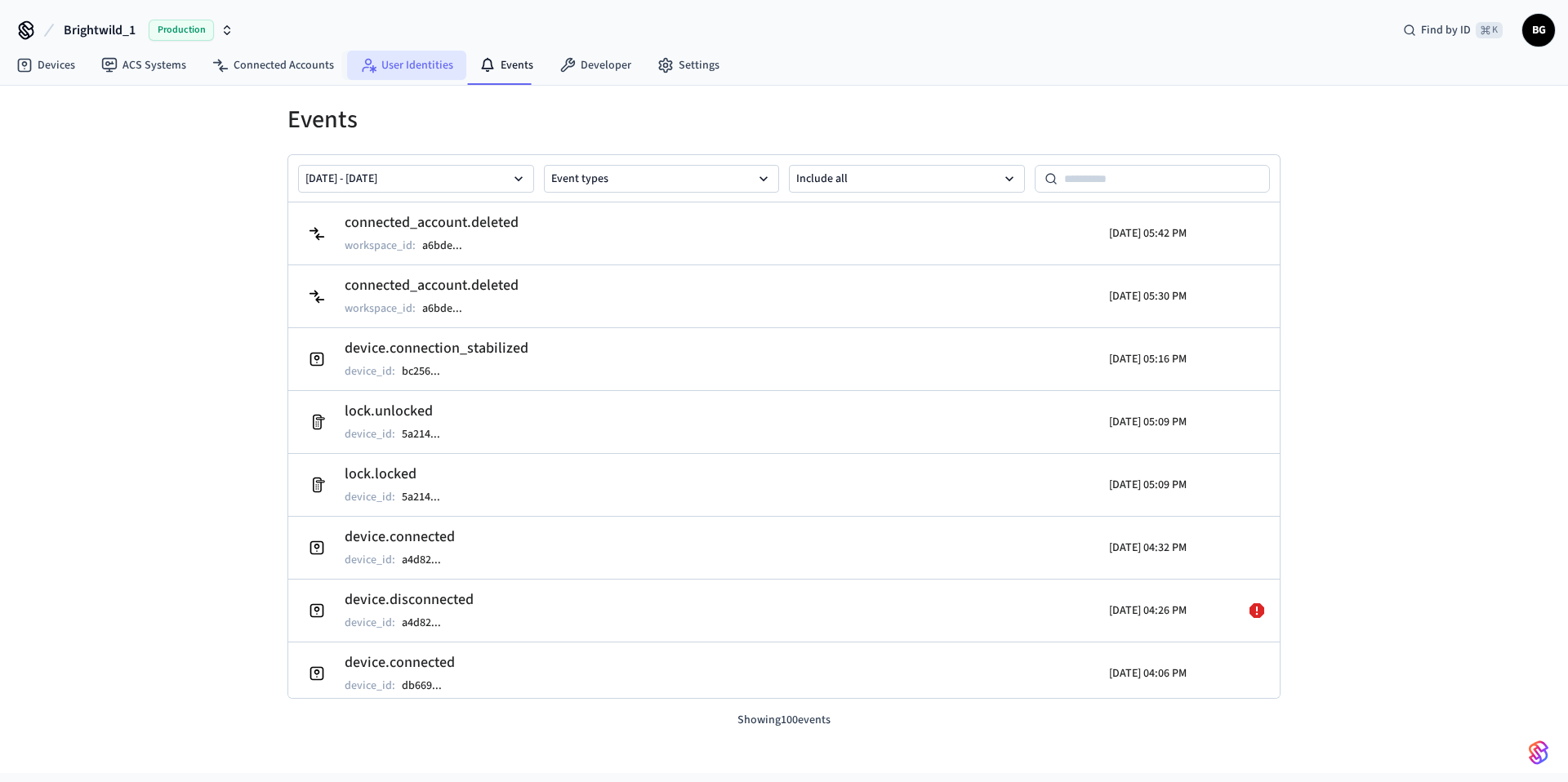
click at [418, 67] on link "User Identities" at bounding box center [406, 65] width 119 height 30
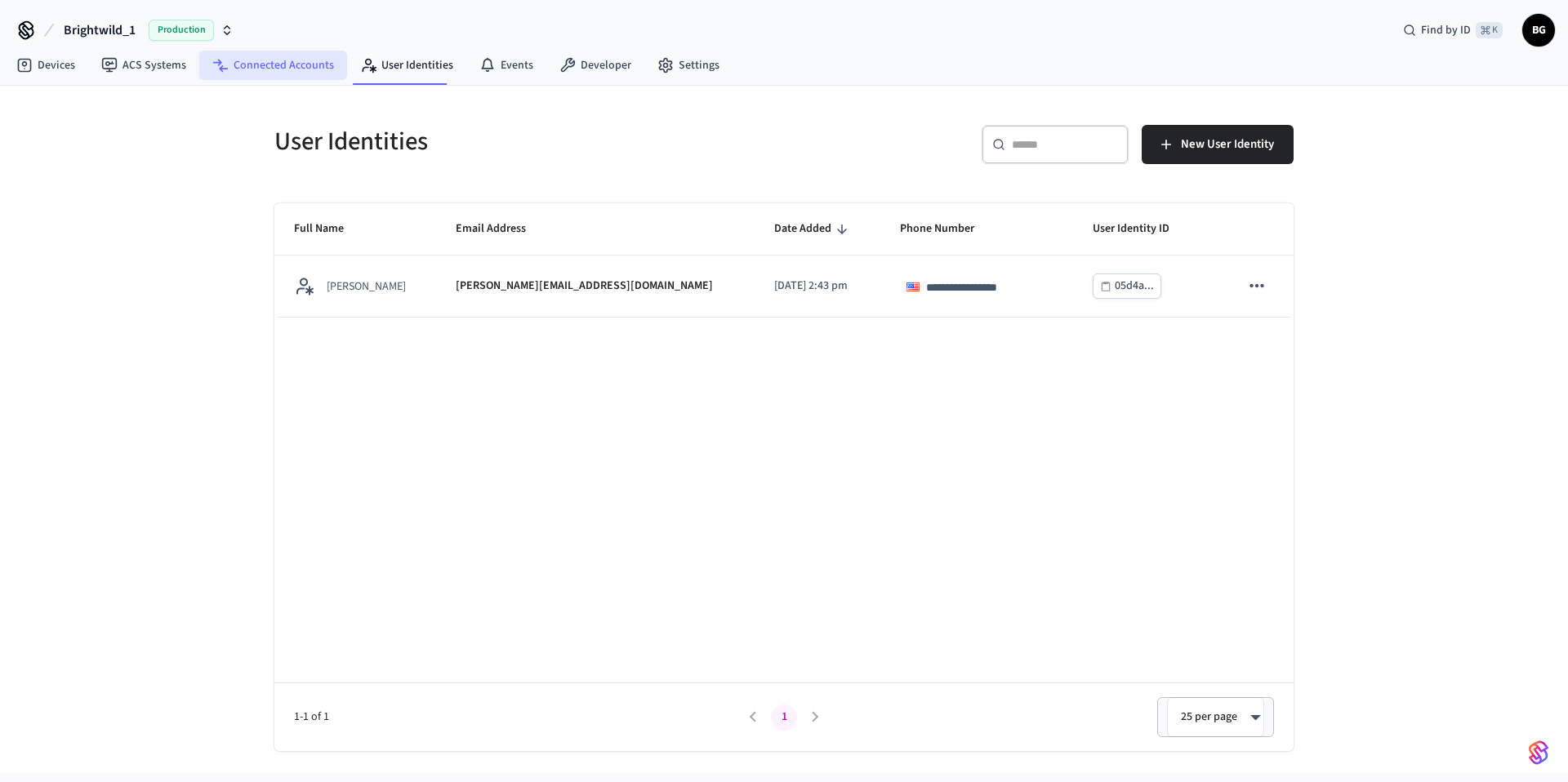
click at [309, 52] on link "Connected Accounts" at bounding box center [273, 65] width 148 height 30
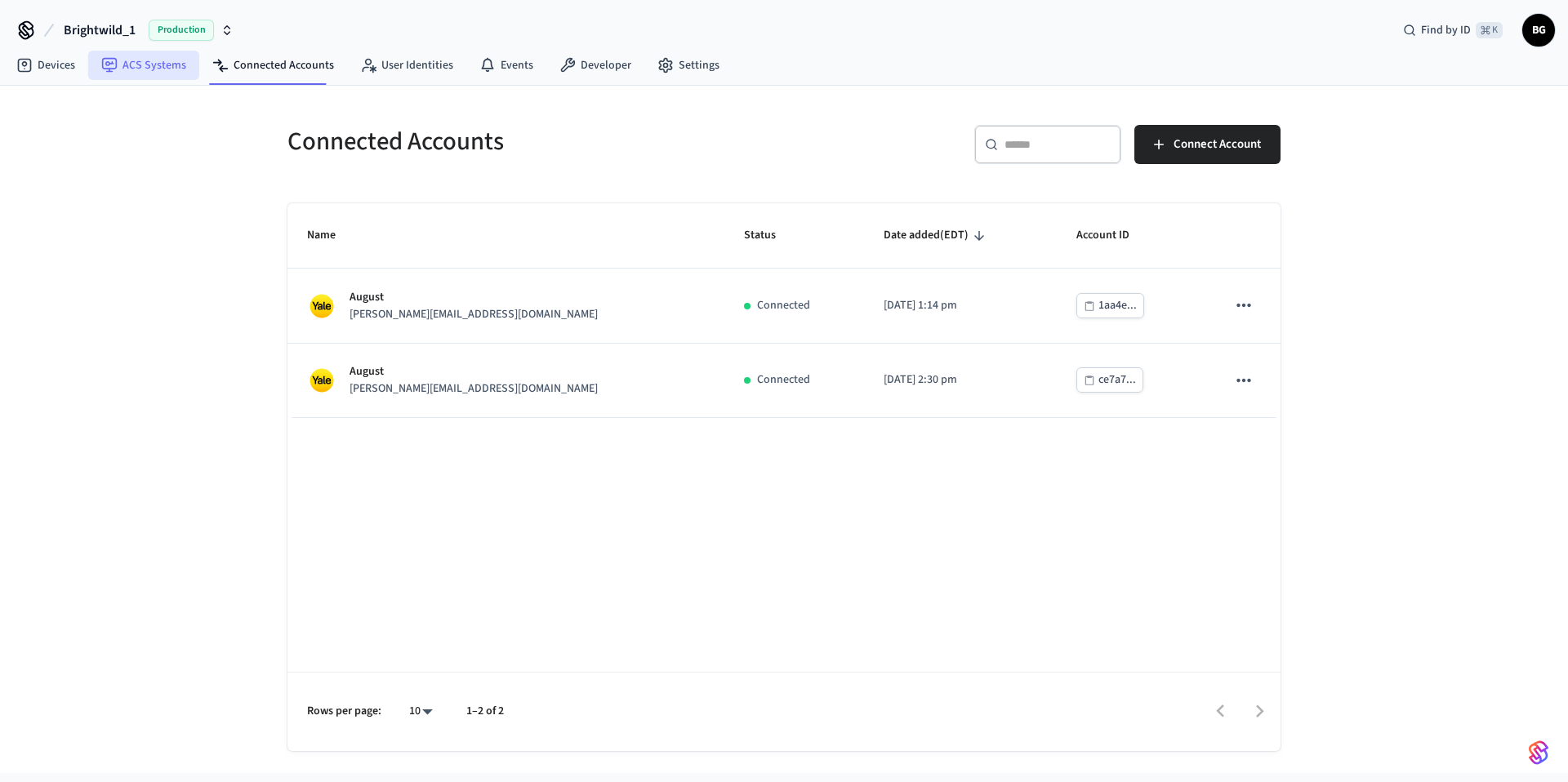
click at [146, 69] on link "ACS Systems" at bounding box center [144, 65] width 111 height 30
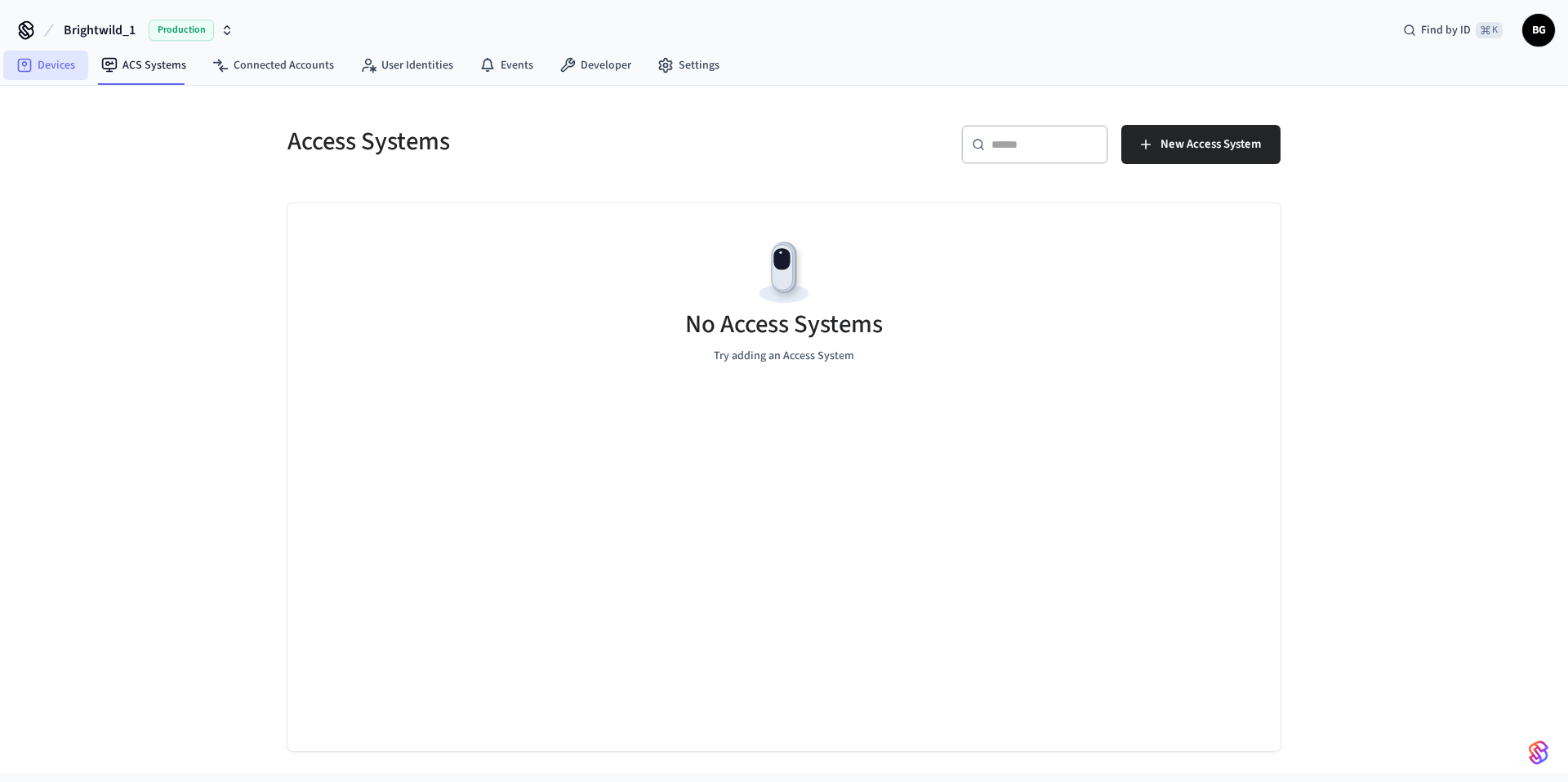
click at [25, 62] on icon at bounding box center [25, 65] width 17 height 17
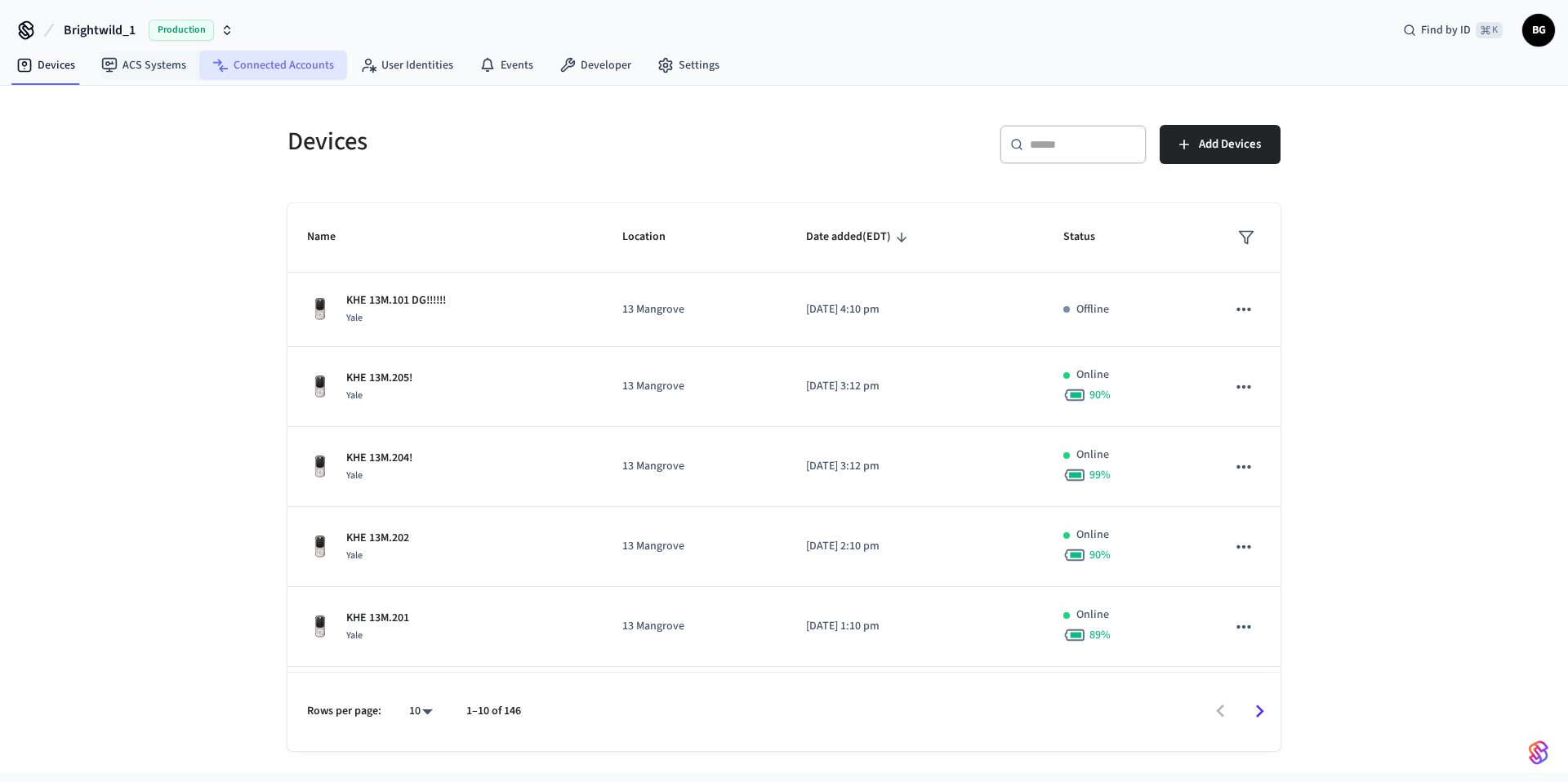
click at [306, 62] on link "Connected Accounts" at bounding box center [273, 65] width 148 height 30
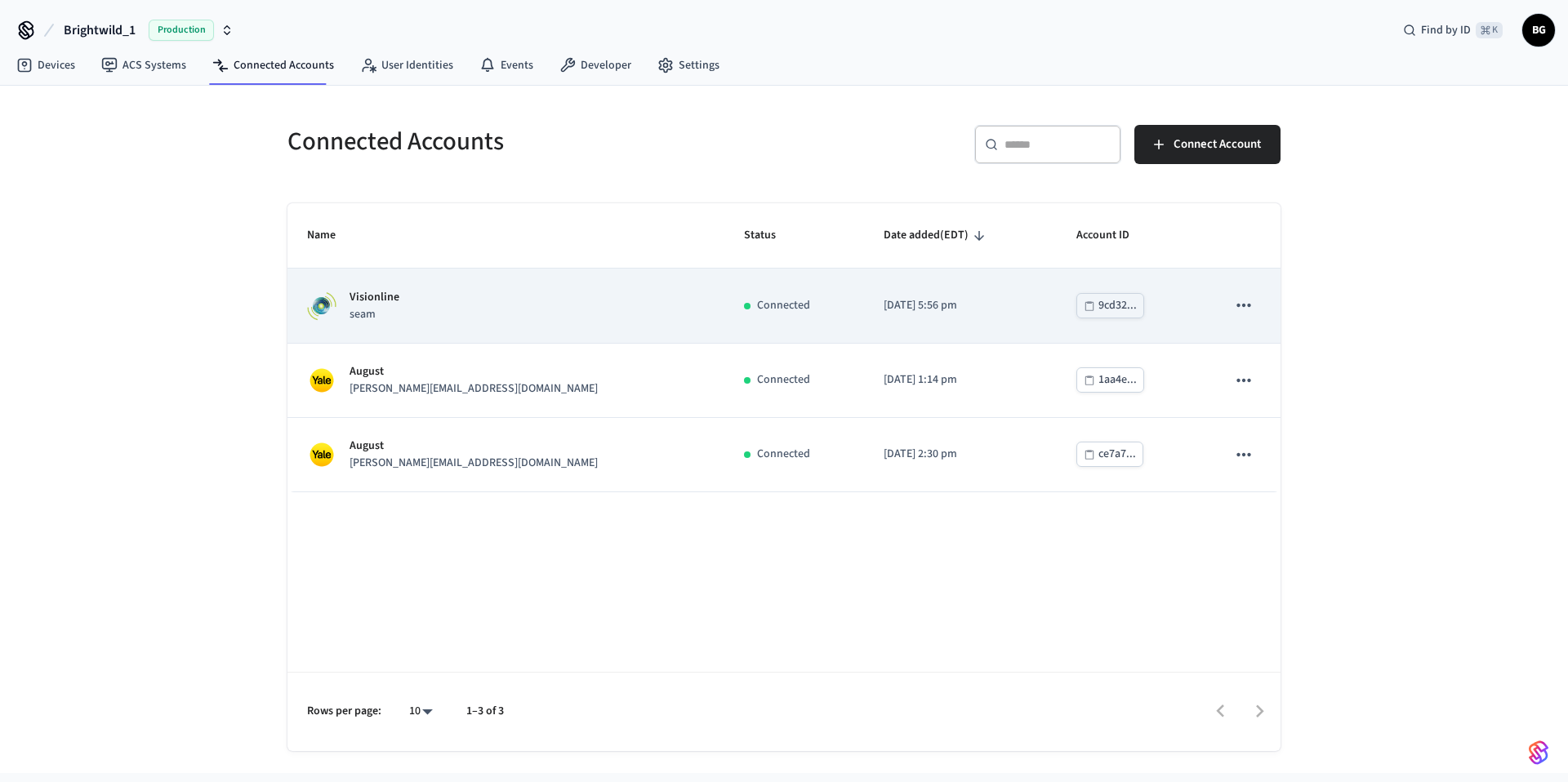
click at [744, 301] on div "Connected" at bounding box center [794, 306] width 101 height 17
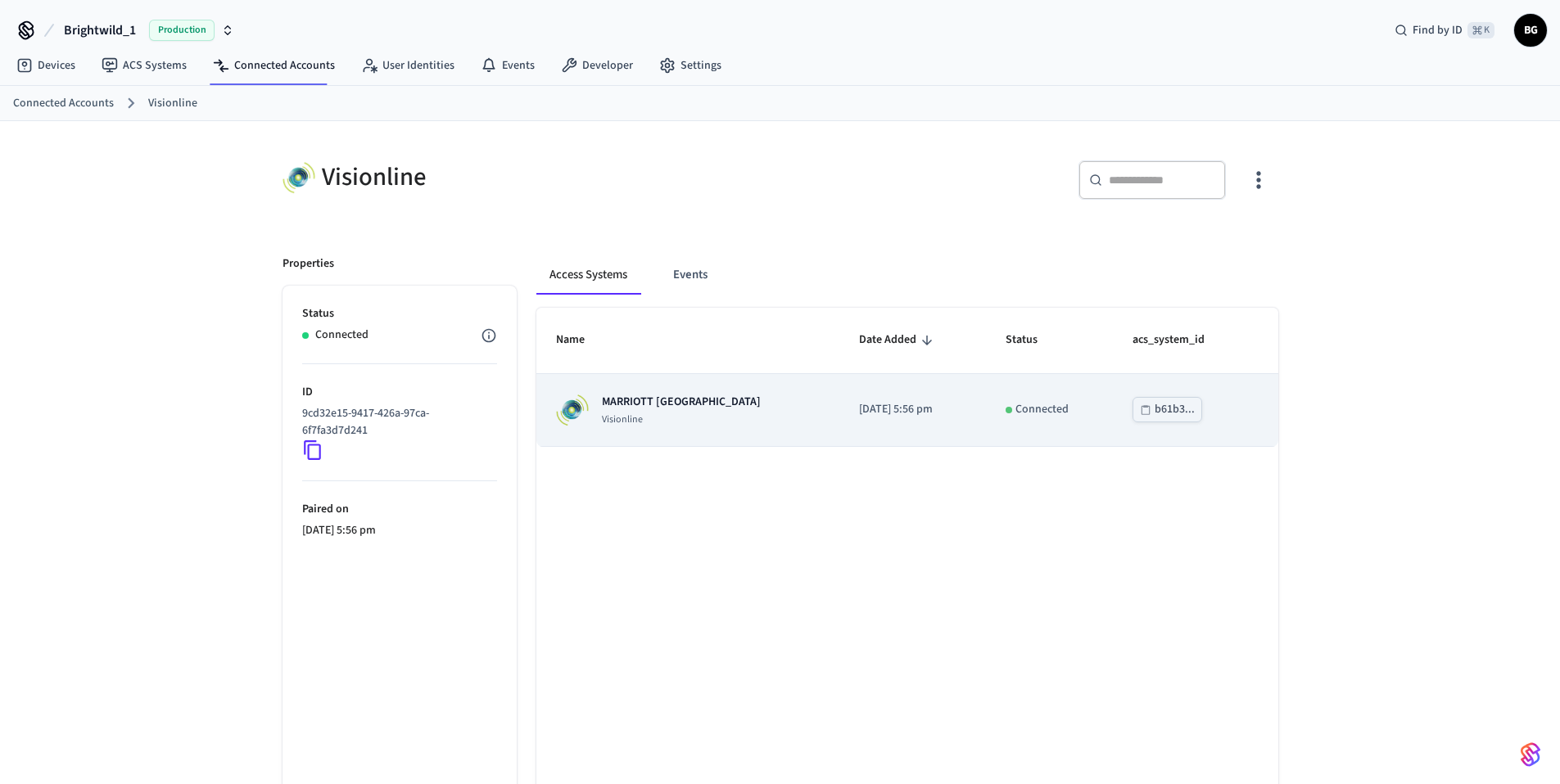
click at [769, 435] on td "MARRIOTT KEY WEST Visionline" at bounding box center [688, 410] width 303 height 73
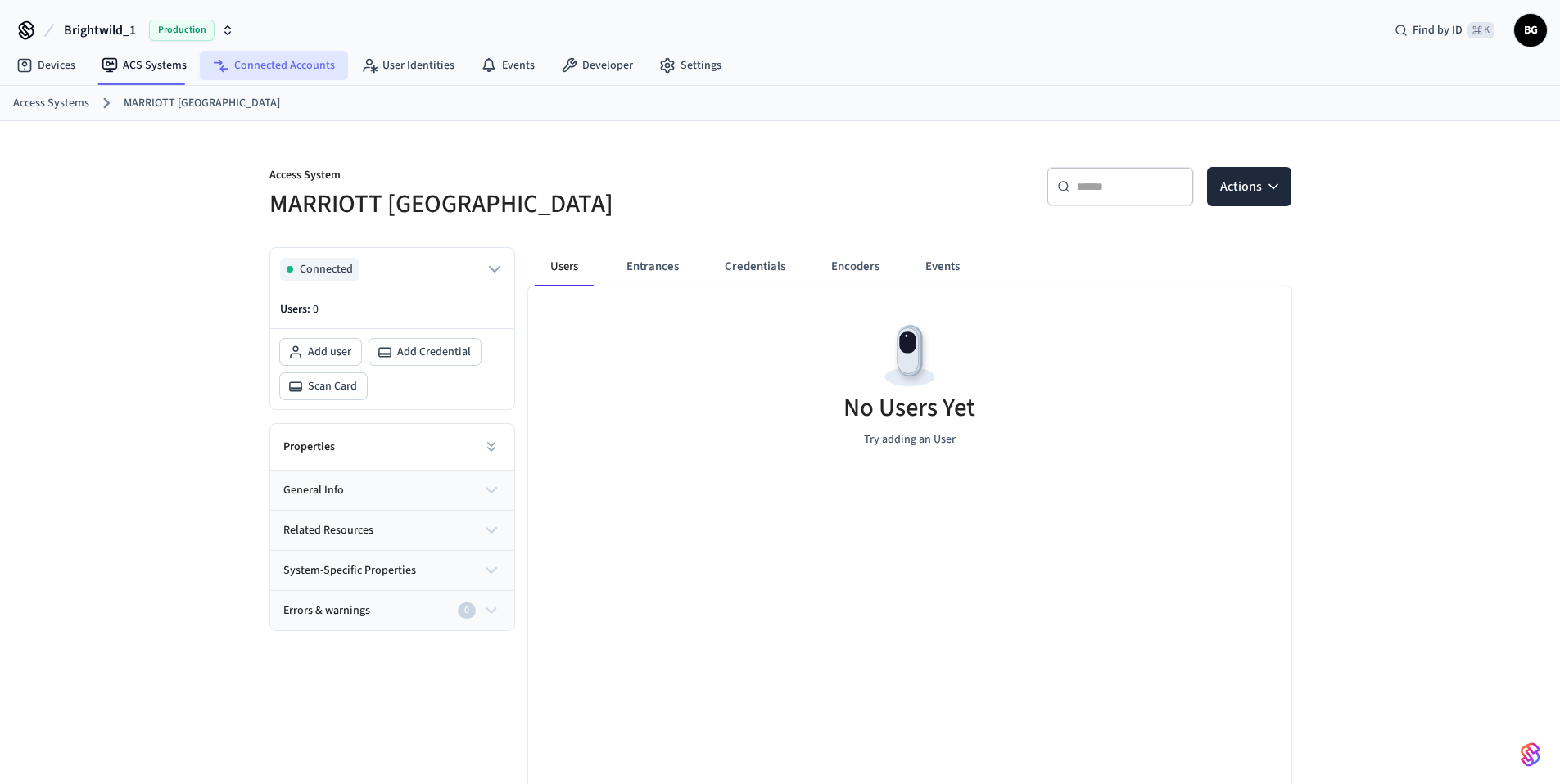
click at [299, 71] on link "Connected Accounts" at bounding box center [274, 65] width 149 height 30
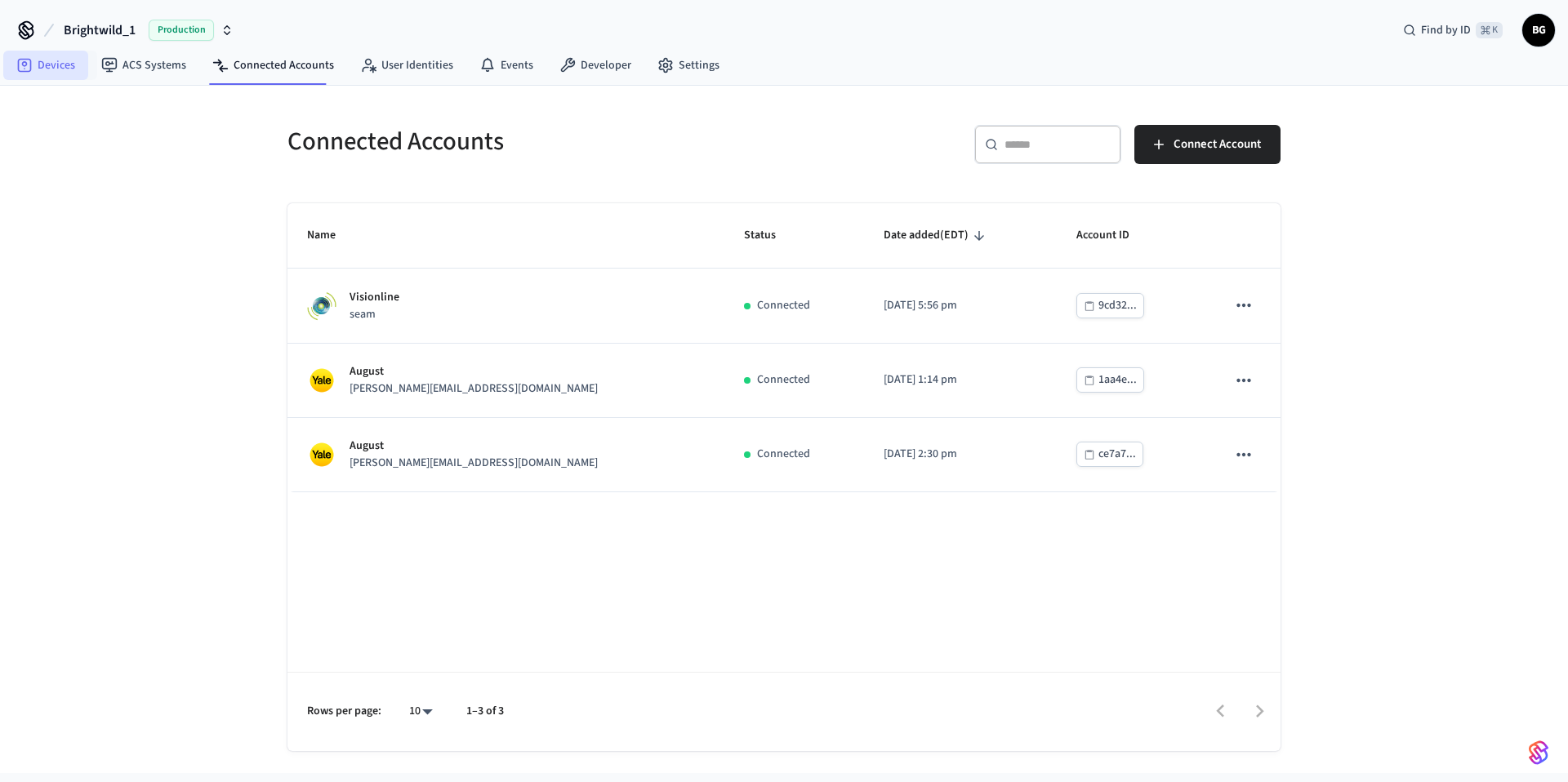
click at [34, 62] on link "Devices" at bounding box center [46, 65] width 85 height 30
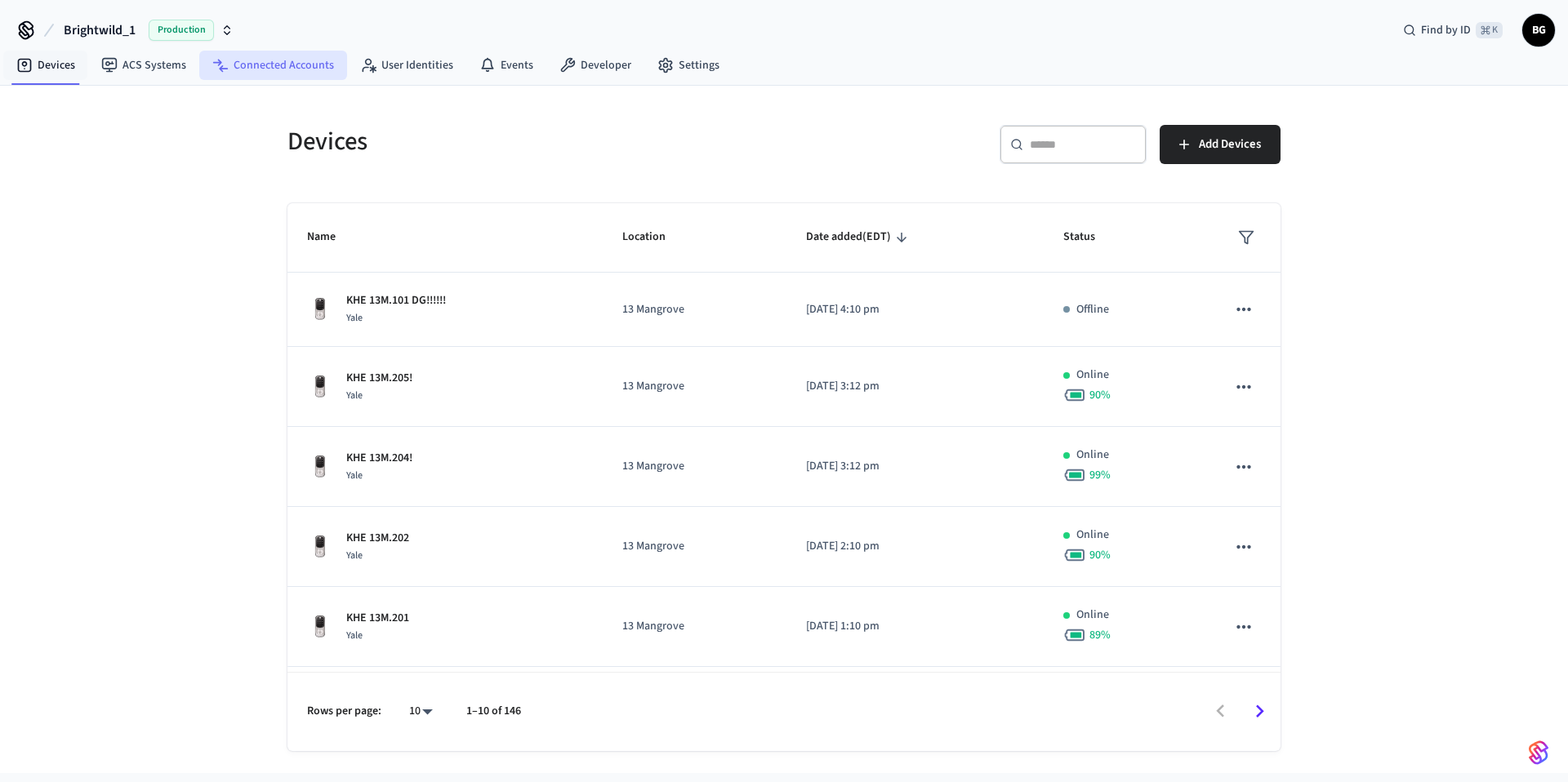
click at [282, 68] on link "Connected Accounts" at bounding box center [273, 65] width 148 height 30
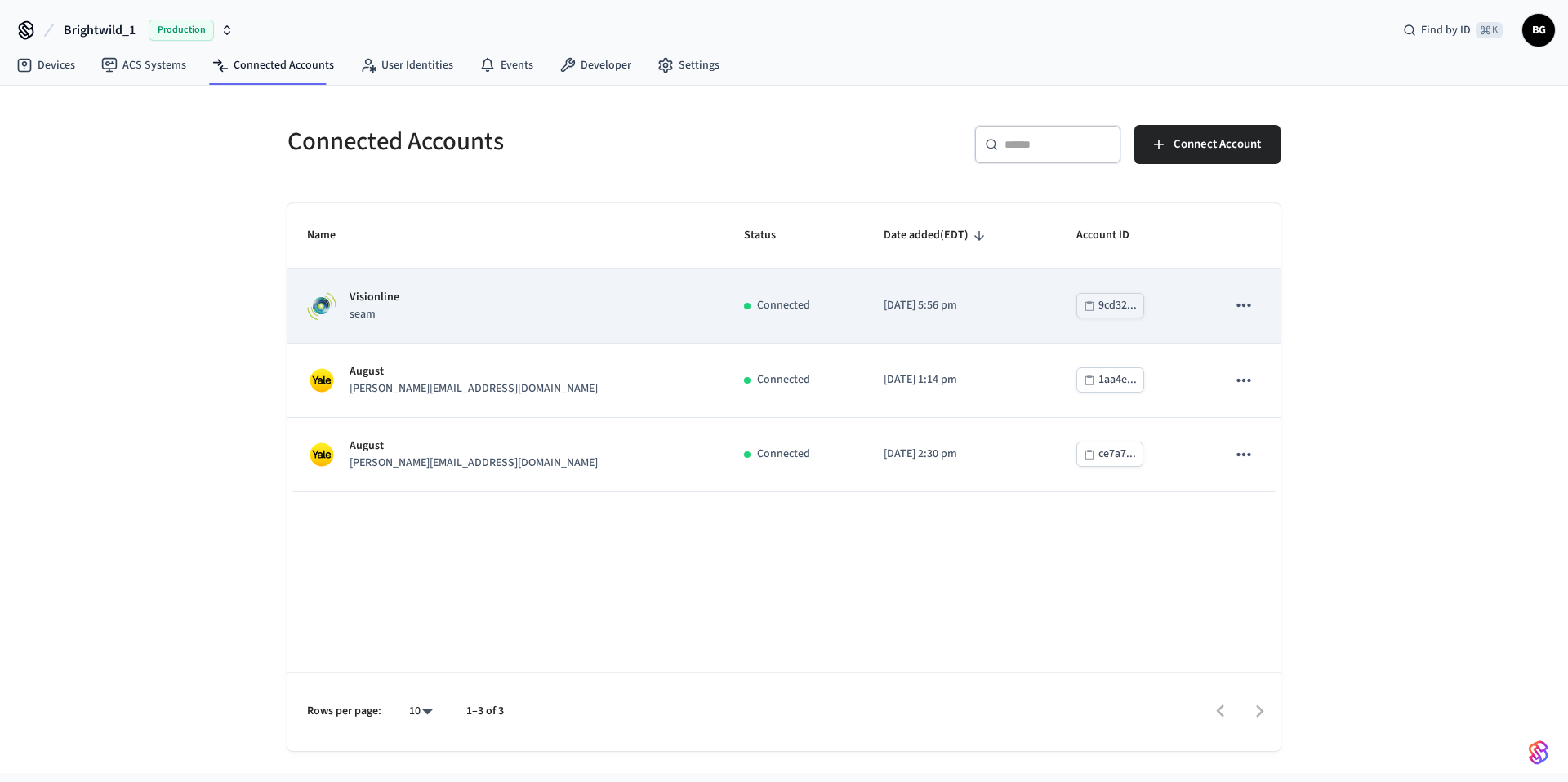
click at [364, 319] on p "seam" at bounding box center [374, 314] width 49 height 17
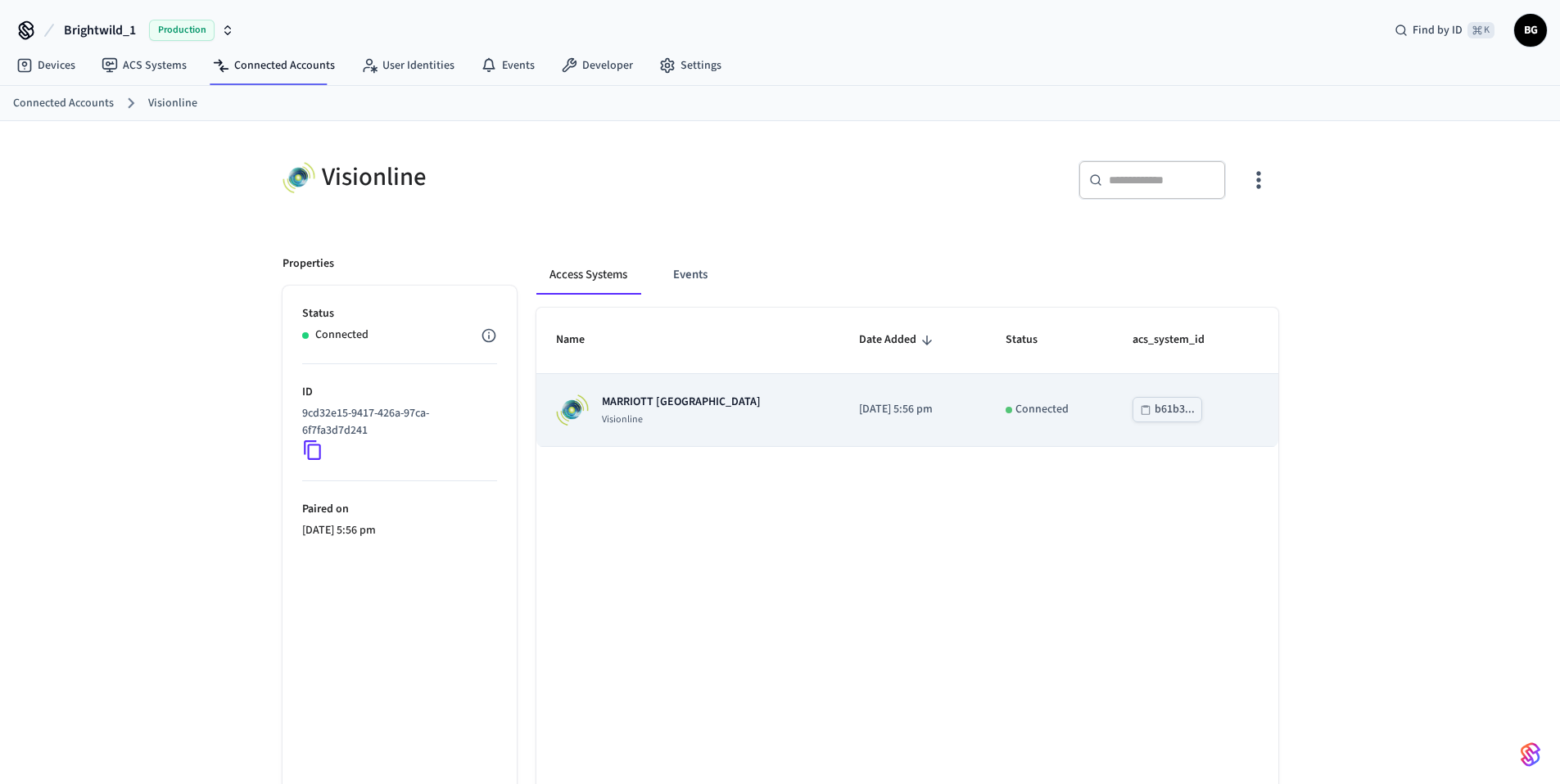
click at [659, 413] on p "Visionline" at bounding box center [681, 420] width 159 height 13
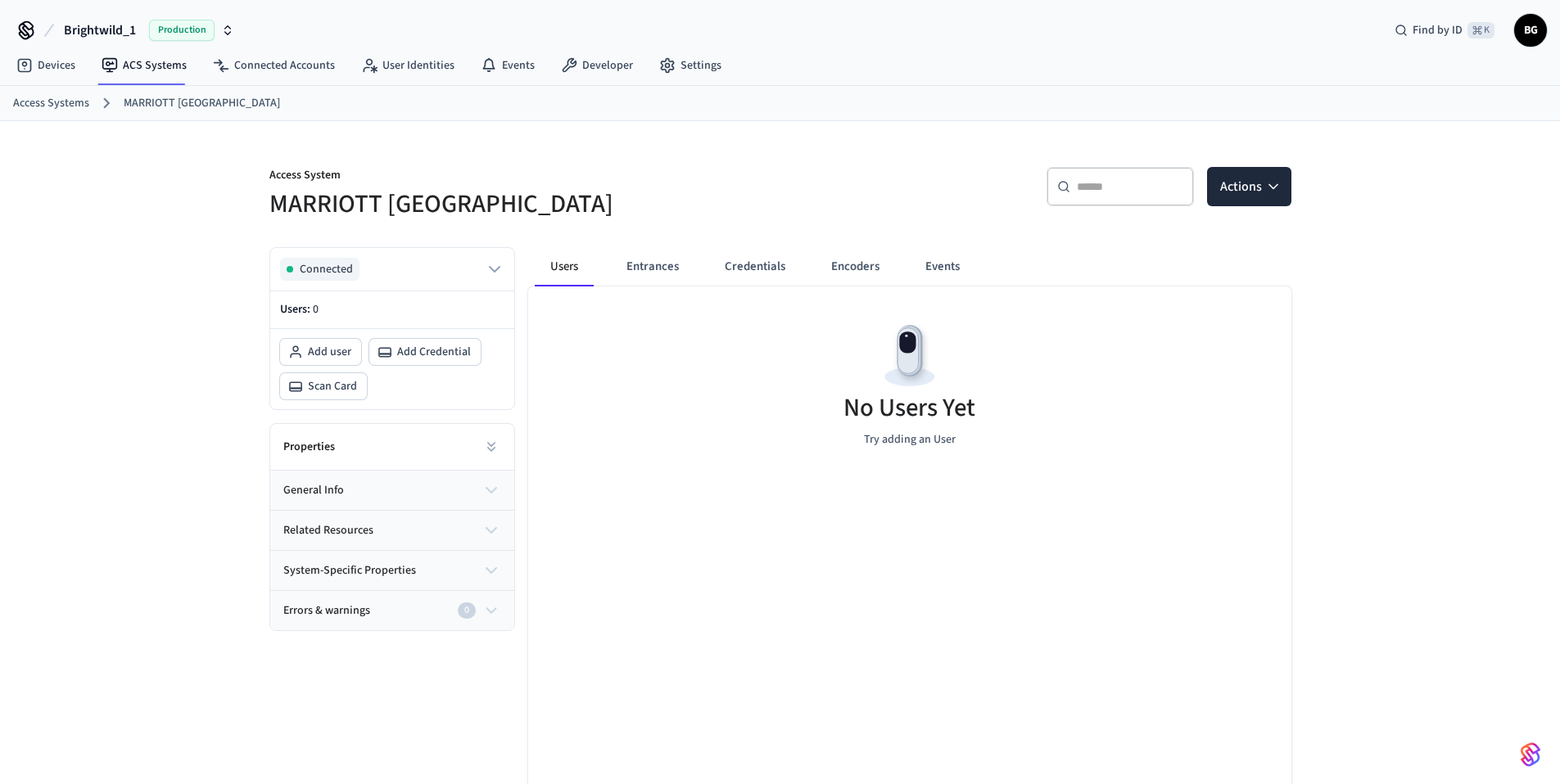
click at [224, 257] on div "Access System MARRIOTT KEY WEST ​ ​ Actions Connected Users: 0 Add user Add Cre…" at bounding box center [780, 500] width 1560 height 758
click at [53, 61] on link "Devices" at bounding box center [46, 65] width 85 height 30
